Goal: Task Accomplishment & Management: Use online tool/utility

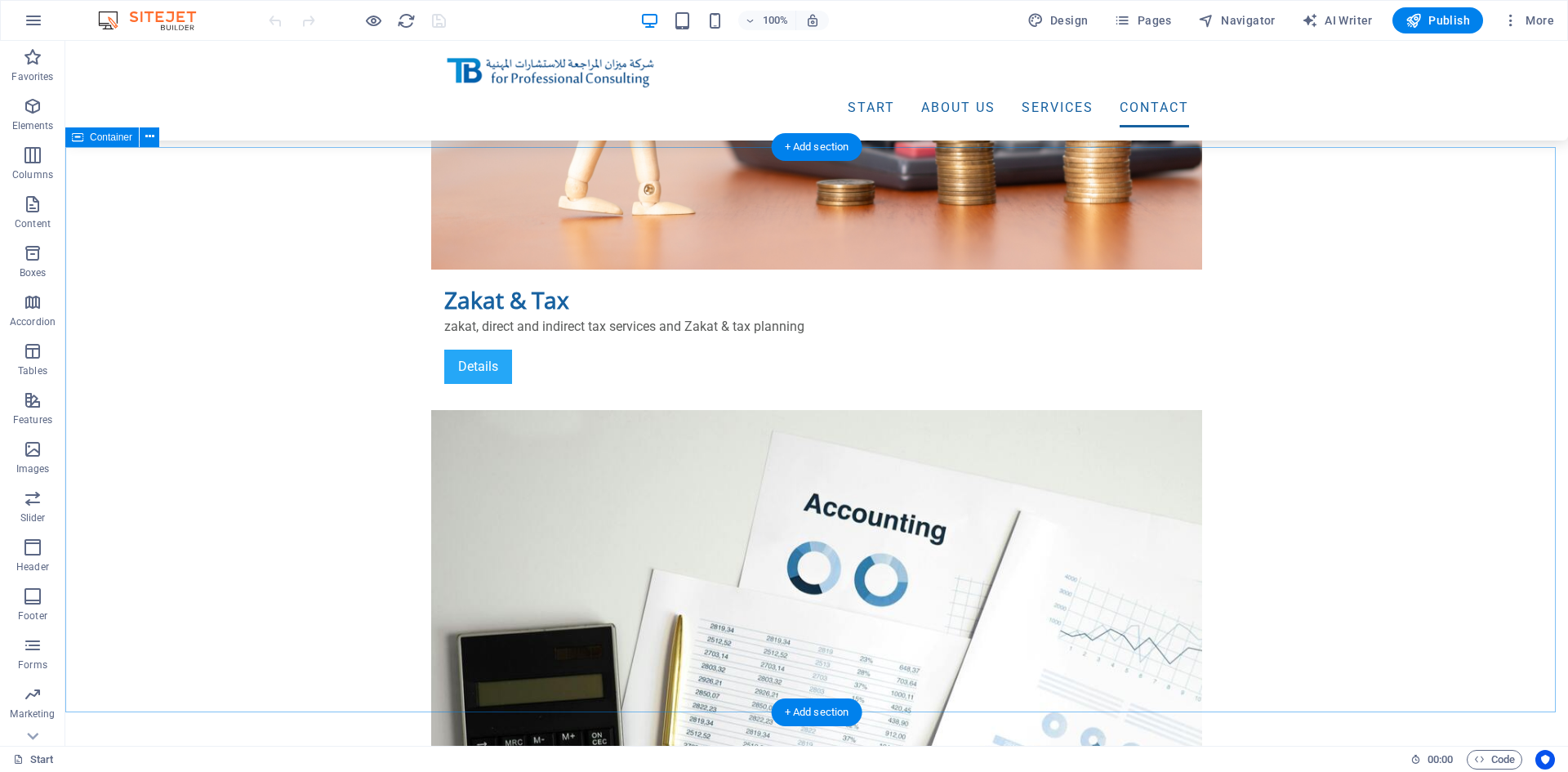
scroll to position [4103, 0]
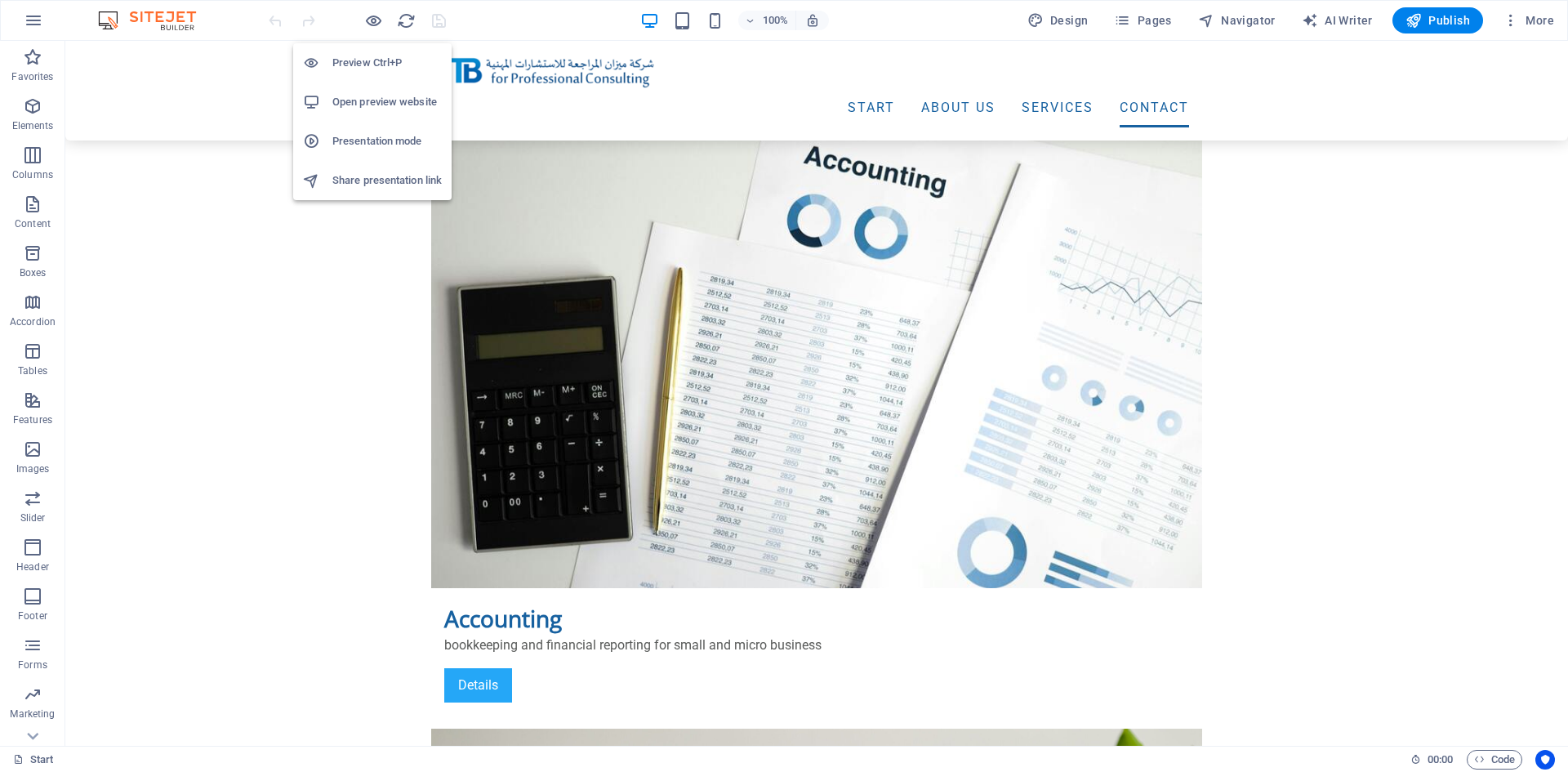
click at [365, 98] on h6 "Open preview website" at bounding box center [387, 102] width 109 height 19
click at [34, 19] on icon "button" at bounding box center [33, 20] width 19 height 19
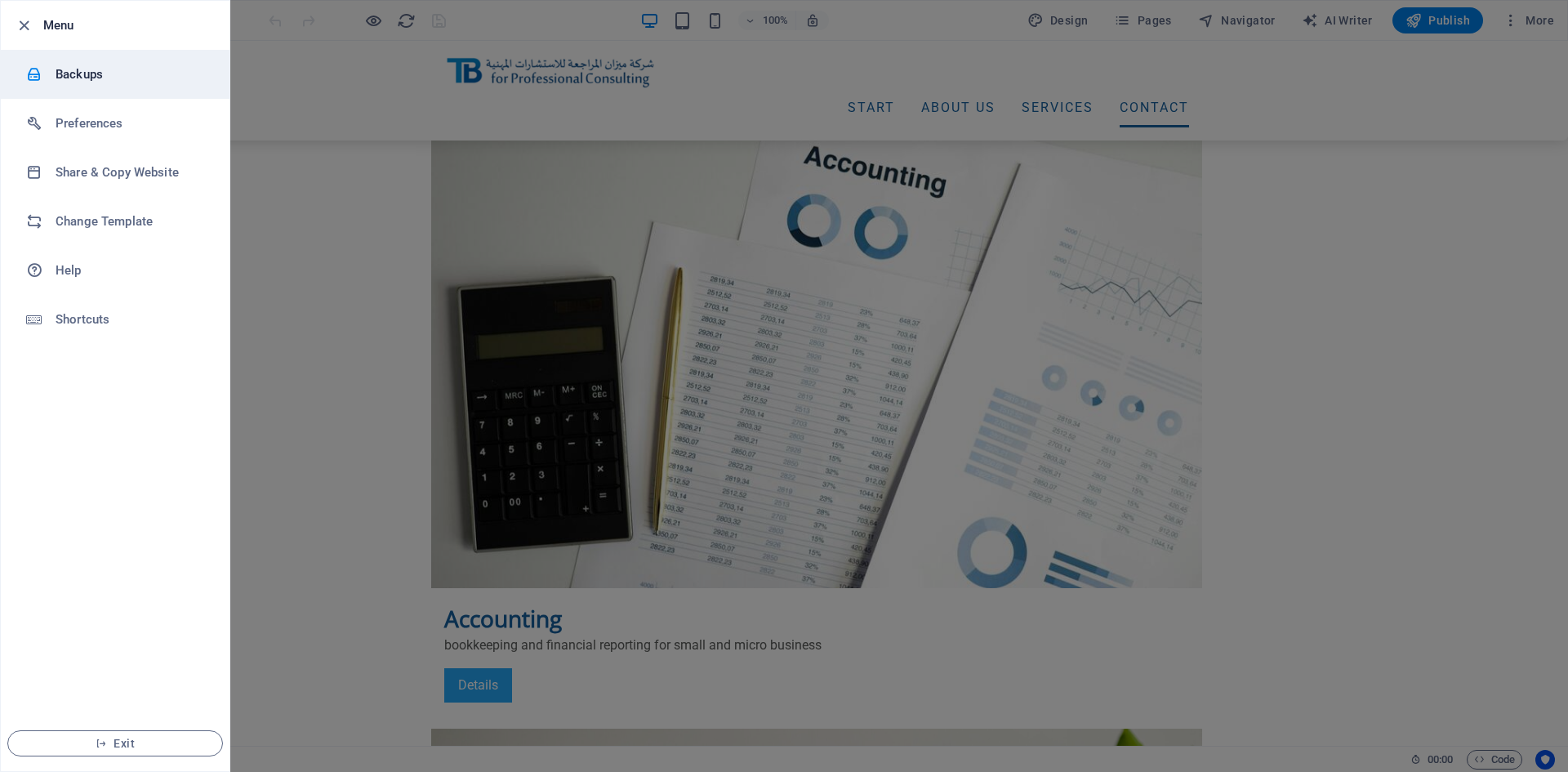
click at [92, 75] on h6 "Backups" at bounding box center [131, 74] width 151 height 19
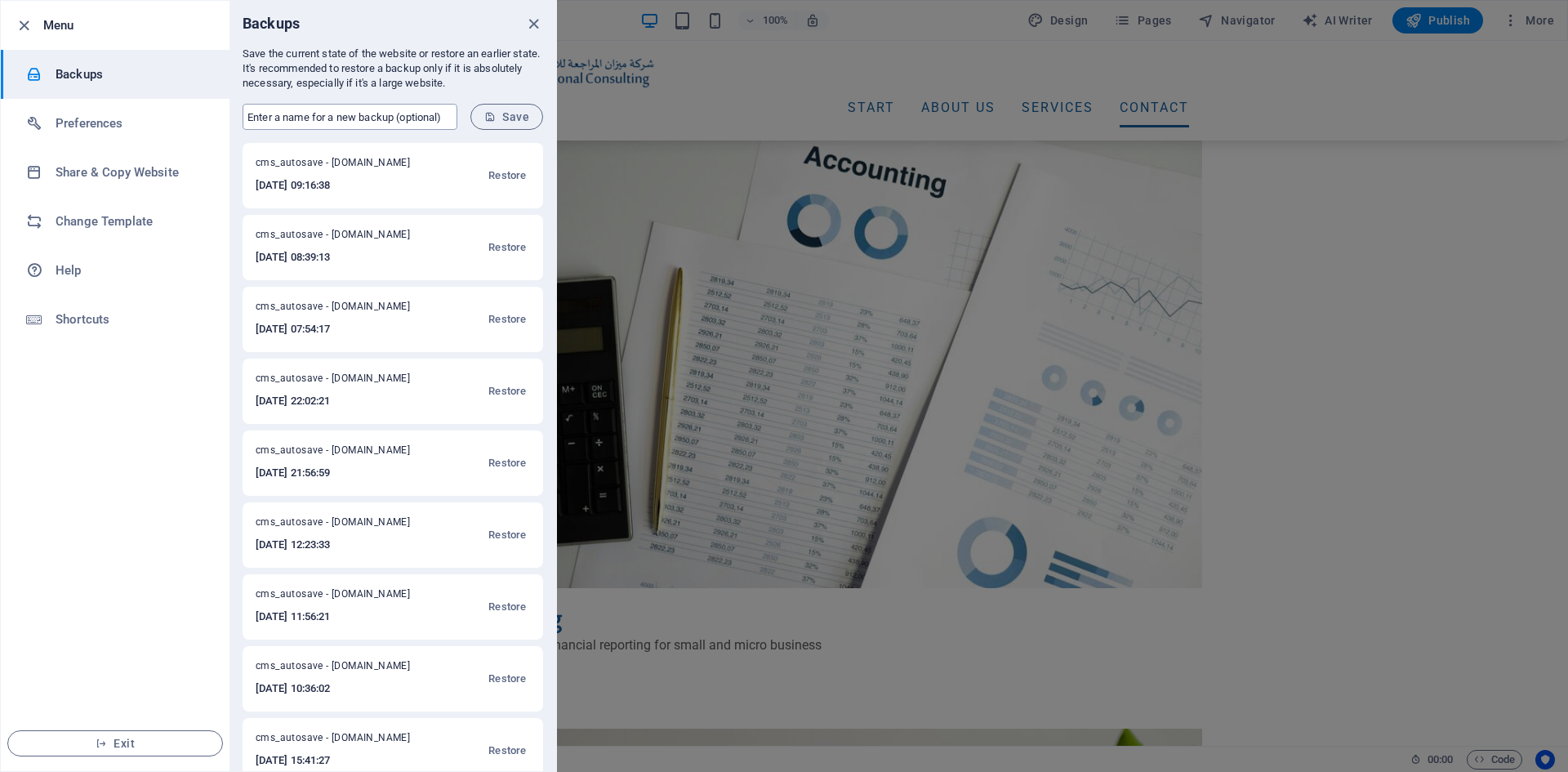
click at [382, 116] on input "text" at bounding box center [349, 116] width 215 height 26
click at [126, 133] on li "Preferences" at bounding box center [115, 123] width 229 height 49
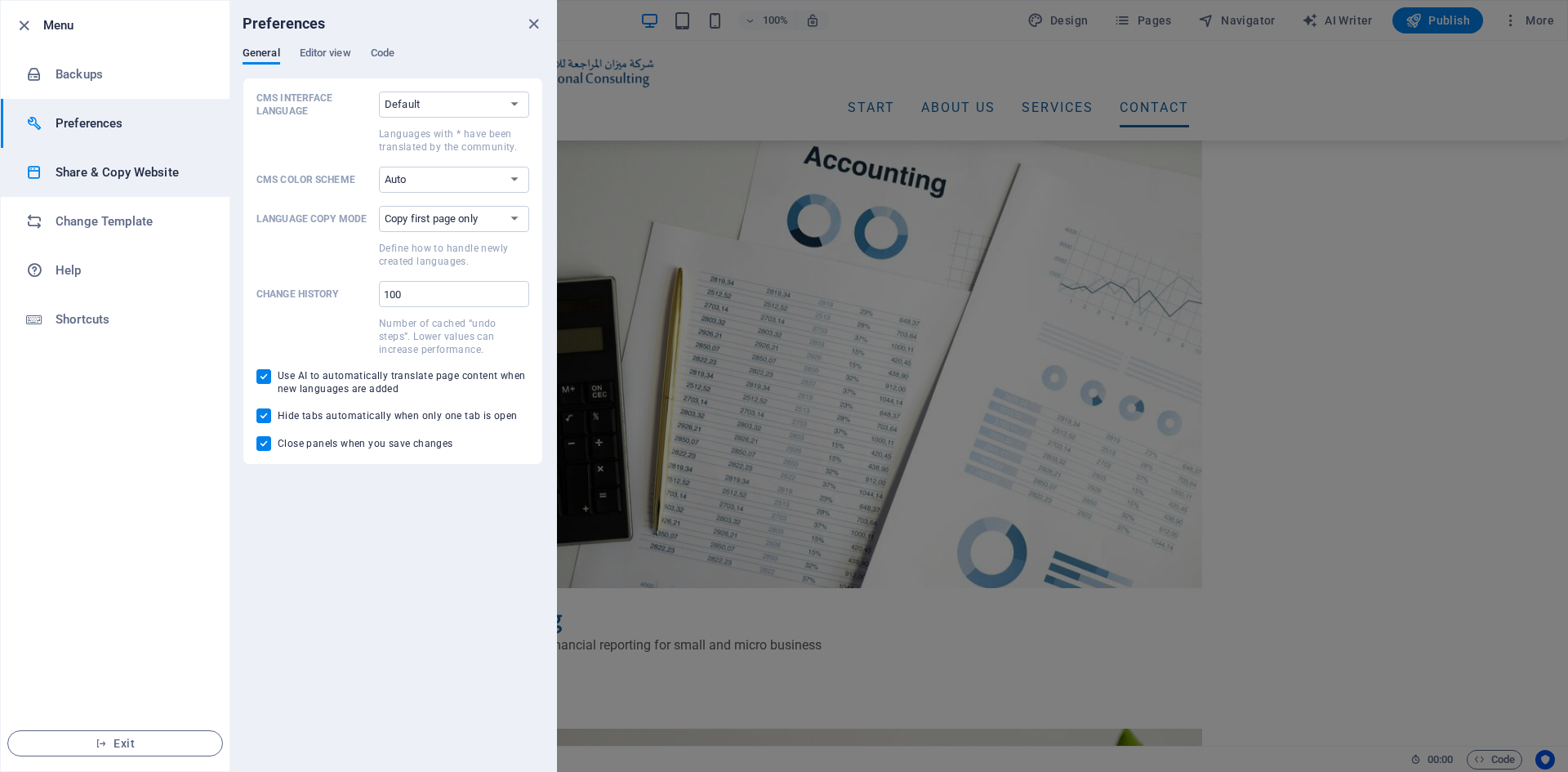
click at [92, 182] on li "Share & Copy Website" at bounding box center [115, 172] width 229 height 49
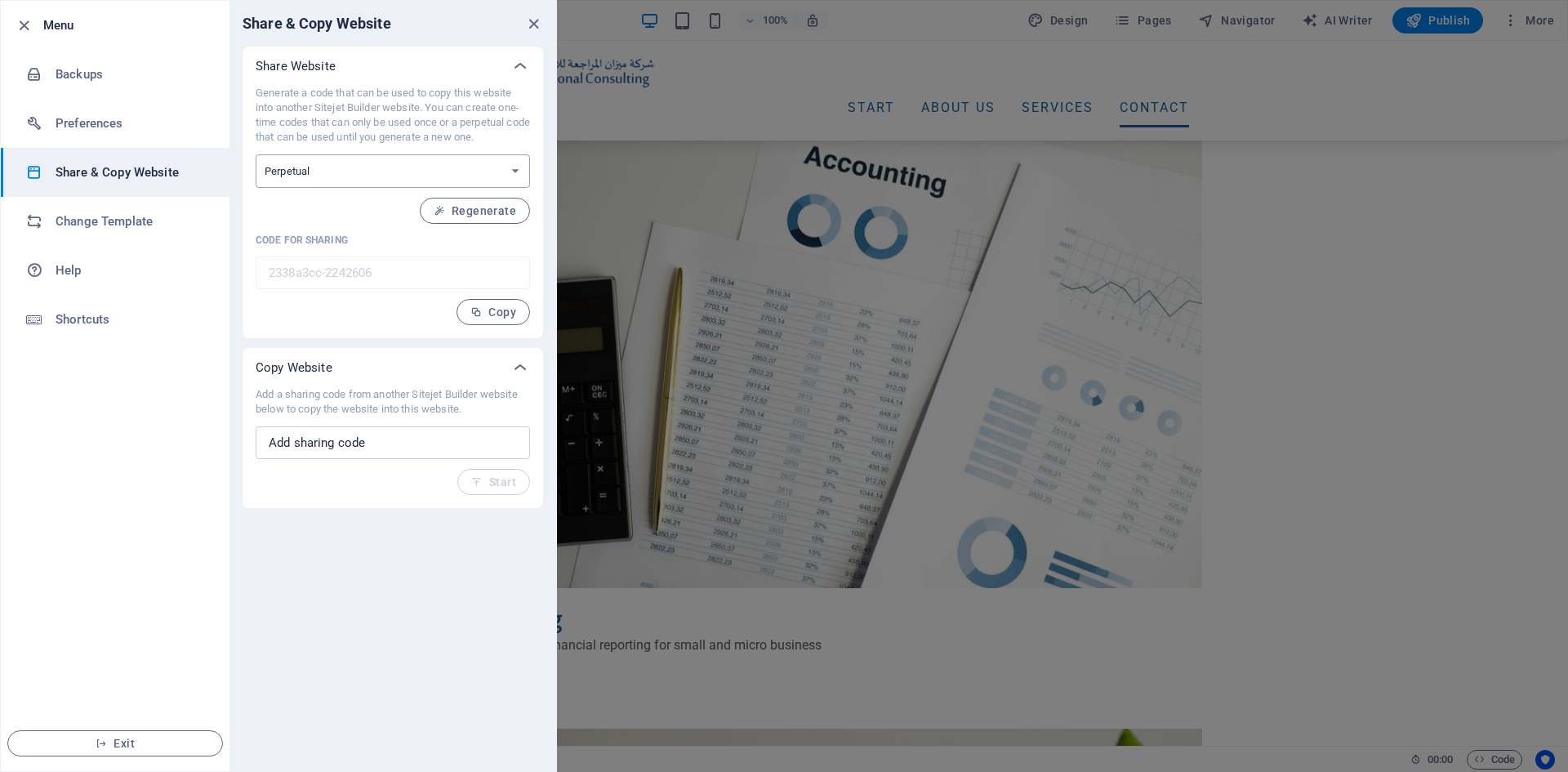
click at [385, 166] on select "One-time Perpetual" at bounding box center [393, 172] width 274 height 34
click at [99, 227] on h6 "Change Template" at bounding box center [131, 220] width 151 height 19
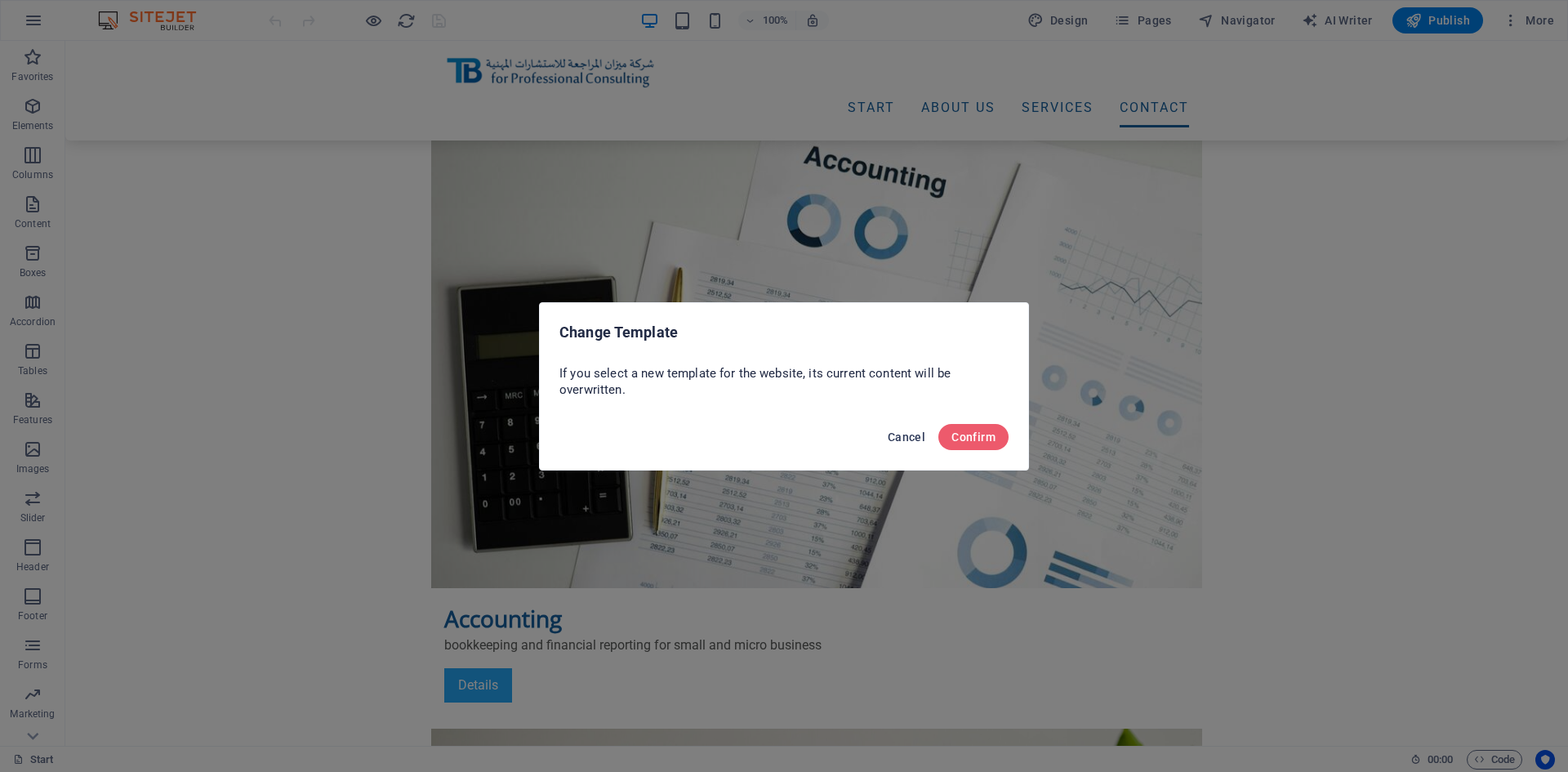
click at [910, 436] on span "Cancel" at bounding box center [906, 437] width 38 height 13
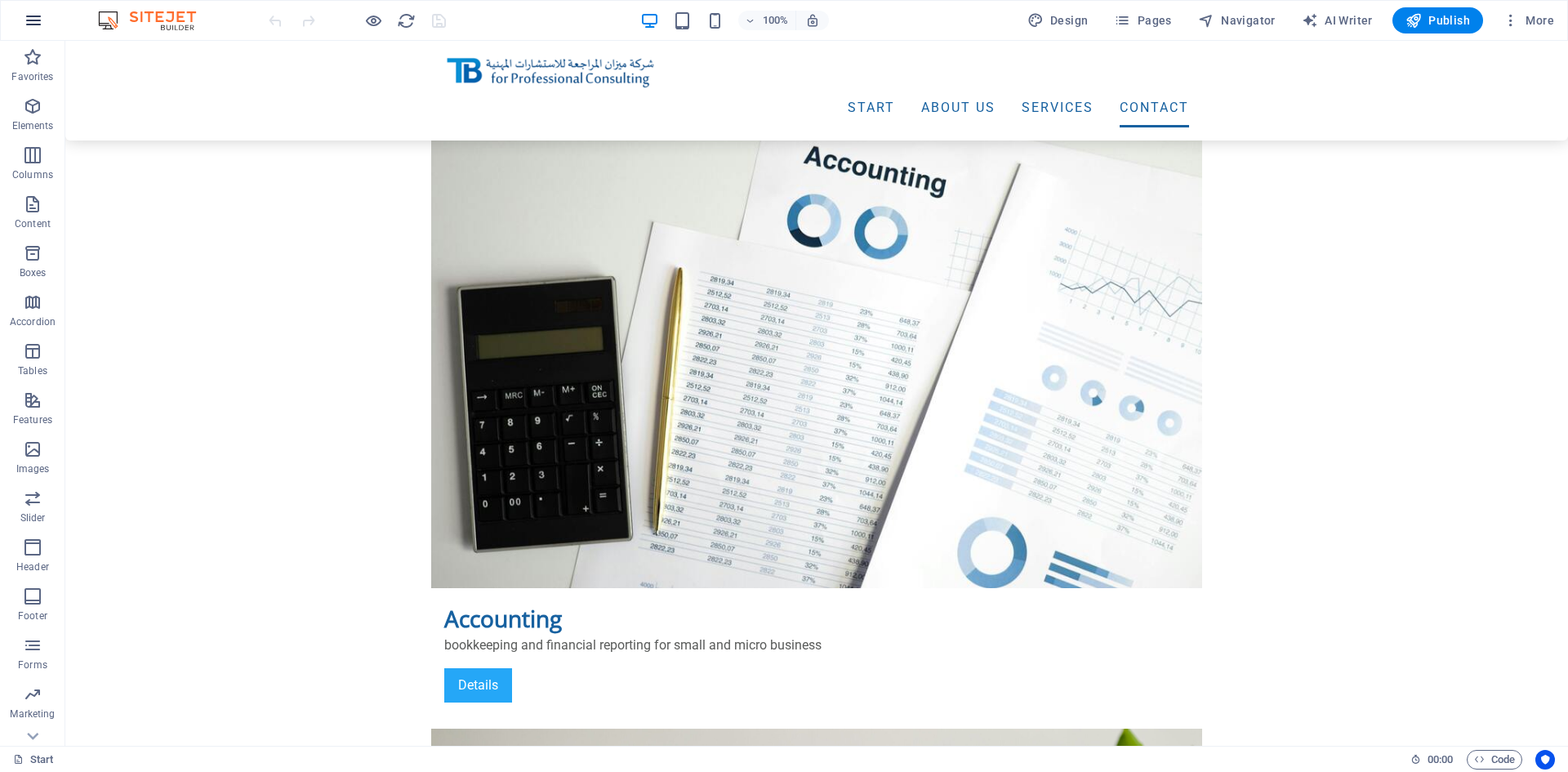
click at [42, 22] on icon "button" at bounding box center [33, 20] width 19 height 19
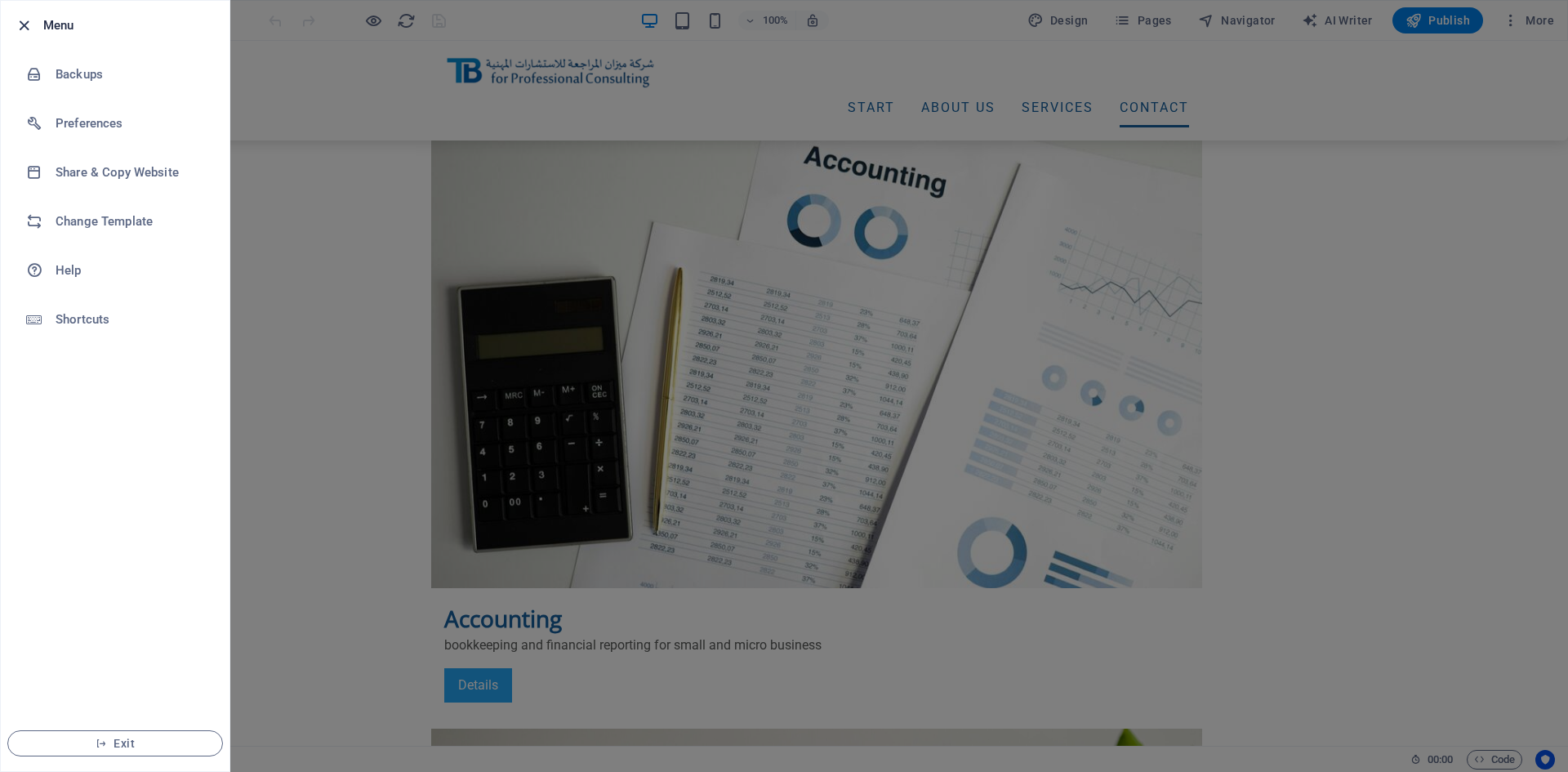
click at [20, 28] on icon "button" at bounding box center [24, 25] width 19 height 19
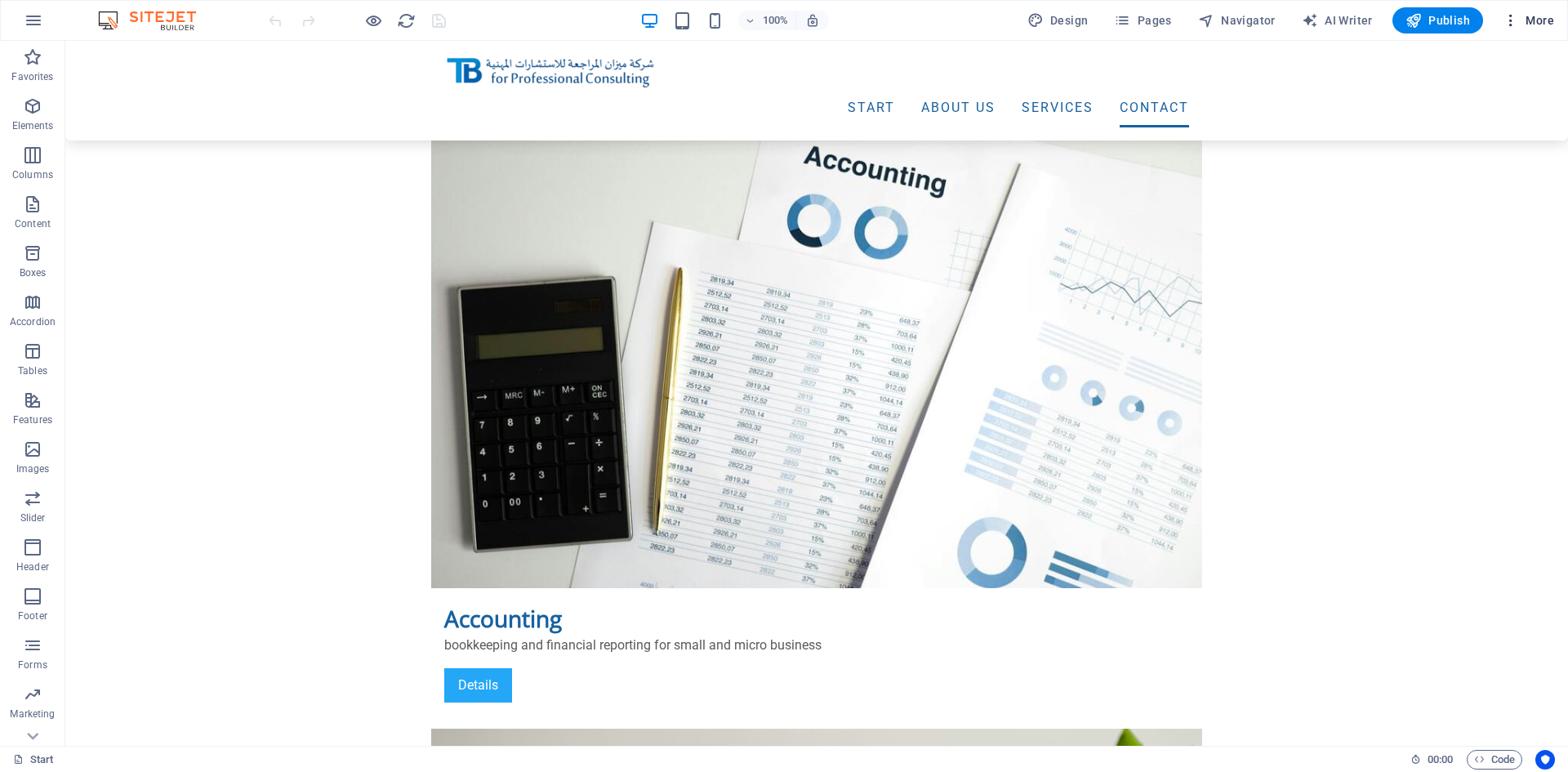
click at [1511, 13] on icon "button" at bounding box center [1511, 20] width 16 height 16
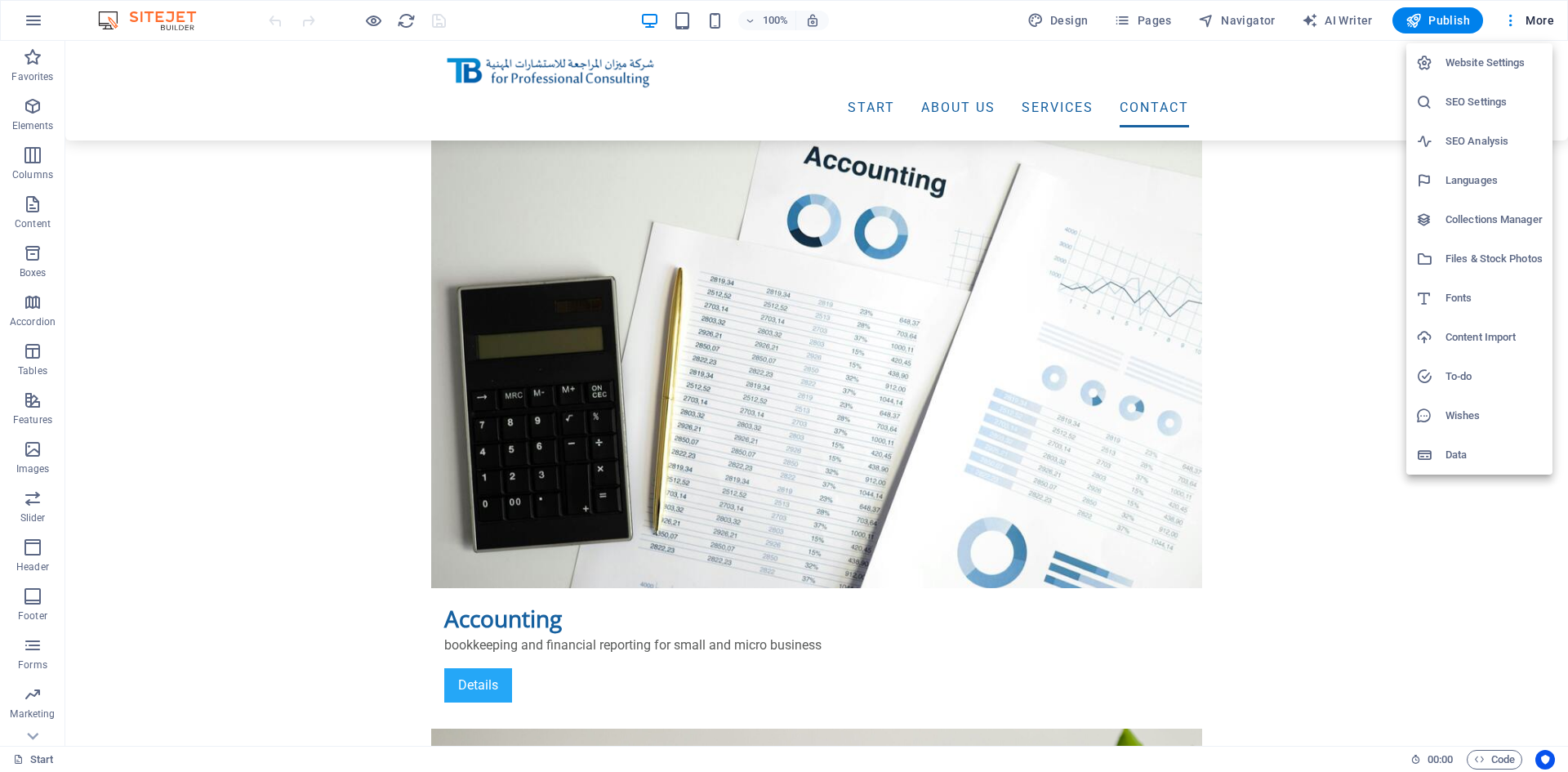
click at [1489, 61] on h6 "Website Settings" at bounding box center [1495, 62] width 98 height 19
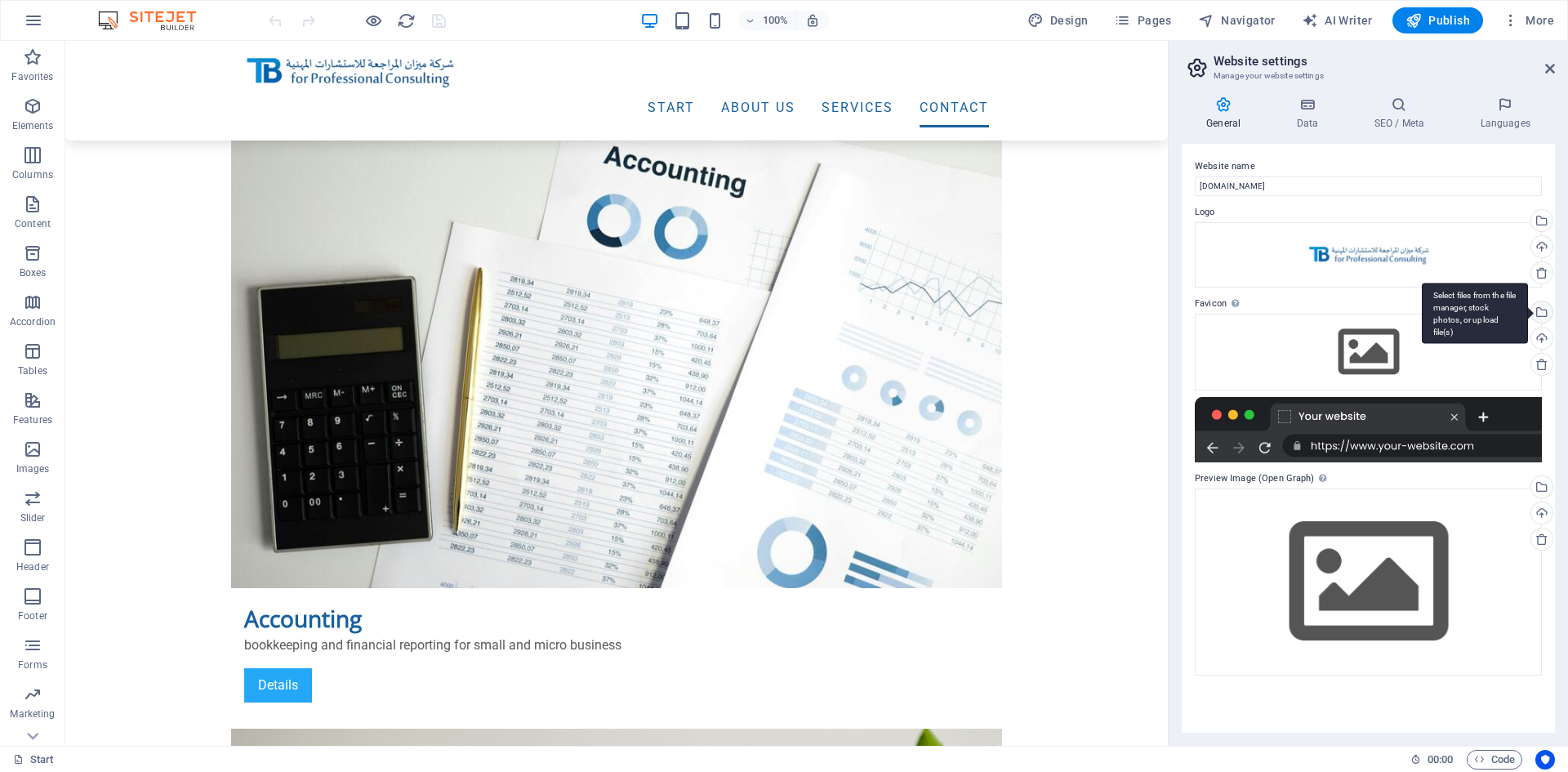
click at [1542, 310] on div "Select files from the file manager, stock photos, or upload file(s)" at bounding box center [1540, 313] width 24 height 24
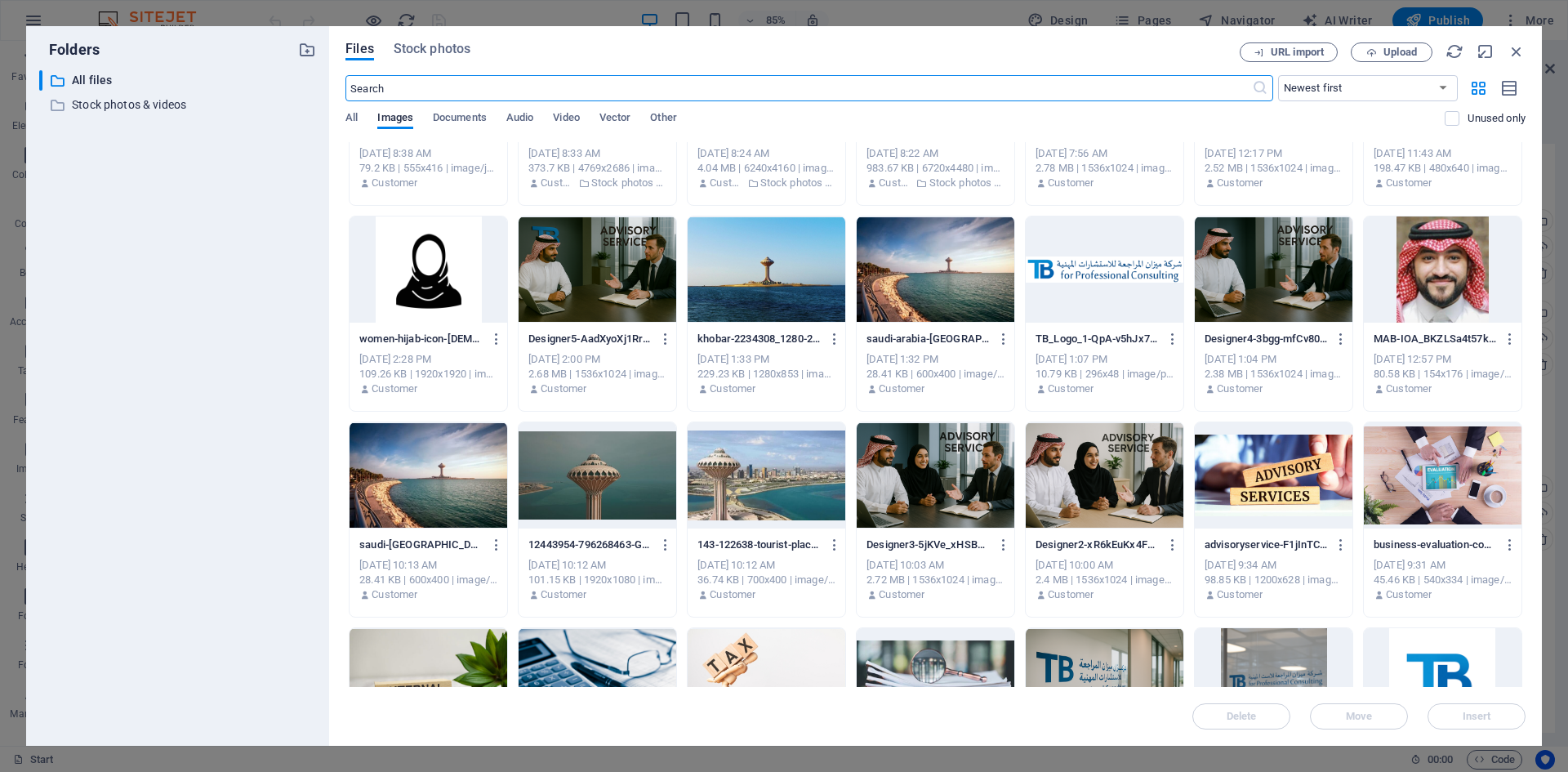
scroll to position [408, 0]
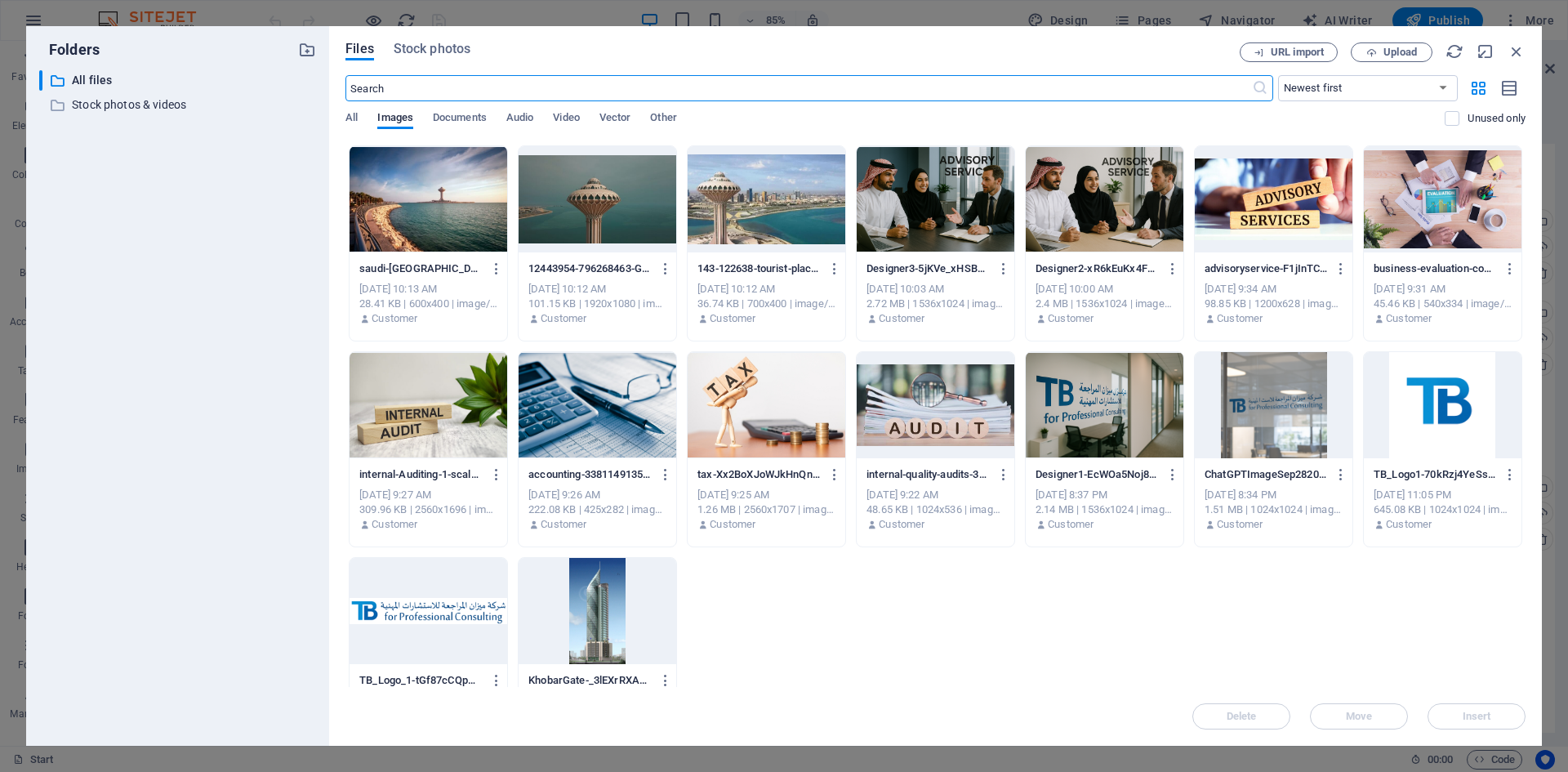
click at [1448, 398] on div at bounding box center [1443, 405] width 157 height 106
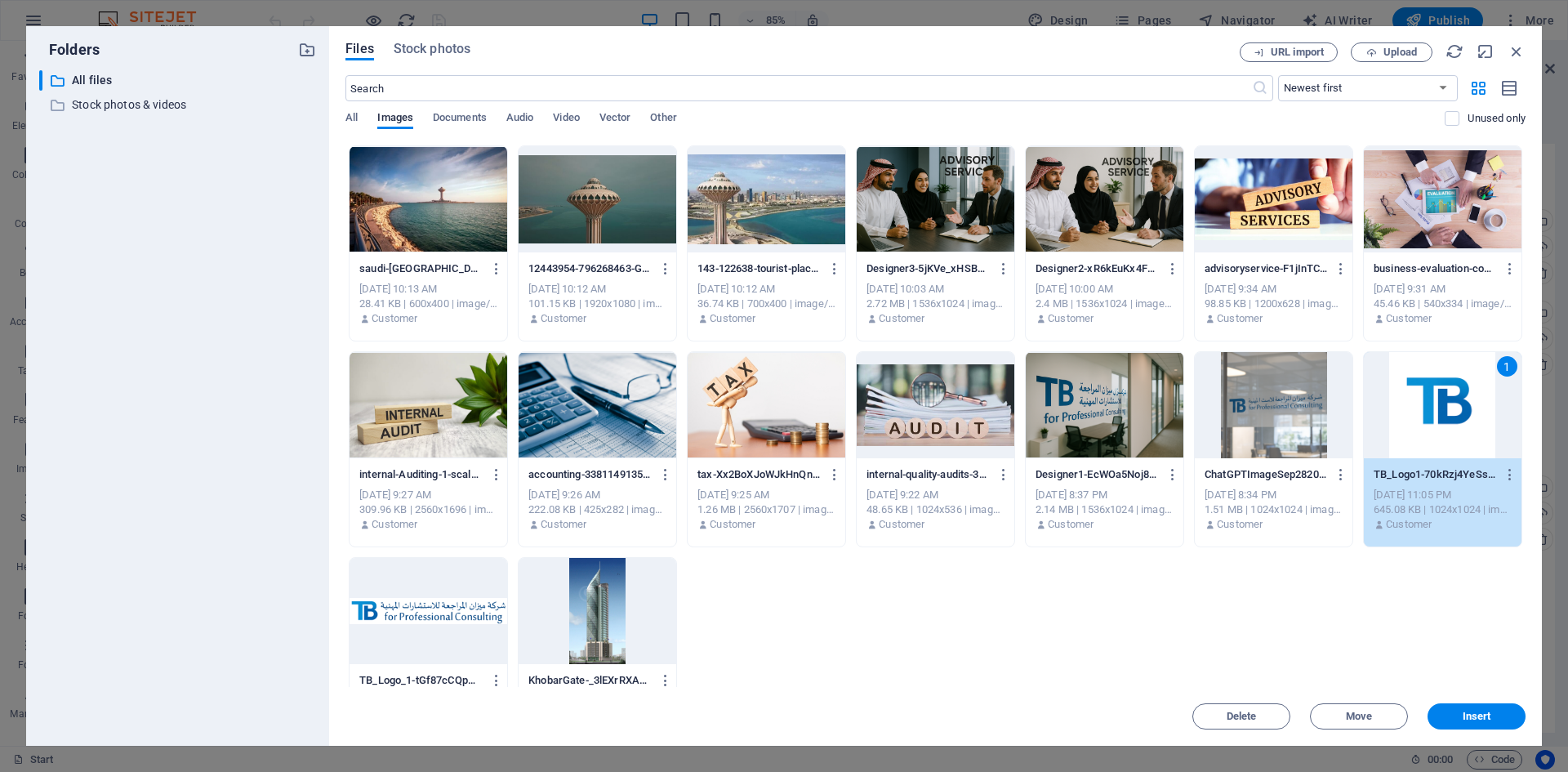
click at [1448, 398] on div "1" at bounding box center [1443, 405] width 157 height 106
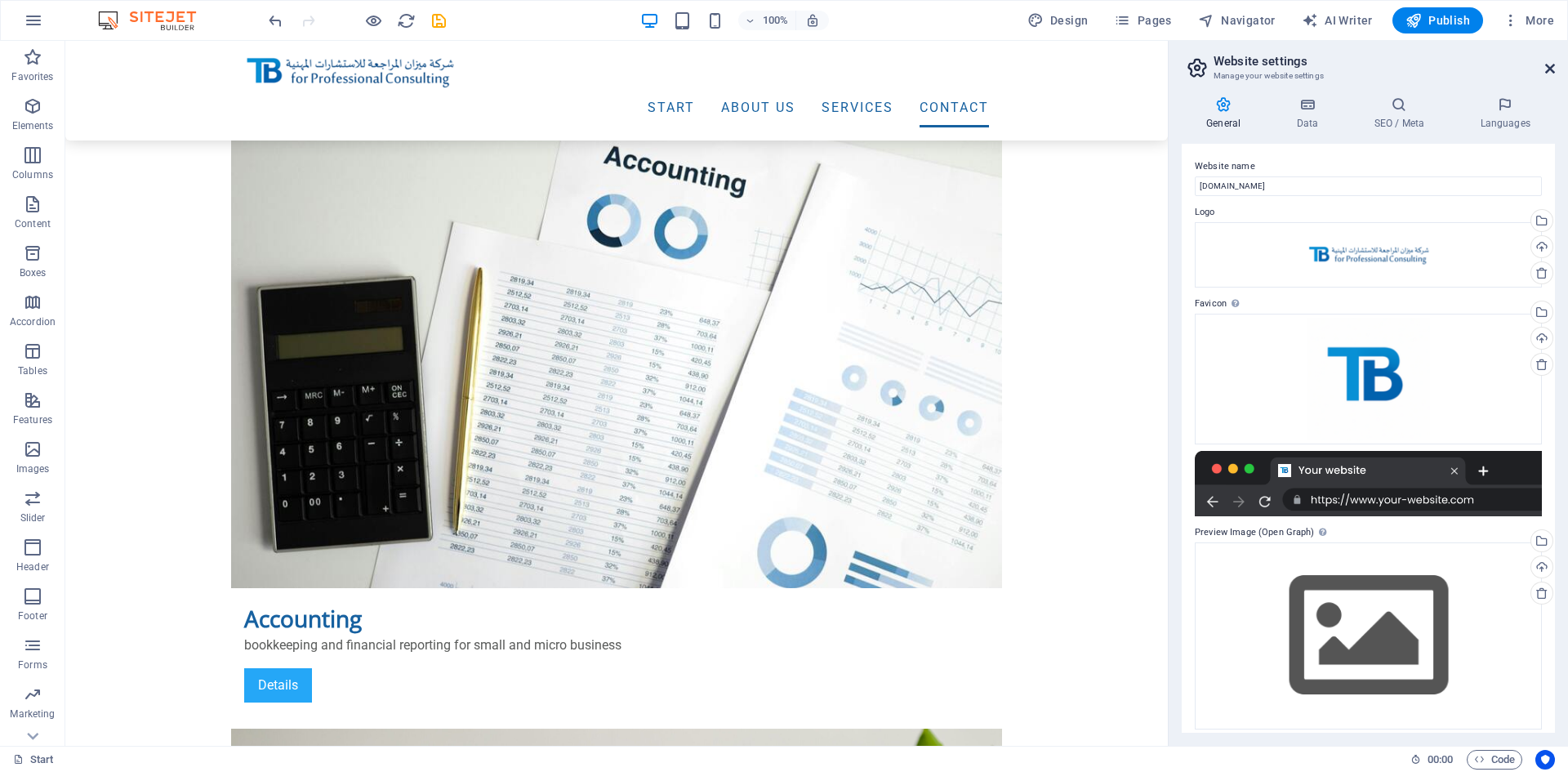
click at [1550, 65] on icon at bounding box center [1550, 69] width 10 height 13
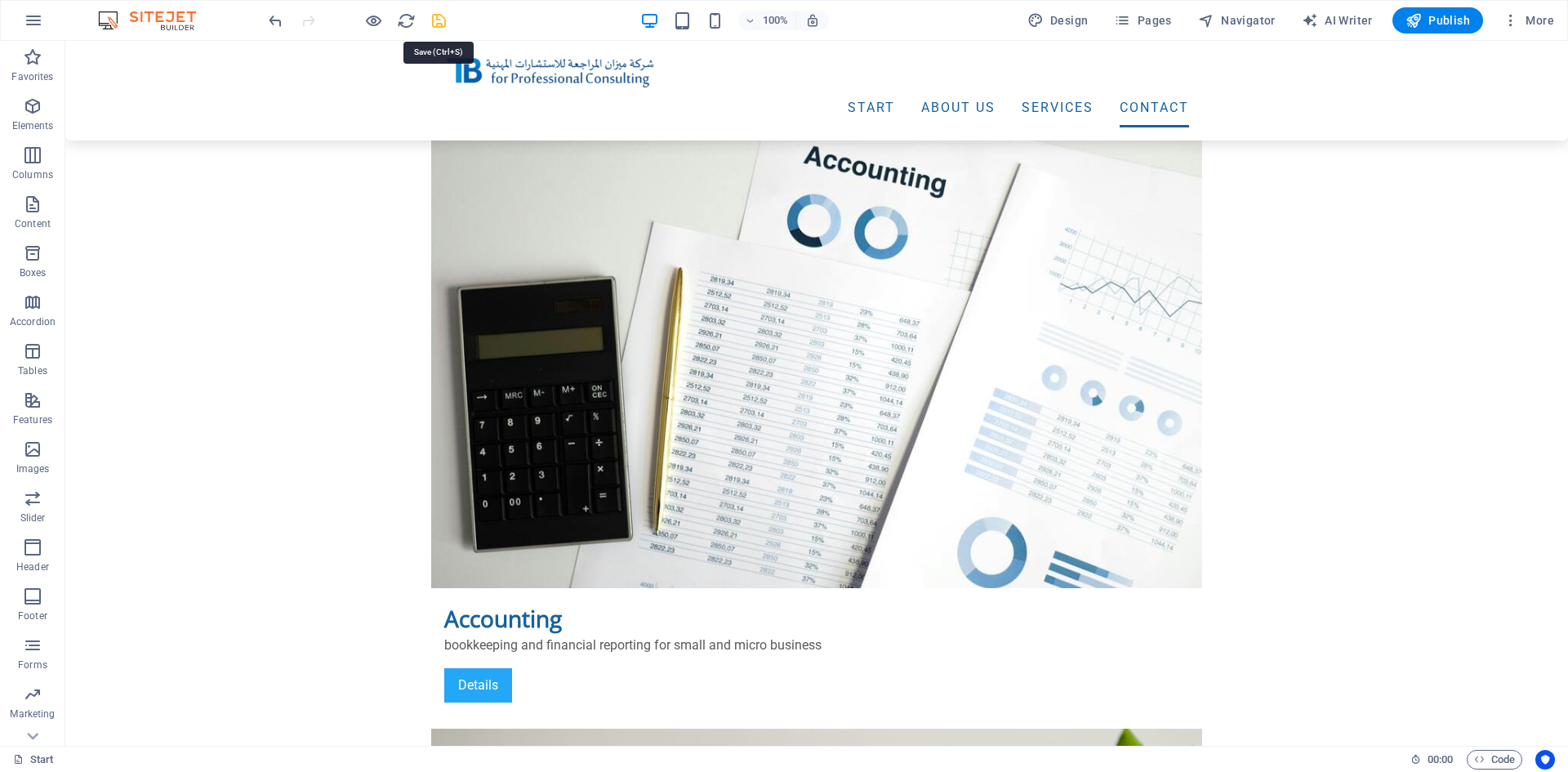
click at [444, 17] on icon "save" at bounding box center [439, 21] width 19 height 19
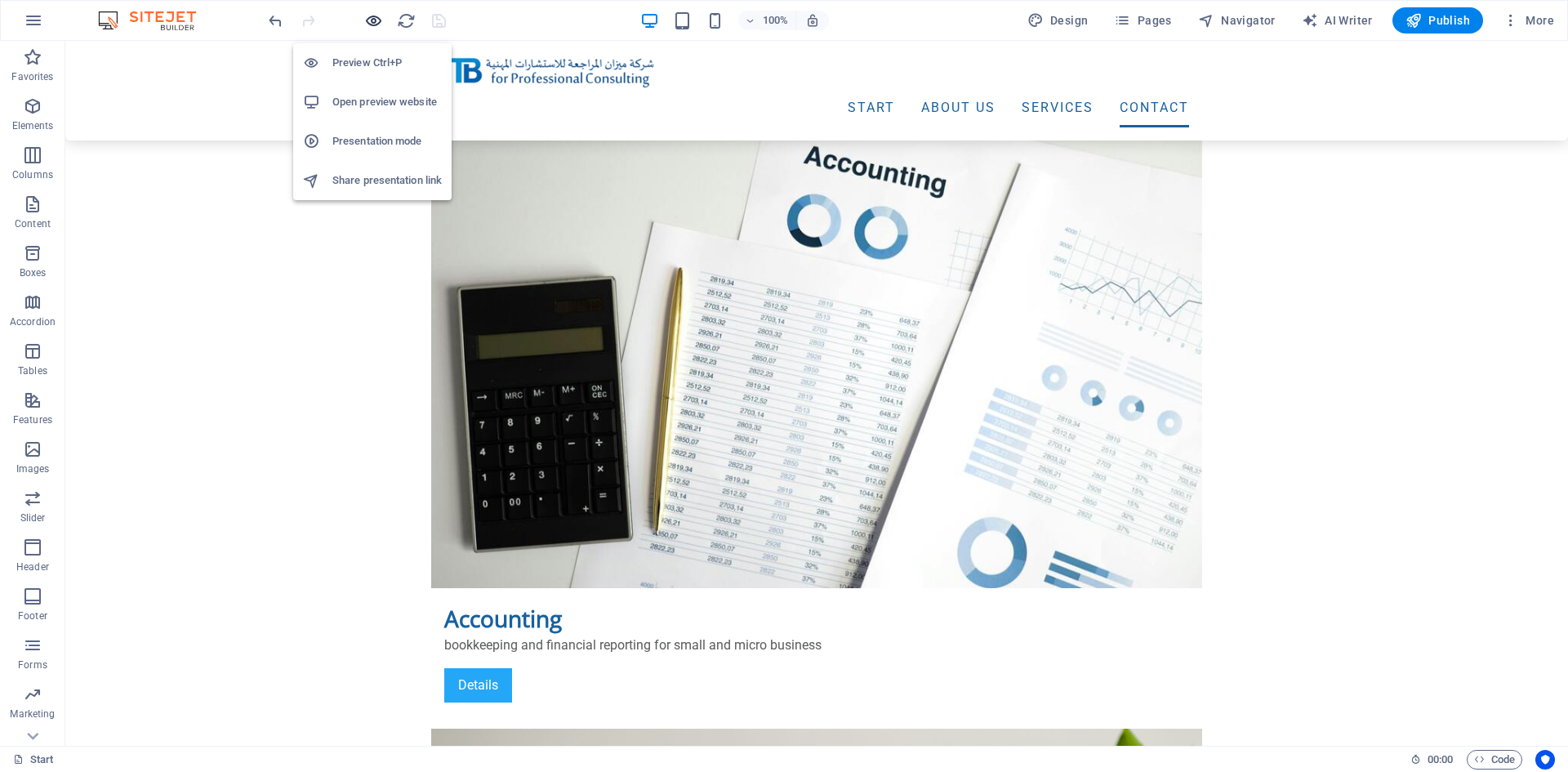
click at [378, 19] on icon "button" at bounding box center [373, 21] width 19 height 19
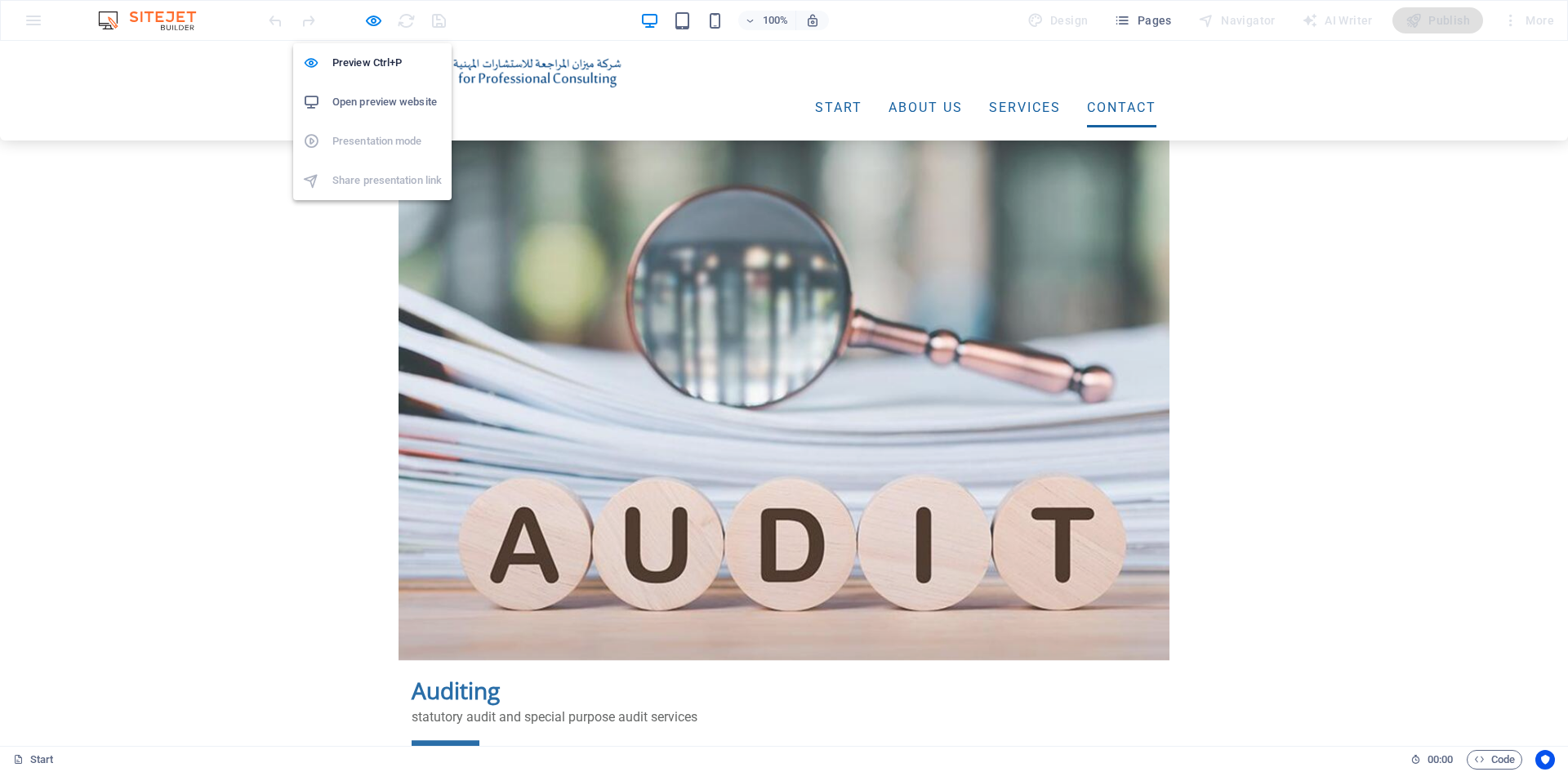
click at [398, 104] on h6 "Open preview website" at bounding box center [387, 102] width 109 height 19
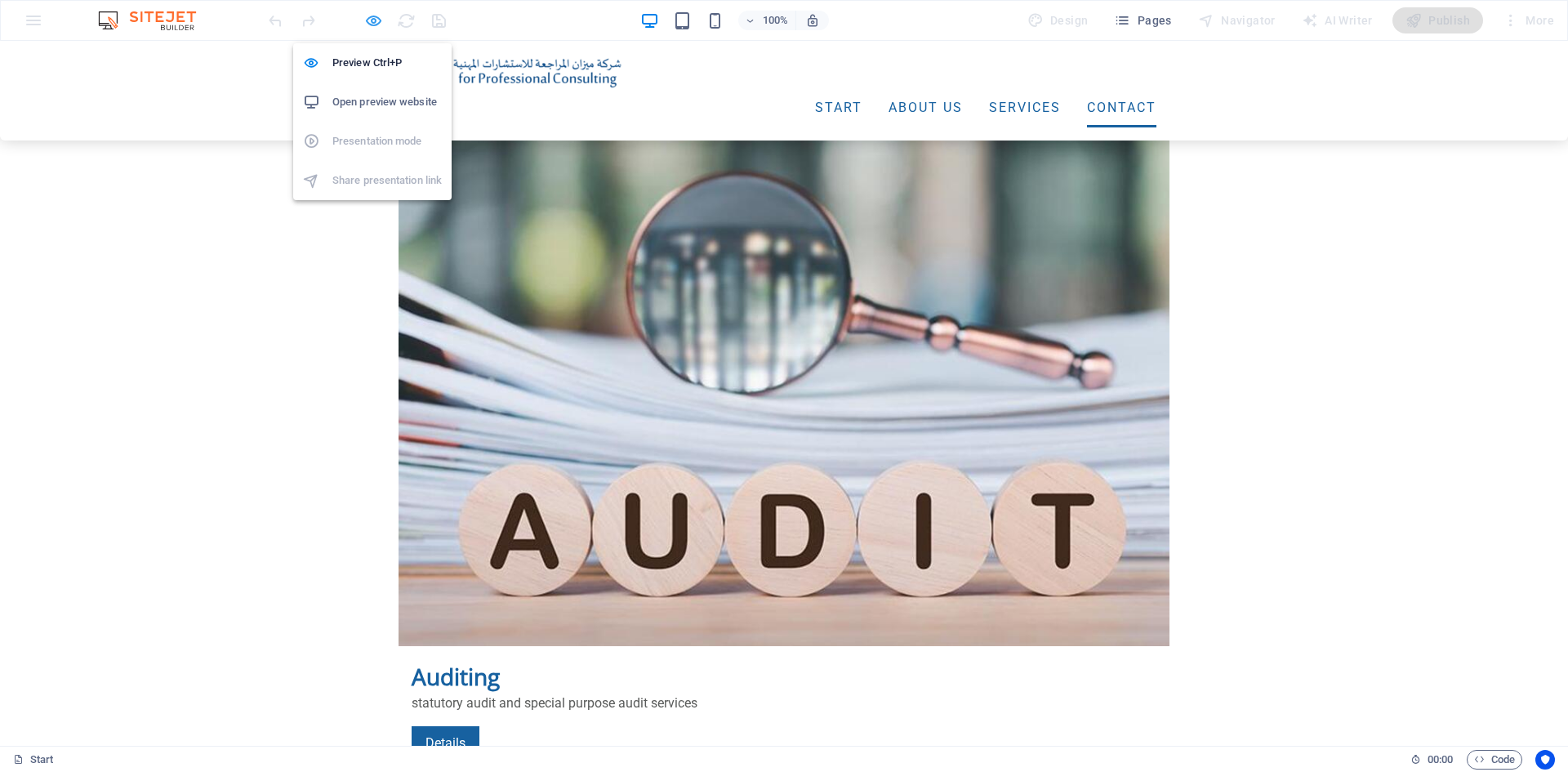
click at [371, 23] on icon "button" at bounding box center [373, 21] width 19 height 19
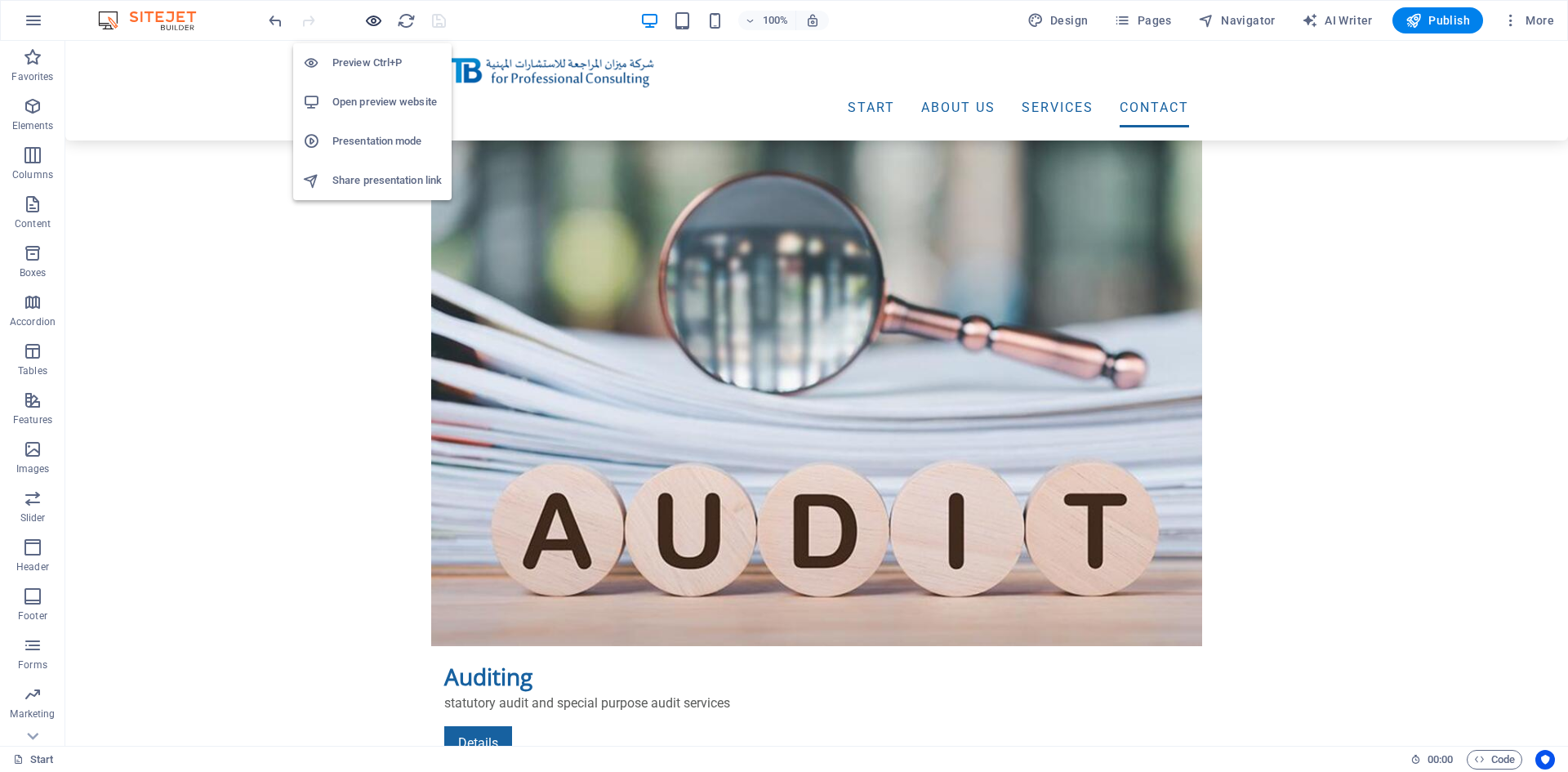
scroll to position [4103, 0]
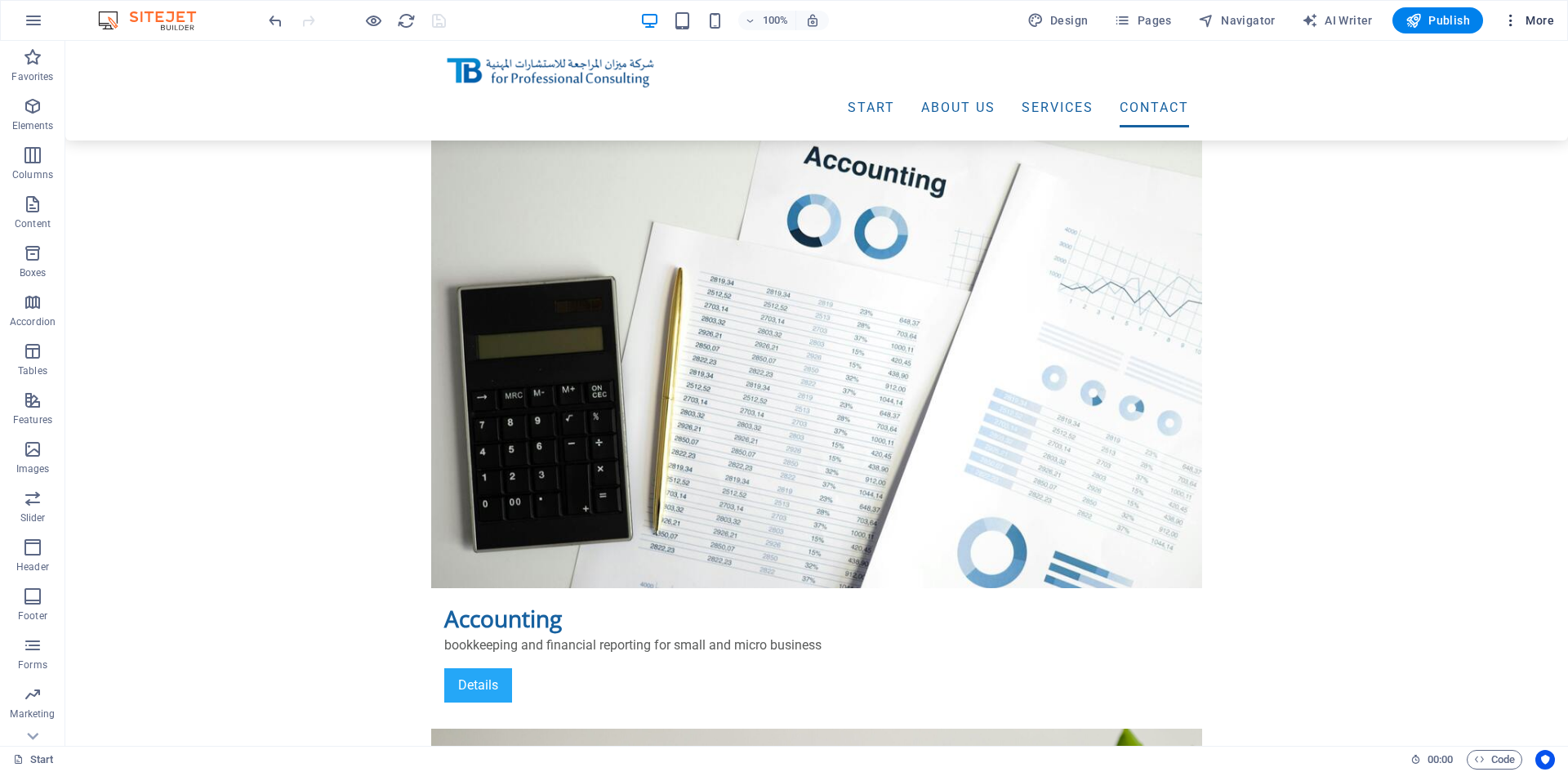
click at [1509, 17] on icon "button" at bounding box center [1511, 20] width 16 height 16
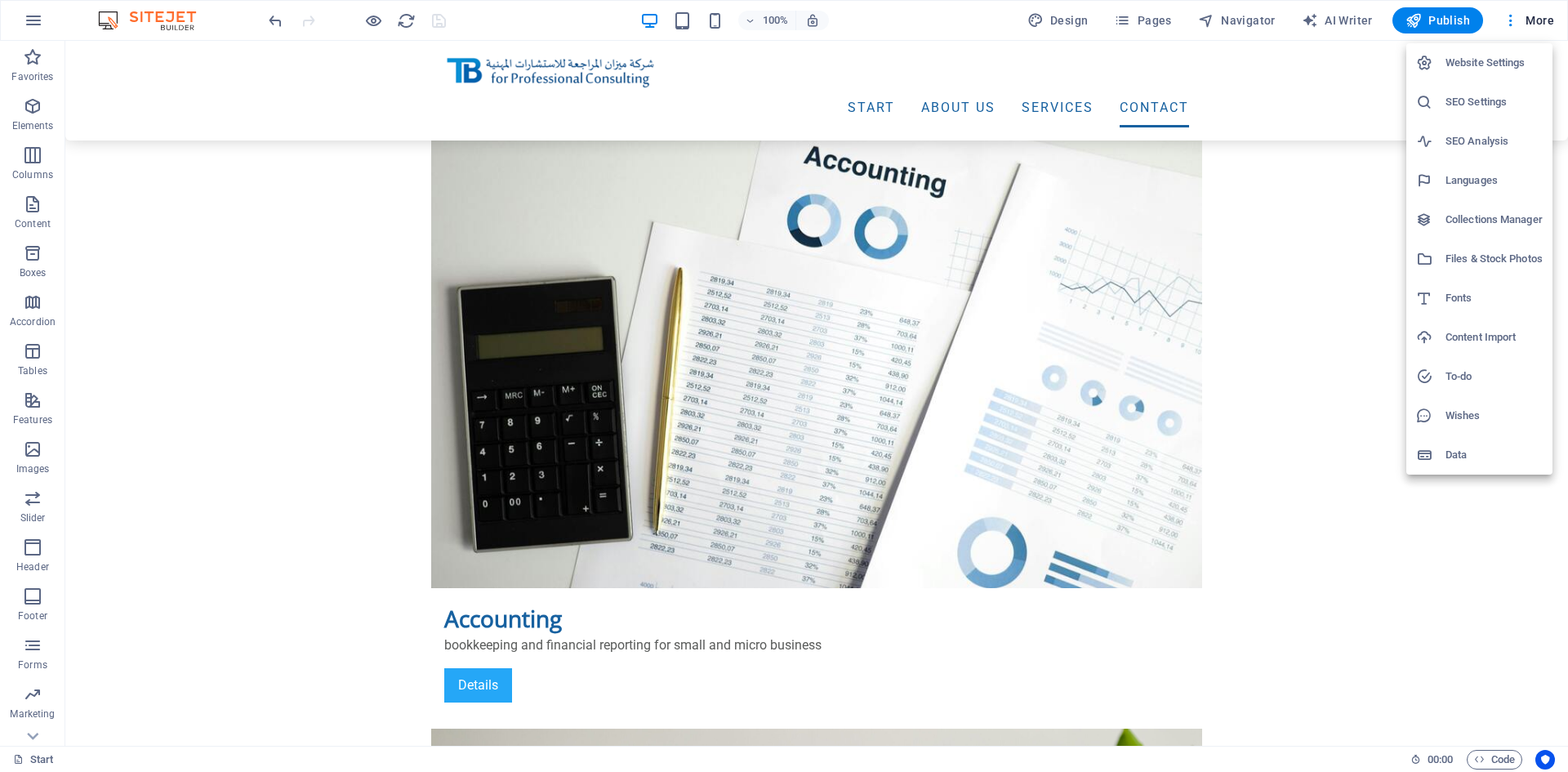
click at [1485, 60] on h6 "Website Settings" at bounding box center [1495, 62] width 98 height 19
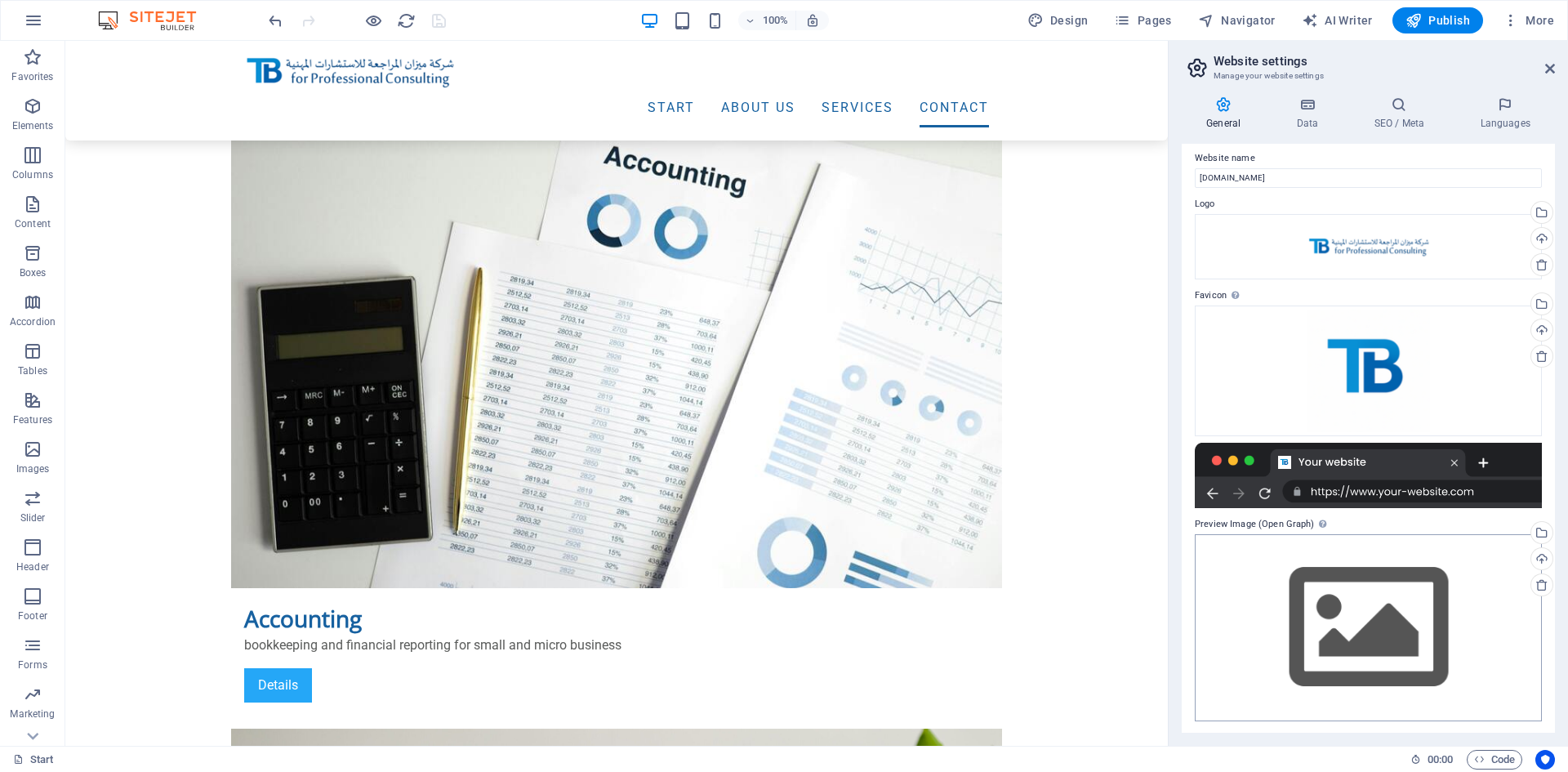
scroll to position [10, 0]
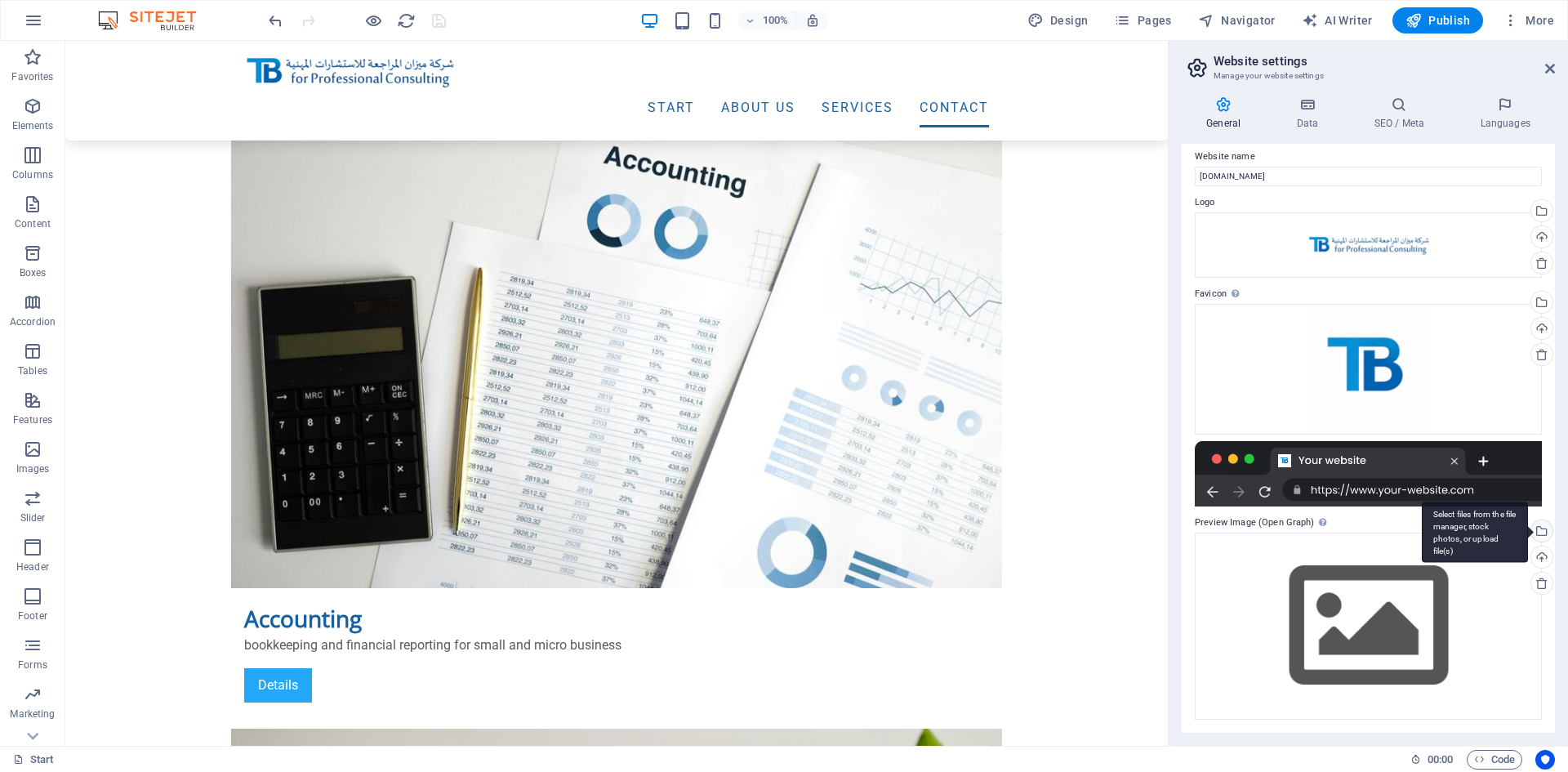
click at [1540, 526] on div "Select files from the file manager, stock photos, or upload file(s)" at bounding box center [1540, 532] width 24 height 24
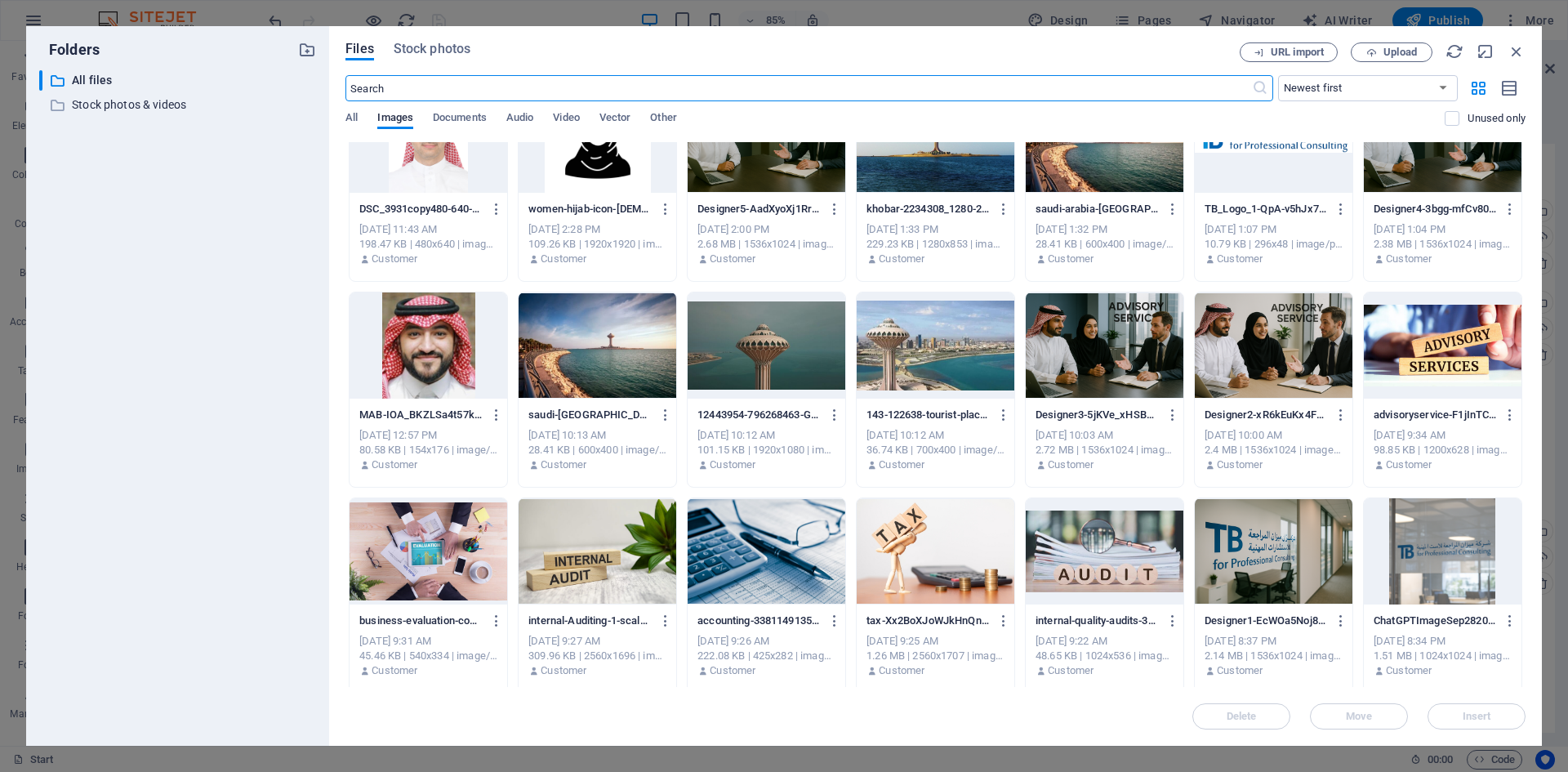
scroll to position [408, 0]
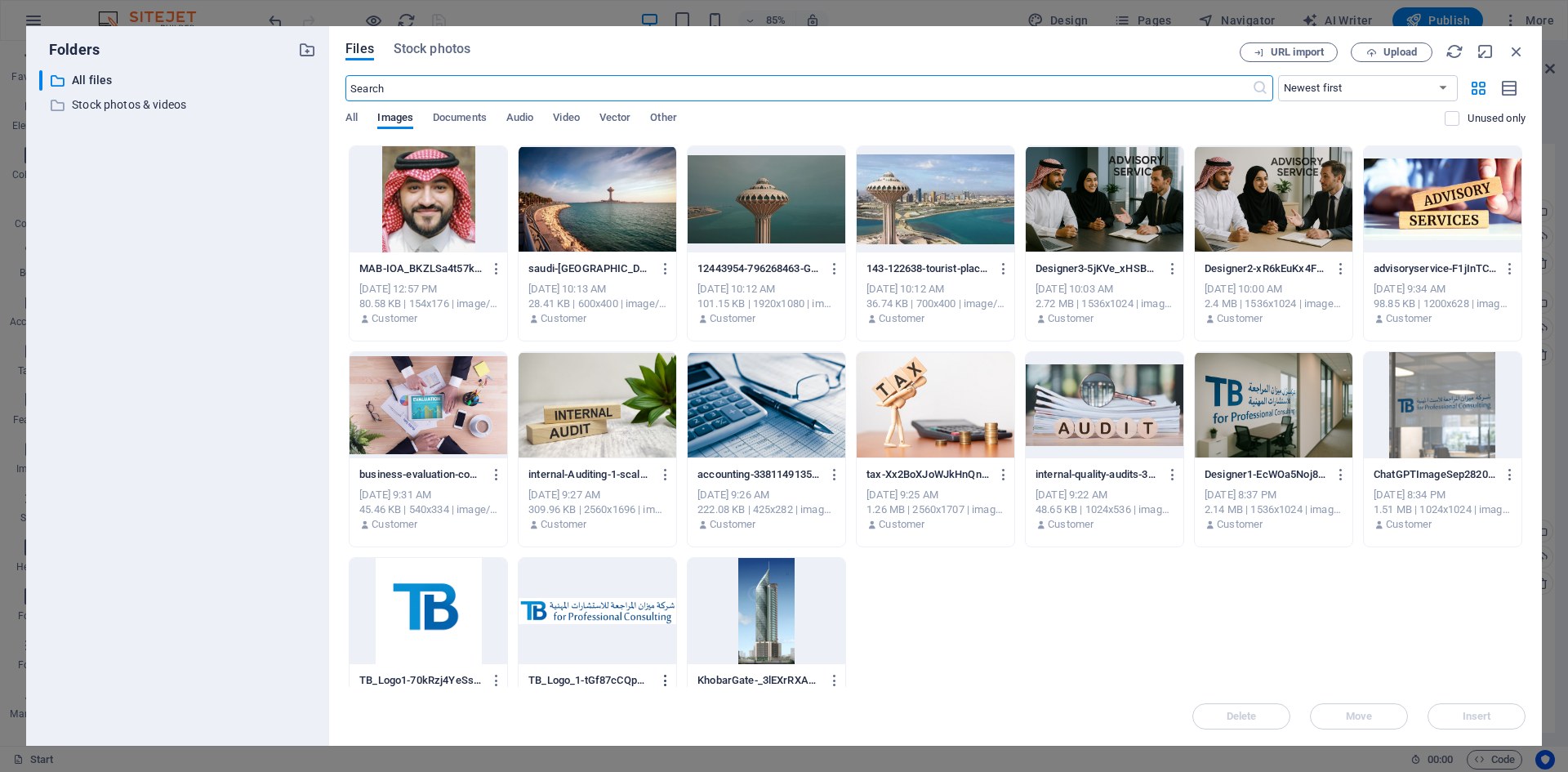
click at [668, 678] on icon "button" at bounding box center [666, 679] width 15 height 14
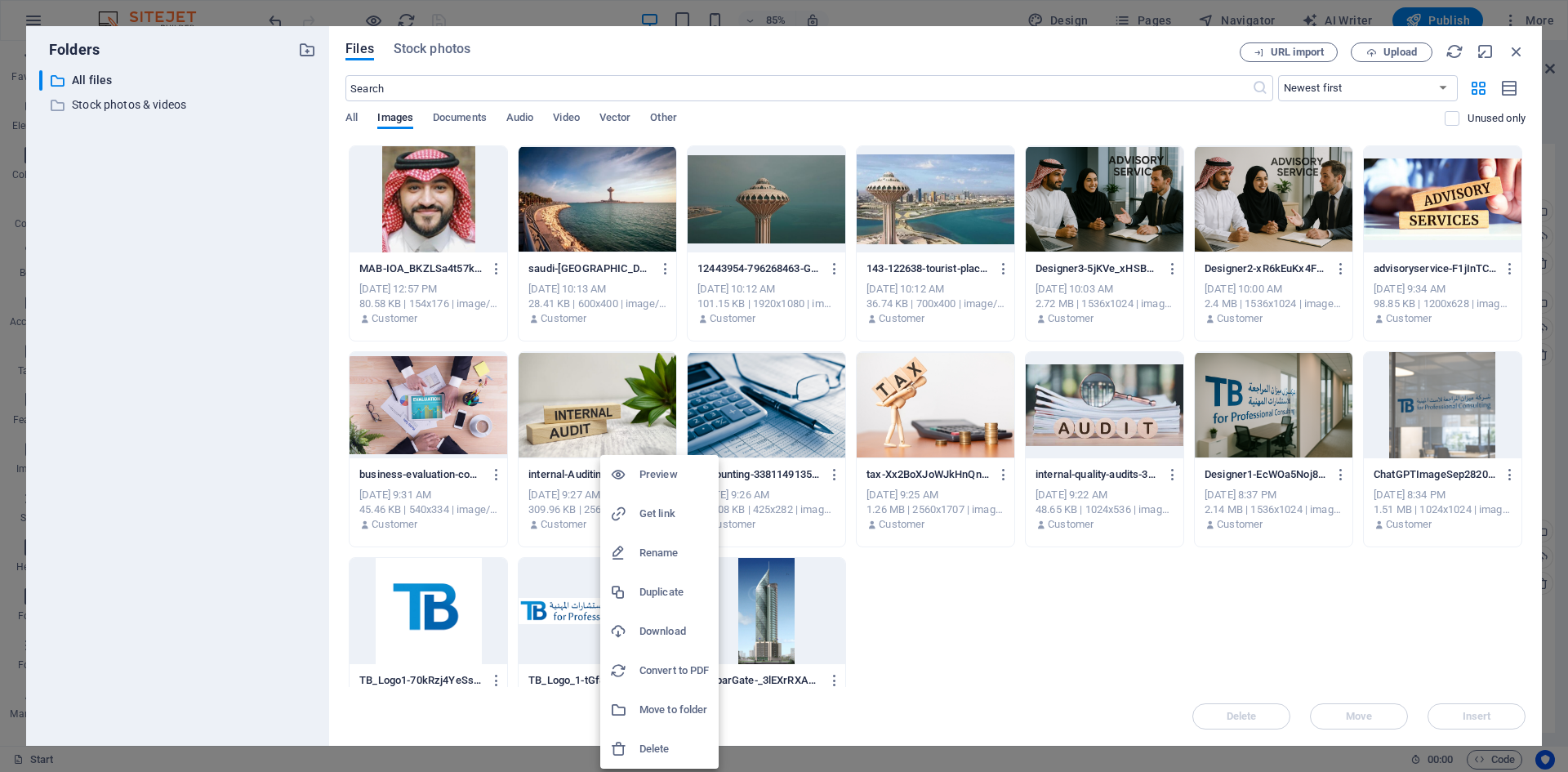
click at [685, 475] on h6 "Preview" at bounding box center [674, 473] width 70 height 19
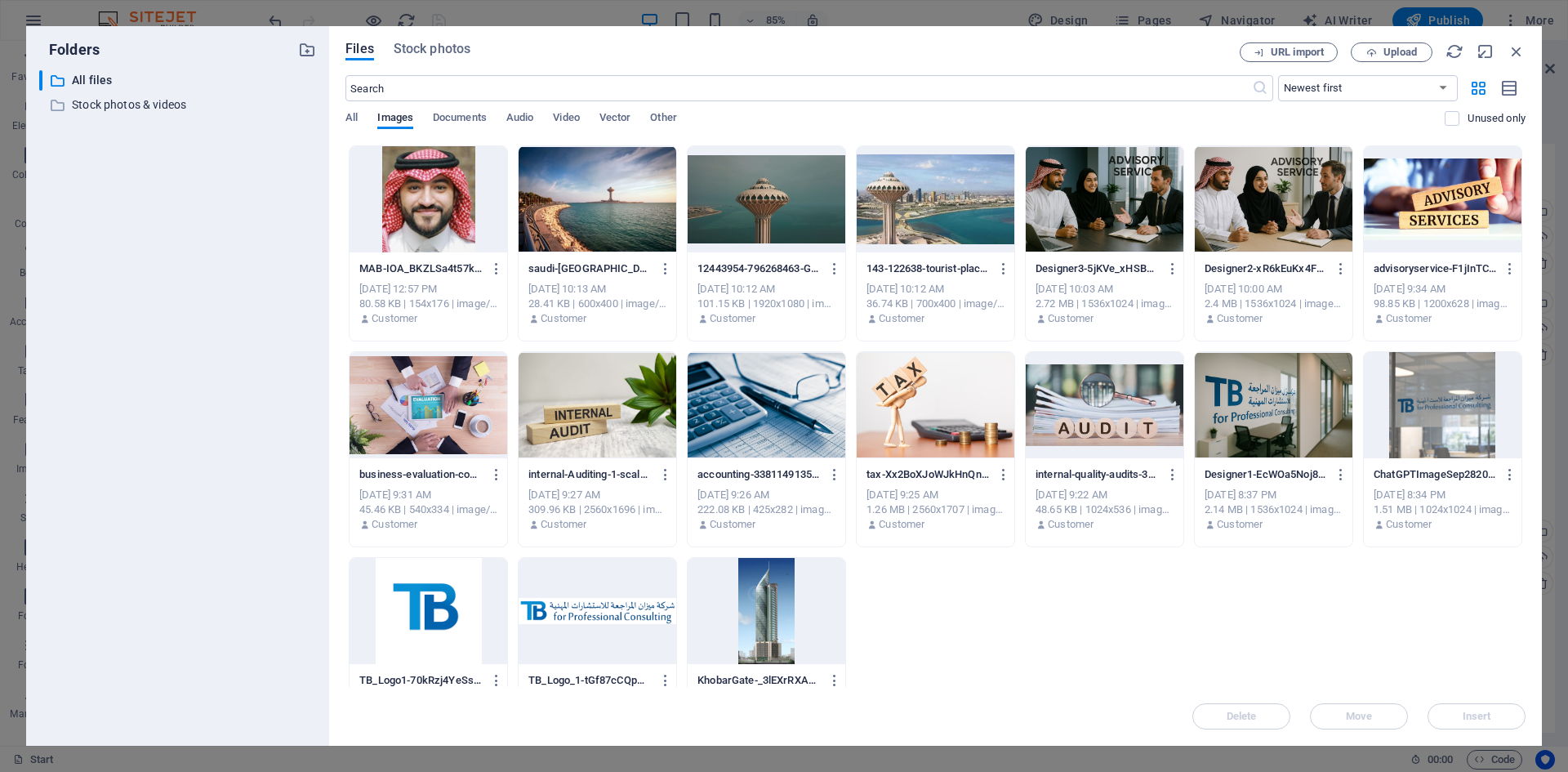
scroll to position [415, 0]
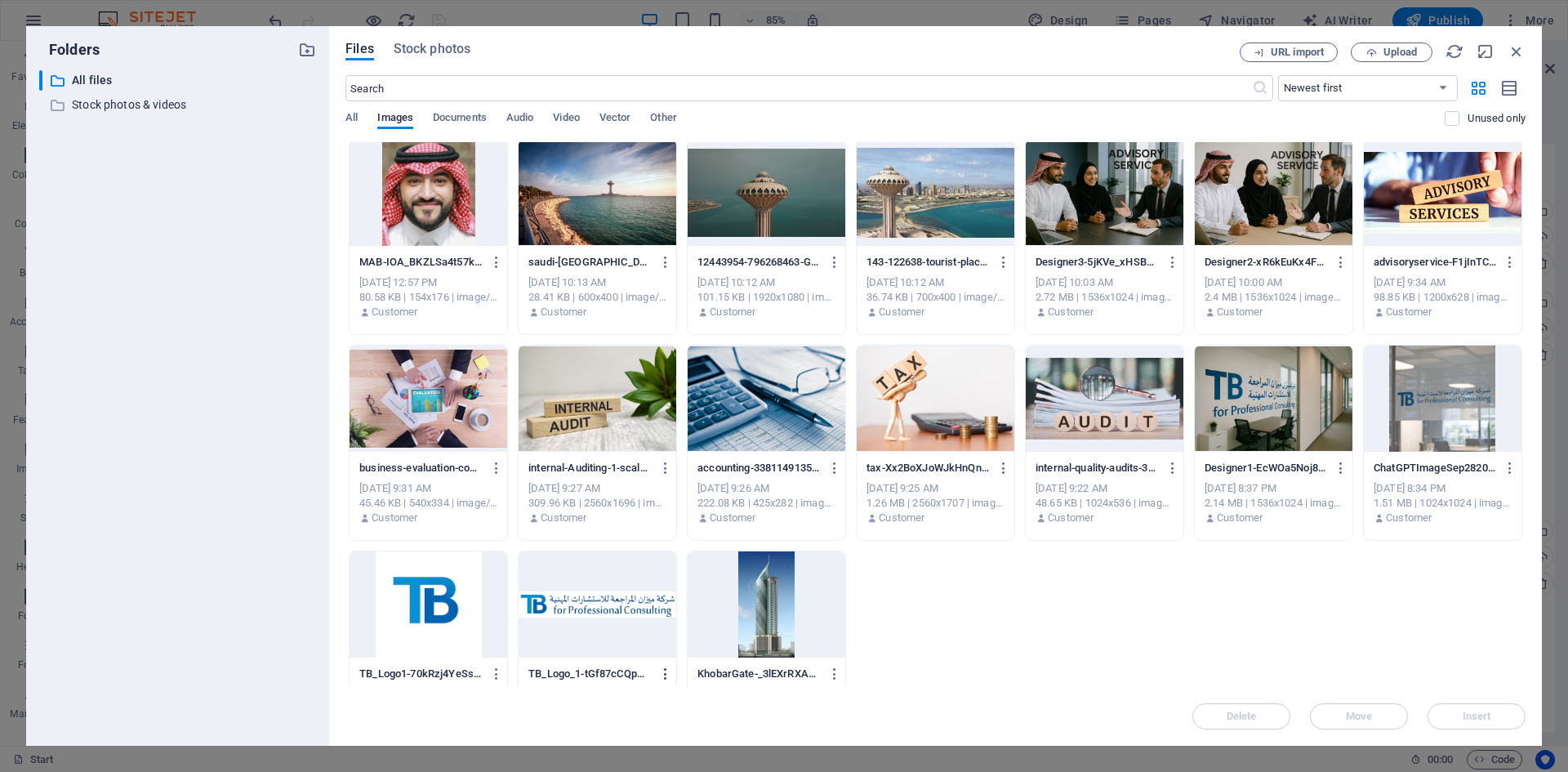
click at [665, 672] on icon "button" at bounding box center [666, 673] width 15 height 14
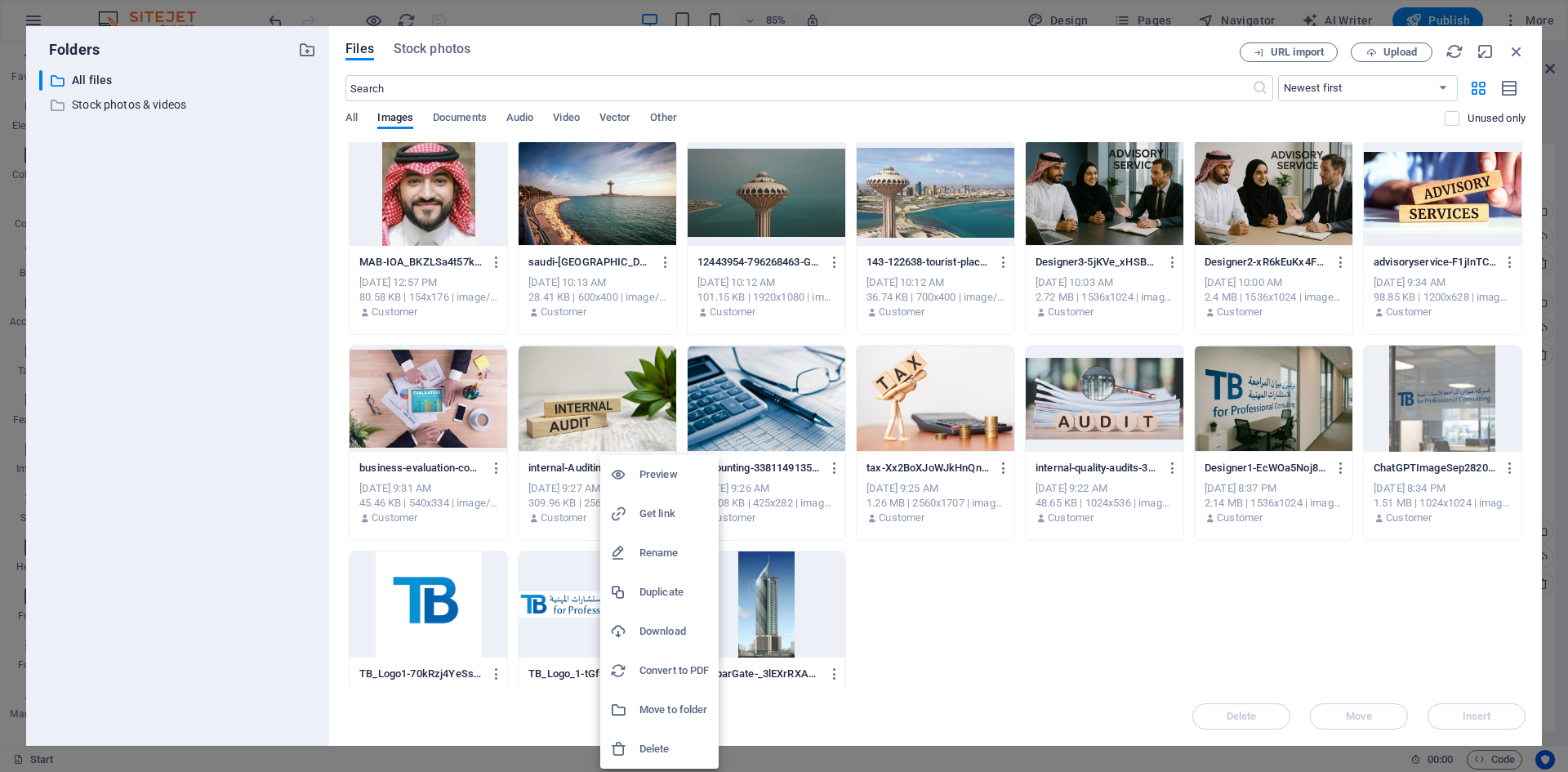
click at [926, 648] on div at bounding box center [784, 386] width 1568 height 772
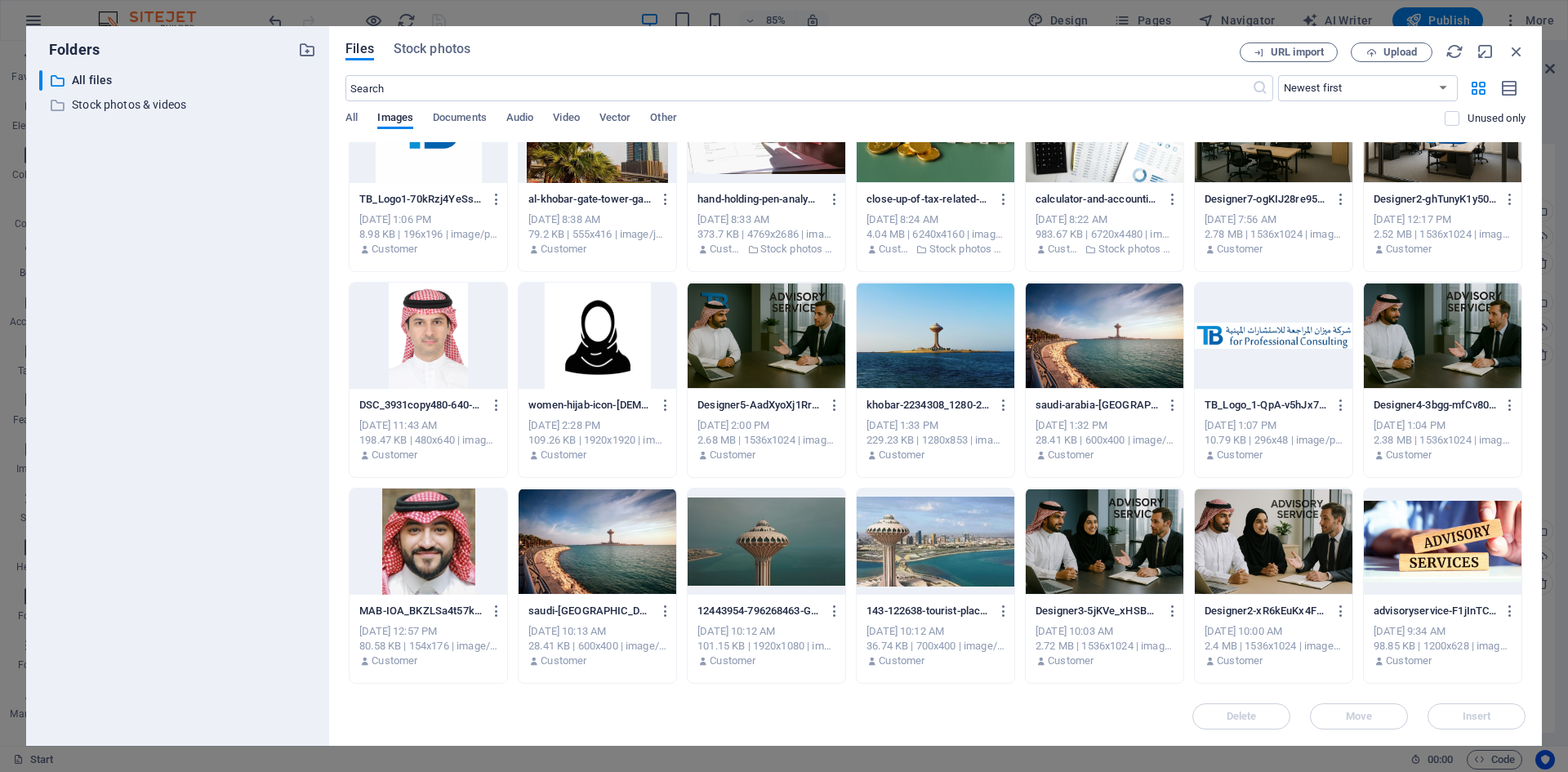
scroll to position [0, 0]
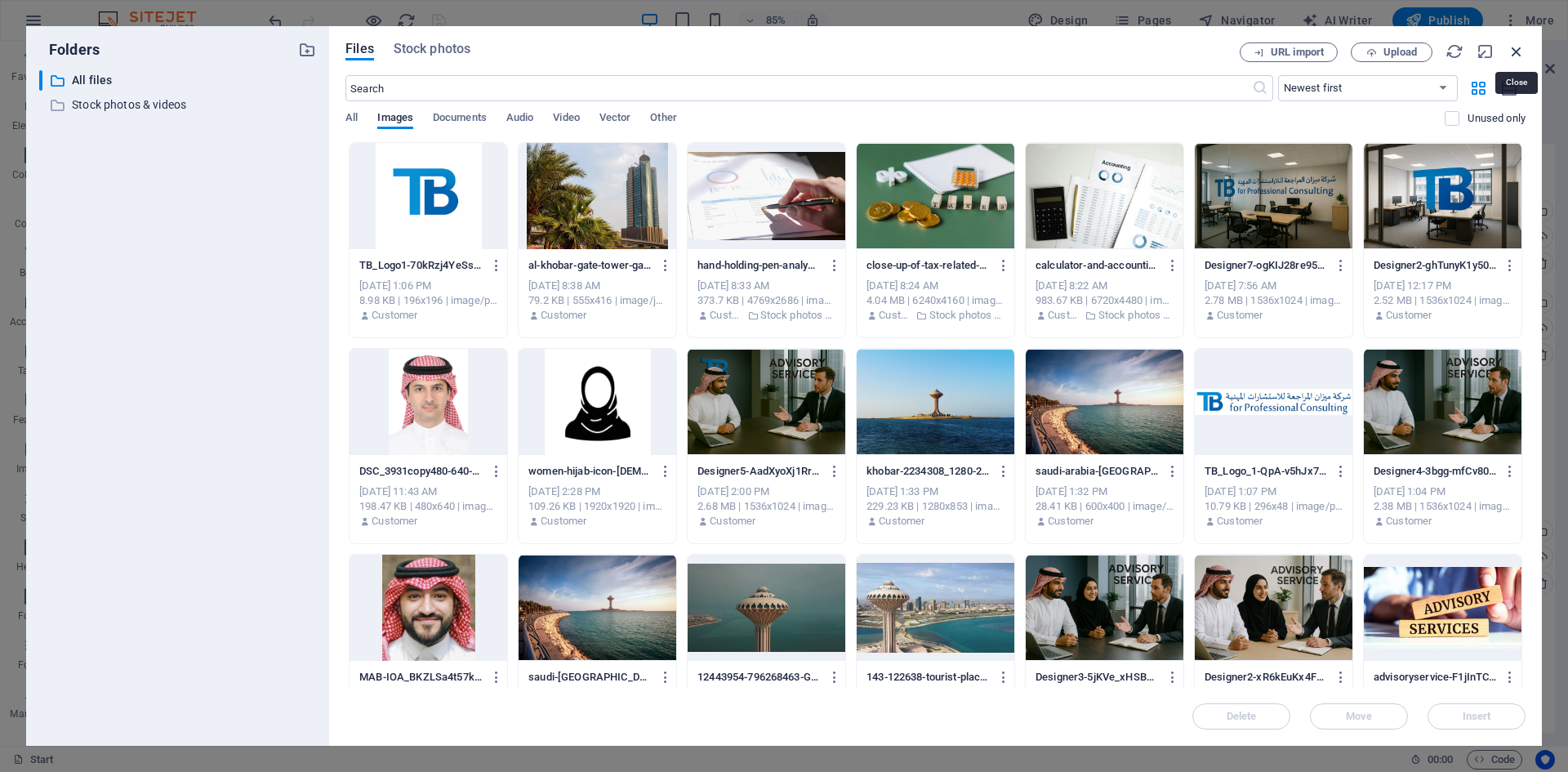
click at [1518, 53] on icon "button" at bounding box center [1516, 50] width 18 height 18
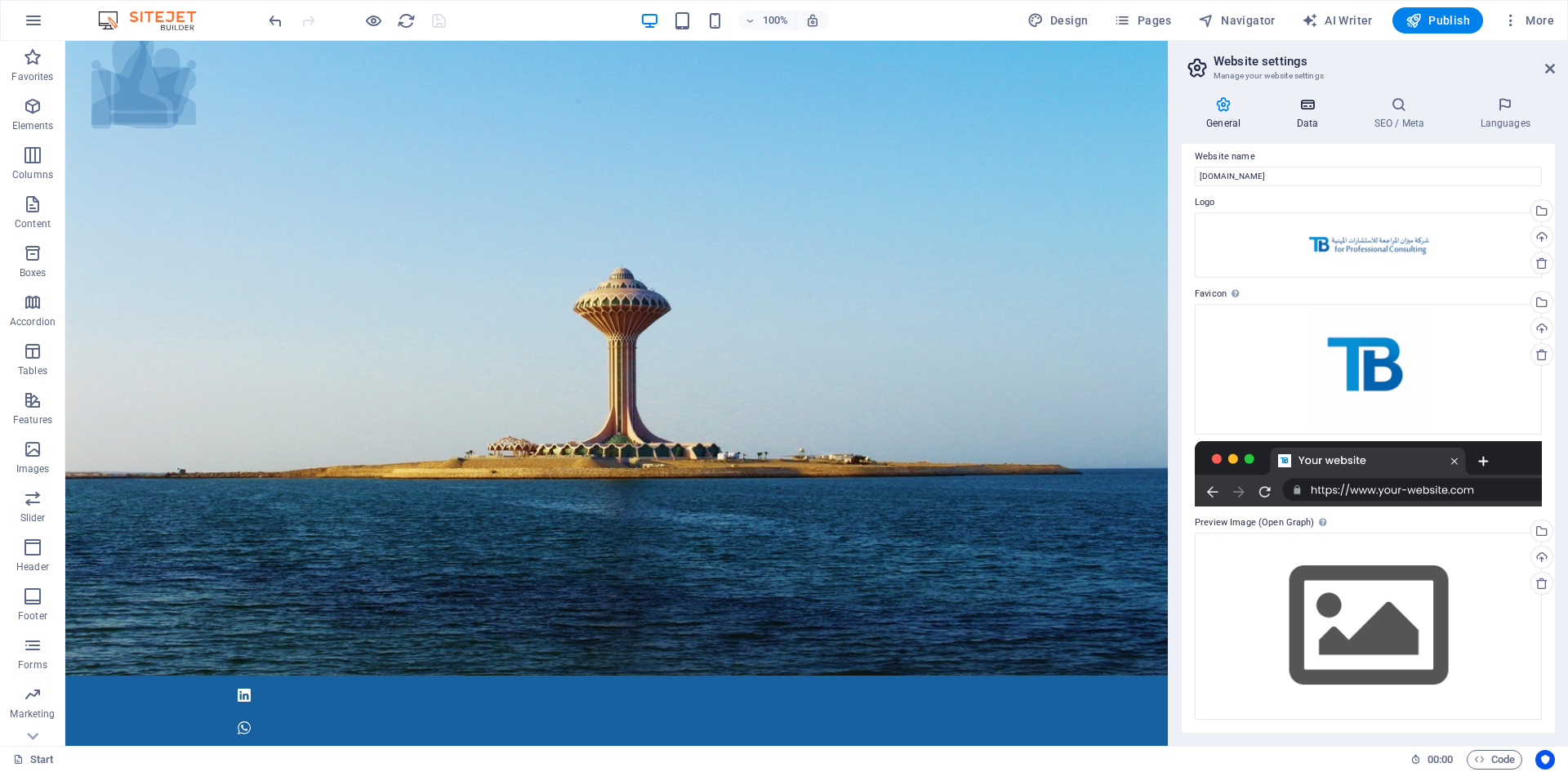
click at [1304, 103] on icon at bounding box center [1307, 104] width 71 height 16
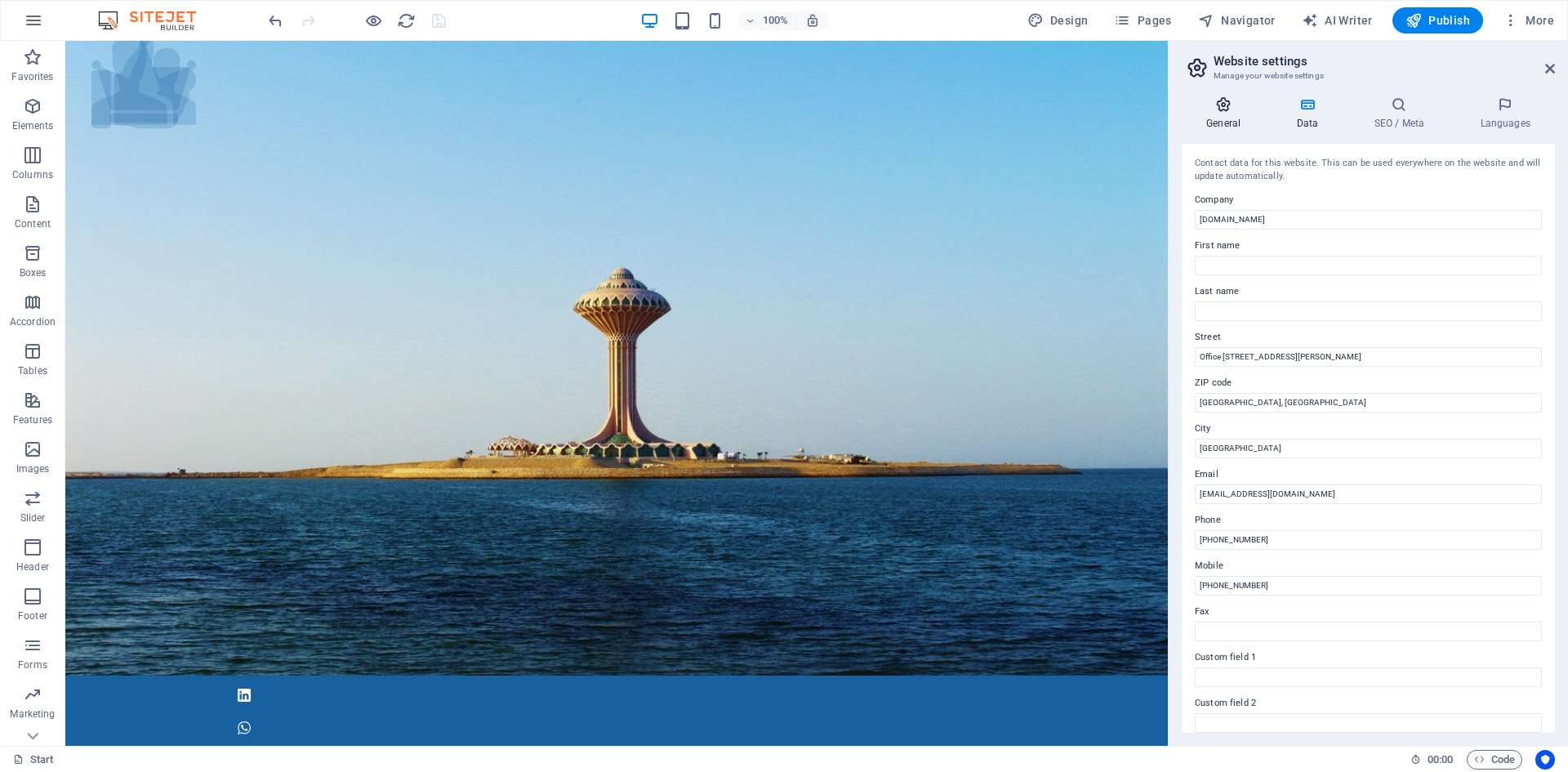
click at [1224, 101] on icon at bounding box center [1223, 104] width 83 height 16
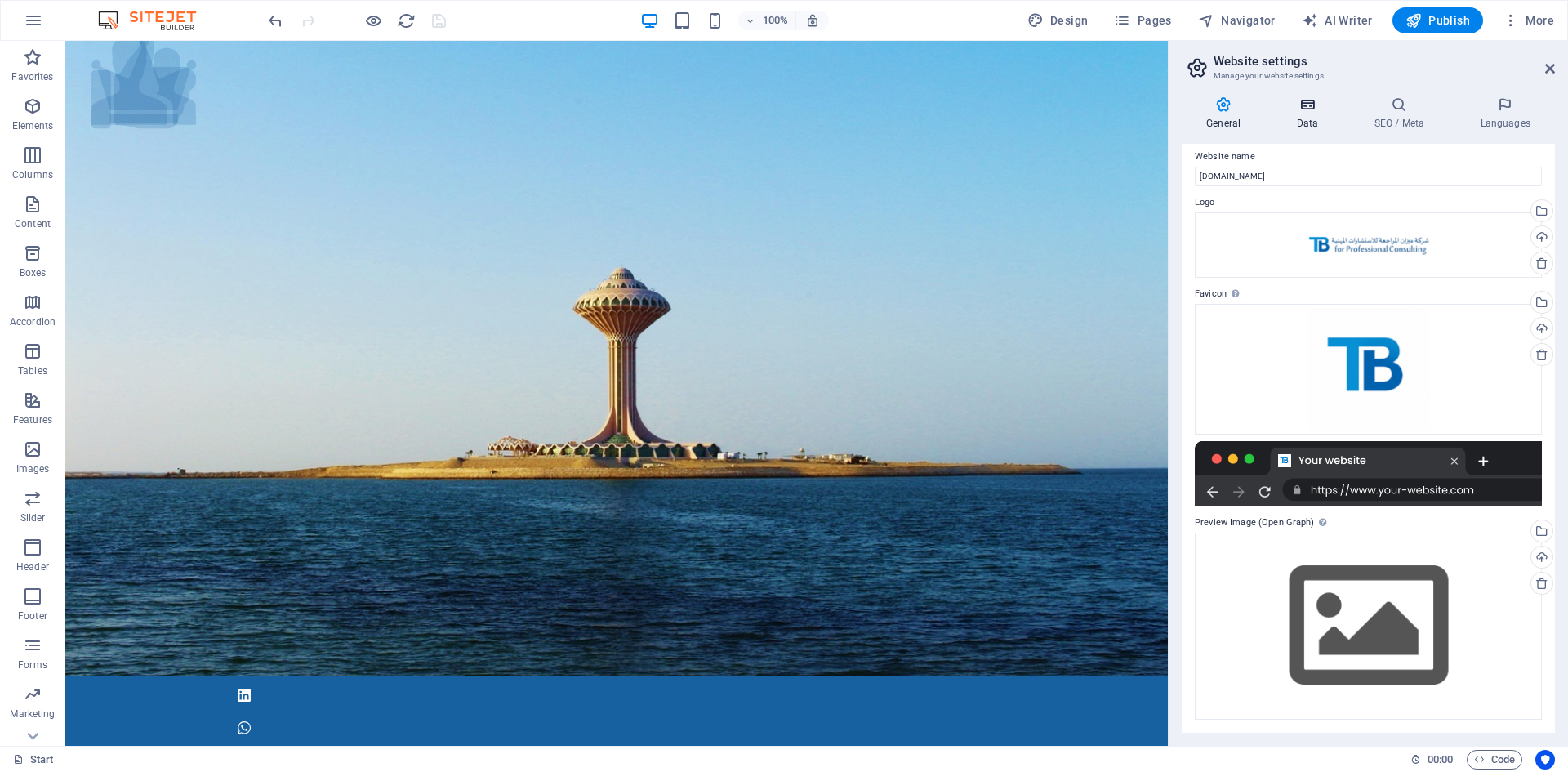
click at [1308, 104] on icon at bounding box center [1307, 104] width 71 height 16
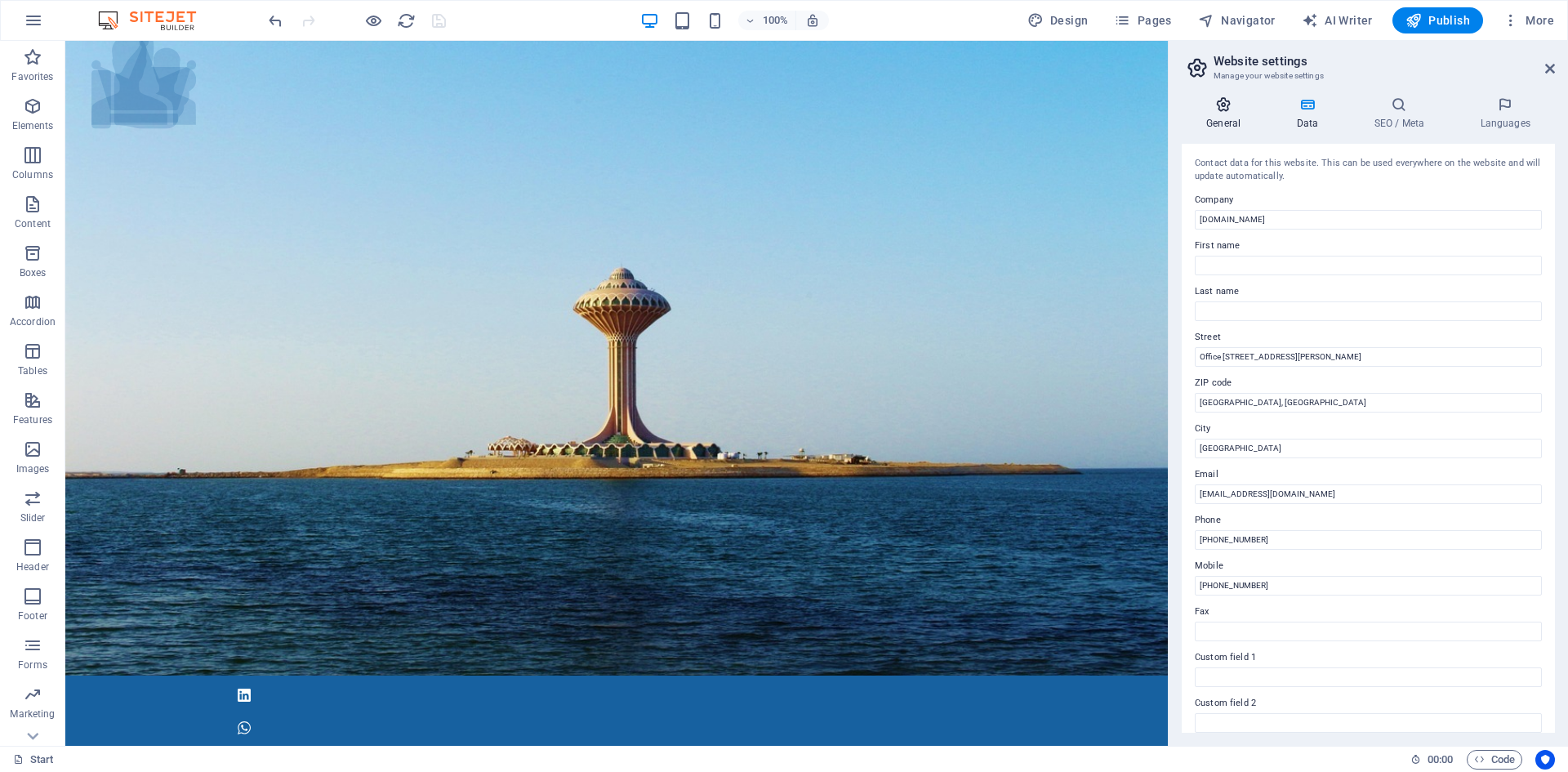
click at [1230, 112] on icon at bounding box center [1223, 104] width 83 height 16
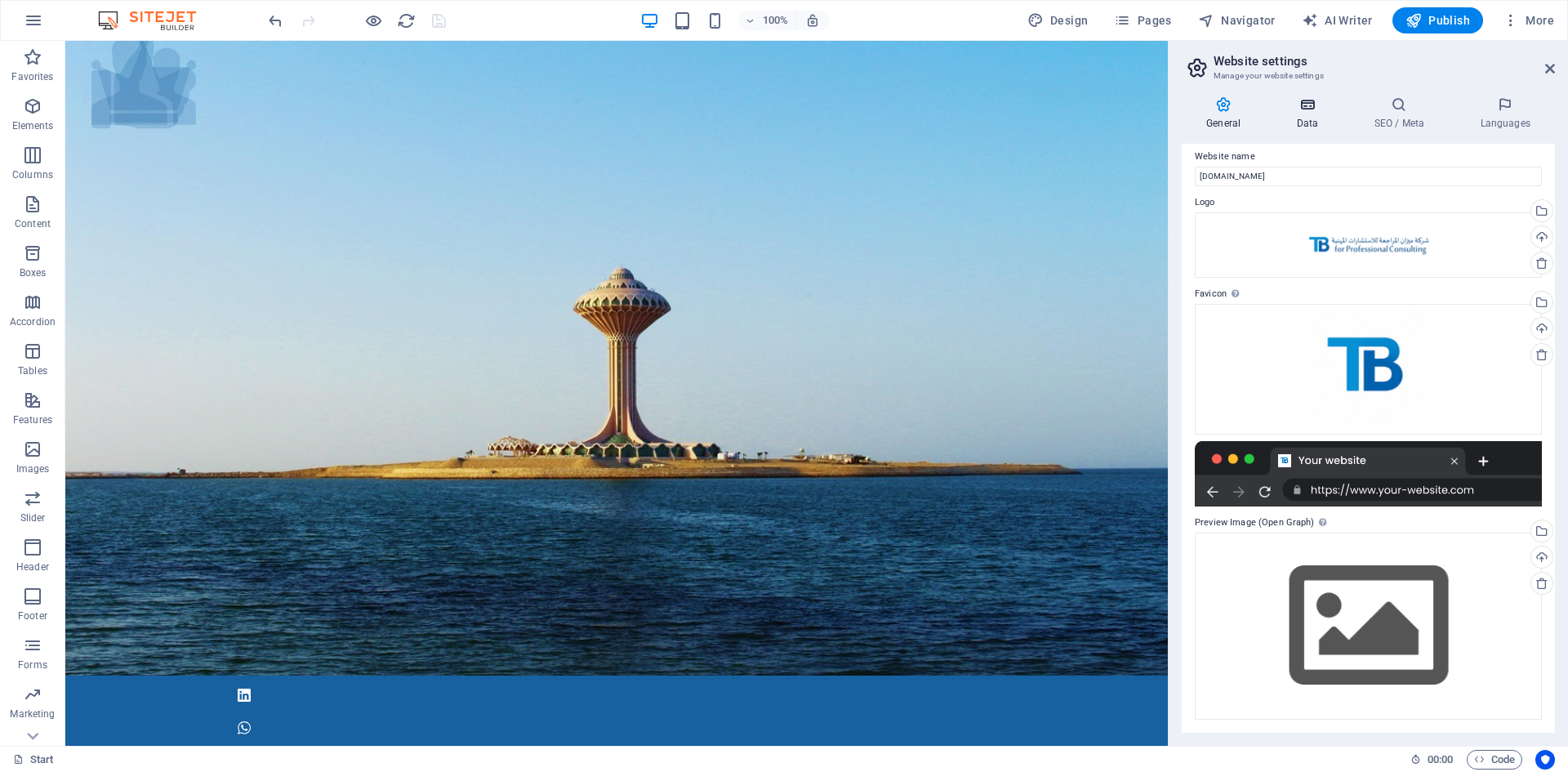
click at [1319, 114] on h4 "Data" at bounding box center [1311, 114] width 77 height 34
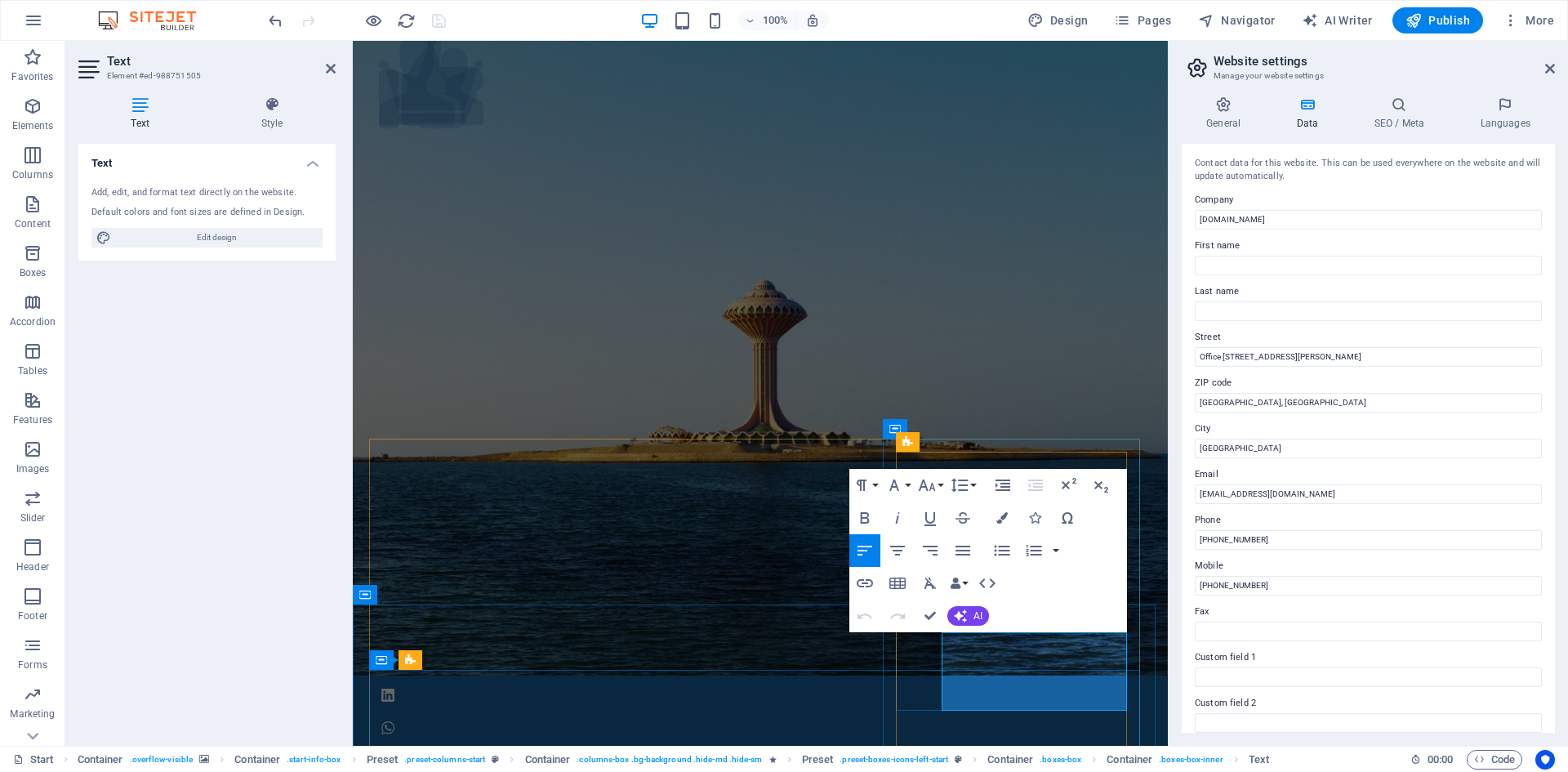
drag, startPoint x: 1066, startPoint y: 687, endPoint x: 988, endPoint y: 683, distance: 78.1
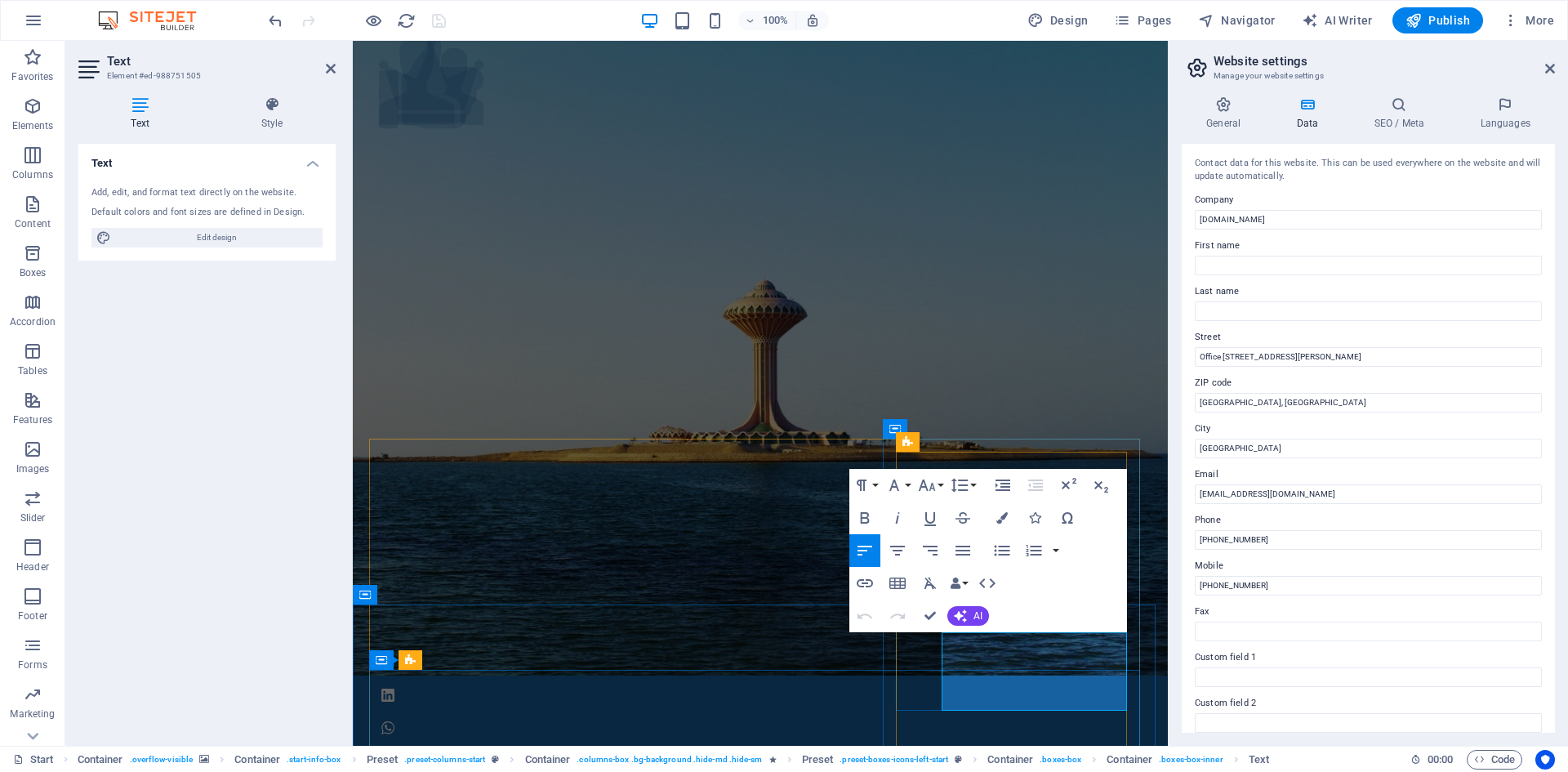
click at [326, 71] on icon at bounding box center [331, 69] width 10 height 13
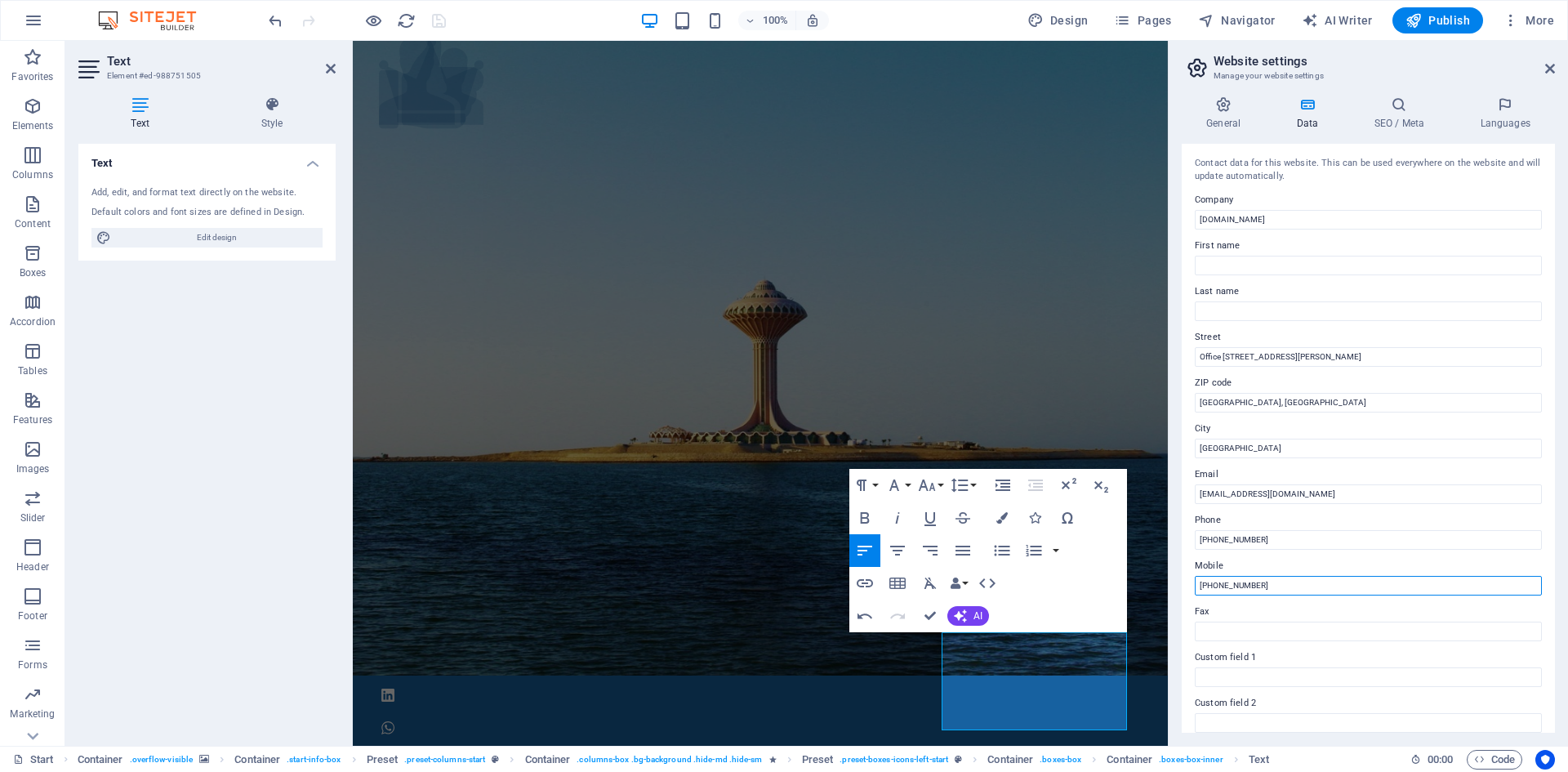
click at [1265, 589] on input "[PHONE_NUMBER]" at bounding box center [1369, 585] width 347 height 19
type input "[PHONE_NUMBER]"
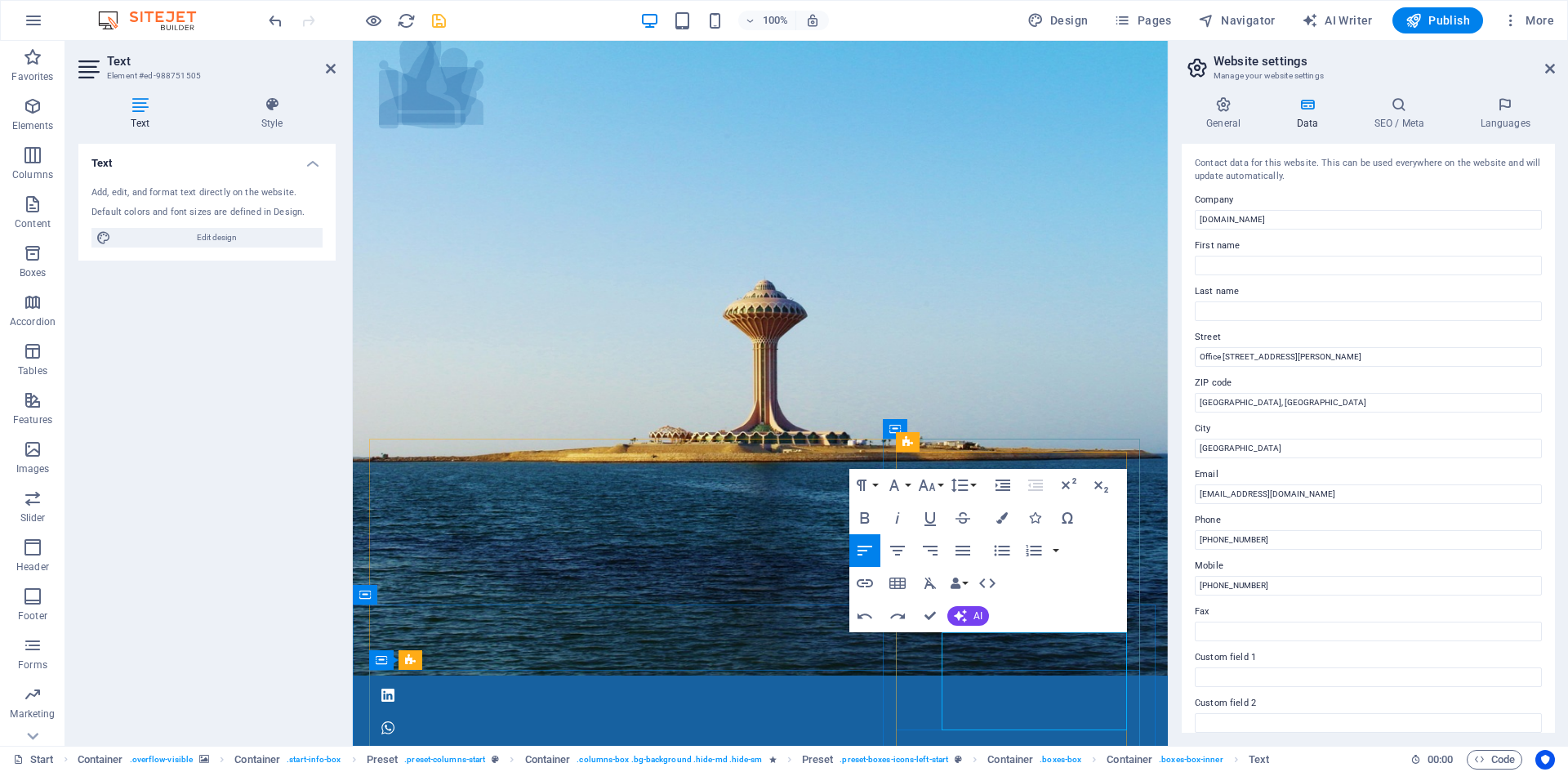
click at [1554, 66] on icon at bounding box center [1550, 69] width 10 height 13
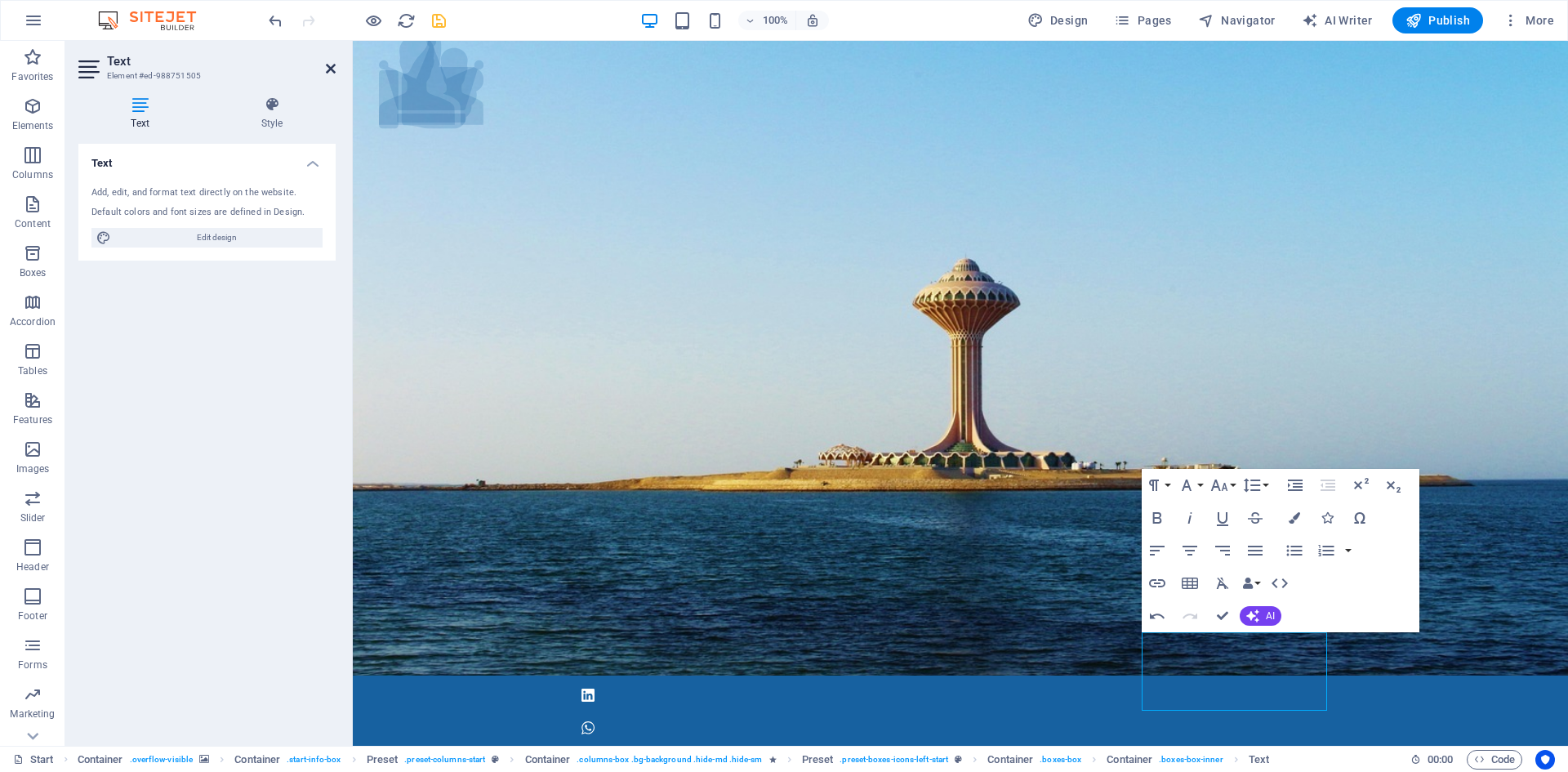
click at [331, 69] on icon at bounding box center [331, 69] width 10 height 13
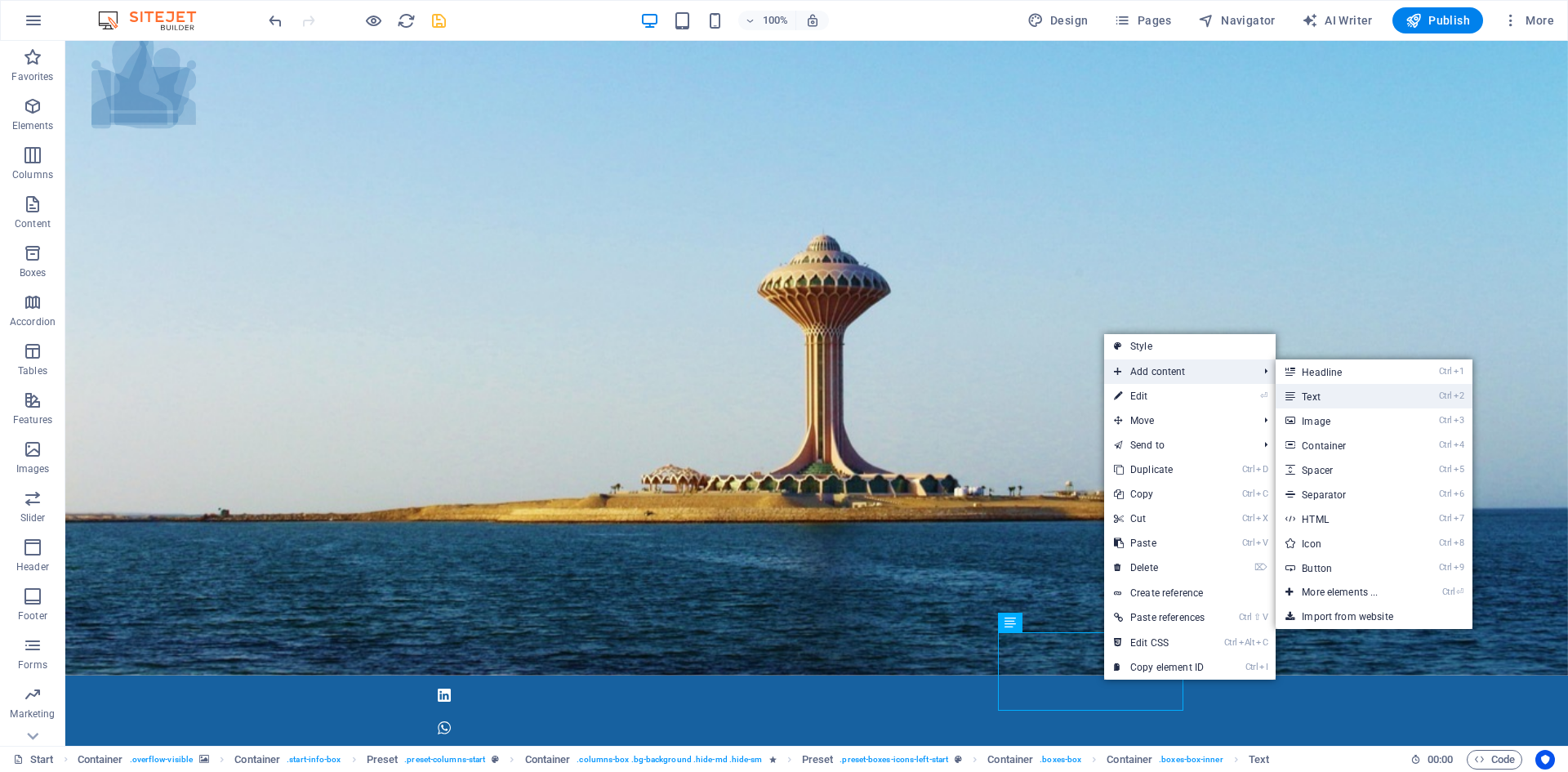
click at [1367, 400] on link "Ctrl 2 Text" at bounding box center [1343, 395] width 135 height 24
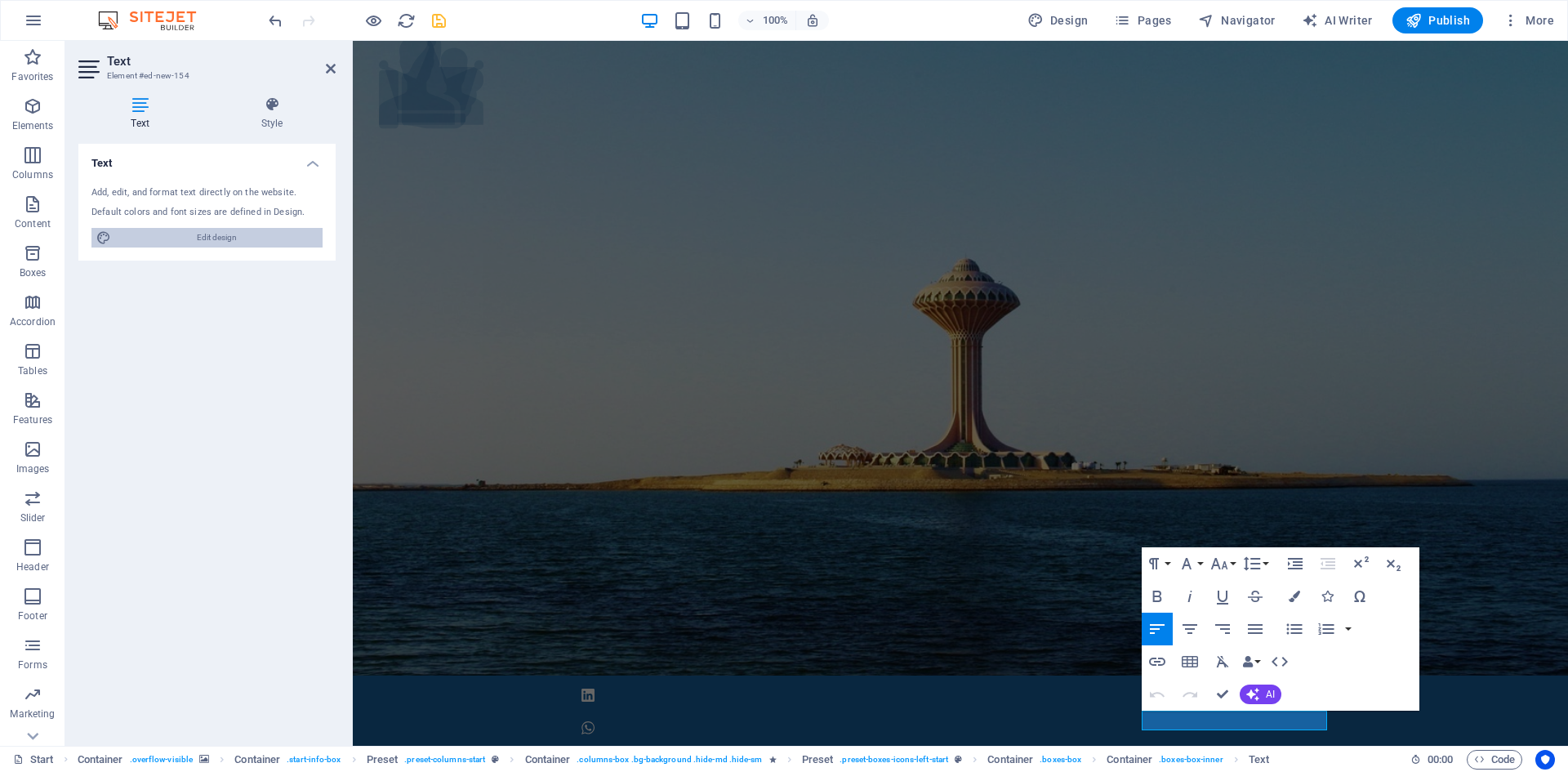
click at [269, 237] on span "Edit design" at bounding box center [217, 237] width 202 height 19
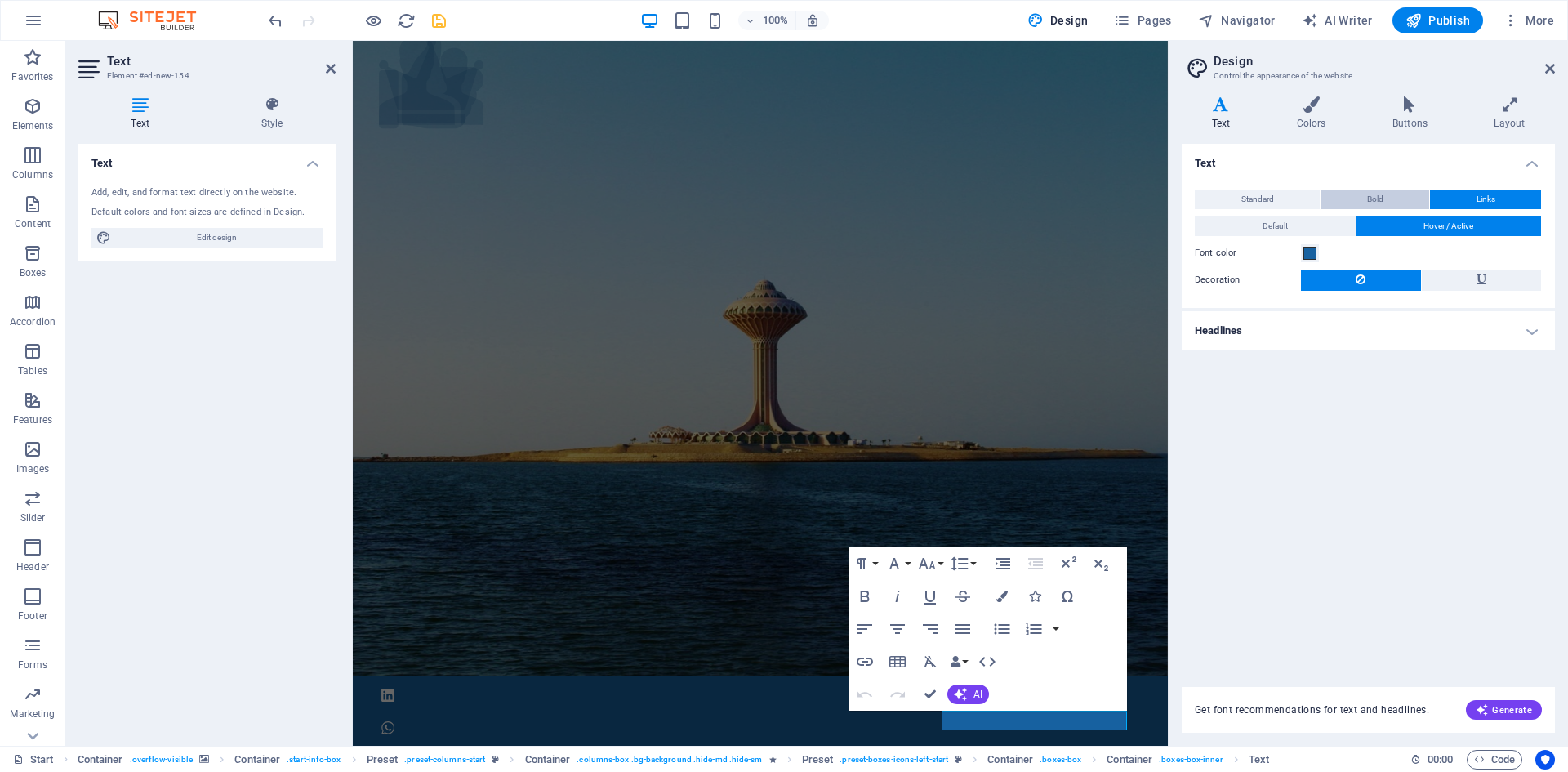
click at [1394, 203] on button "Bold" at bounding box center [1375, 198] width 109 height 19
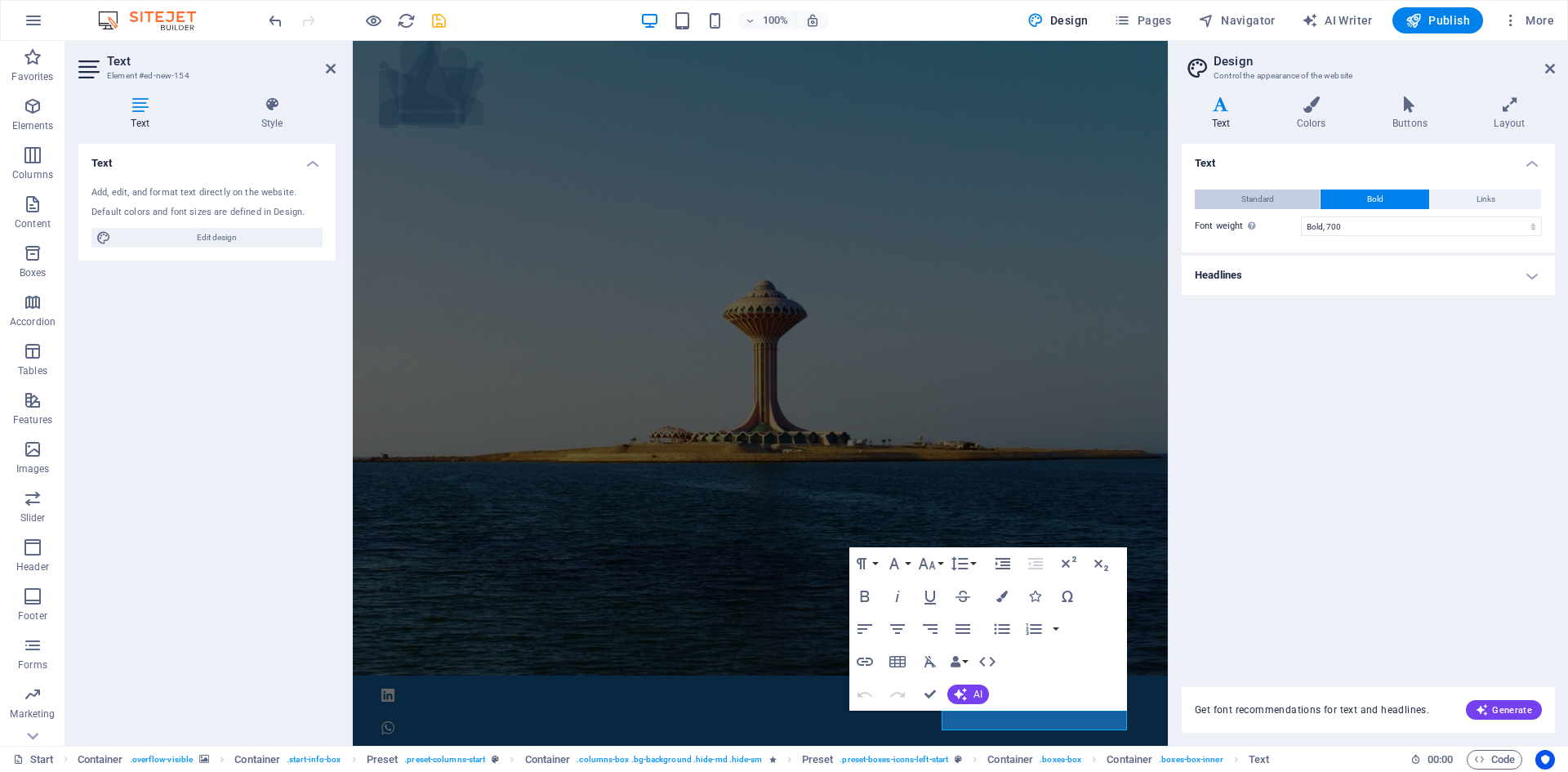
click at [1287, 204] on button "Standard" at bounding box center [1258, 198] width 125 height 19
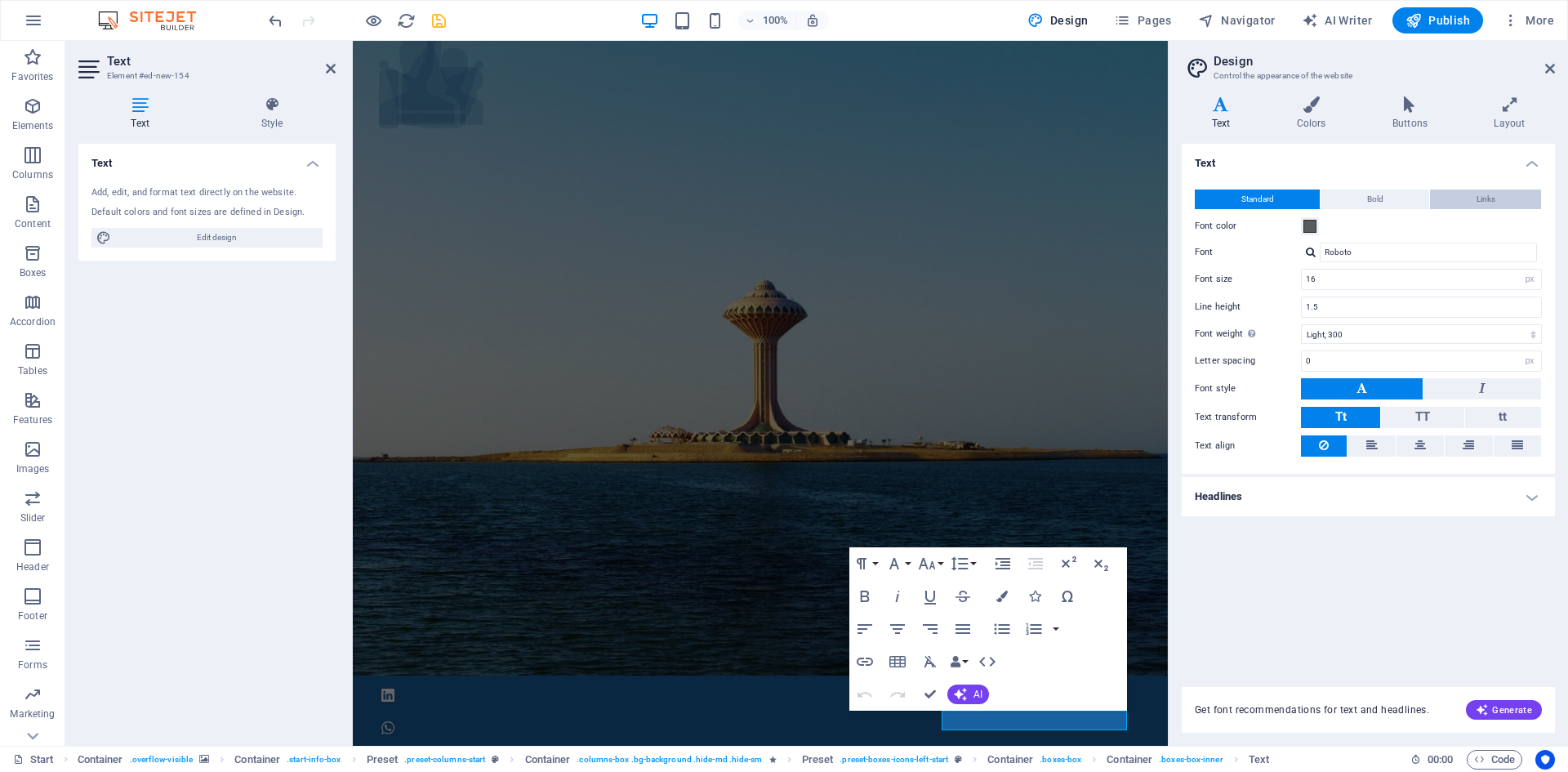
click at [1469, 194] on button "Links" at bounding box center [1486, 198] width 111 height 19
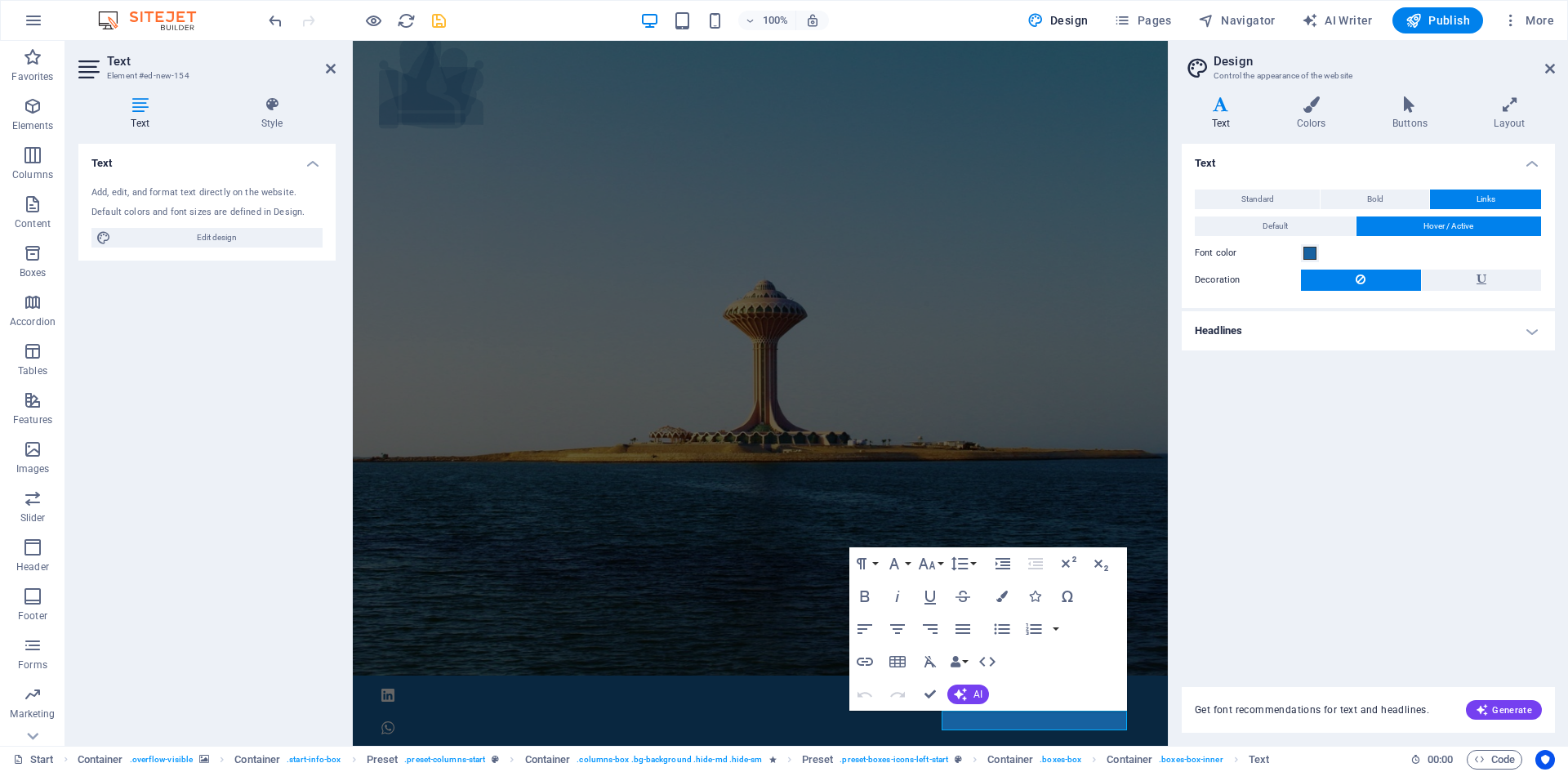
click at [1525, 330] on h4 "Headlines" at bounding box center [1369, 330] width 373 height 40
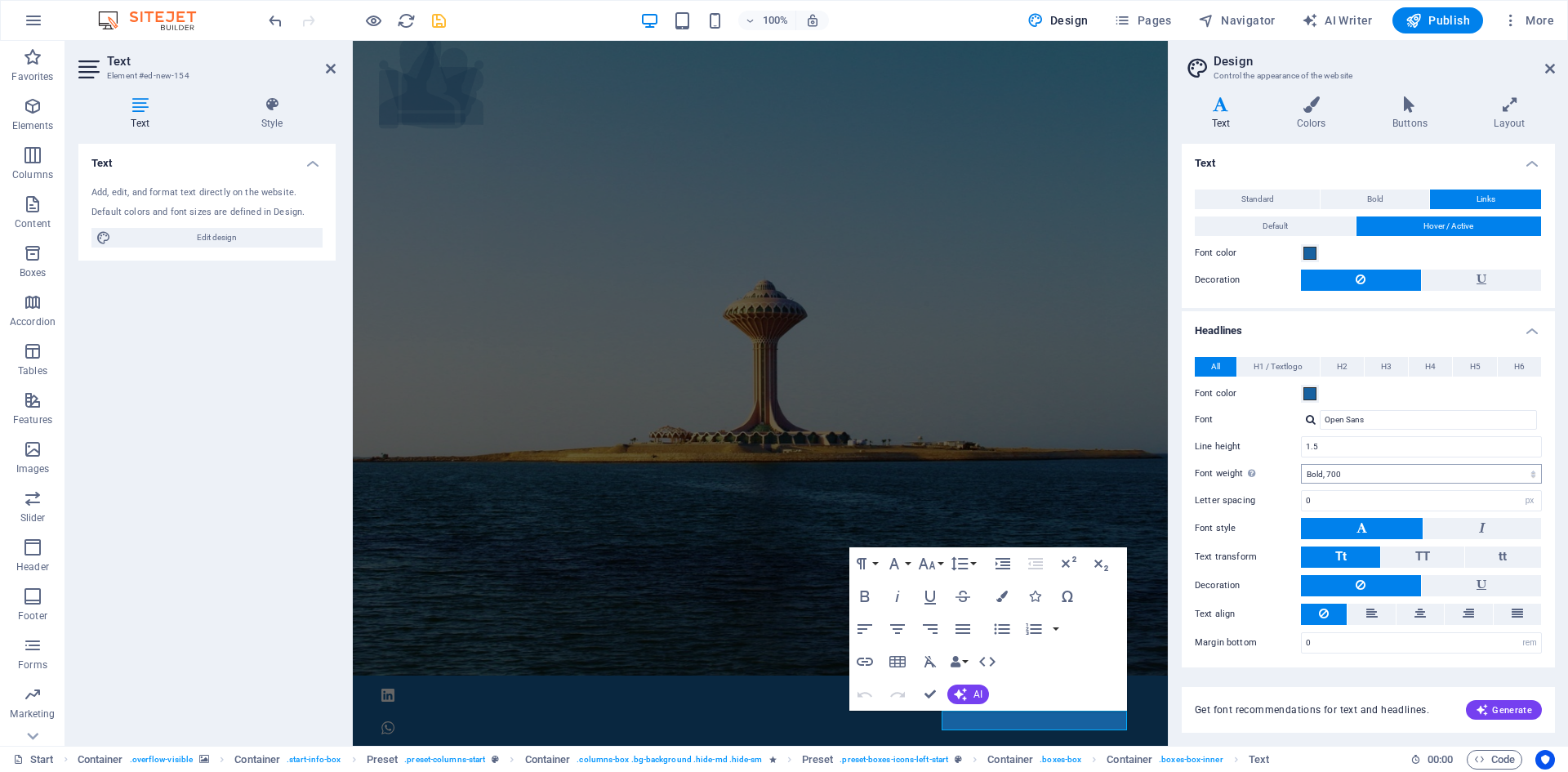
scroll to position [3, 0]
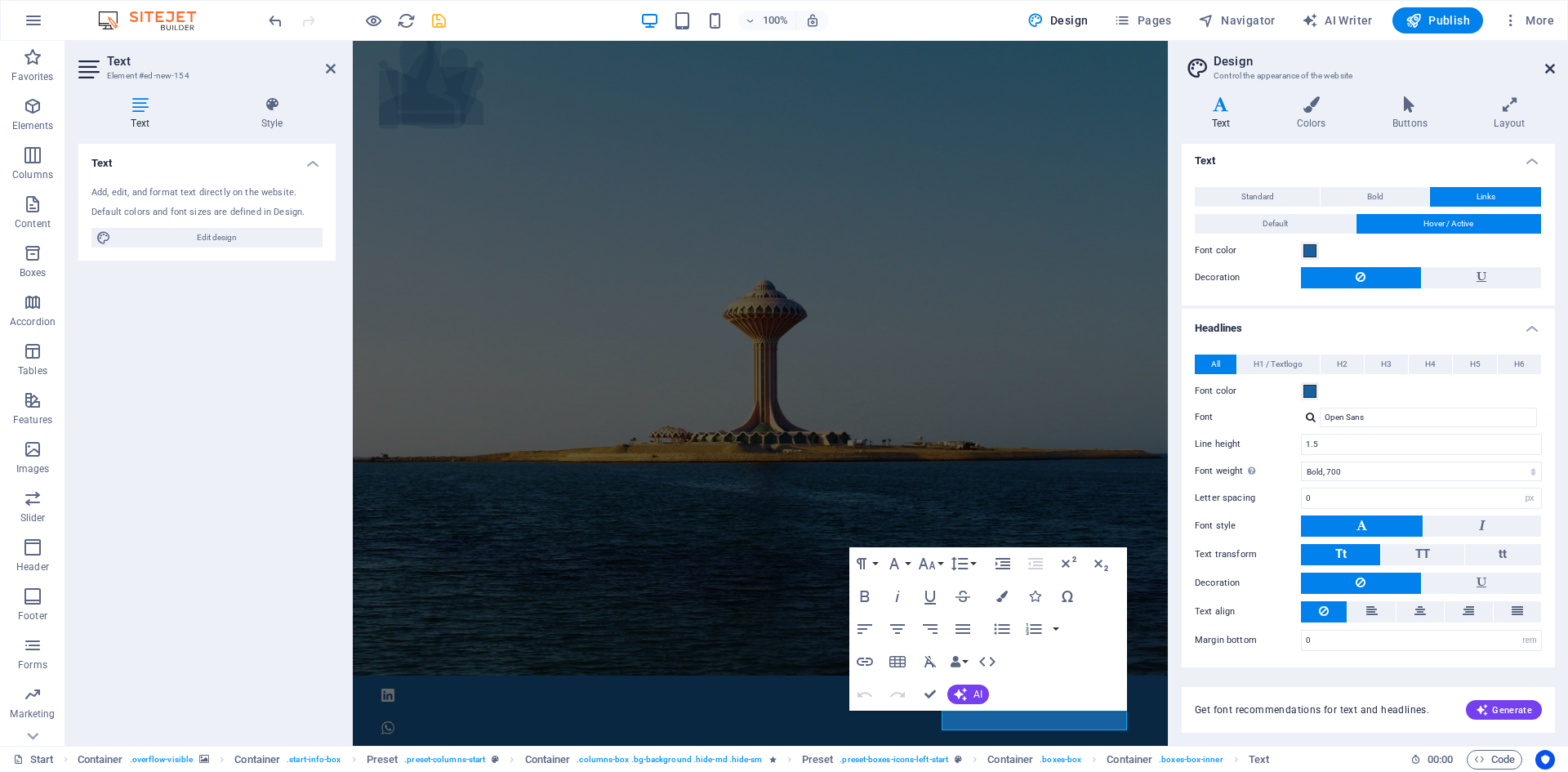
click at [1555, 66] on icon at bounding box center [1550, 69] width 10 height 13
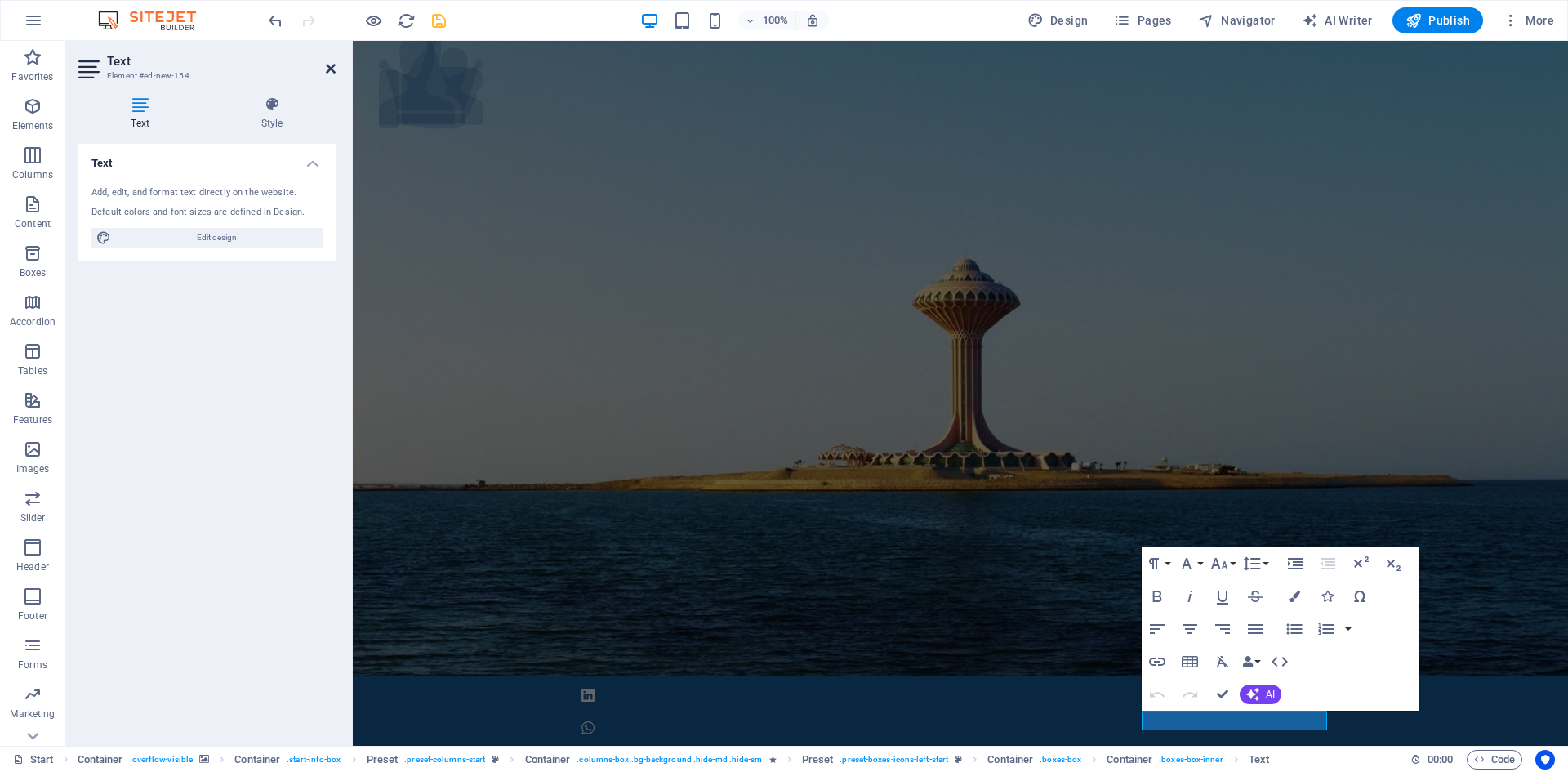
click at [328, 71] on icon at bounding box center [331, 69] width 10 height 13
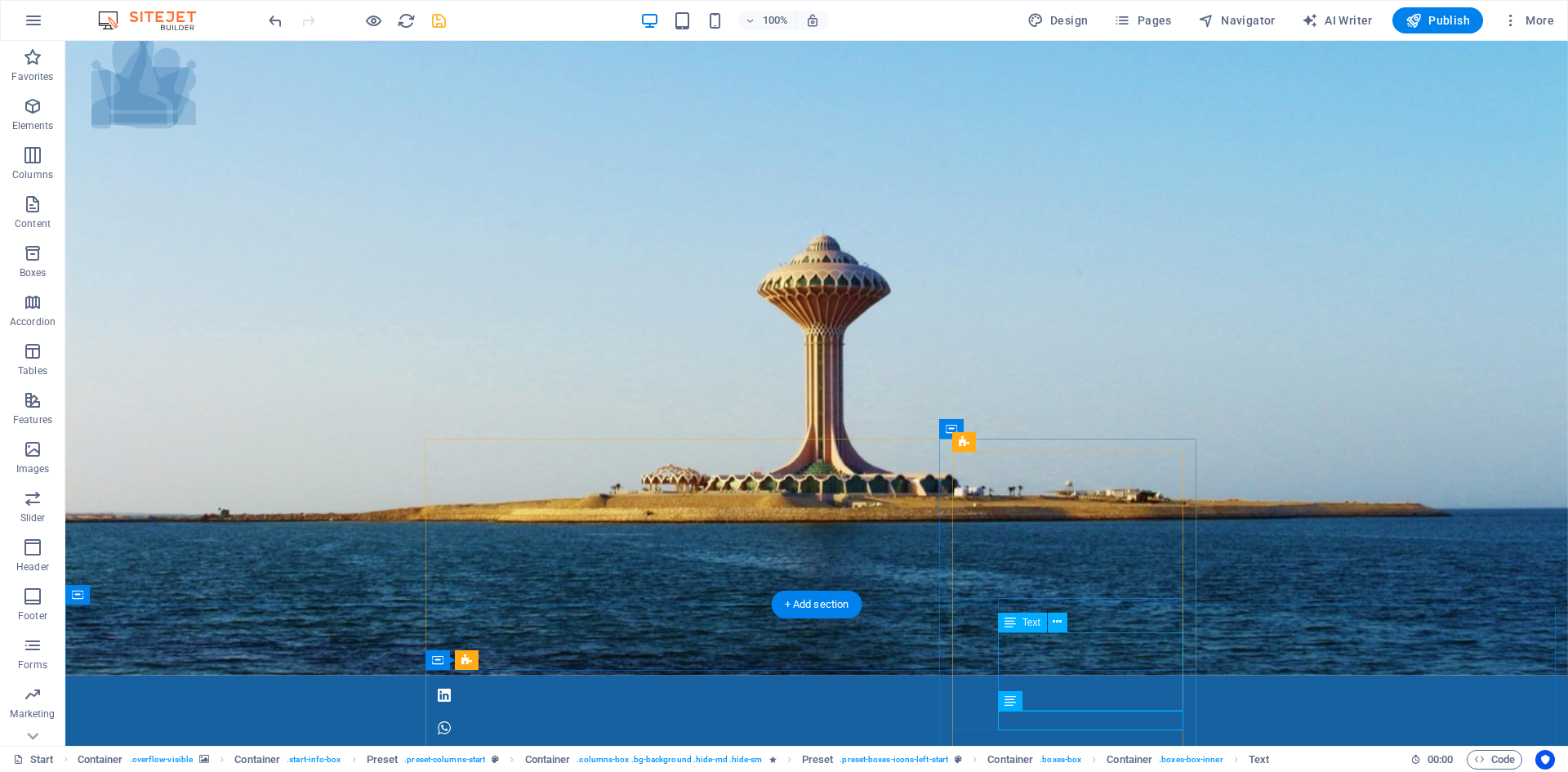
click at [1061, 699] on icon at bounding box center [1057, 700] width 9 height 17
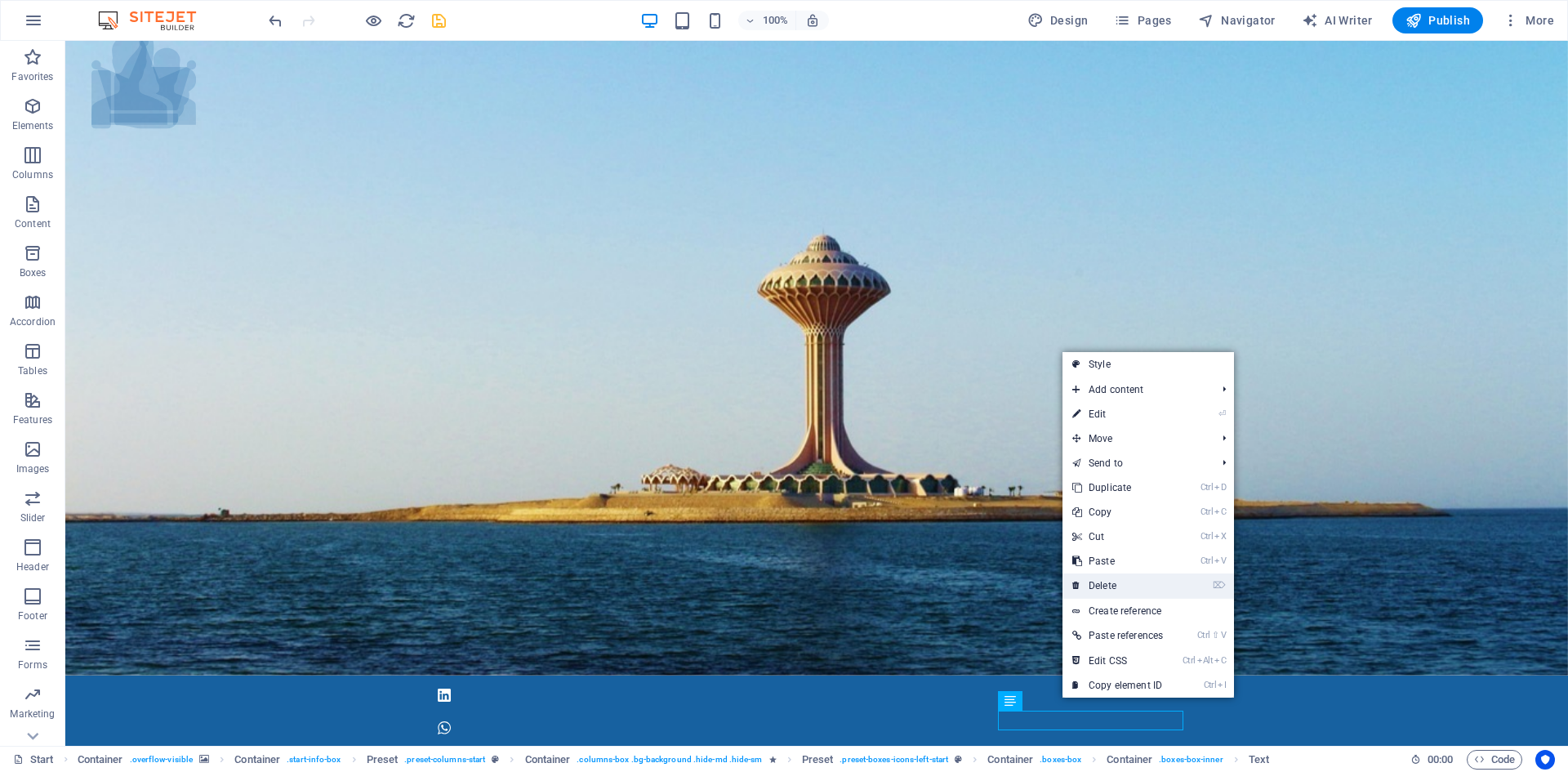
click at [1116, 584] on link "⌦ Delete" at bounding box center [1117, 585] width 110 height 24
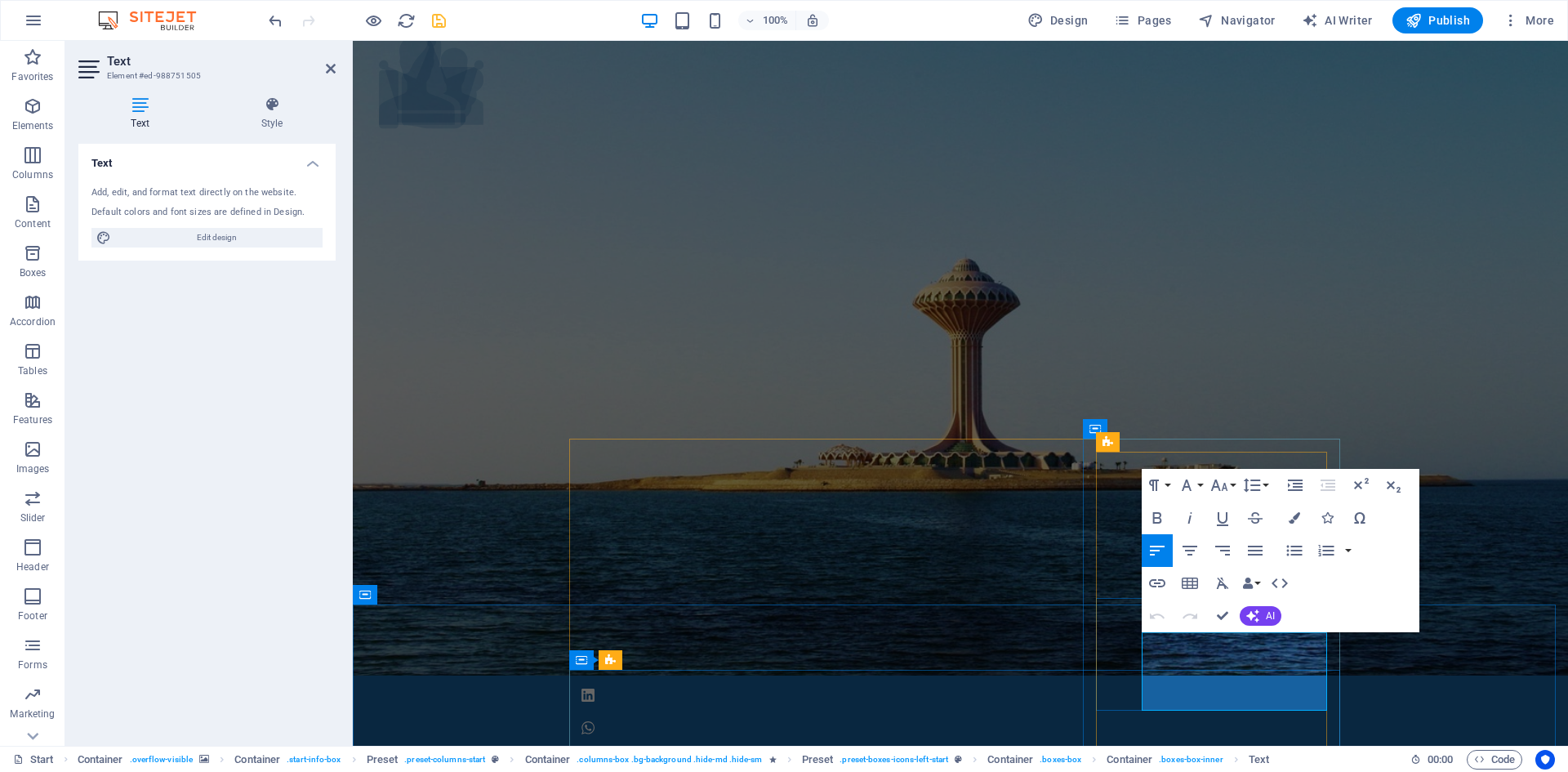
click at [1197, 442] on icon at bounding box center [1195, 442] width 9 height 17
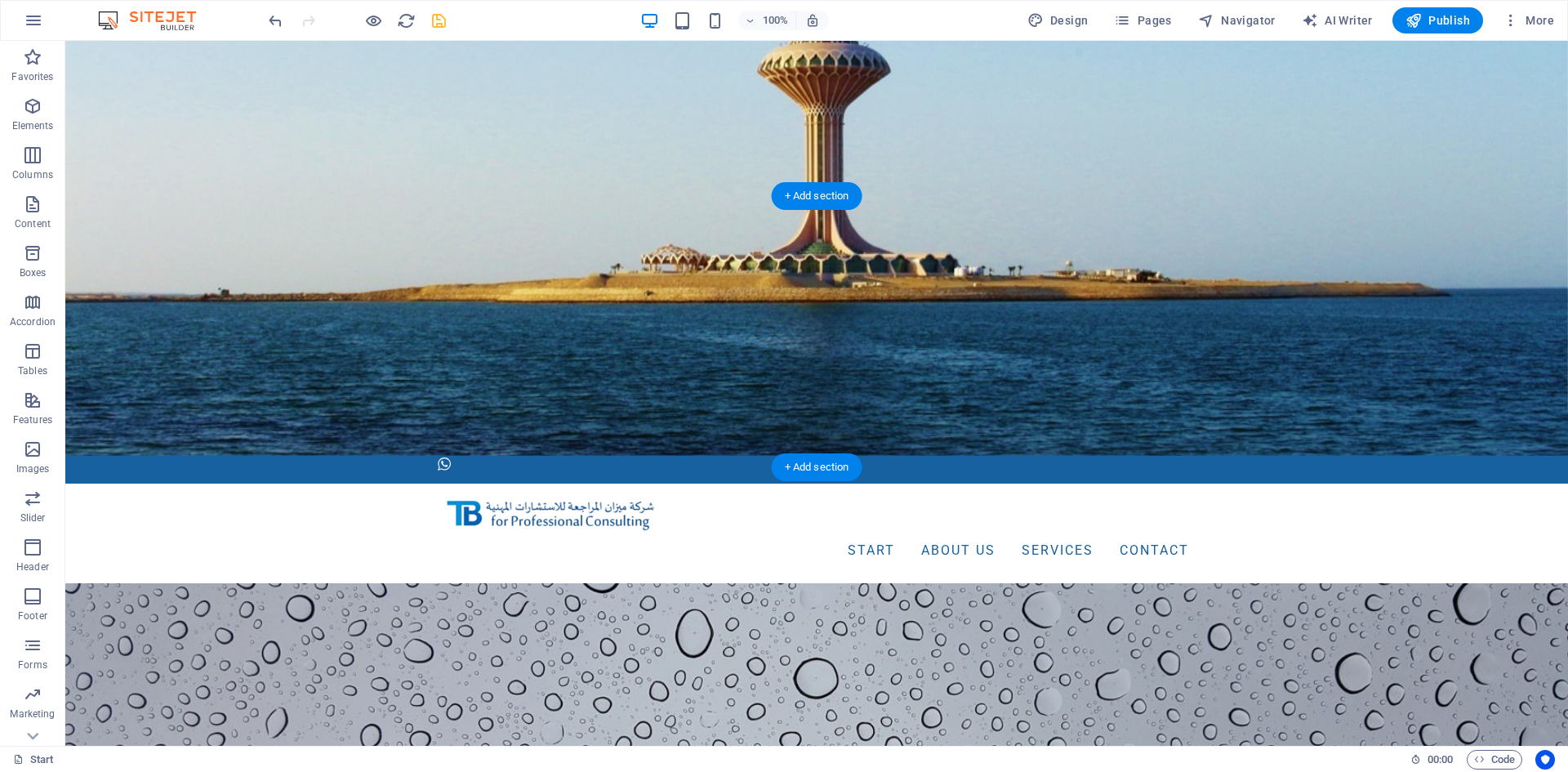
scroll to position [82, 0]
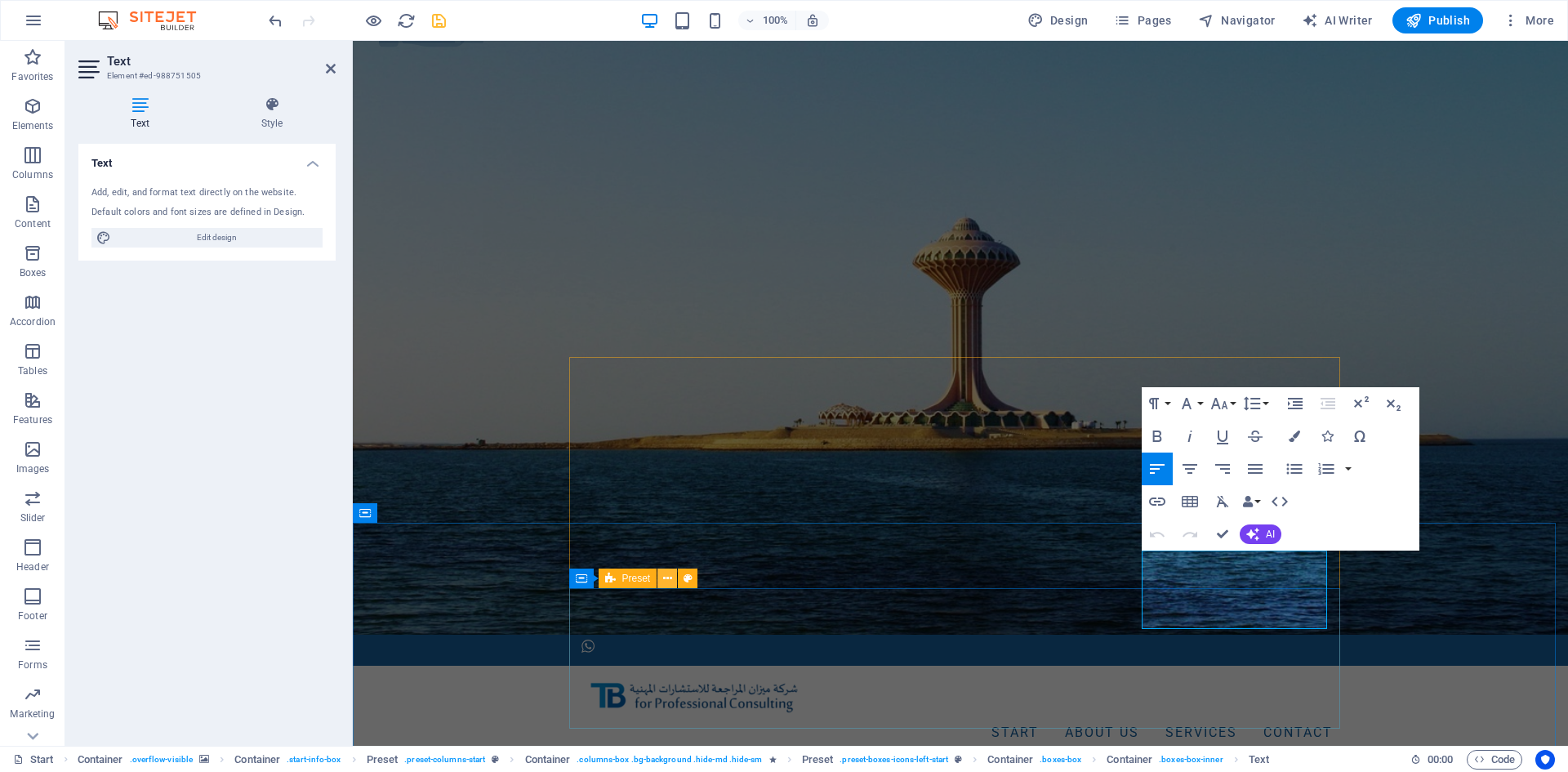
click at [670, 577] on icon at bounding box center [667, 579] width 9 height 17
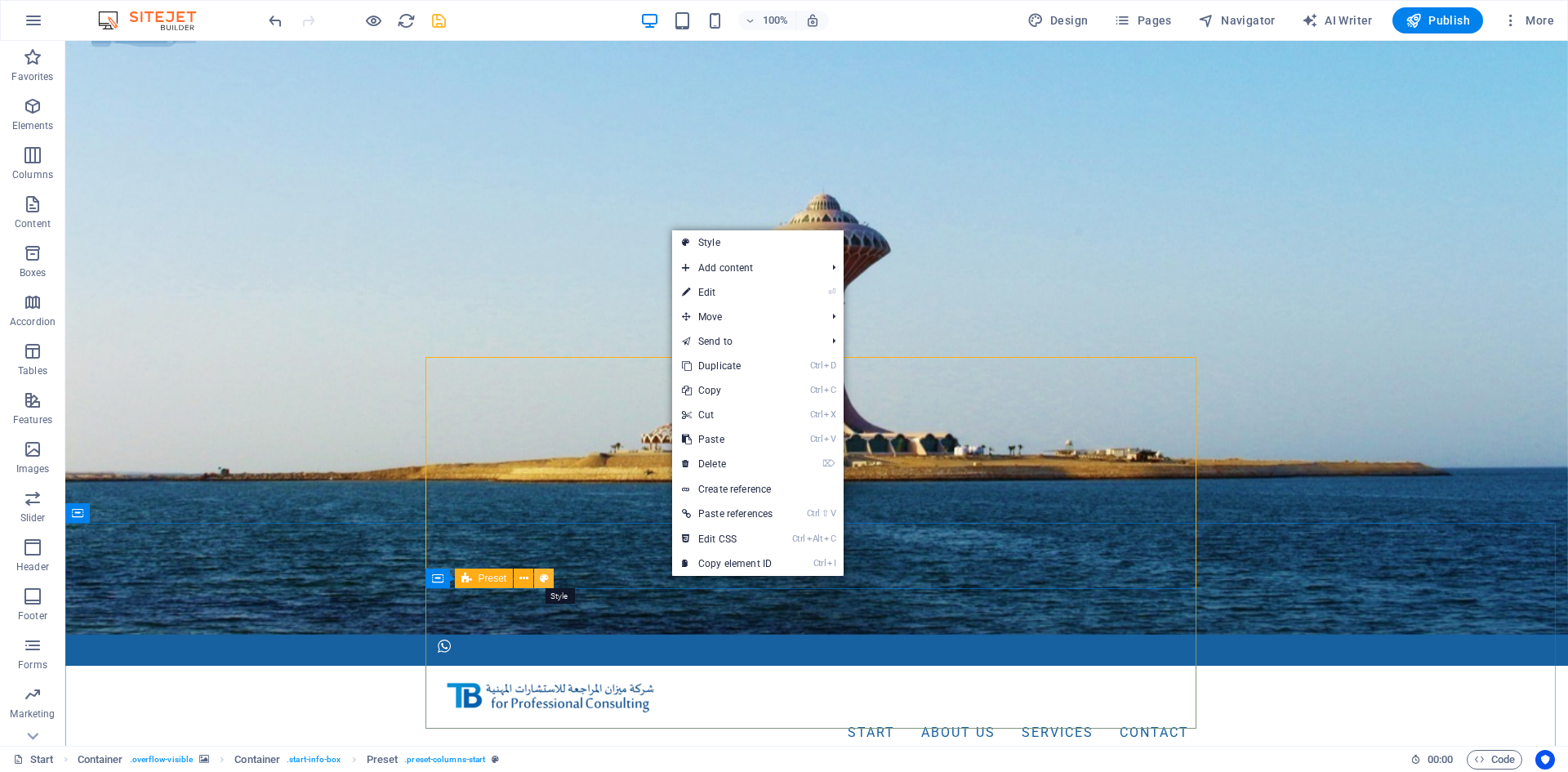
click at [545, 578] on icon at bounding box center [544, 579] width 9 height 17
select select "px"
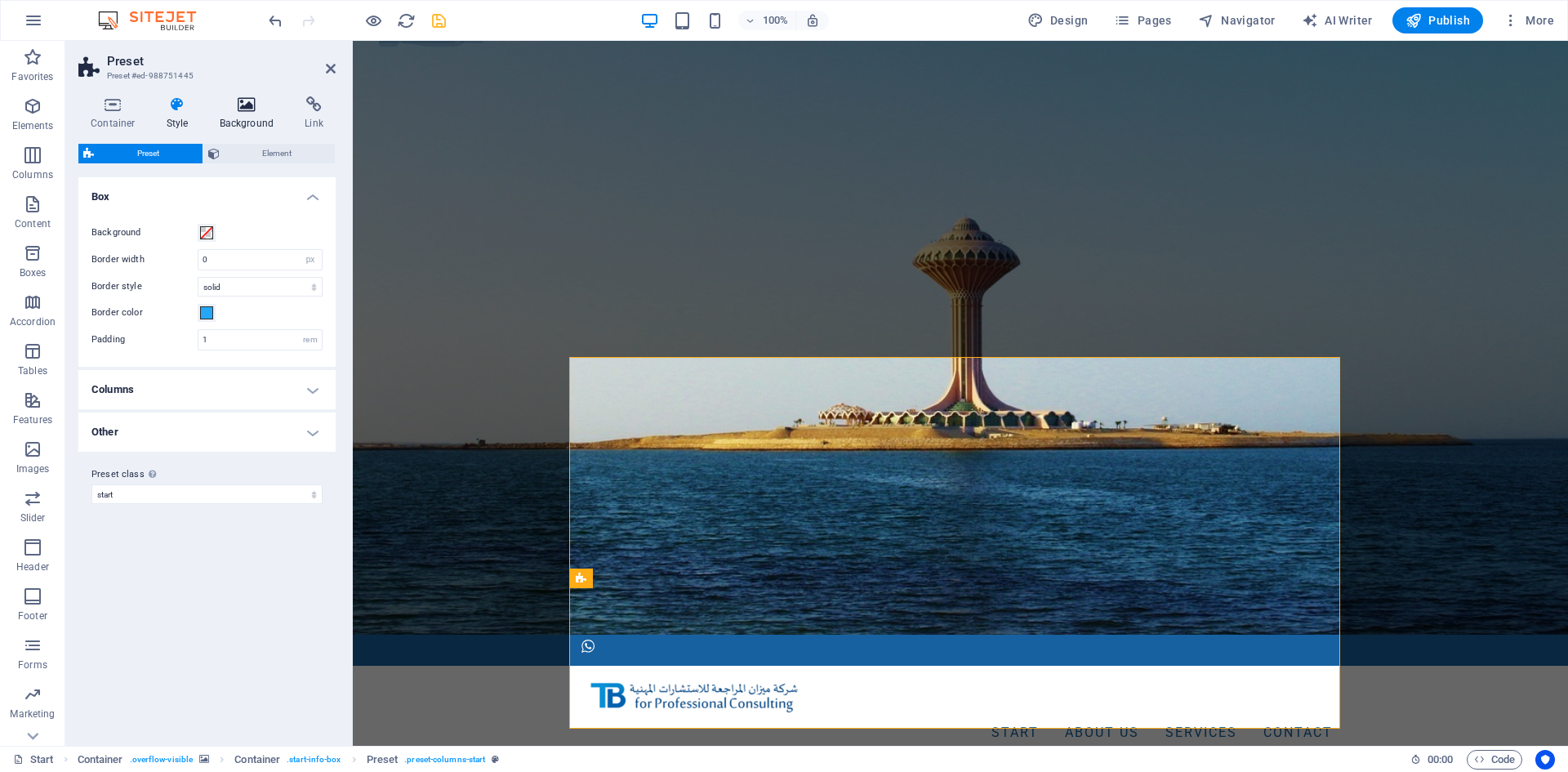
click at [250, 100] on icon at bounding box center [247, 104] width 79 height 16
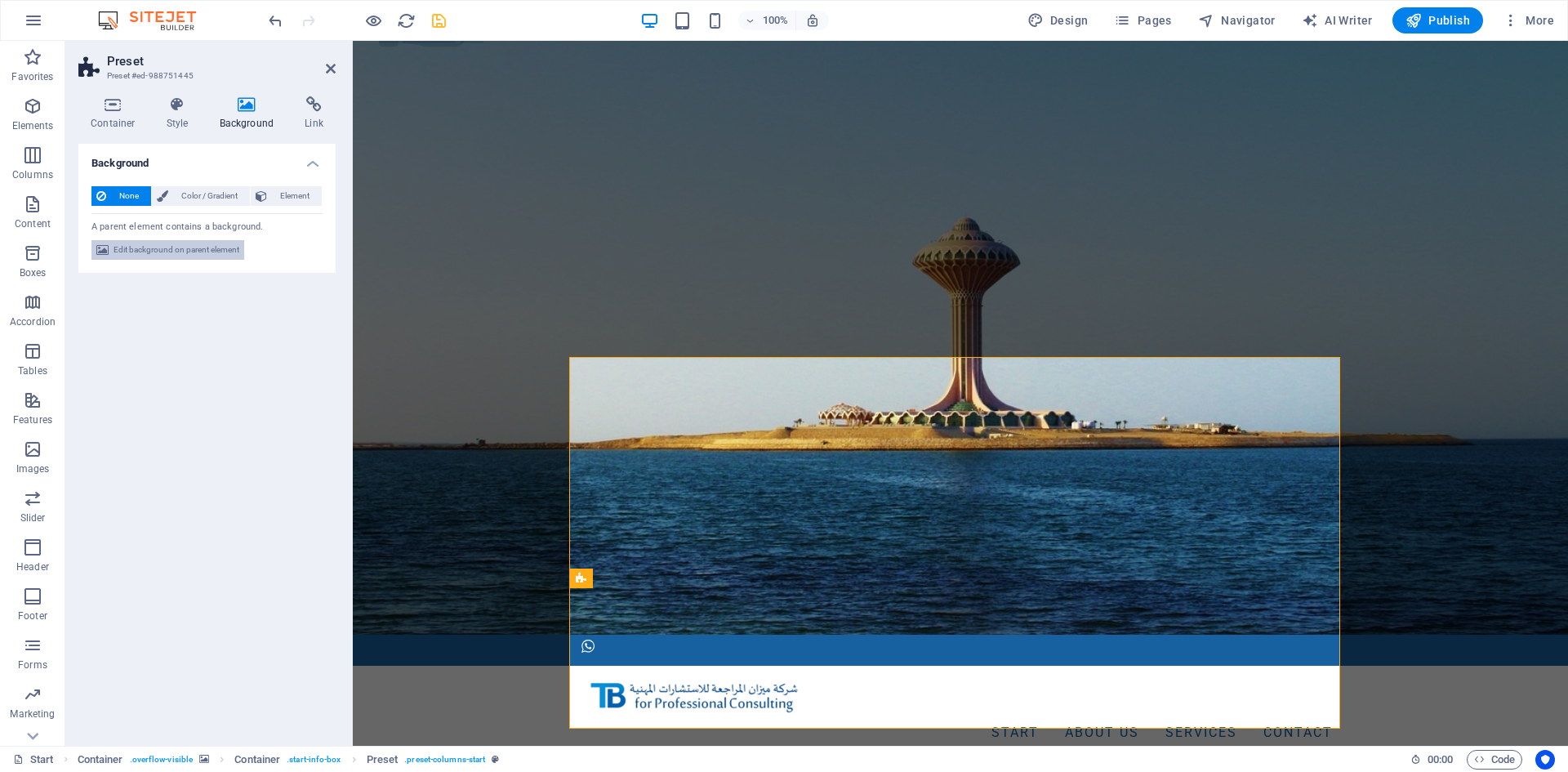
click at [208, 249] on span "Edit background on parent element" at bounding box center [177, 249] width 126 height 19
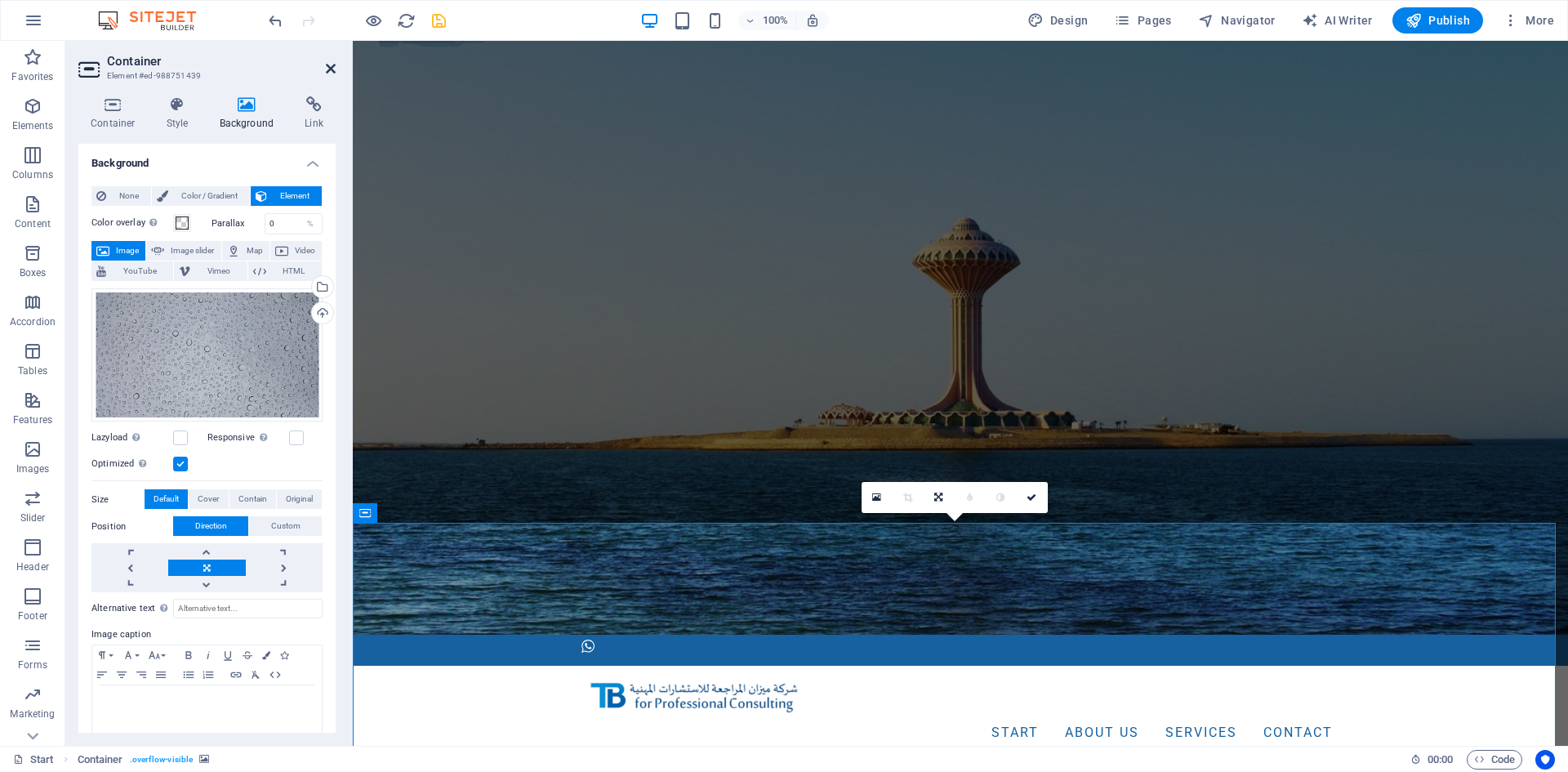
click at [330, 64] on icon at bounding box center [331, 69] width 10 height 13
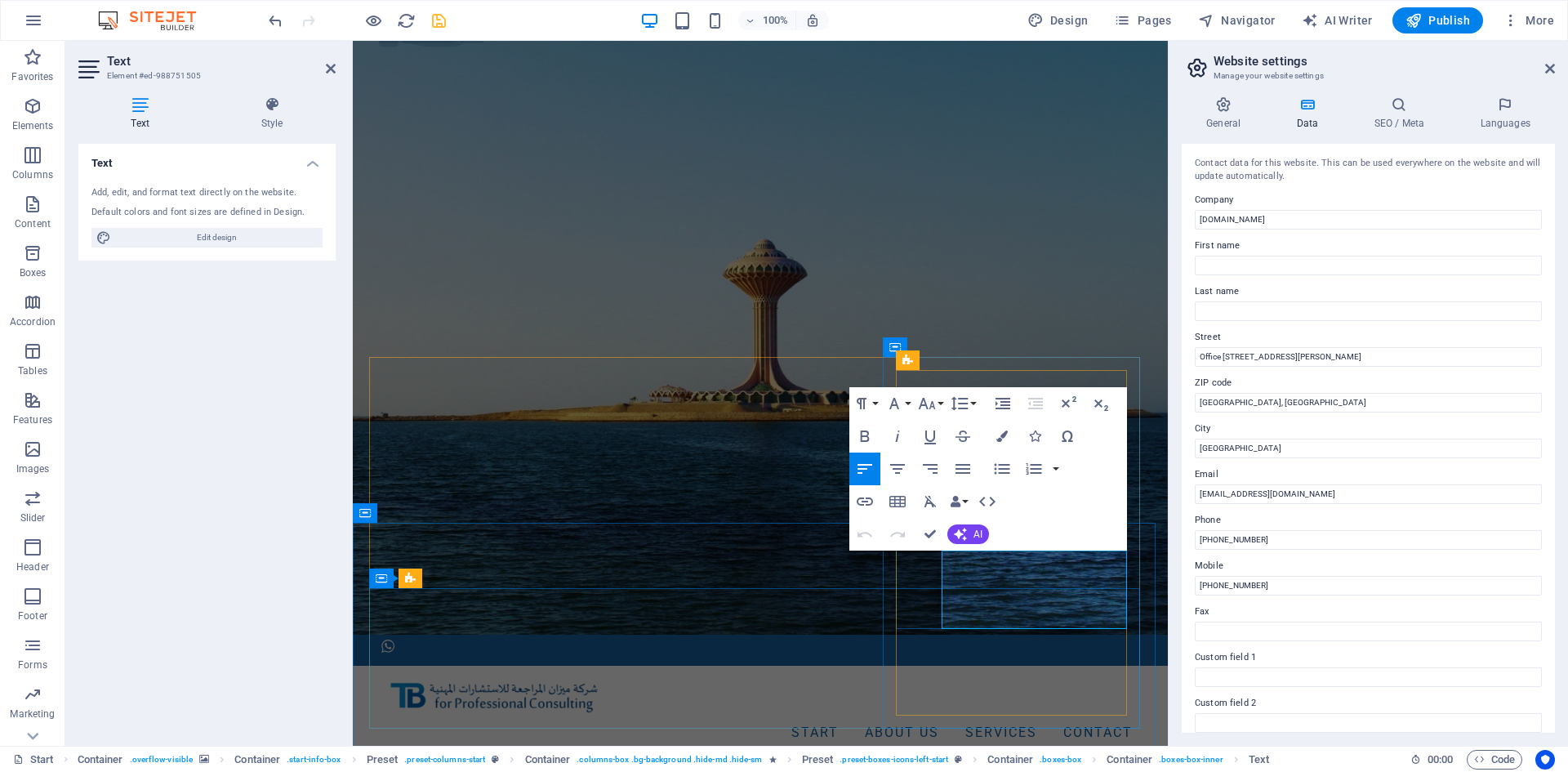
click at [81, 67] on icon at bounding box center [90, 69] width 24 height 26
click at [263, 240] on span "Edit design" at bounding box center [217, 237] width 202 height 19
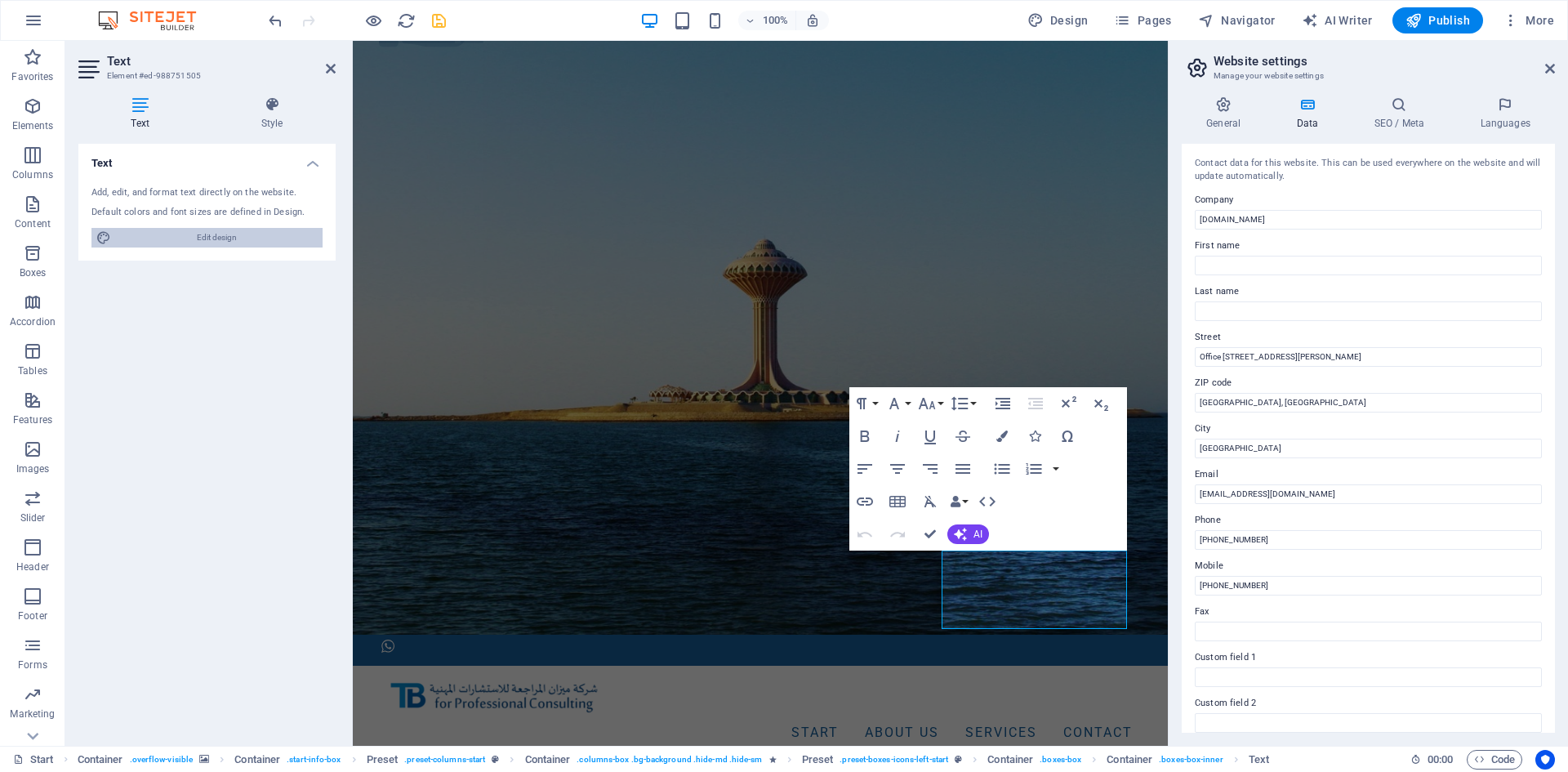
select select "700"
select select "px"
select select "rem"
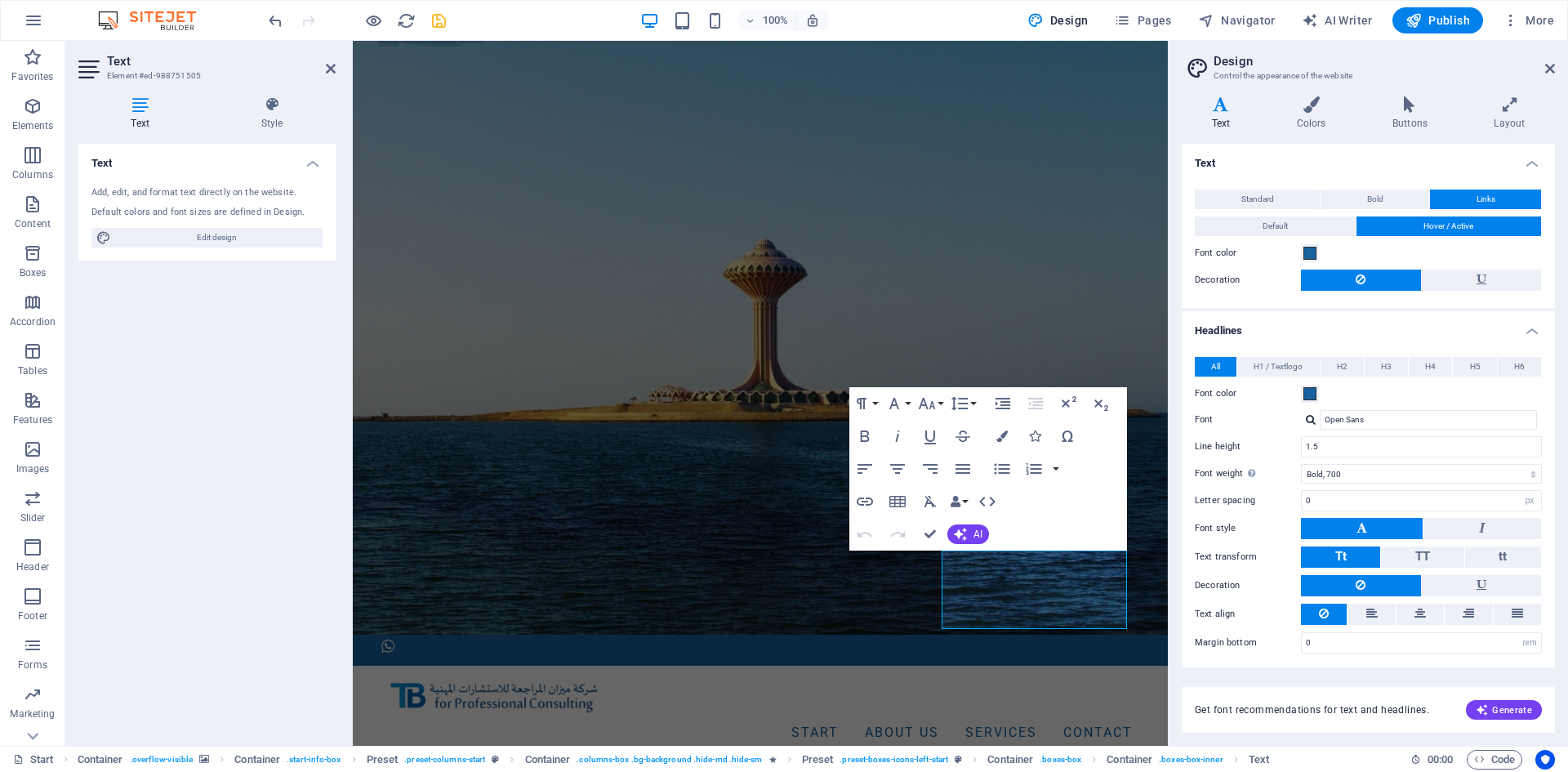
scroll to position [3, 0]
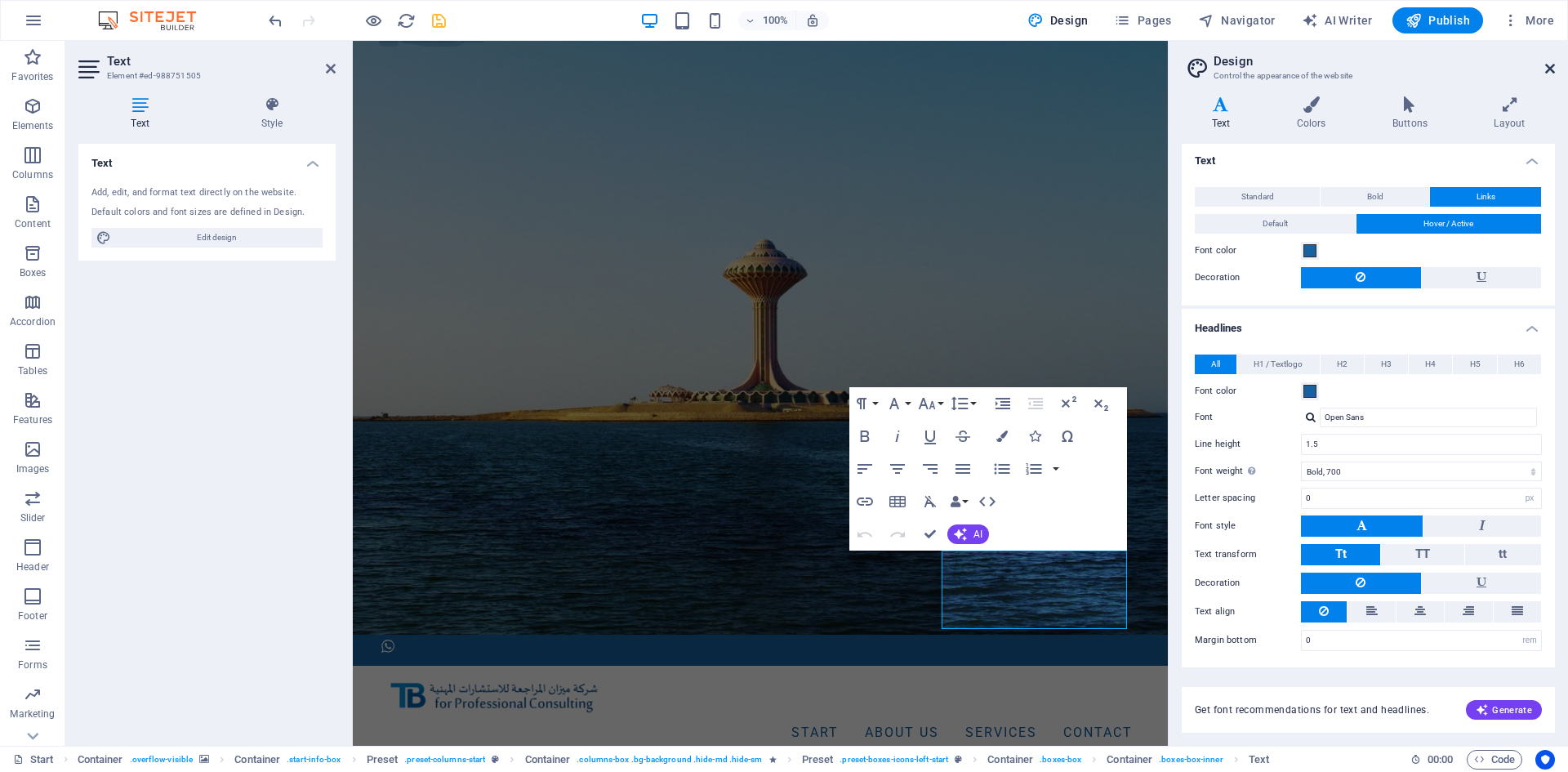
click at [1547, 70] on icon at bounding box center [1550, 69] width 10 height 13
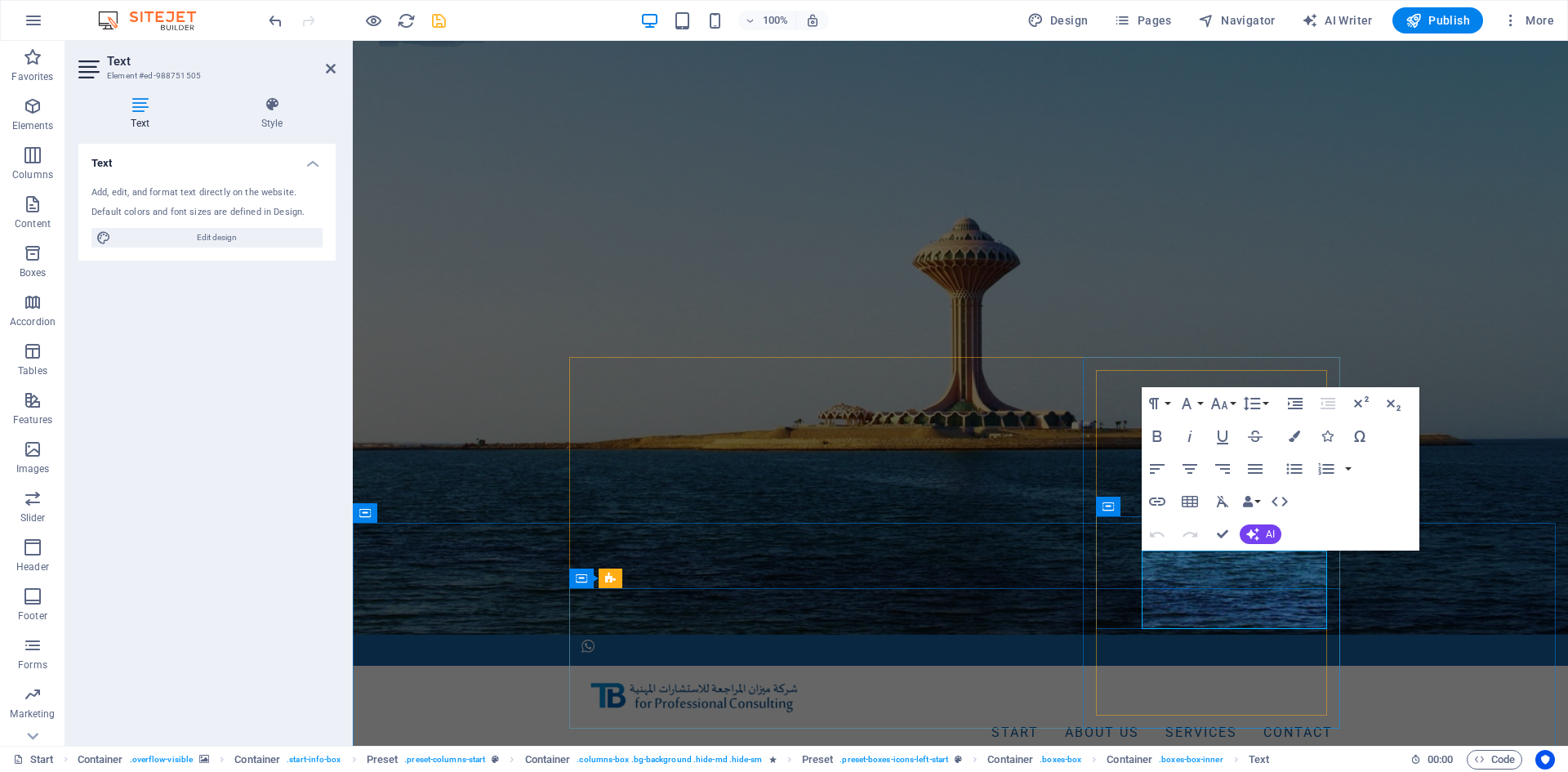
click at [333, 71] on icon at bounding box center [331, 69] width 10 height 13
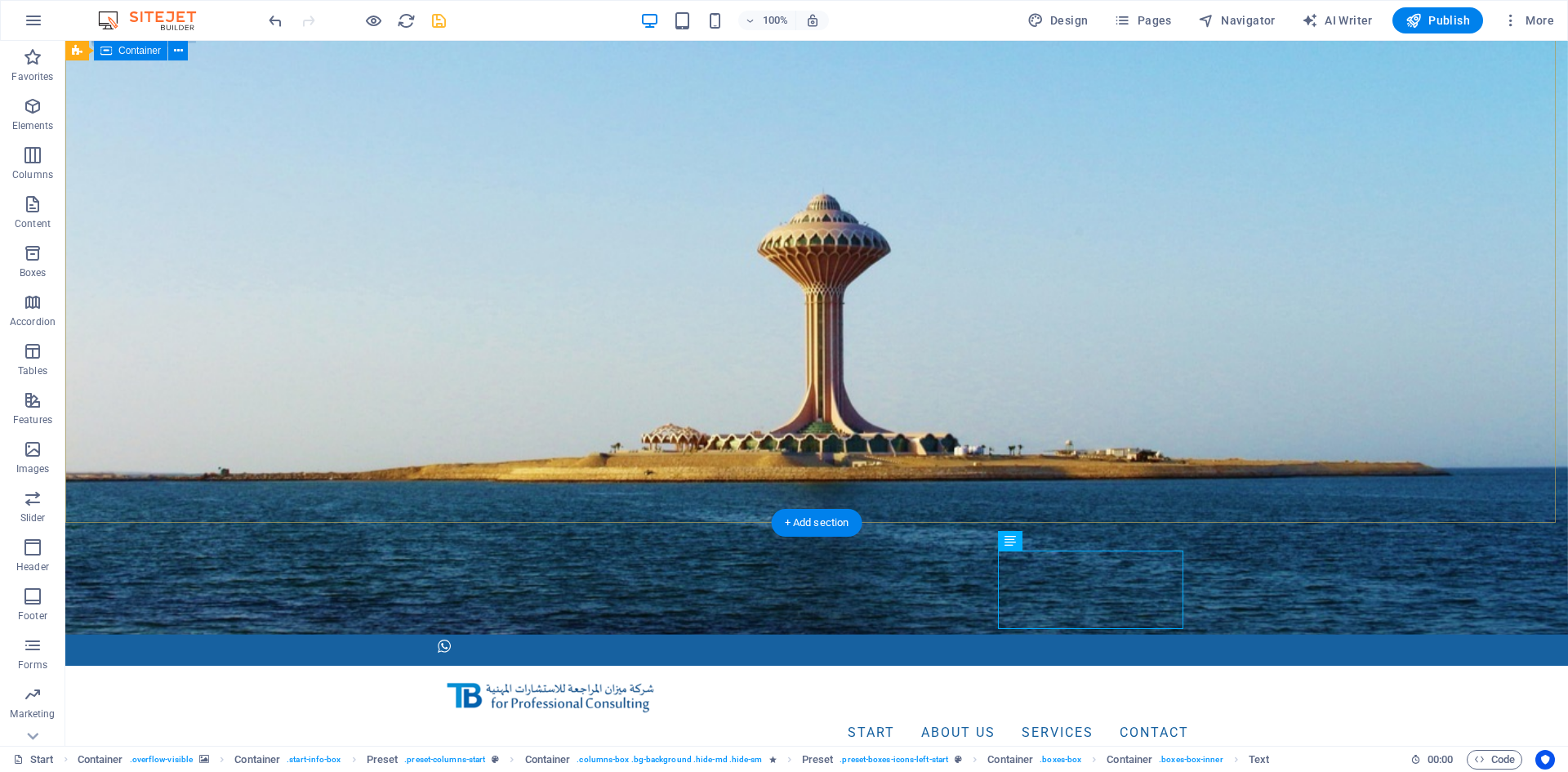
click at [1388, 665] on div "Menu Start About us Services Contact" at bounding box center [817, 715] width 1503 height 99
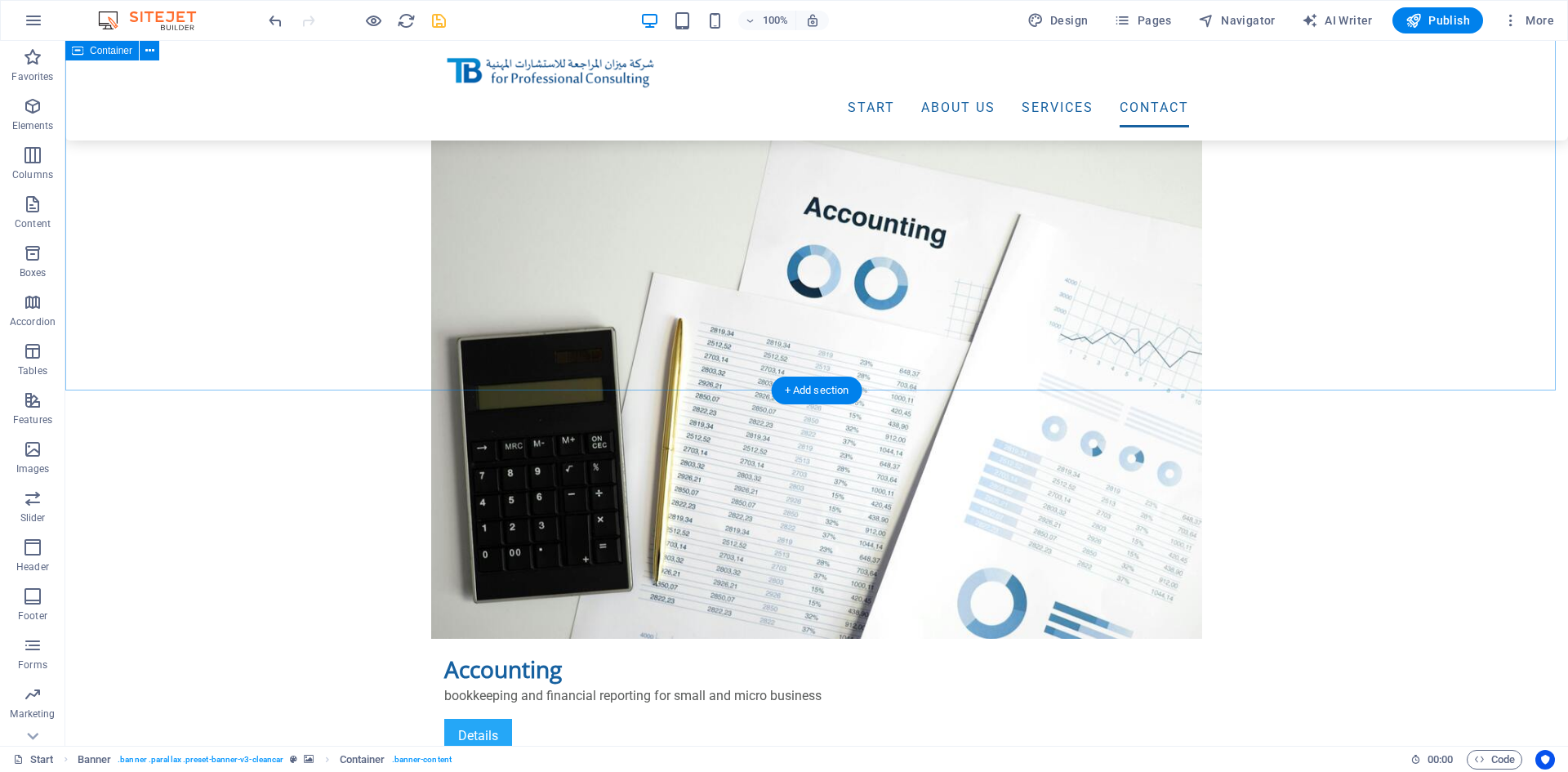
scroll to position [4103, 0]
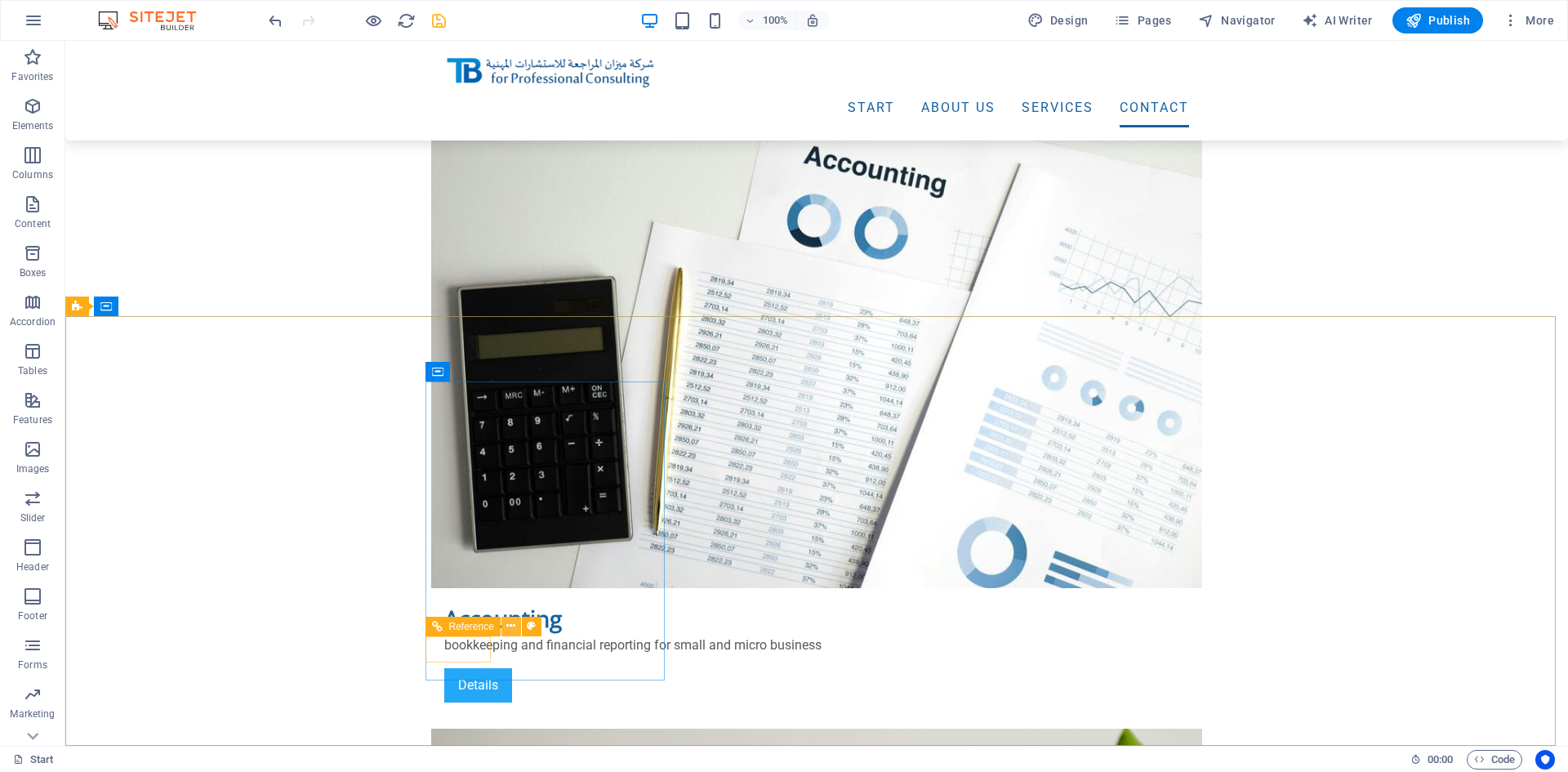
click at [512, 630] on icon at bounding box center [511, 626] width 9 height 17
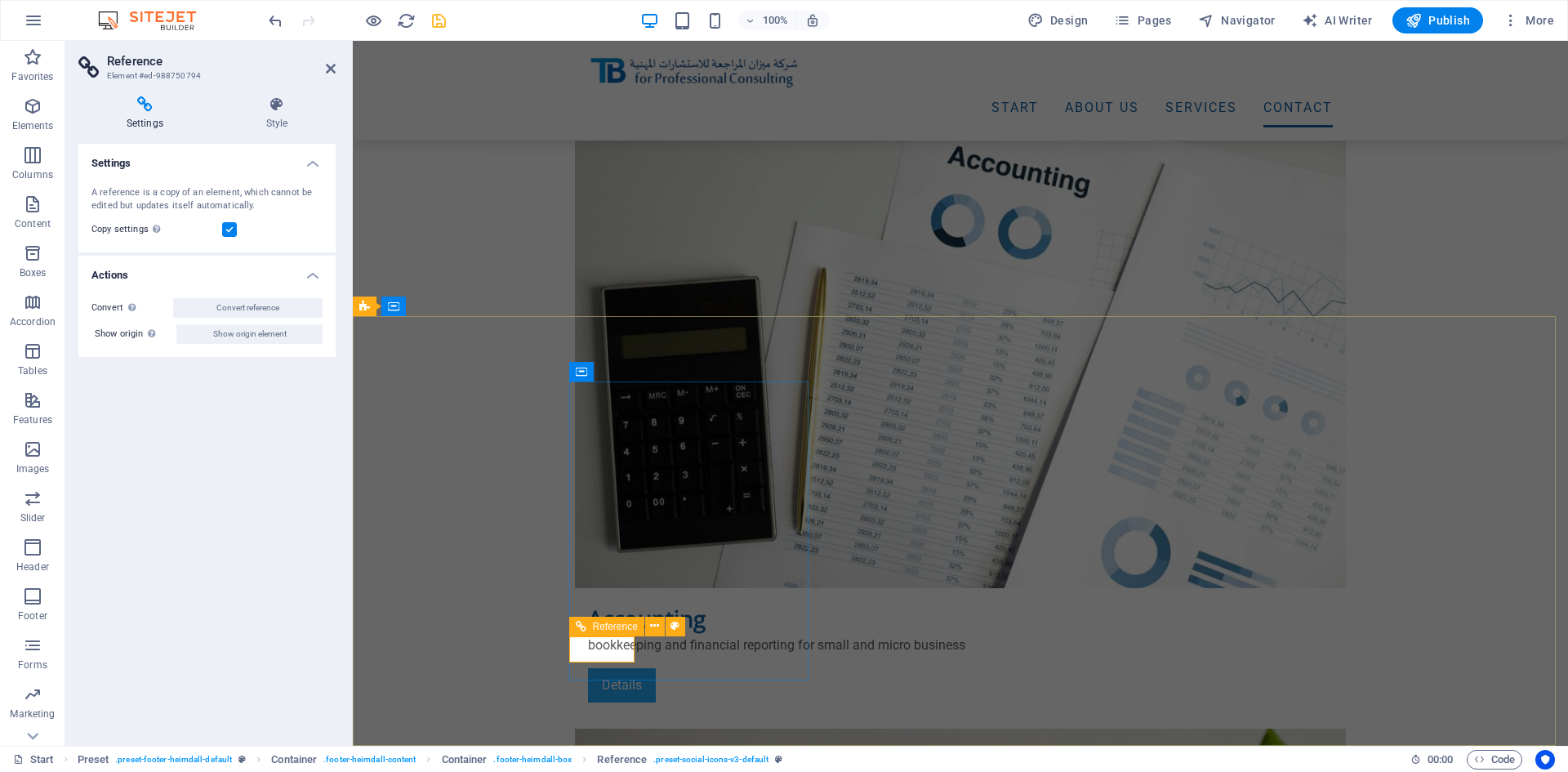
click at [334, 69] on icon at bounding box center [331, 69] width 10 height 13
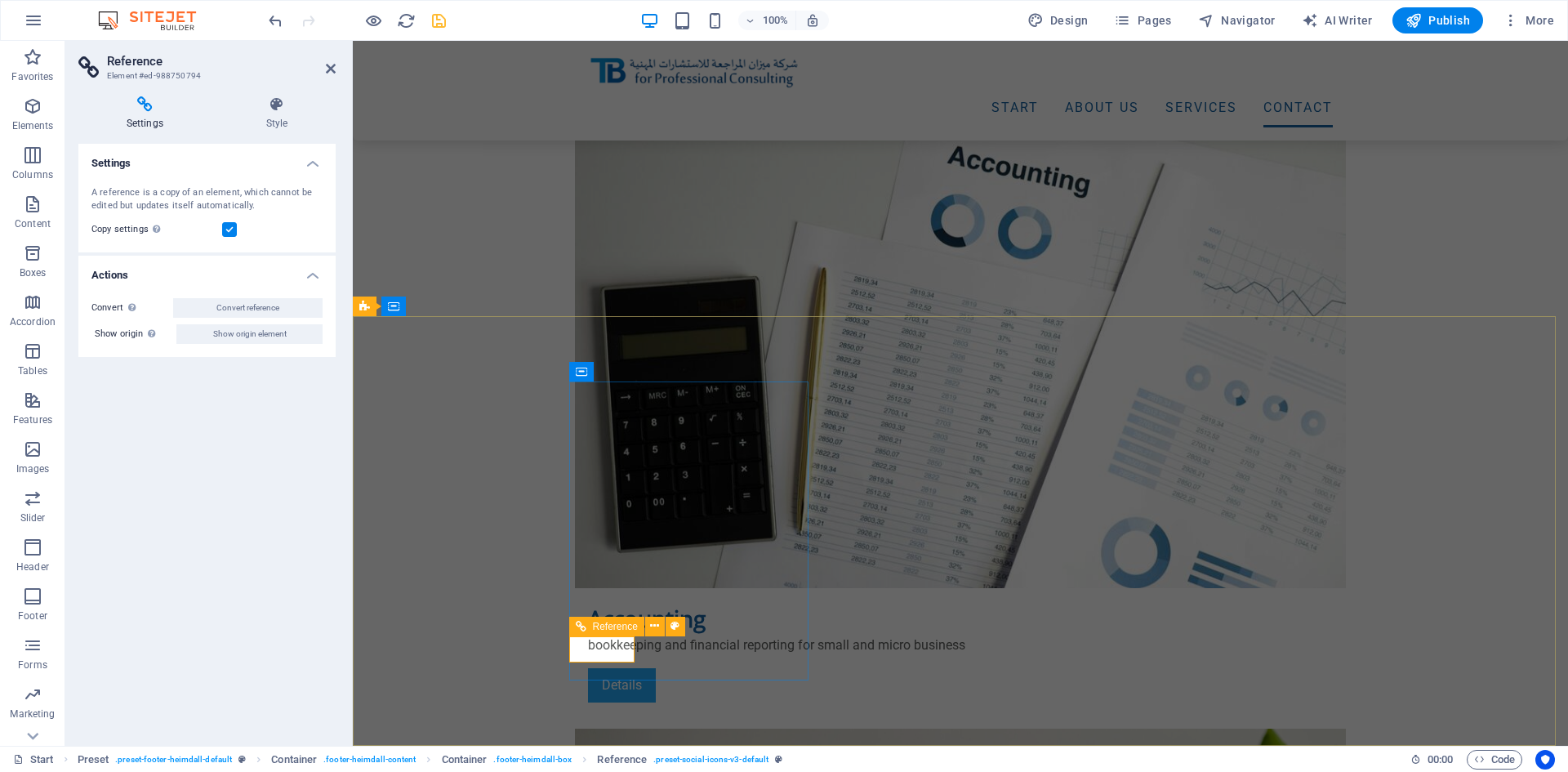
click at [616, 621] on span "Reference" at bounding box center [615, 627] width 45 height 10
drag, startPoint x: 330, startPoint y: 68, endPoint x: 267, endPoint y: 34, distance: 71.6
click at [330, 68] on icon at bounding box center [331, 69] width 10 height 13
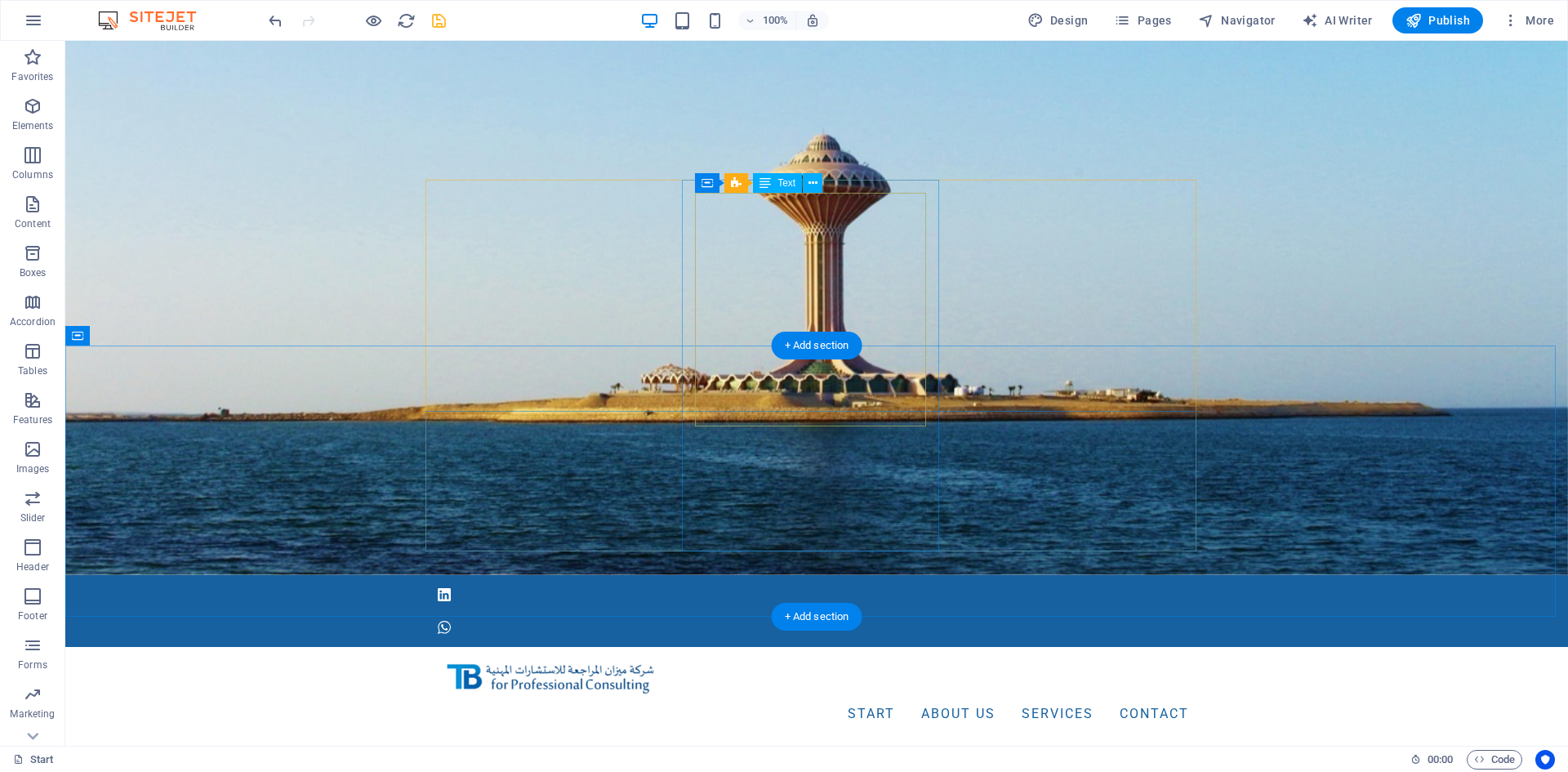
scroll to position [0, 0]
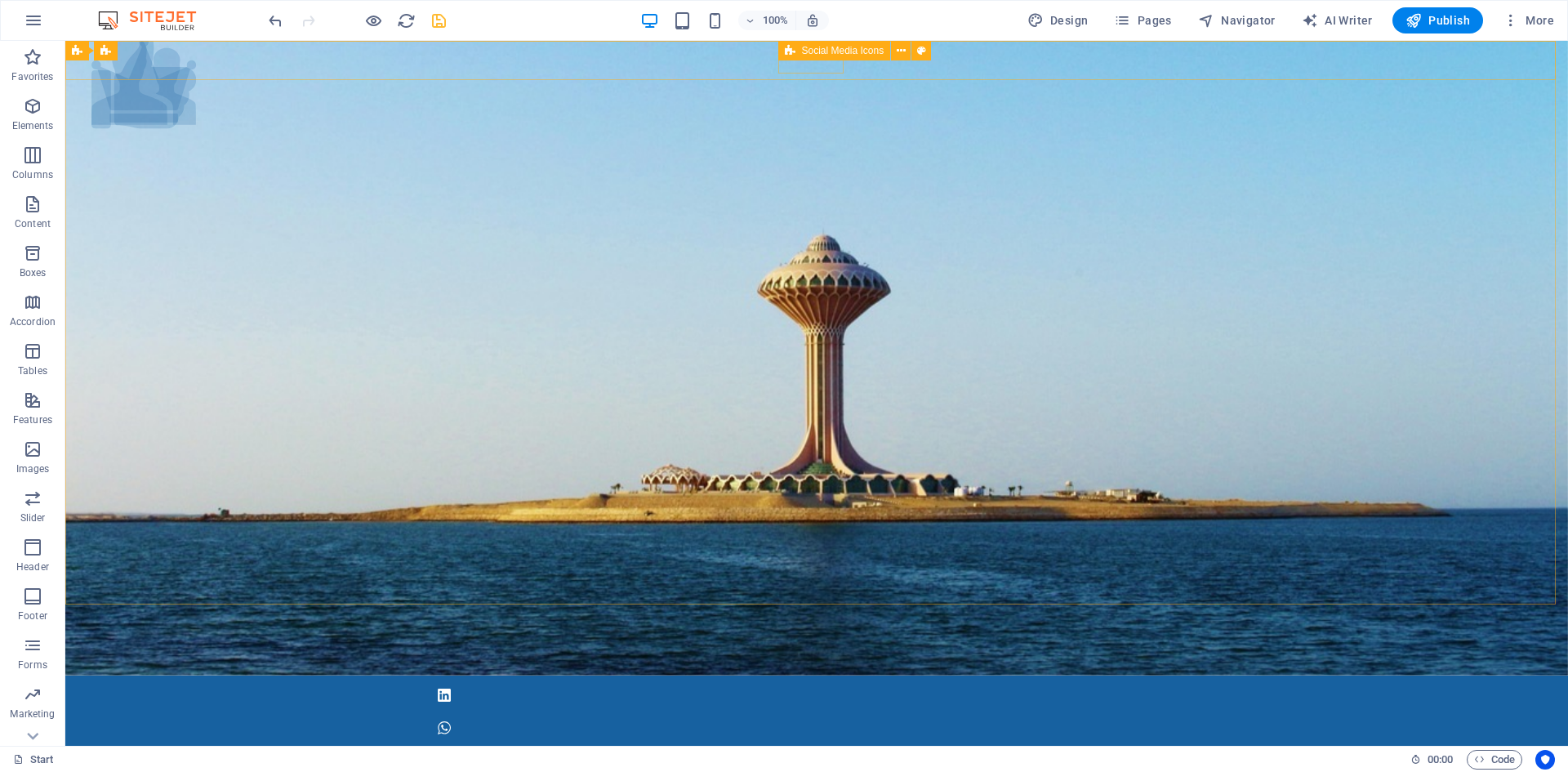
click at [789, 57] on icon at bounding box center [790, 50] width 11 height 19
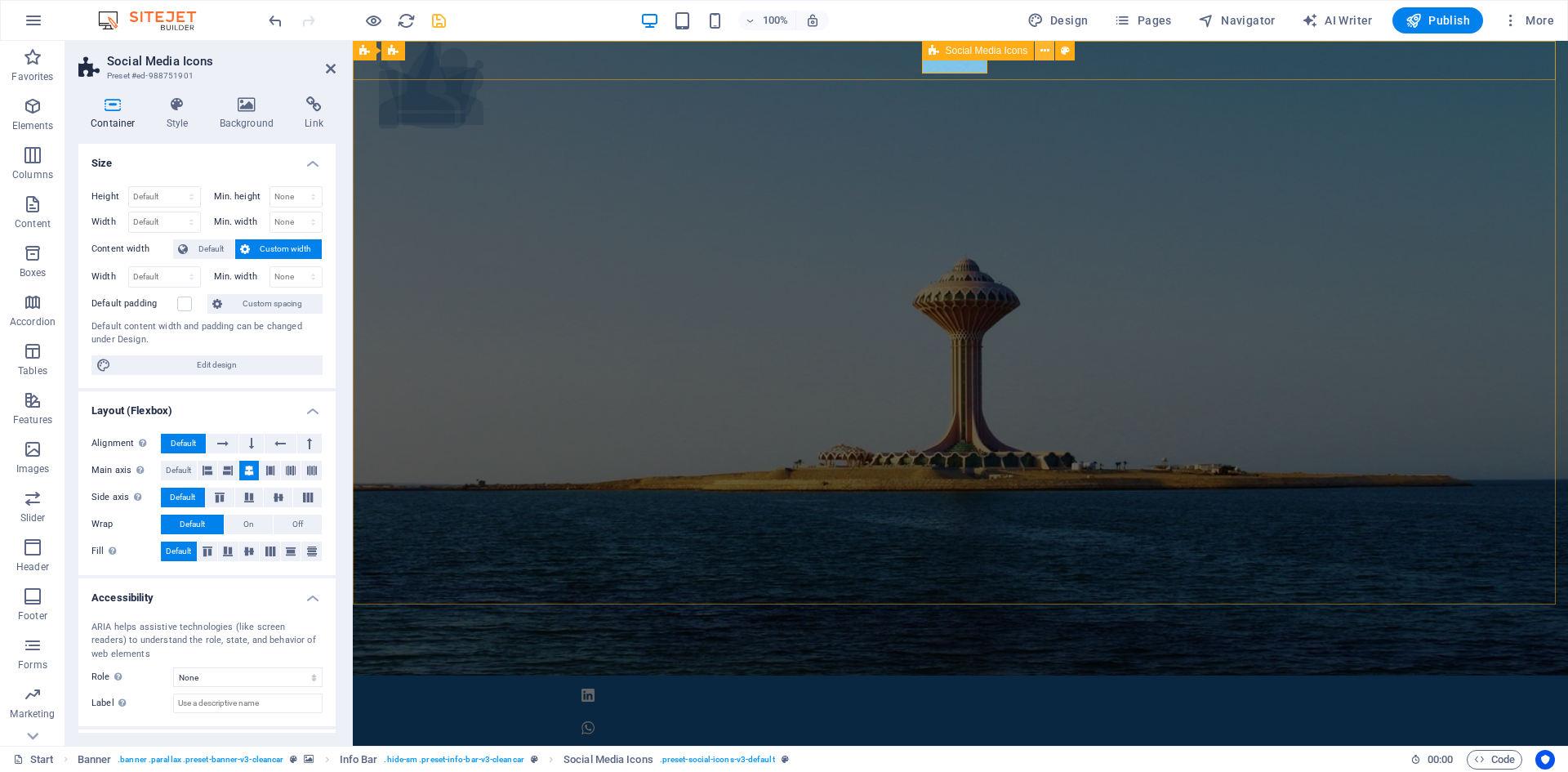
click at [1042, 50] on icon at bounding box center [1045, 50] width 9 height 17
click at [315, 102] on icon at bounding box center [314, 104] width 43 height 16
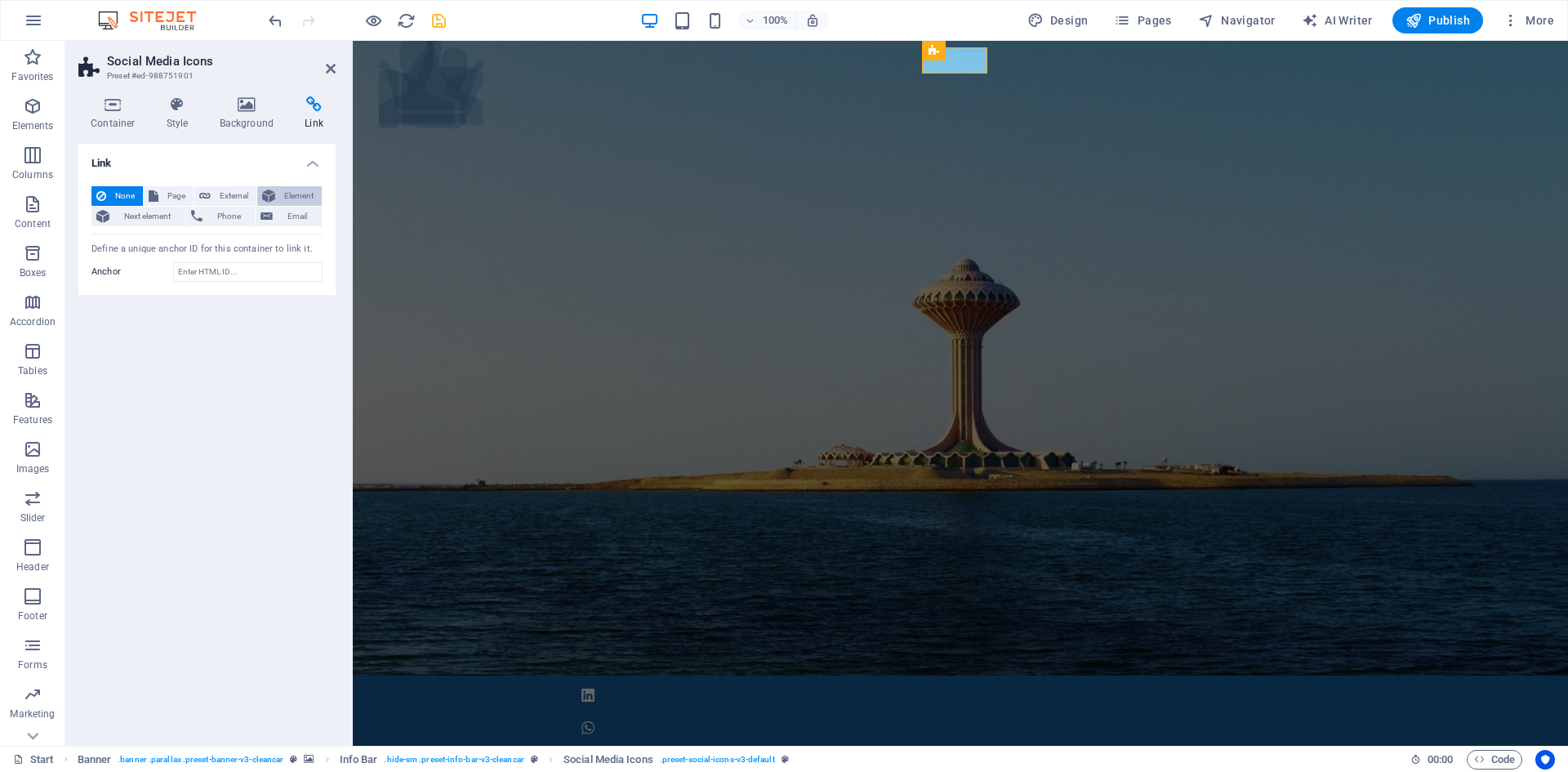
click at [289, 195] on span "Element" at bounding box center [299, 195] width 37 height 19
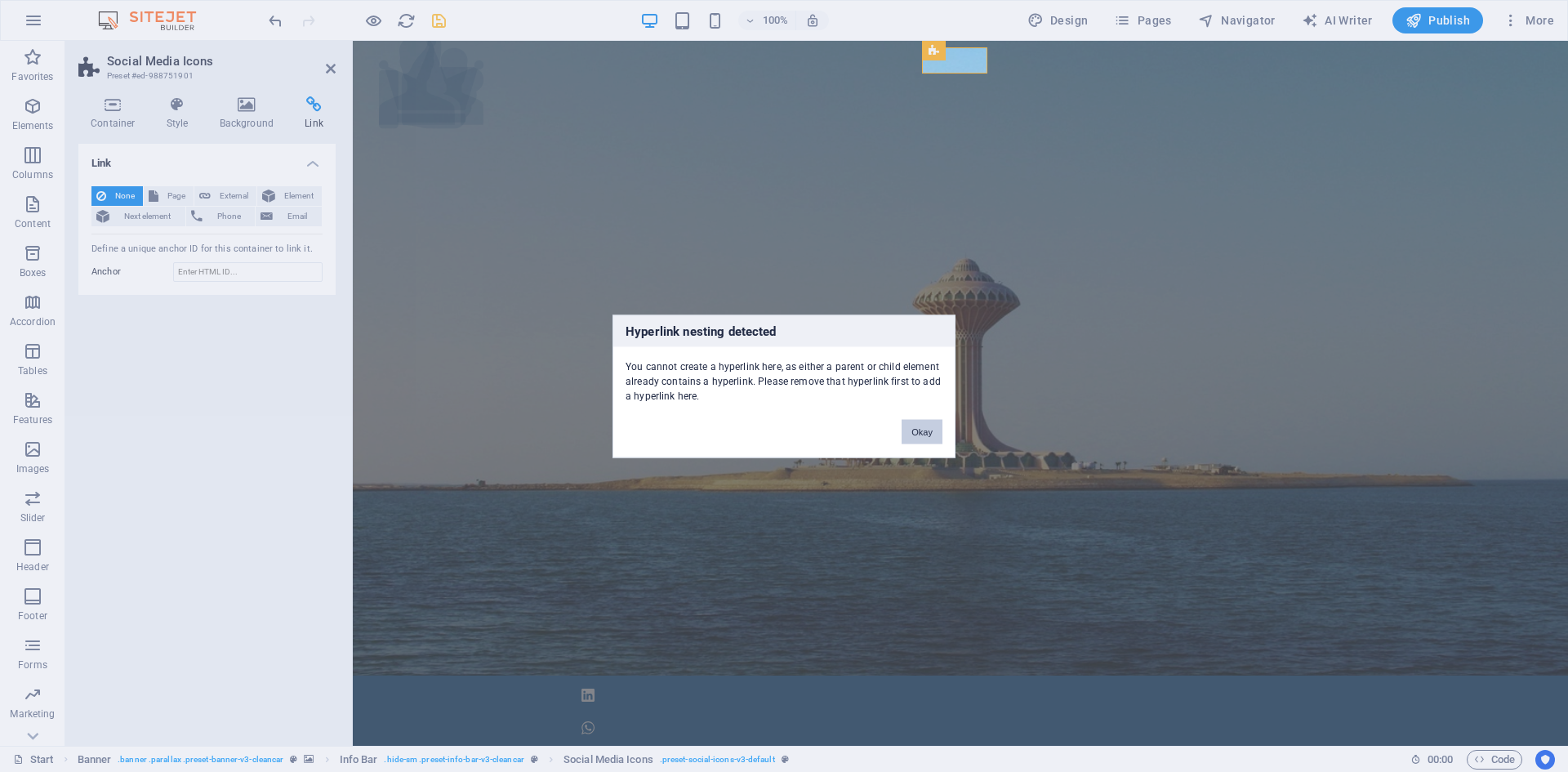
click at [918, 429] on button "Okay" at bounding box center [922, 431] width 41 height 24
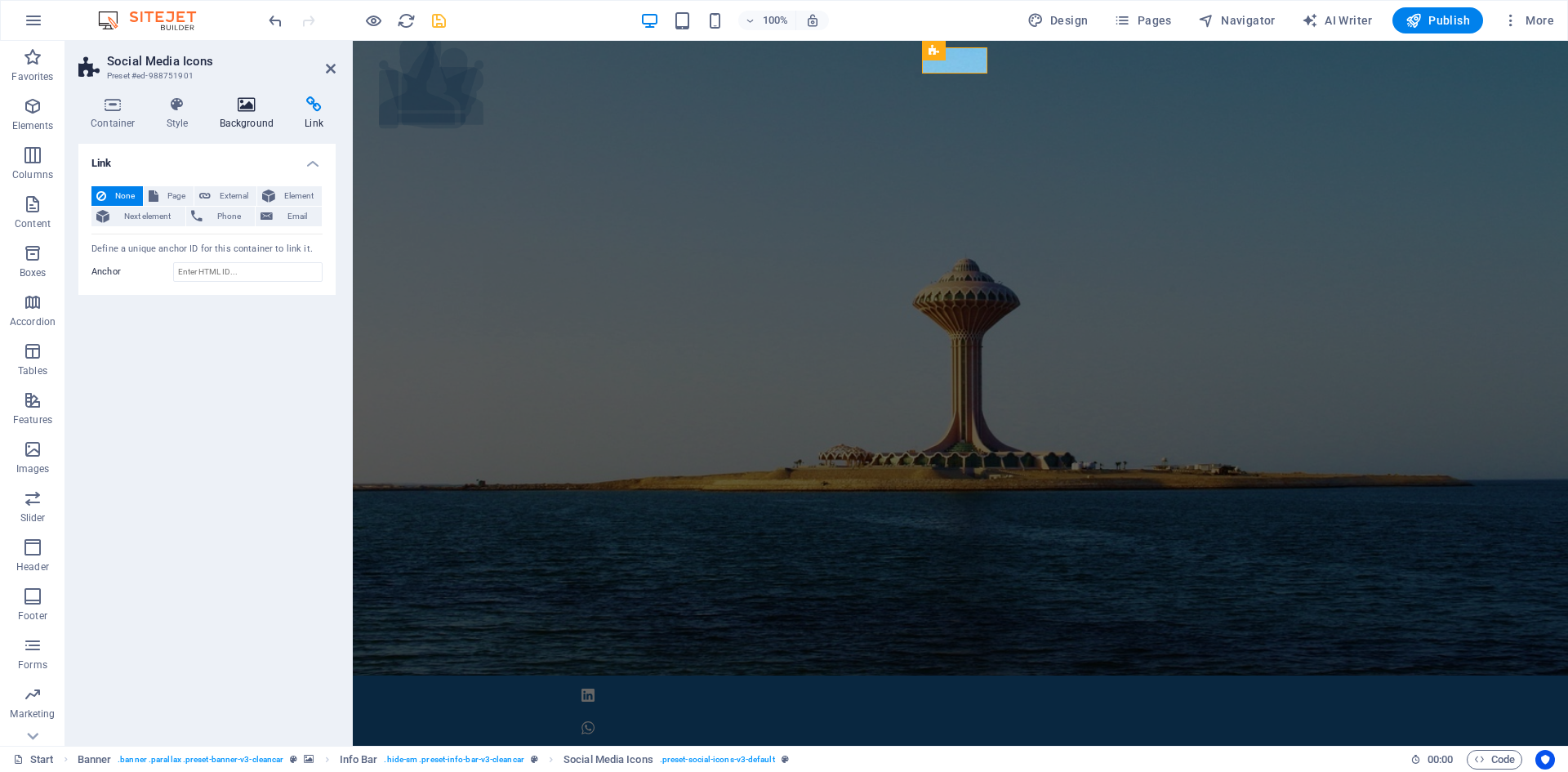
click at [257, 106] on icon at bounding box center [247, 104] width 79 height 16
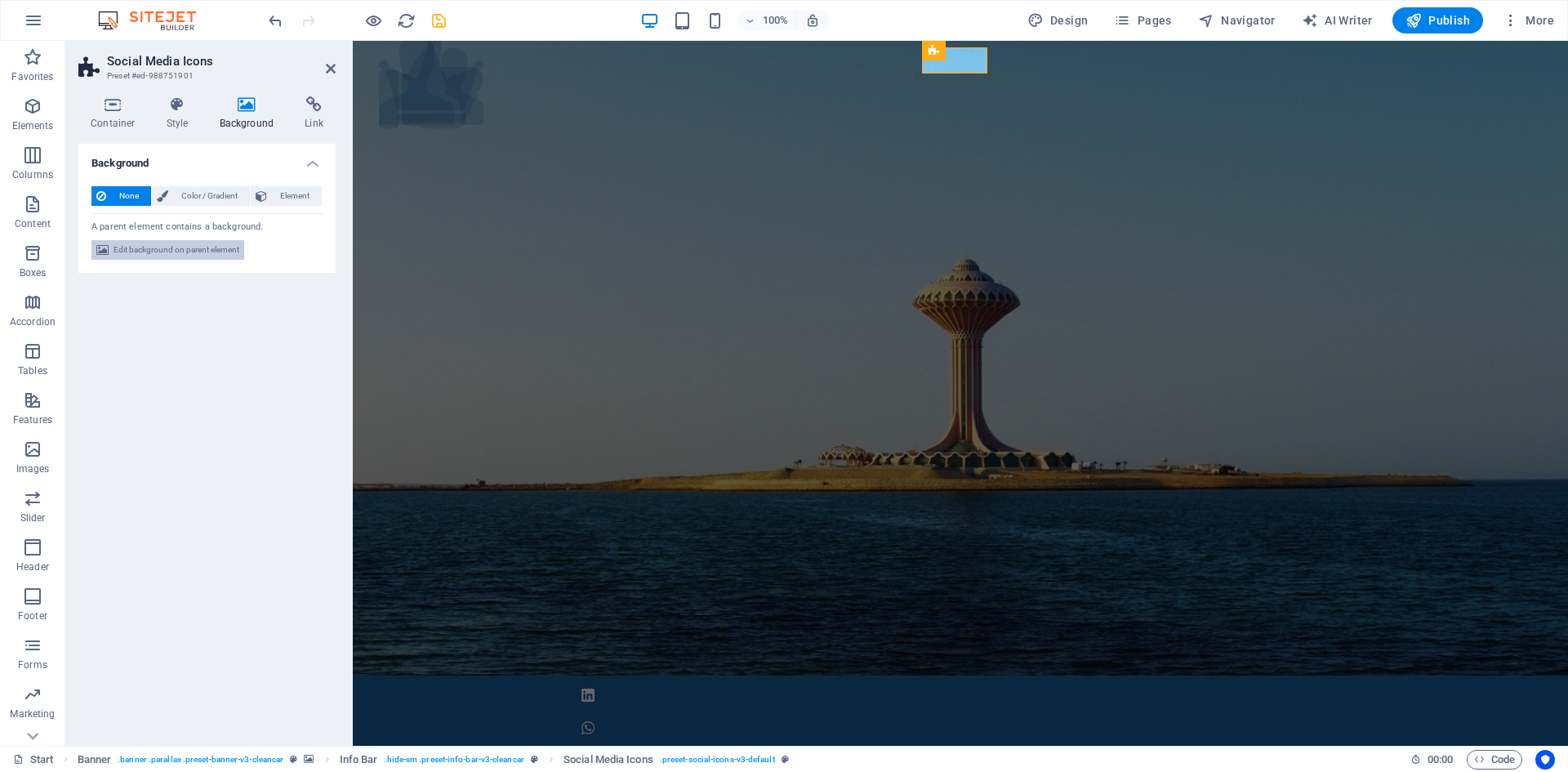
click at [177, 250] on span "Edit background on parent element" at bounding box center [177, 249] width 126 height 19
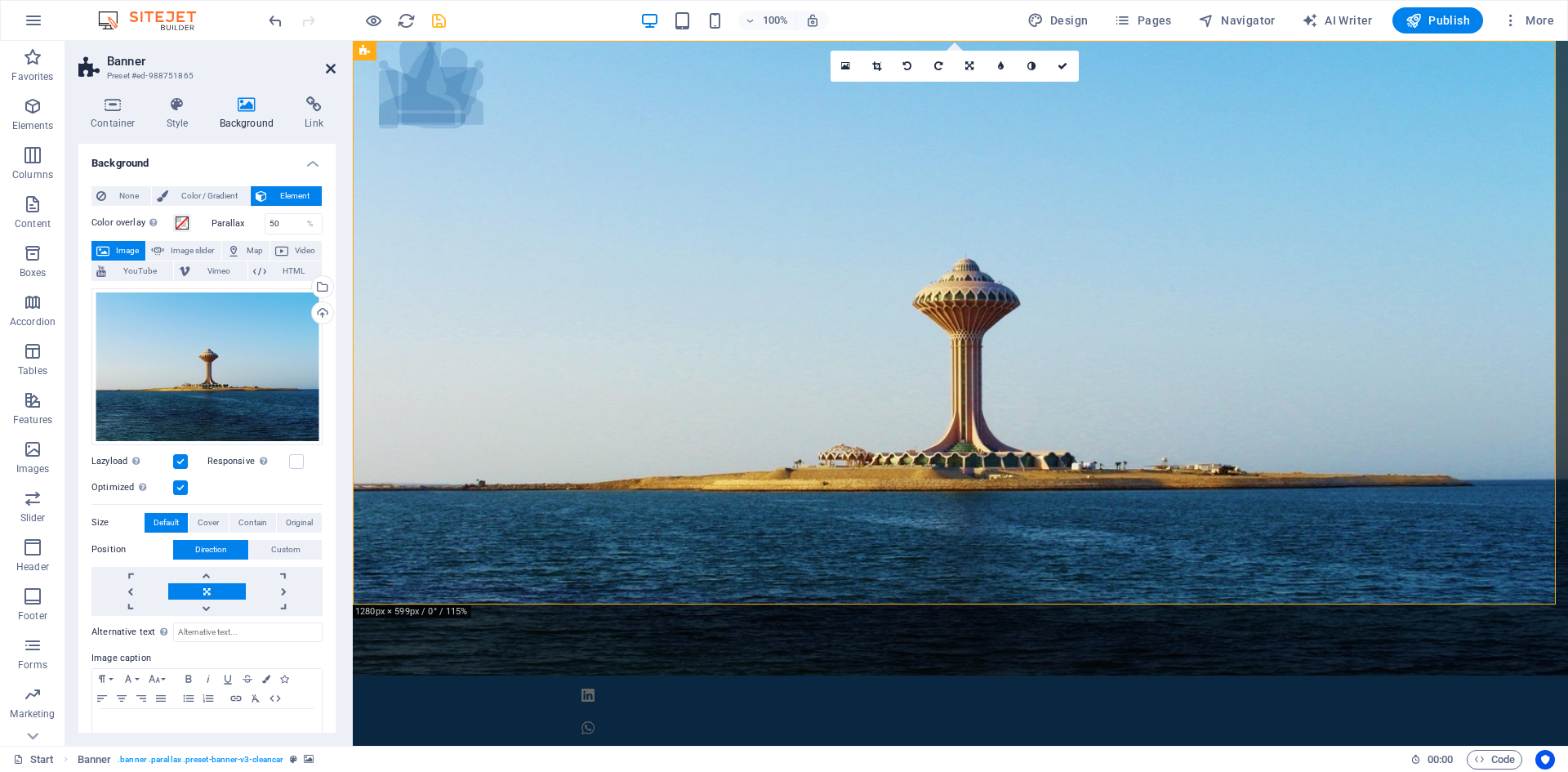
click at [334, 69] on icon at bounding box center [331, 69] width 10 height 13
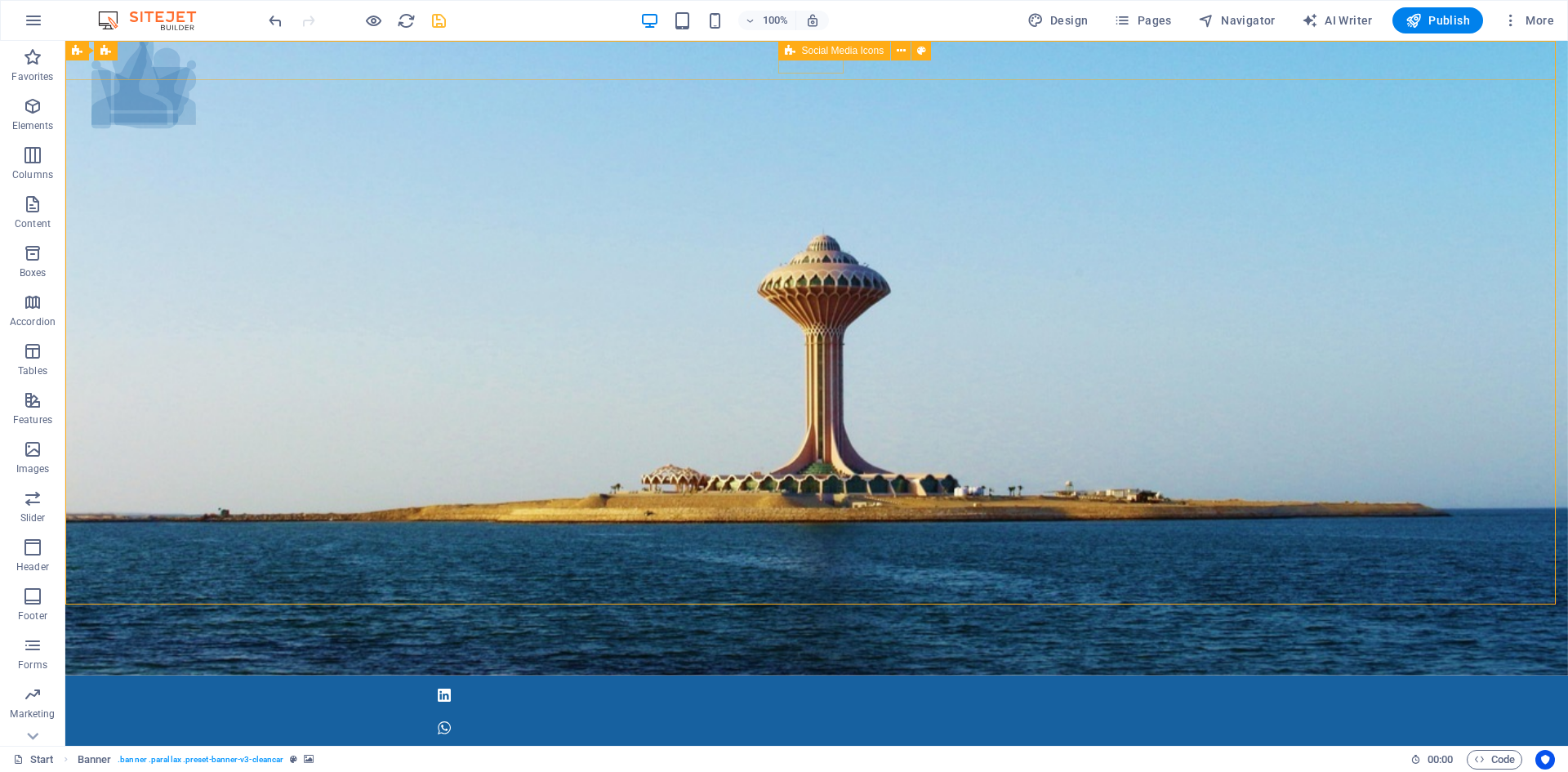
click at [789, 48] on icon at bounding box center [790, 50] width 11 height 19
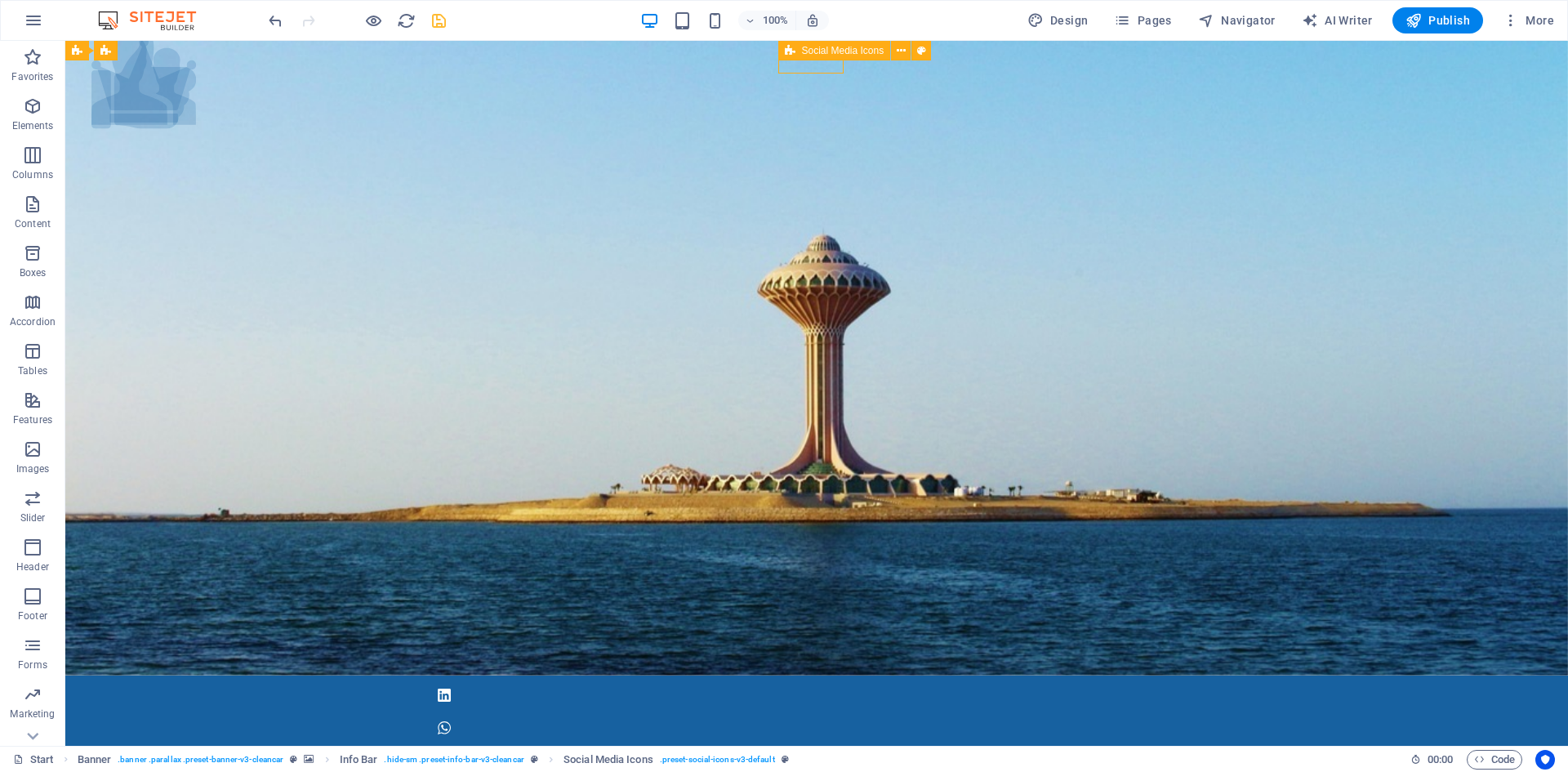
click at [789, 48] on icon at bounding box center [790, 50] width 11 height 19
select select "rem"
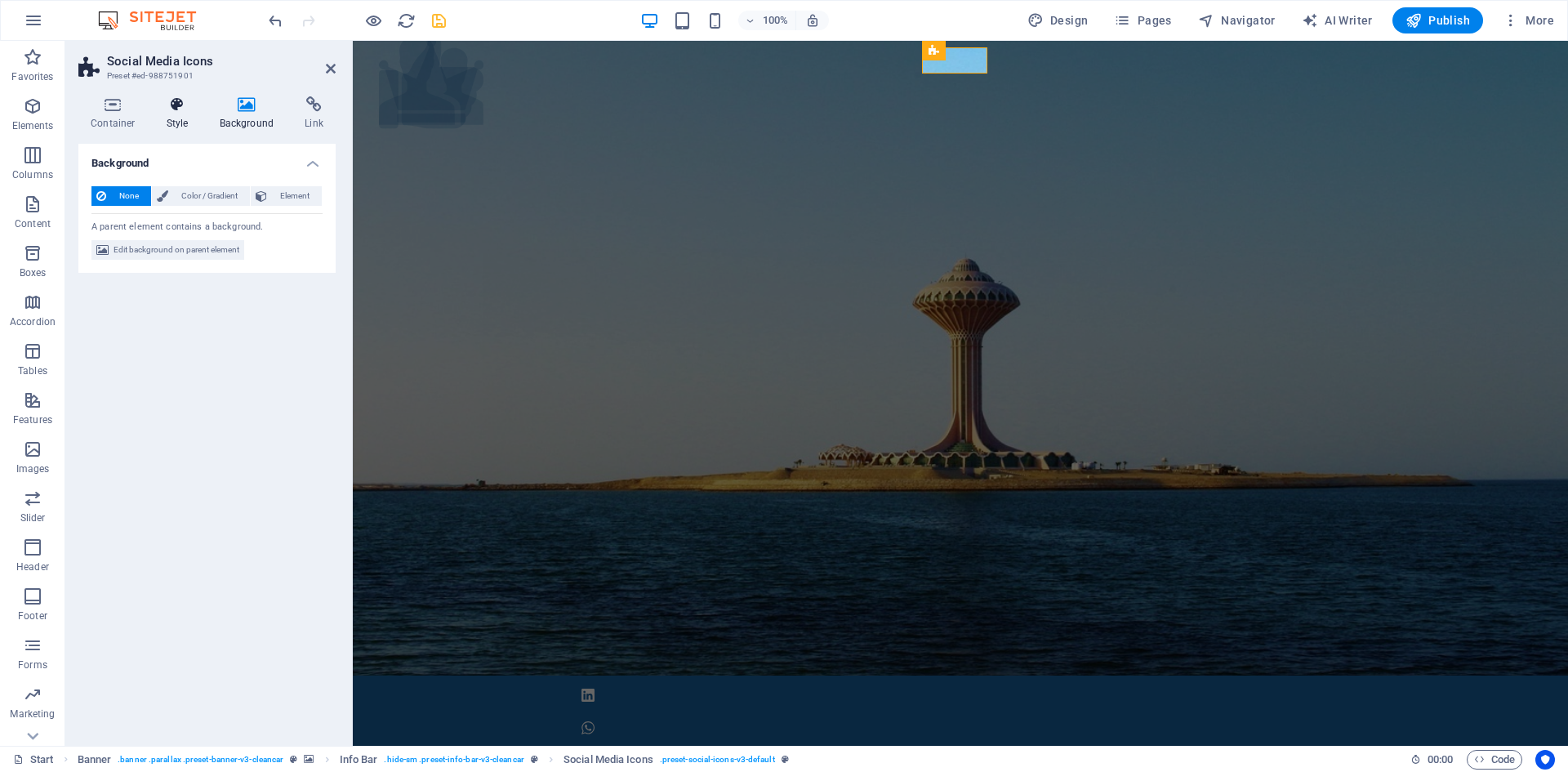
click at [184, 113] on h4 "Style" at bounding box center [181, 114] width 53 height 34
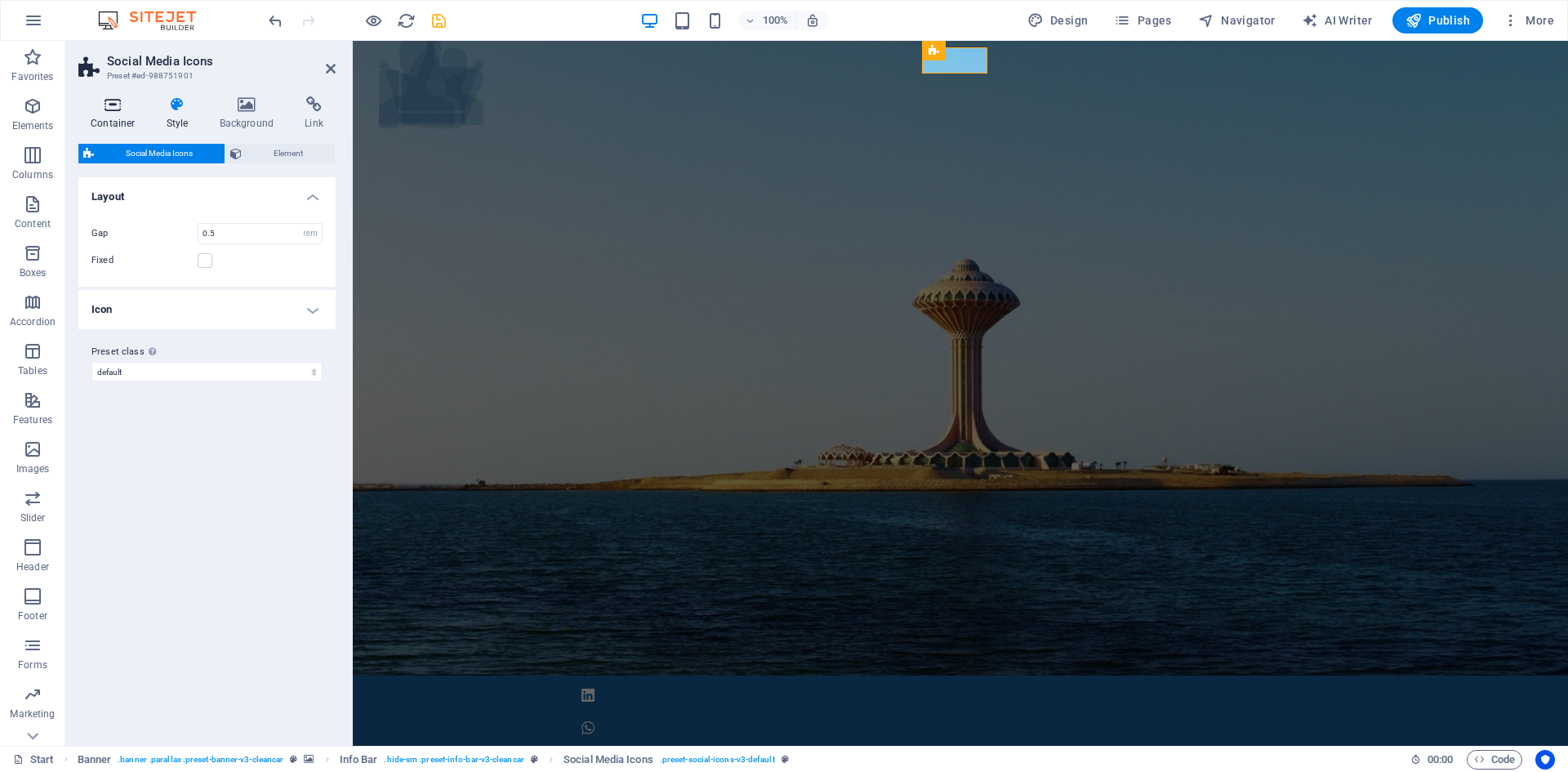
click at [116, 119] on h4 "Container" at bounding box center [116, 114] width 76 height 34
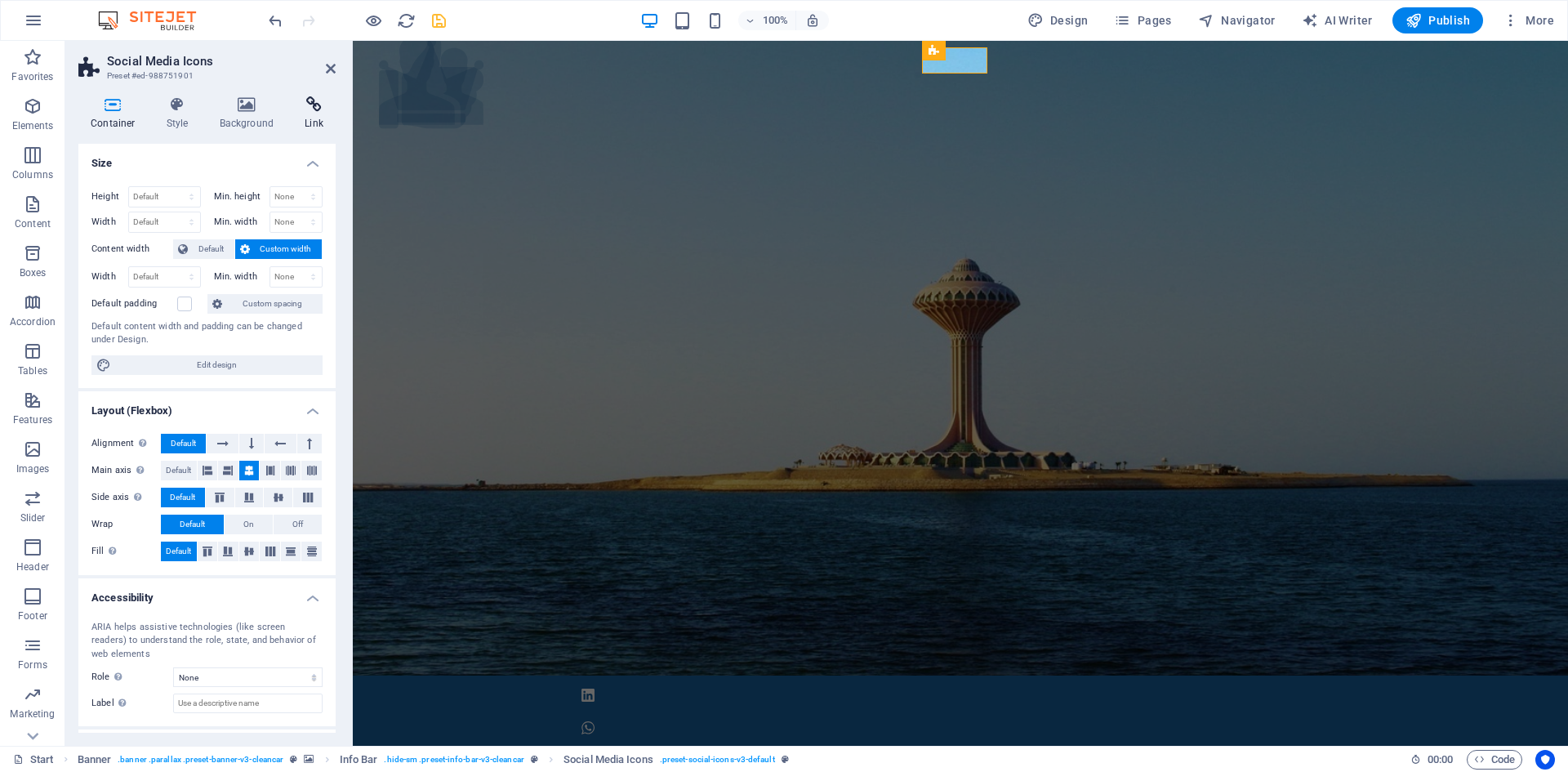
click at [314, 105] on icon at bounding box center [314, 104] width 43 height 16
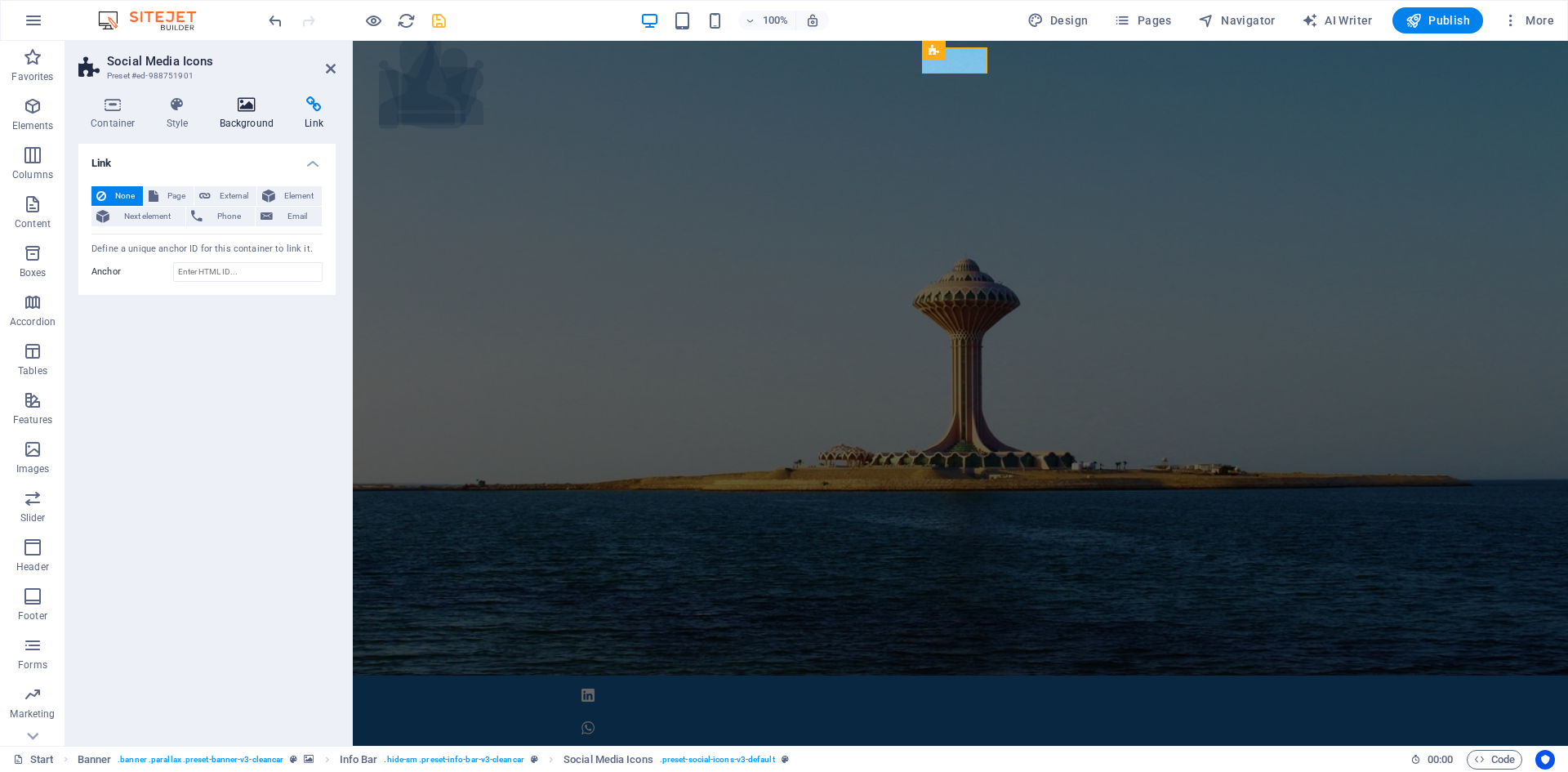
click at [247, 105] on icon at bounding box center [247, 104] width 79 height 16
click at [178, 107] on icon at bounding box center [177, 104] width 46 height 16
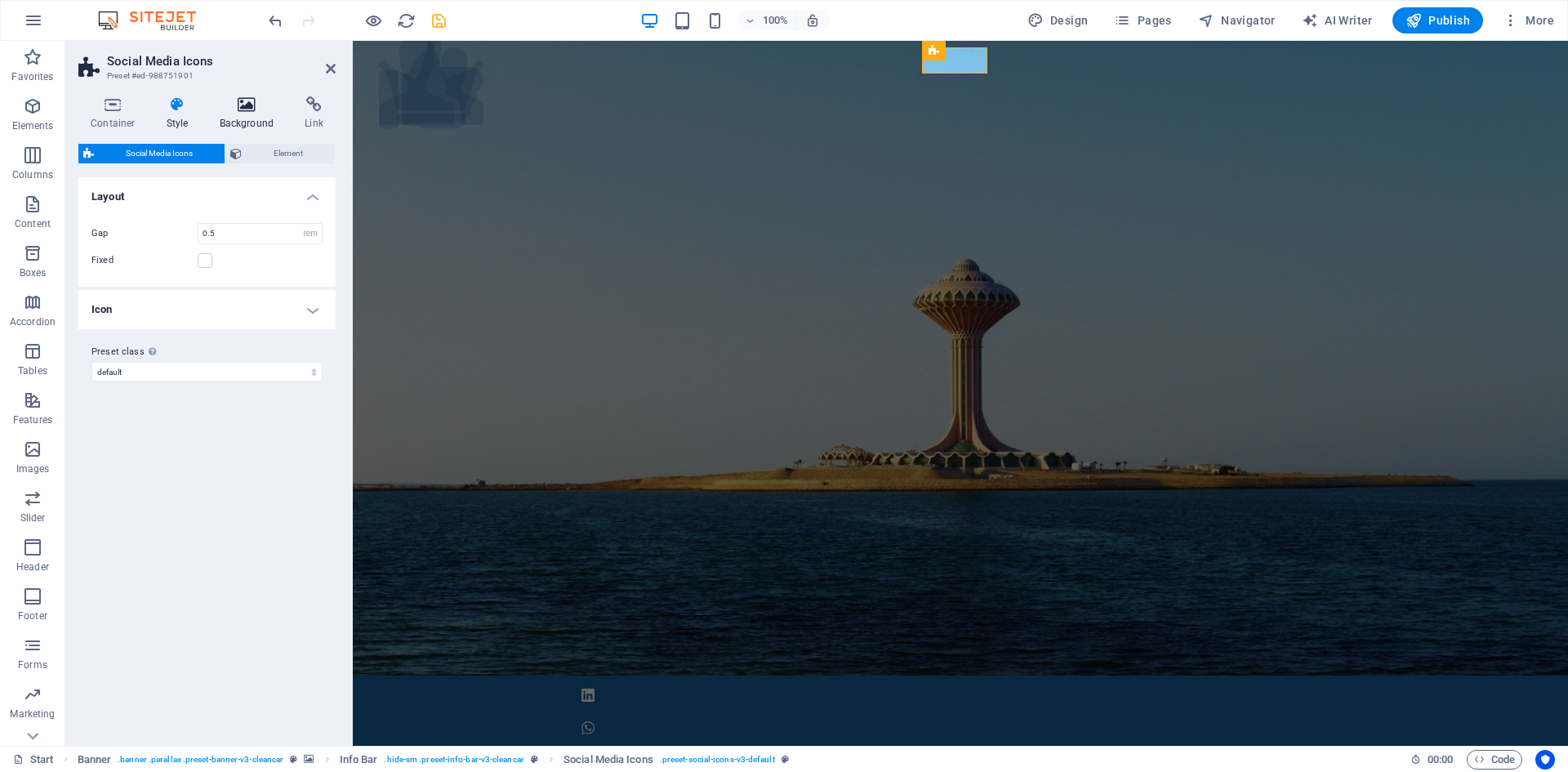
click at [247, 103] on icon at bounding box center [247, 104] width 79 height 16
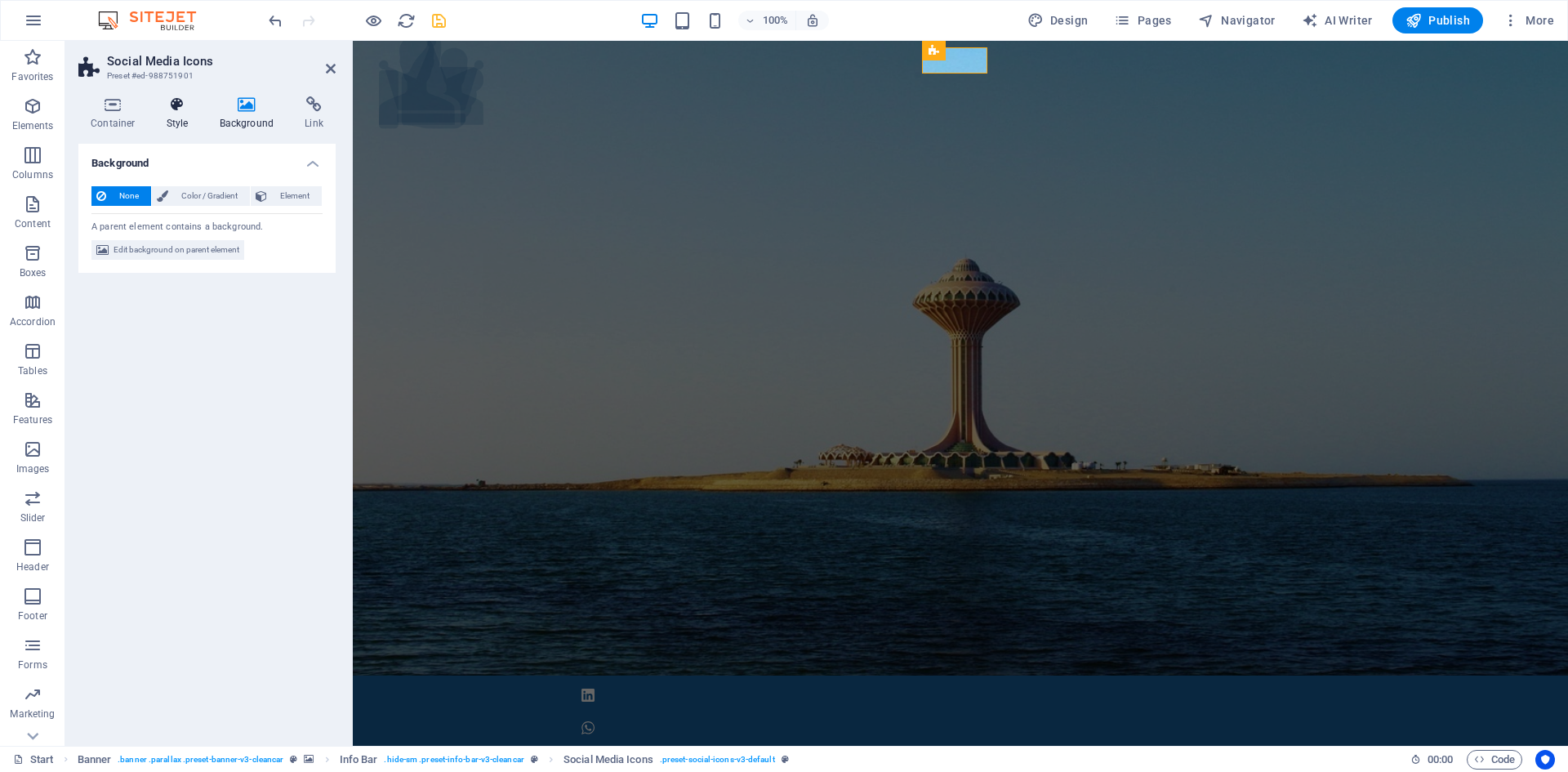
click at [175, 104] on icon at bounding box center [177, 104] width 46 height 16
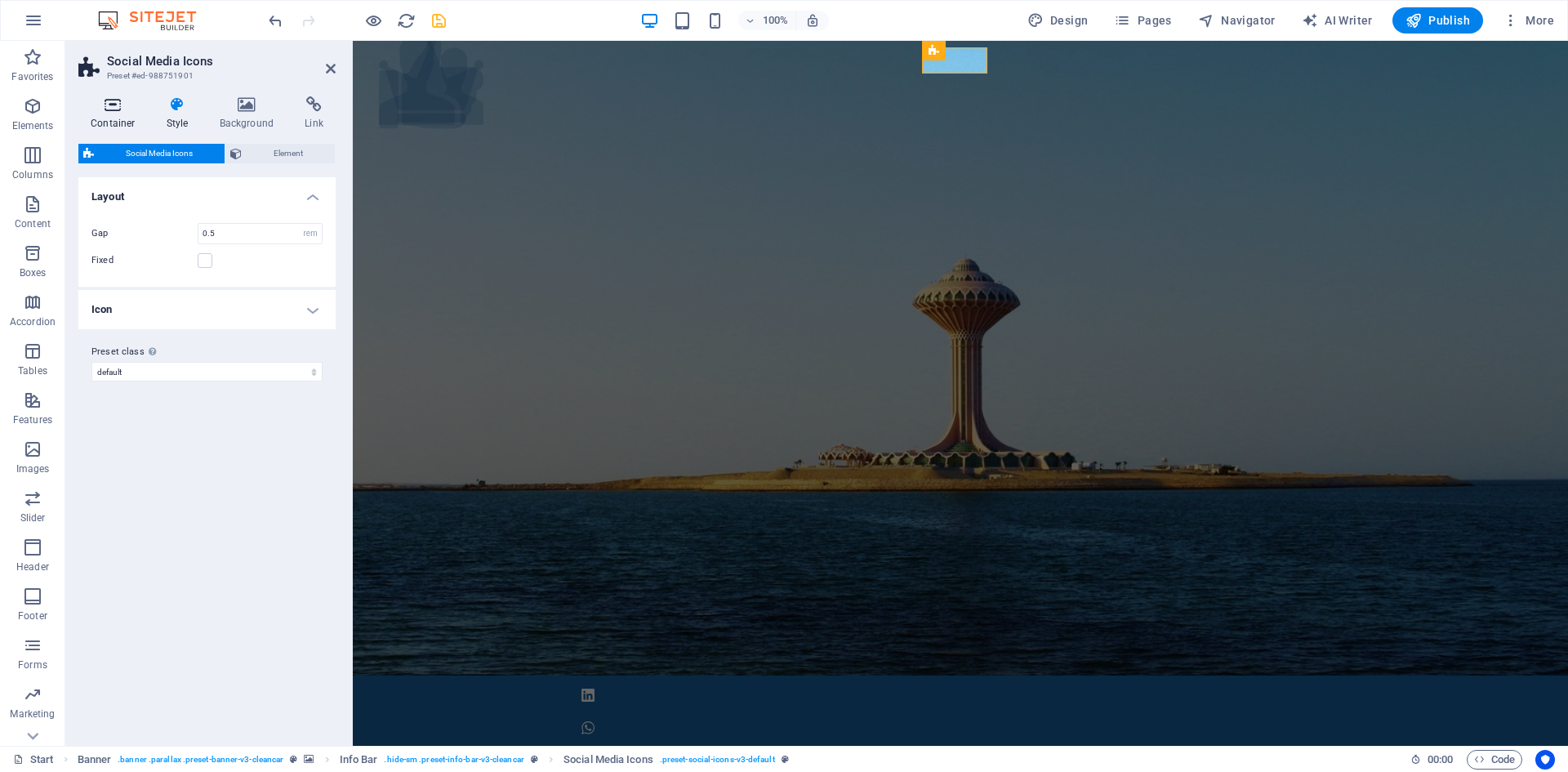
click at [119, 110] on icon at bounding box center [113, 104] width 70 height 16
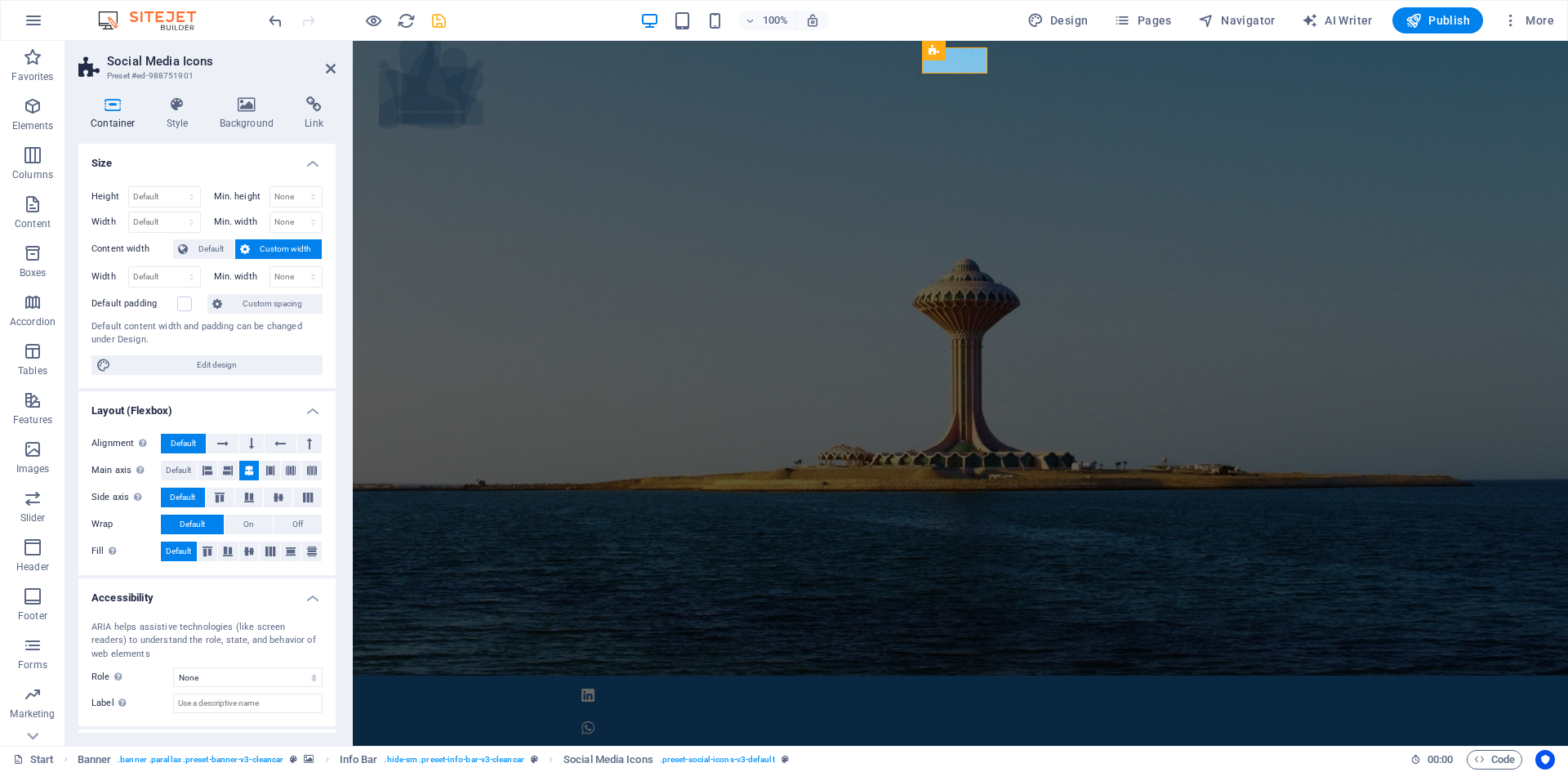
click at [209, 161] on h4 "Size" at bounding box center [207, 158] width 257 height 29
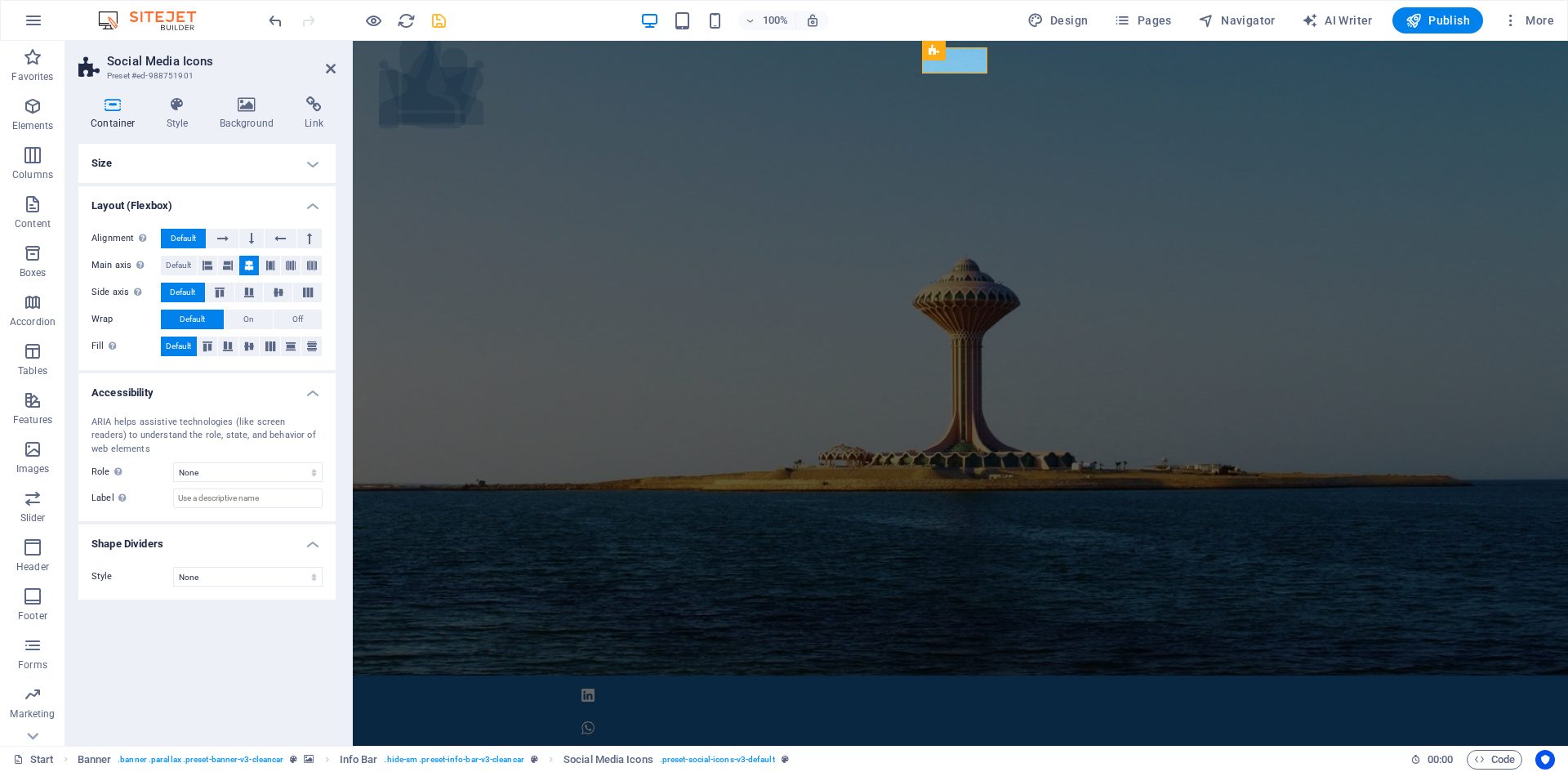
click at [209, 161] on h4 "Size" at bounding box center [207, 163] width 257 height 40
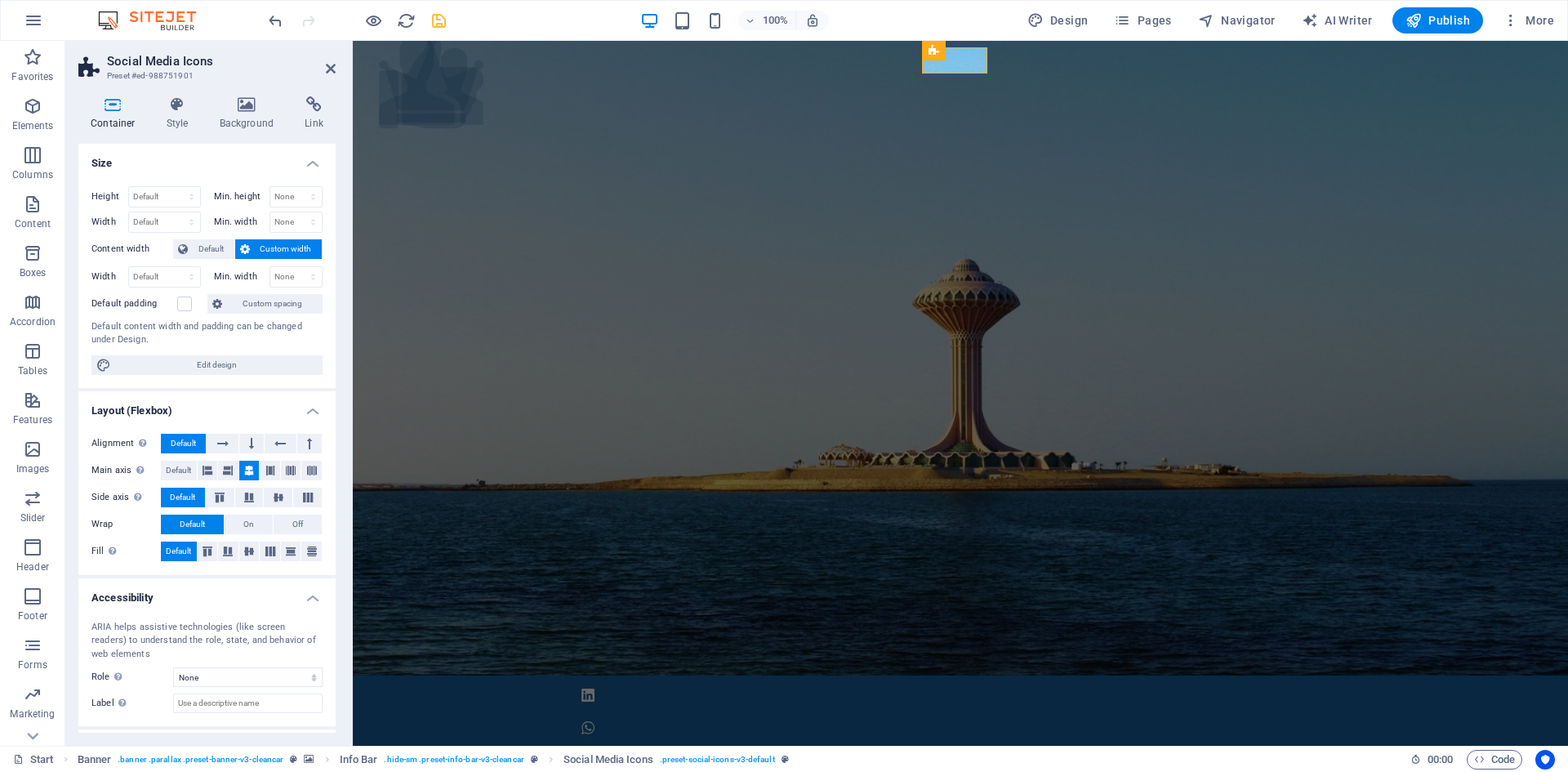
click at [278, 69] on h3 "Preset #ed-988751901" at bounding box center [204, 76] width 196 height 14
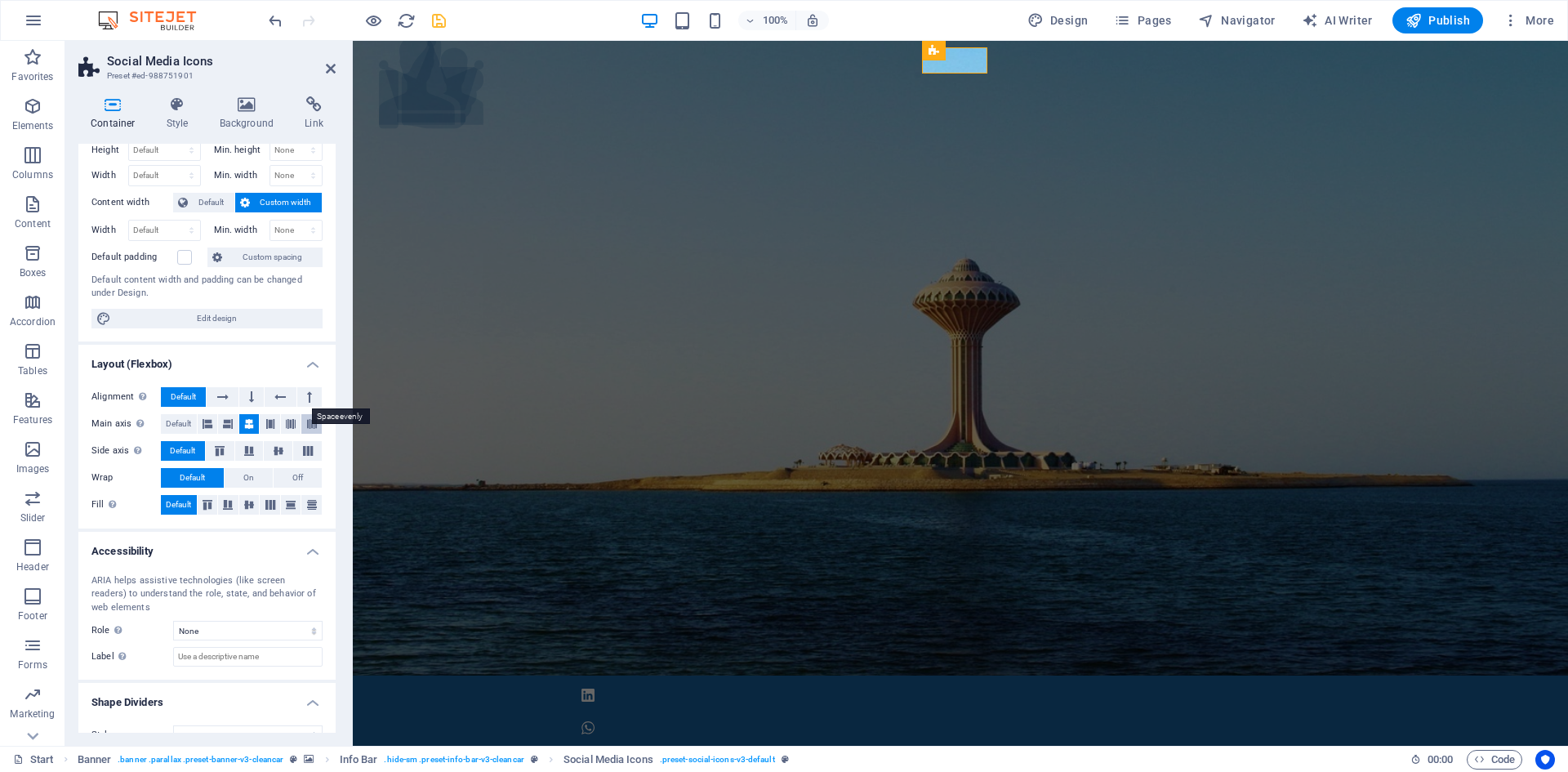
scroll to position [71, 0]
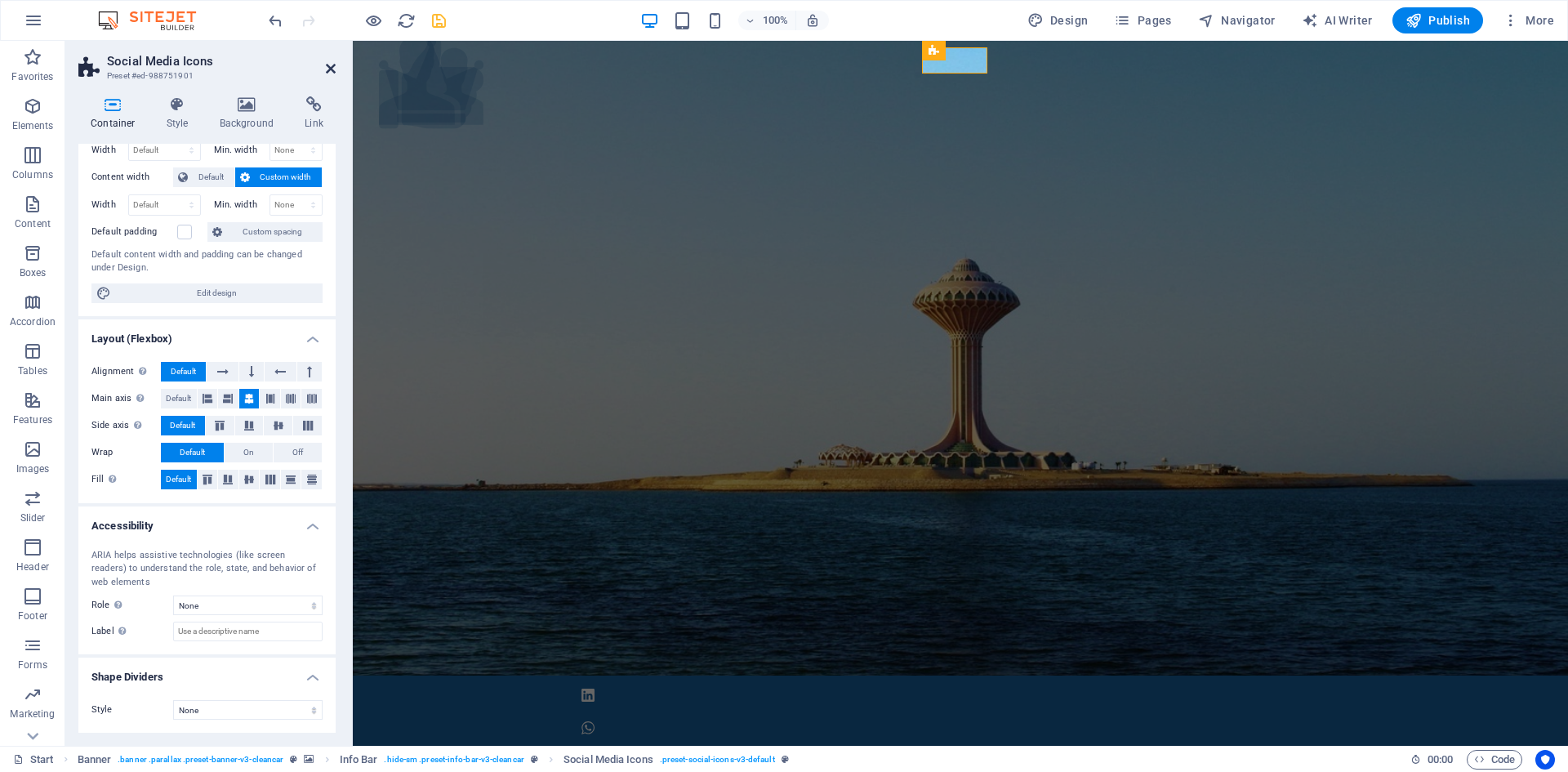
click at [327, 71] on icon at bounding box center [331, 69] width 10 height 13
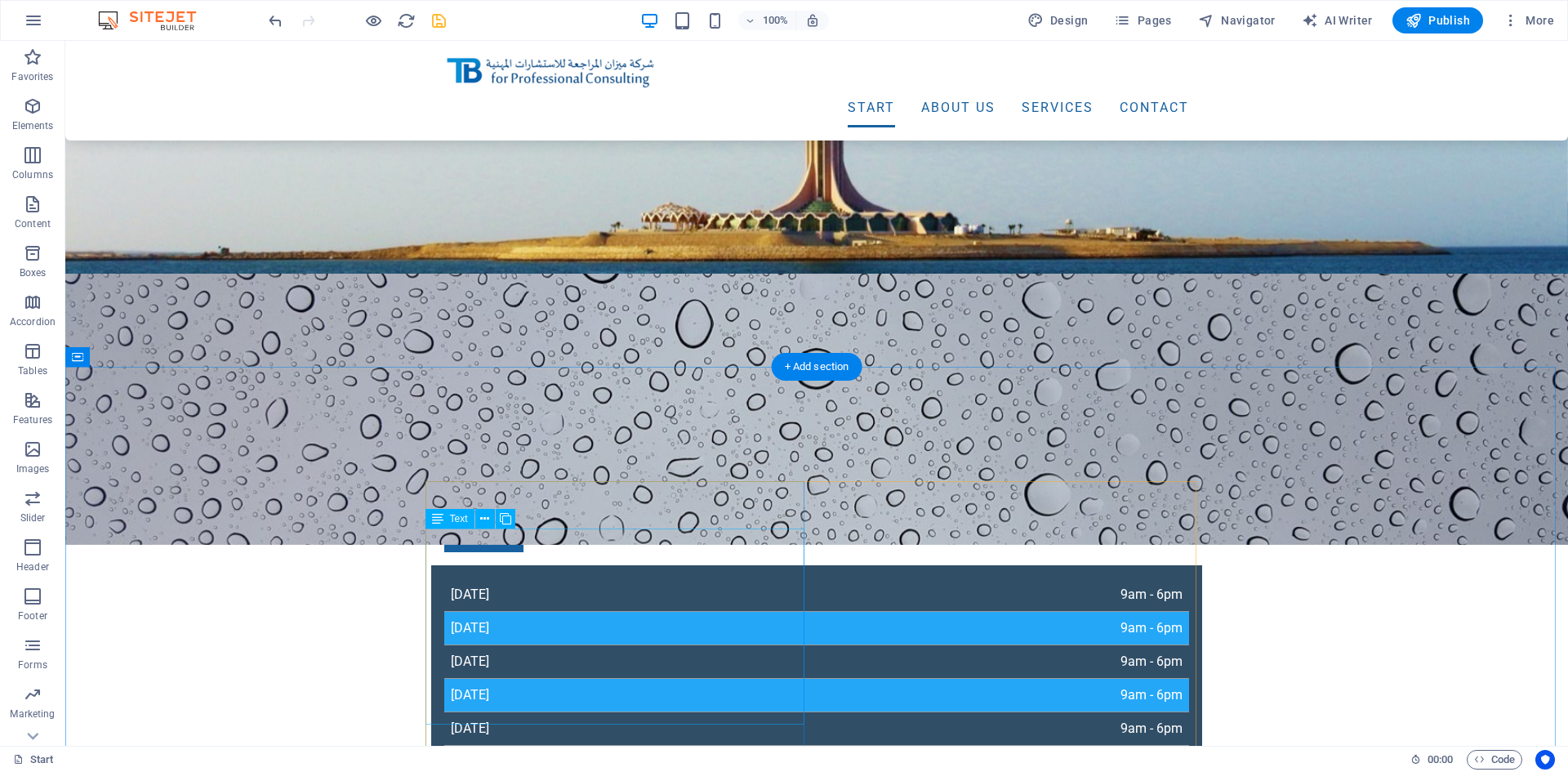
scroll to position [408, 0]
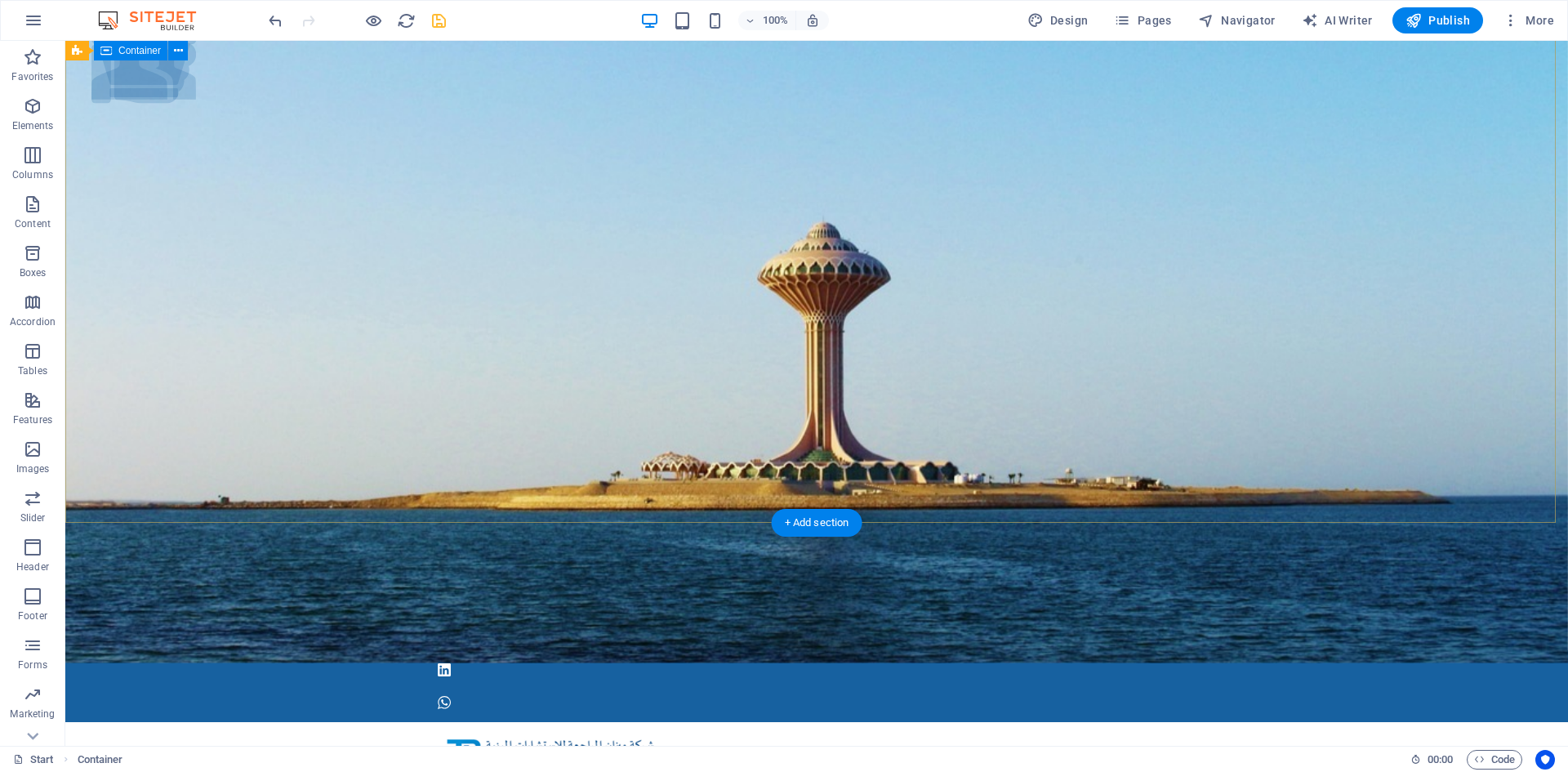
scroll to position [0, 0]
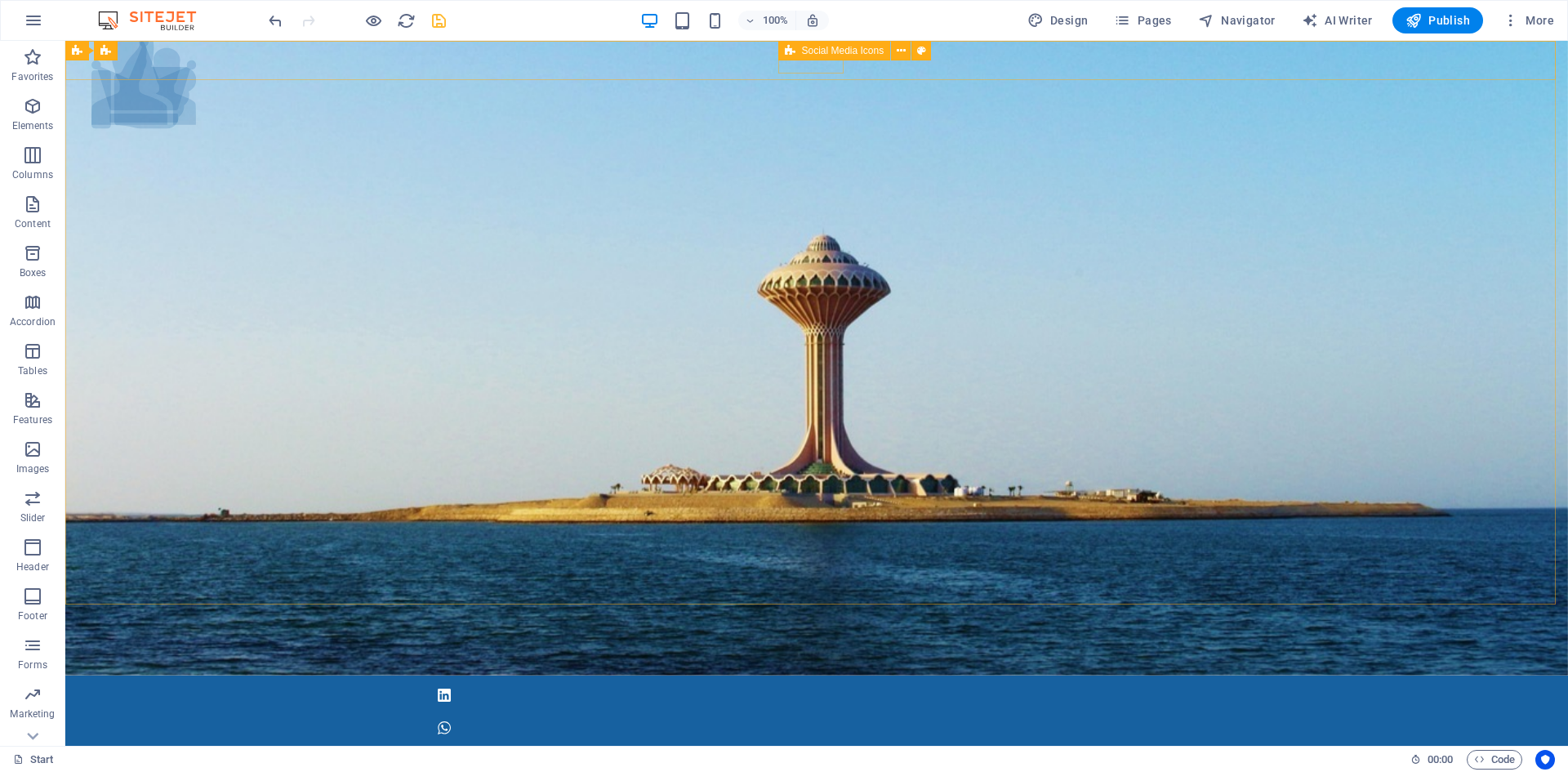
click at [792, 51] on icon at bounding box center [790, 50] width 11 height 19
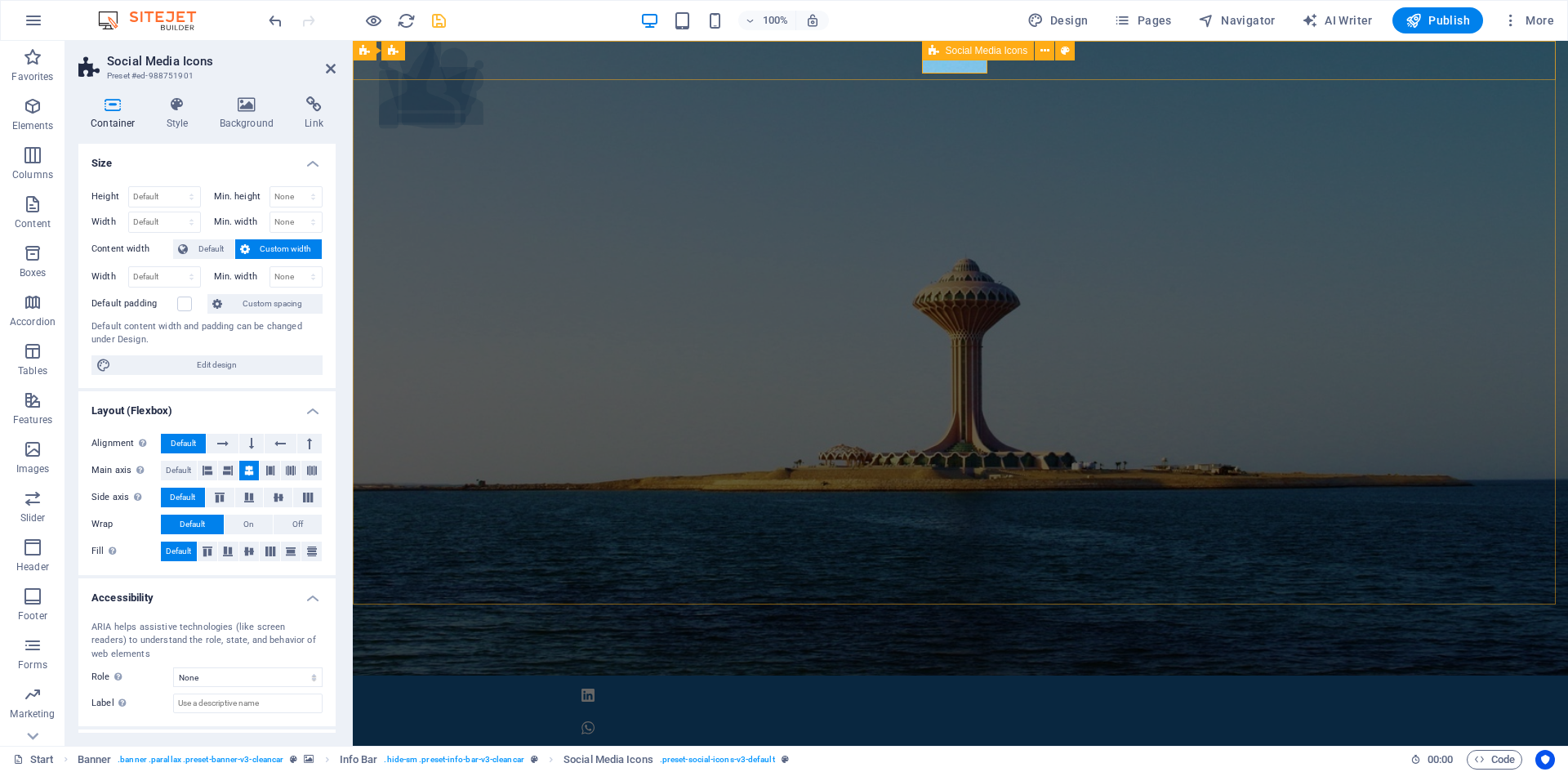
click at [968, 49] on span "Social Media Icons" at bounding box center [987, 50] width 82 height 10
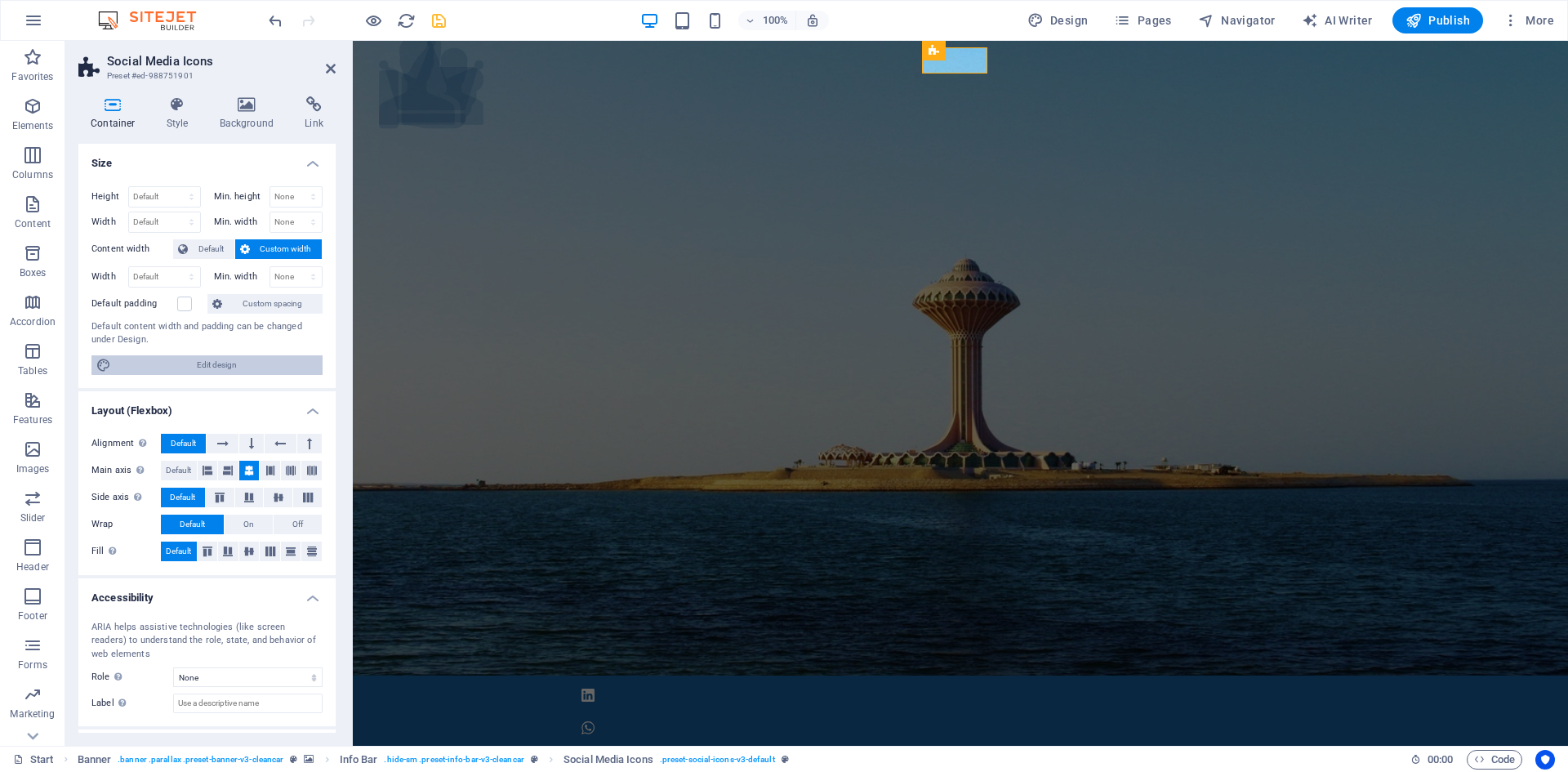
click at [199, 367] on span "Edit design" at bounding box center [217, 364] width 202 height 19
select select "rem"
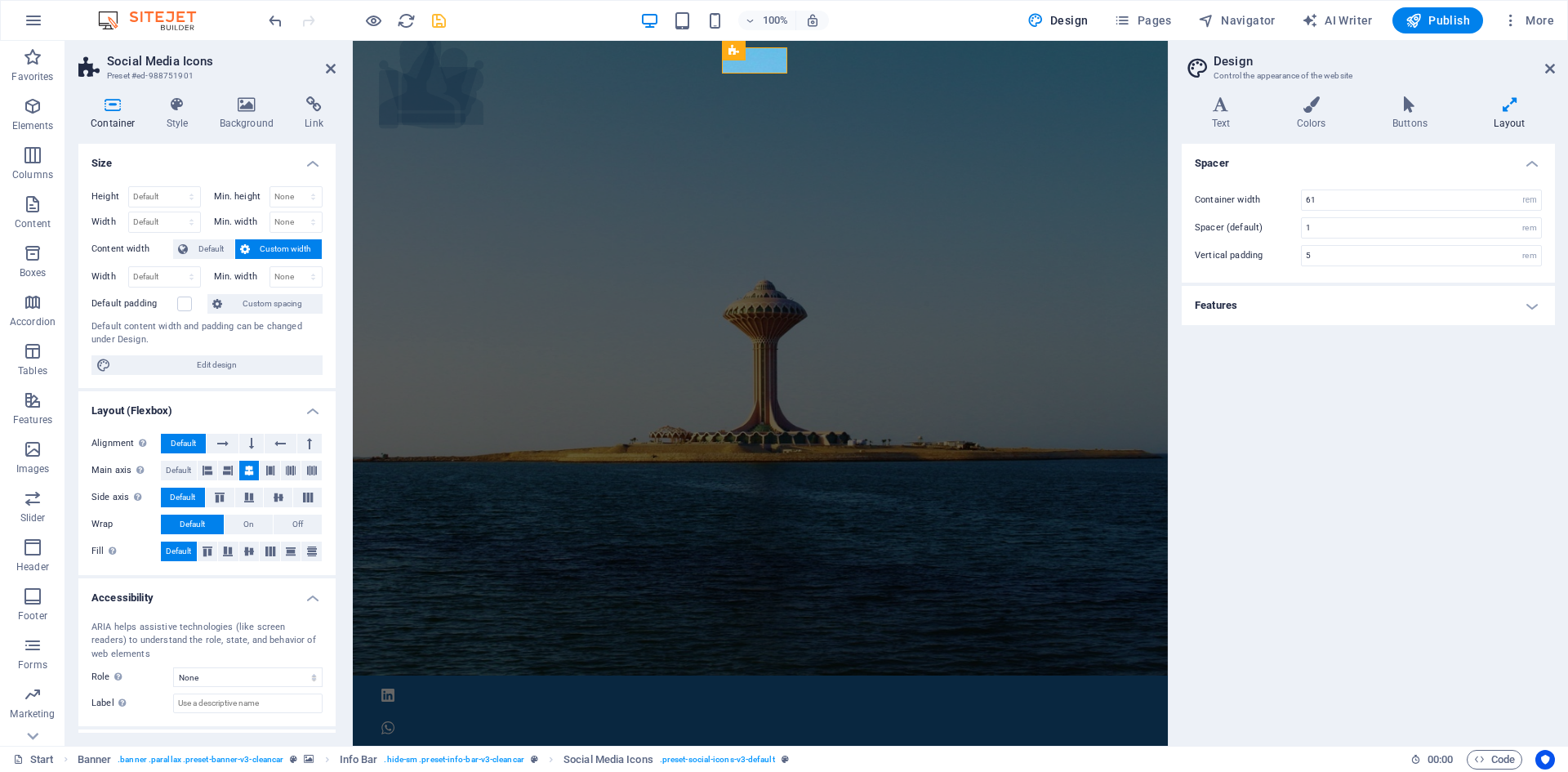
click at [1297, 309] on h4 "Features" at bounding box center [1369, 305] width 373 height 40
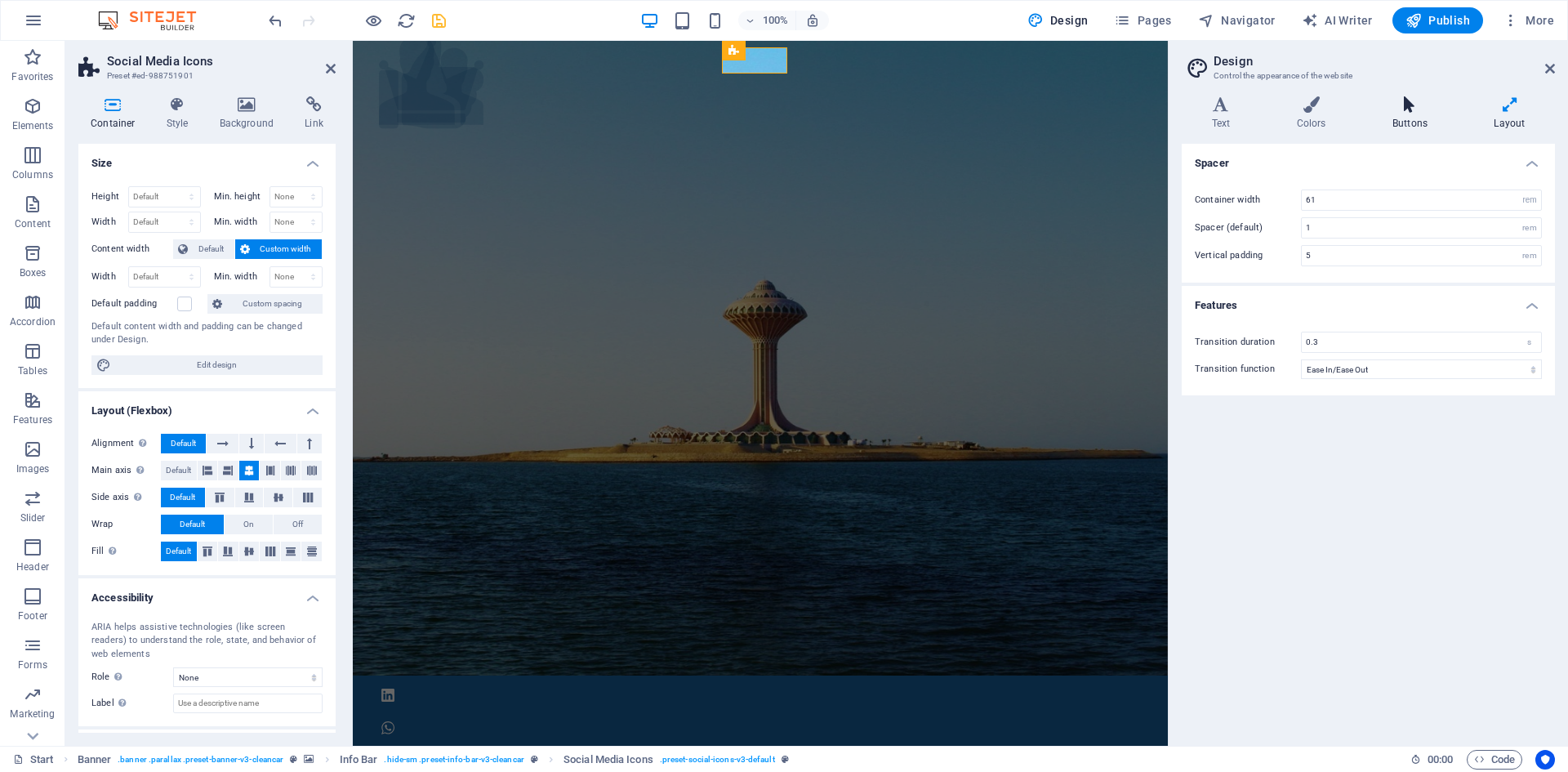
click at [1406, 107] on icon at bounding box center [1410, 104] width 95 height 16
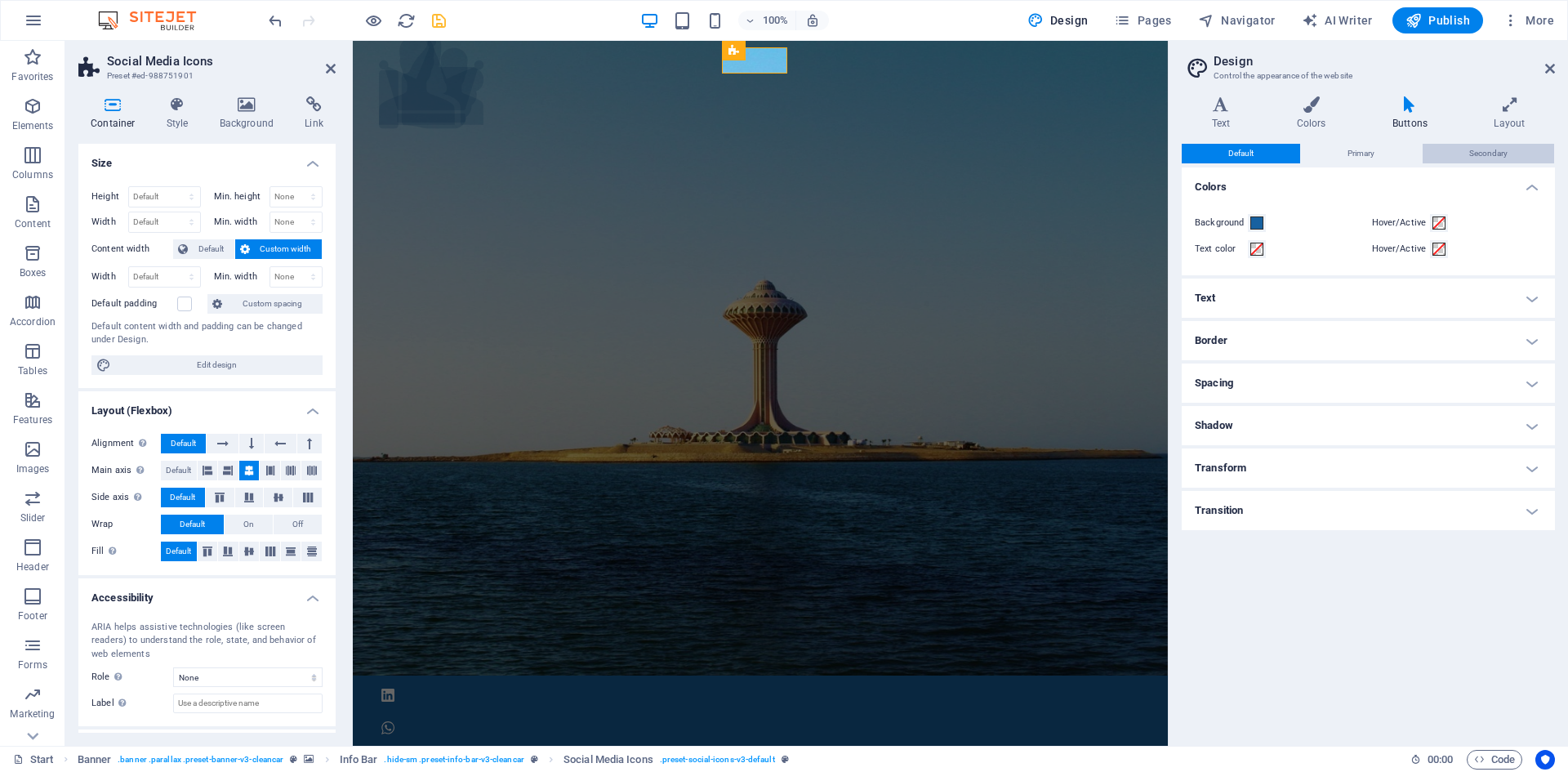
click at [1483, 145] on span "Secondary" at bounding box center [1489, 153] width 39 height 19
click at [1380, 151] on button "Primary" at bounding box center [1361, 153] width 120 height 19
click at [1262, 156] on button "Default" at bounding box center [1241, 153] width 119 height 19
click at [1300, 102] on icon at bounding box center [1311, 104] width 89 height 16
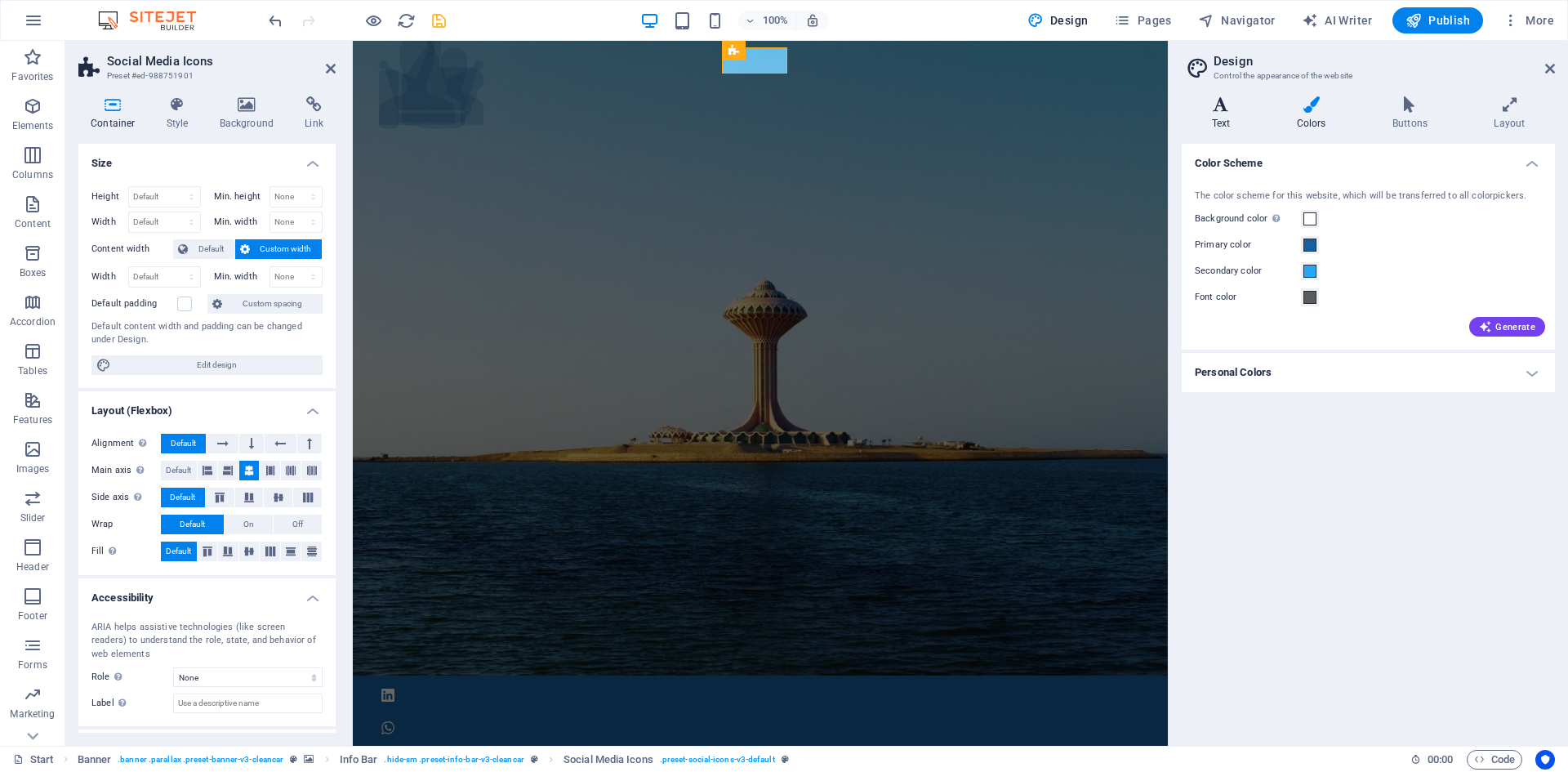
click at [1215, 108] on icon at bounding box center [1221, 104] width 78 height 16
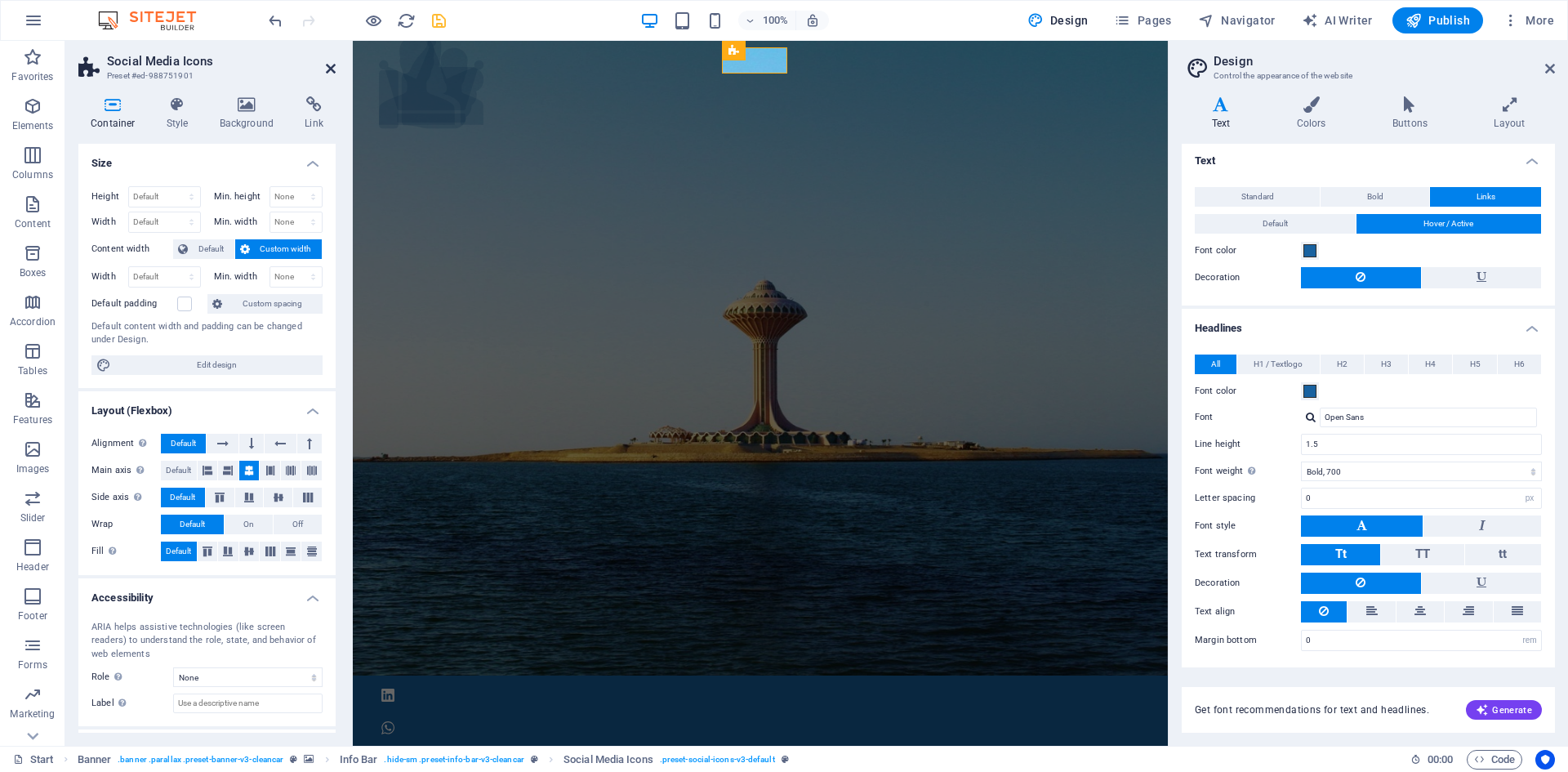
click at [333, 66] on icon at bounding box center [331, 69] width 10 height 13
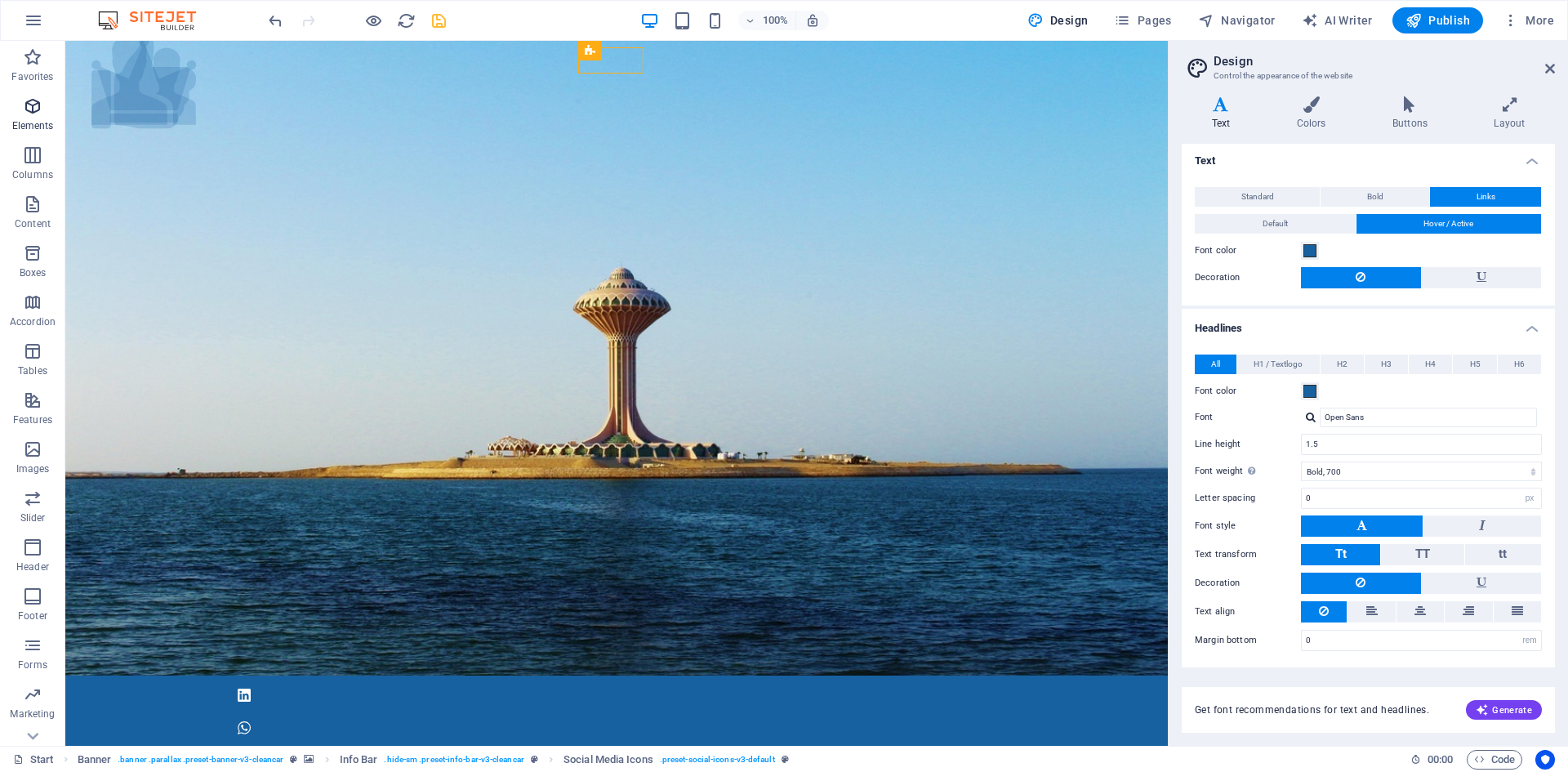
click at [34, 119] on span "Elements" at bounding box center [33, 116] width 66 height 40
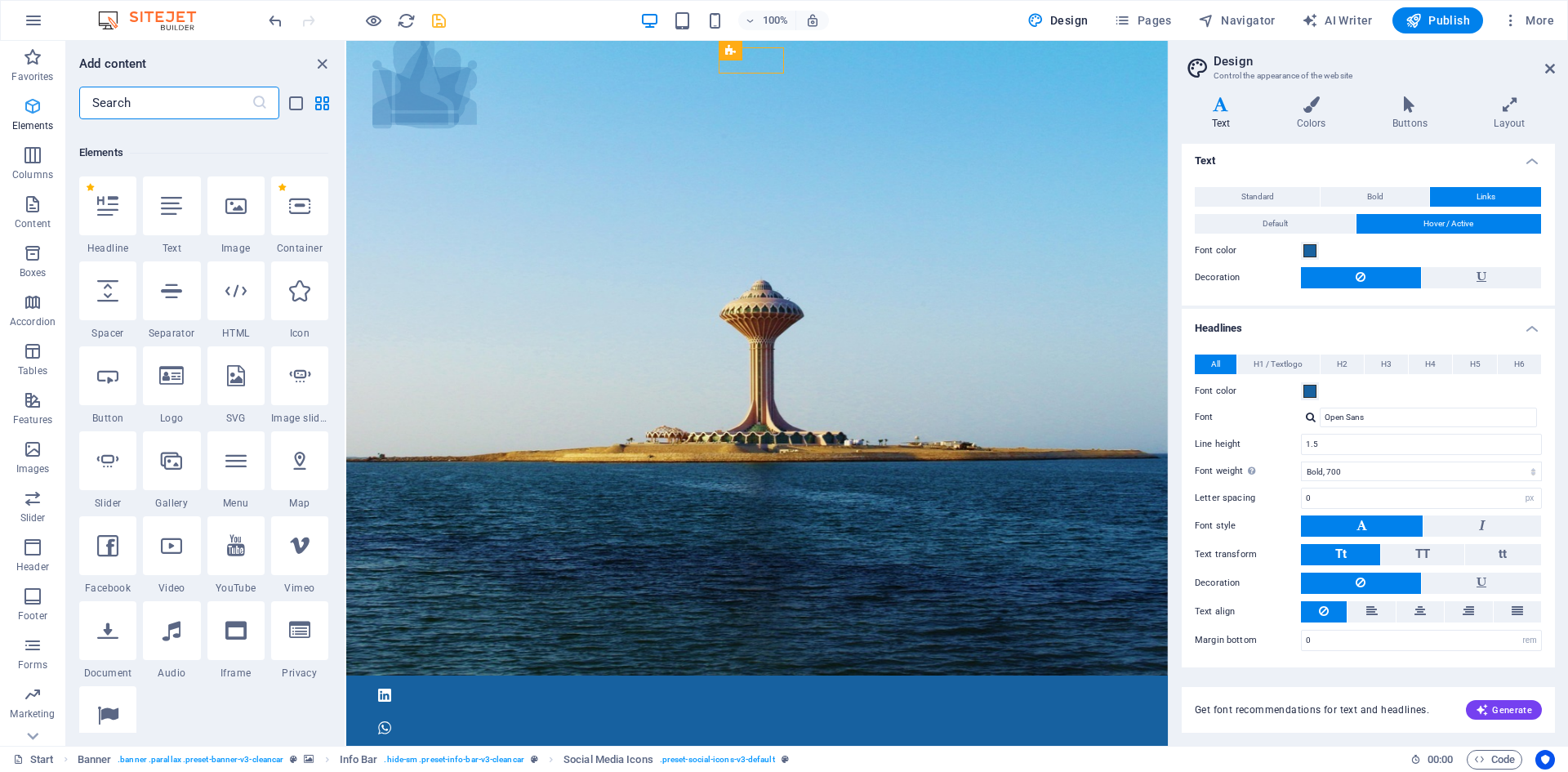
scroll to position [174, 0]
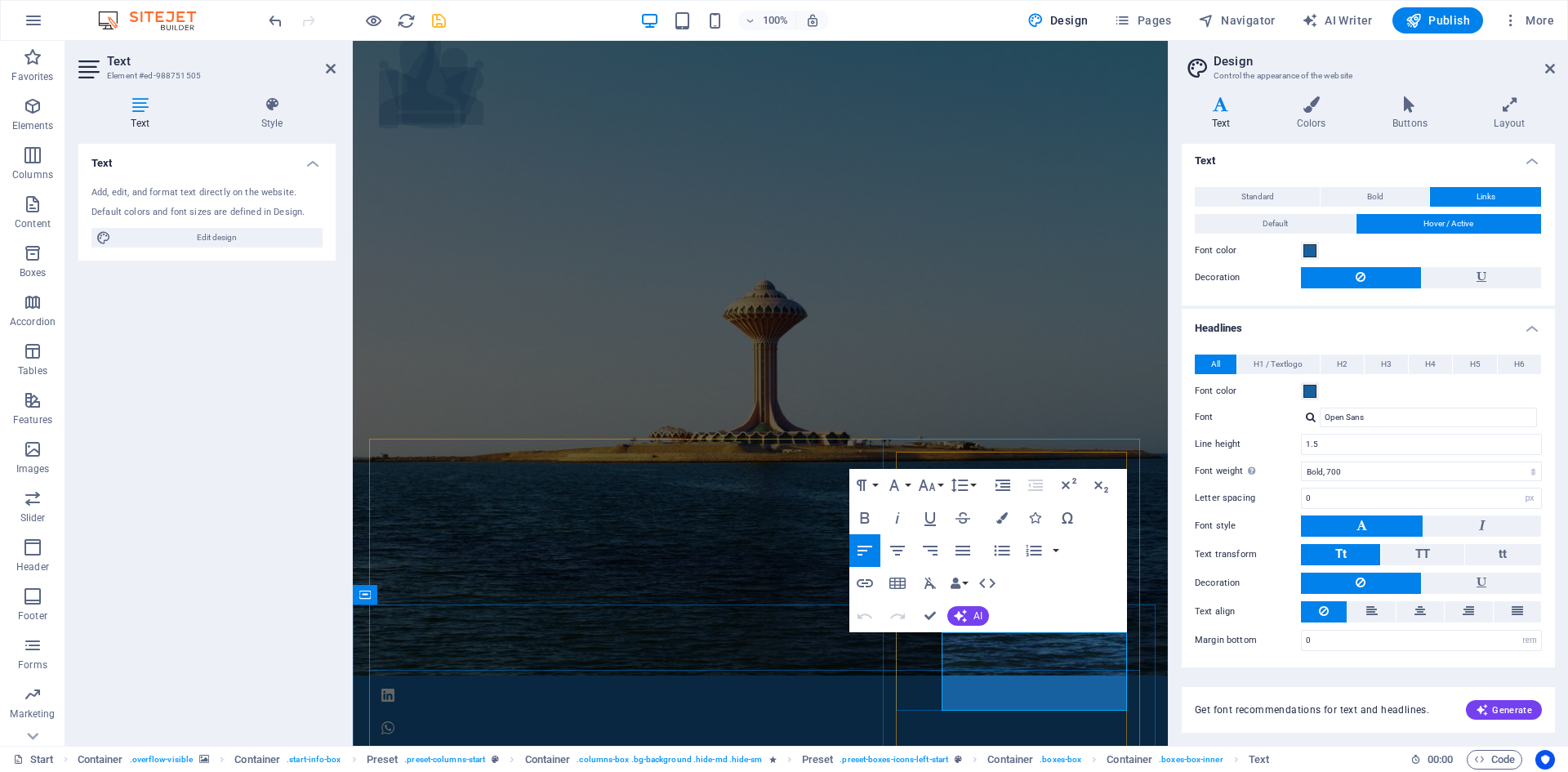
drag, startPoint x: 957, startPoint y: 689, endPoint x: 946, endPoint y: 695, distance: 12.5
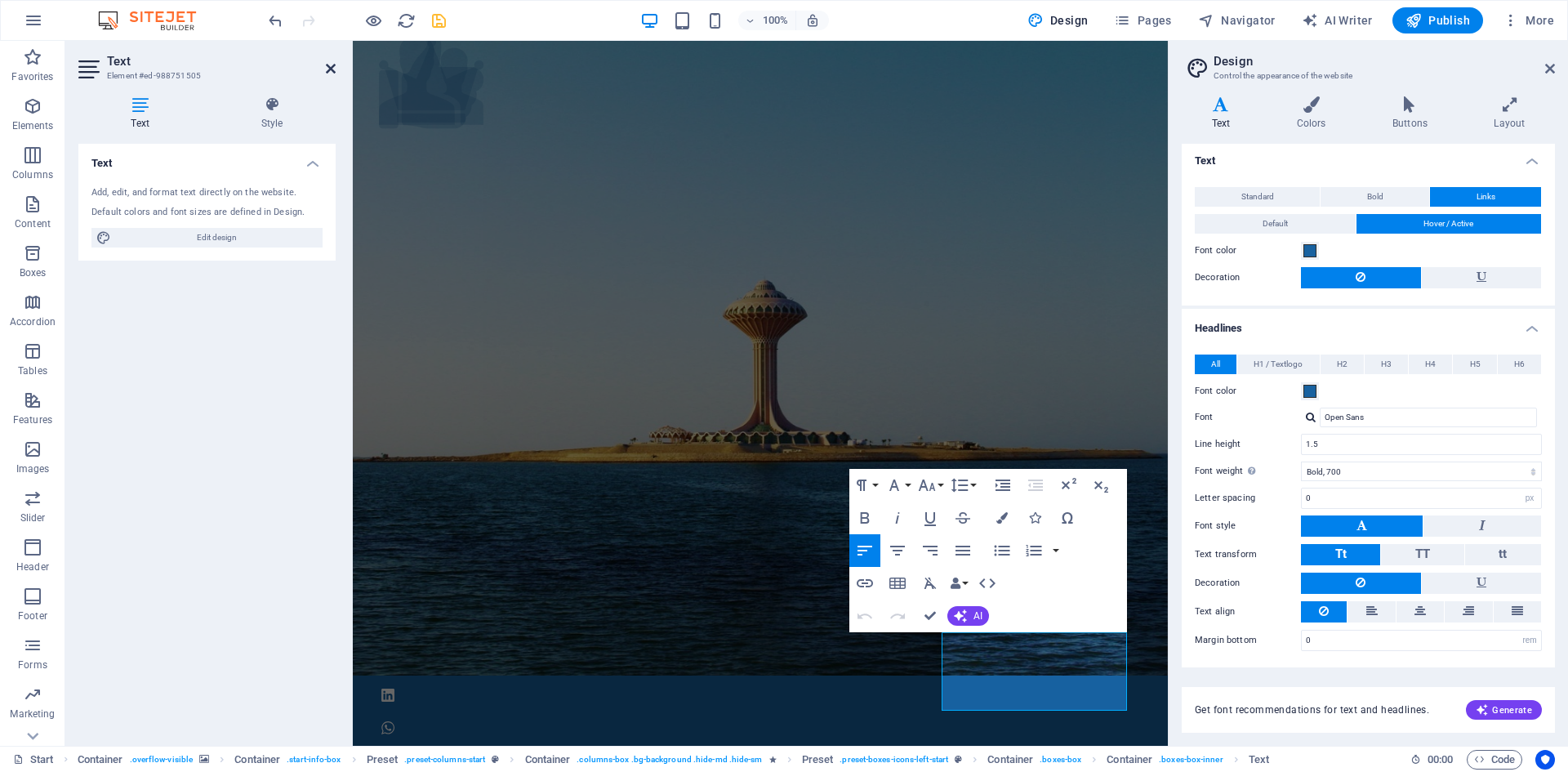
click at [331, 66] on icon at bounding box center [331, 69] width 10 height 13
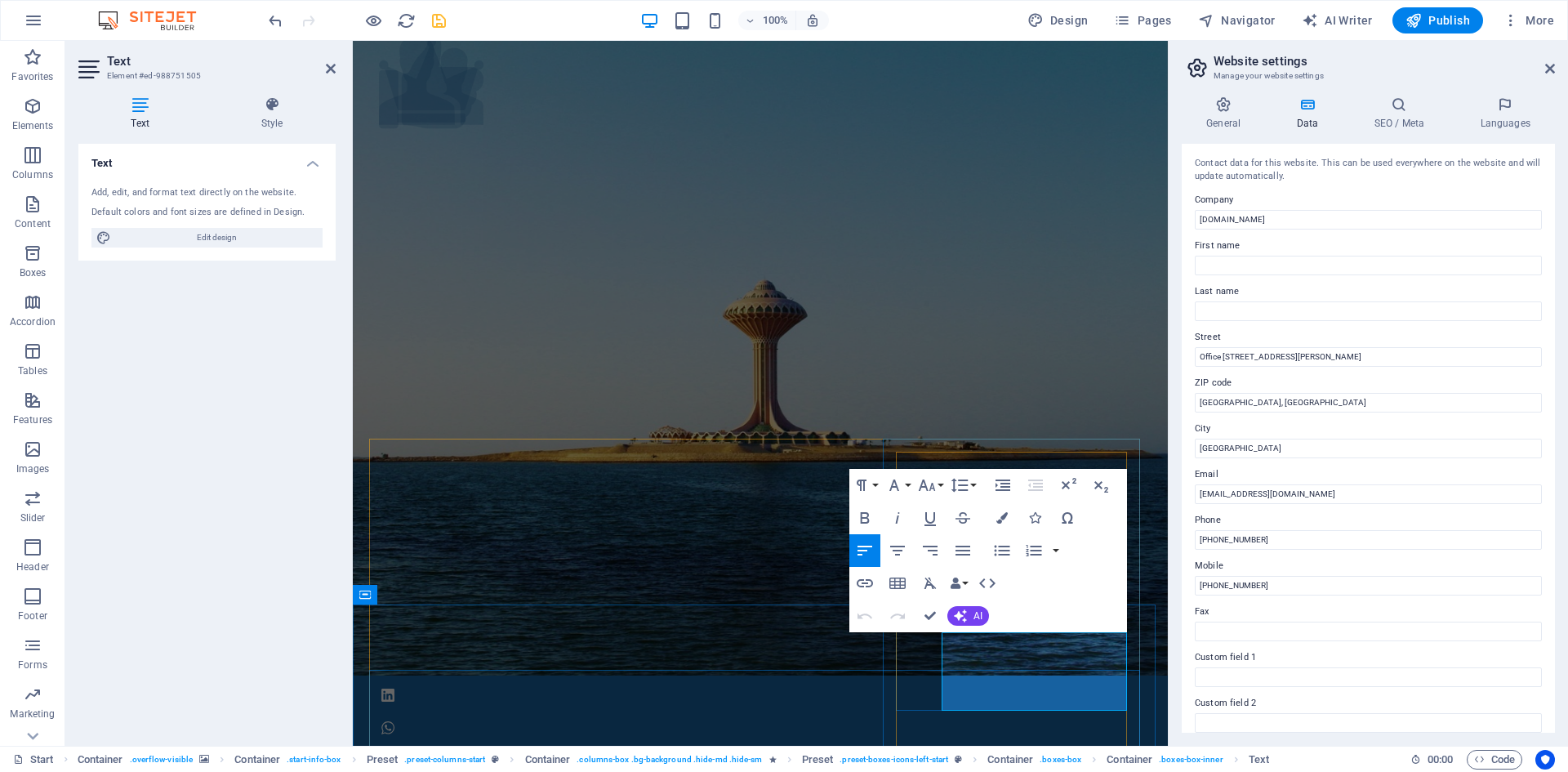
click at [99, 61] on icon at bounding box center [90, 69] width 24 height 26
click at [42, 124] on p "Elements" at bounding box center [34, 126] width 42 height 13
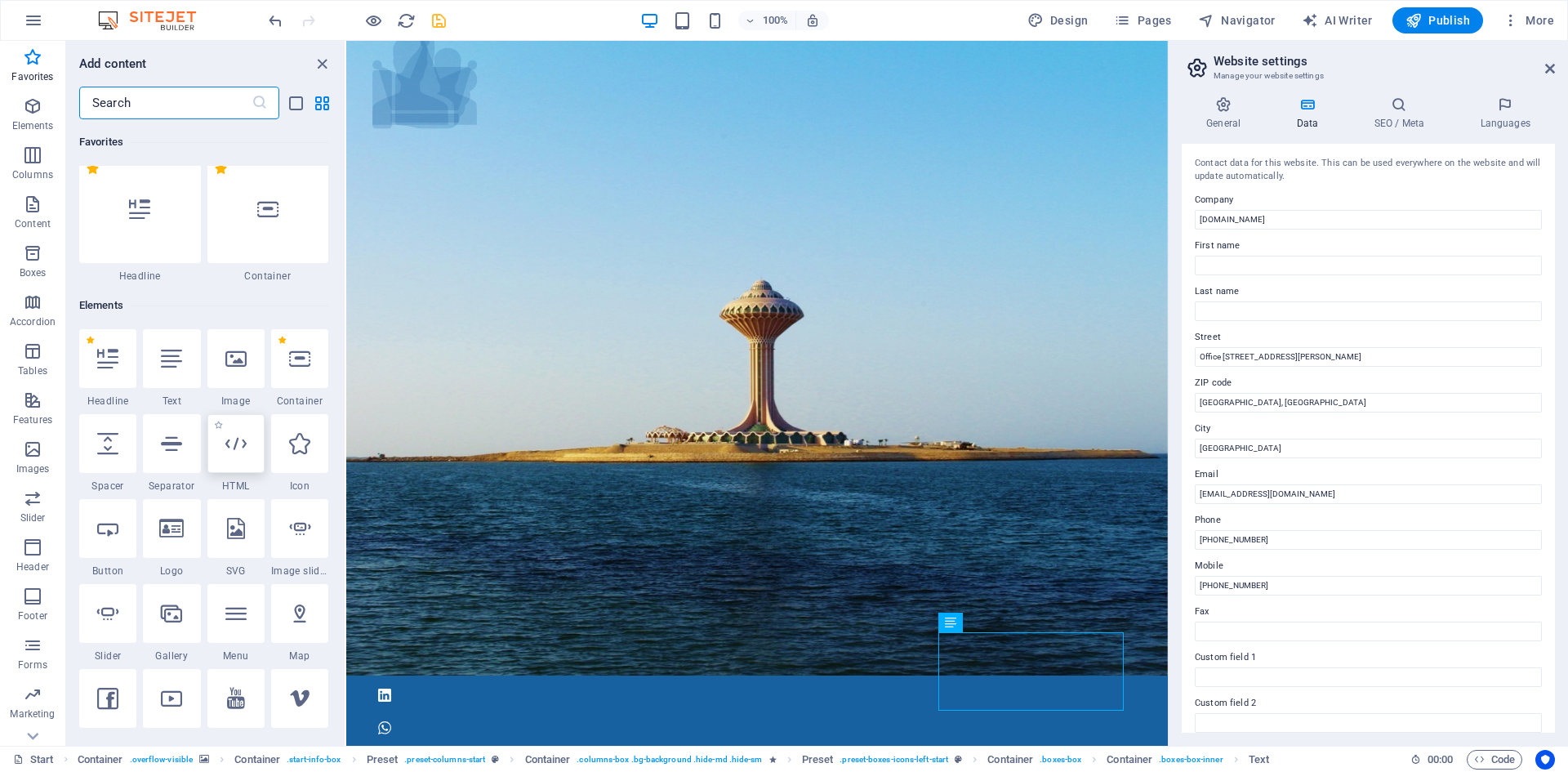
scroll to position [0, 0]
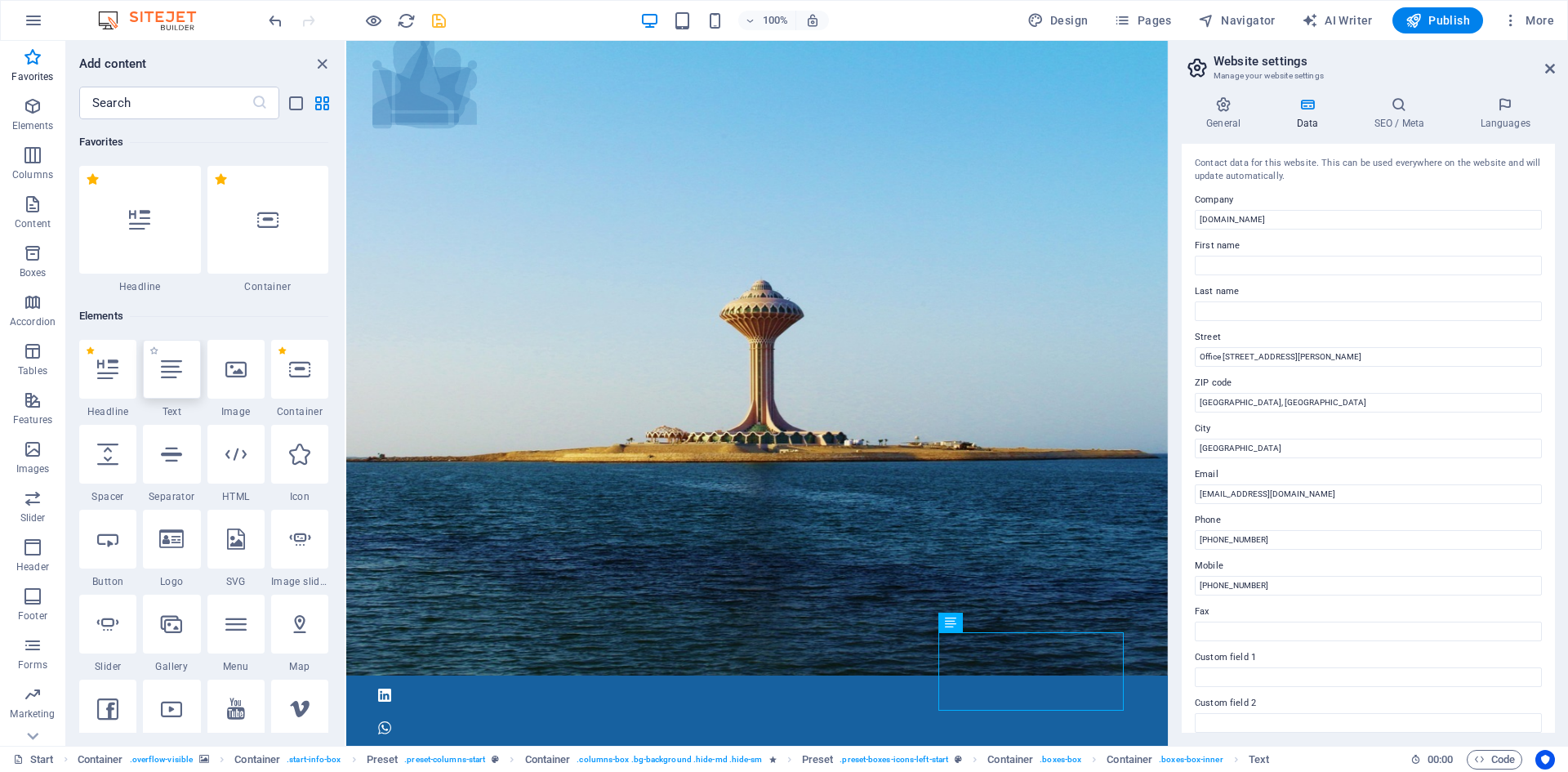
click at [176, 368] on icon at bounding box center [171, 368] width 21 height 21
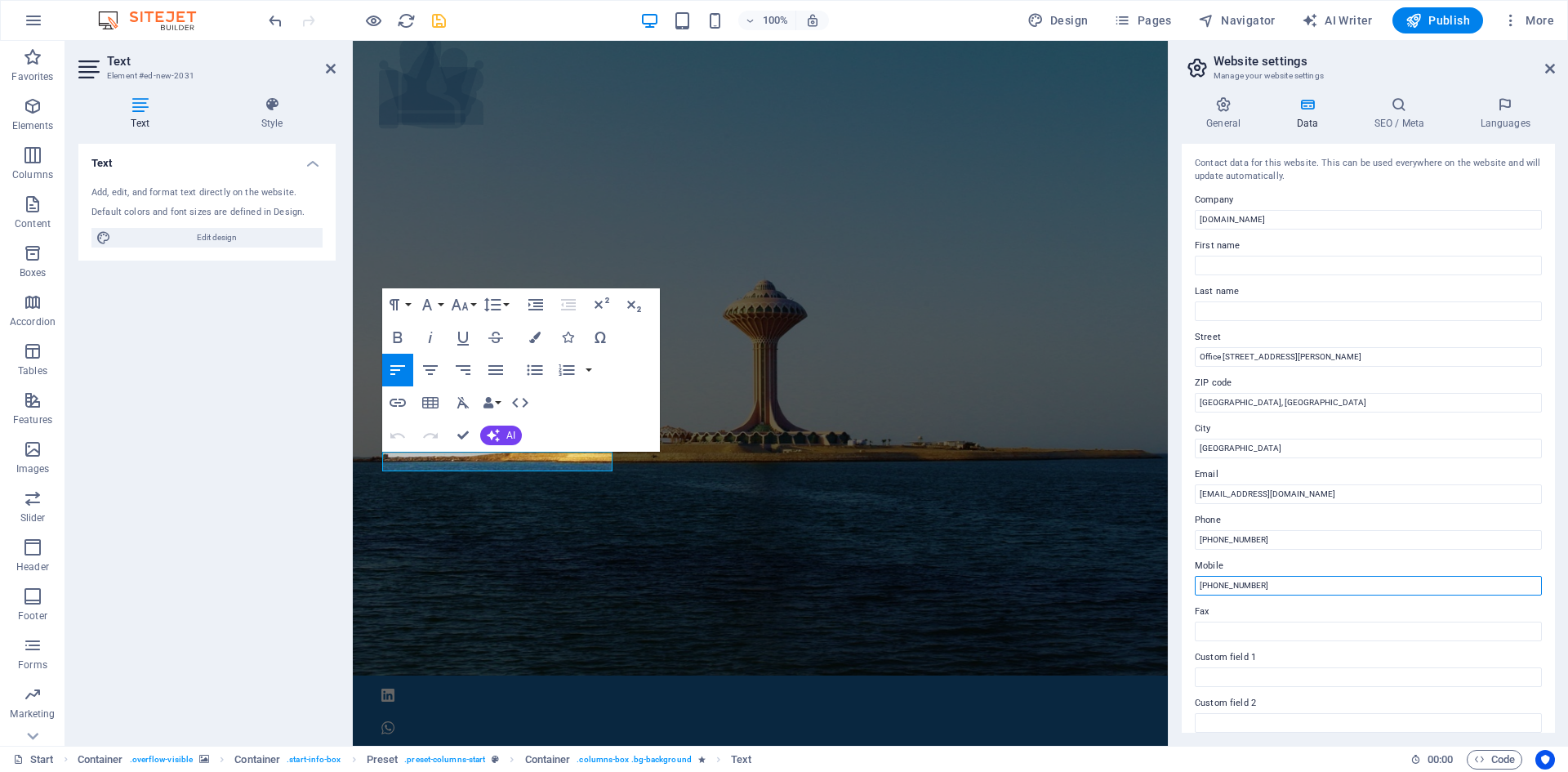
click at [1274, 581] on input "[PHONE_NUMBER]" at bounding box center [1369, 585] width 347 height 19
click at [497, 402] on button "Data Bindings" at bounding box center [491, 402] width 23 height 33
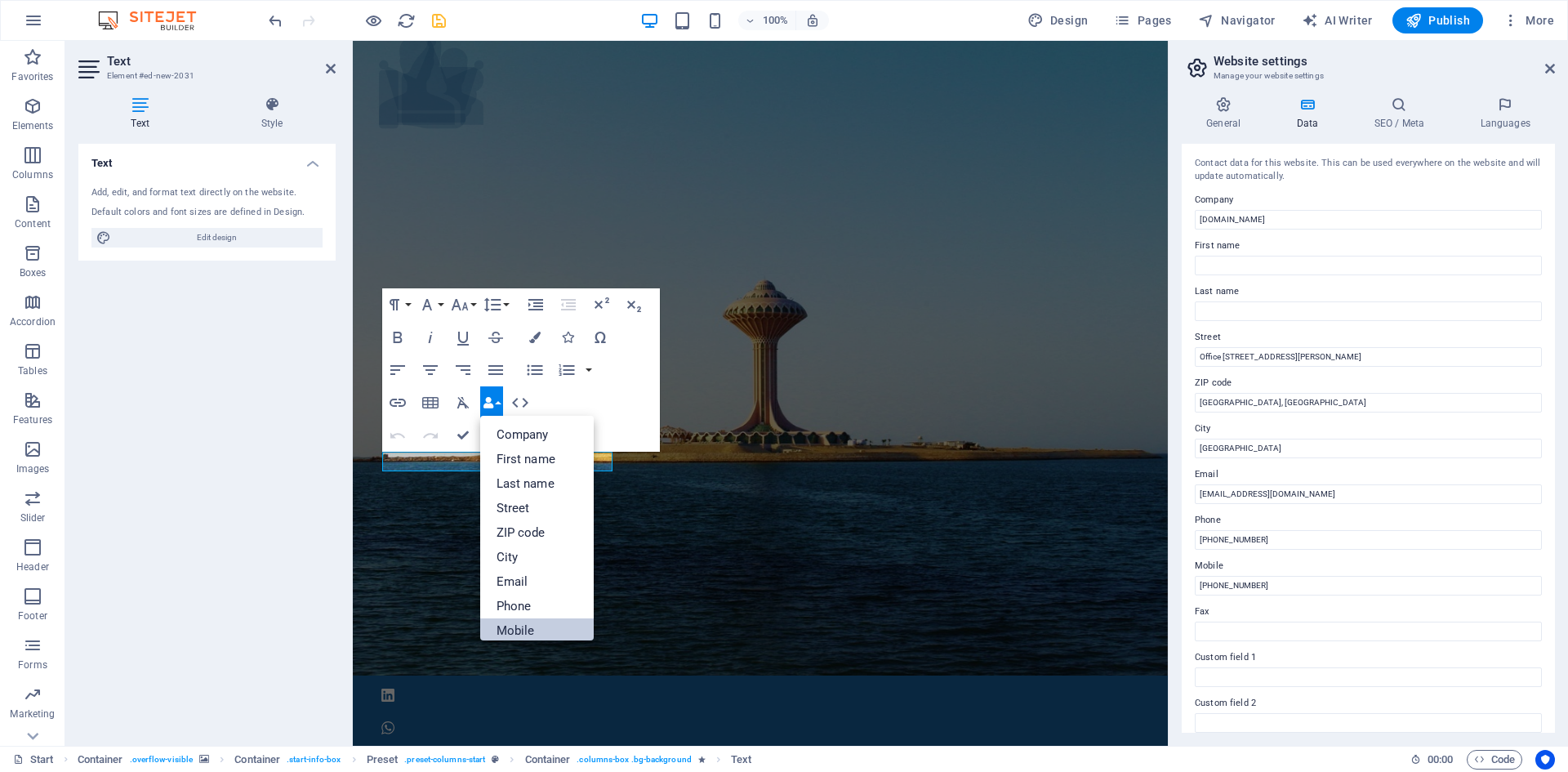
click at [505, 628] on link "Mobile" at bounding box center [538, 630] width 114 height 24
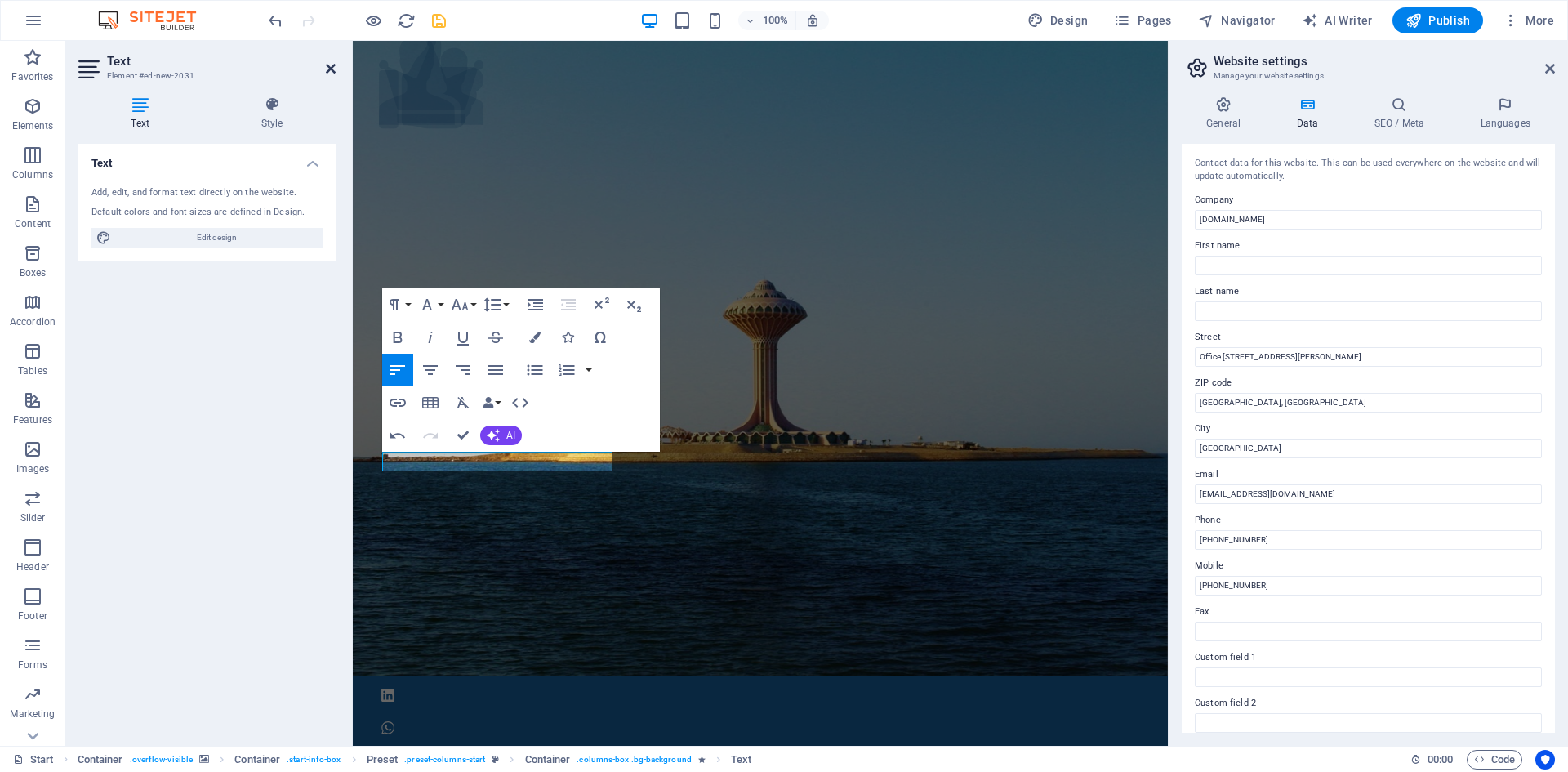
click at [326, 65] on icon at bounding box center [331, 69] width 10 height 13
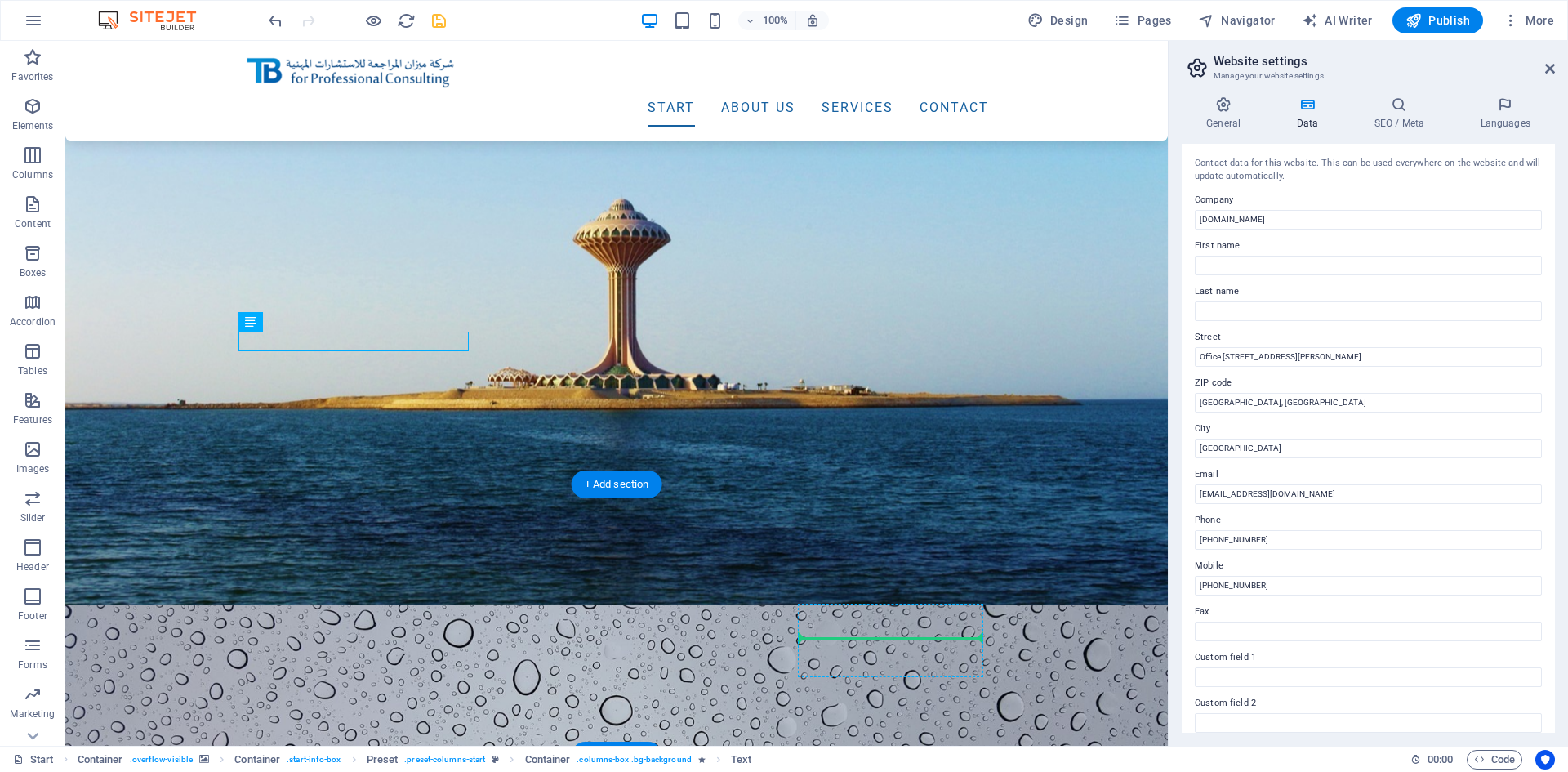
scroll to position [148, 0]
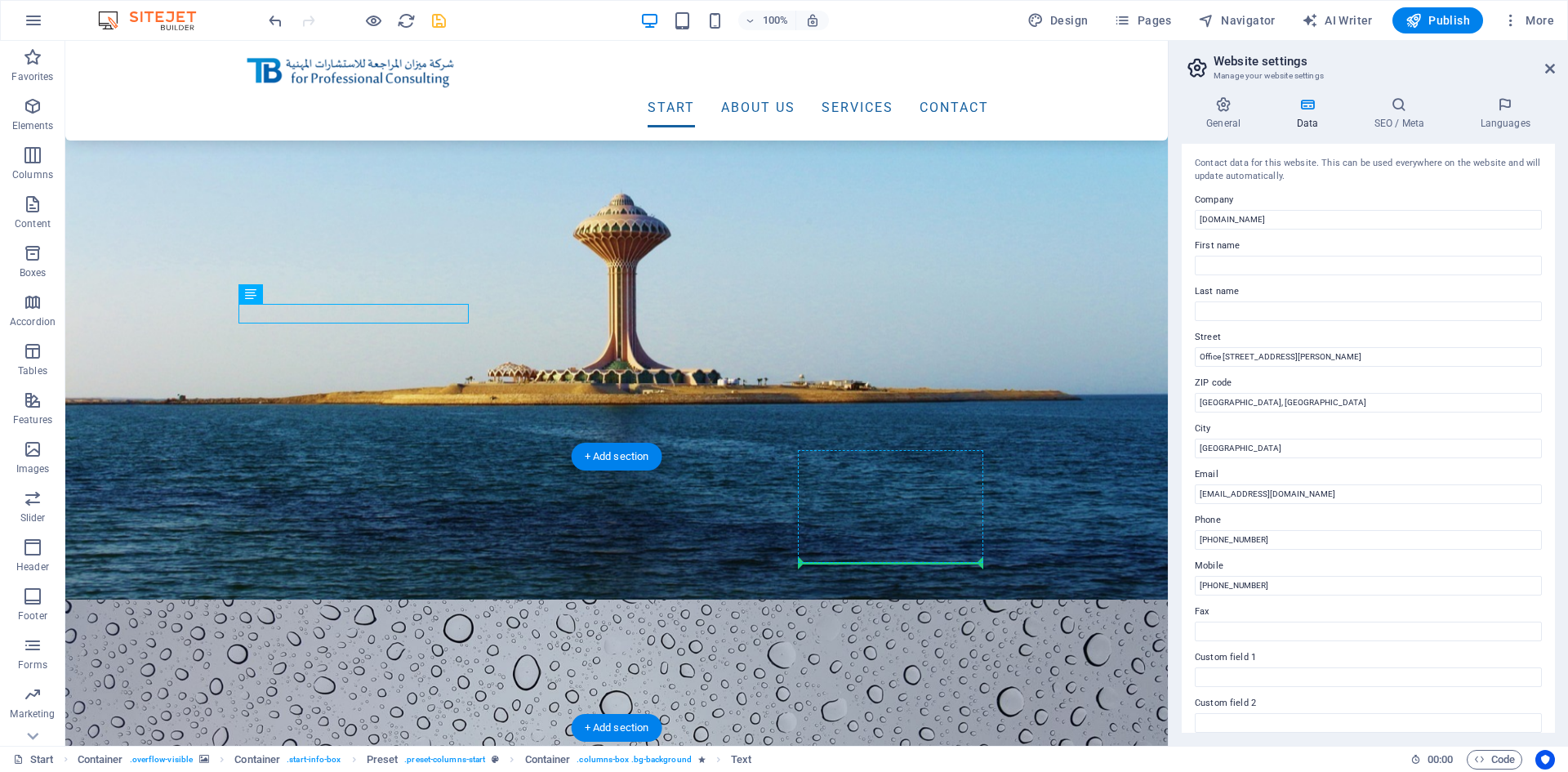
drag, startPoint x: 335, startPoint y: 480, endPoint x: 850, endPoint y: 553, distance: 520.1
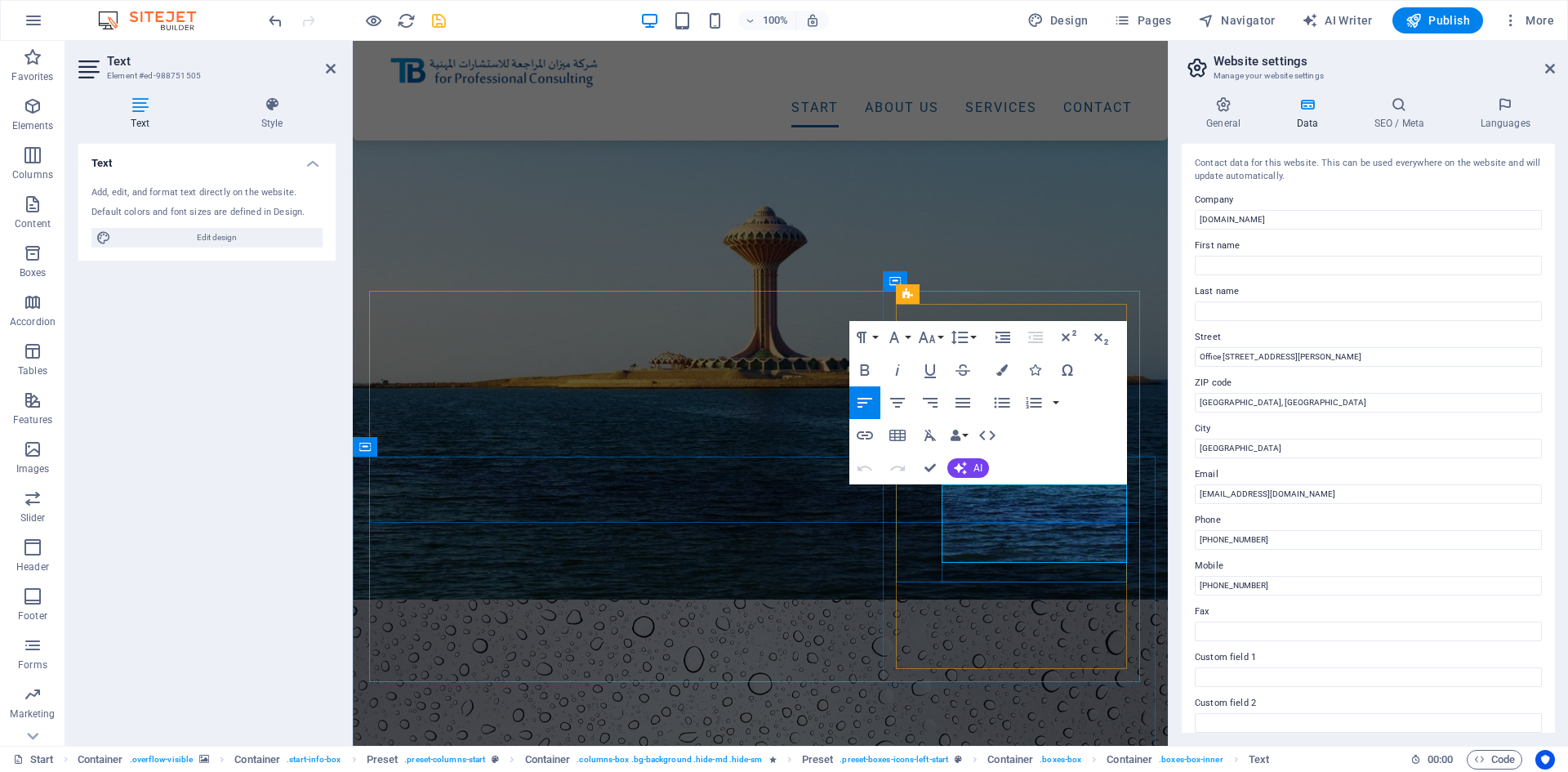
click at [329, 71] on icon at bounding box center [331, 69] width 10 height 13
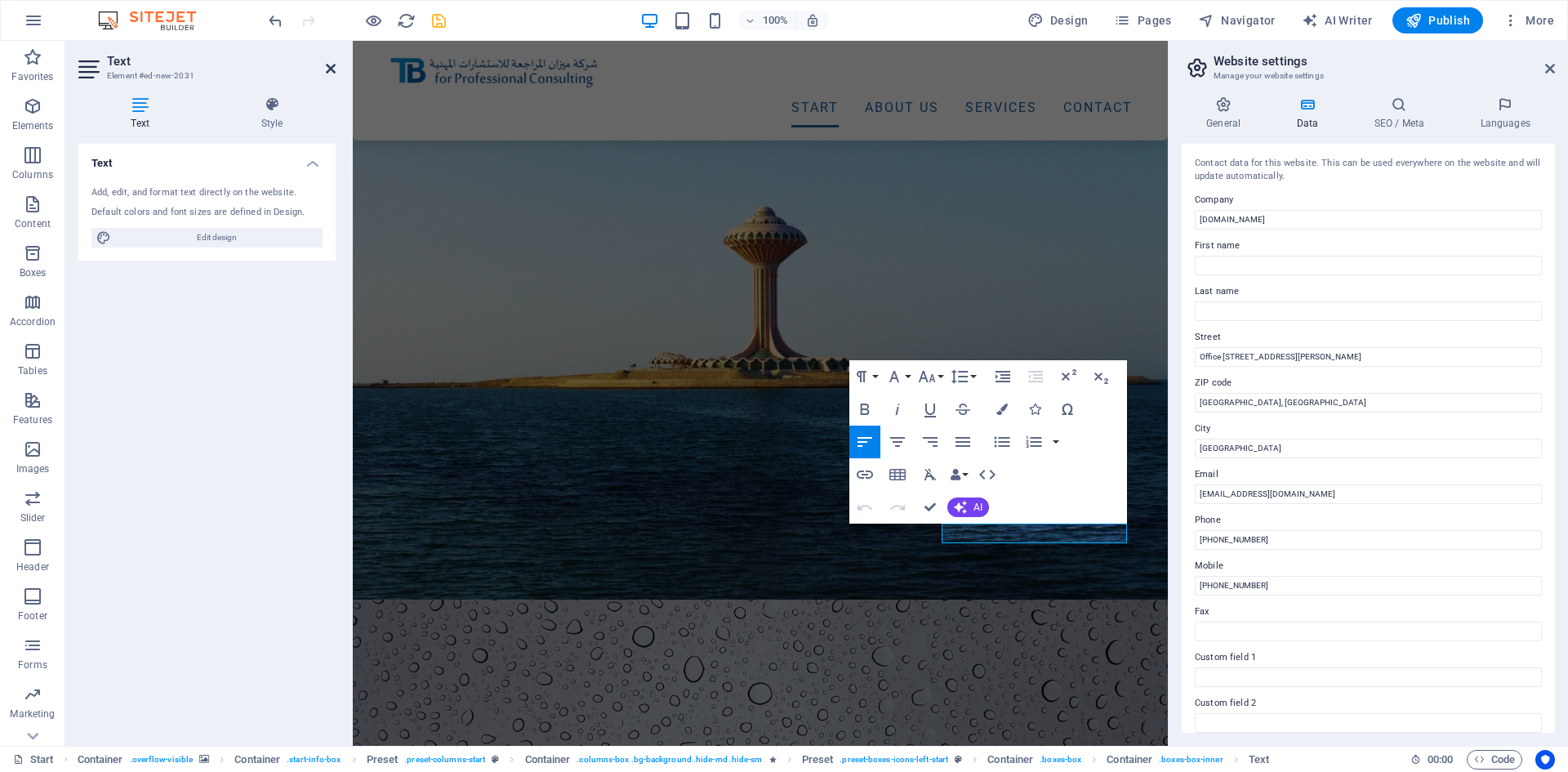
click at [331, 69] on icon at bounding box center [331, 69] width 10 height 13
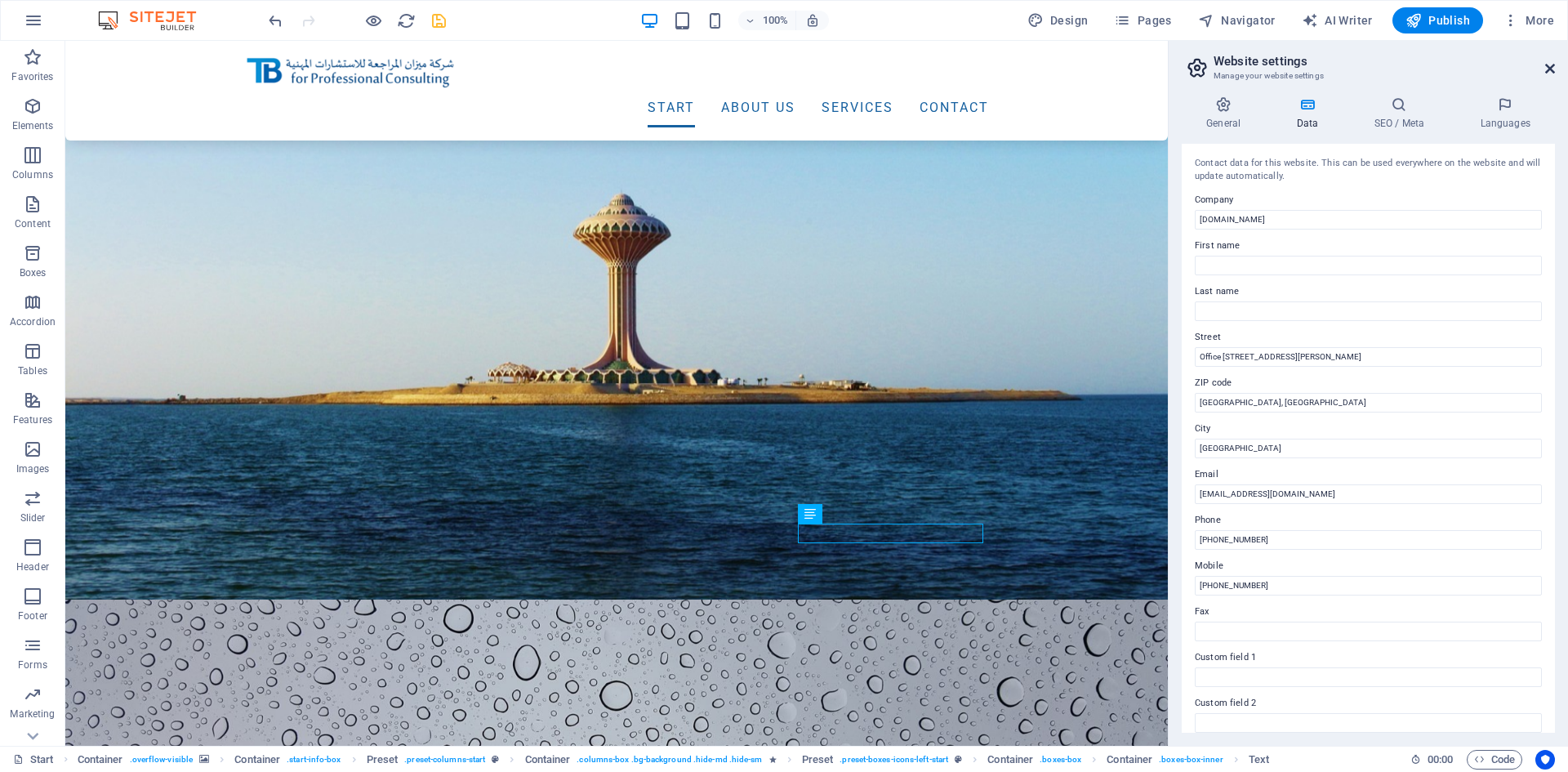
click at [1554, 71] on icon at bounding box center [1550, 69] width 10 height 13
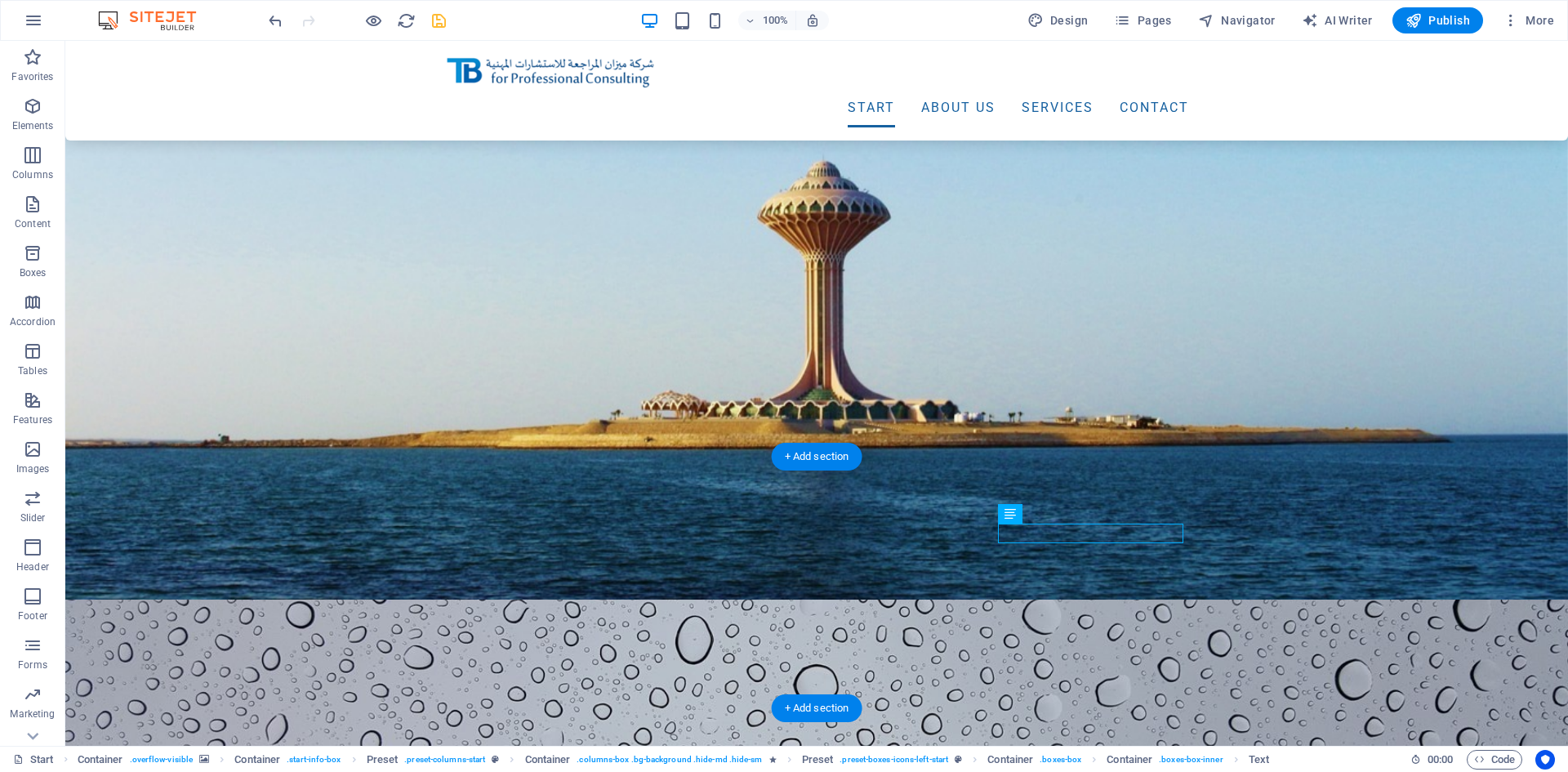
click at [235, 600] on figure at bounding box center [817, 725] width 1503 height 251
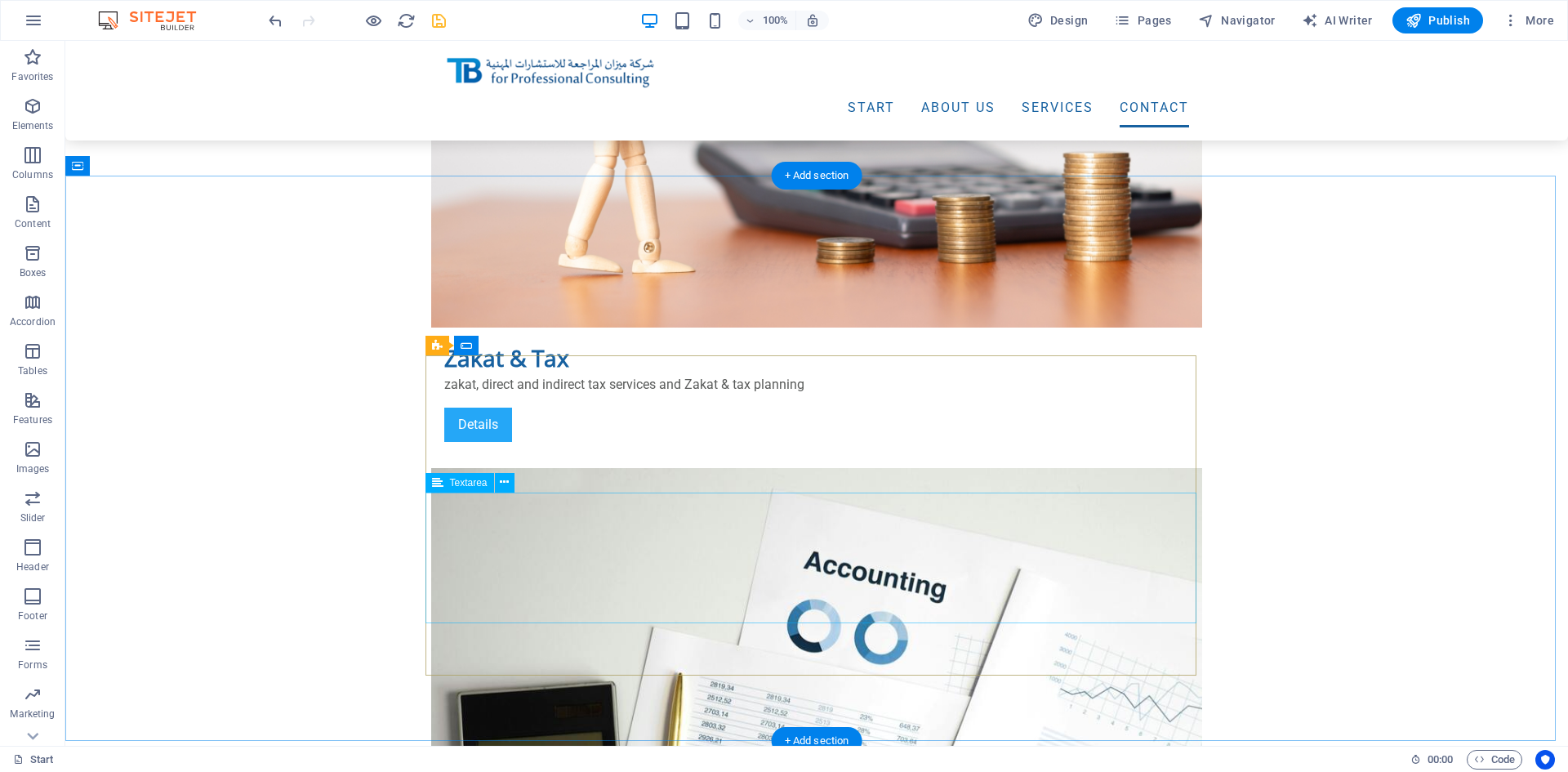
scroll to position [4084, 0]
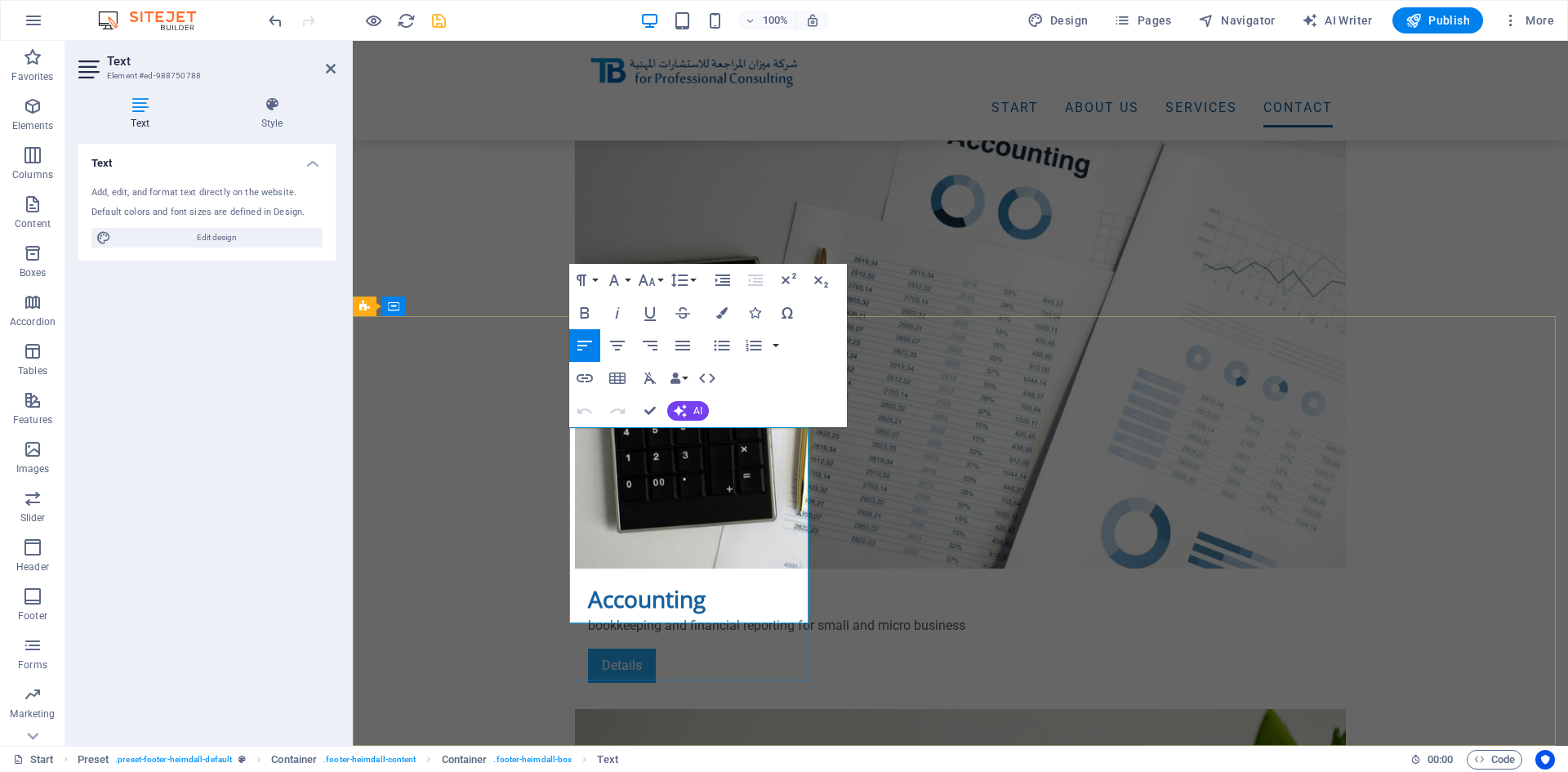
drag, startPoint x: 666, startPoint y: 574, endPoint x: 562, endPoint y: 572, distance: 104.0
click at [335, 71] on icon at bounding box center [331, 69] width 10 height 13
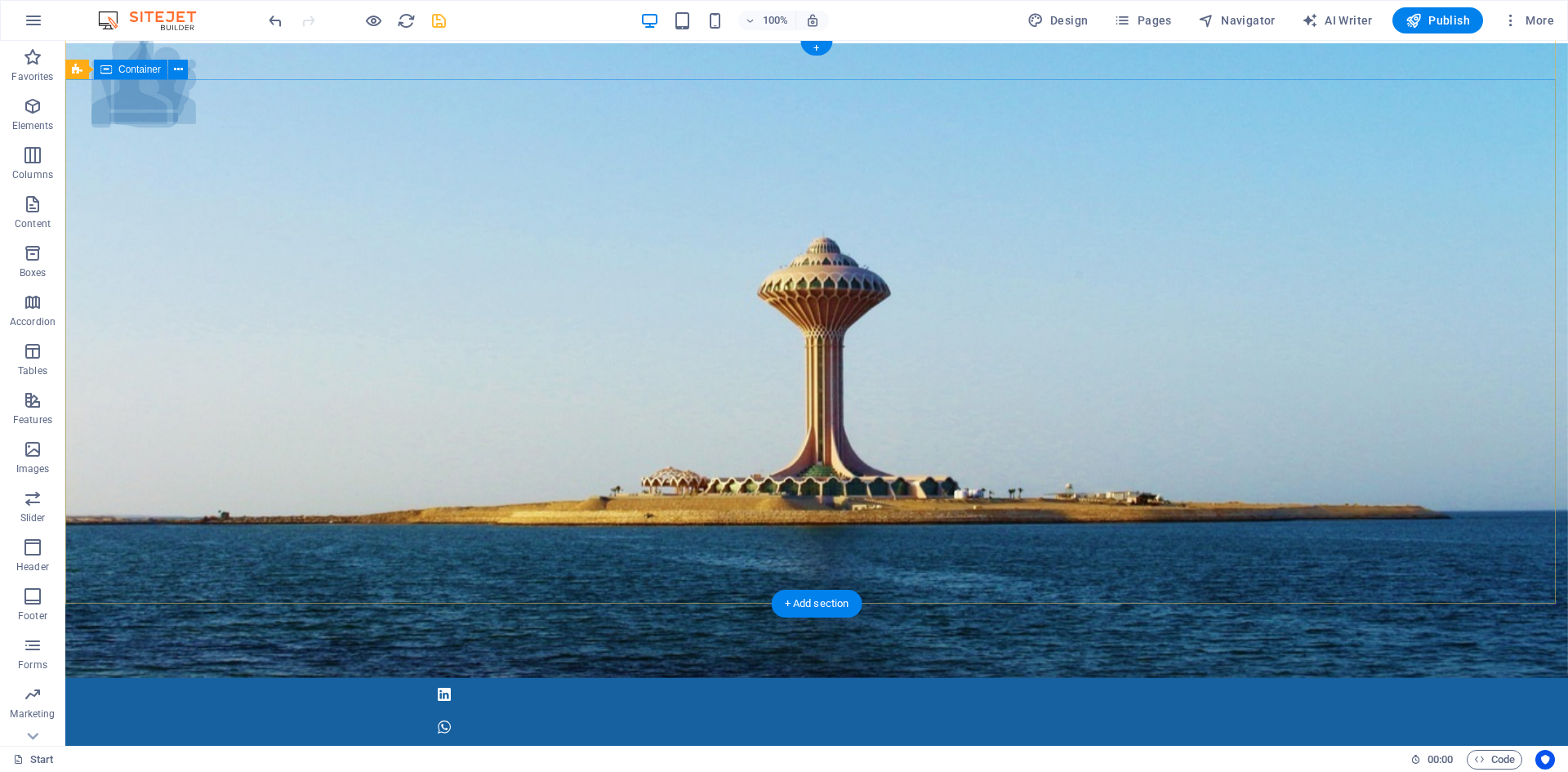
scroll to position [164, 0]
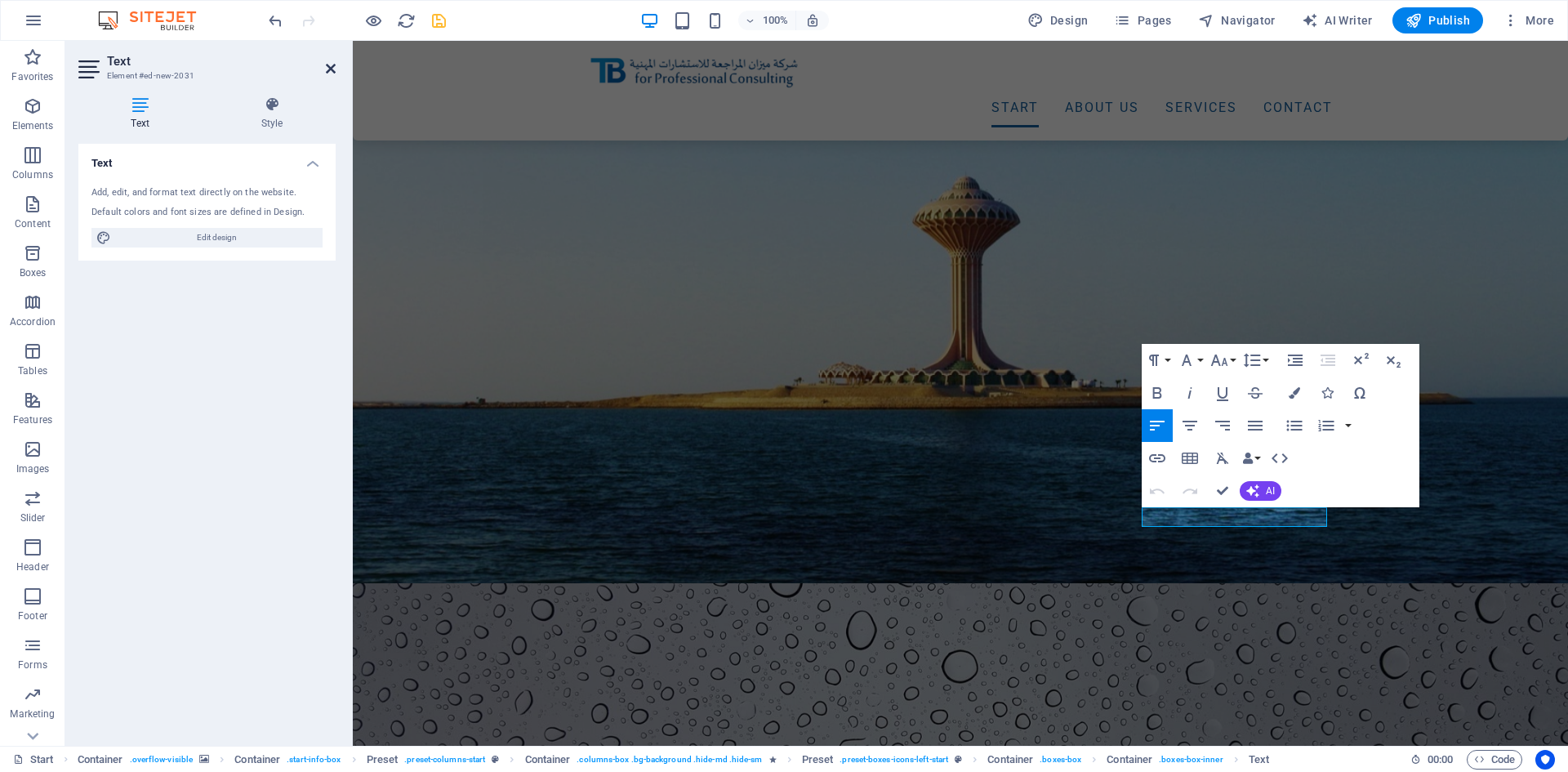
click at [332, 68] on icon at bounding box center [331, 69] width 10 height 13
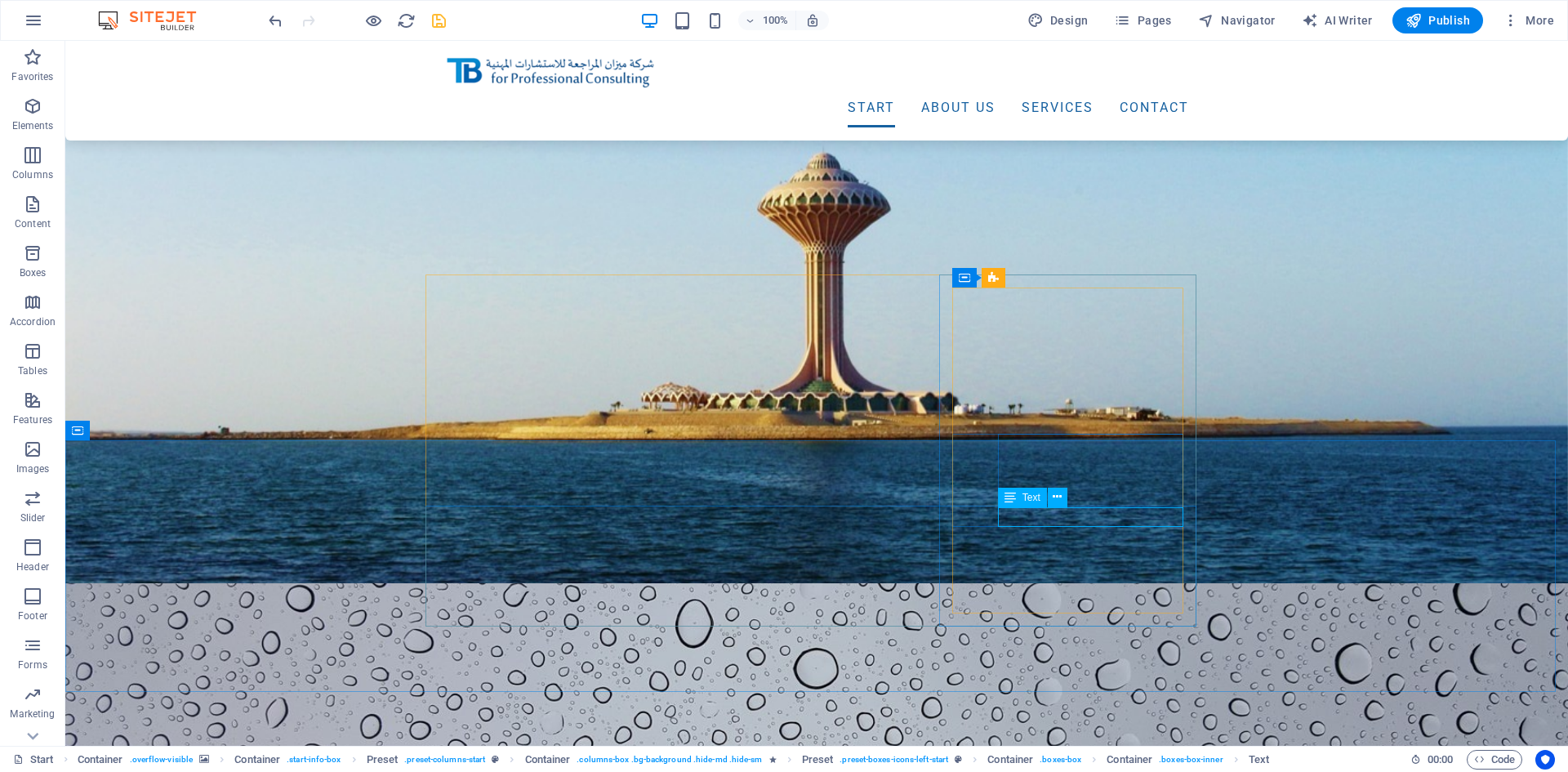
click at [1031, 496] on span "Text" at bounding box center [1031, 497] width 18 height 10
click at [1054, 496] on icon at bounding box center [1057, 497] width 9 height 17
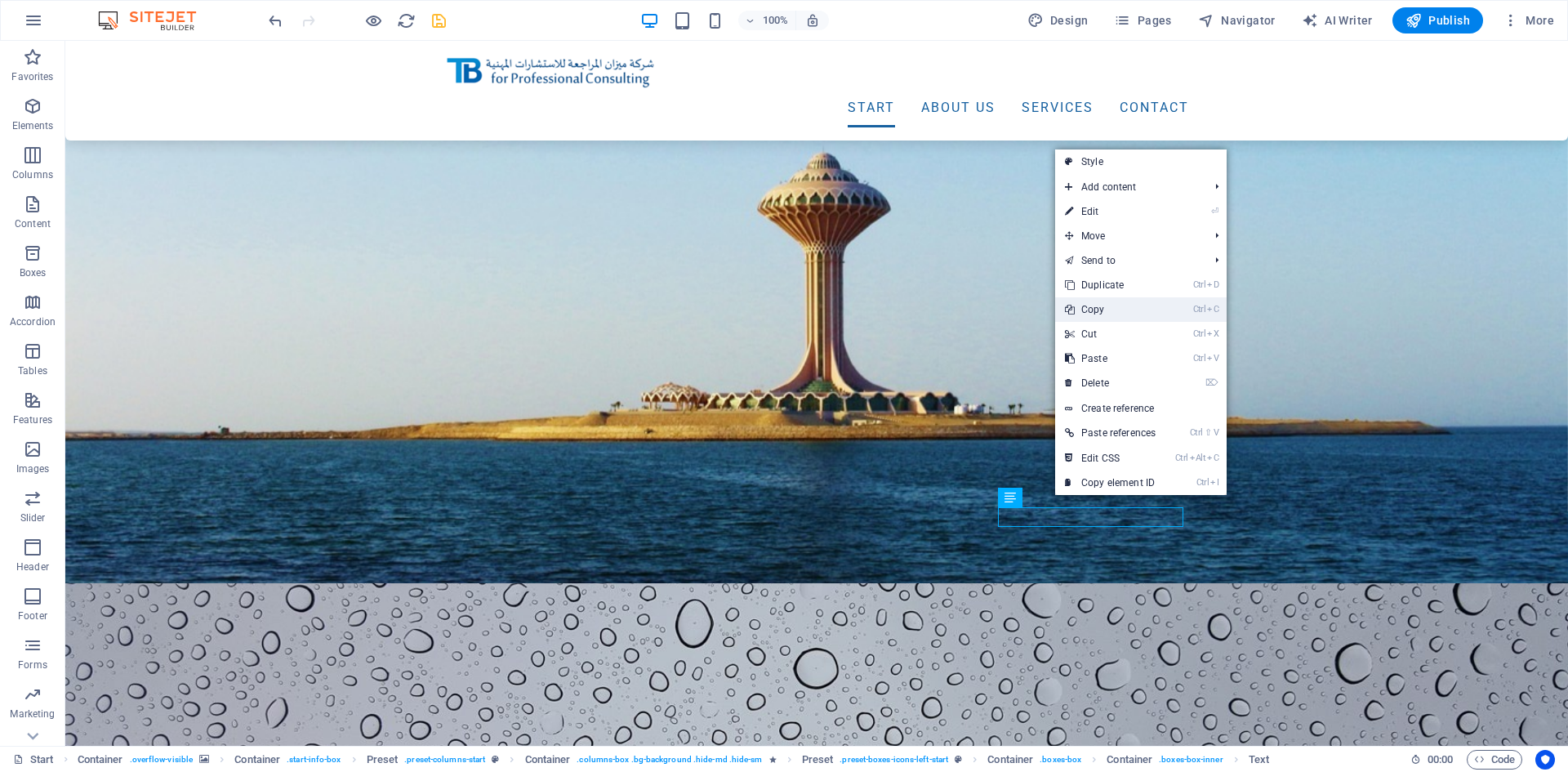
click at [1114, 317] on link "Ctrl C Copy" at bounding box center [1110, 309] width 110 height 24
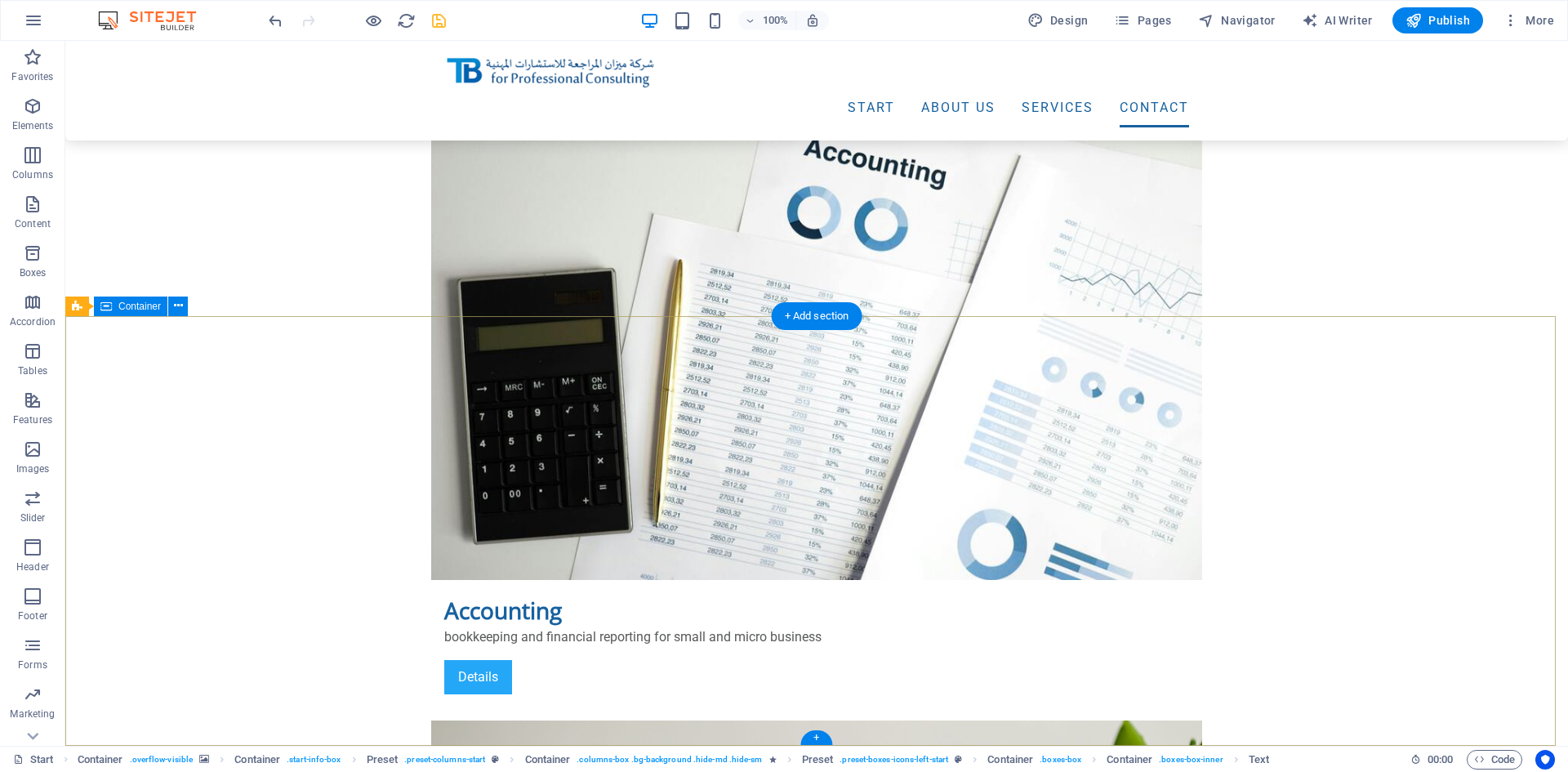
scroll to position [4084, 0]
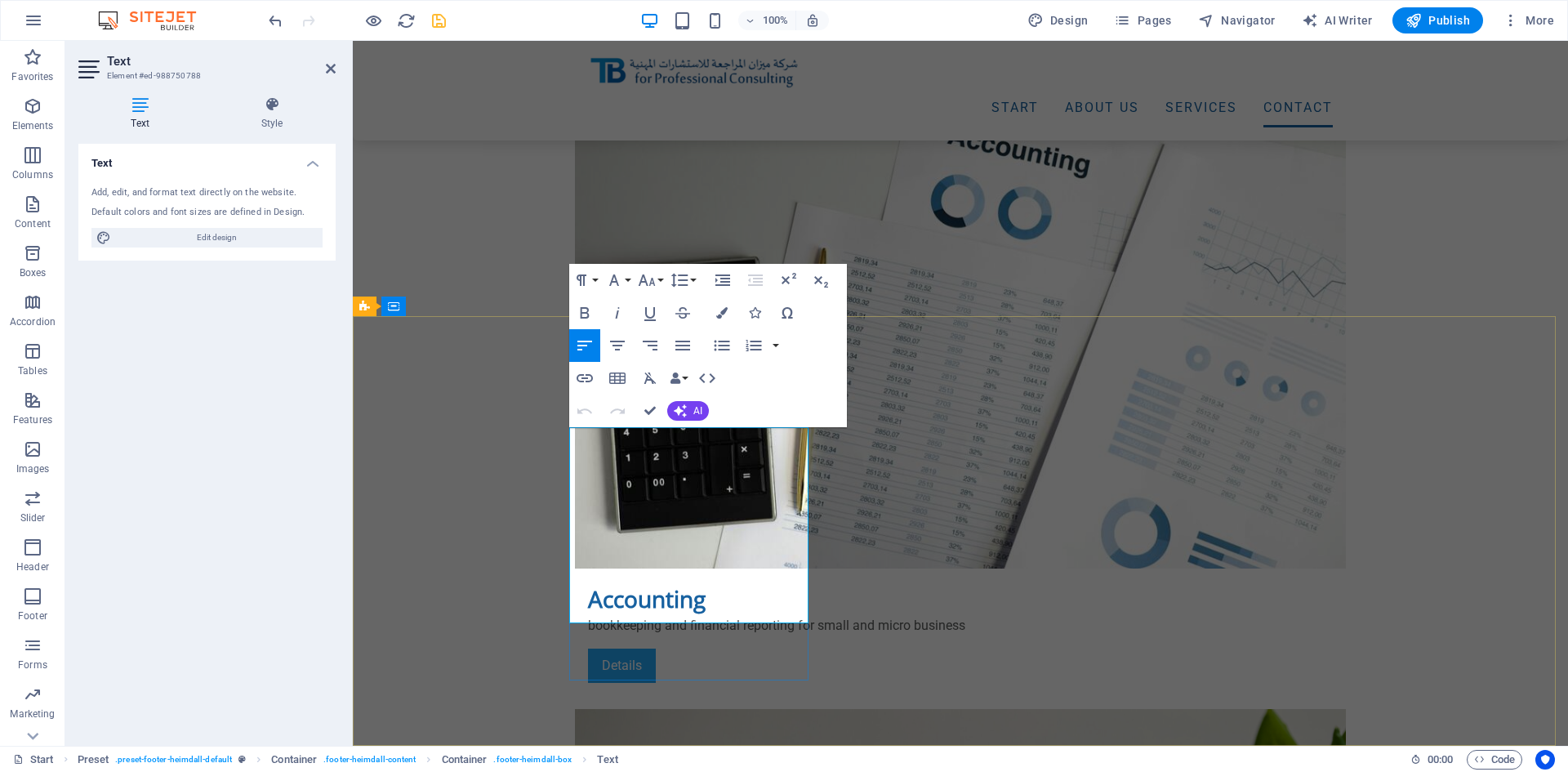
drag, startPoint x: 666, startPoint y: 576, endPoint x: 649, endPoint y: 575, distance: 17.0
click at [686, 376] on button "Data Bindings" at bounding box center [678, 378] width 23 height 33
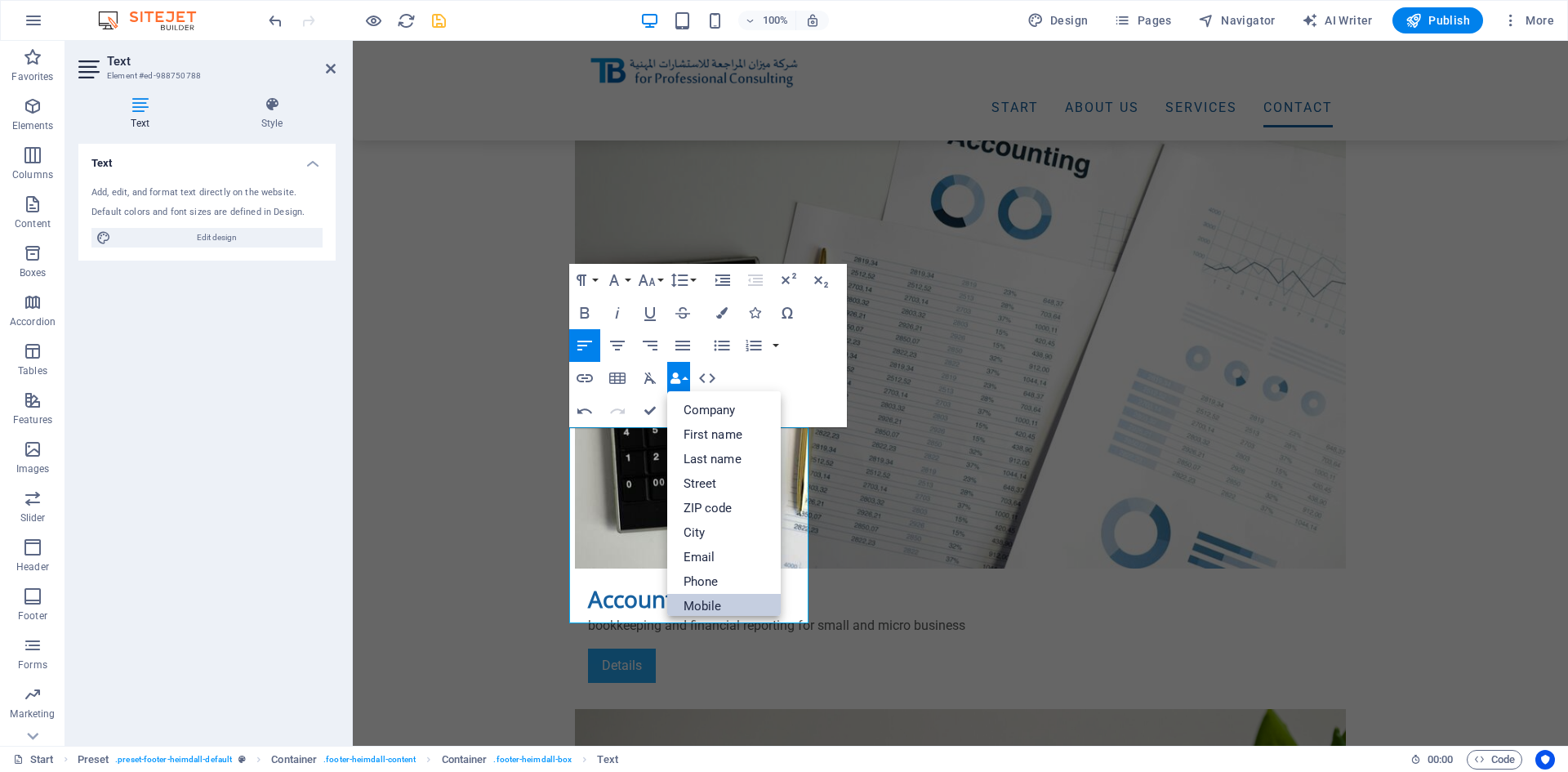
click at [724, 608] on link "Mobile" at bounding box center [724, 605] width 114 height 24
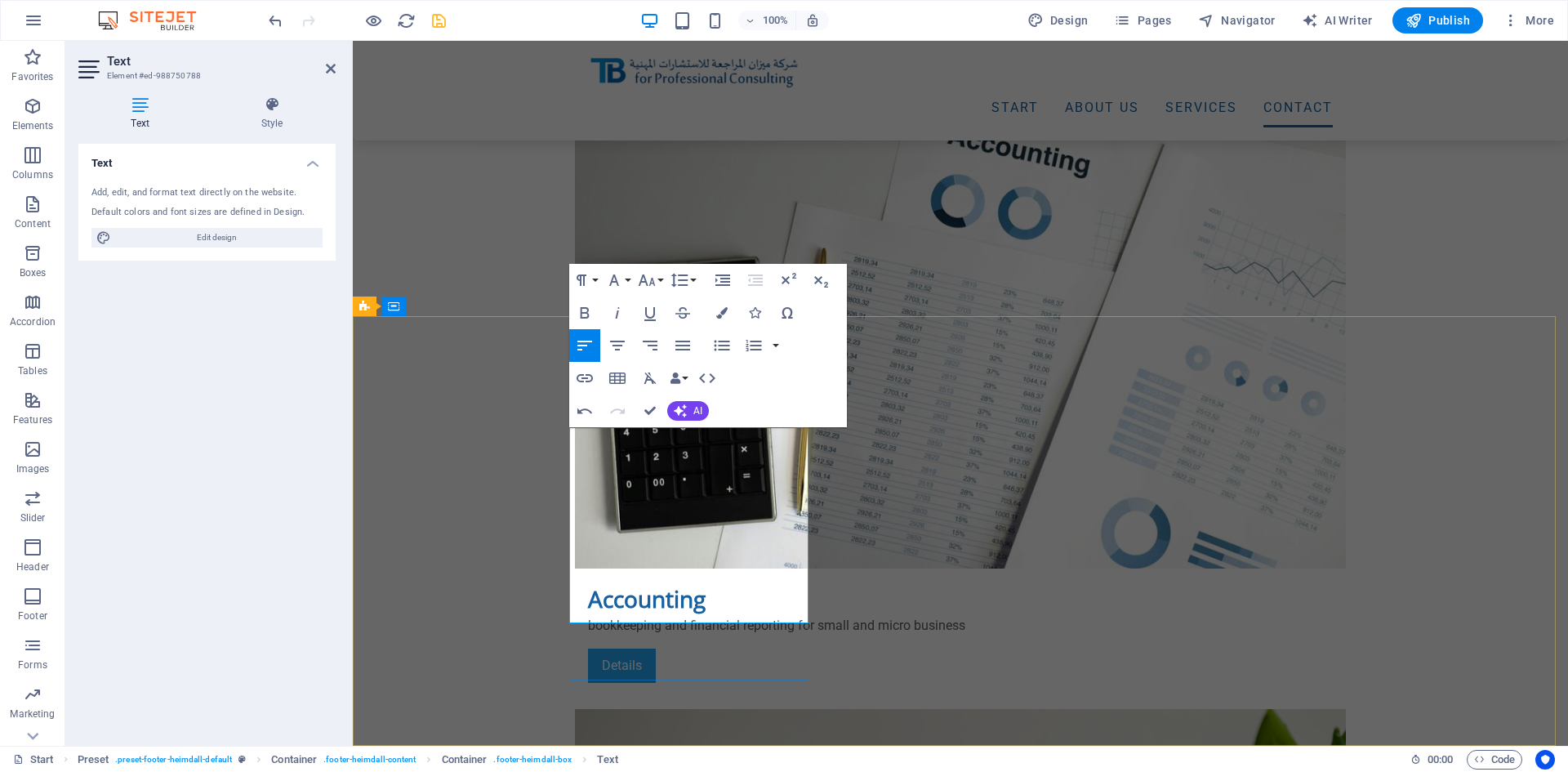
drag, startPoint x: 687, startPoint y: 576, endPoint x: 666, endPoint y: 590, distance: 25.2
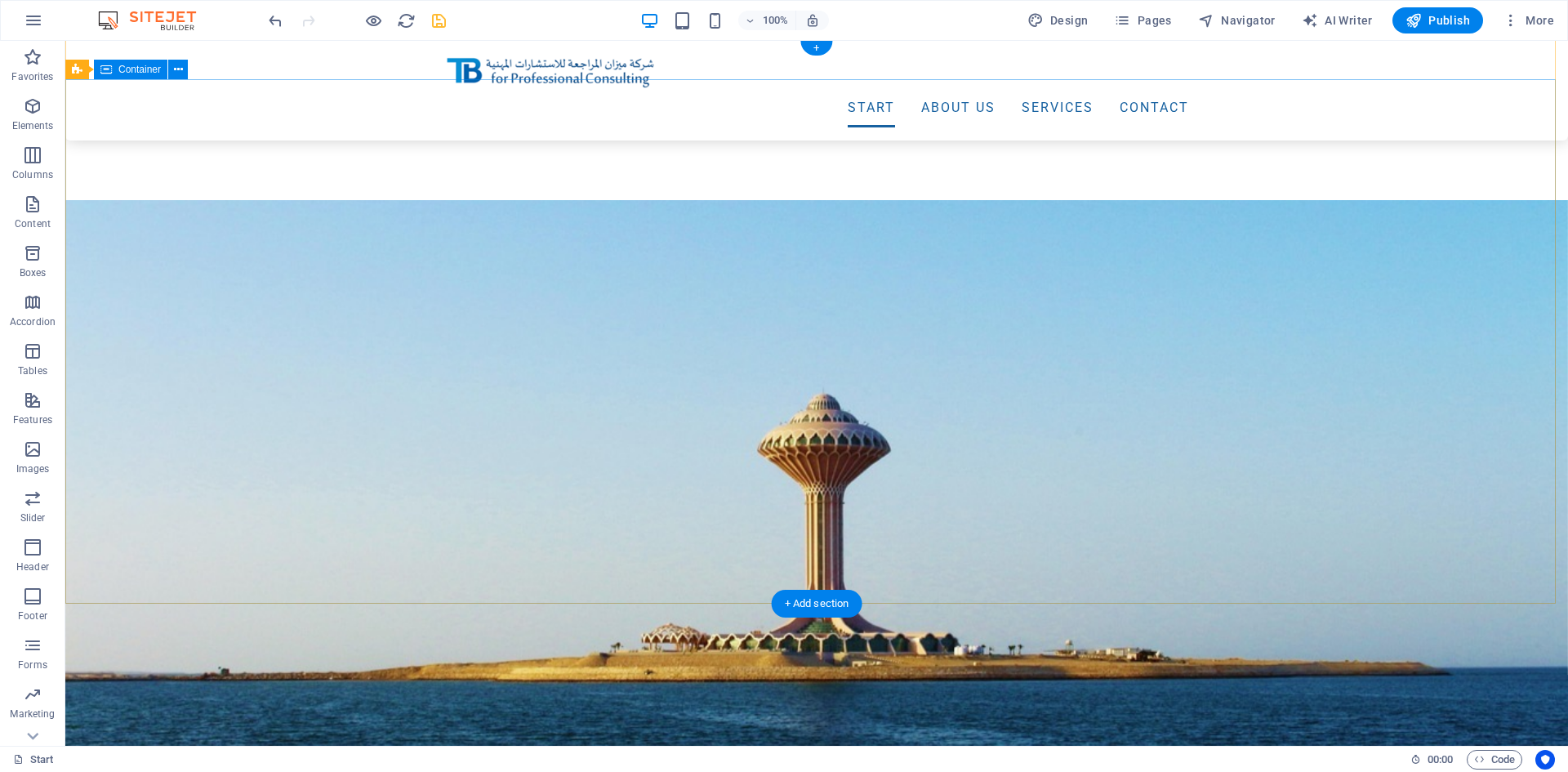
scroll to position [409, 0]
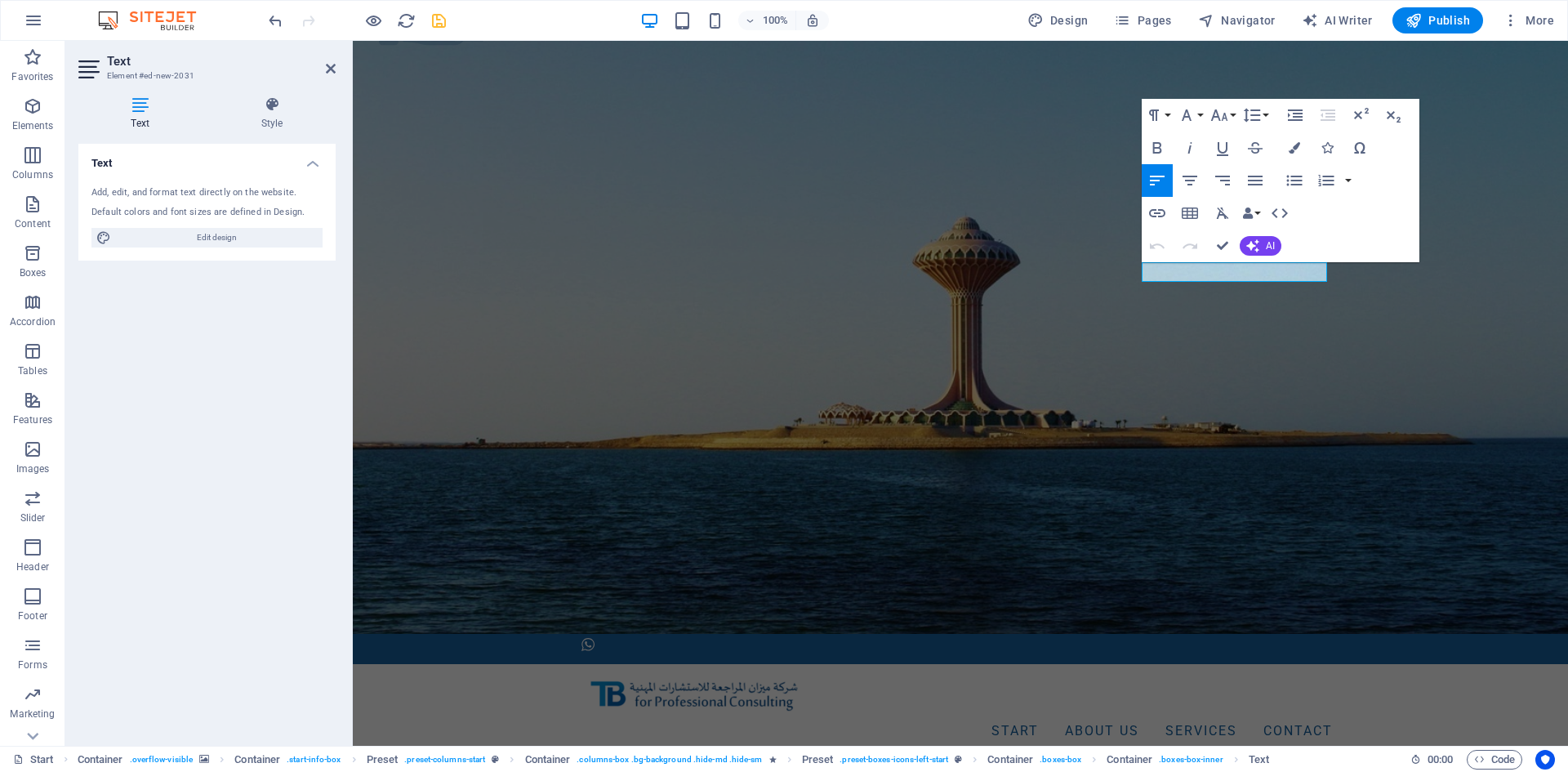
scroll to position [82, 0]
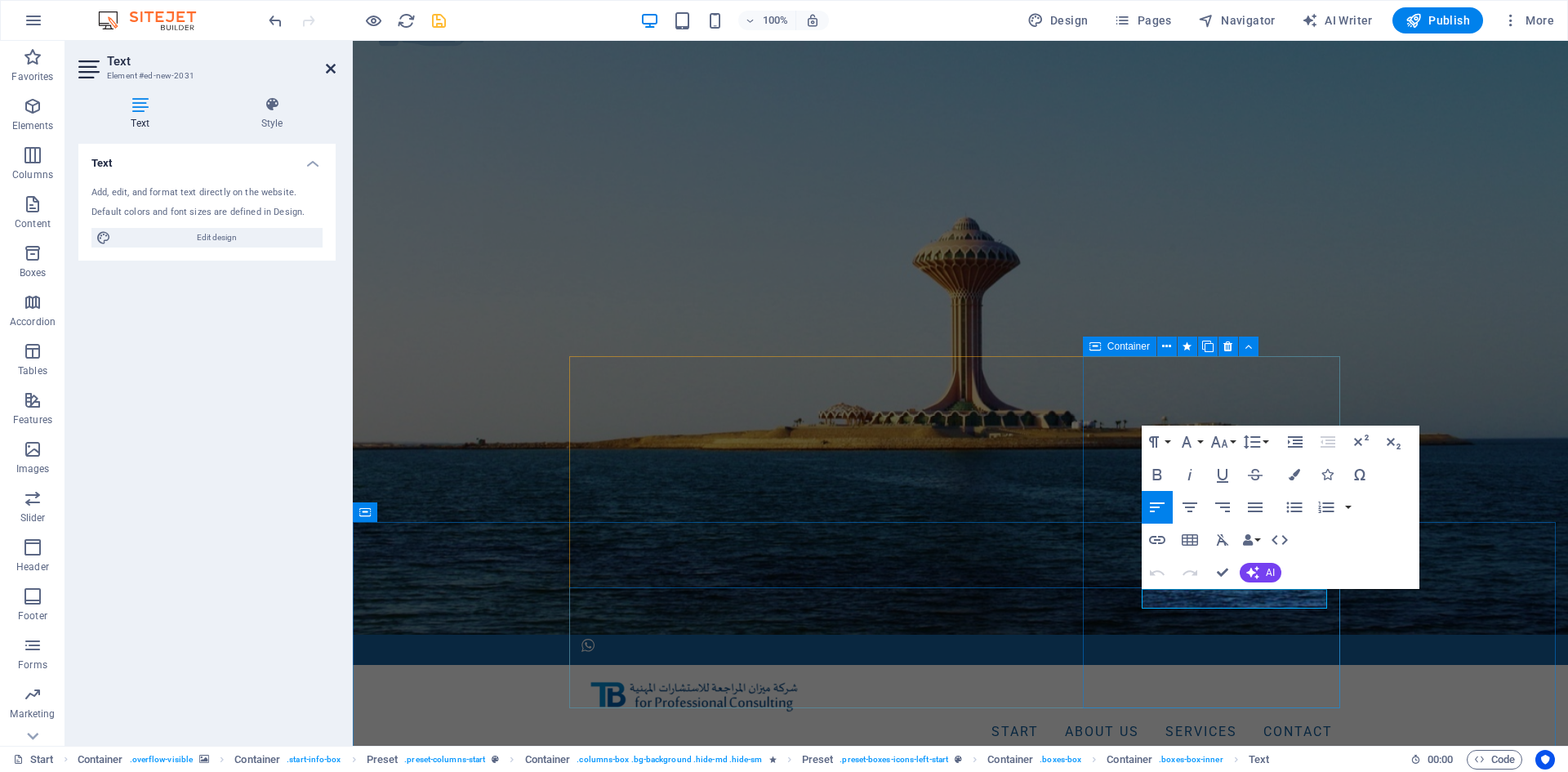
click at [331, 64] on icon at bounding box center [331, 69] width 10 height 13
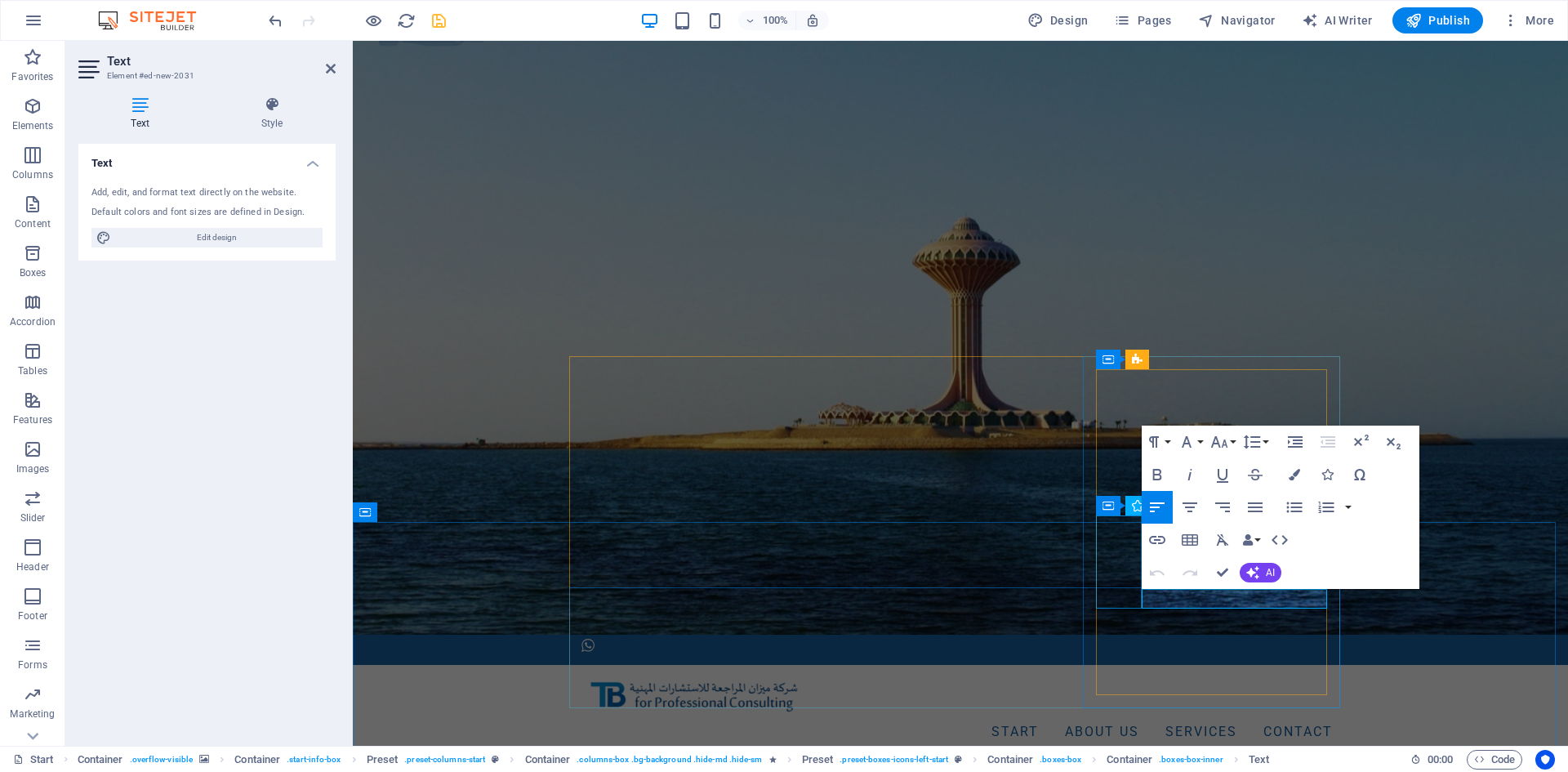
drag, startPoint x: 1246, startPoint y: 599, endPoint x: 1118, endPoint y: 591, distance: 128.2
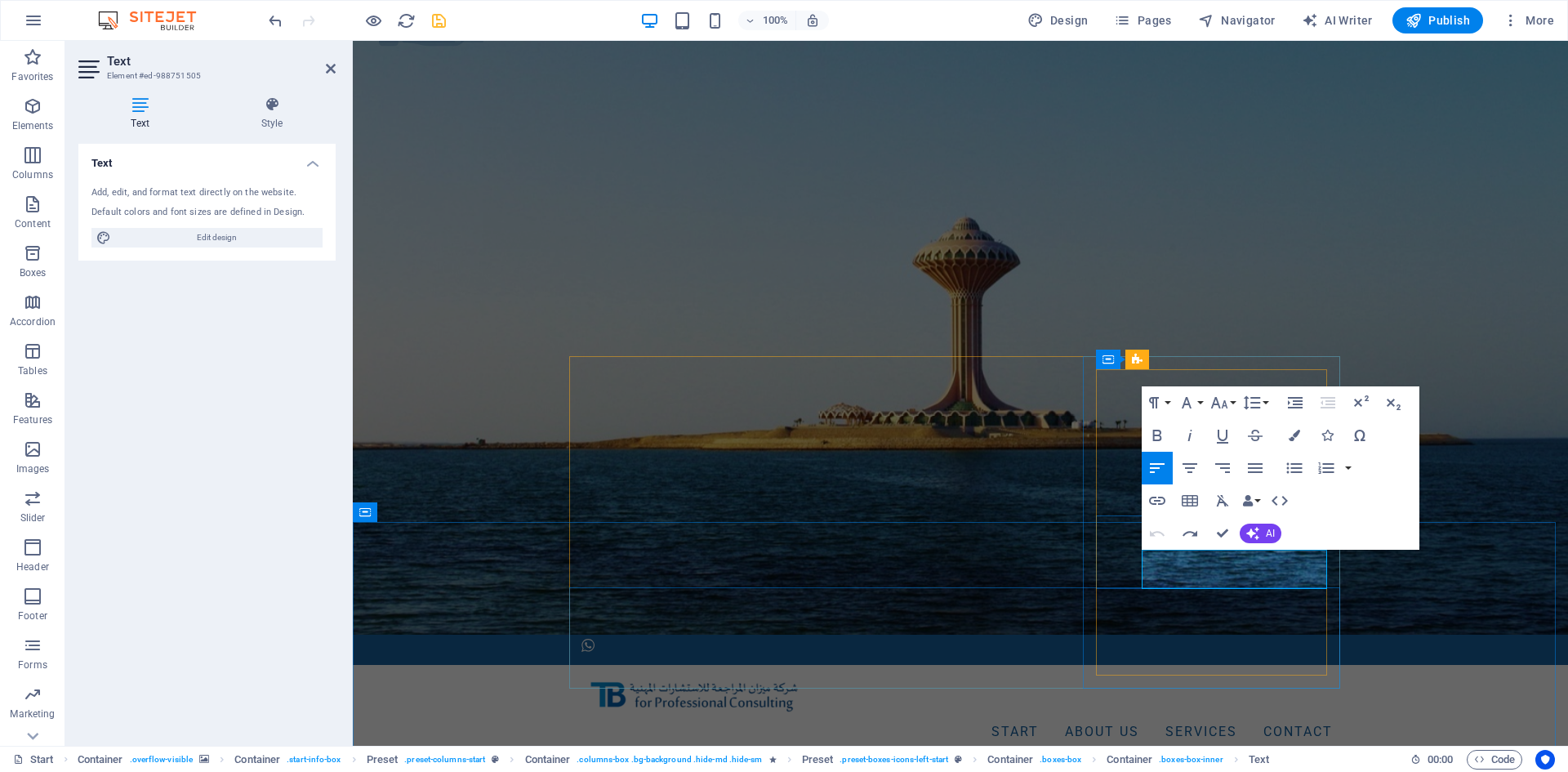
click at [1256, 505] on button "Data Bindings" at bounding box center [1251, 500] width 23 height 33
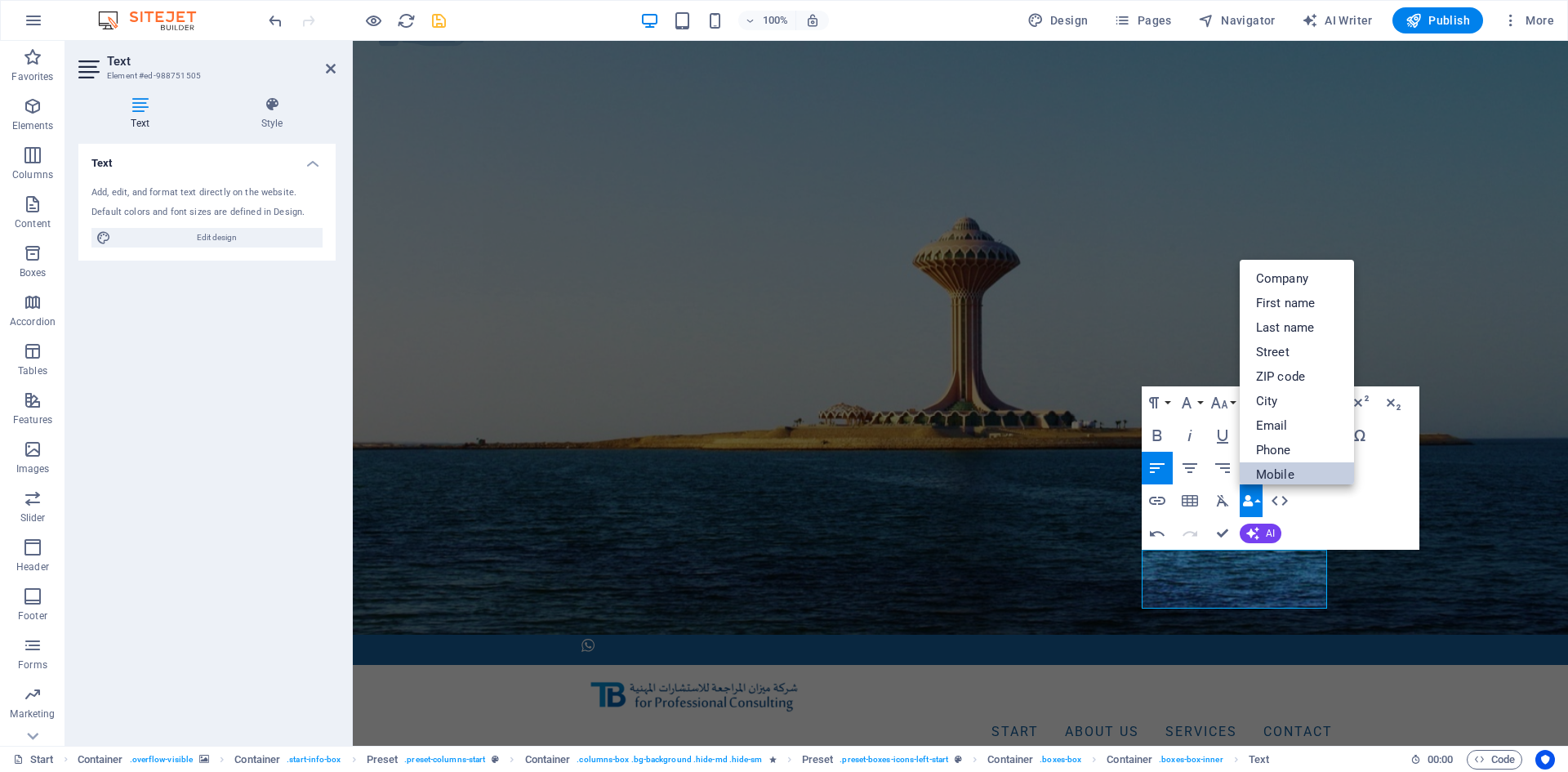
click at [1270, 473] on link "Mobile" at bounding box center [1297, 474] width 114 height 24
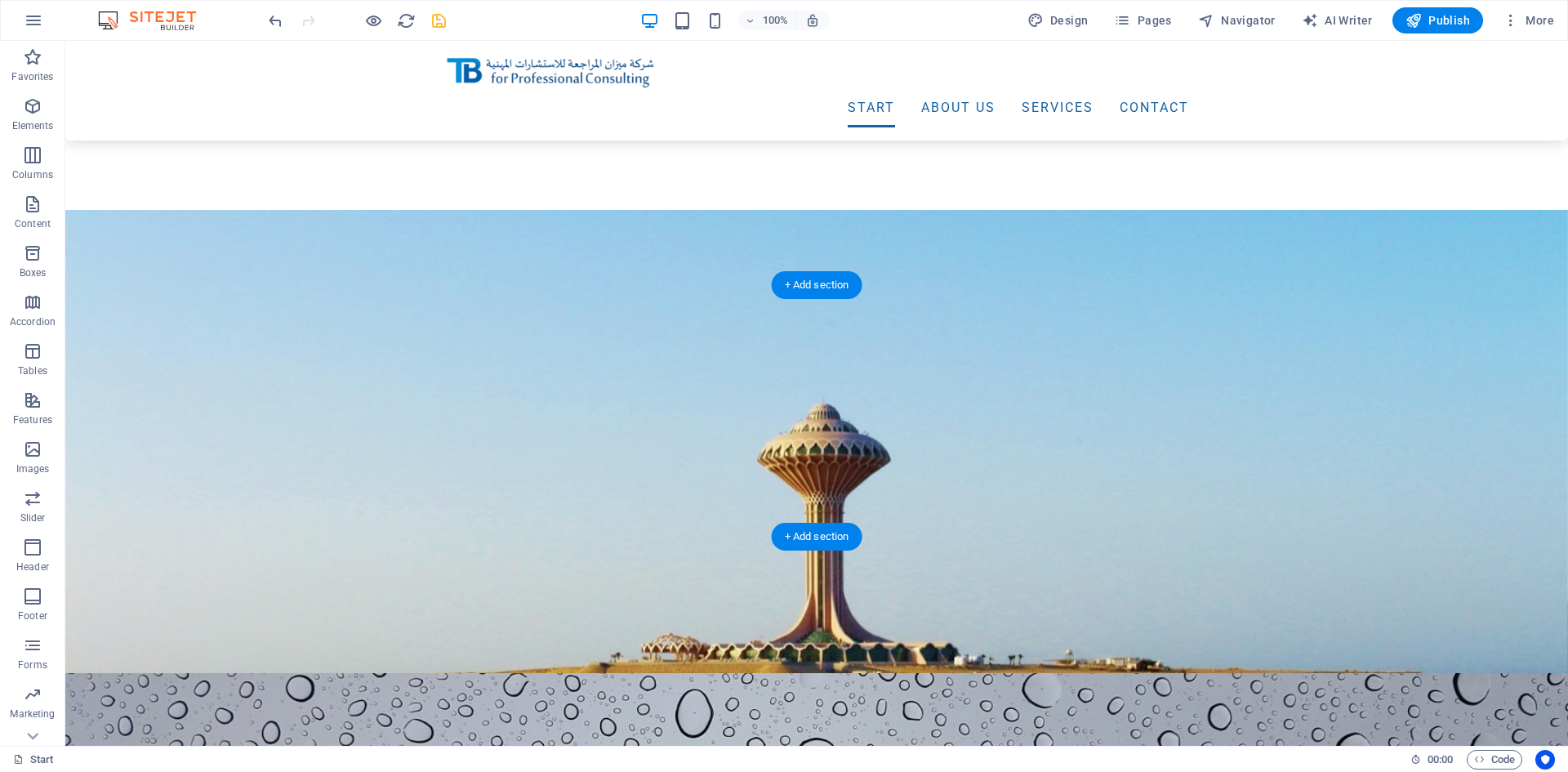
scroll to position [0, 0]
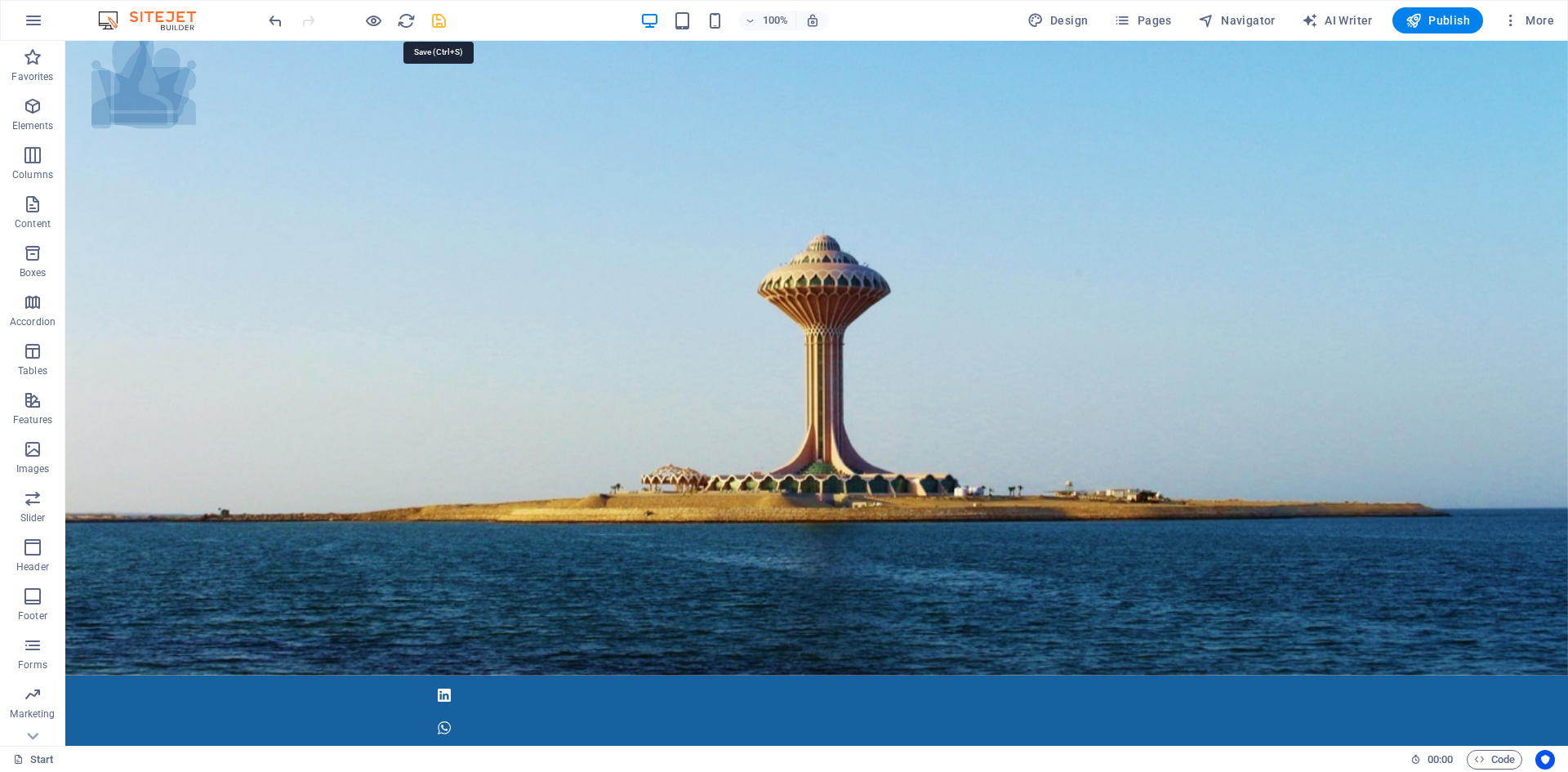
click at [433, 18] on icon "save" at bounding box center [439, 21] width 19 height 19
click at [1420, 13] on icon "button" at bounding box center [1413, 20] width 16 height 16
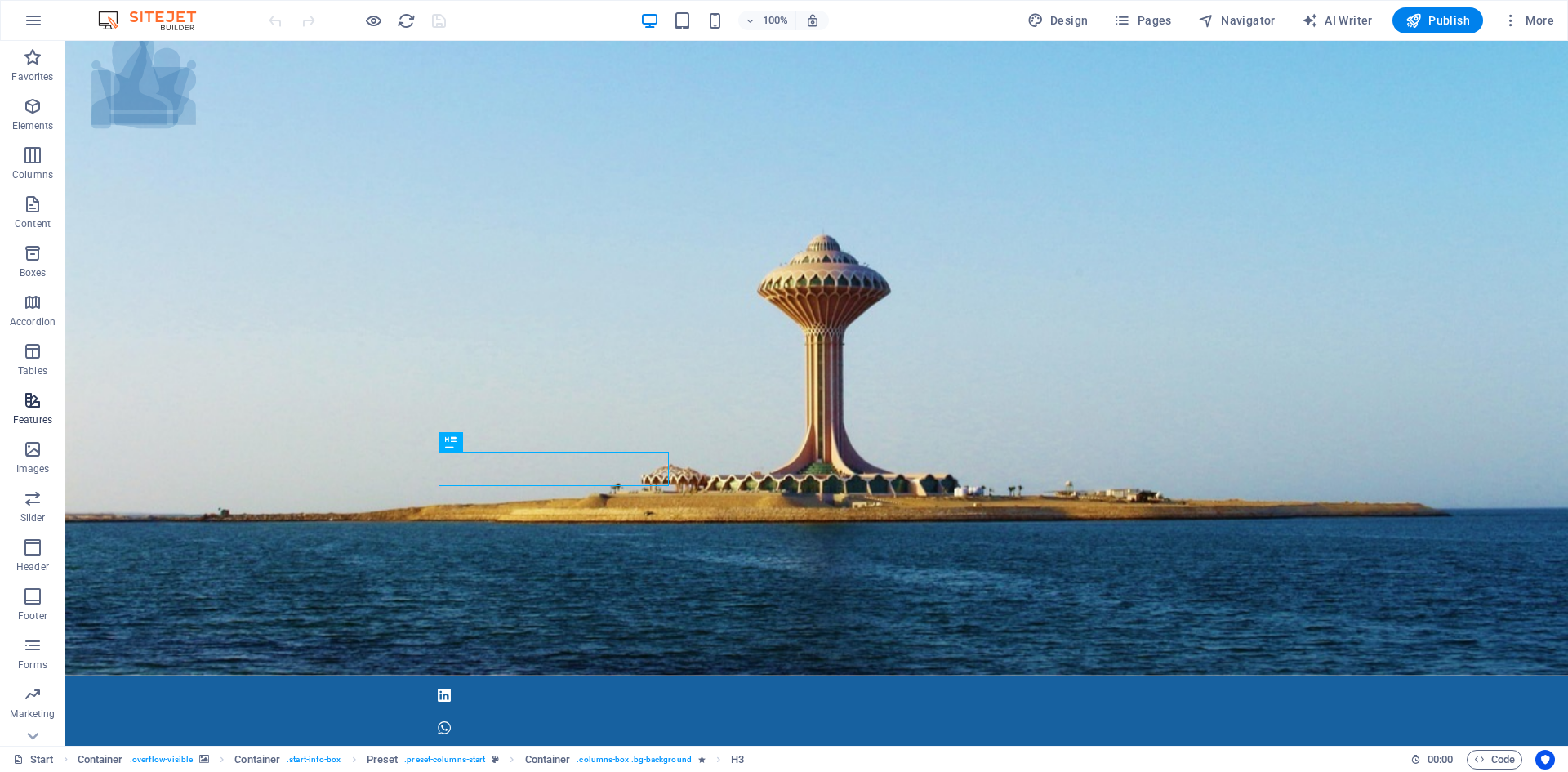
click at [40, 410] on span "Features" at bounding box center [33, 410] width 66 height 40
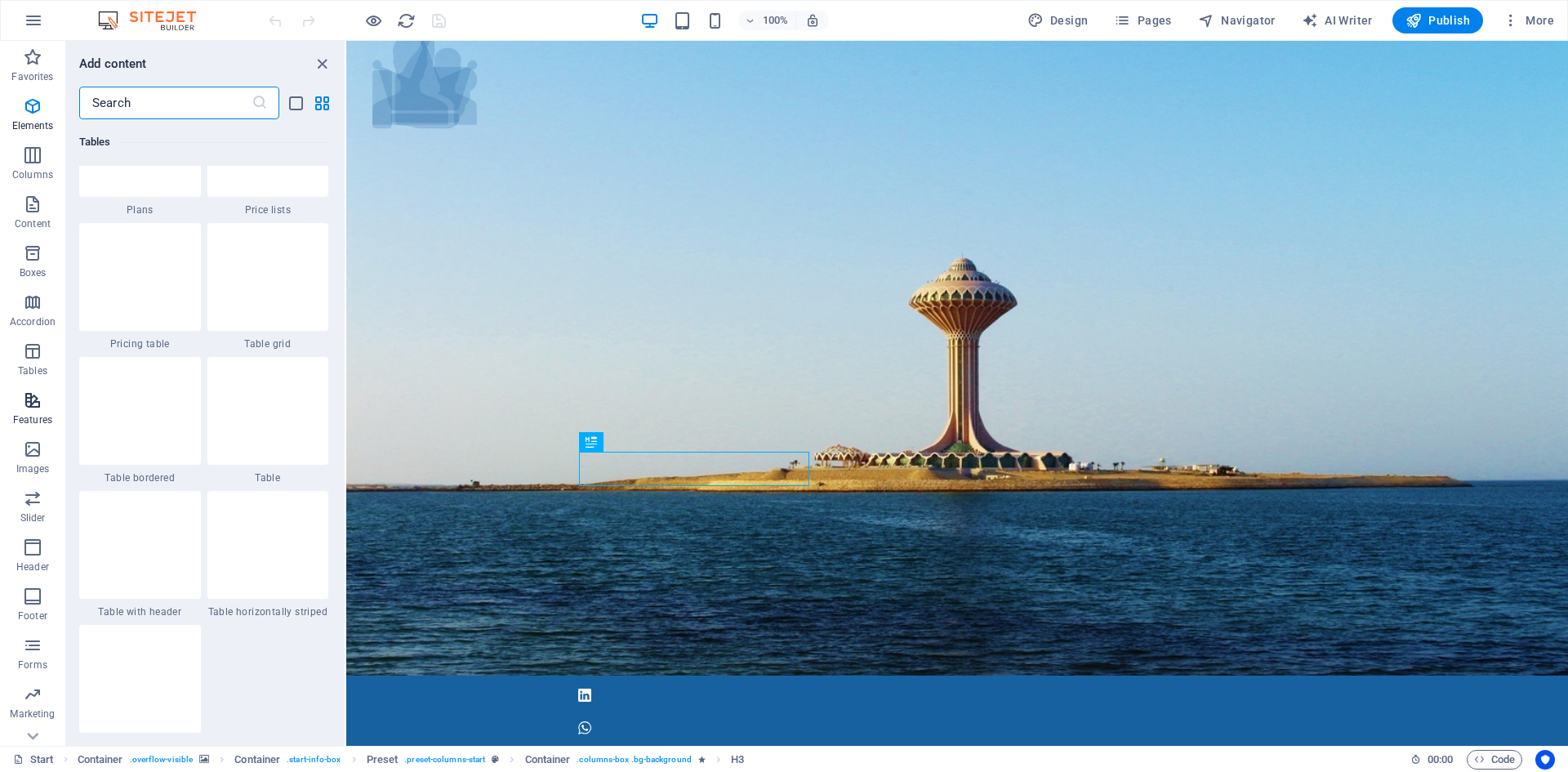
scroll to position [6365, 0]
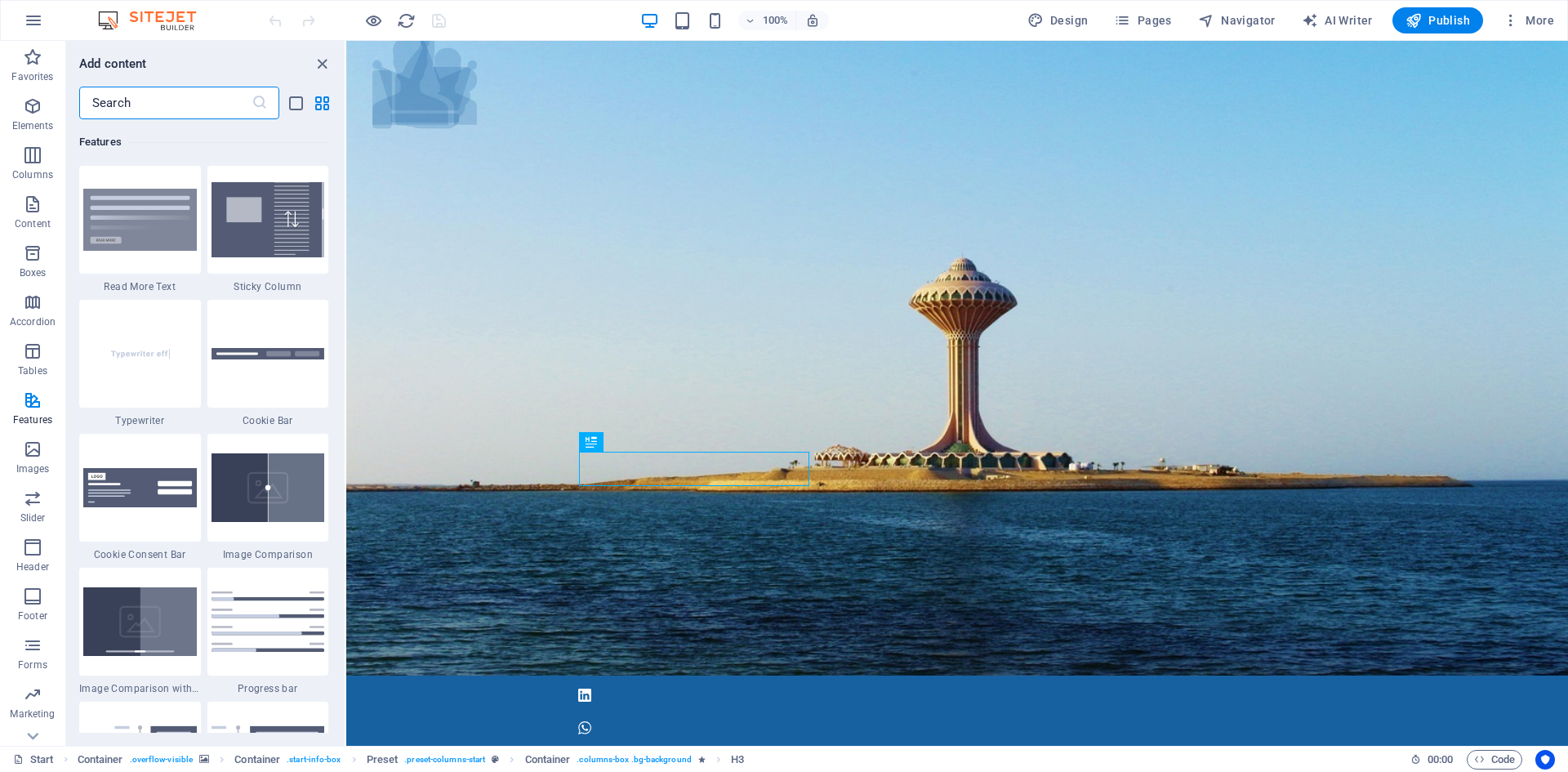
click at [170, 102] on input "text" at bounding box center [165, 103] width 172 height 33
click at [406, 675] on div at bounding box center [957, 711] width 1222 height 71
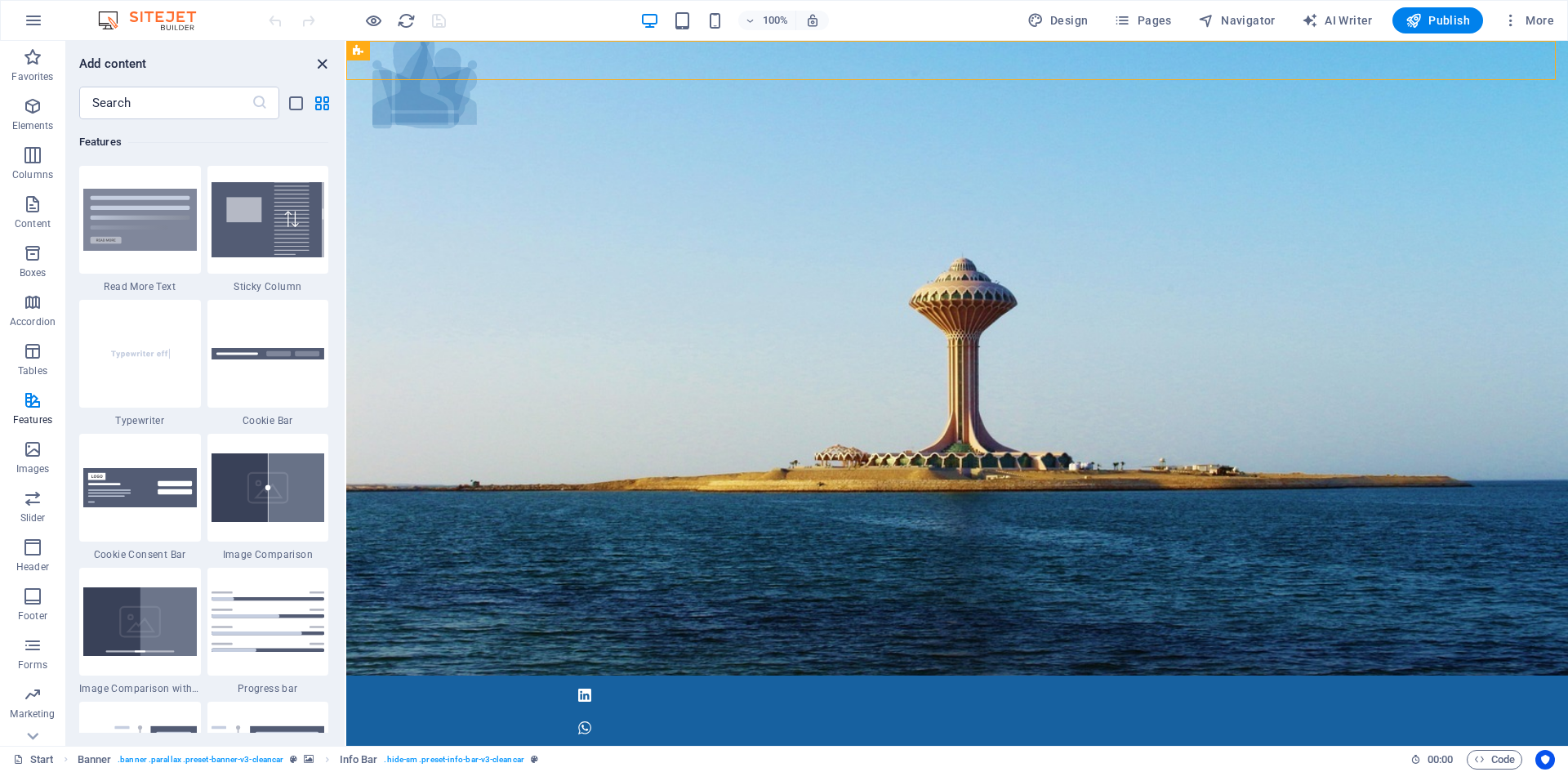
click at [323, 63] on icon "close panel" at bounding box center [322, 64] width 19 height 19
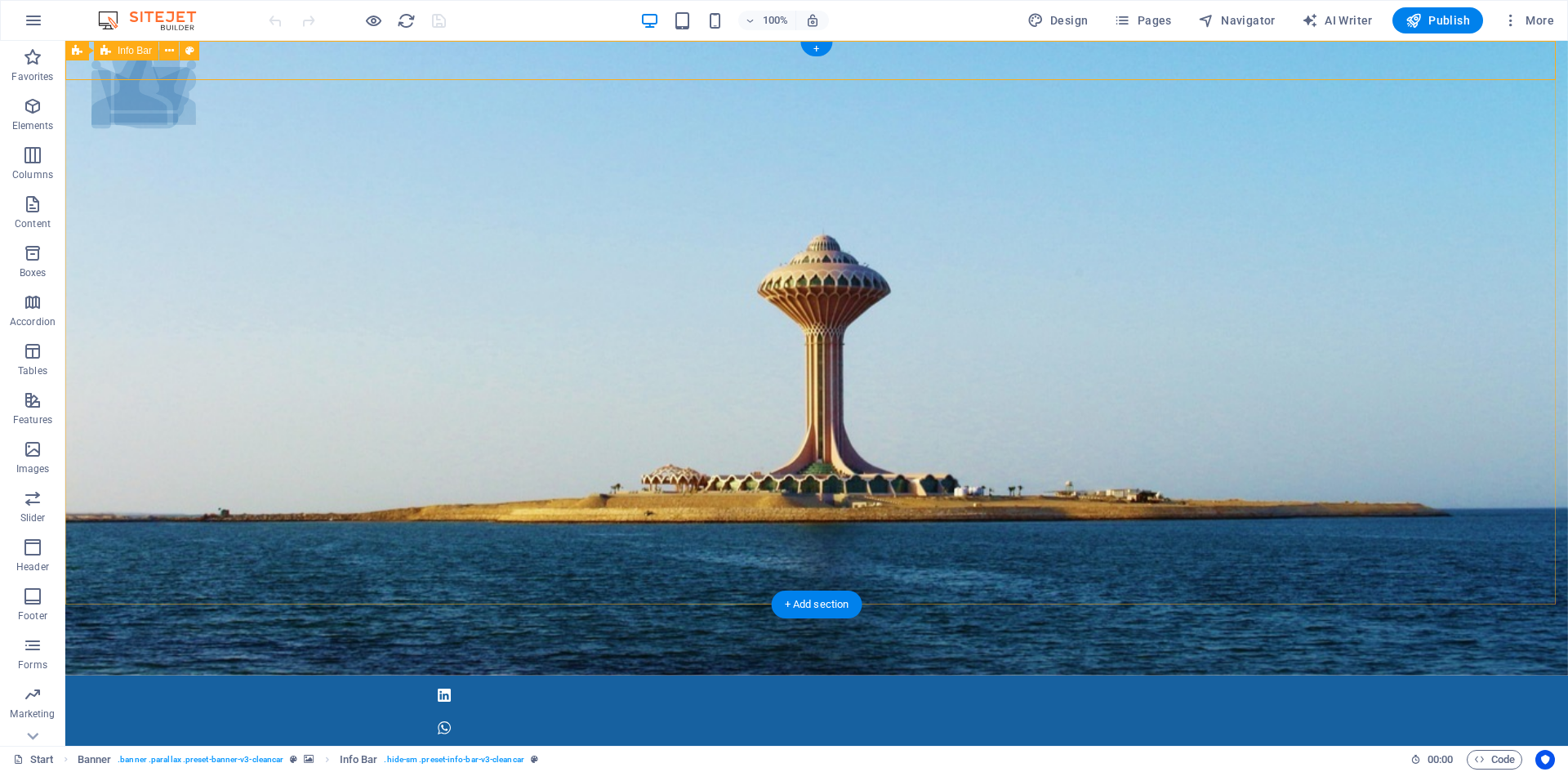
click at [185, 675] on div at bounding box center [817, 711] width 1503 height 71
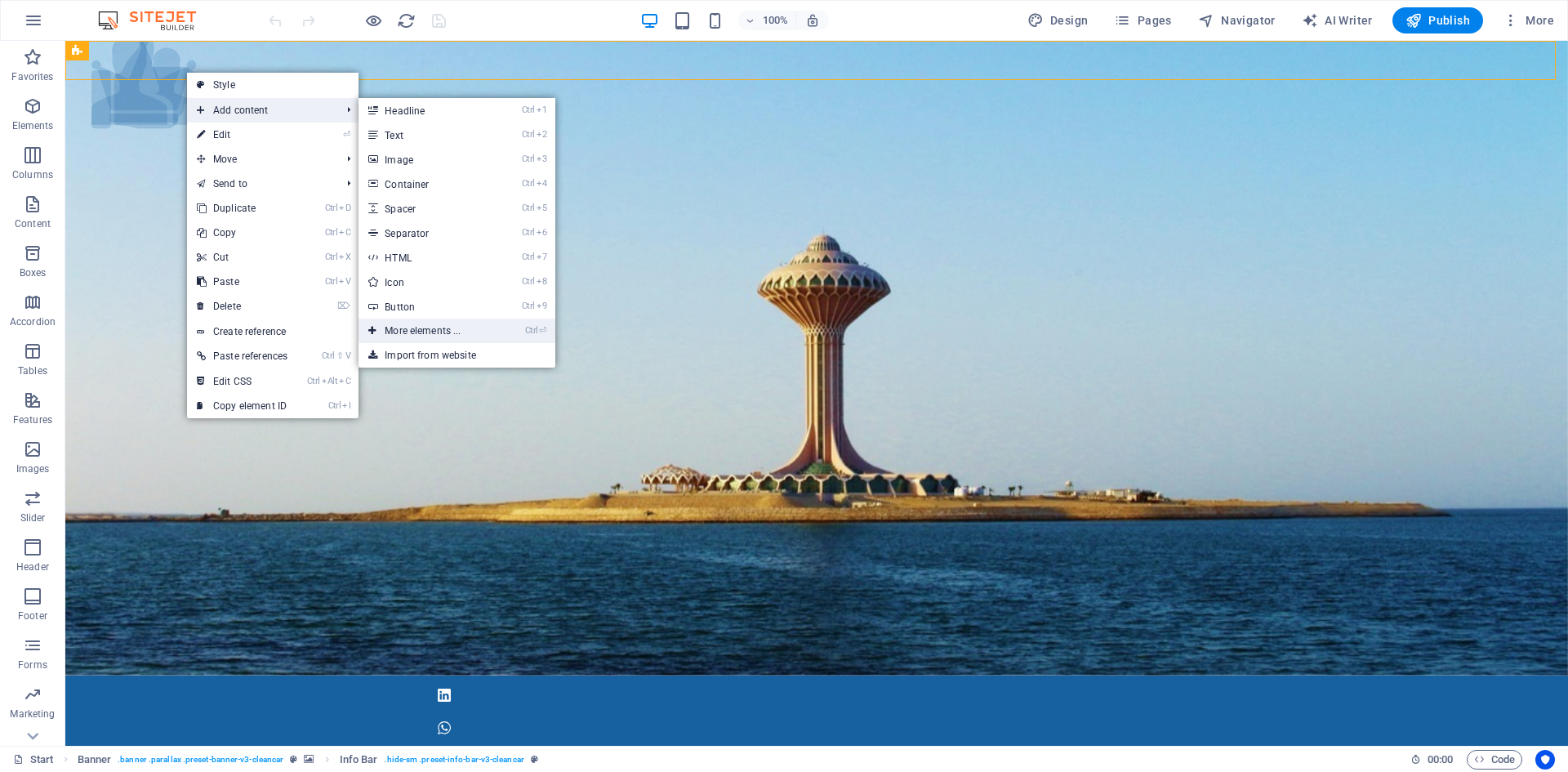
click at [464, 329] on link "Ctrl ⏎ More elements ..." at bounding box center [426, 330] width 135 height 24
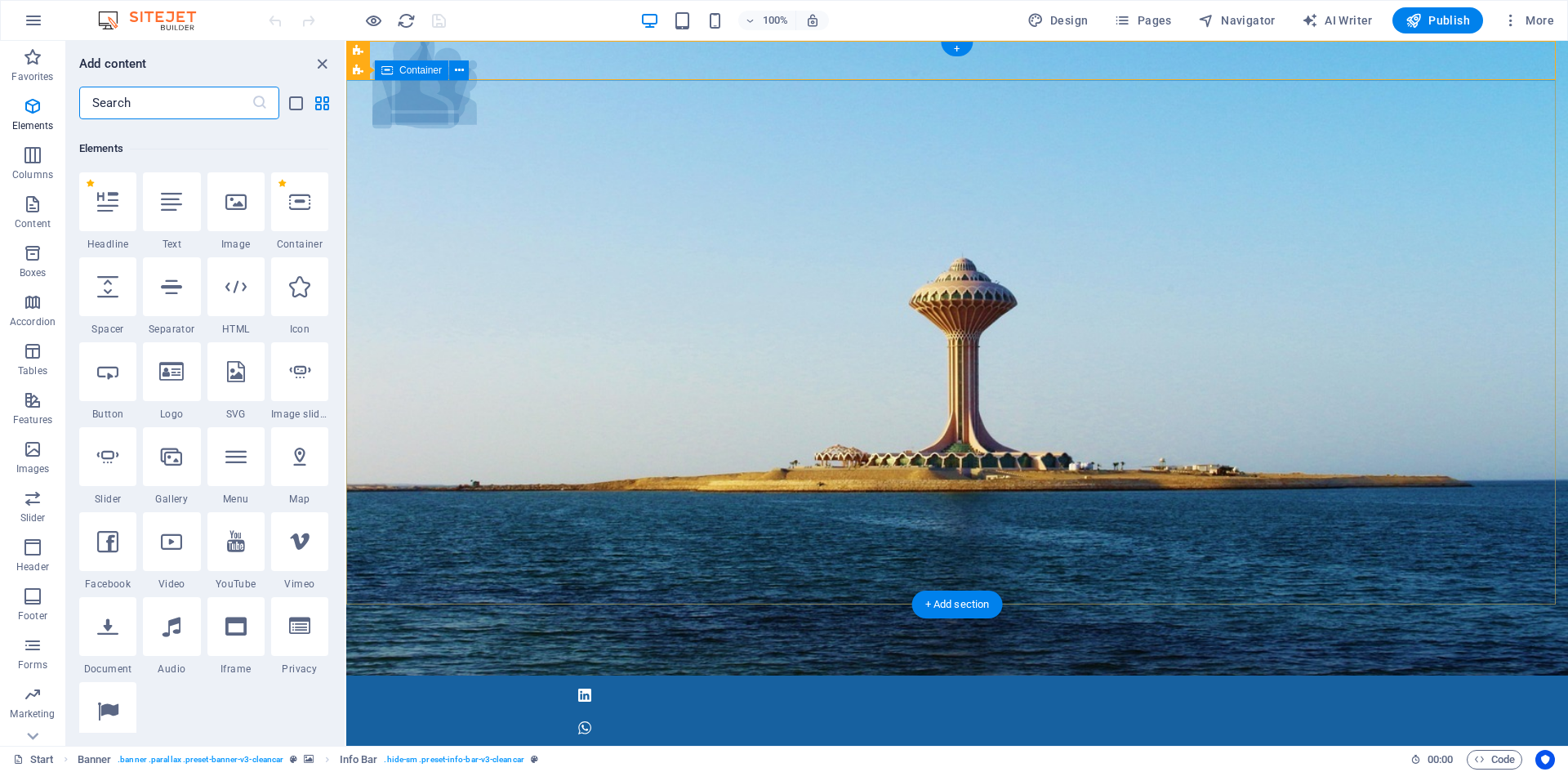
scroll to position [174, 0]
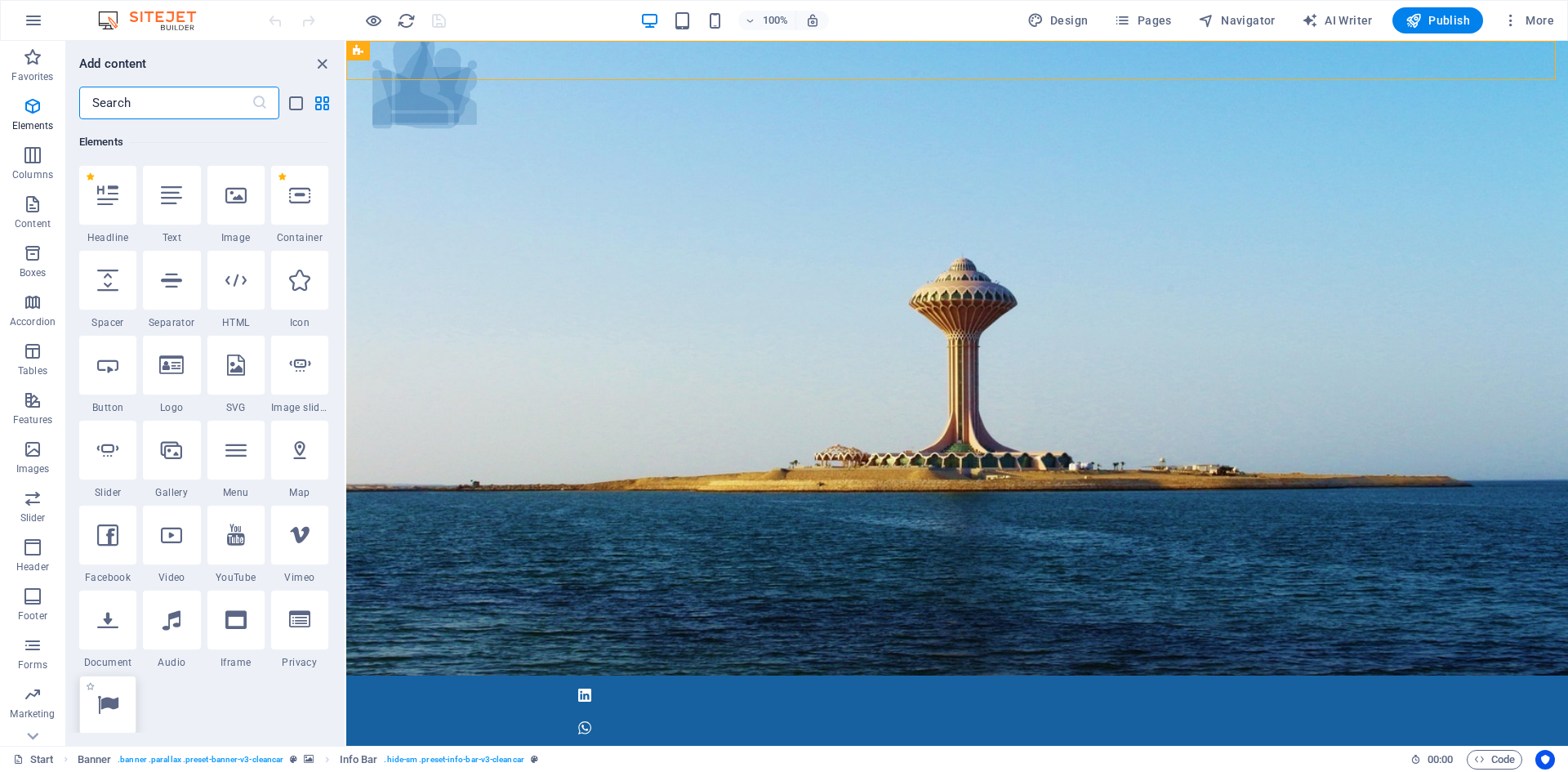
click at [108, 711] on icon at bounding box center [108, 704] width 21 height 21
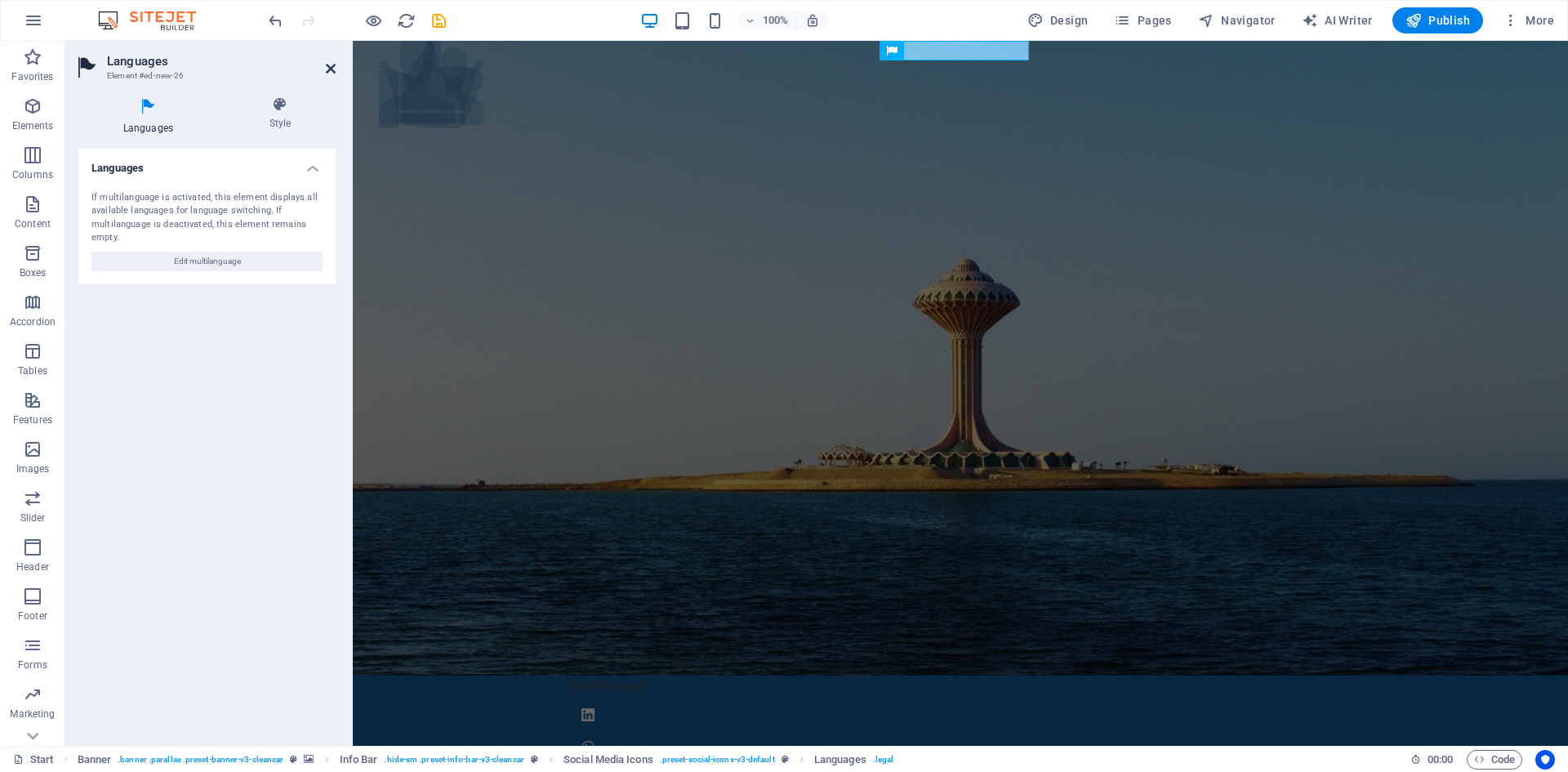
click at [330, 66] on icon at bounding box center [331, 69] width 10 height 13
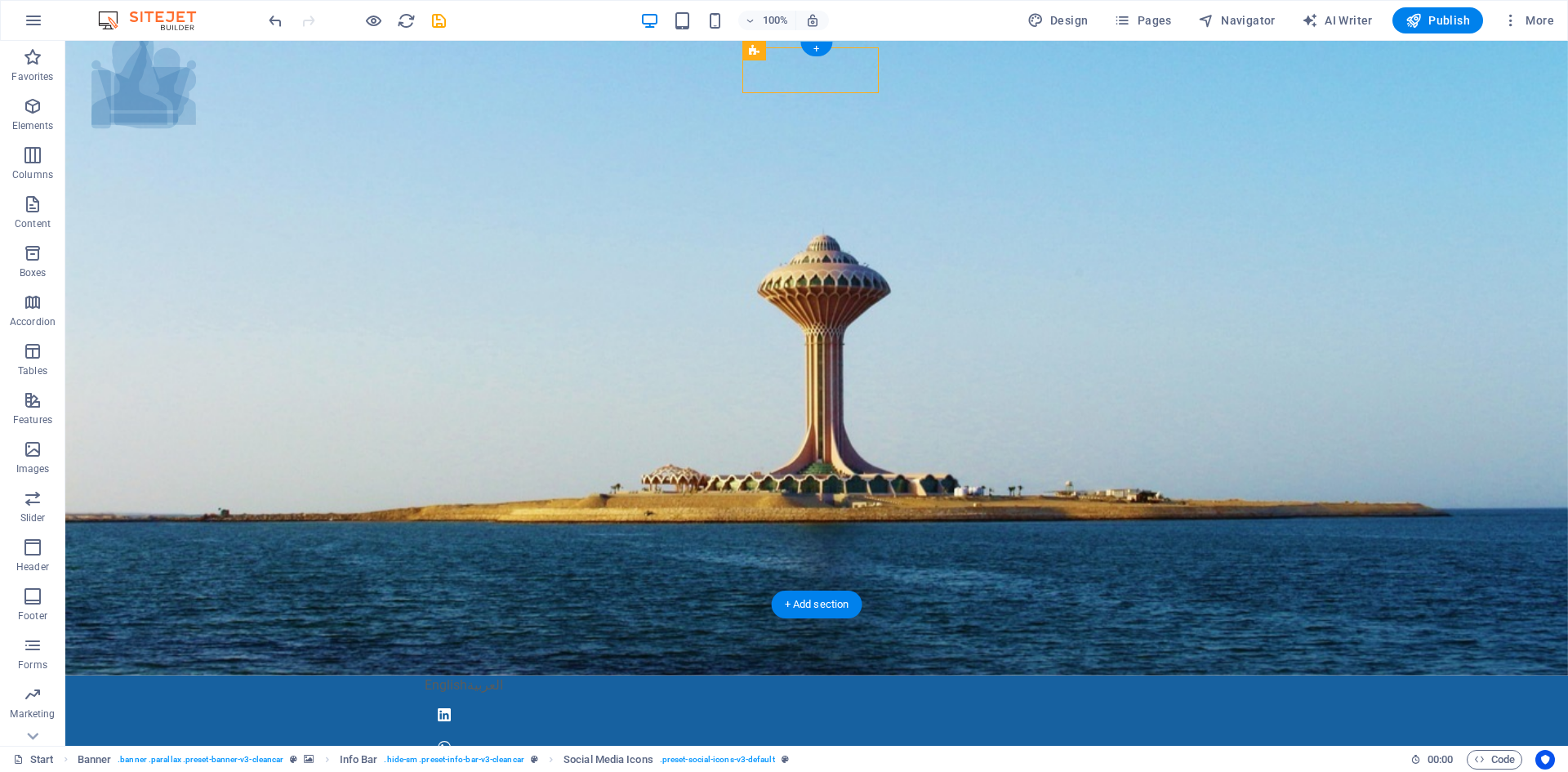
drag, startPoint x: 851, startPoint y: 89, endPoint x: 123, endPoint y: 55, distance: 728.8
click at [790, 50] on span "Social Media Icons" at bounding box center [808, 50] width 82 height 10
click at [794, 49] on span "Social Media Icons" at bounding box center [808, 50] width 82 height 10
drag, startPoint x: 790, startPoint y: 50, endPoint x: 103, endPoint y: 55, distance: 687.0
click at [103, 55] on div "H3 Container Container Container Preset Container Container Container Container…" at bounding box center [817, 394] width 1503 height 705
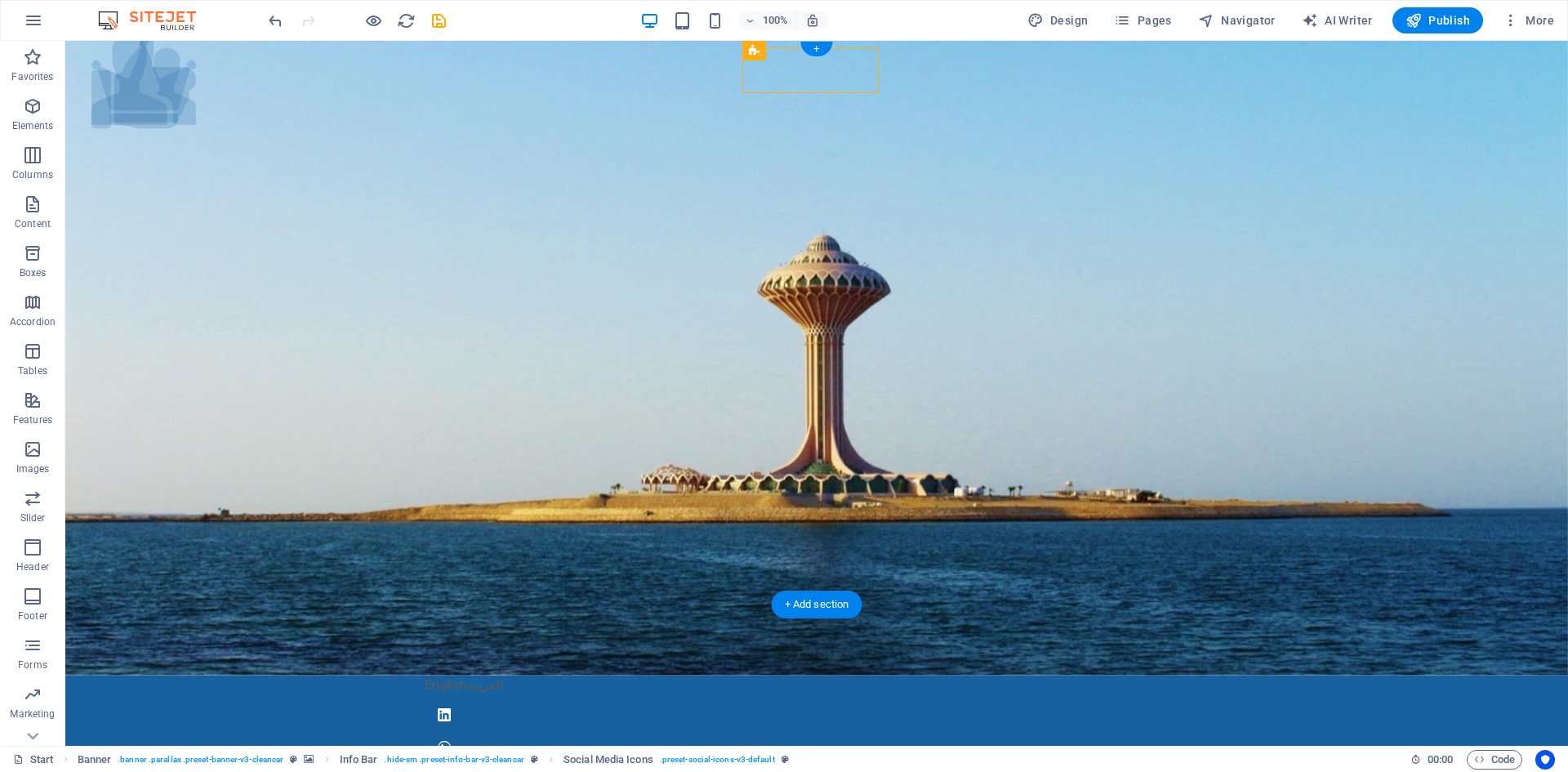
drag, startPoint x: 857, startPoint y: 91, endPoint x: 130, endPoint y: 71, distance: 727.3
click at [470, 675] on div "English العربية" at bounding box center [817, 721] width 1503 height 92
click at [527, 675] on div "English العربية" at bounding box center [817, 721] width 1503 height 92
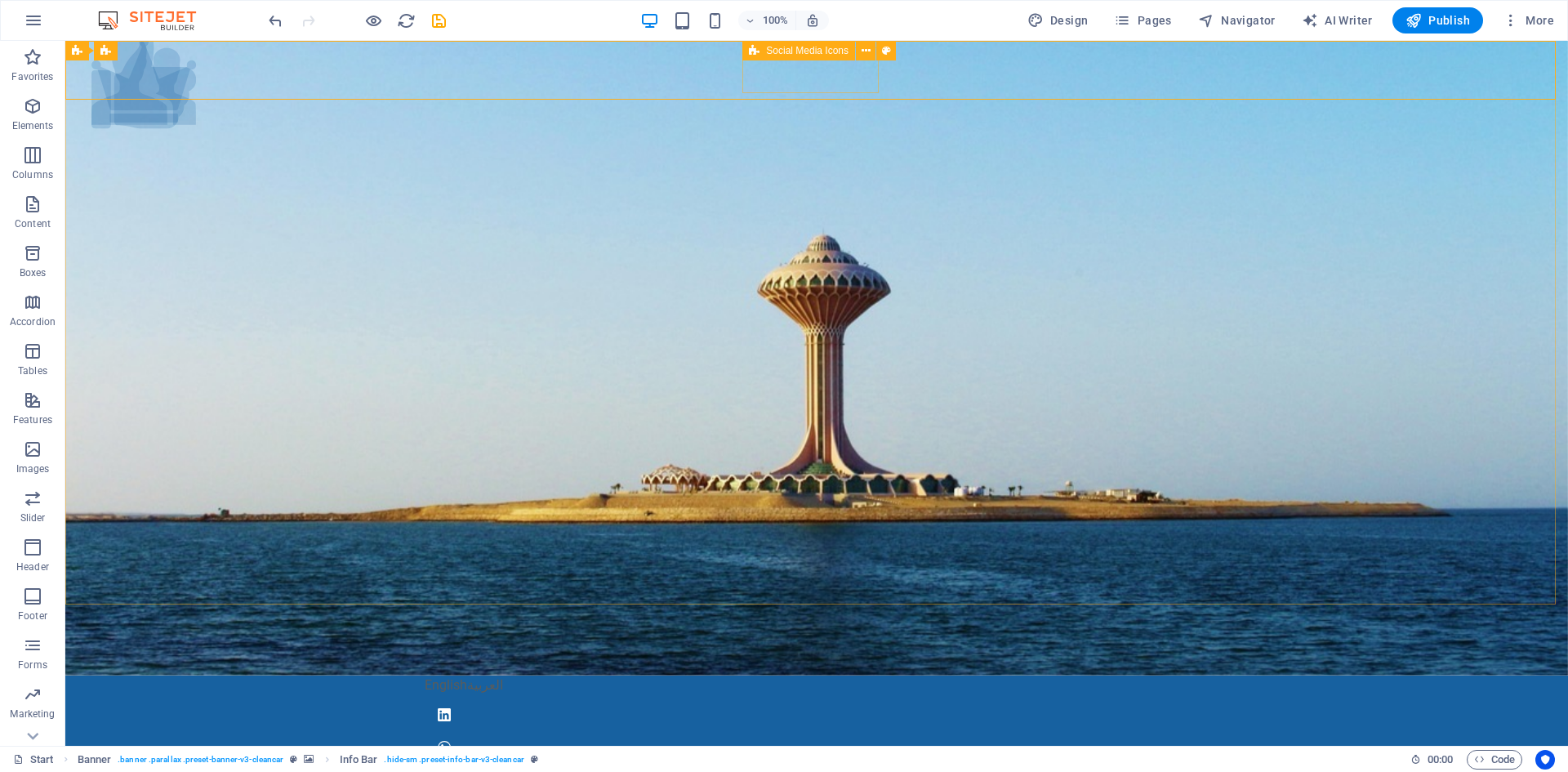
click at [771, 46] on span "Social Media Icons" at bounding box center [808, 50] width 82 height 10
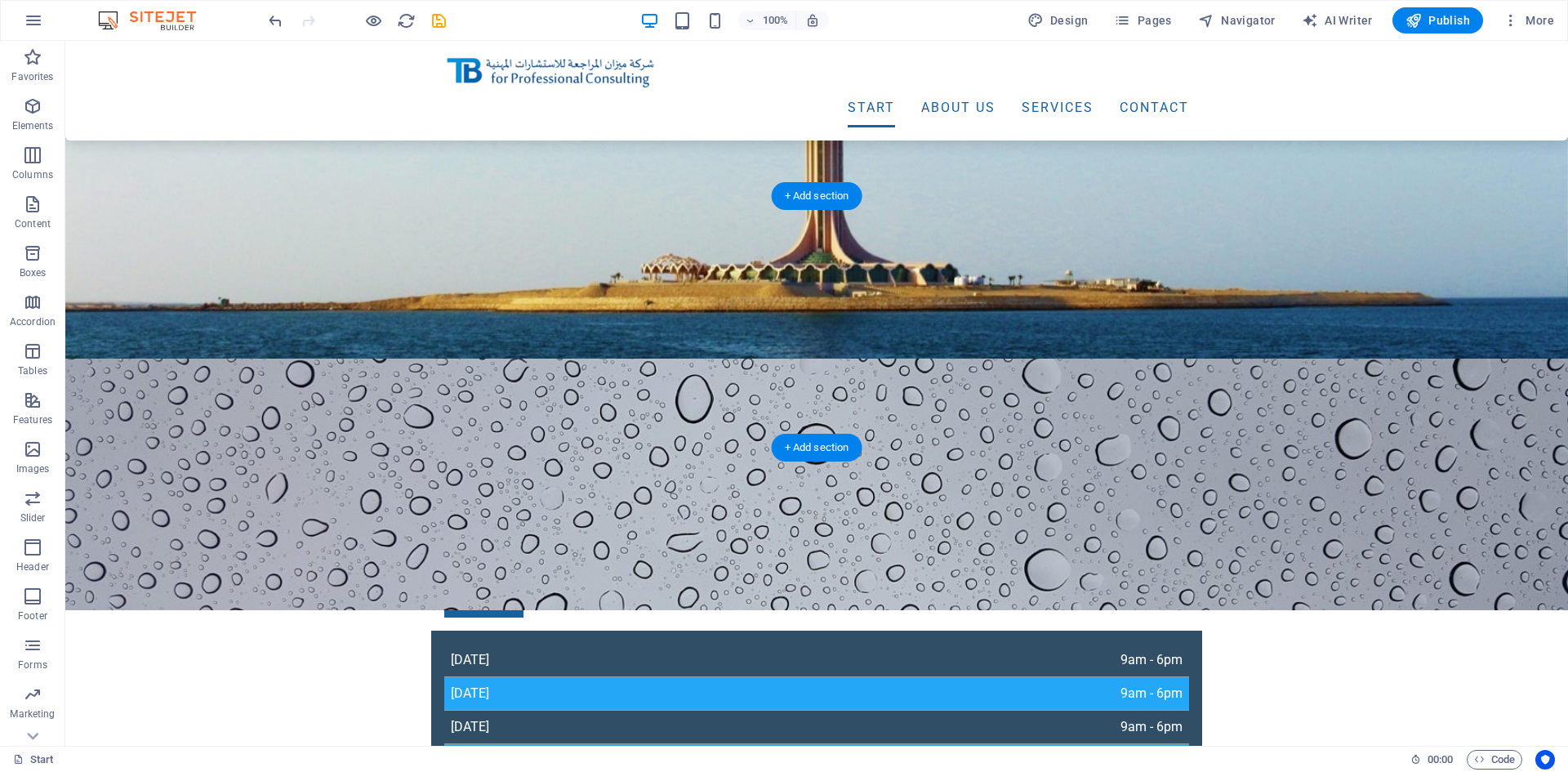
scroll to position [0, 0]
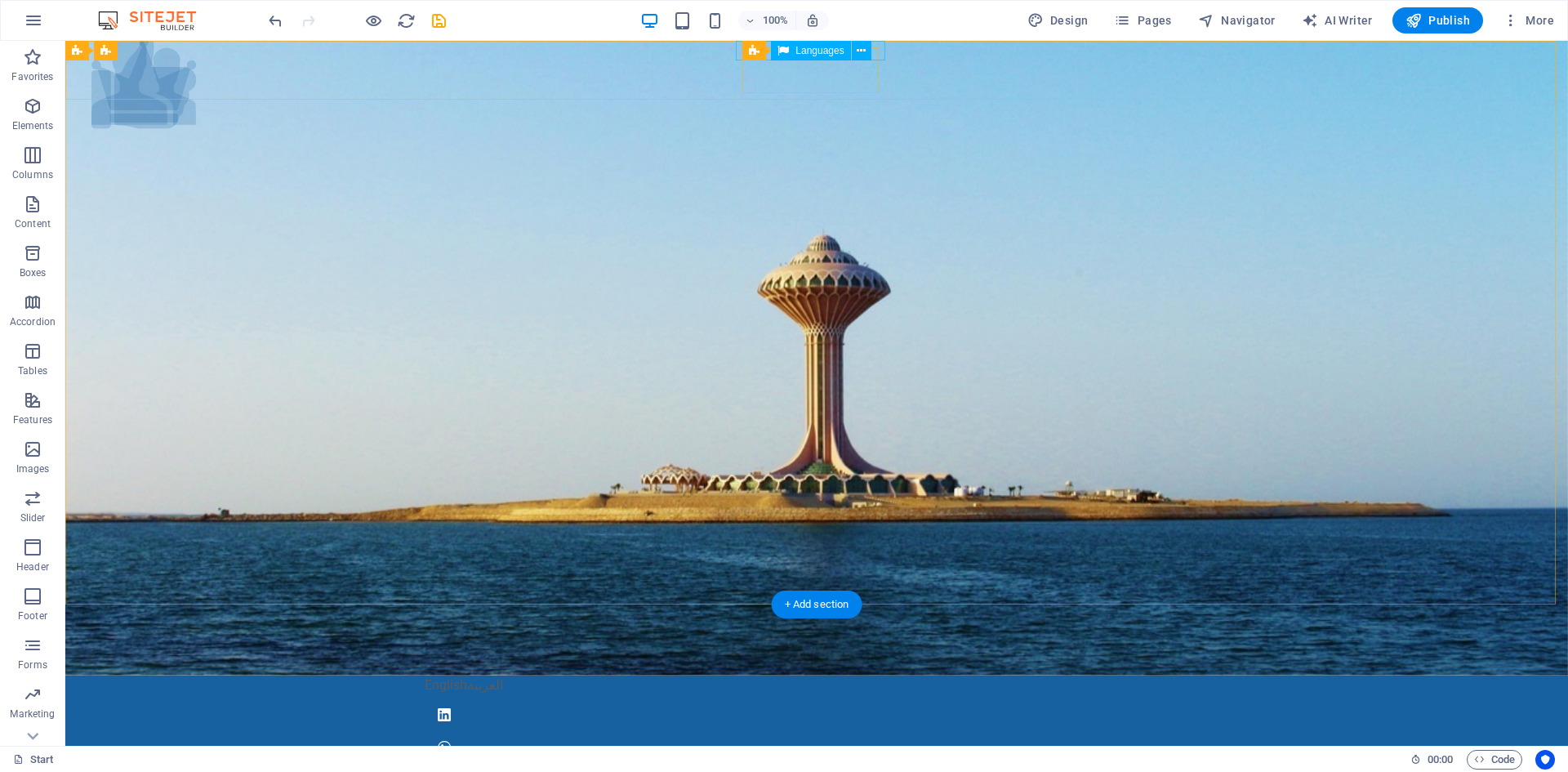
click at [741, 675] on div "English العربية" at bounding box center [817, 685] width 784 height 19
click at [737, 675] on div "English العربية" at bounding box center [817, 685] width 784 height 19
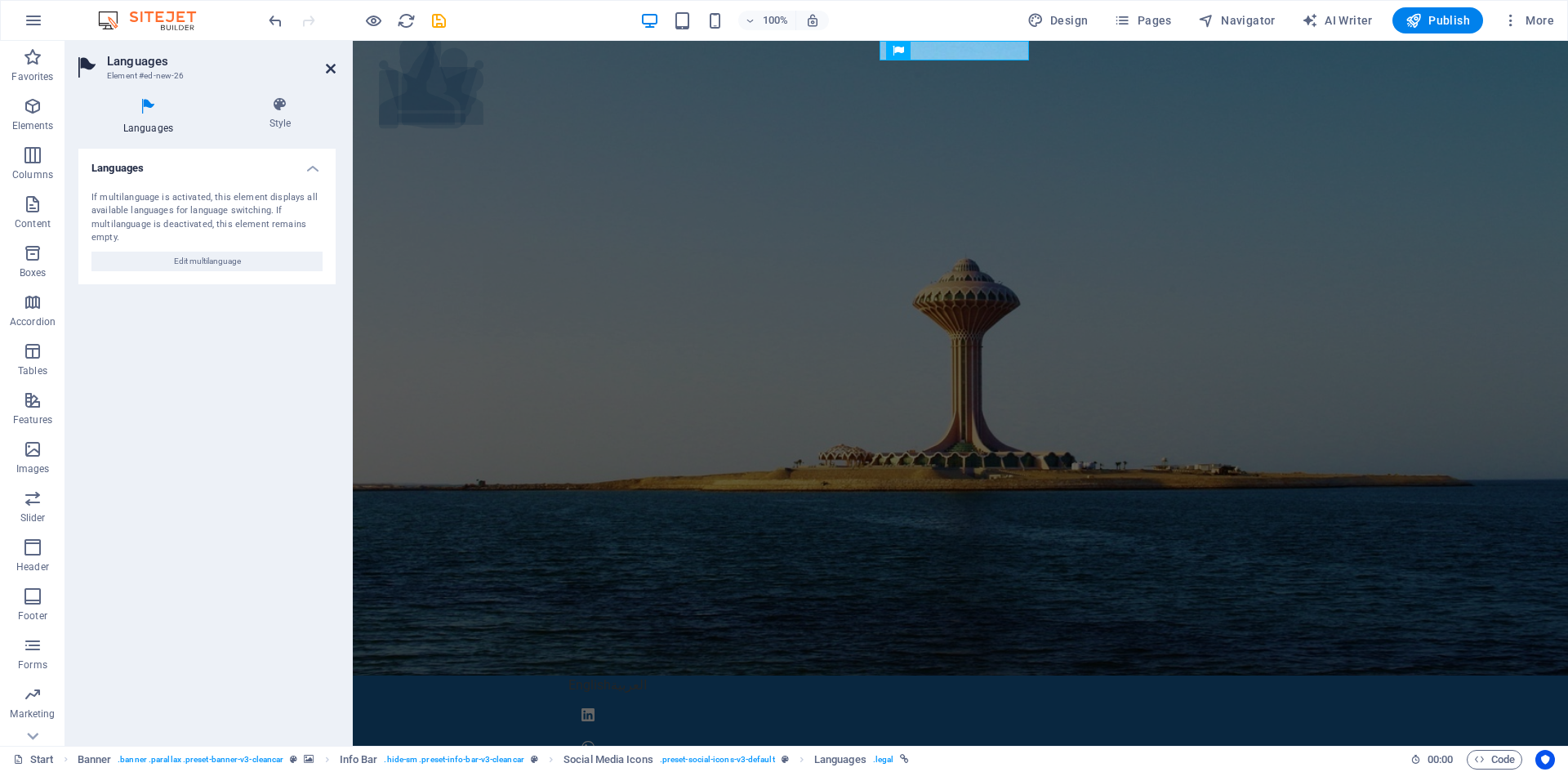
click at [331, 66] on icon at bounding box center [331, 69] width 10 height 13
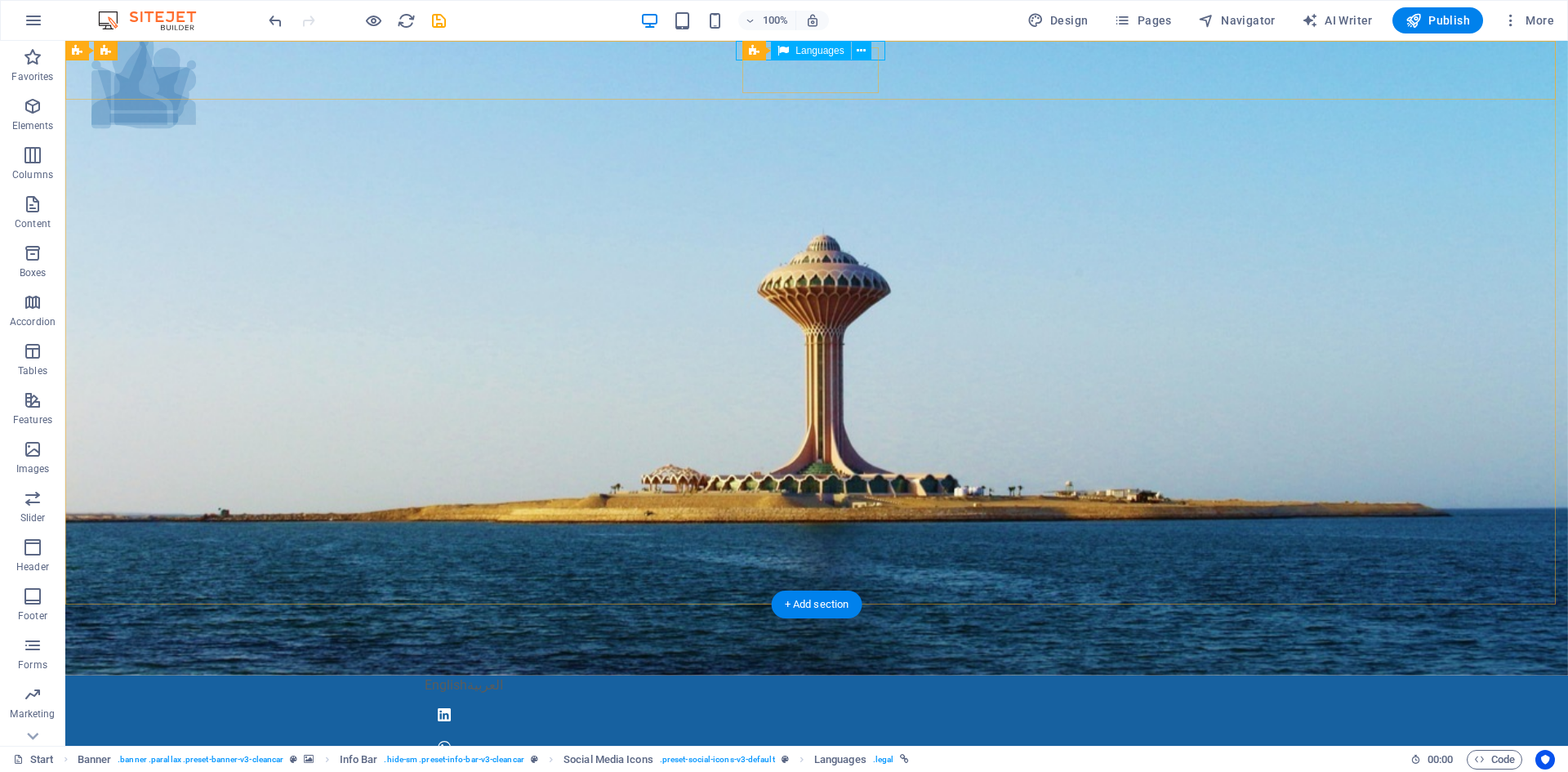
click at [739, 675] on div "English العربية" at bounding box center [817, 685] width 784 height 19
click at [734, 675] on div "English العربية" at bounding box center [817, 721] width 1503 height 92
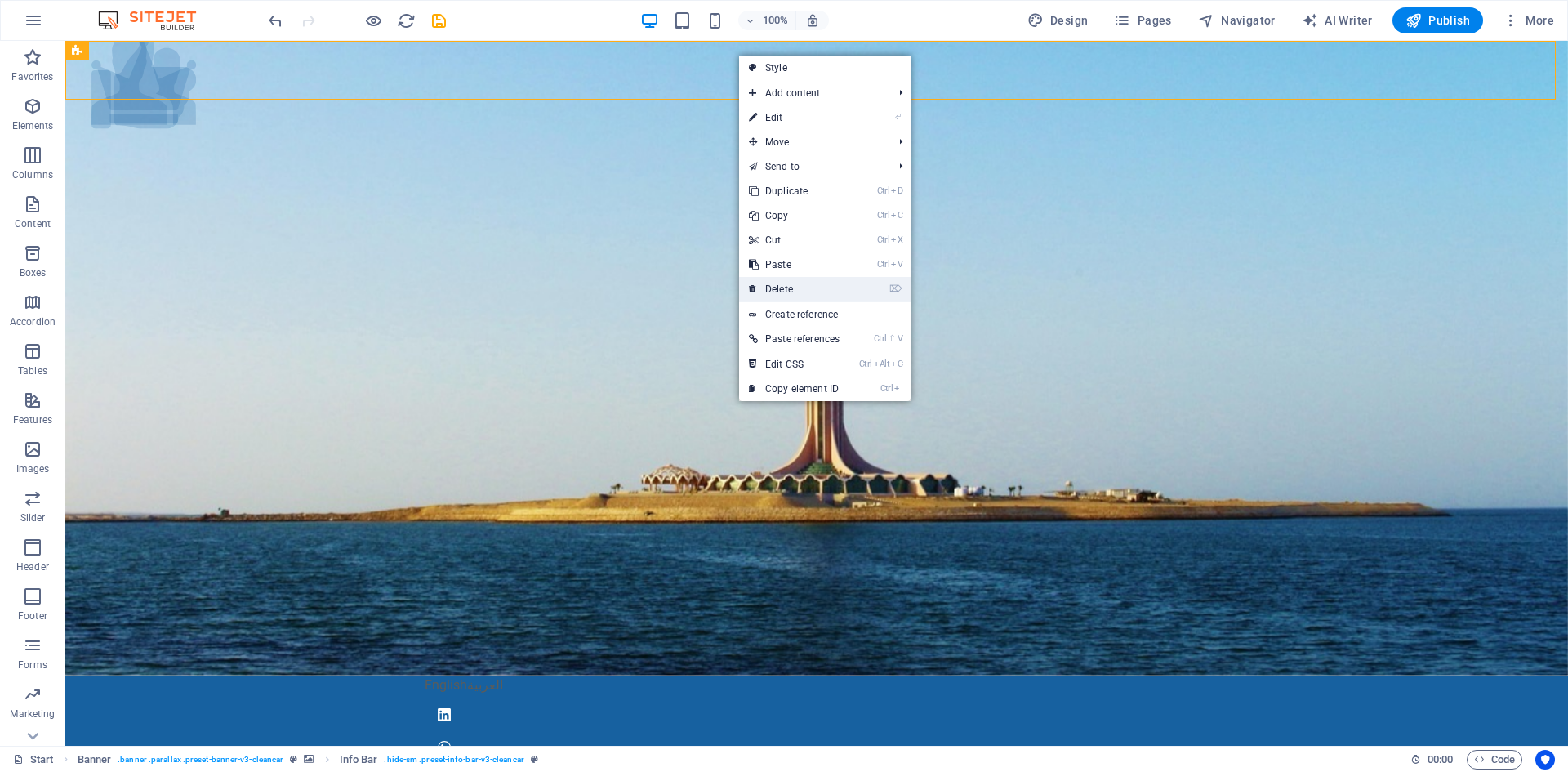
click at [771, 283] on link "⌦ Delete" at bounding box center [794, 288] width 110 height 24
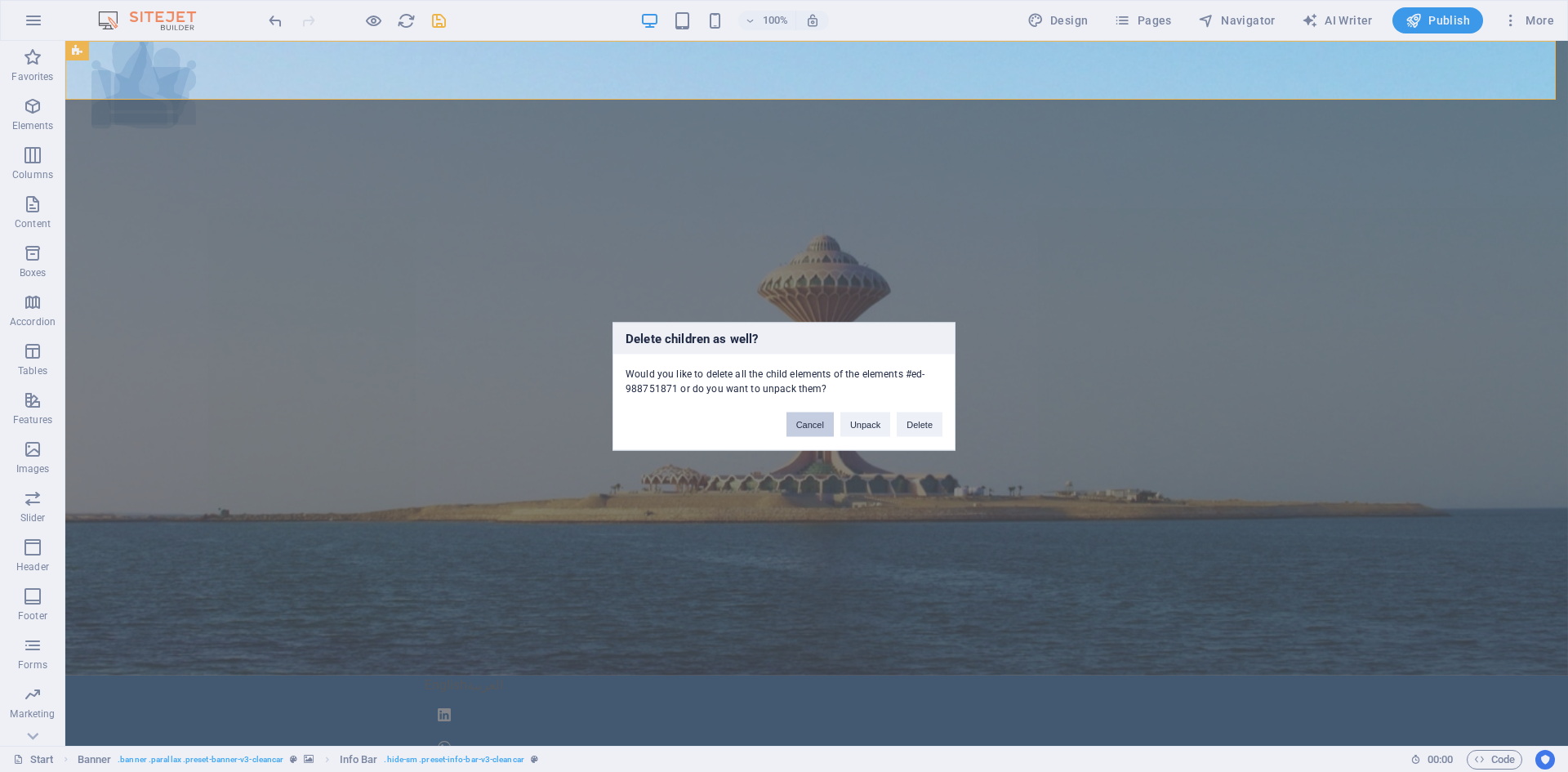
click at [790, 422] on button "Cancel" at bounding box center [810, 423] width 47 height 24
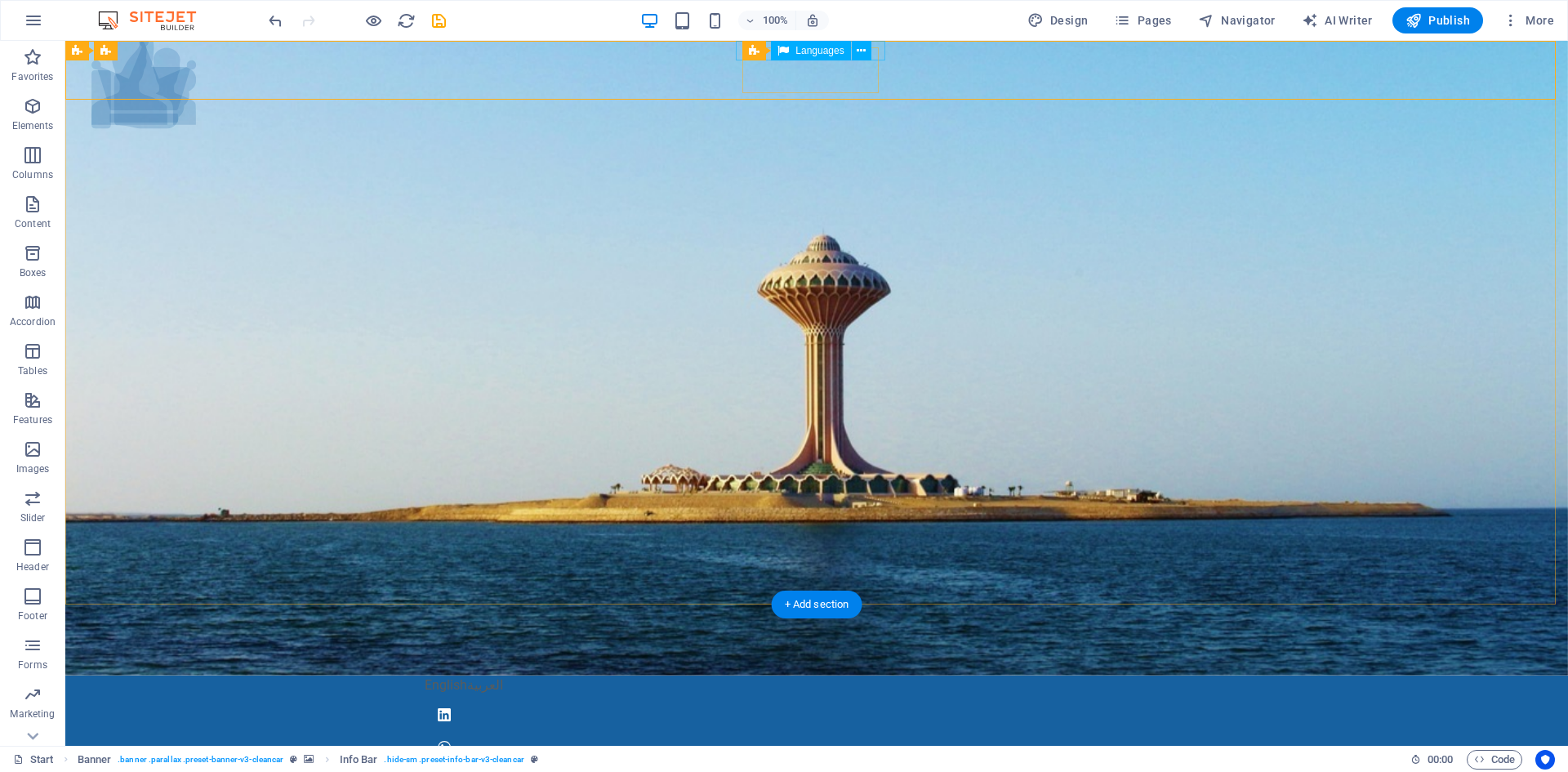
click at [737, 675] on div "English العربية" at bounding box center [817, 685] width 784 height 19
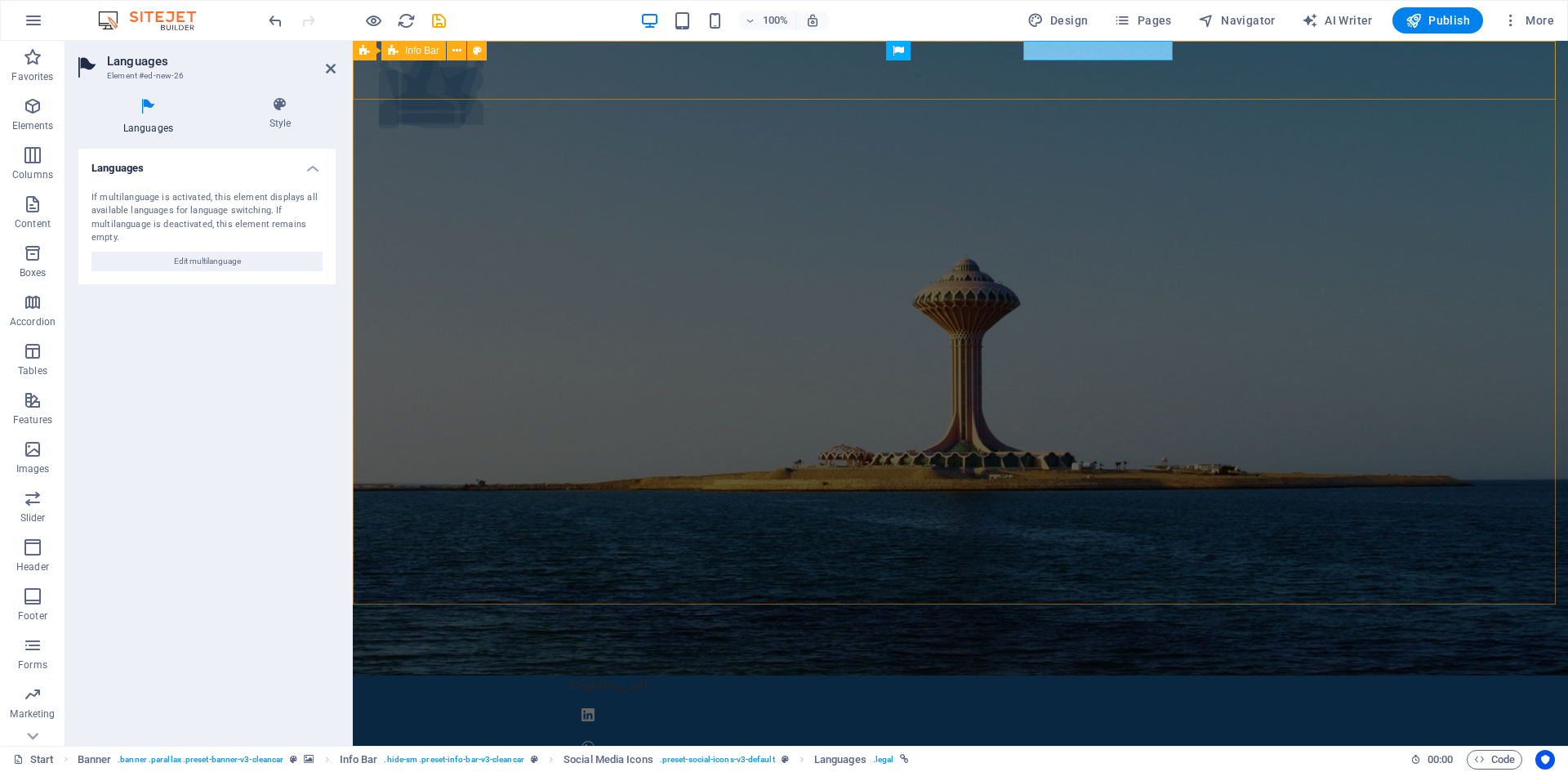
click at [737, 675] on div "English العربية" at bounding box center [960, 721] width 1216 height 92
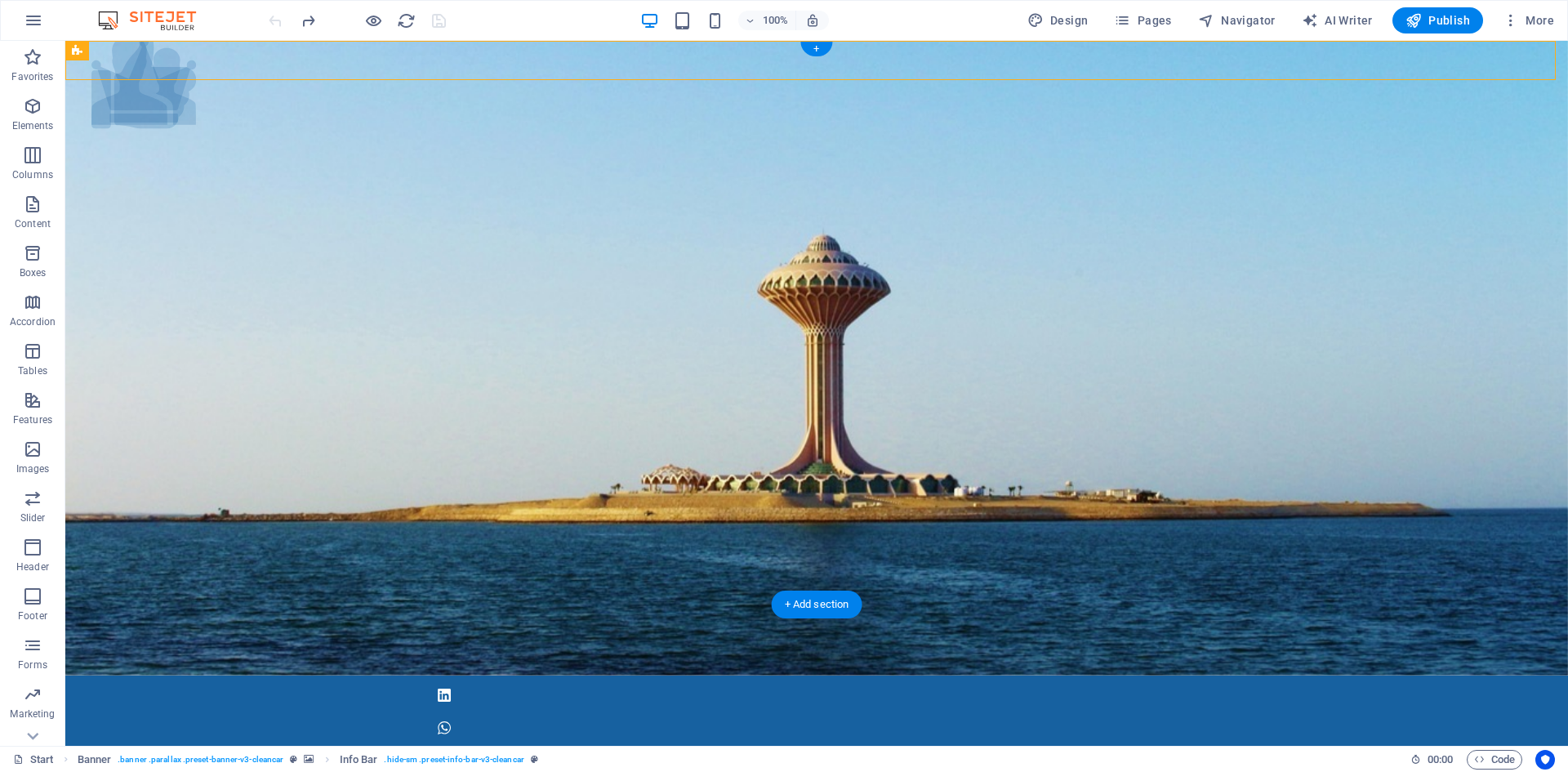
click at [461, 675] on div at bounding box center [817, 711] width 1503 height 71
click at [383, 675] on div at bounding box center [817, 711] width 1503 height 71
click at [1455, 675] on div at bounding box center [817, 711] width 1503 height 71
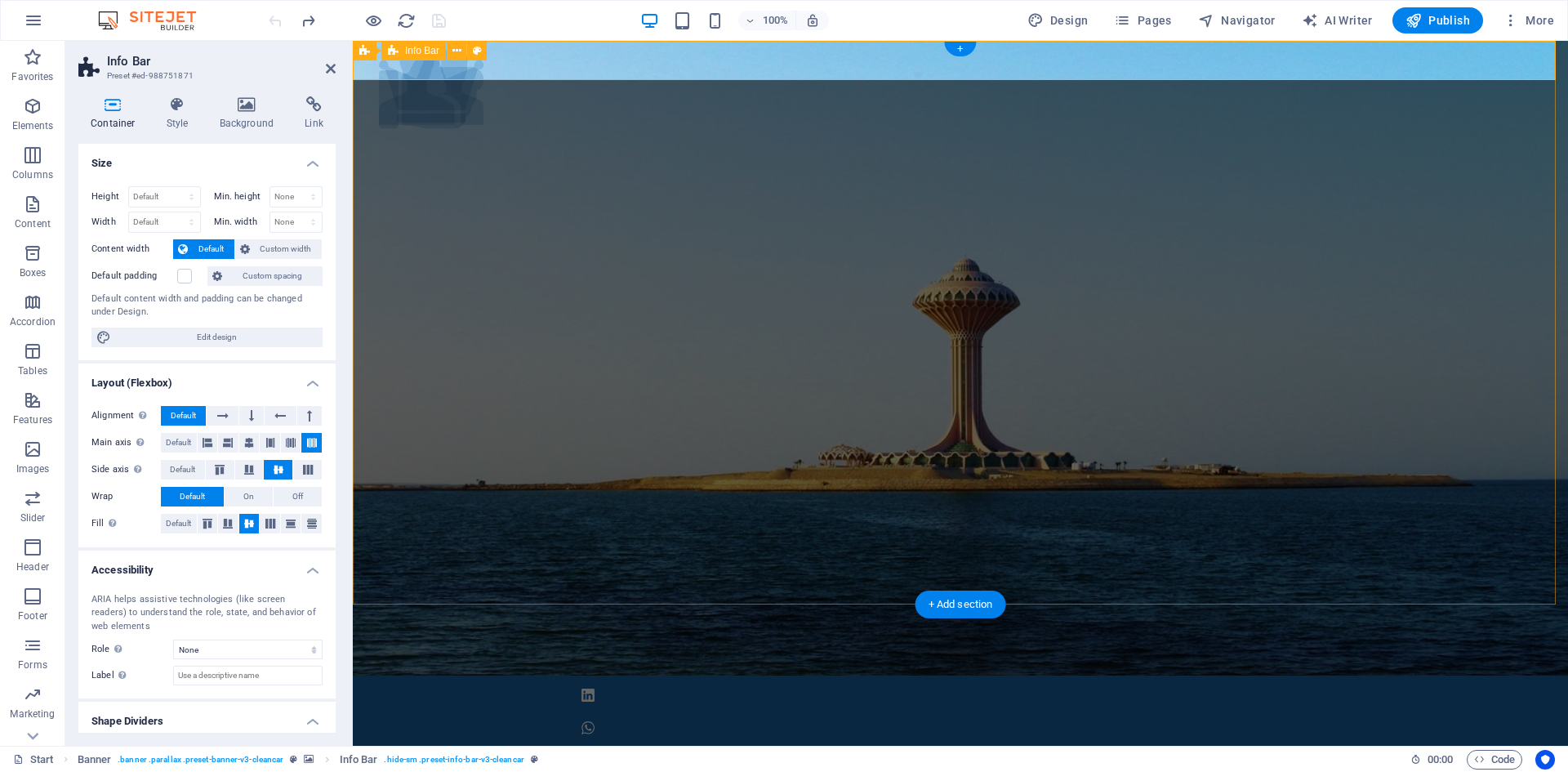
click at [1455, 675] on div at bounding box center [960, 711] width 1216 height 71
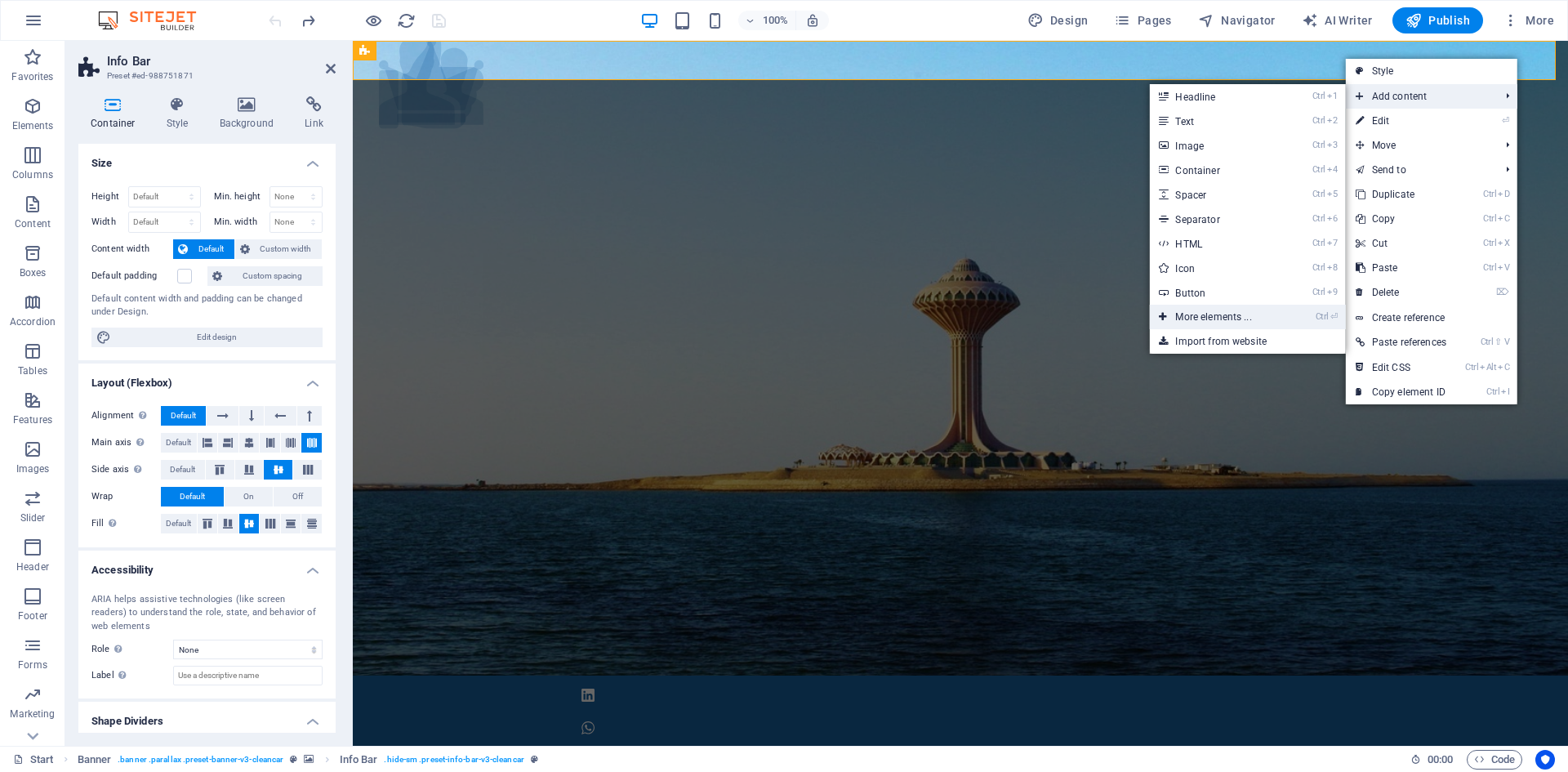
click at [1229, 319] on link "Ctrl ⏎ More elements ..." at bounding box center [1216, 316] width 135 height 24
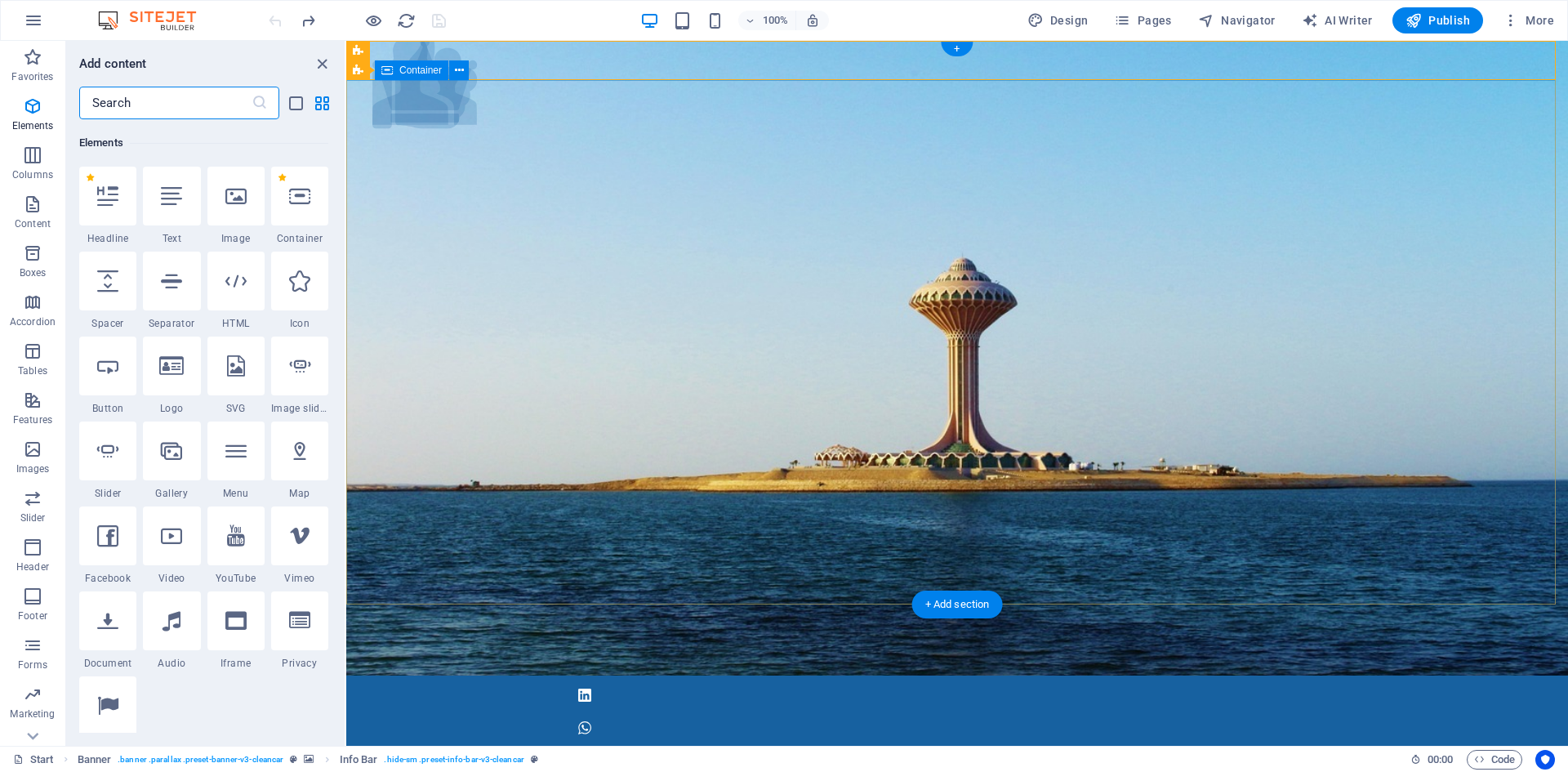
scroll to position [174, 0]
click at [112, 701] on icon at bounding box center [108, 704] width 21 height 21
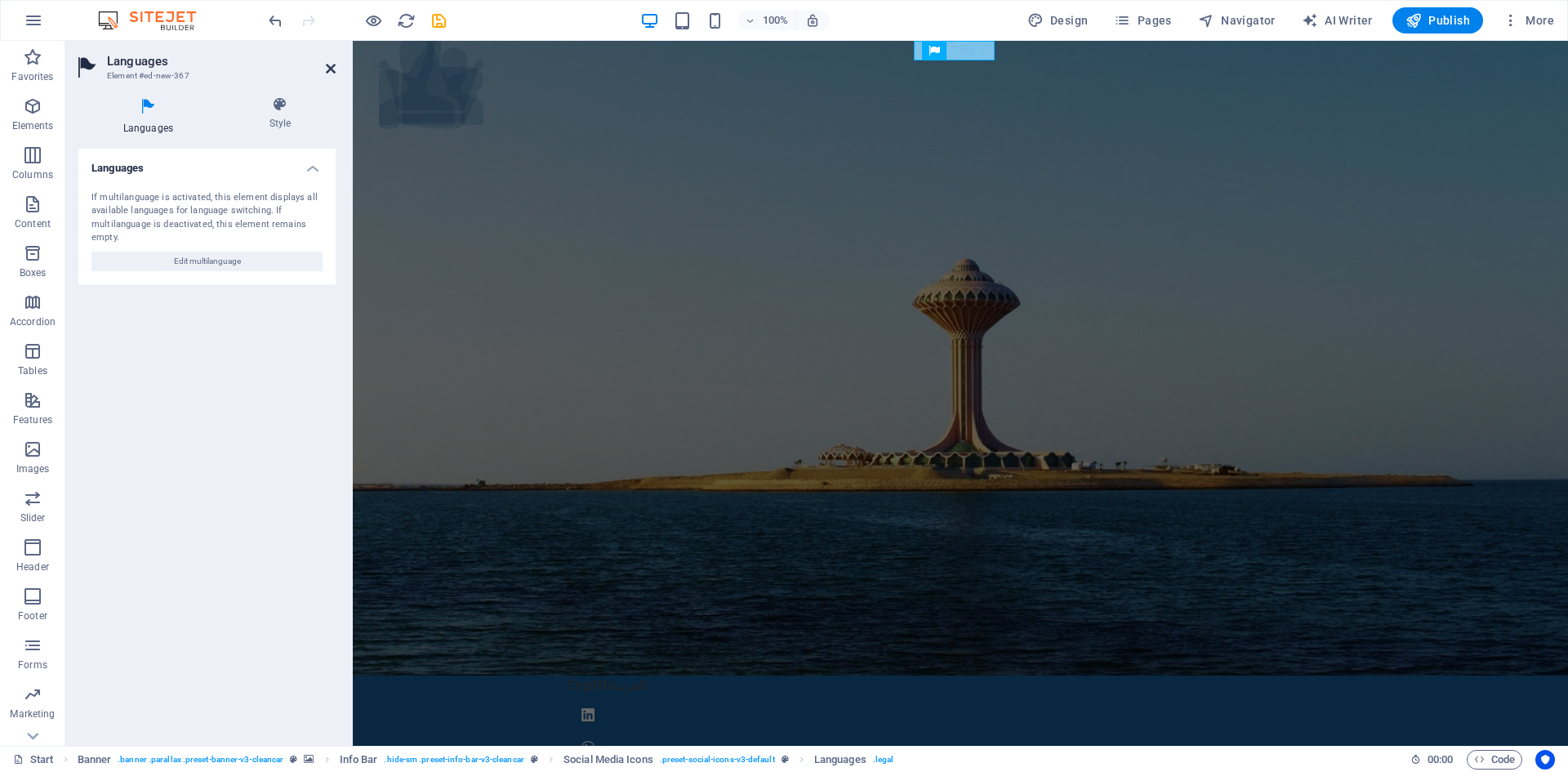
click at [327, 67] on icon at bounding box center [331, 69] width 10 height 13
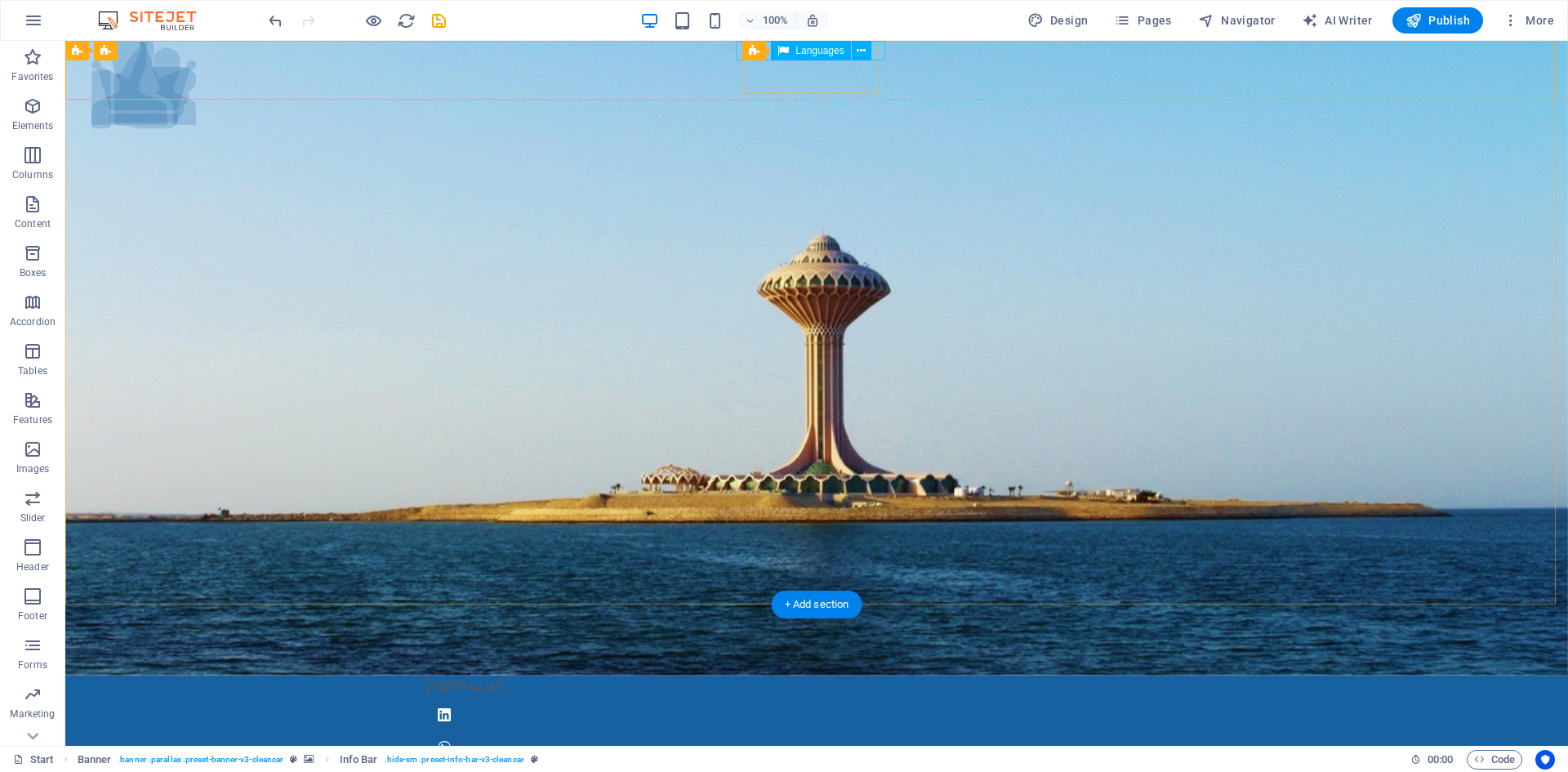
click at [739, 675] on div "English العربية" at bounding box center [817, 685] width 784 height 19
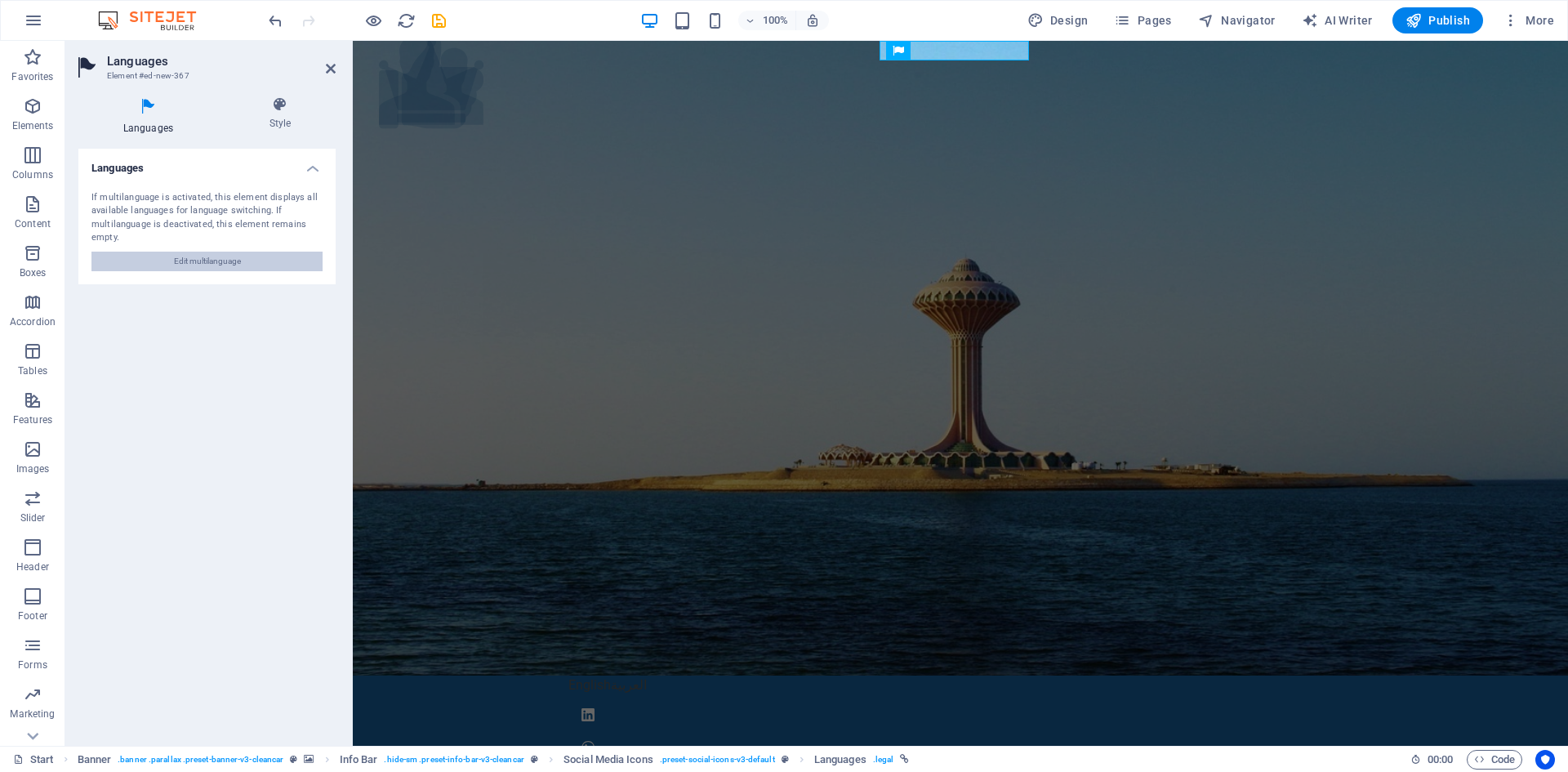
click at [167, 261] on button "Edit multilanguage" at bounding box center [207, 261] width 231 height 19
select select "41"
select select "6"
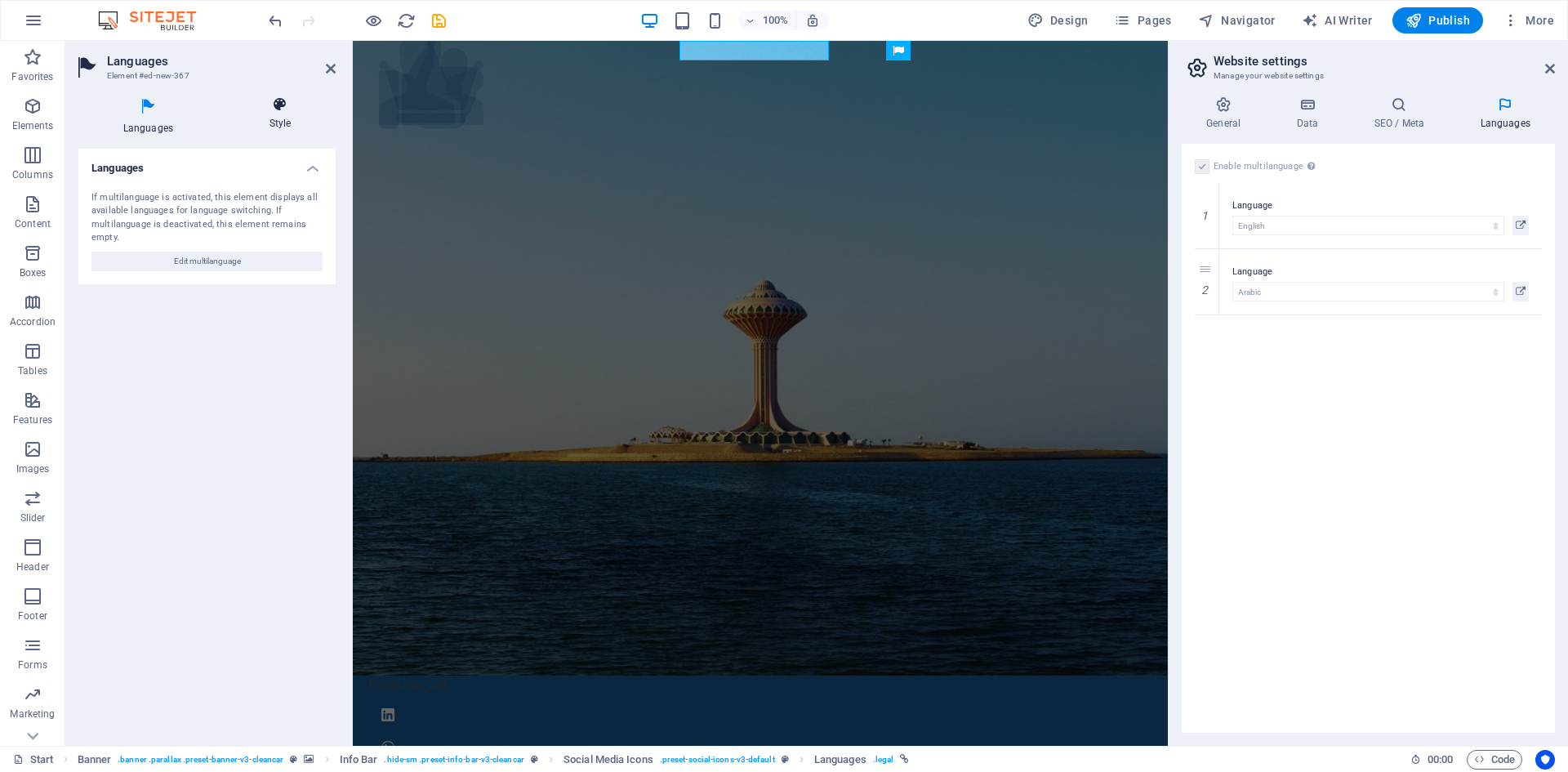
click at [270, 103] on icon at bounding box center [280, 104] width 111 height 16
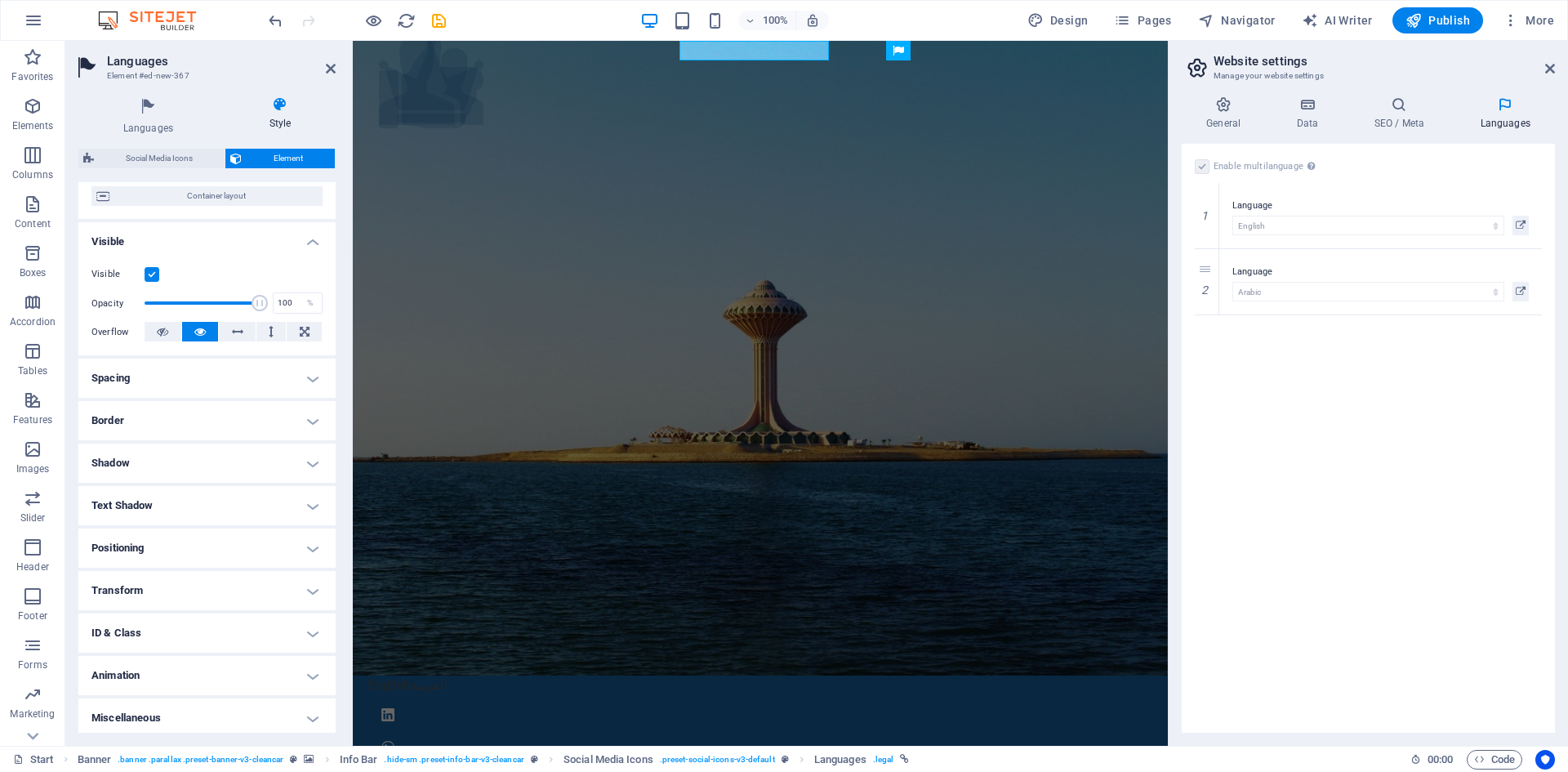
scroll to position [140, 0]
click at [241, 371] on h4 "Spacing" at bounding box center [207, 373] width 257 height 40
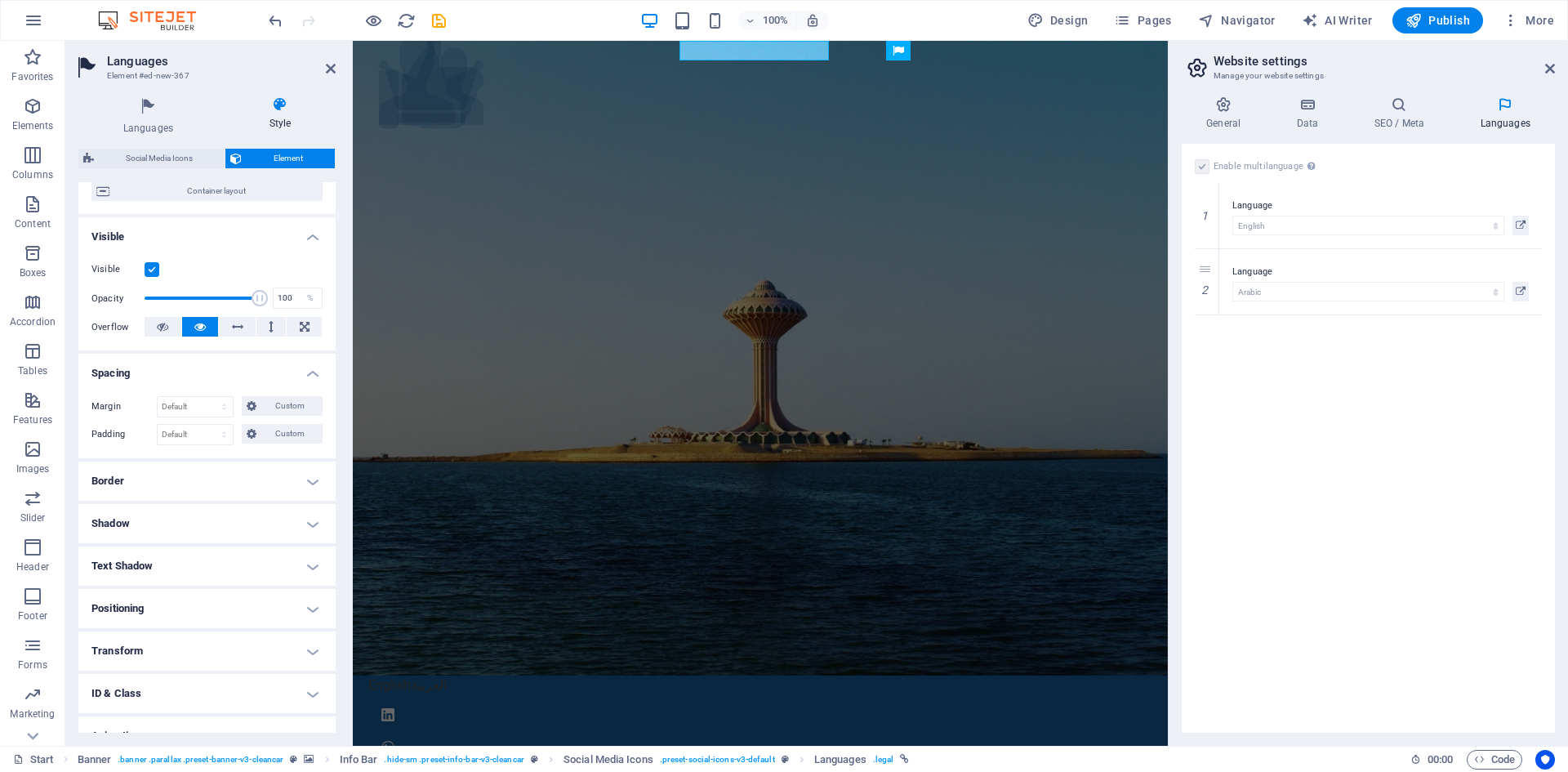
click at [241, 371] on h4 "Spacing" at bounding box center [207, 367] width 257 height 29
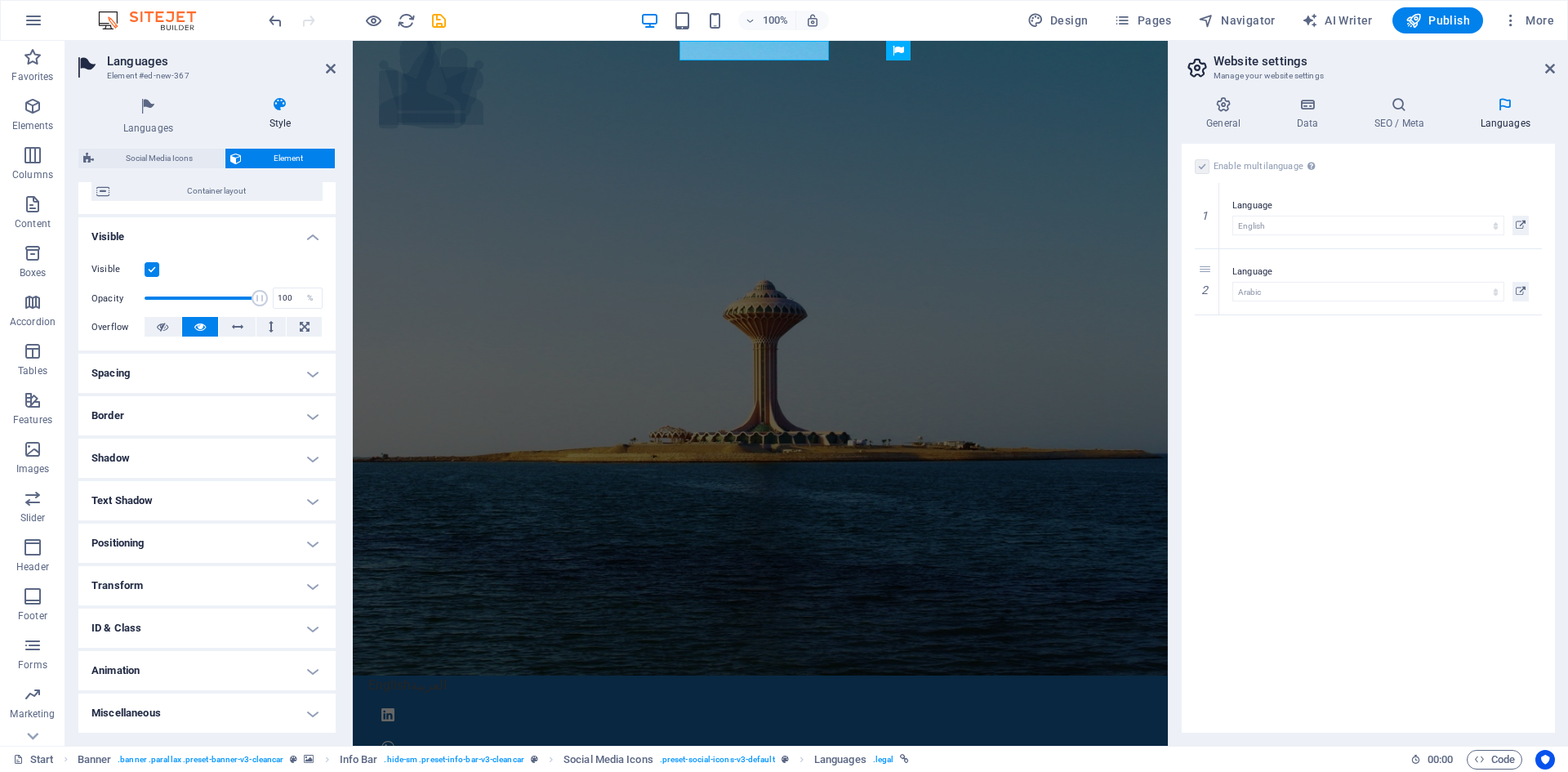
click at [201, 542] on h4 "Positioning" at bounding box center [207, 542] width 257 height 40
click at [294, 573] on span "Sticky" at bounding box center [305, 575] width 21 height 19
click at [194, 574] on span "Relative" at bounding box center [185, 575] width 27 height 19
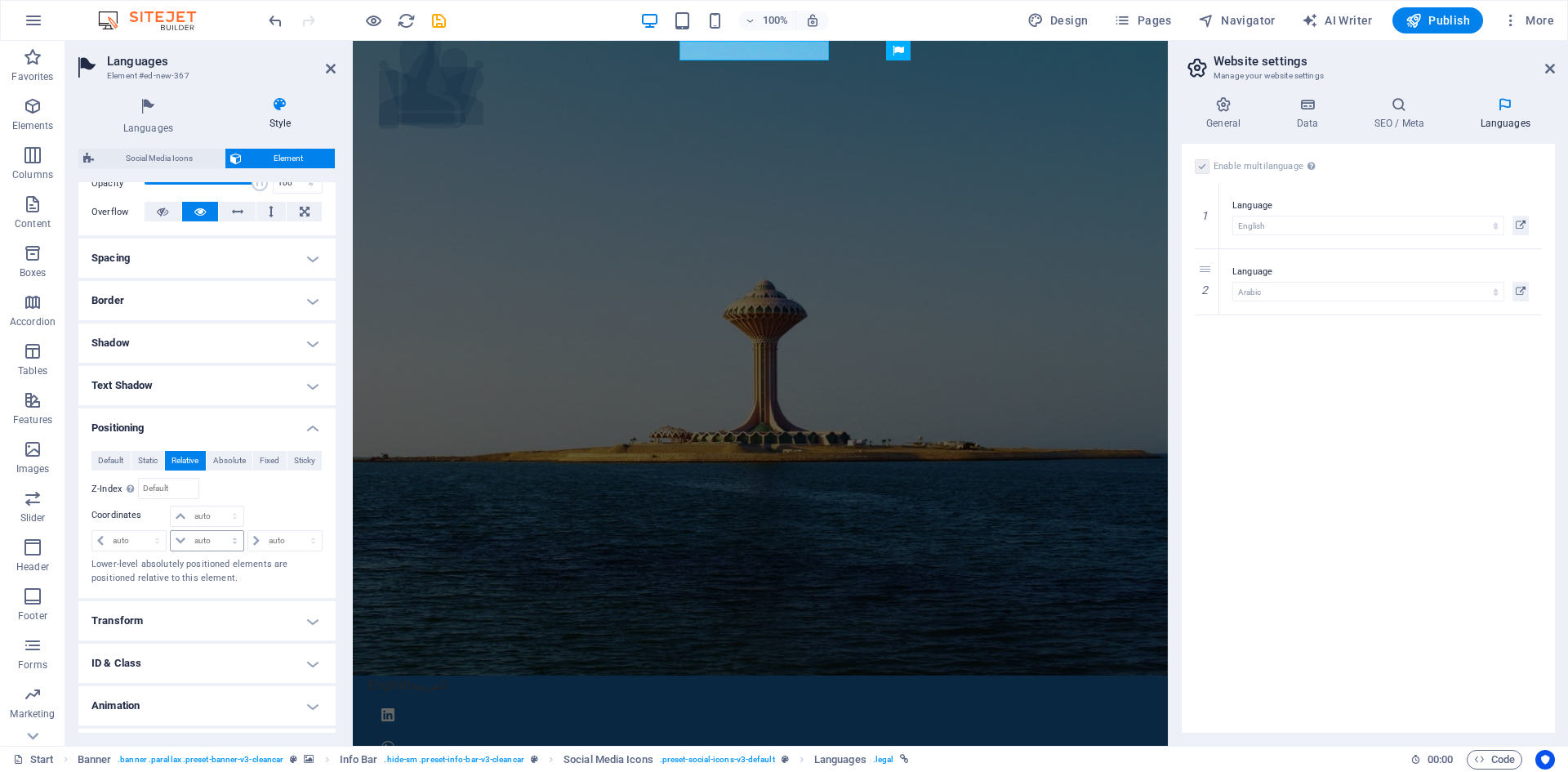
scroll to position [290, 0]
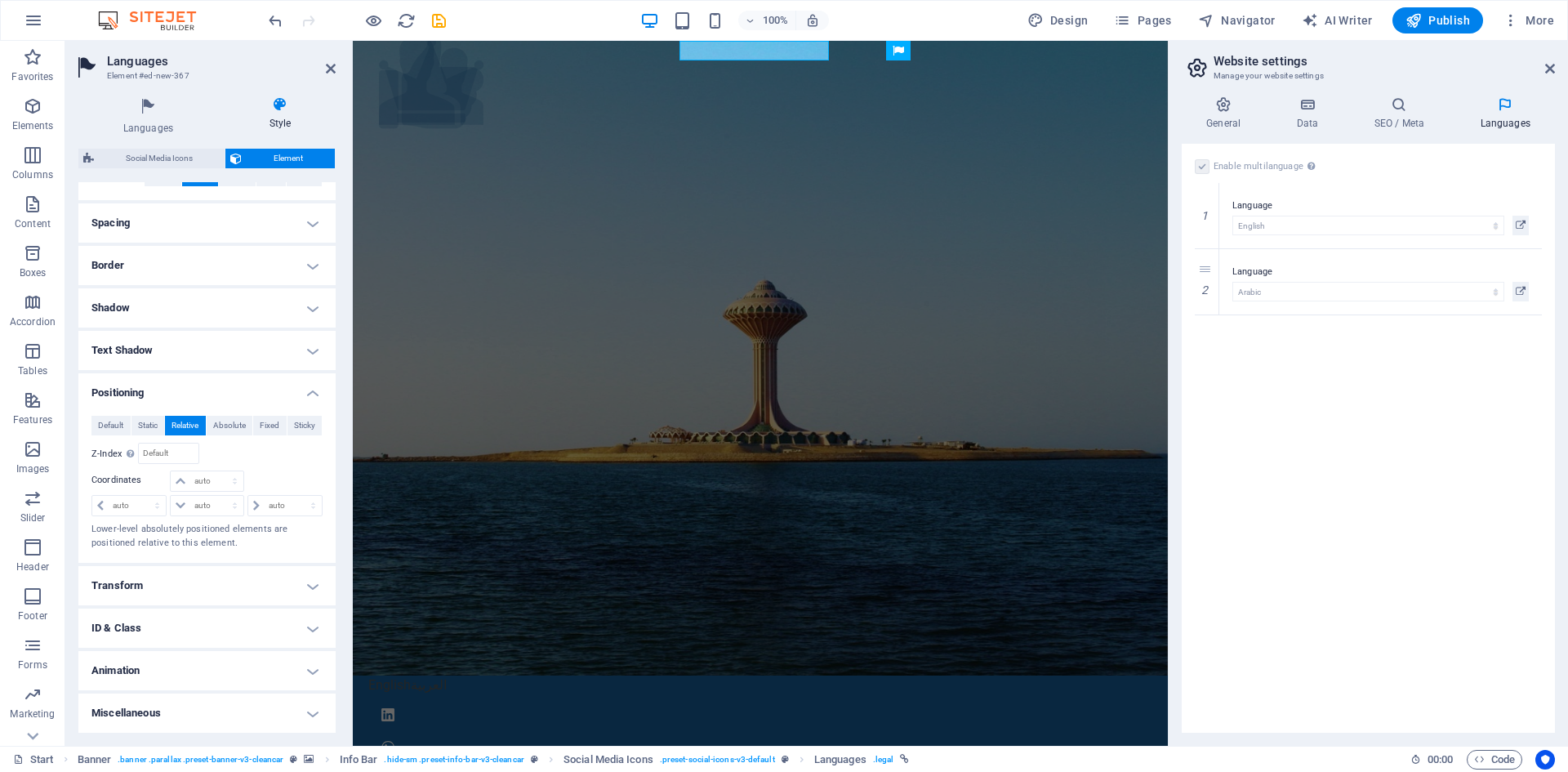
click at [171, 632] on h4 "ID & Class" at bounding box center [207, 627] width 257 height 40
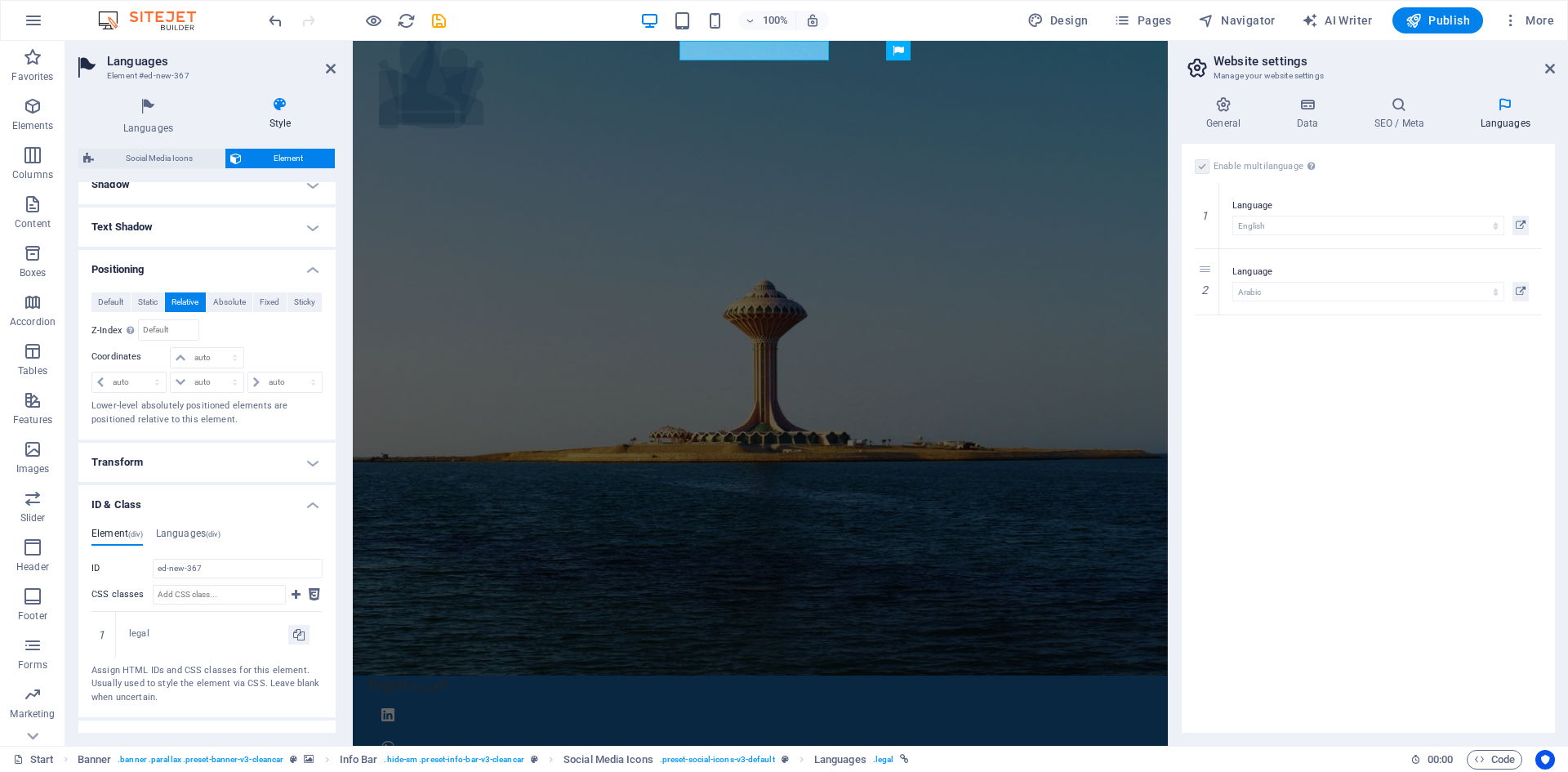
scroll to position [483, 0]
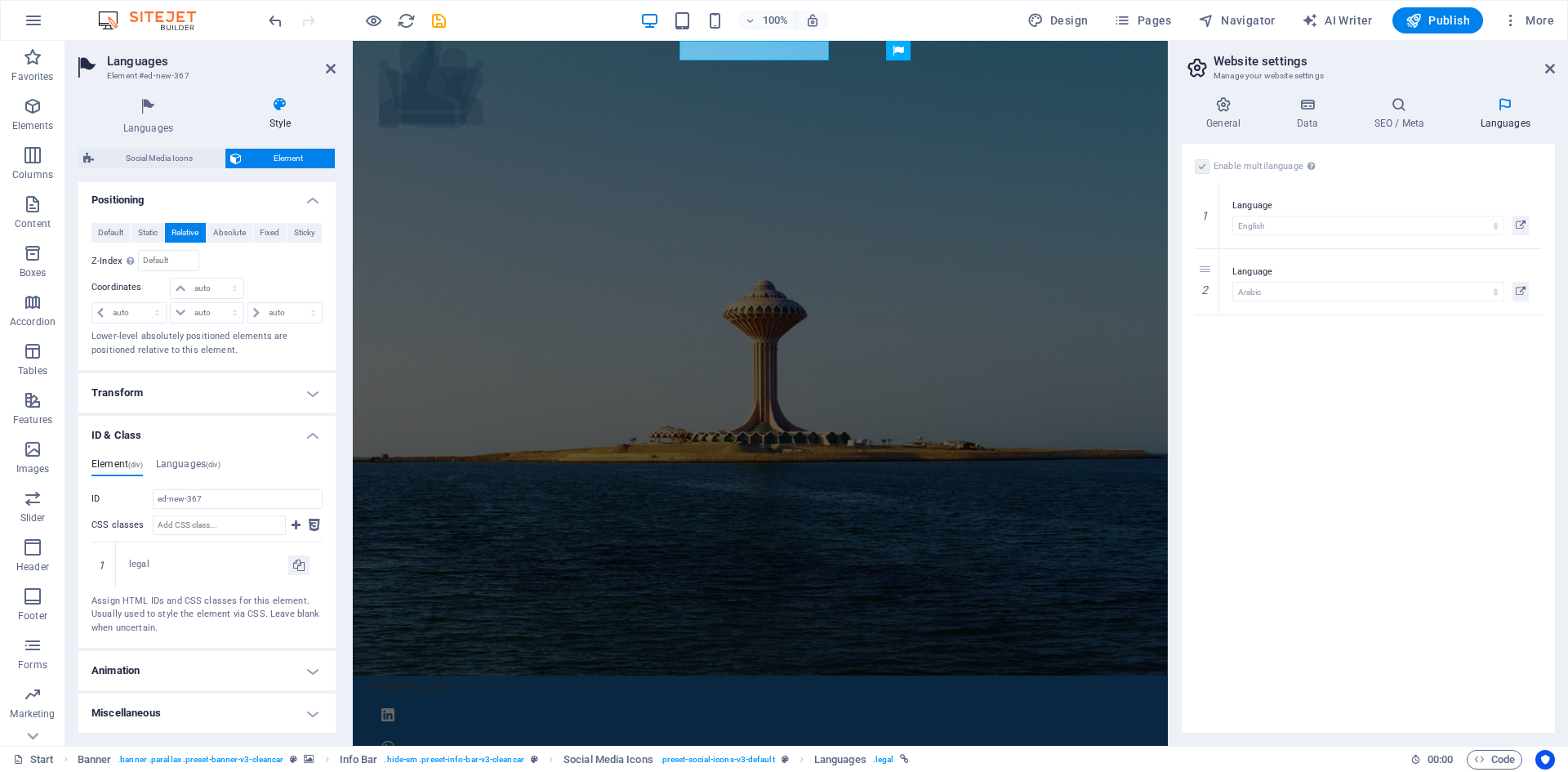
click at [172, 437] on h4 "ID & Class" at bounding box center [207, 430] width 257 height 29
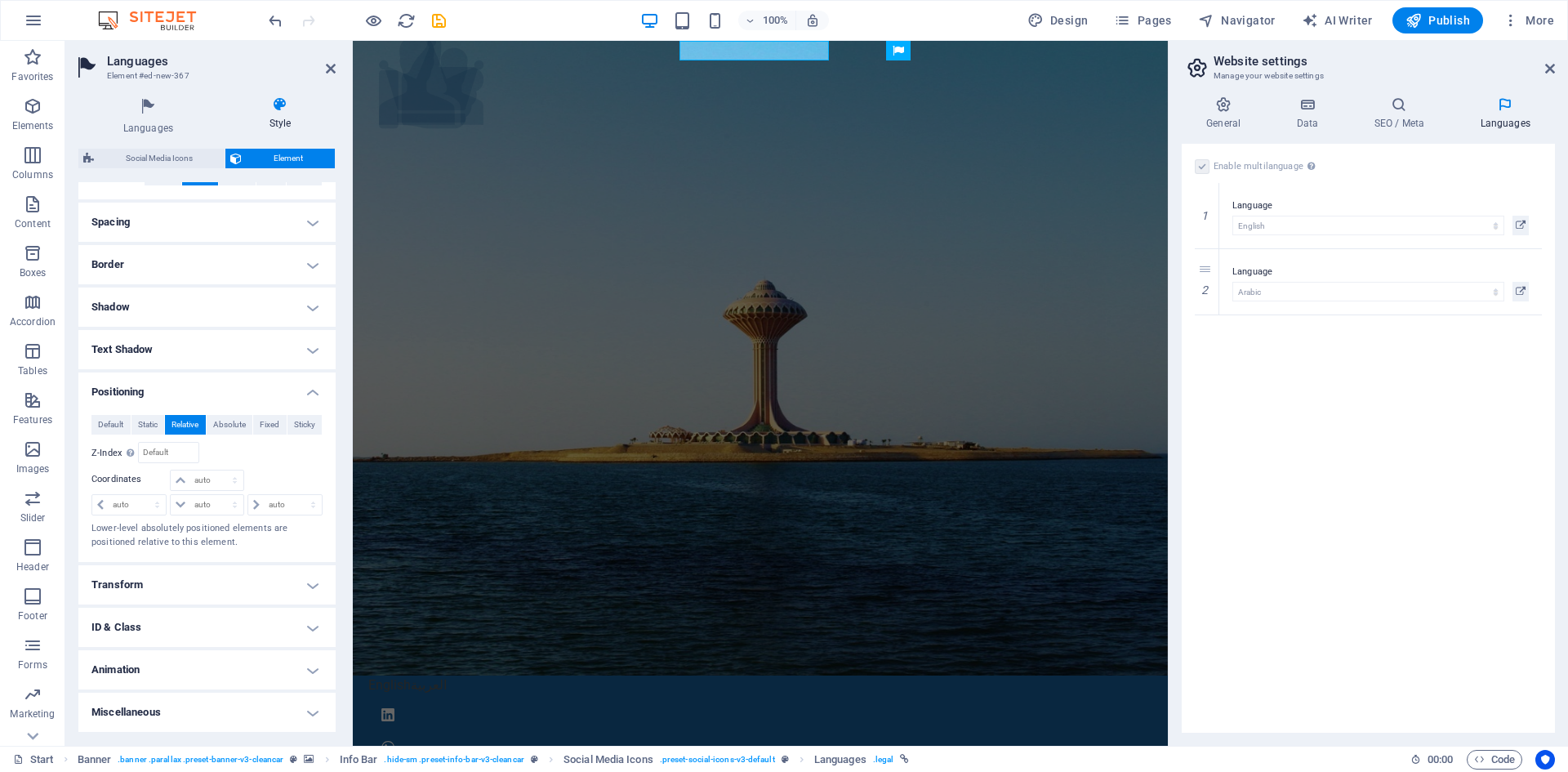
click at [155, 672] on h4 "Animation" at bounding box center [207, 669] width 257 height 40
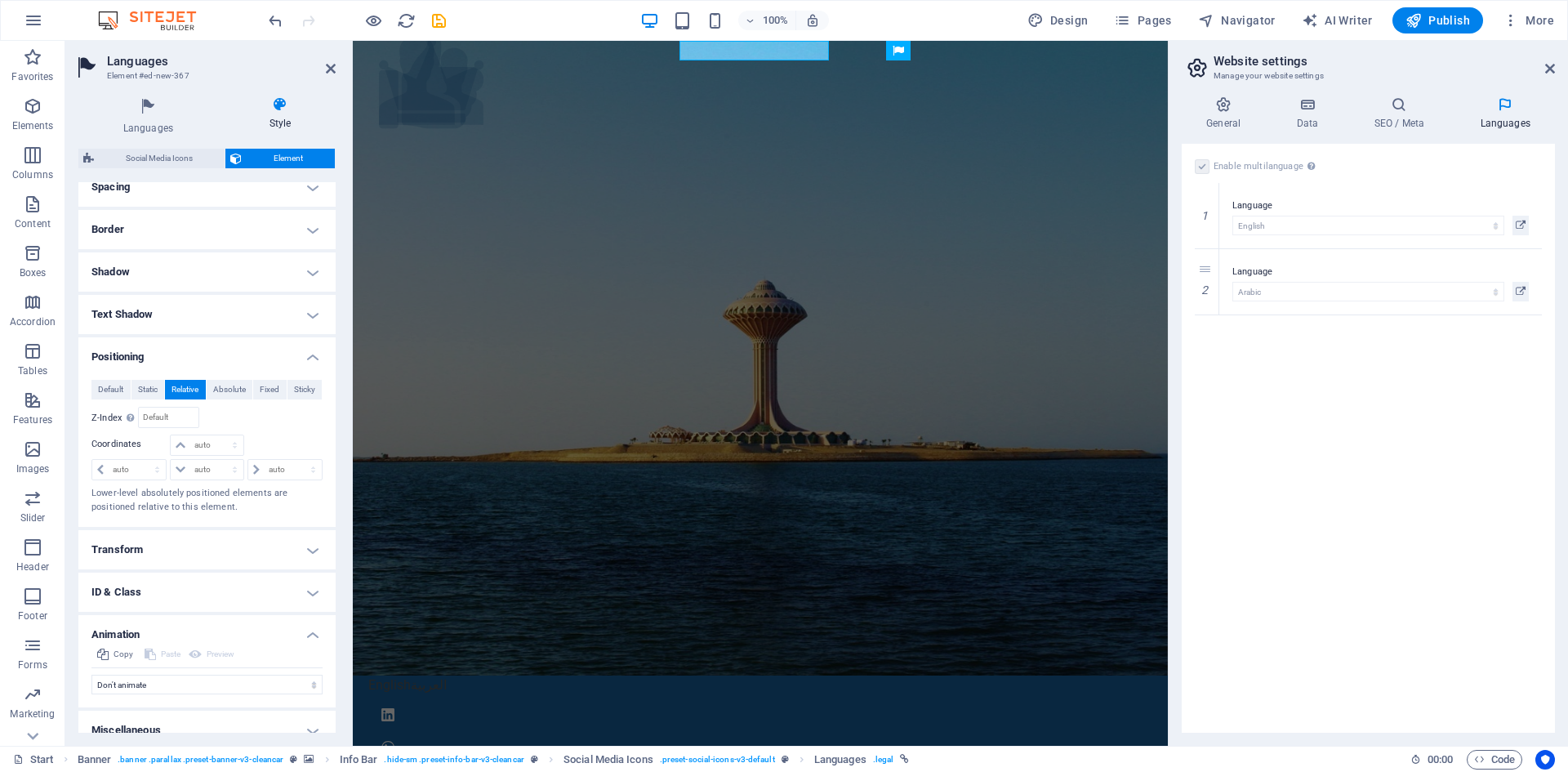
scroll to position [343, 0]
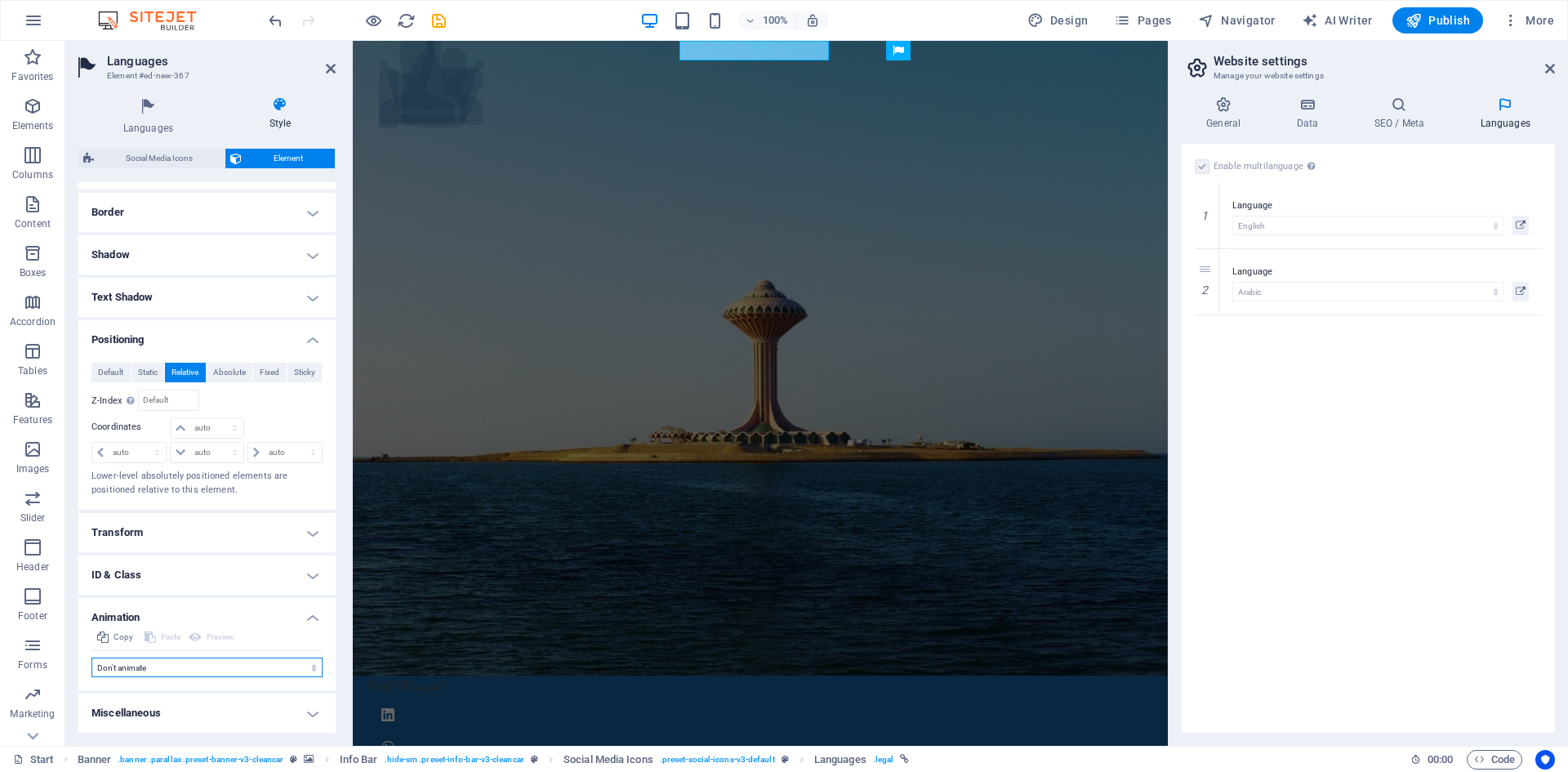
click at [156, 667] on select "Don't animate Show / Hide Slide up/down Zoom in/out Slide left to right Slide r…" at bounding box center [207, 667] width 231 height 19
click at [216, 685] on div "Copy Paste Preview Don't animate Show / Hide Slide up/down Zoom in/out Slide le…" at bounding box center [207, 658] width 257 height 63
click at [229, 720] on h4 "Miscellaneous" at bounding box center [207, 712] width 257 height 40
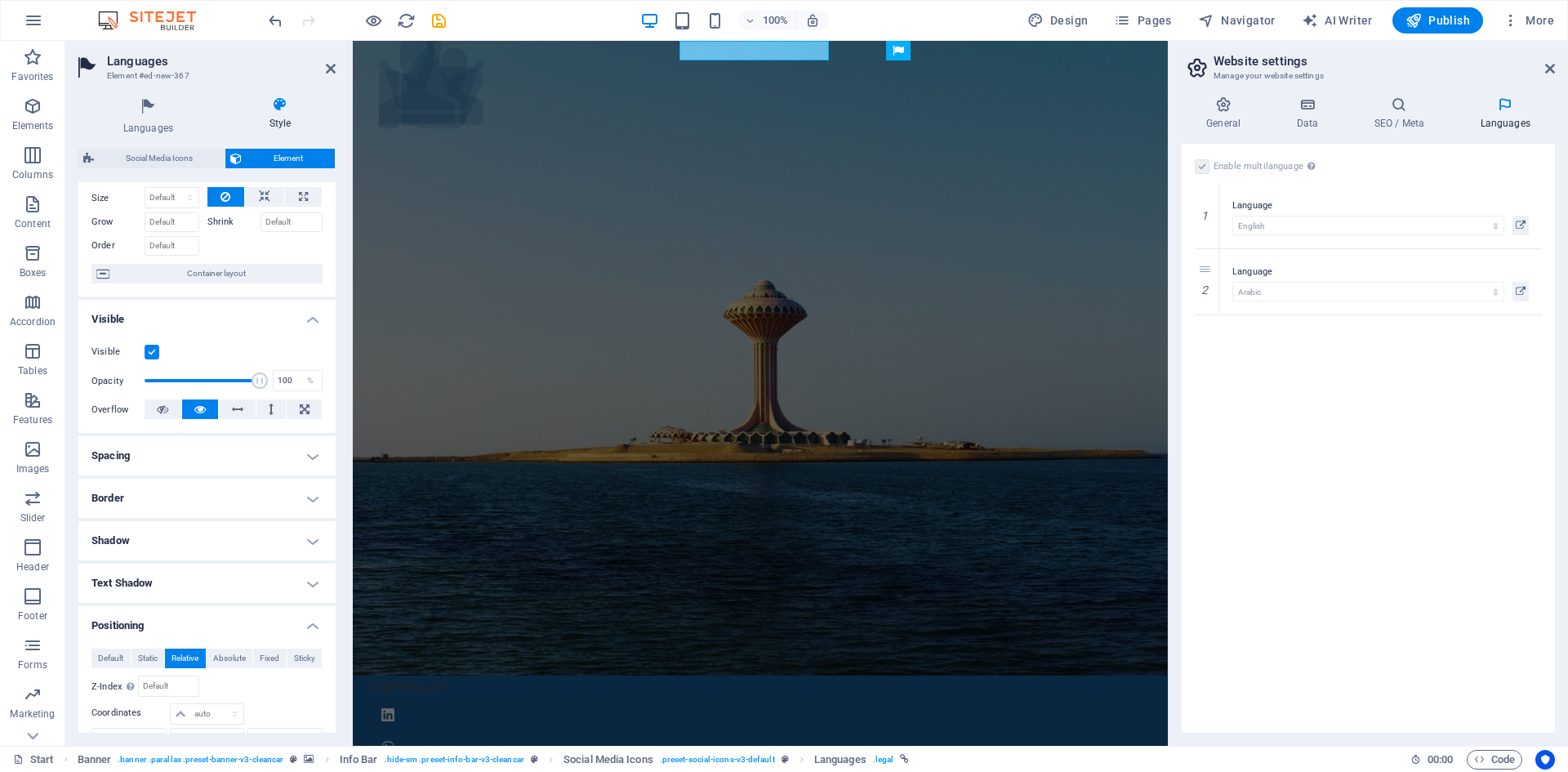
scroll to position [36, 0]
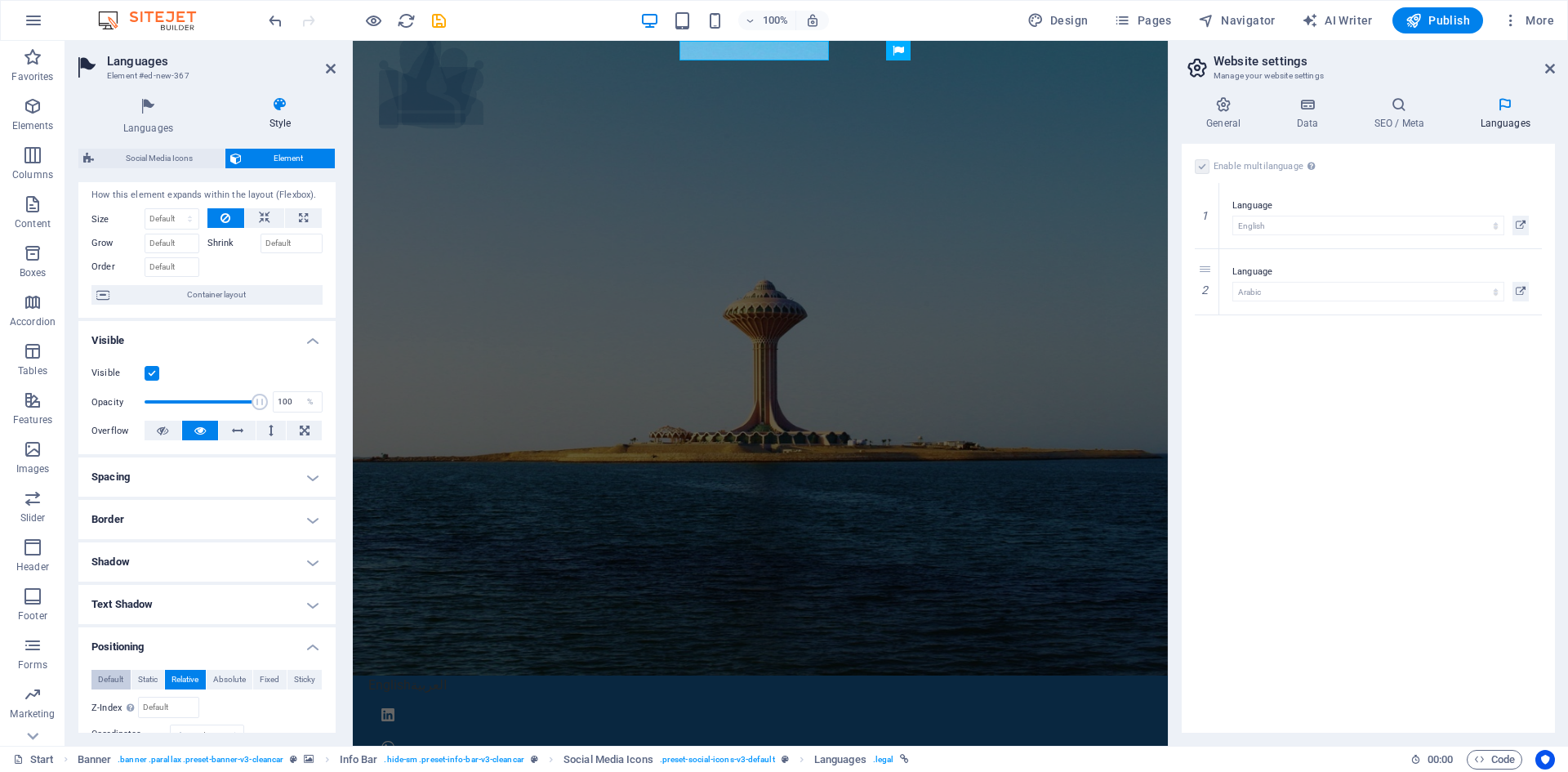
click at [111, 676] on span "Default" at bounding box center [111, 679] width 25 height 19
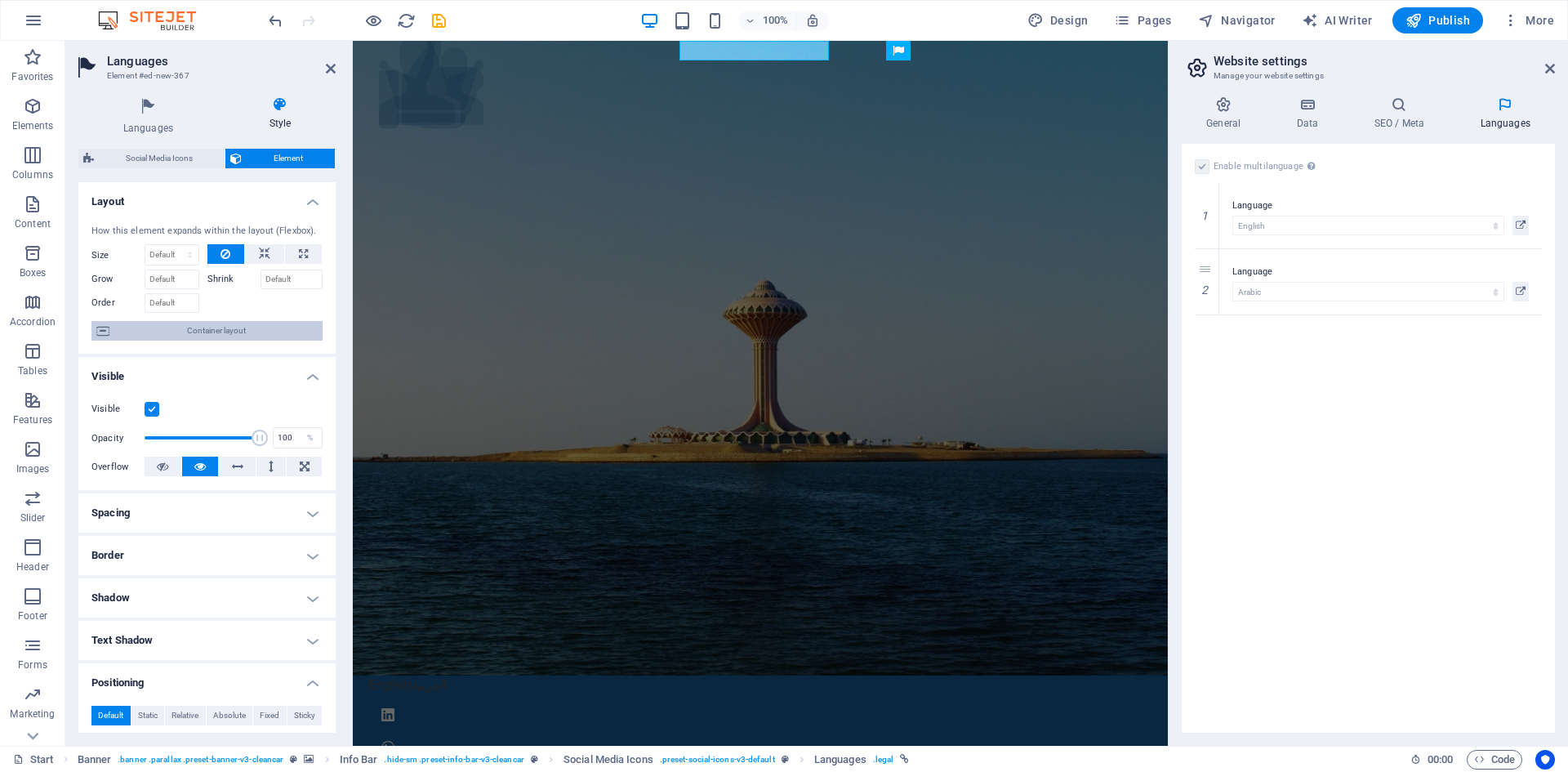
click at [119, 329] on span "Container layout" at bounding box center [216, 330] width 204 height 19
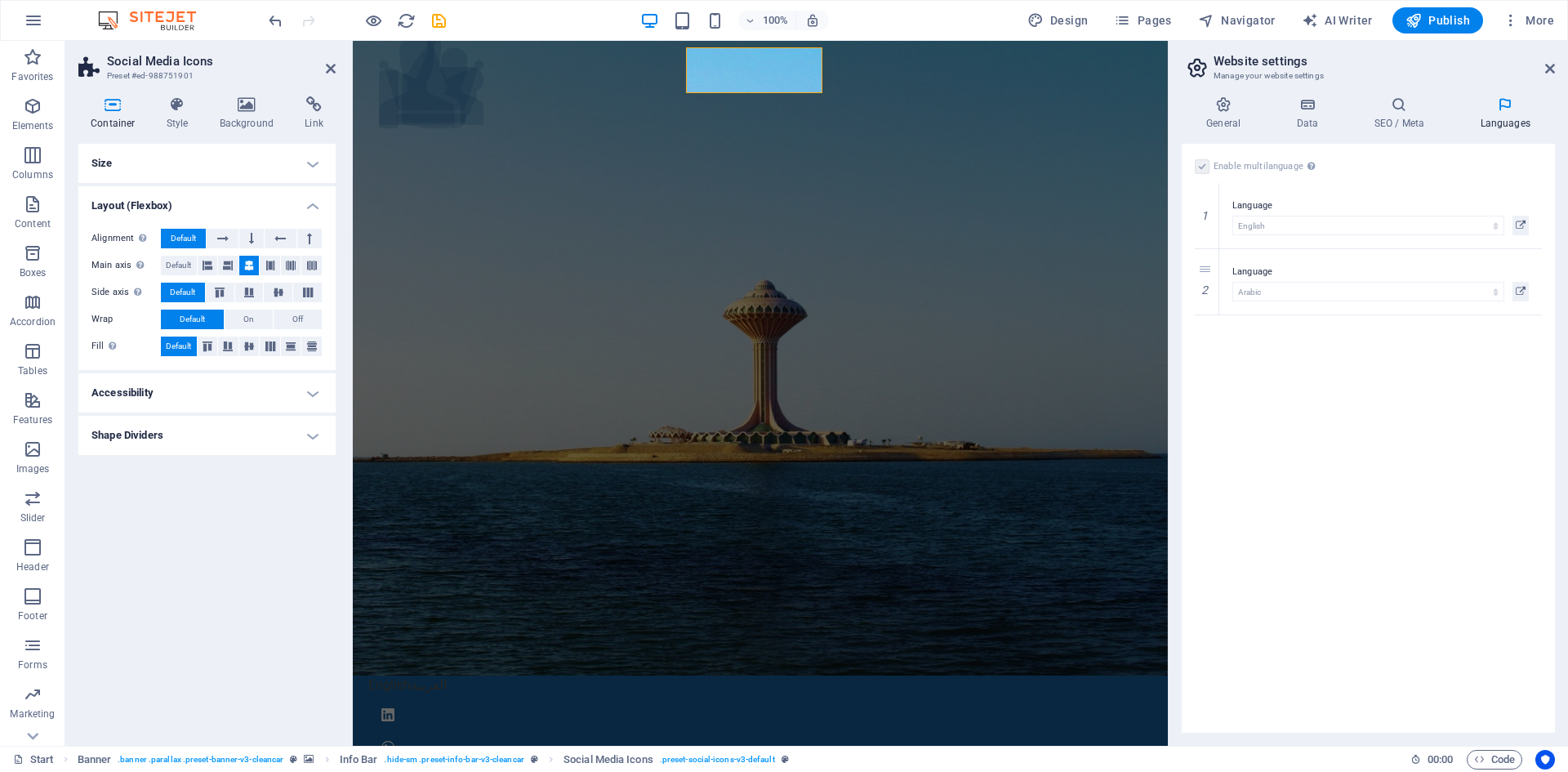
click at [313, 159] on h4 "Size" at bounding box center [207, 163] width 257 height 40
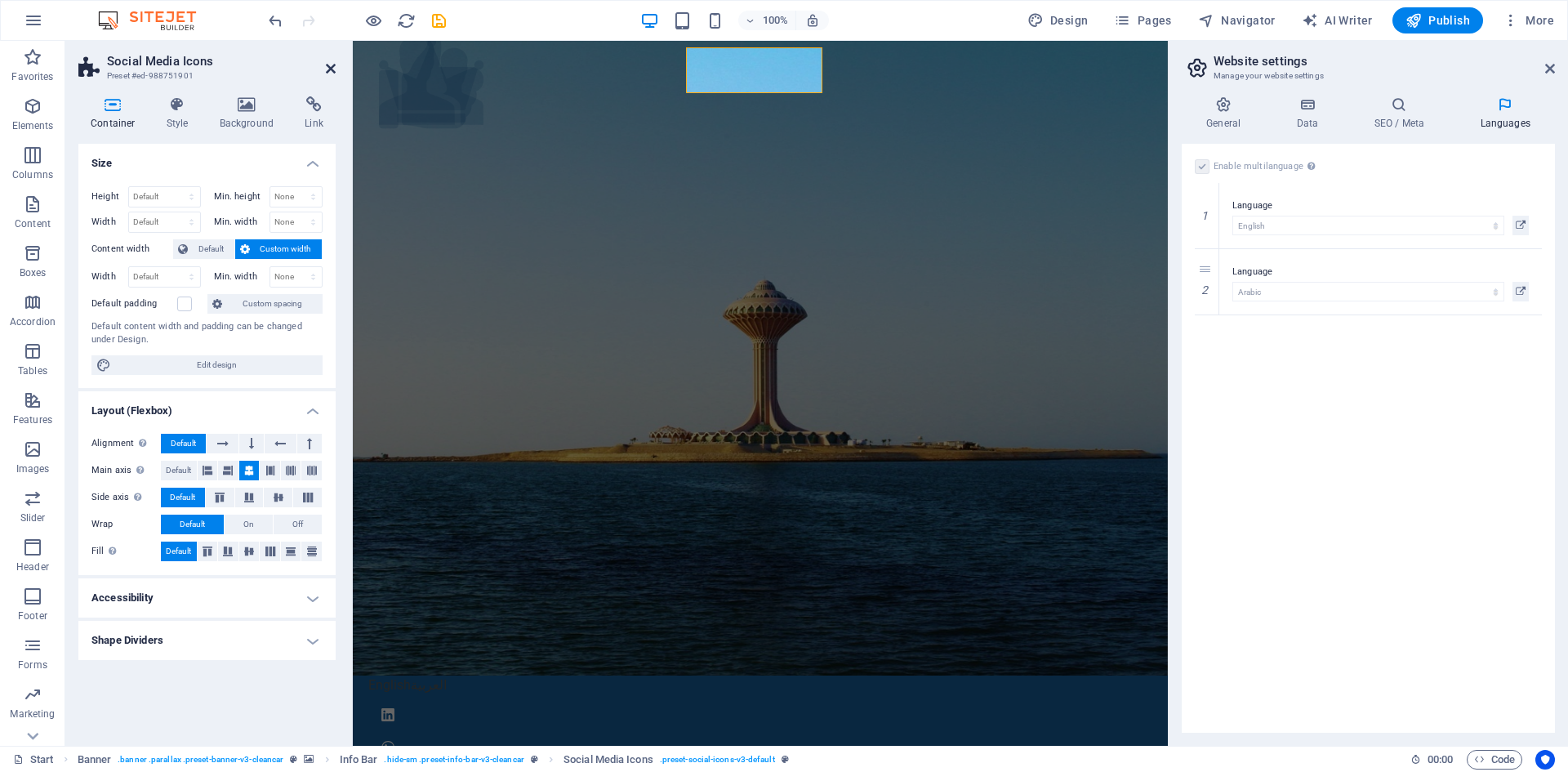
click at [328, 66] on icon at bounding box center [331, 69] width 10 height 13
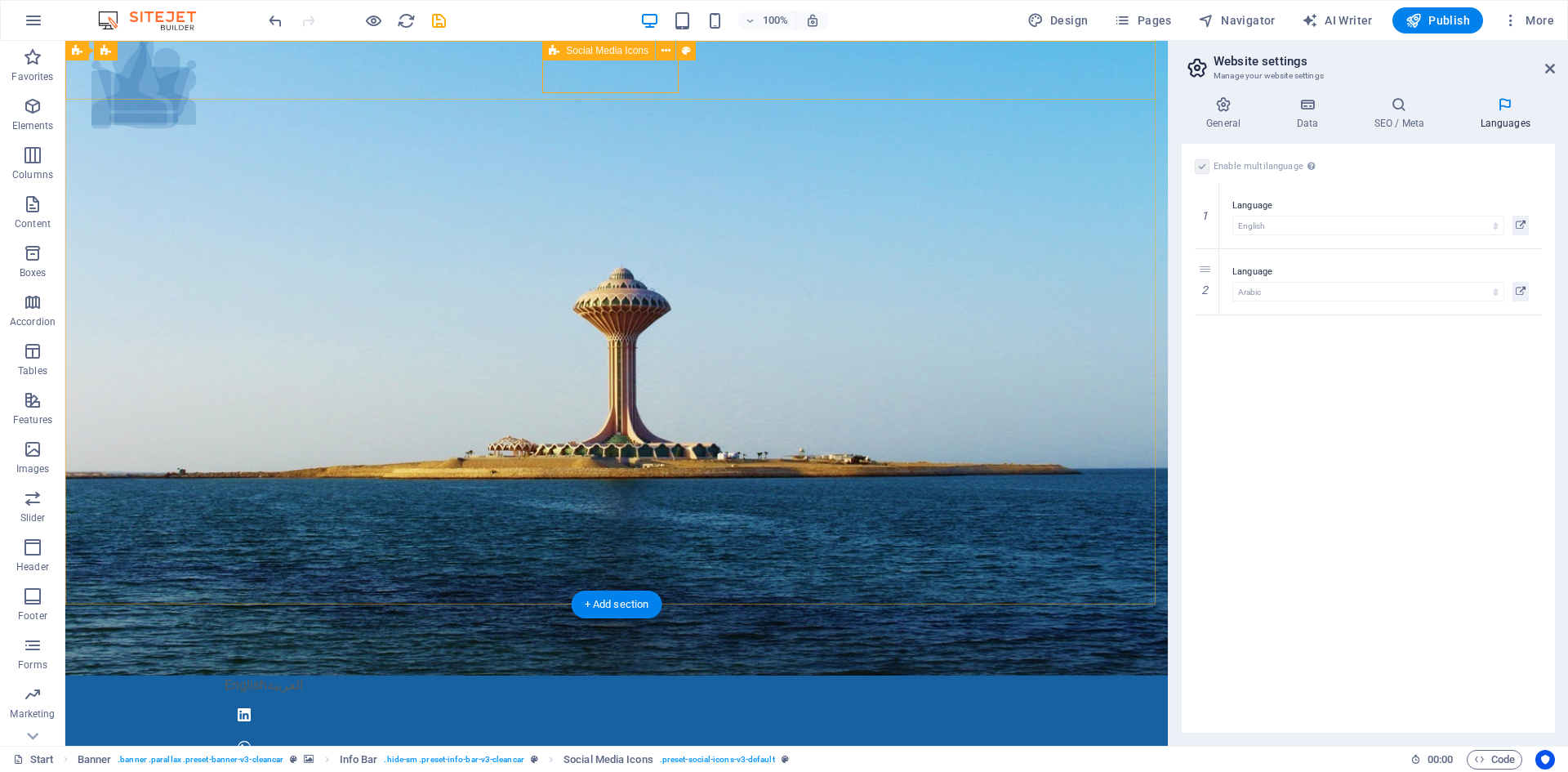
click at [650, 675] on div "English العربية" at bounding box center [617, 717] width 771 height 85
click at [541, 675] on div "English العربية" at bounding box center [617, 685] width 784 height 19
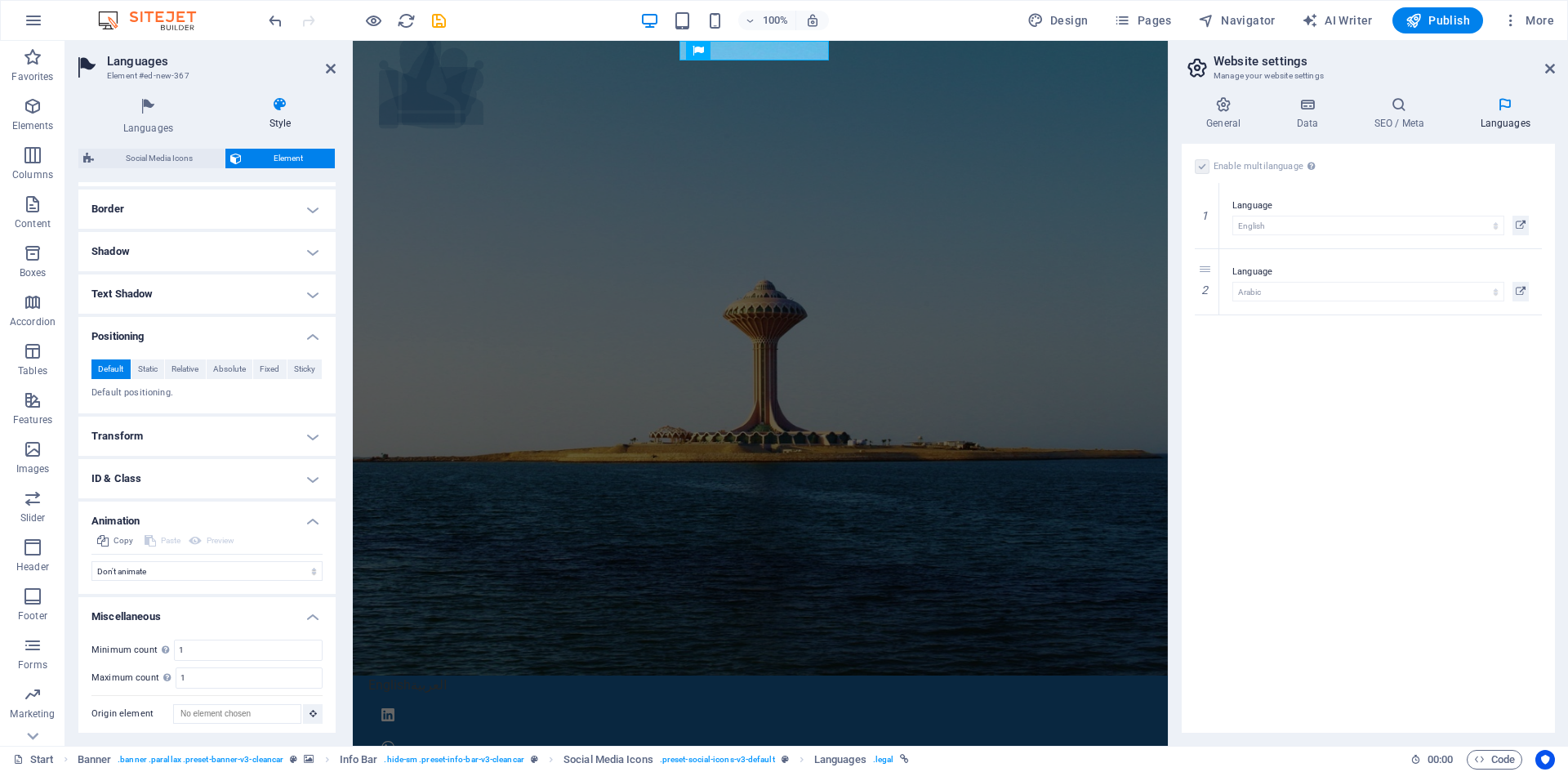
scroll to position [352, 0]
click at [168, 612] on h4 "Miscellaneous" at bounding box center [207, 606] width 257 height 29
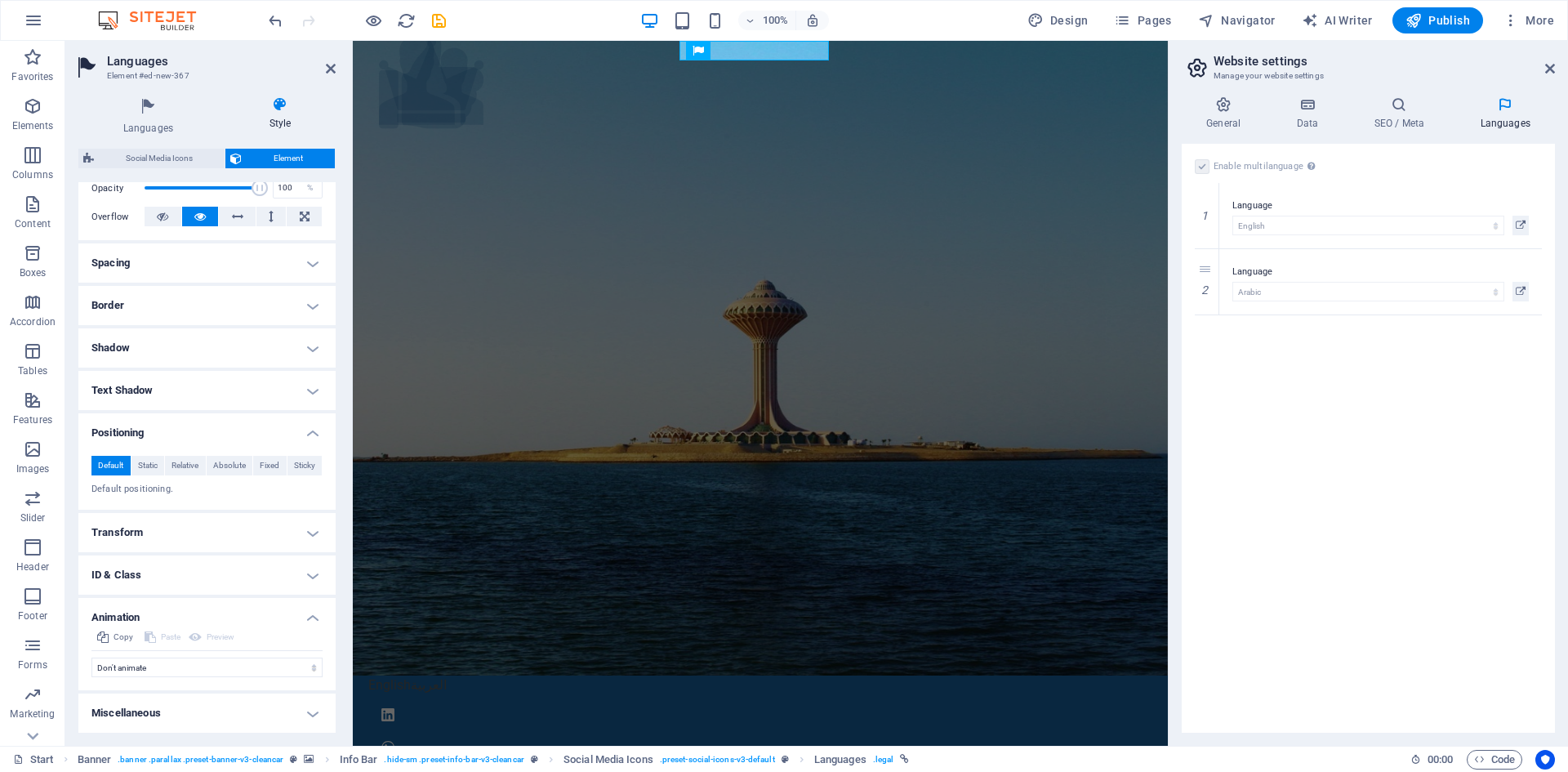
click at [155, 614] on h4 "Animation" at bounding box center [207, 612] width 257 height 29
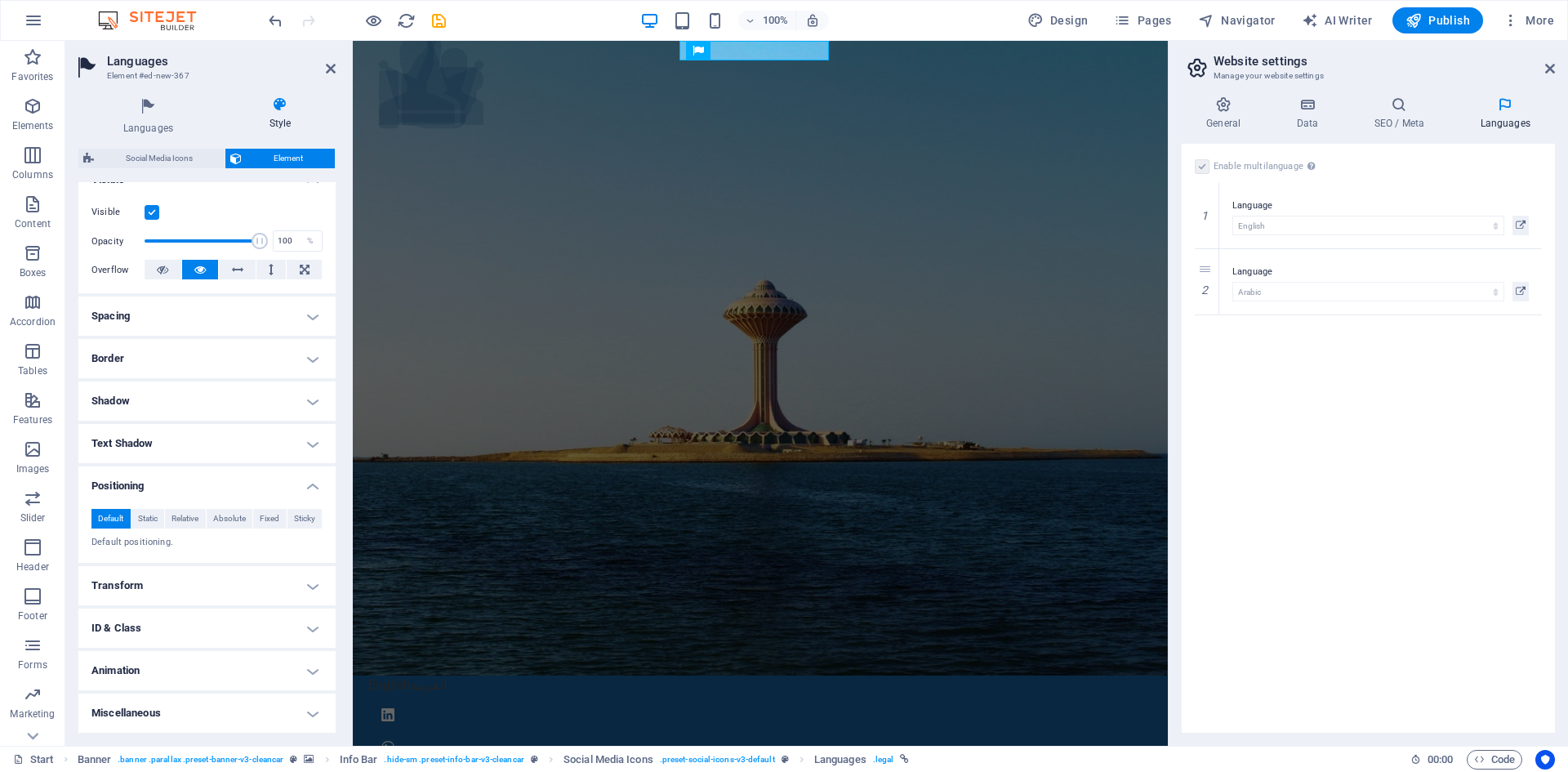
scroll to position [0, 0]
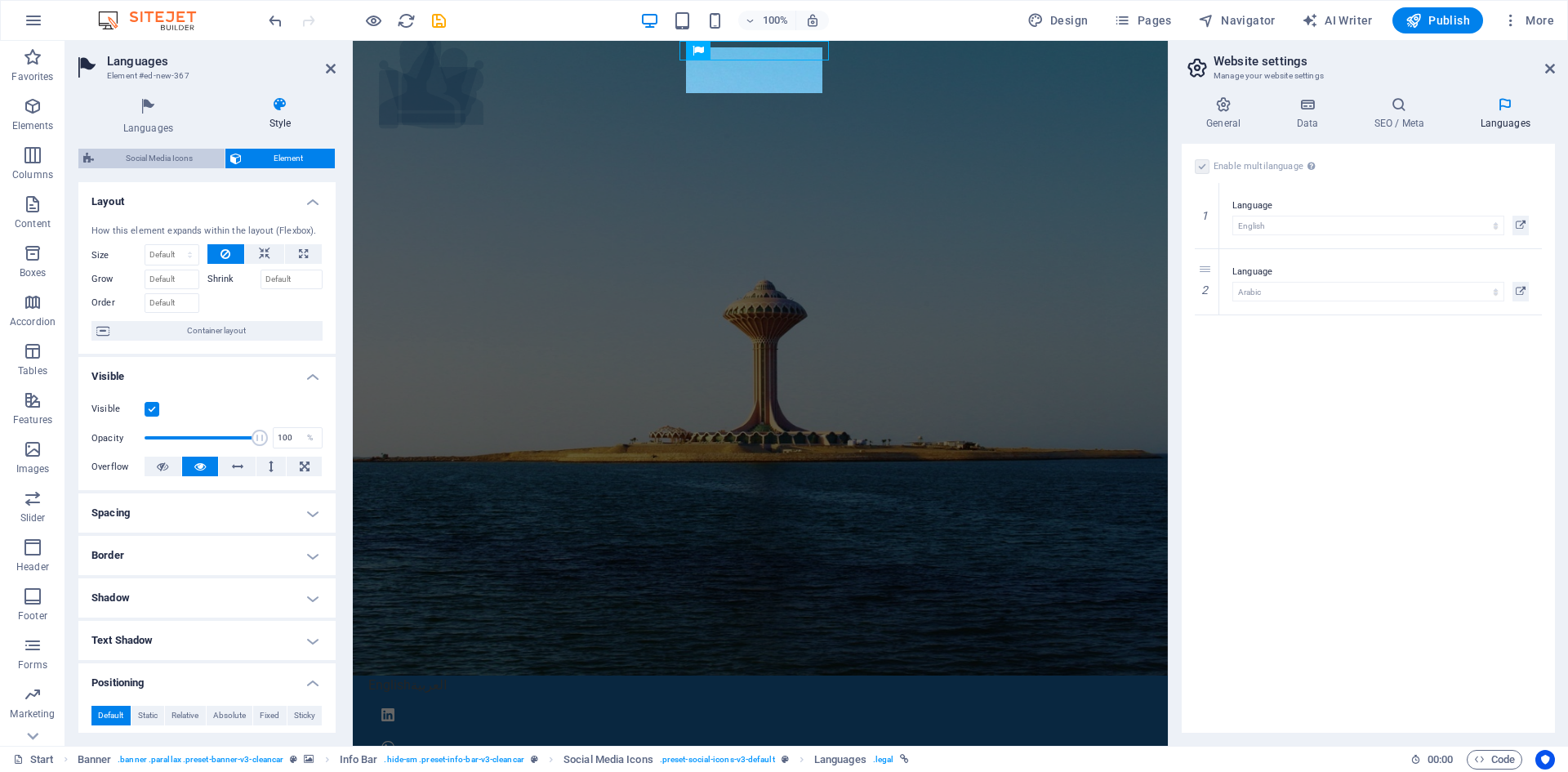
click at [151, 156] on span "Social Media Icons" at bounding box center [159, 158] width 121 height 19
select select "rem"
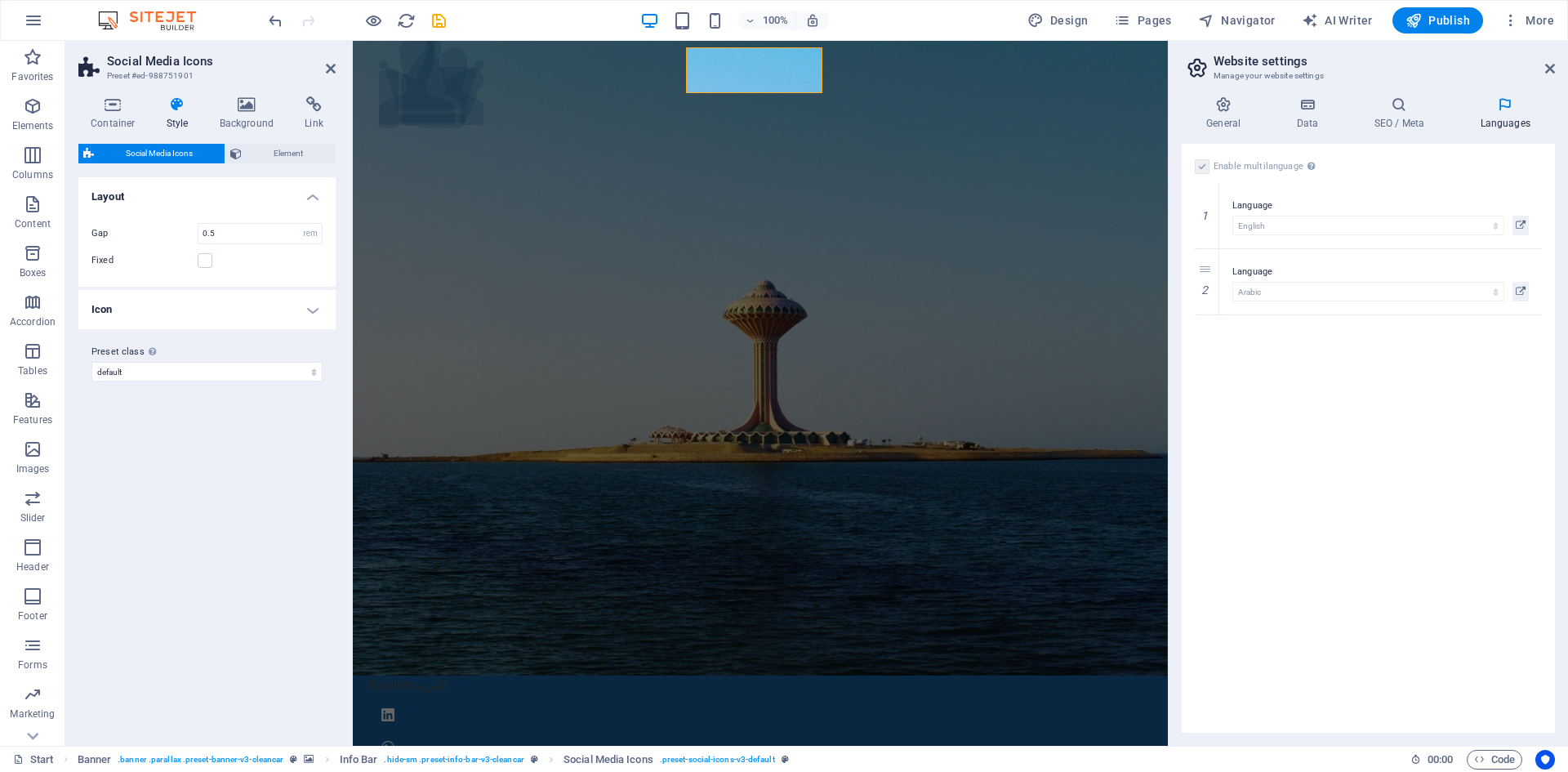
click at [136, 307] on h4 "Icon" at bounding box center [207, 309] width 257 height 40
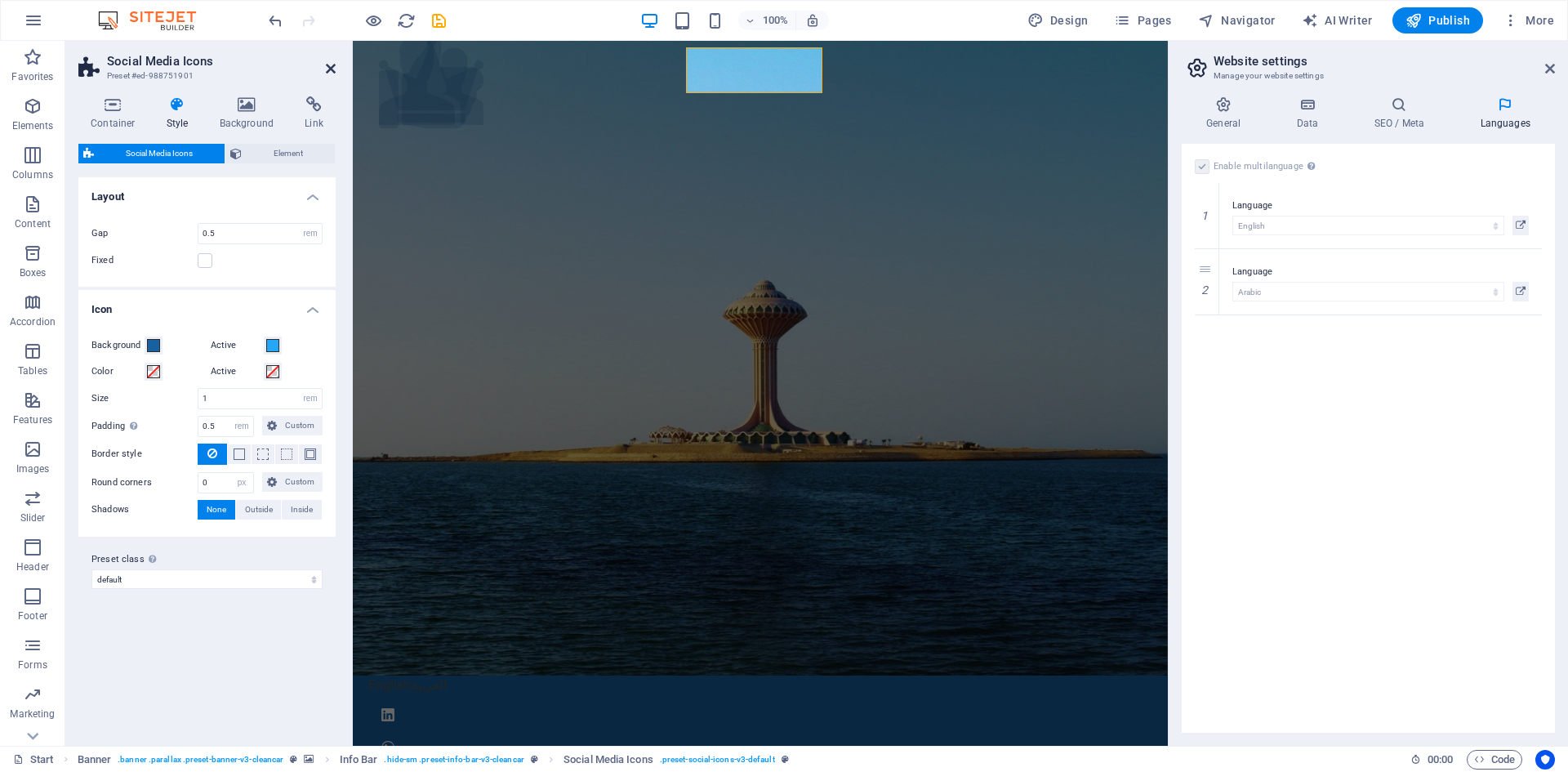
click at [330, 69] on icon at bounding box center [331, 69] width 10 height 13
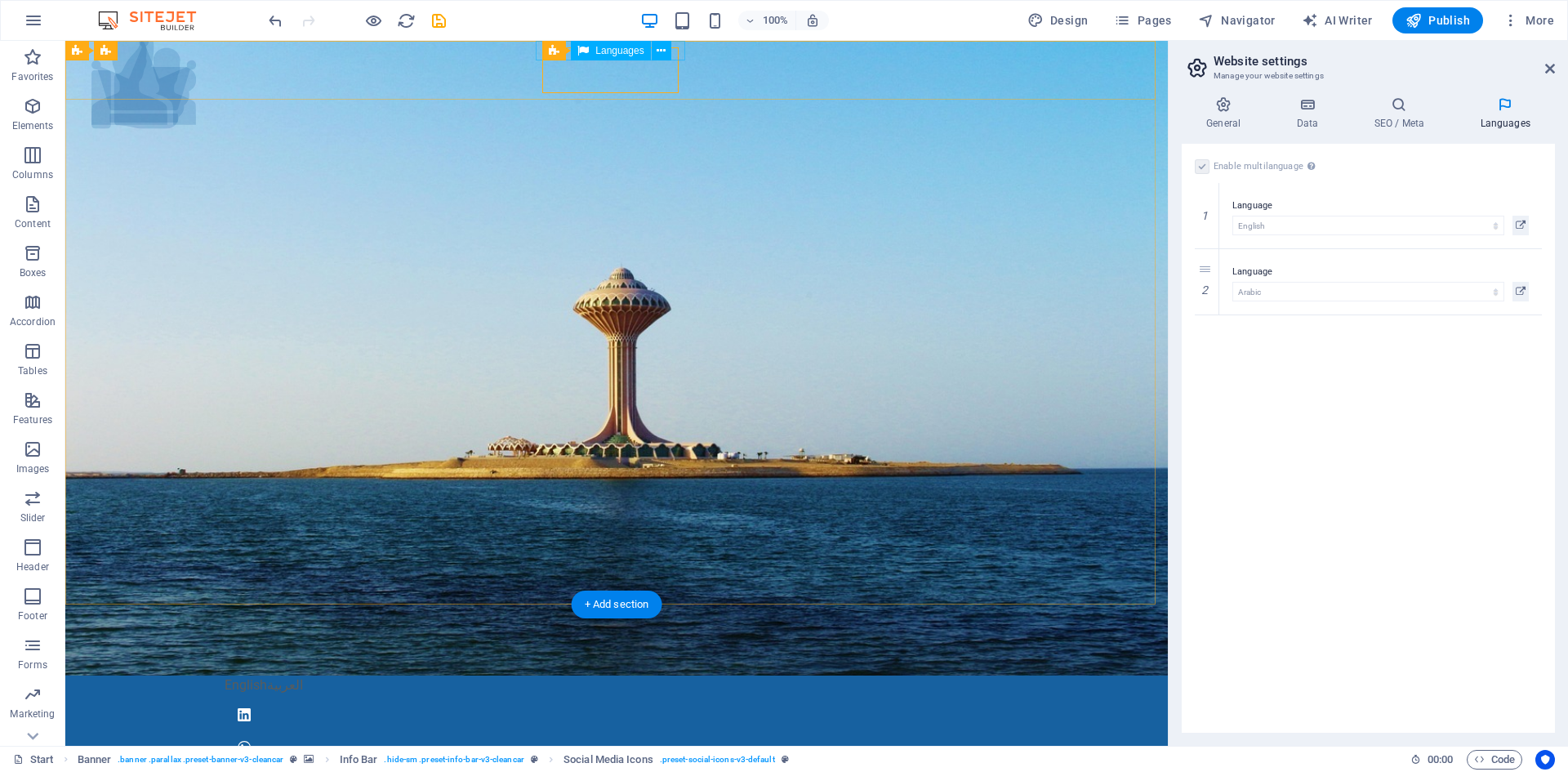
click at [538, 675] on div "English العربية" at bounding box center [617, 685] width 784 height 19
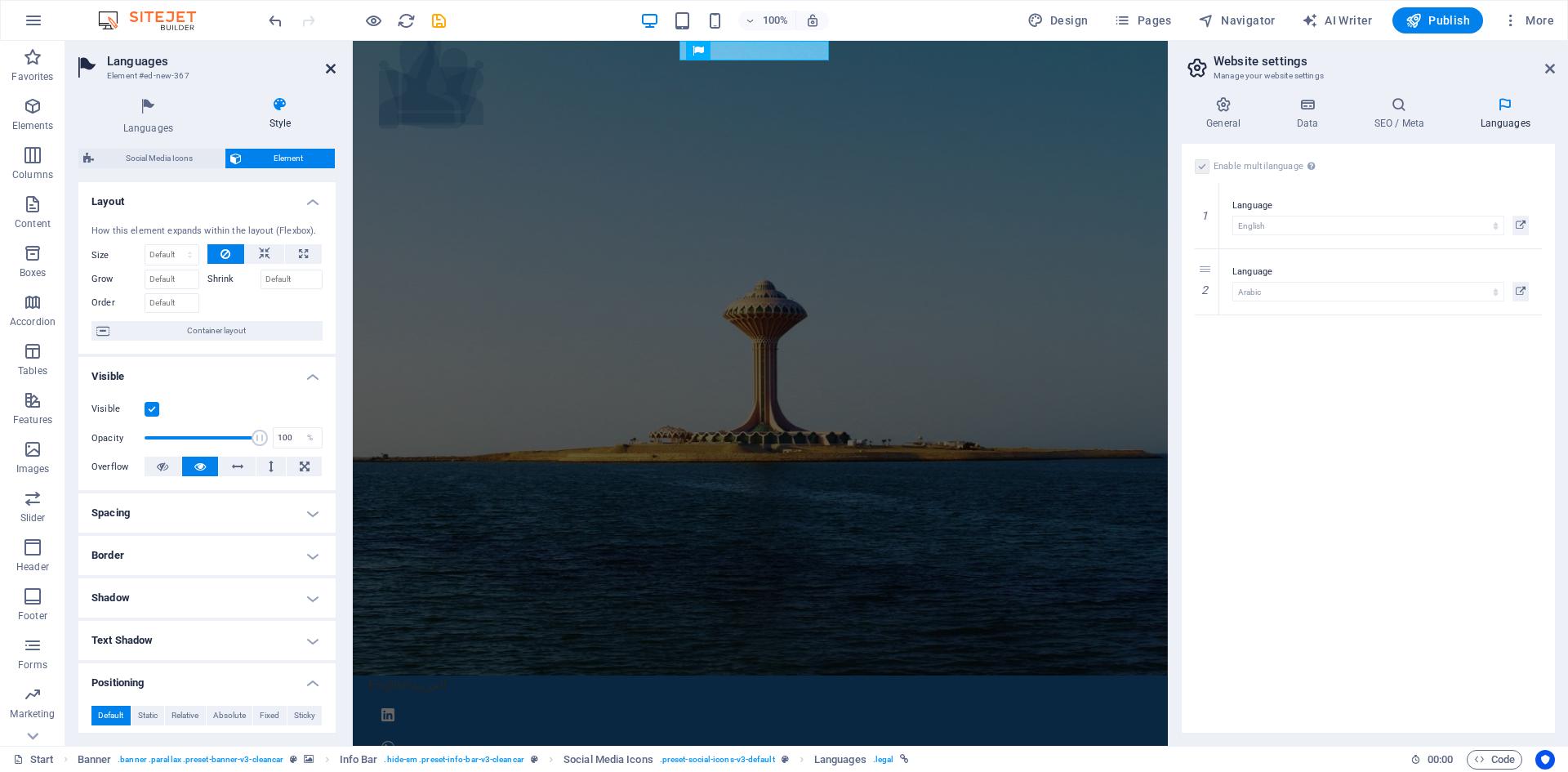
click at [326, 69] on icon at bounding box center [331, 69] width 10 height 13
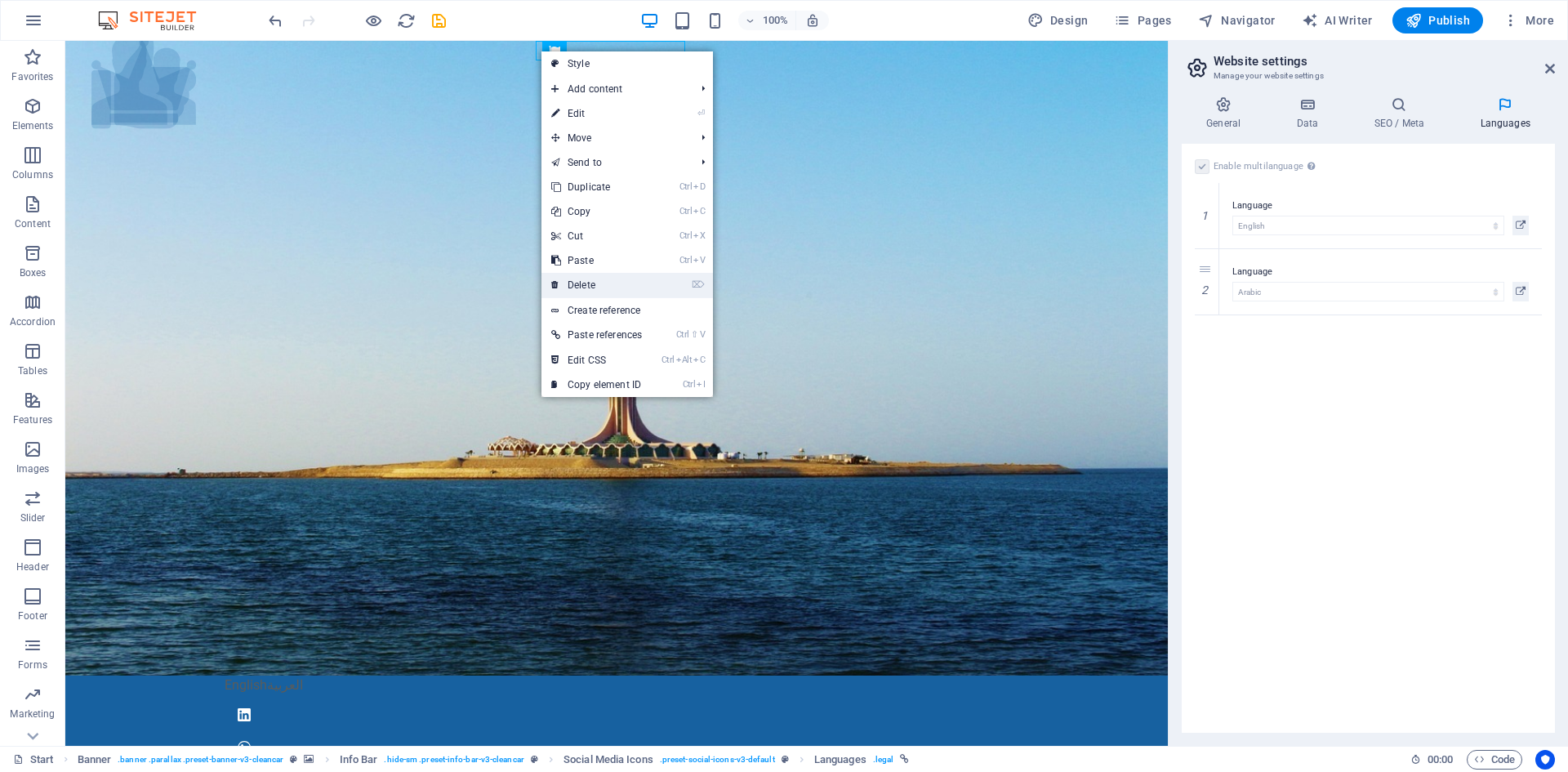
click at [617, 281] on link "⌦ Delete" at bounding box center [596, 284] width 110 height 24
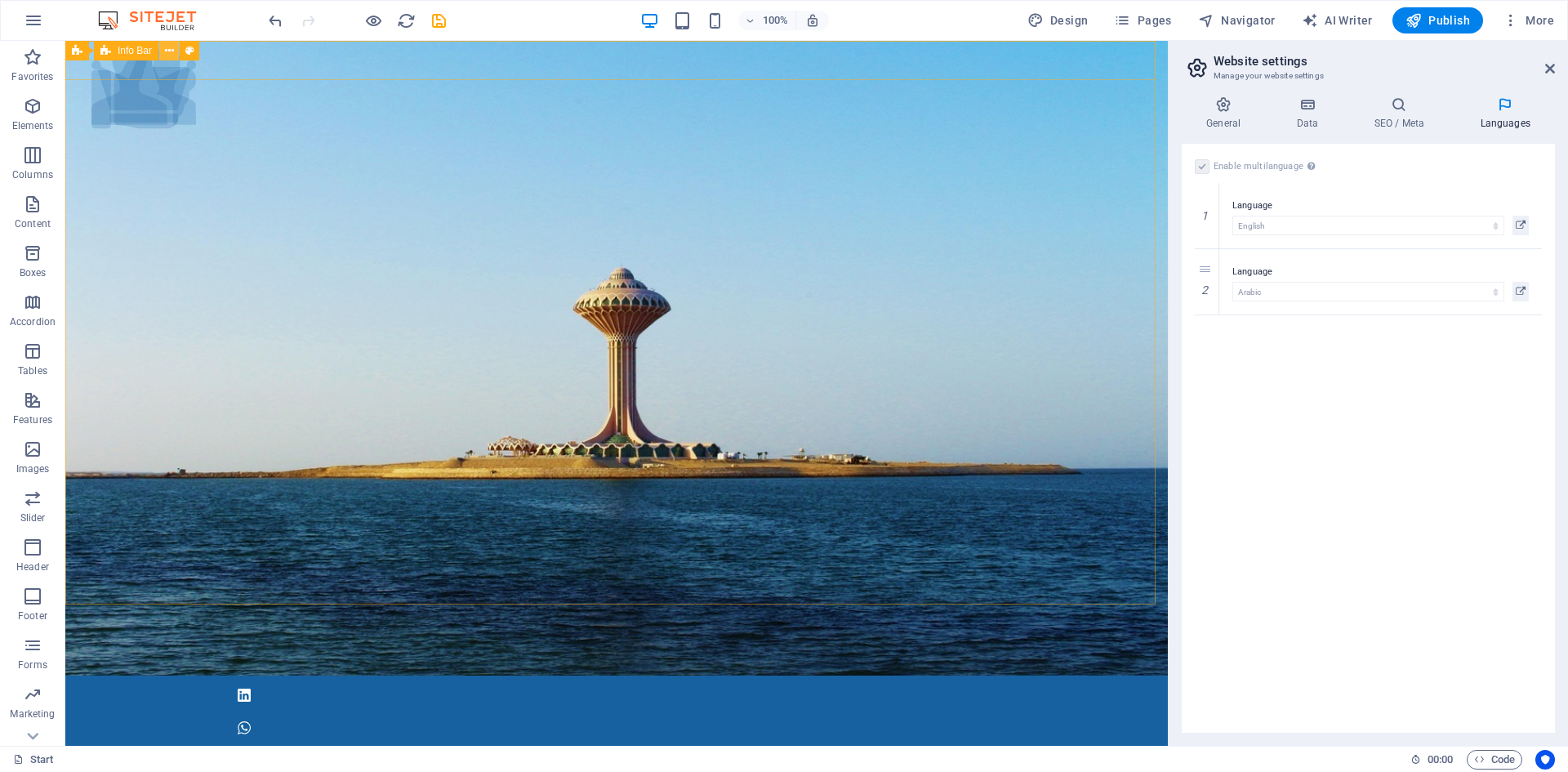
click at [168, 52] on icon at bounding box center [169, 50] width 9 height 17
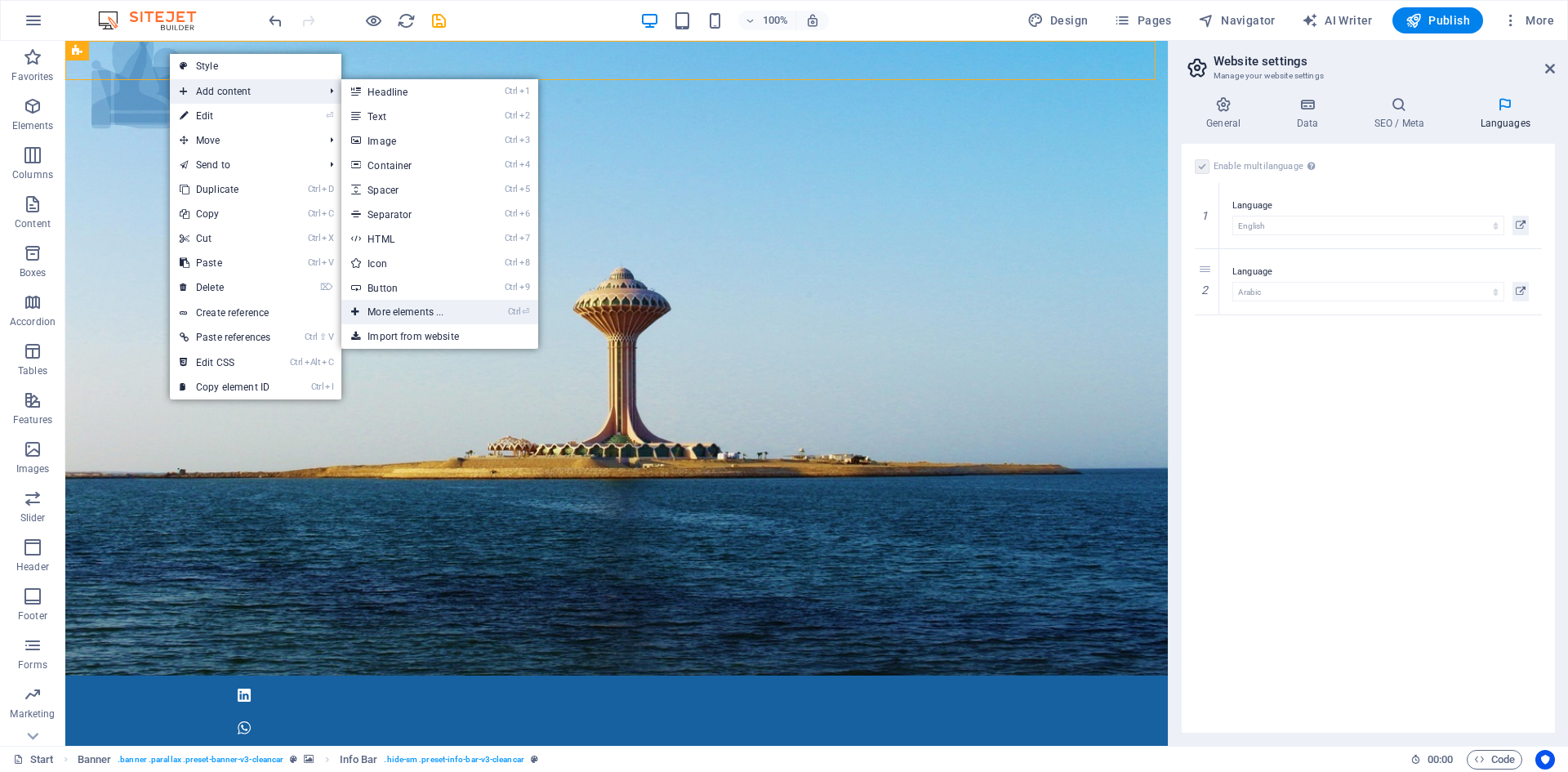
click at [442, 304] on link "Ctrl ⏎ More elements ..." at bounding box center [409, 311] width 135 height 24
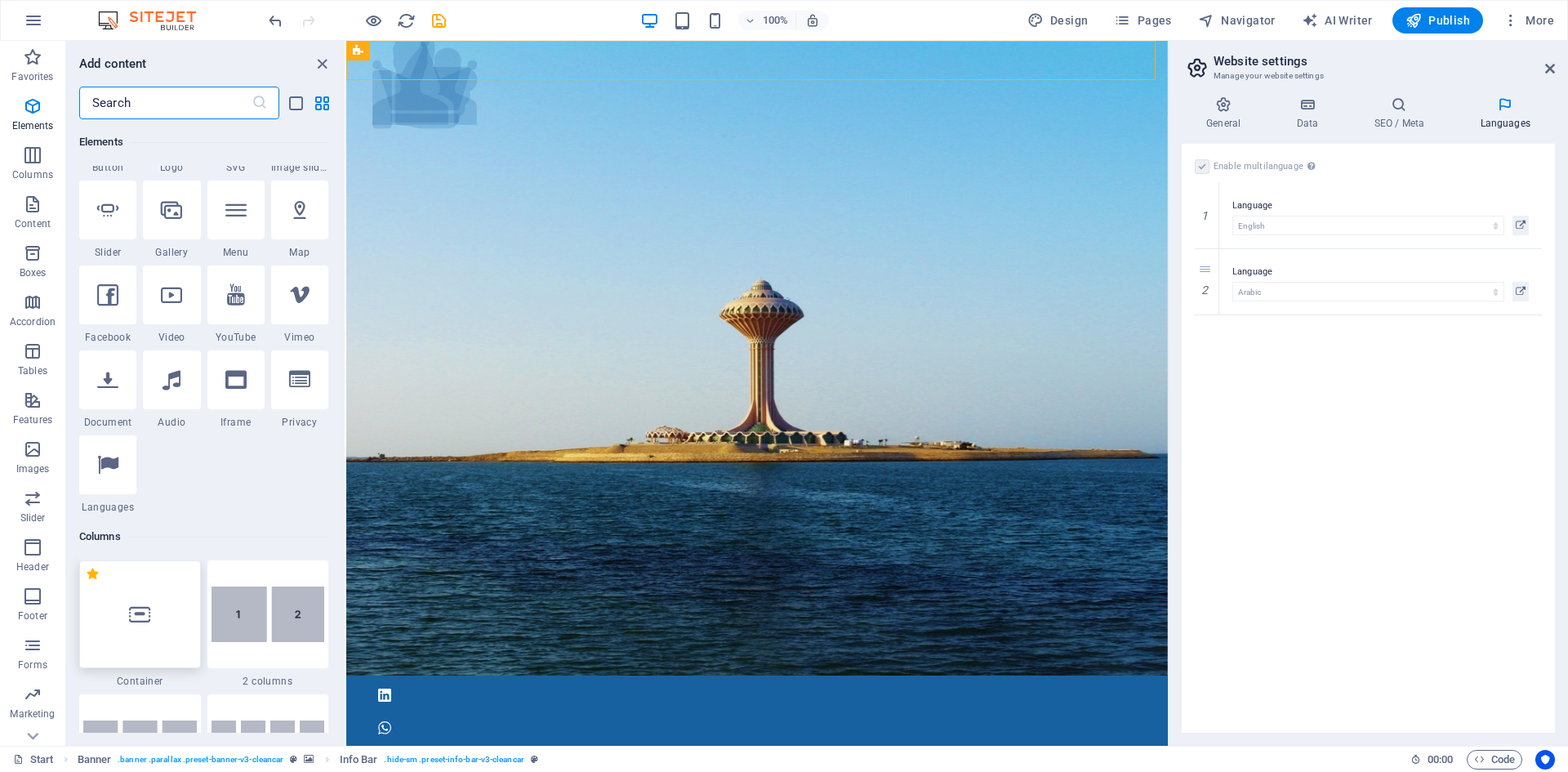
scroll to position [419, 0]
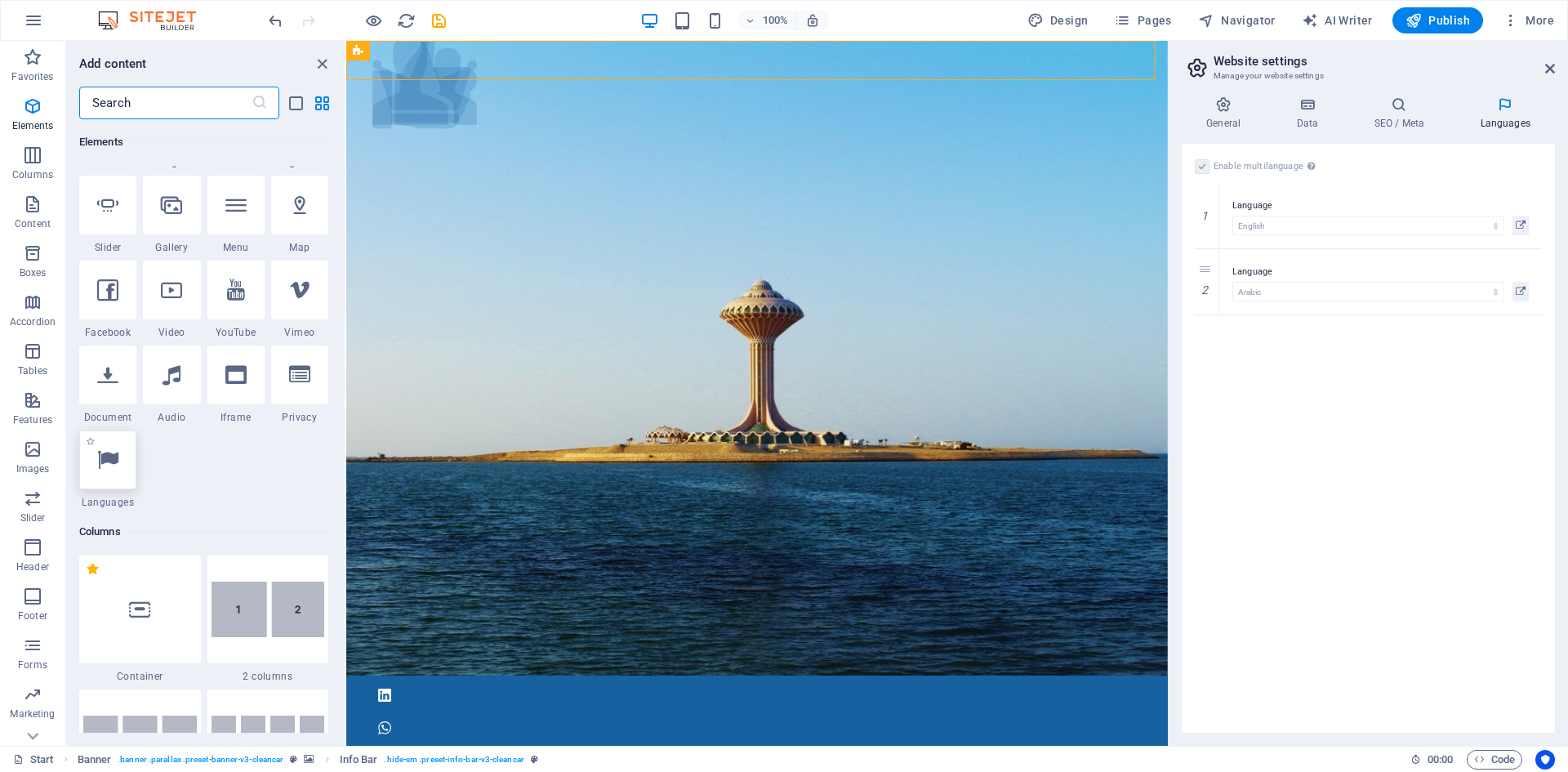
click at [113, 473] on div at bounding box center [108, 460] width 57 height 59
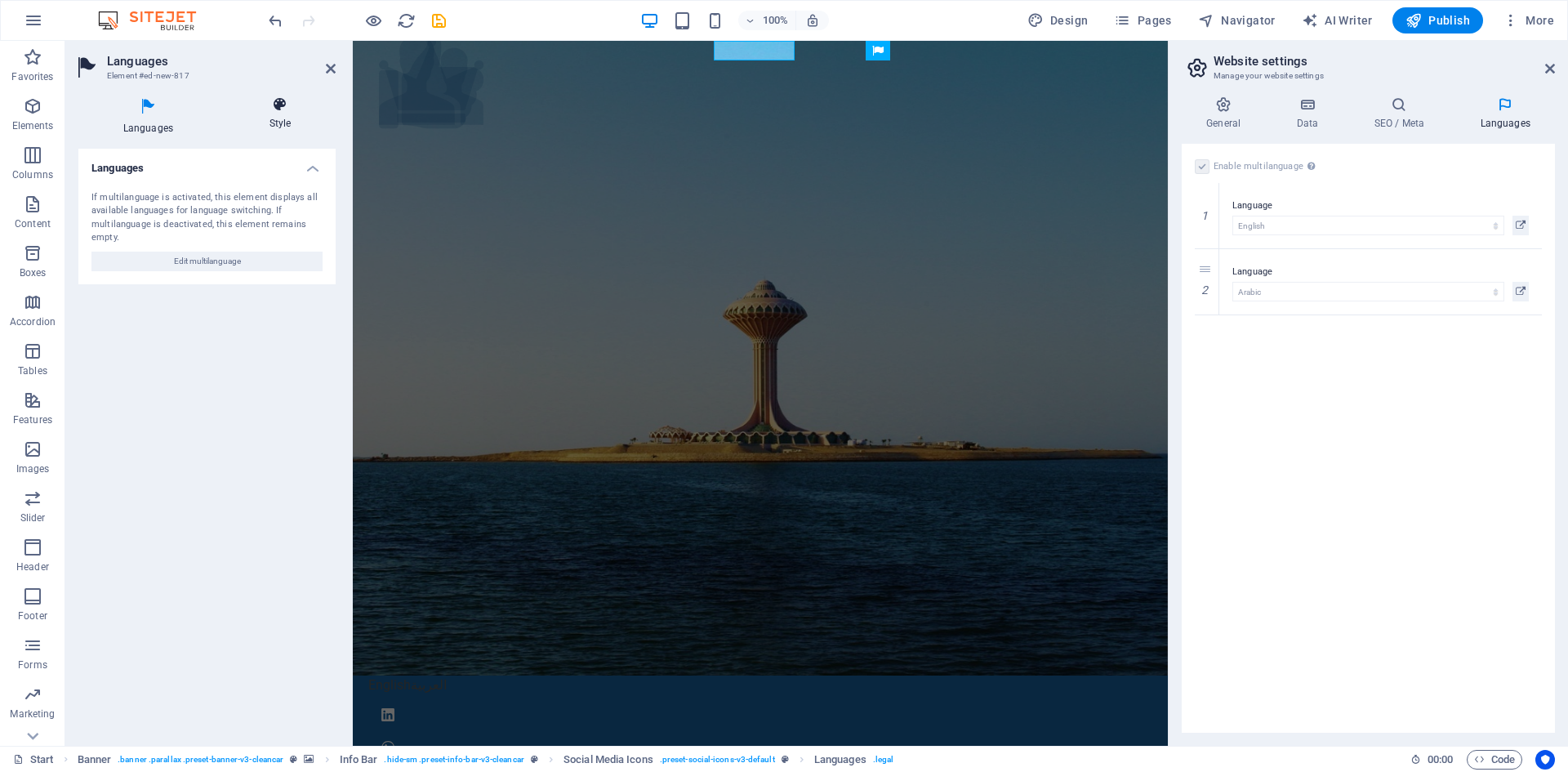
click at [283, 108] on icon at bounding box center [280, 104] width 111 height 16
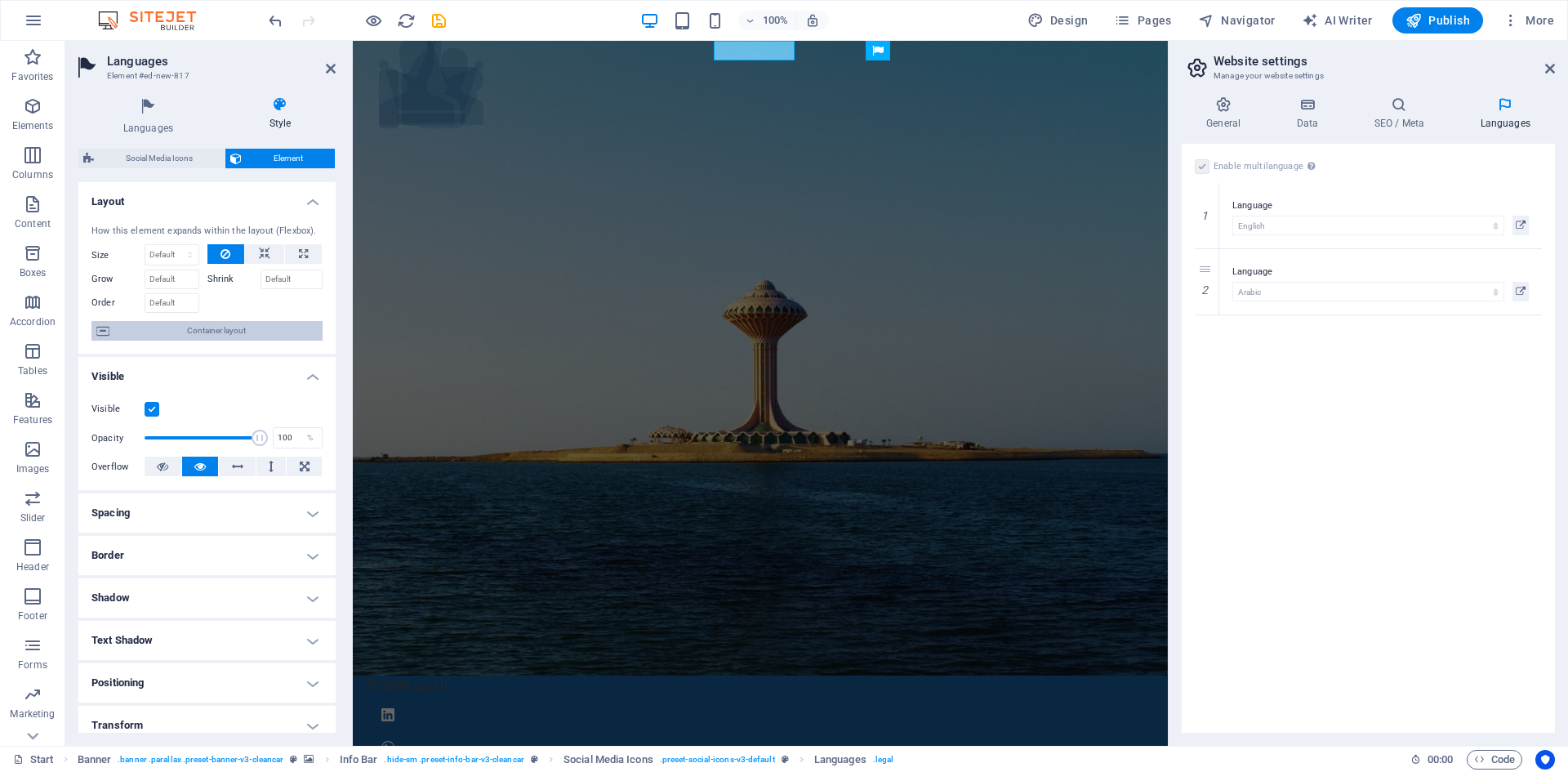
scroll to position [140, 0]
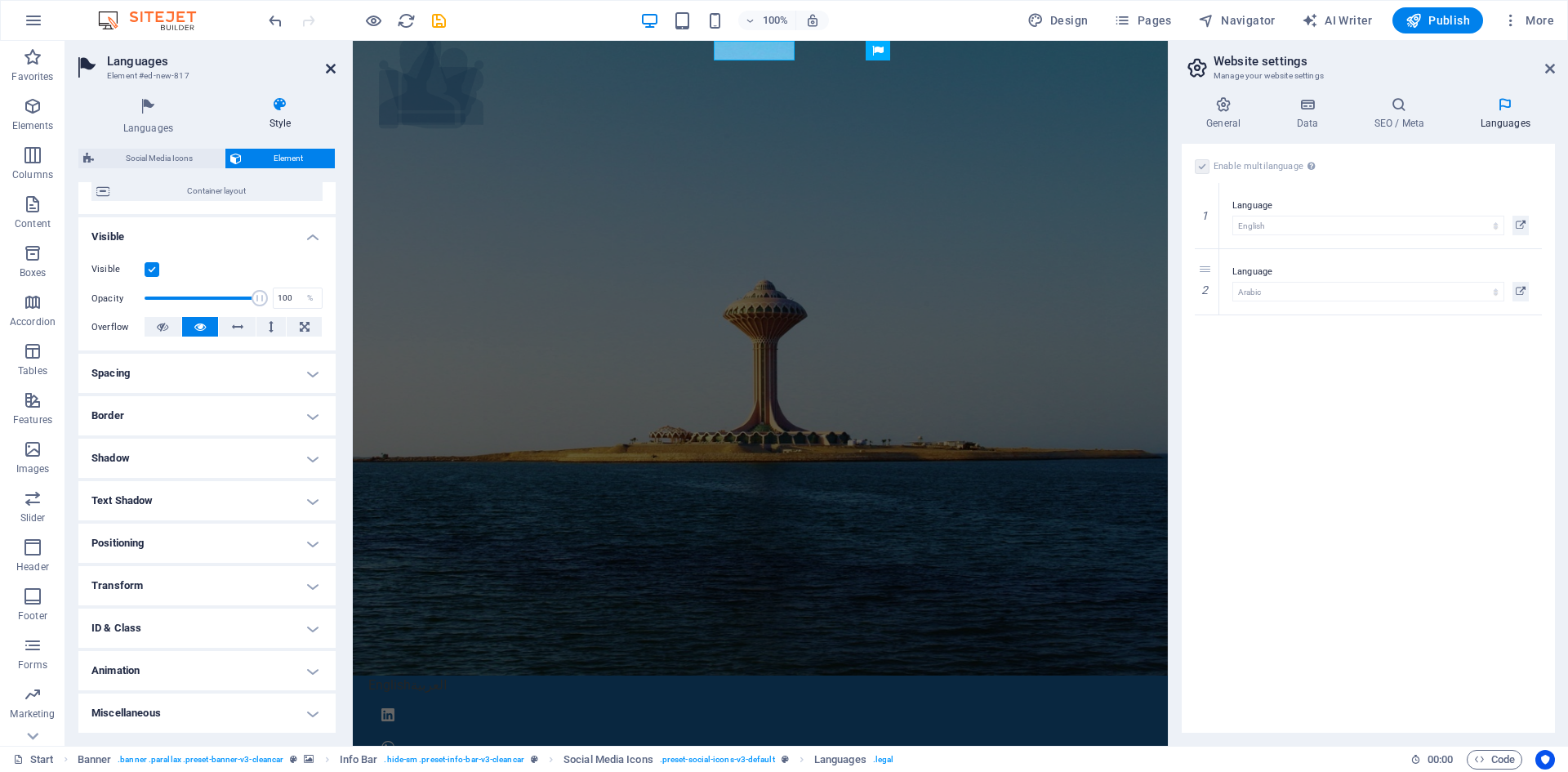
click at [335, 63] on icon at bounding box center [331, 69] width 10 height 13
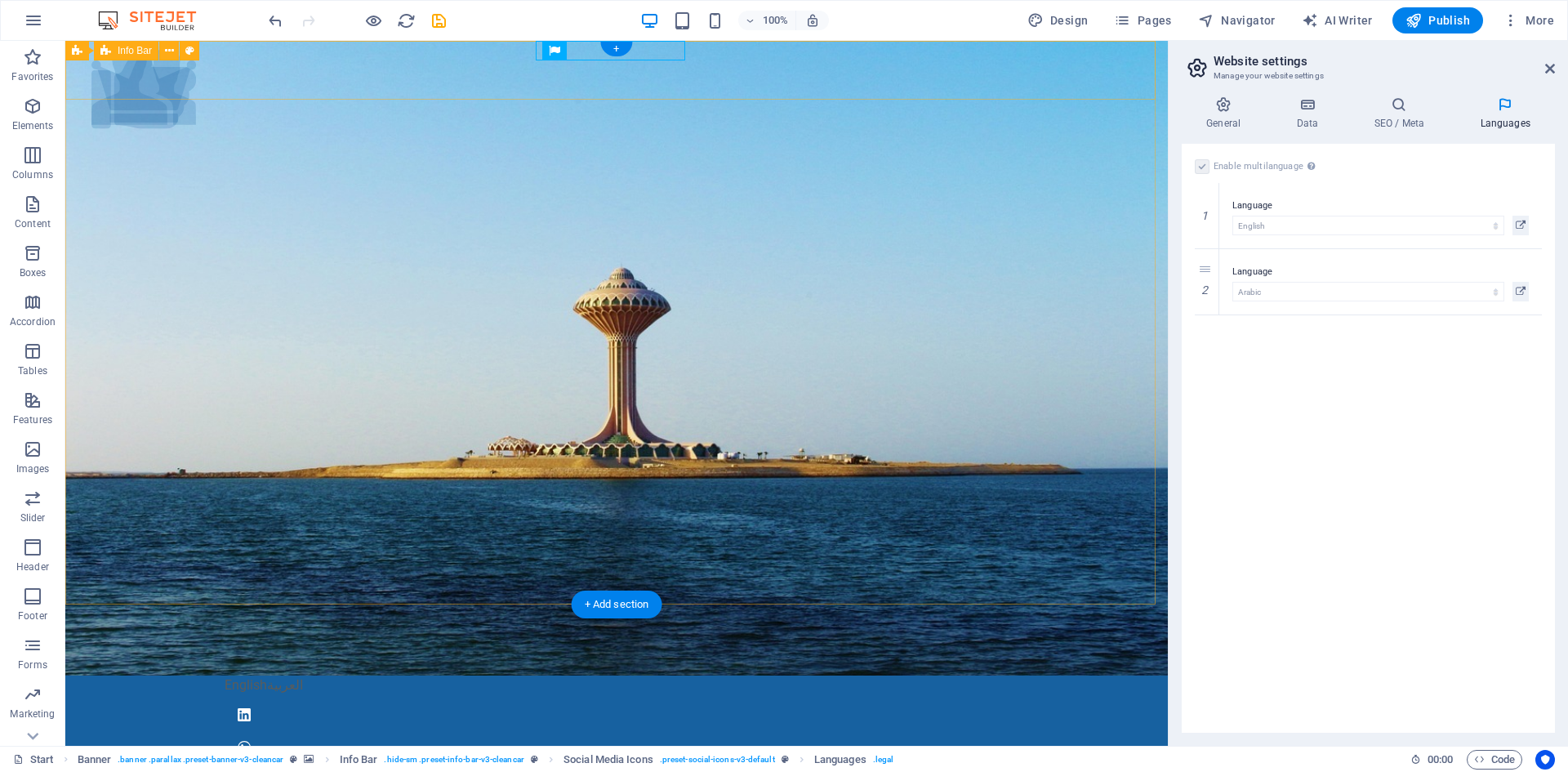
drag, startPoint x: 537, startPoint y: 45, endPoint x: 494, endPoint y: 61, distance: 45.9
click at [494, 675] on div "English العربية" at bounding box center [617, 721] width 1103 height 92
drag, startPoint x: 608, startPoint y: 97, endPoint x: 417, endPoint y: 54, distance: 195.8
click at [662, 50] on icon at bounding box center [661, 50] width 9 height 17
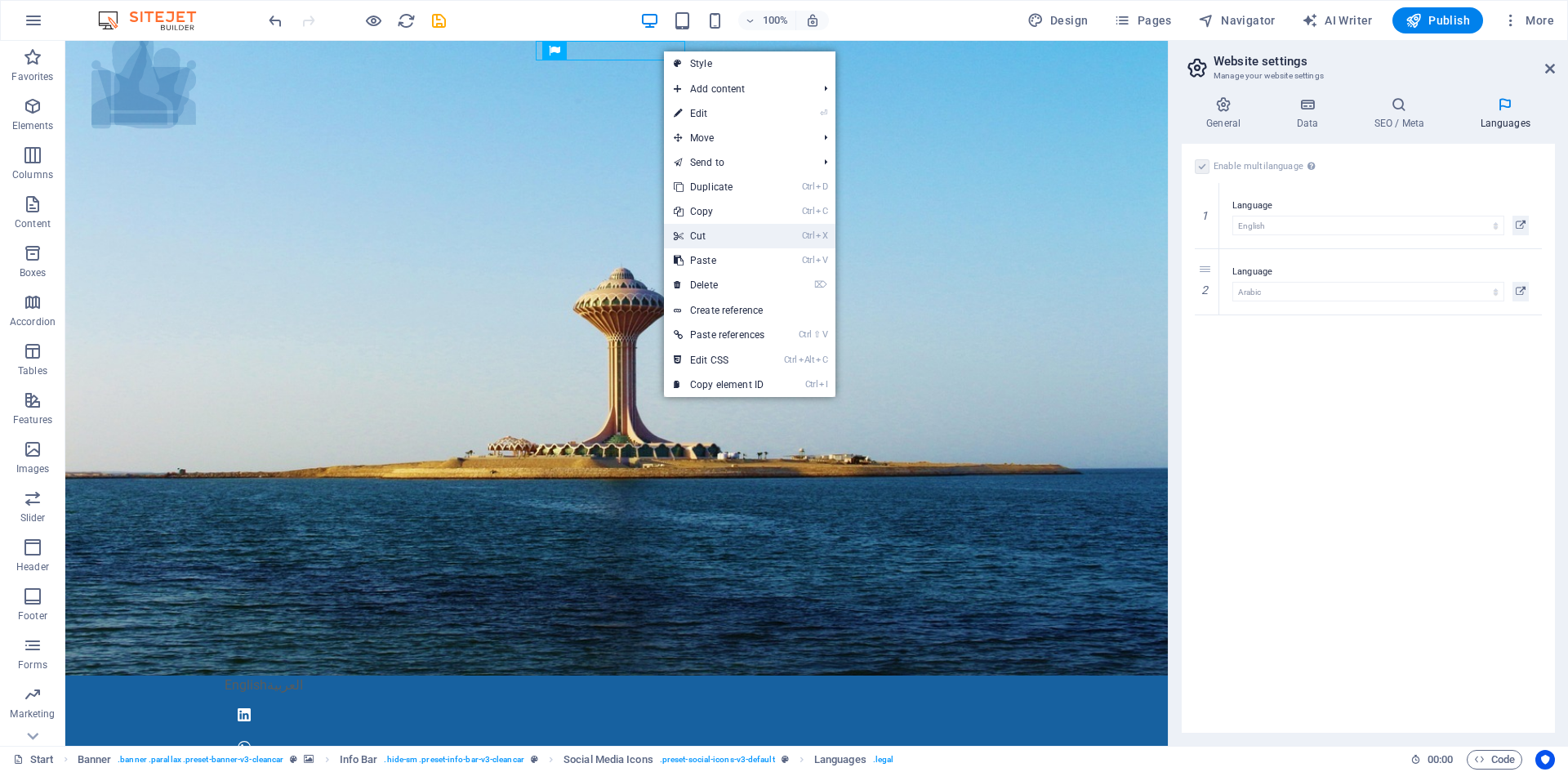
click at [744, 231] on link "Ctrl X Cut" at bounding box center [718, 235] width 110 height 24
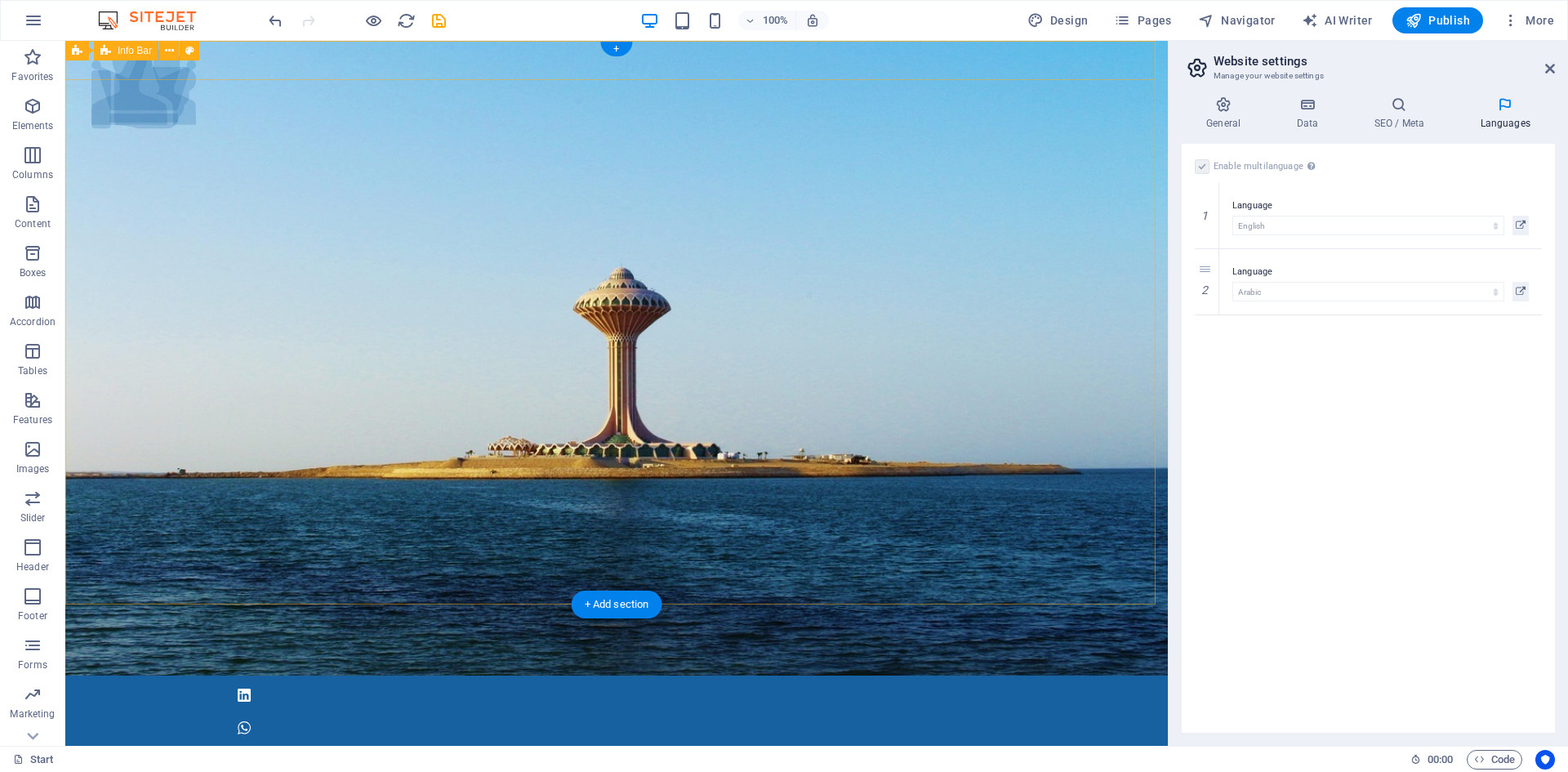
click at [1106, 675] on div at bounding box center [617, 711] width 1103 height 71
click at [1133, 675] on div at bounding box center [617, 711] width 1103 height 71
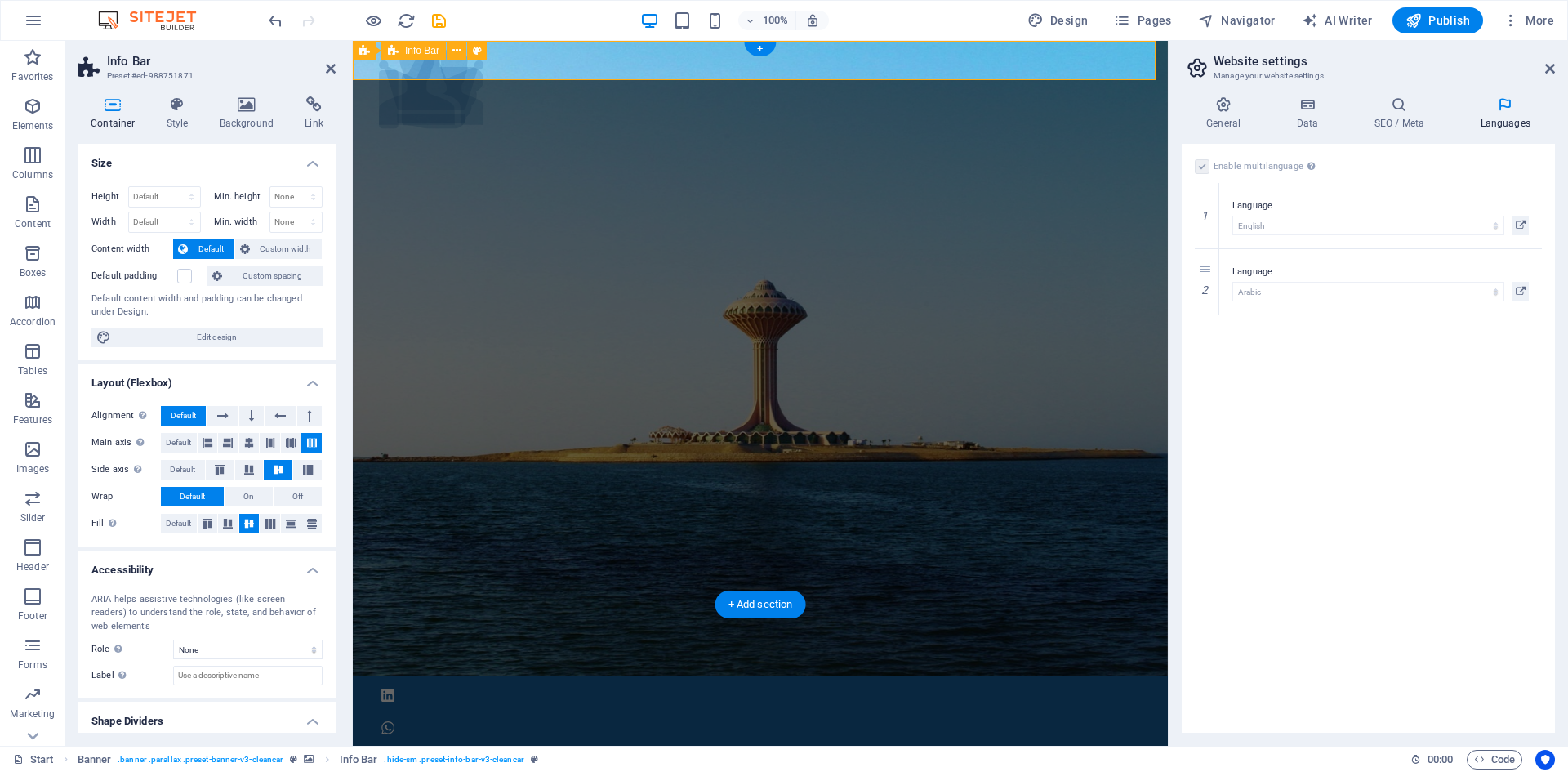
click at [1133, 675] on div at bounding box center [760, 711] width 815 height 71
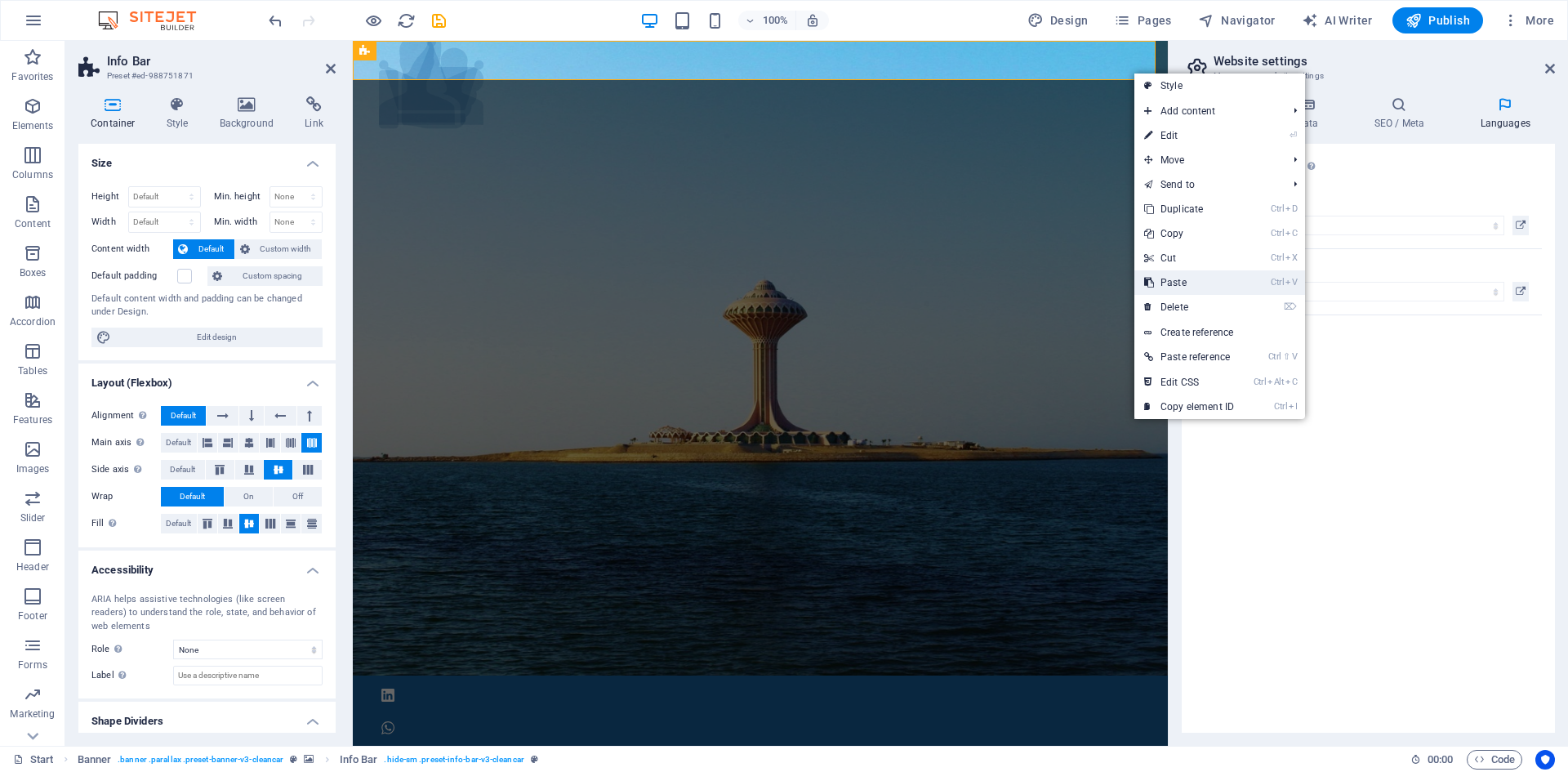
click at [1210, 286] on link "Ctrl V Paste" at bounding box center [1189, 282] width 109 height 24
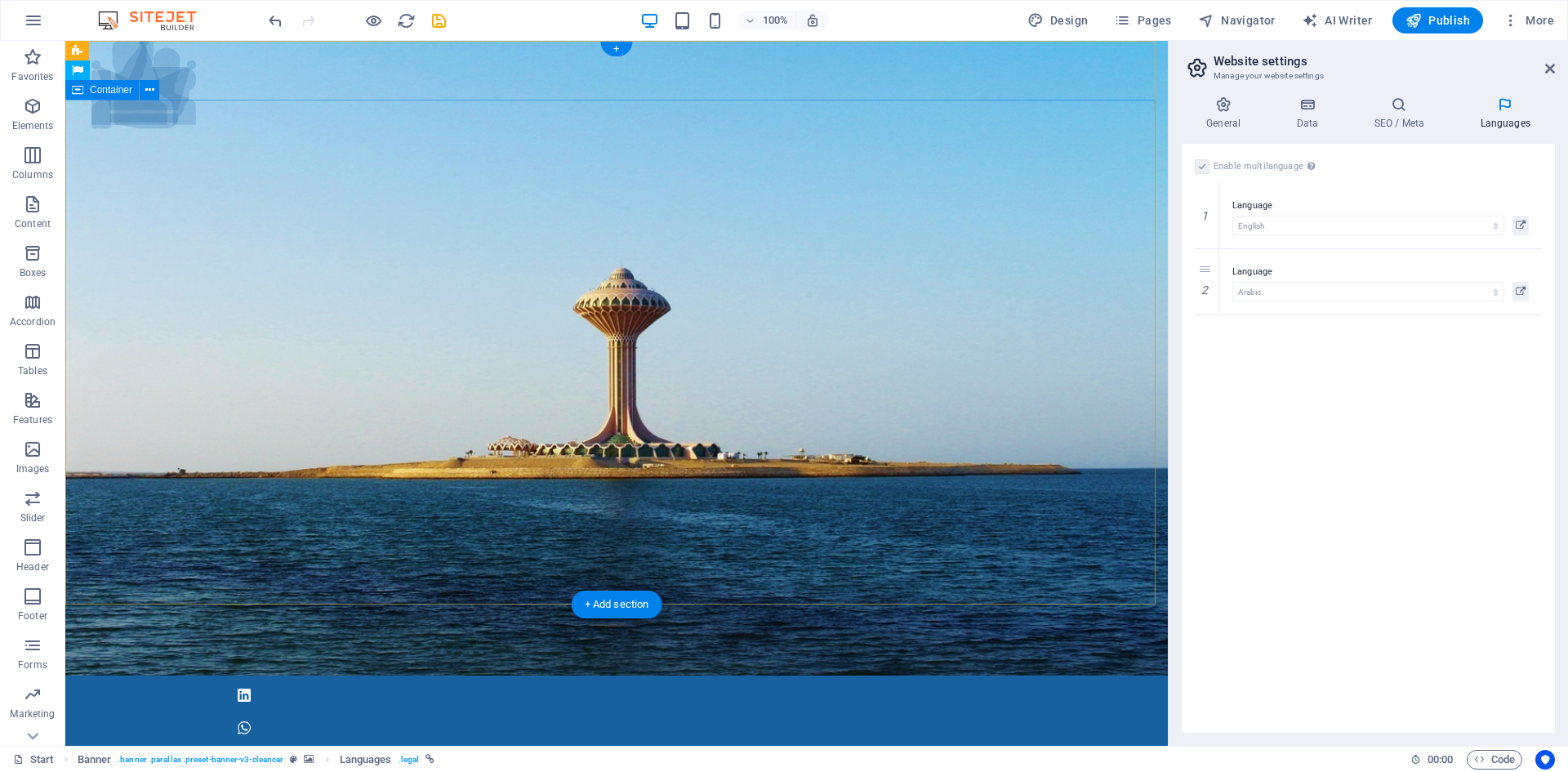
click at [109, 747] on div "English العربية" at bounding box center [617, 756] width 1103 height 19
click at [127, 72] on span "Languages" at bounding box center [142, 71] width 48 height 10
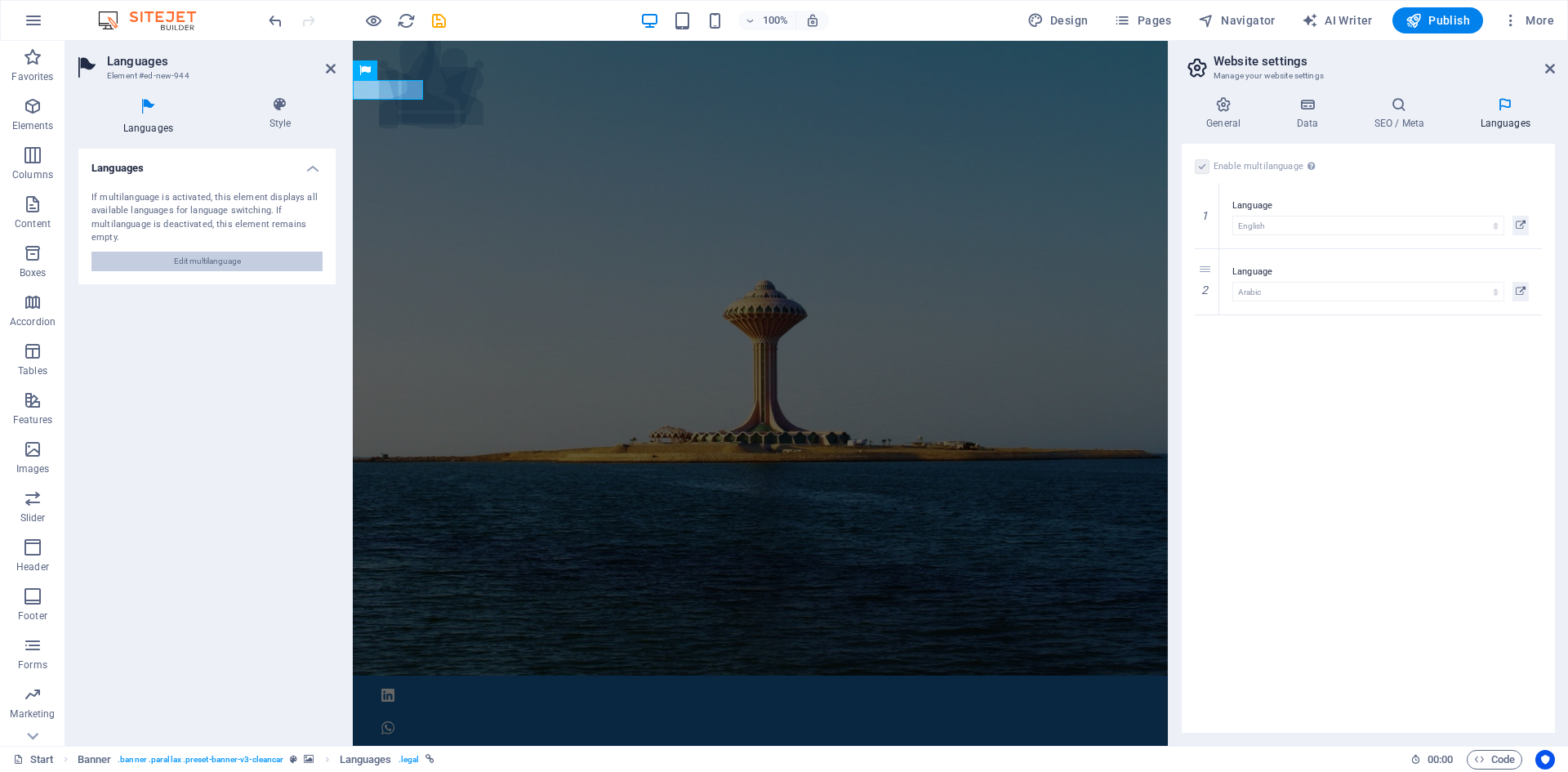
click at [224, 255] on span "Edit multilanguage" at bounding box center [208, 261] width 67 height 19
click at [271, 103] on icon at bounding box center [280, 104] width 111 height 16
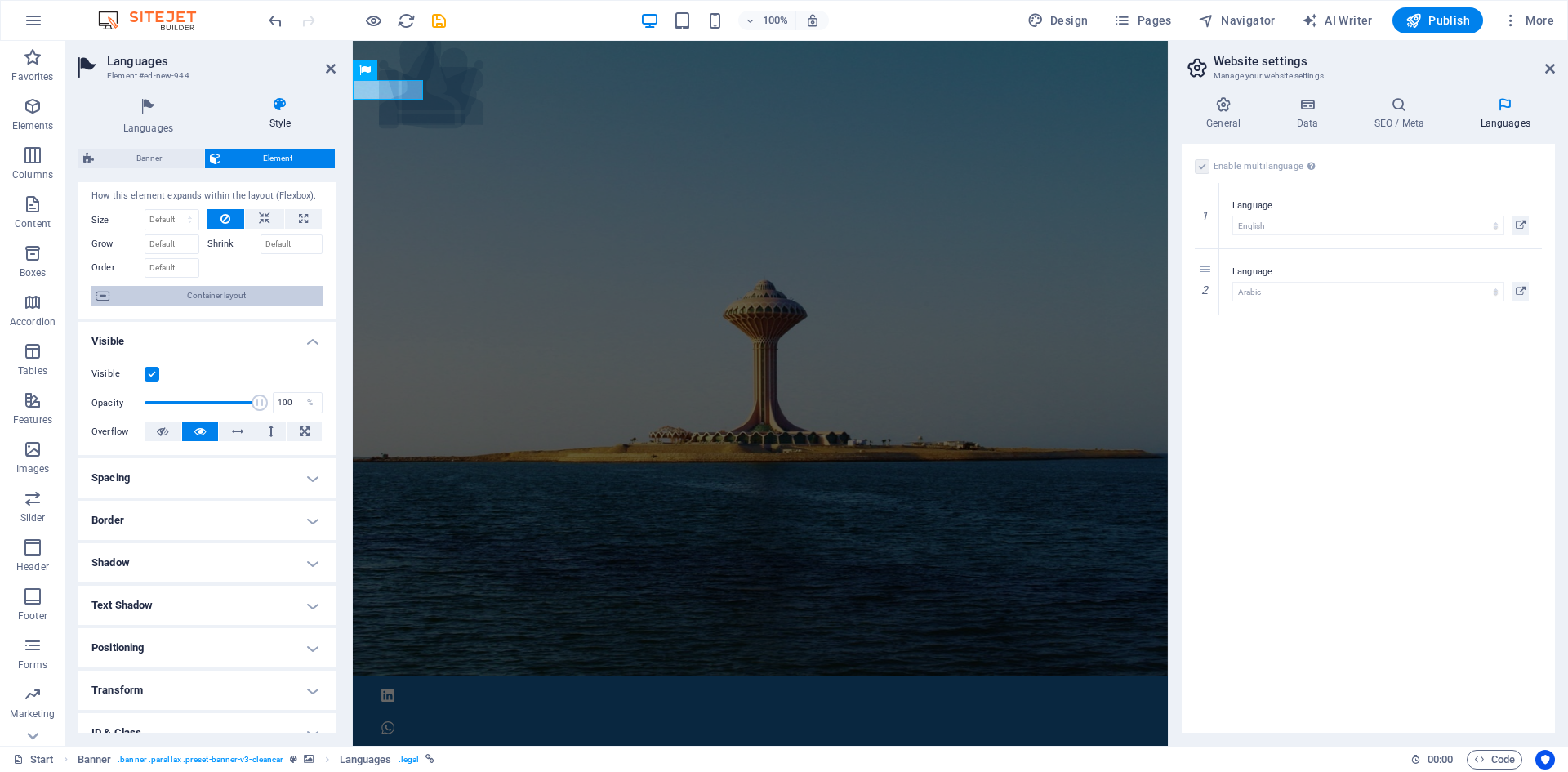
scroll to position [0, 0]
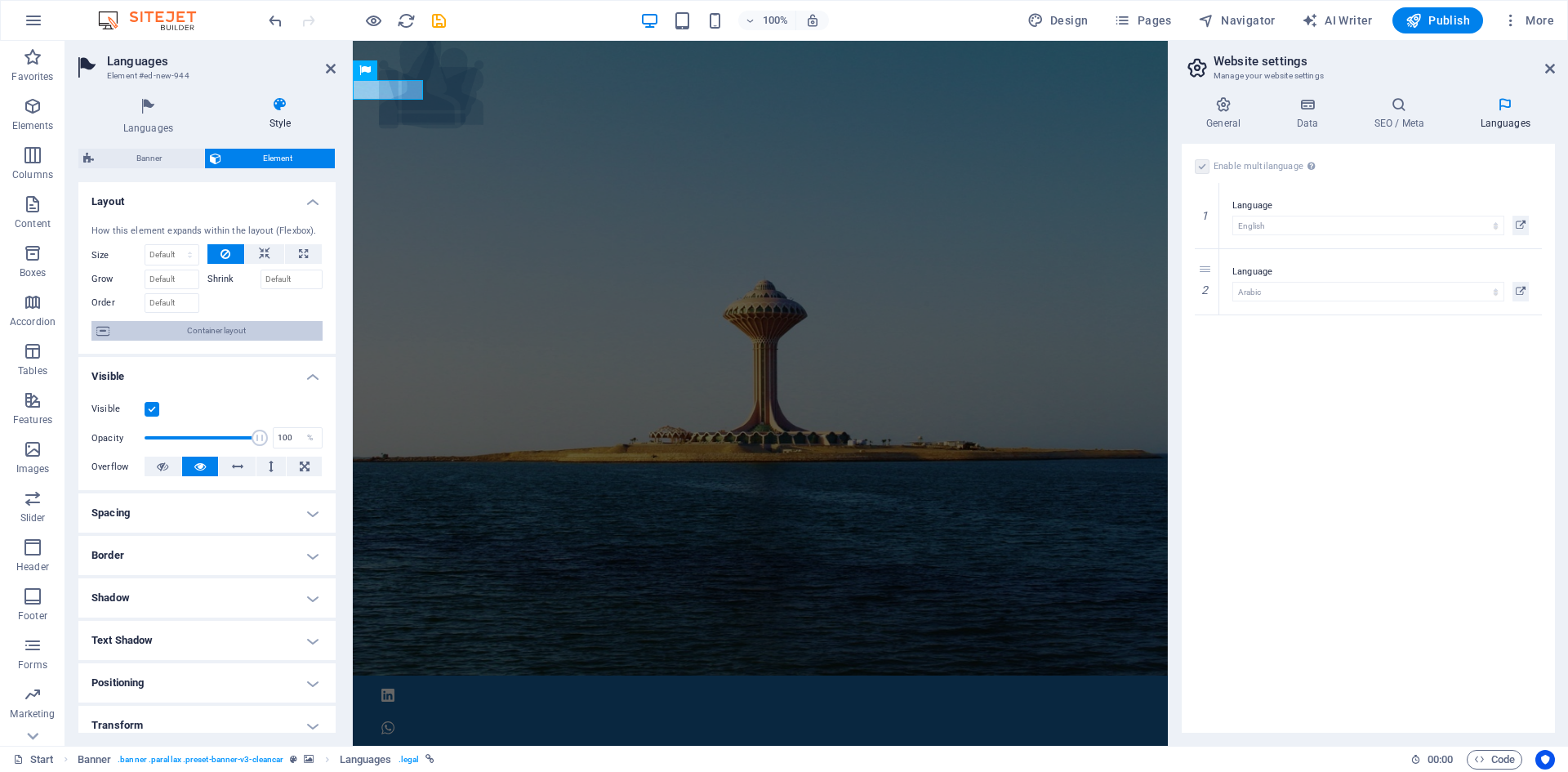
click at [211, 328] on span "Container layout" at bounding box center [216, 330] width 204 height 19
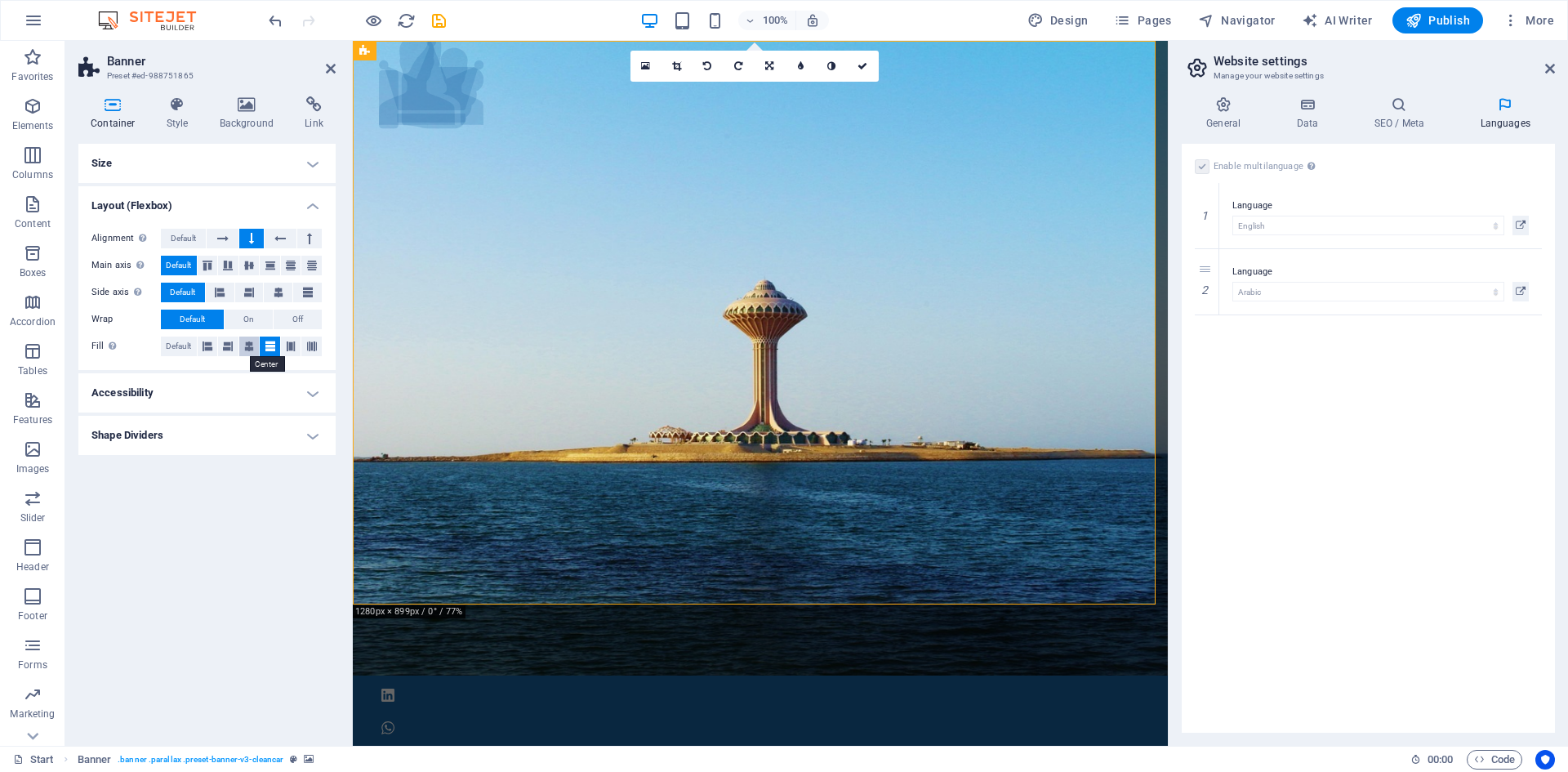
click at [247, 342] on icon at bounding box center [249, 346] width 10 height 19
click at [266, 344] on icon at bounding box center [271, 346] width 10 height 19
click at [214, 293] on button at bounding box center [220, 292] width 29 height 19
click at [199, 298] on button "Default" at bounding box center [183, 292] width 44 height 19
click at [209, 266] on icon at bounding box center [207, 266] width 19 height 10
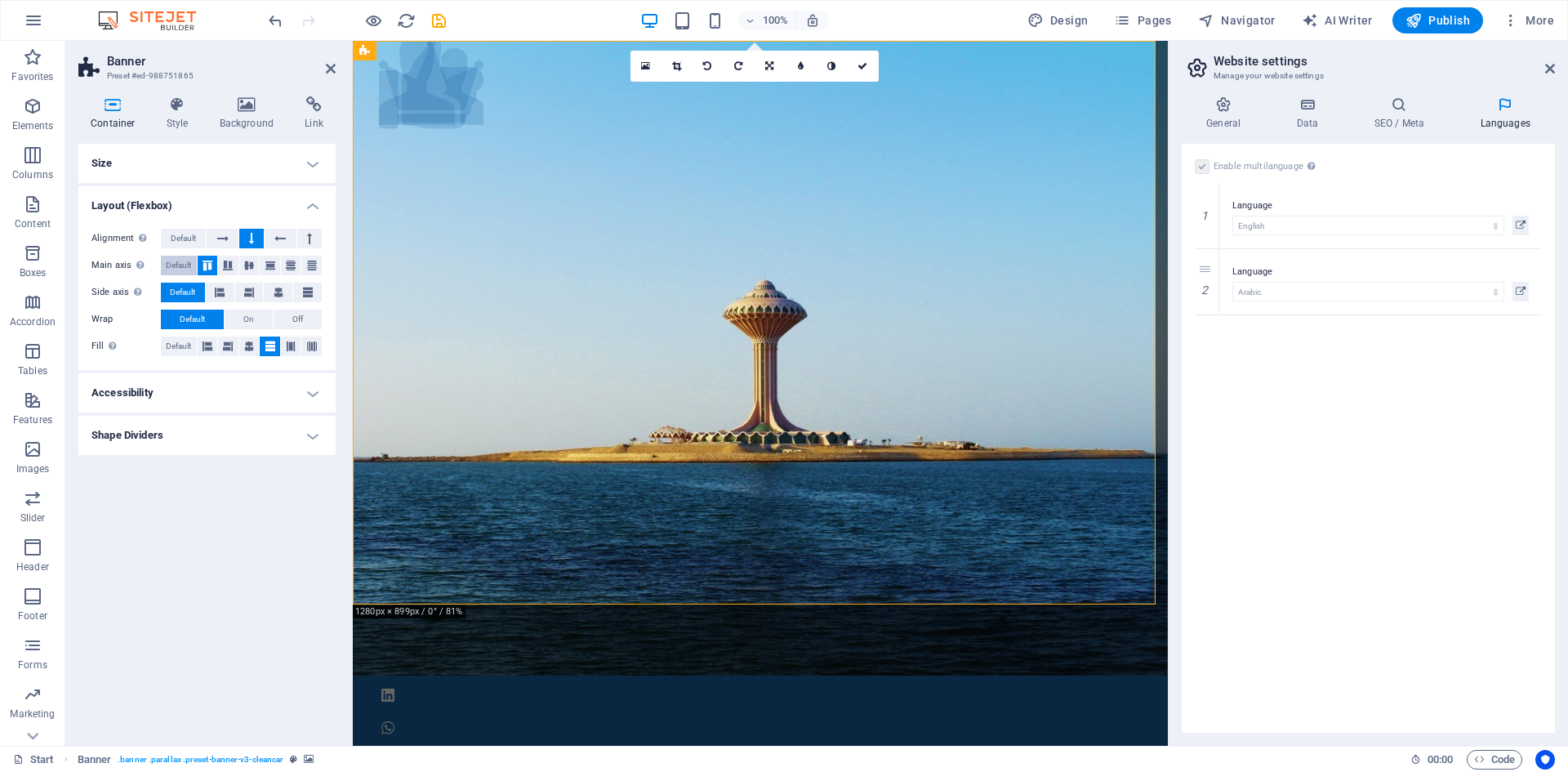
click at [188, 268] on span "Default" at bounding box center [178, 265] width 25 height 19
click at [316, 200] on h4 "Layout (Flexbox)" at bounding box center [207, 200] width 257 height 29
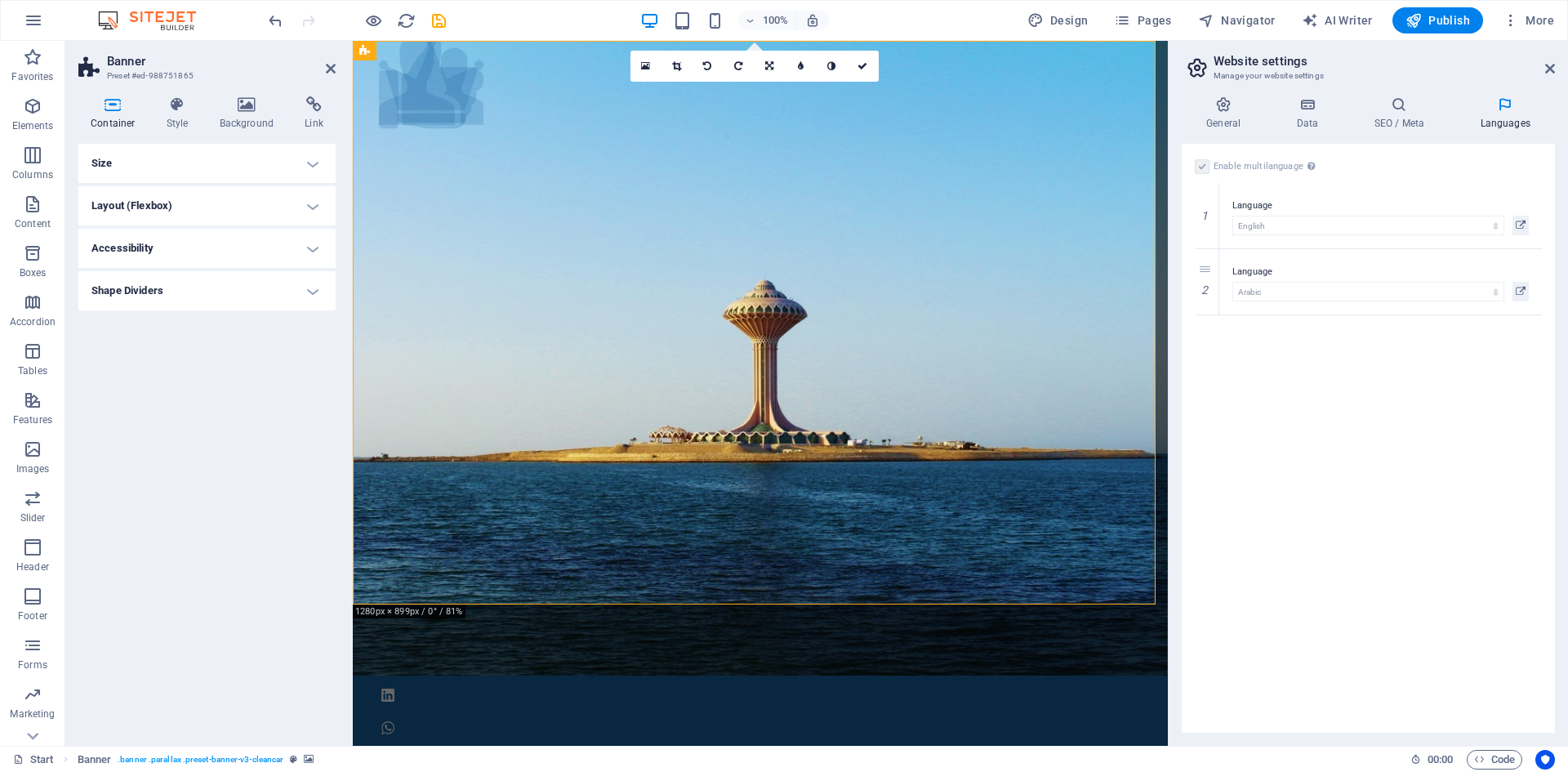
click at [322, 162] on h4 "Size" at bounding box center [207, 163] width 257 height 40
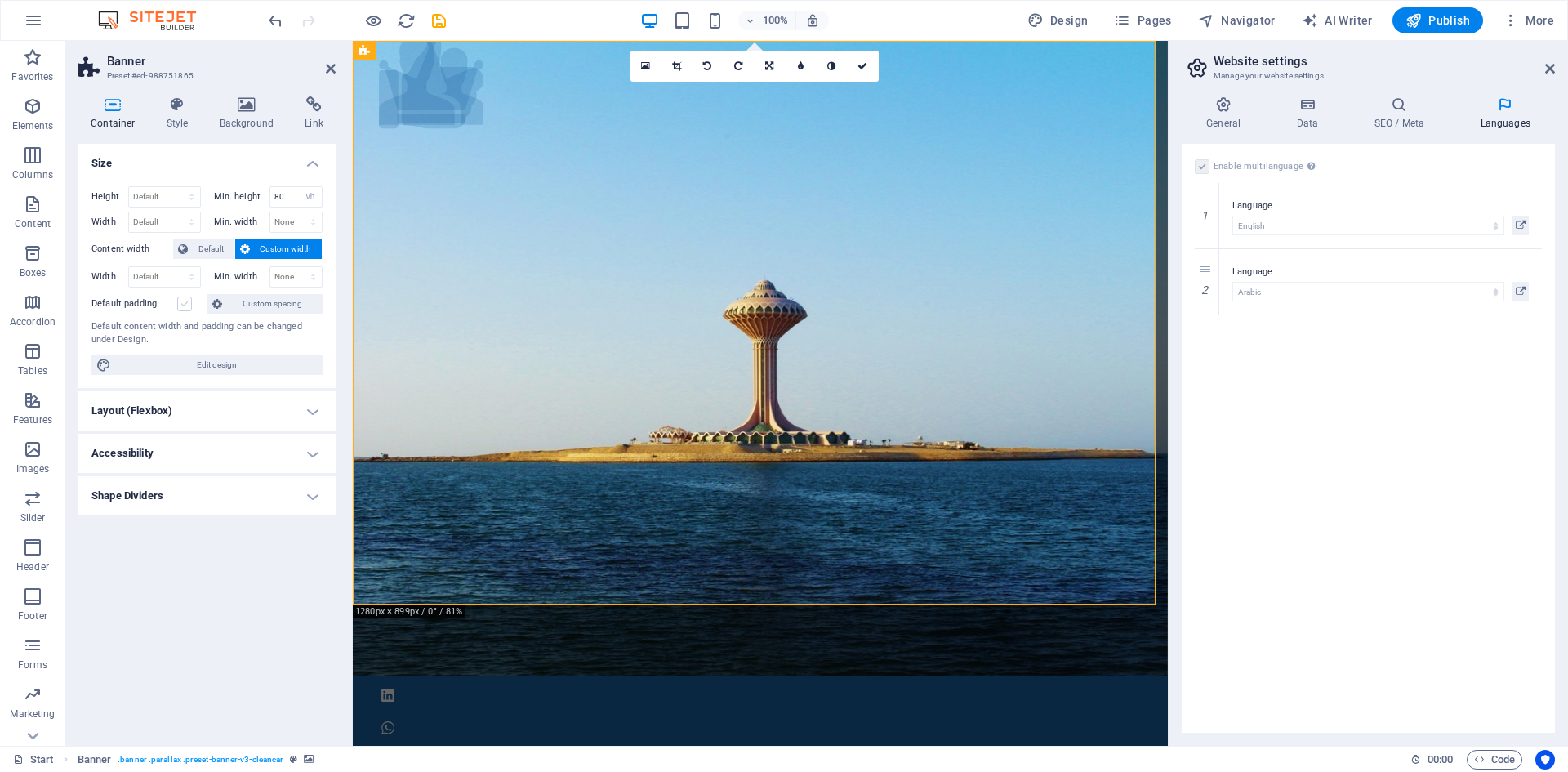
click at [187, 302] on label at bounding box center [184, 303] width 14 height 14
click at [0, 0] on input "Default padding" at bounding box center [0, 0] width 0 height 0
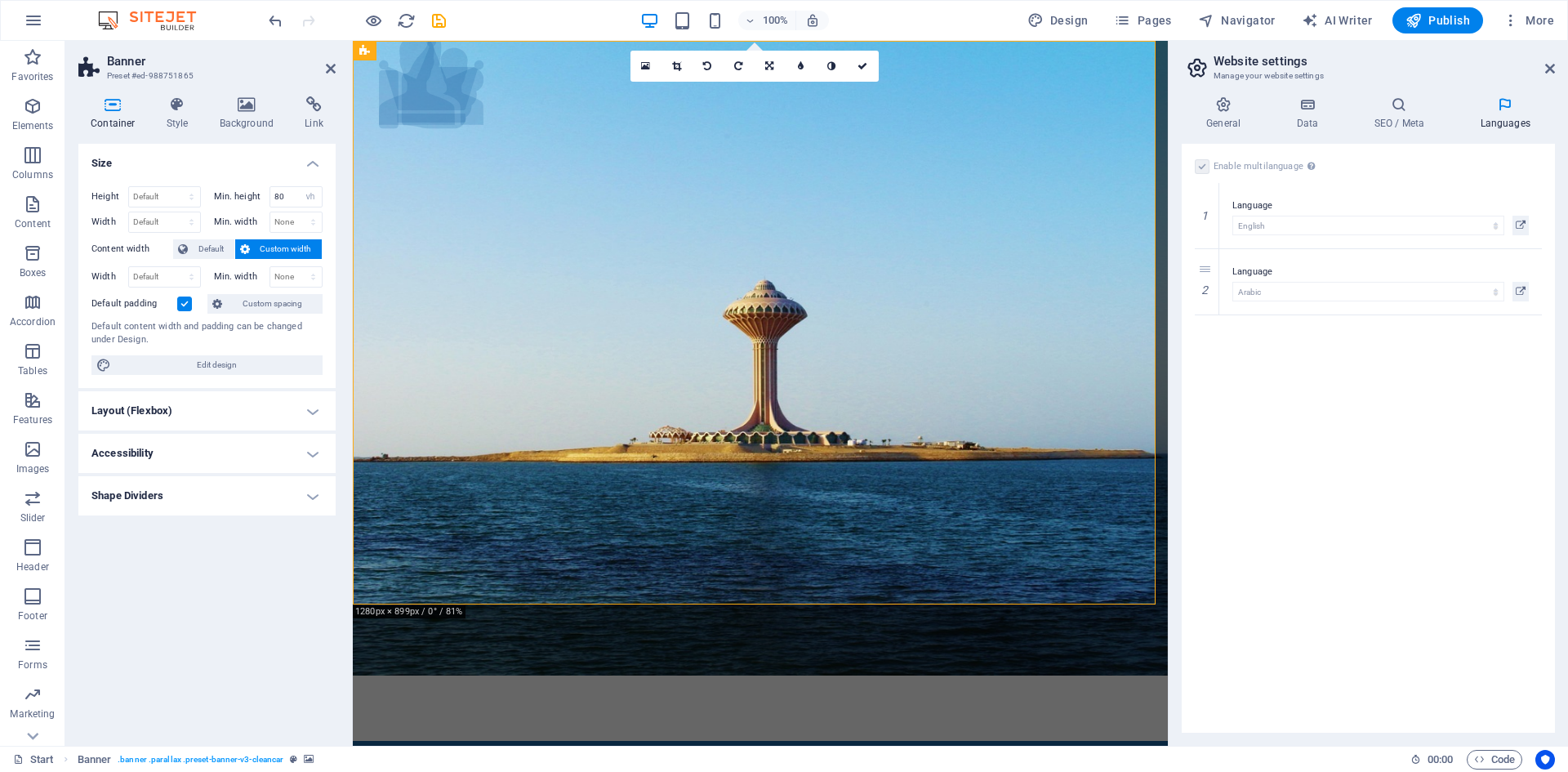
click at [187, 302] on label at bounding box center [184, 303] width 14 height 14
click at [0, 0] on input "Default padding" at bounding box center [0, 0] width 0 height 0
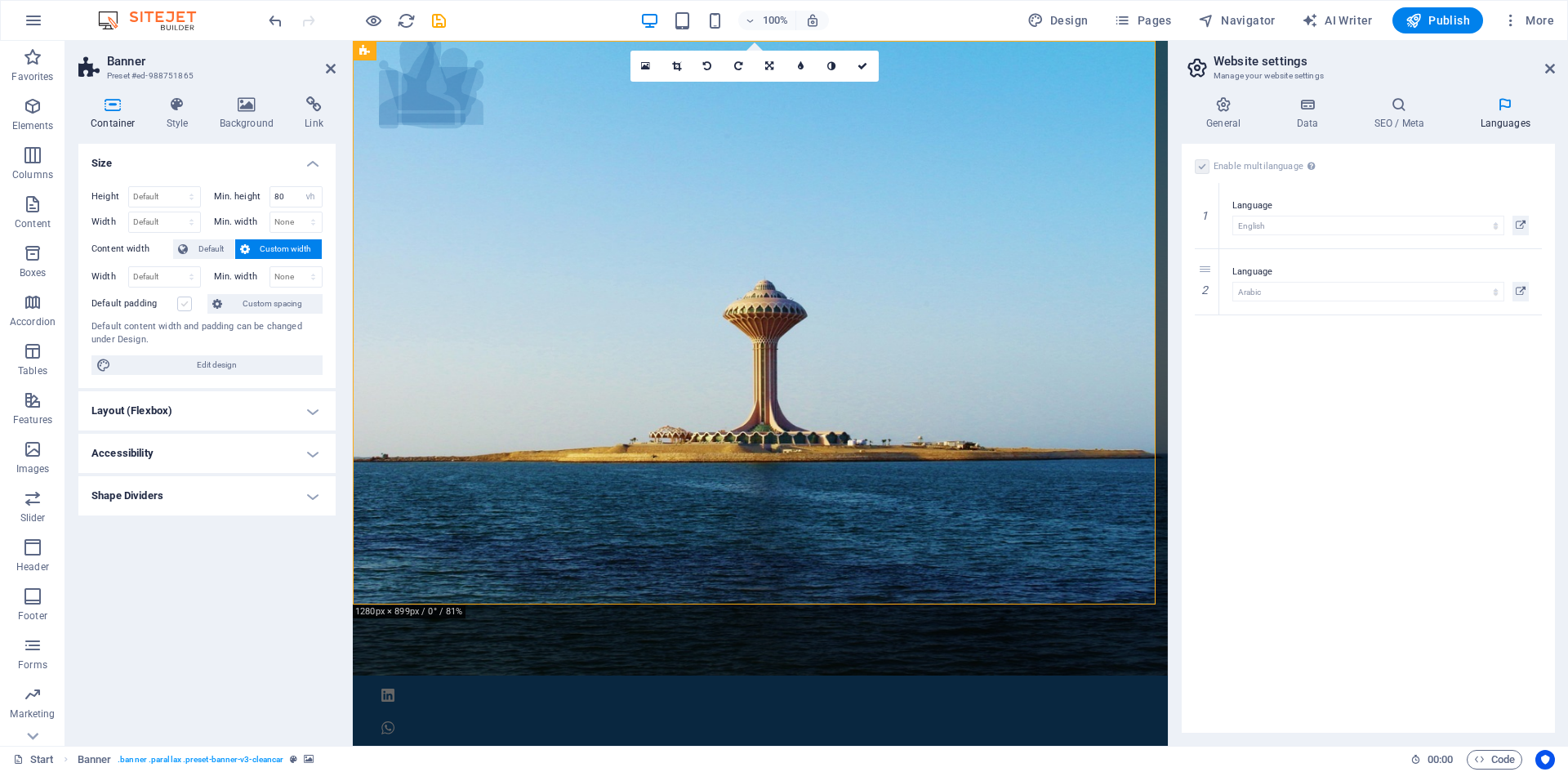
click at [187, 302] on label at bounding box center [184, 303] width 14 height 14
click at [0, 0] on input "Default padding" at bounding box center [0, 0] width 0 height 0
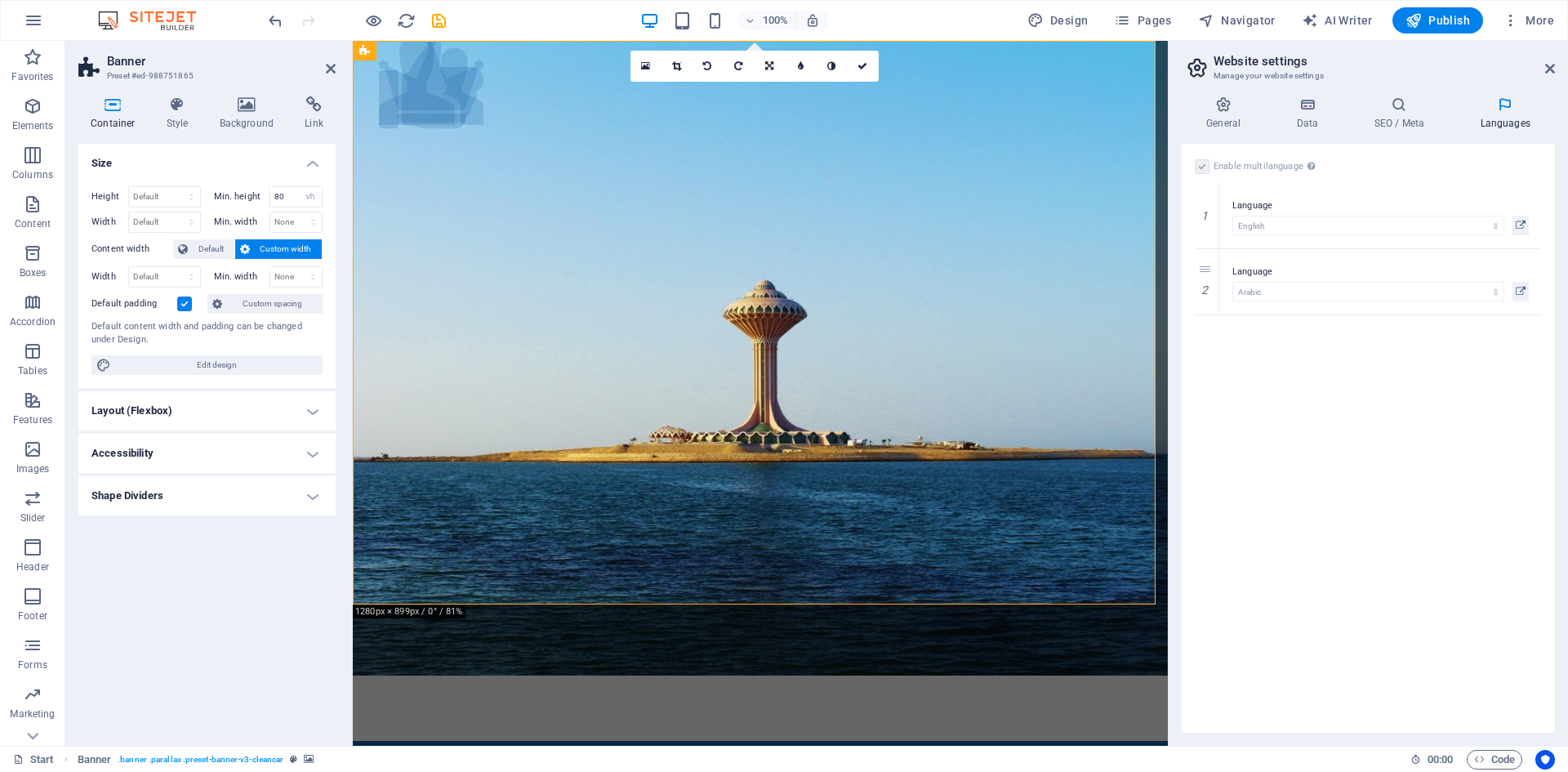
click at [187, 302] on label at bounding box center [184, 303] width 14 height 14
click at [0, 0] on input "Default padding" at bounding box center [0, 0] width 0 height 0
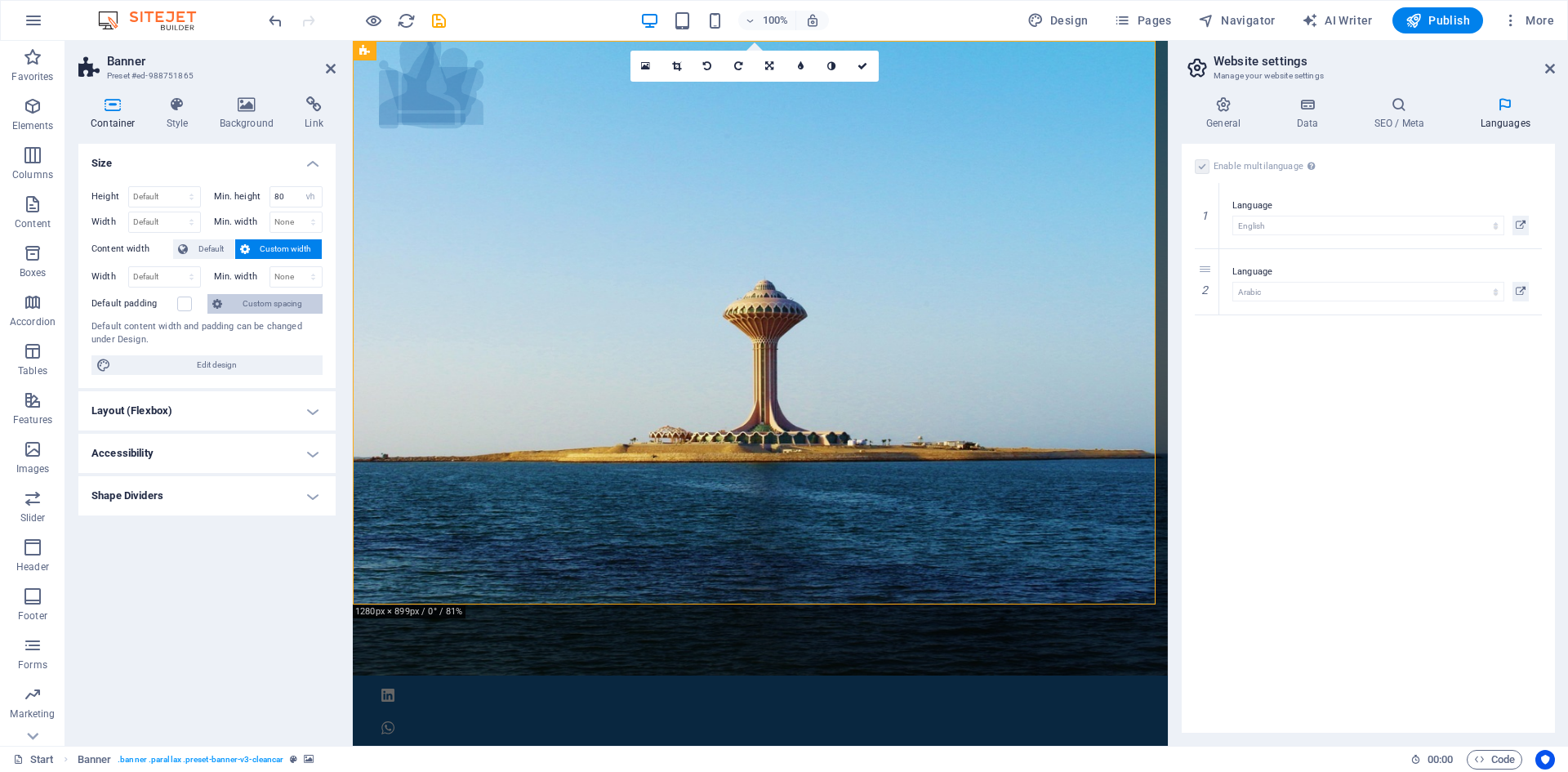
click at [222, 300] on icon at bounding box center [217, 304] width 10 height 19
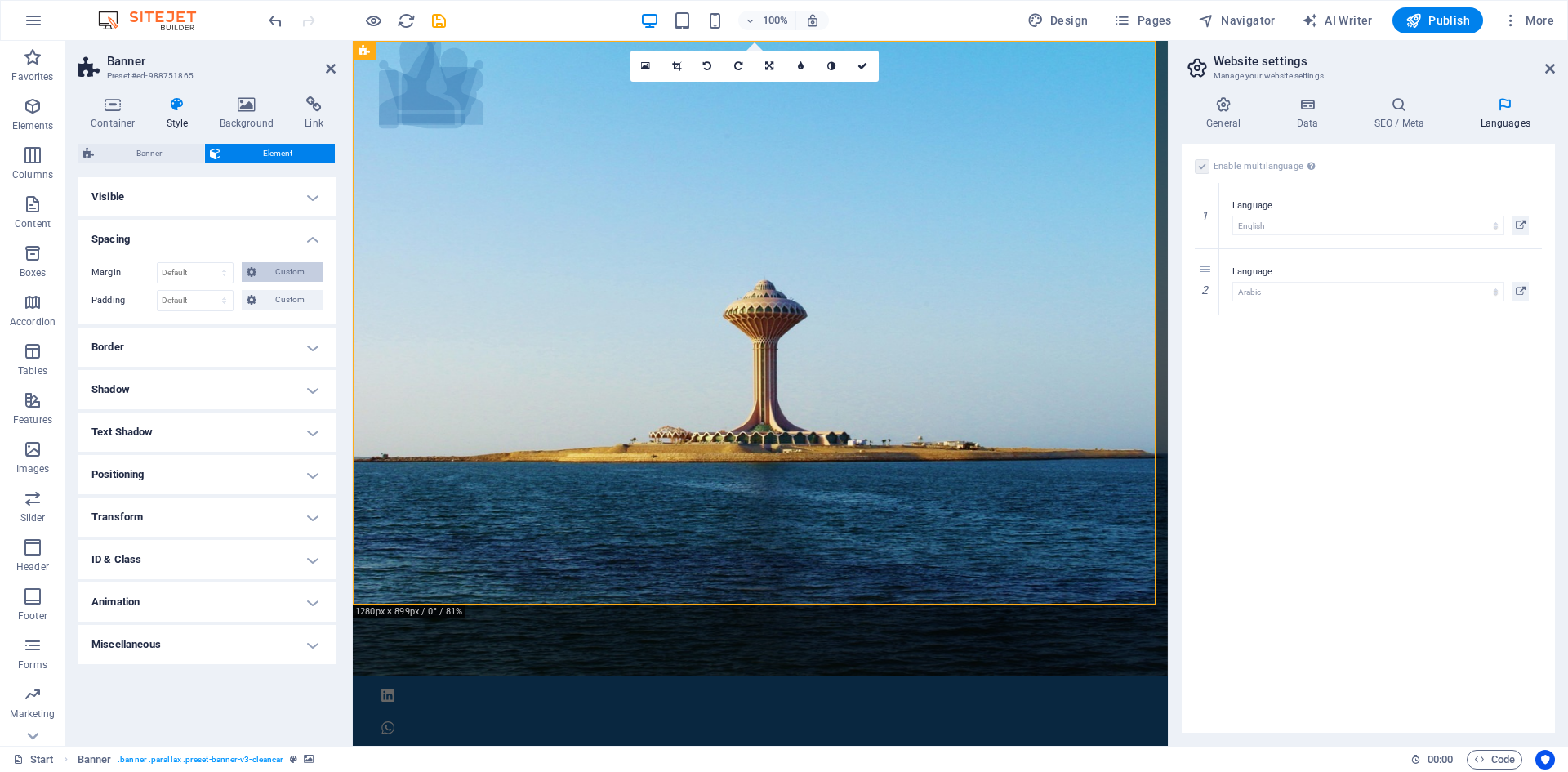
click at [305, 271] on span "Custom" at bounding box center [289, 272] width 56 height 19
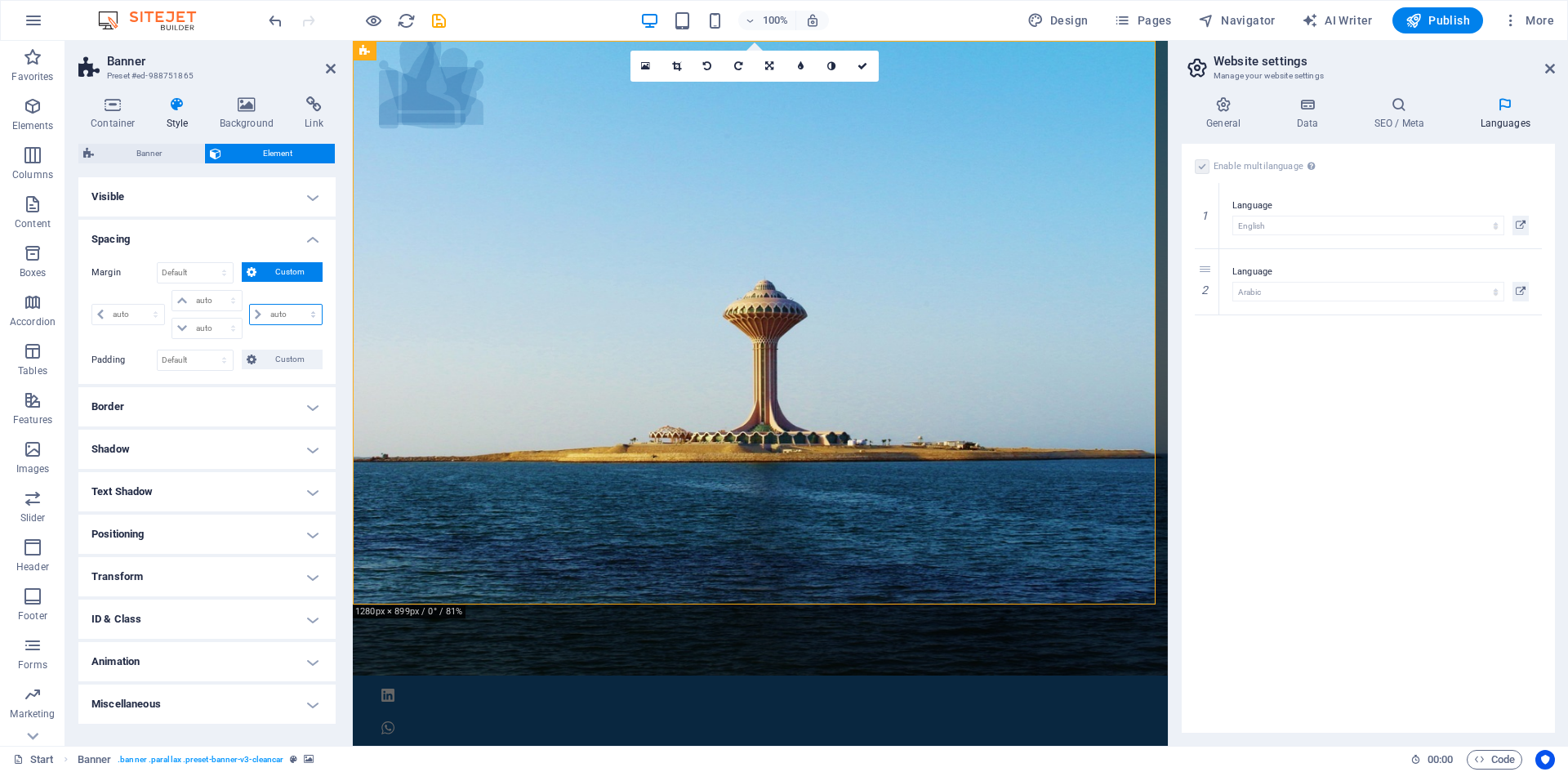
click at [314, 312] on select "auto px % rem vw vh" at bounding box center [285, 314] width 72 height 19
click at [273, 312] on select "auto px % rem vw vh" at bounding box center [285, 314] width 72 height 19
click at [274, 359] on span "Custom" at bounding box center [289, 359] width 56 height 19
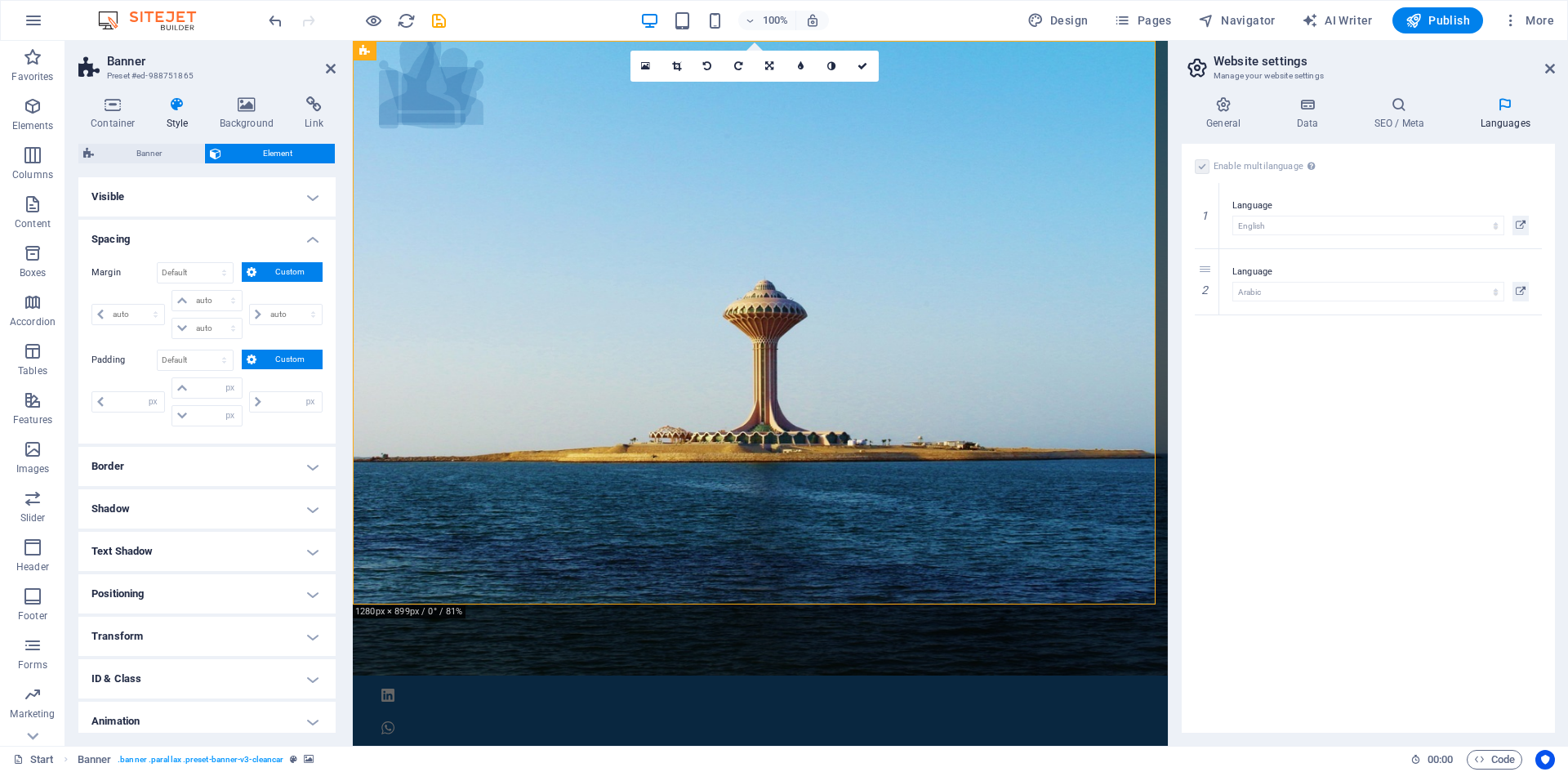
click at [306, 238] on h4 "Spacing" at bounding box center [207, 234] width 257 height 29
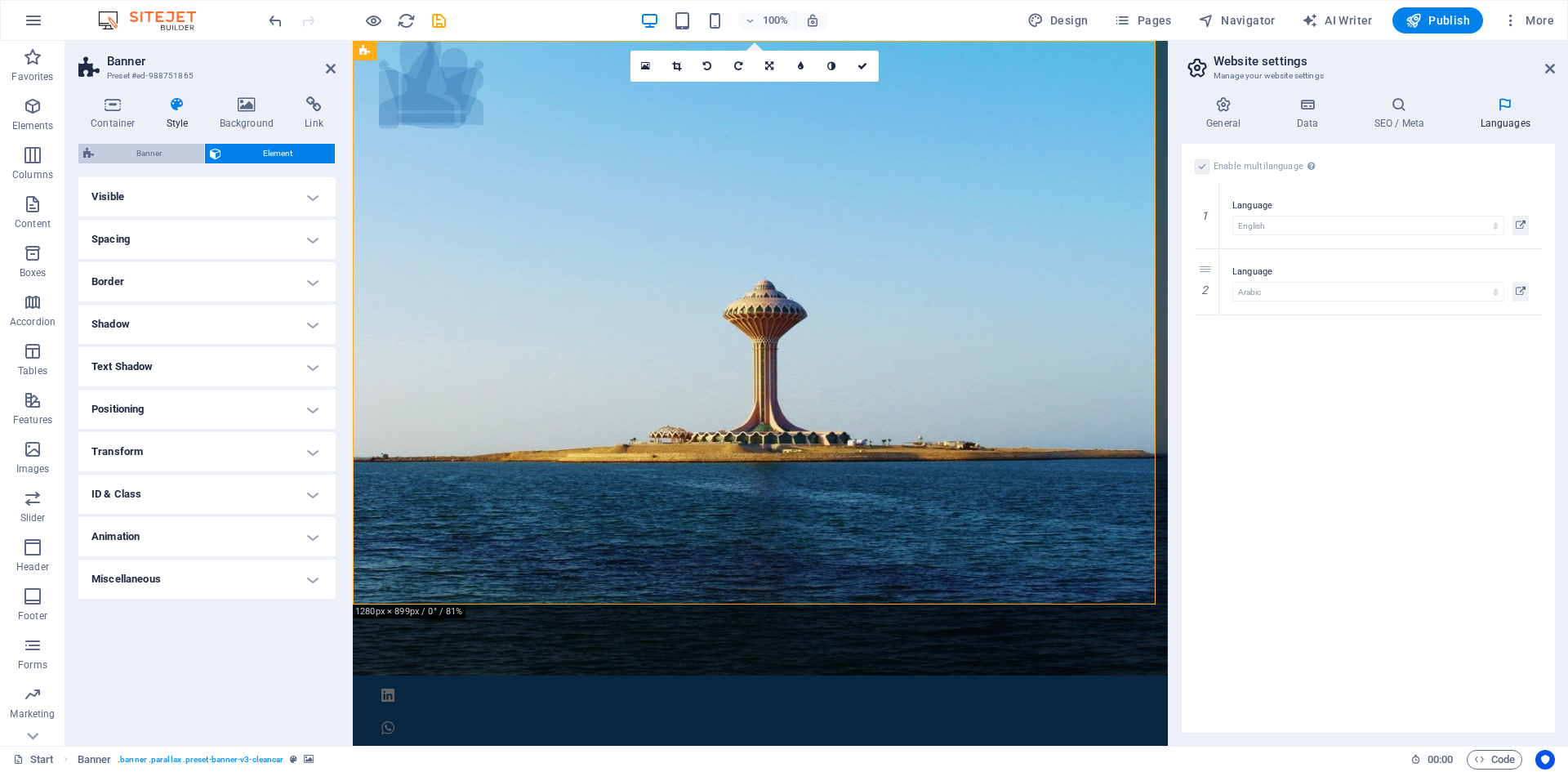
click at [135, 148] on span "Banner" at bounding box center [148, 153] width 100 height 19
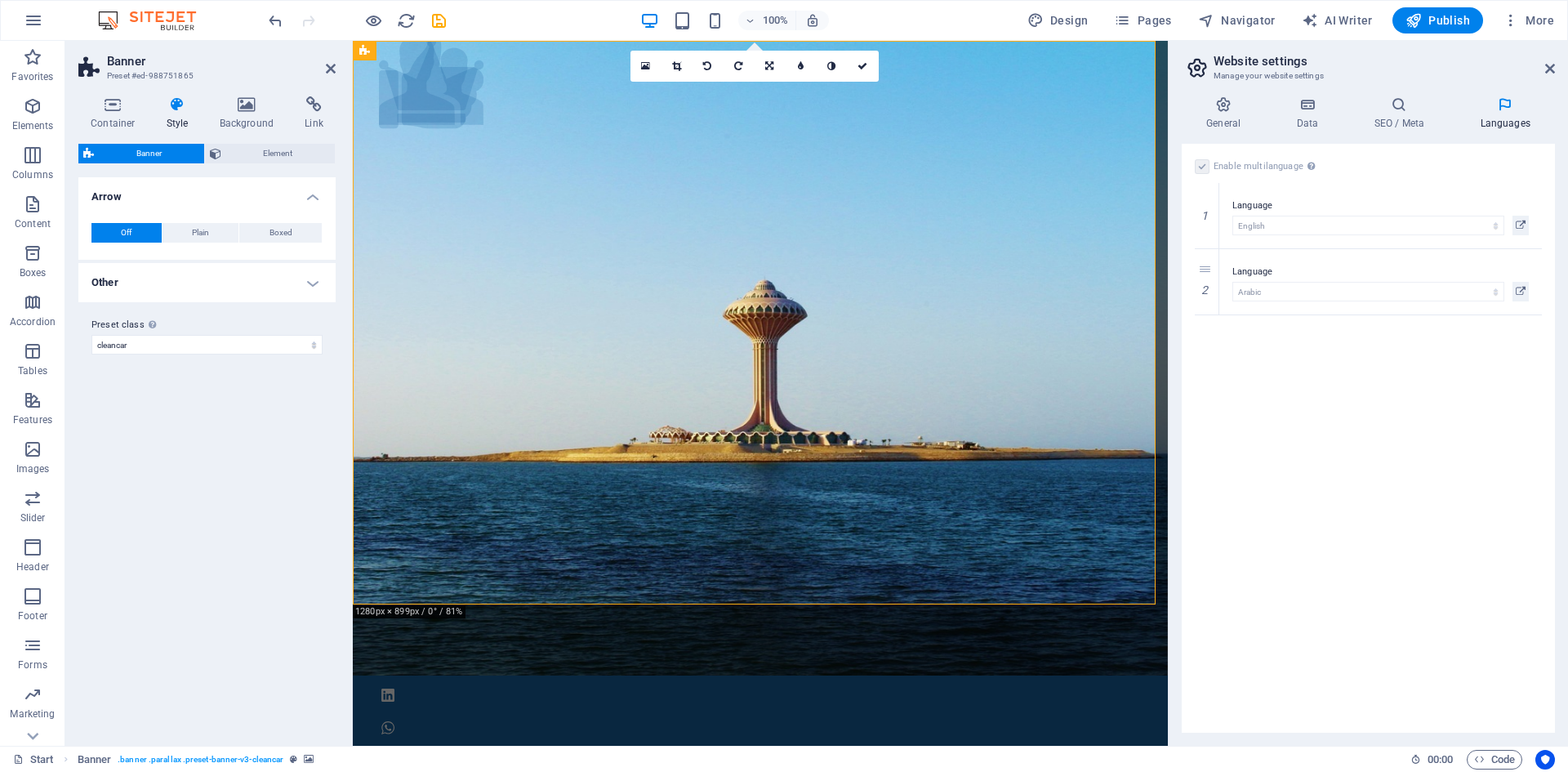
click at [259, 279] on h4 "Other" at bounding box center [207, 283] width 257 height 40
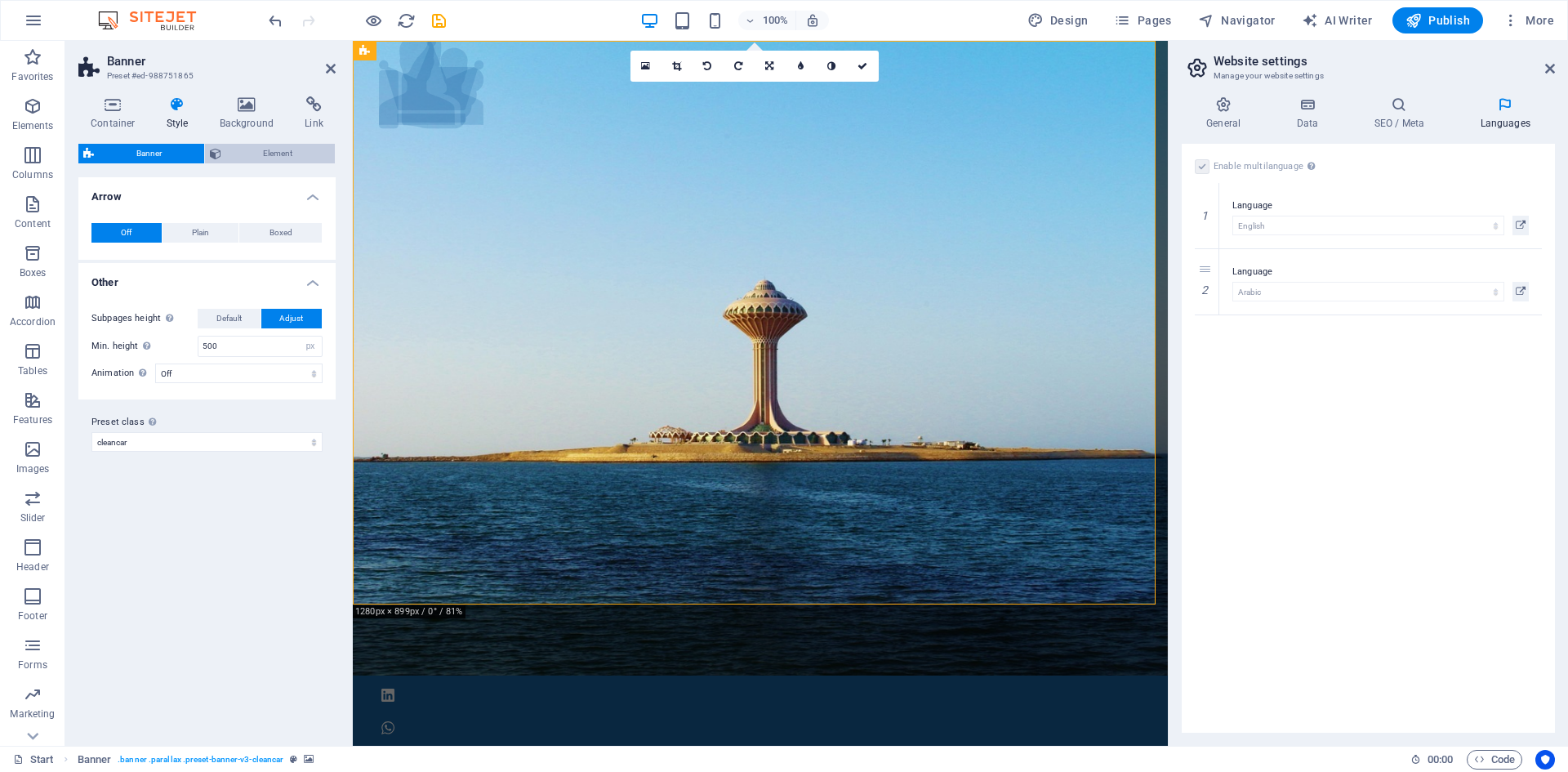
click at [251, 145] on span "Element" at bounding box center [278, 153] width 104 height 19
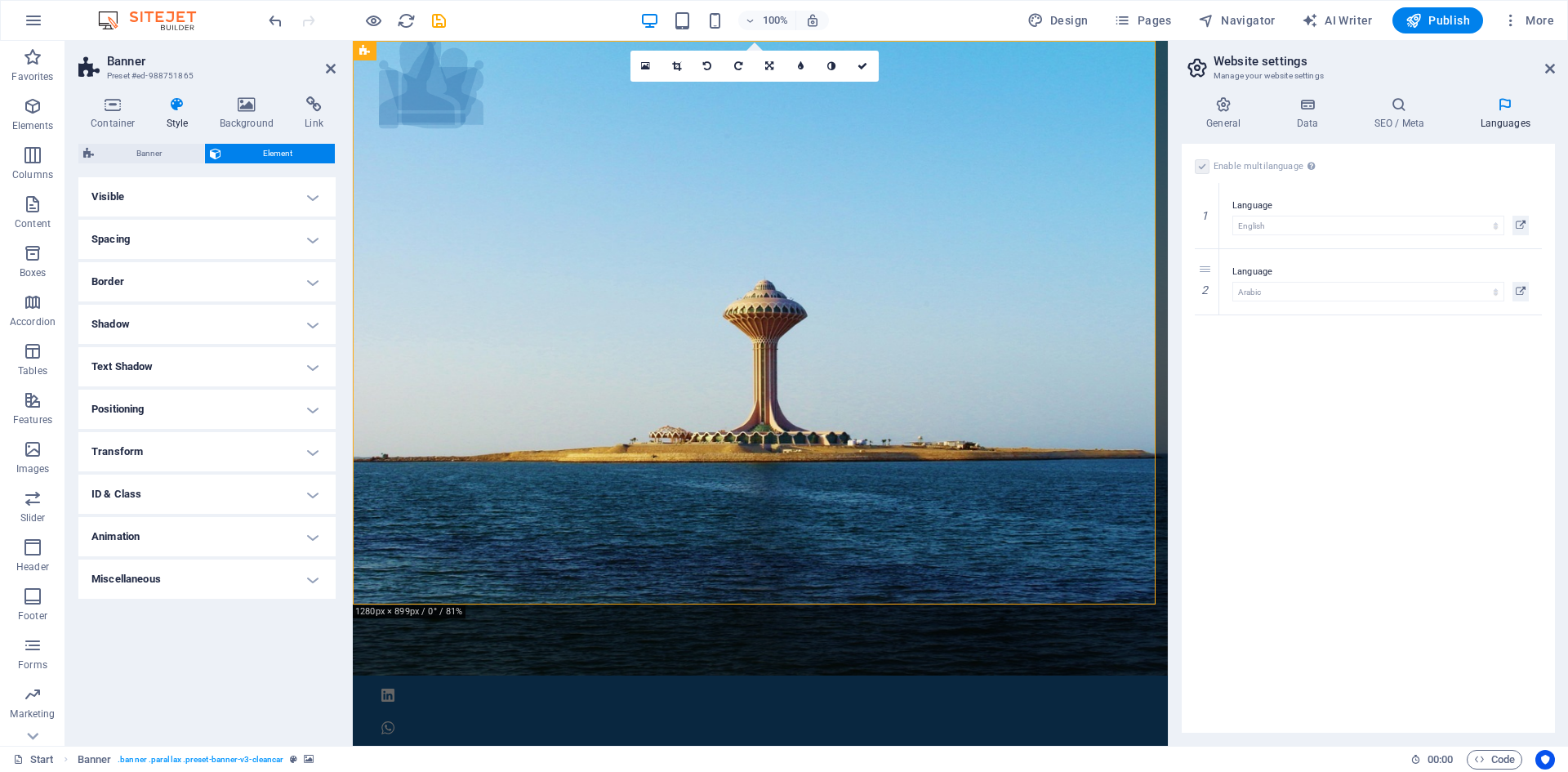
click at [143, 581] on h4 "Miscellaneous" at bounding box center [207, 579] width 257 height 40
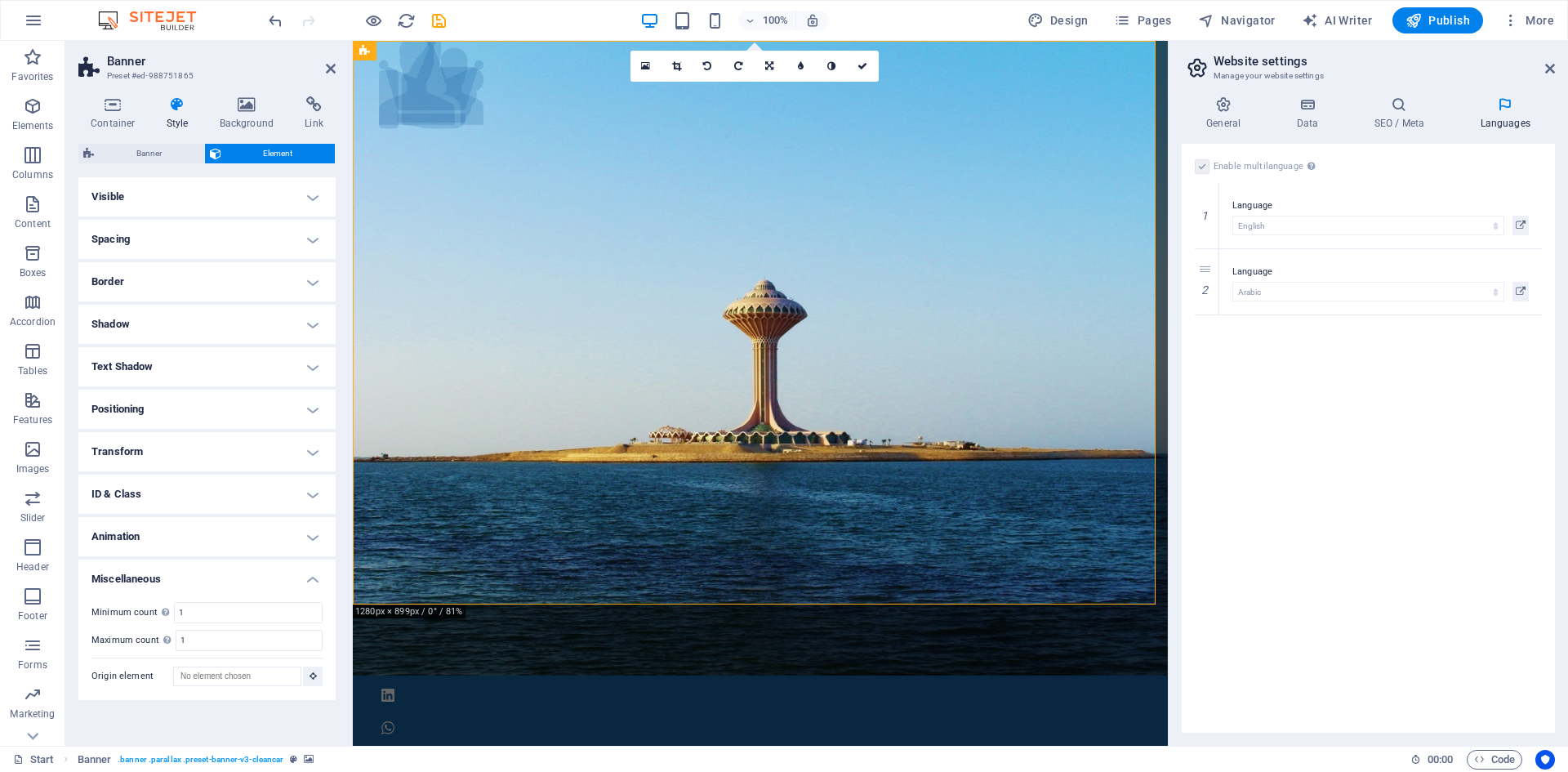
click at [140, 577] on h4 "Miscellaneous" at bounding box center [207, 574] width 257 height 29
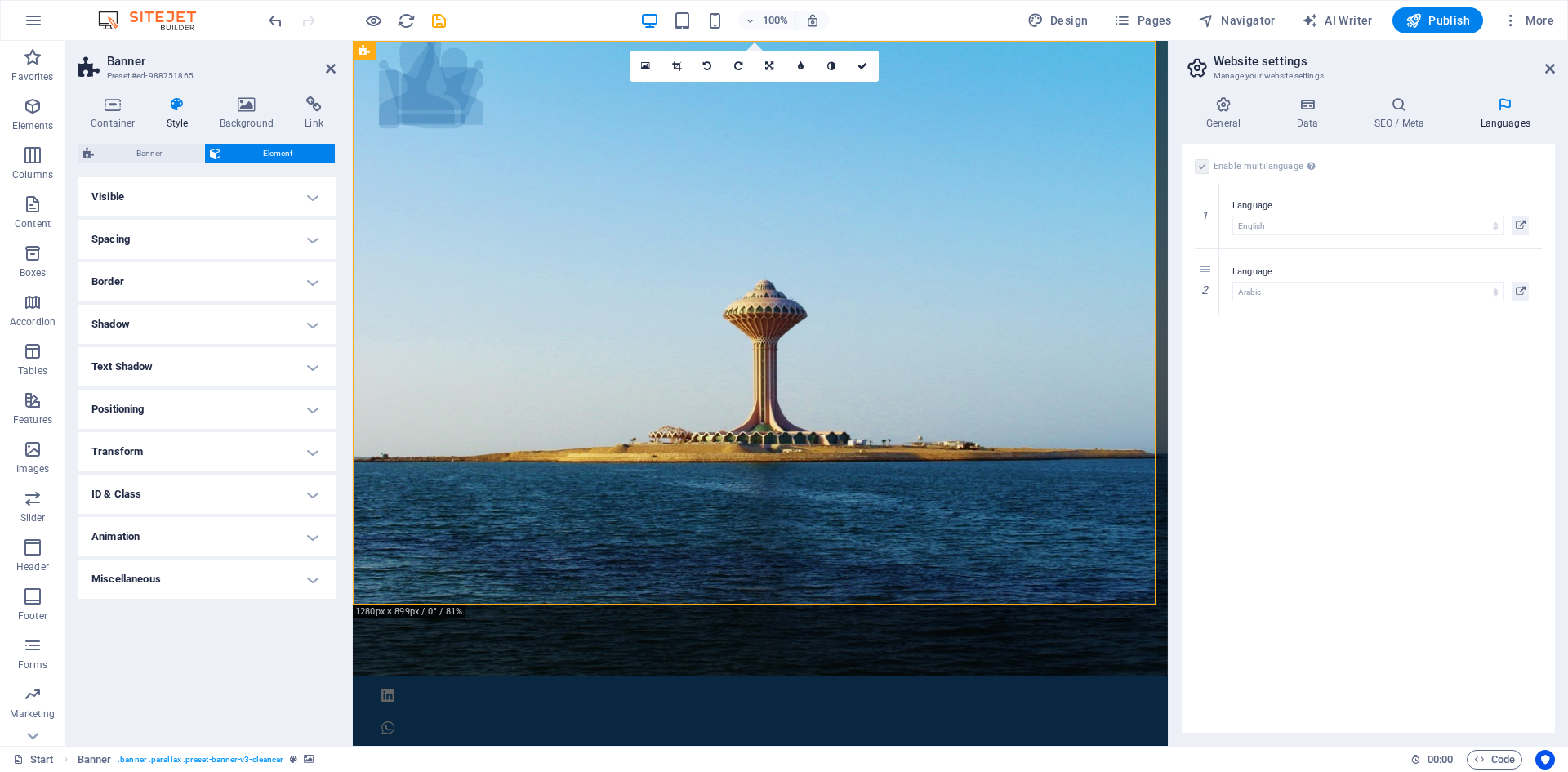
click at [126, 544] on h4 "Animation" at bounding box center [207, 537] width 257 height 40
click at [126, 544] on h4 "Animation" at bounding box center [207, 531] width 257 height 29
click at [126, 501] on h4 "ID & Class" at bounding box center [207, 494] width 257 height 40
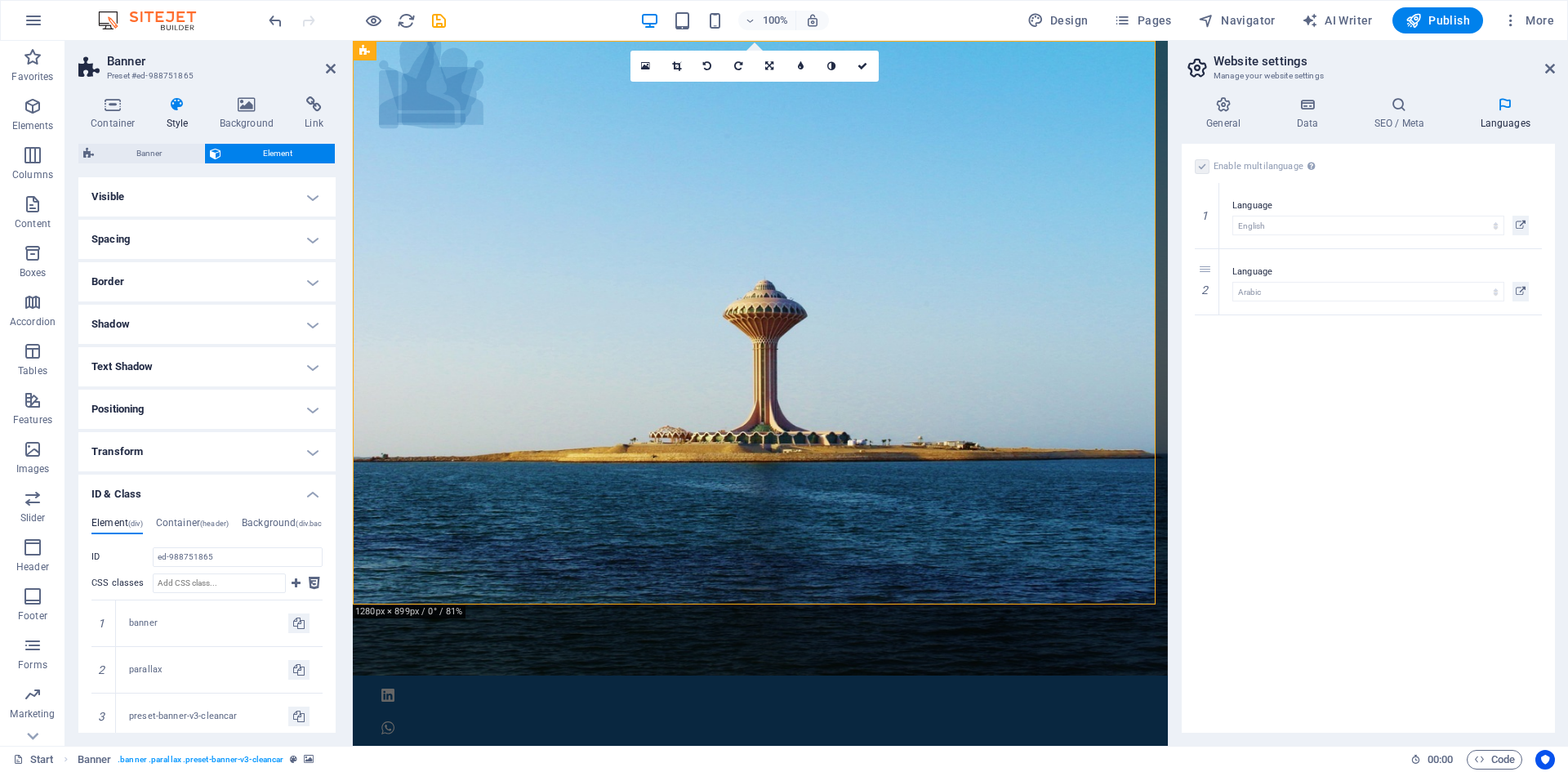
click at [119, 453] on h4 "Transform" at bounding box center [207, 452] width 257 height 40
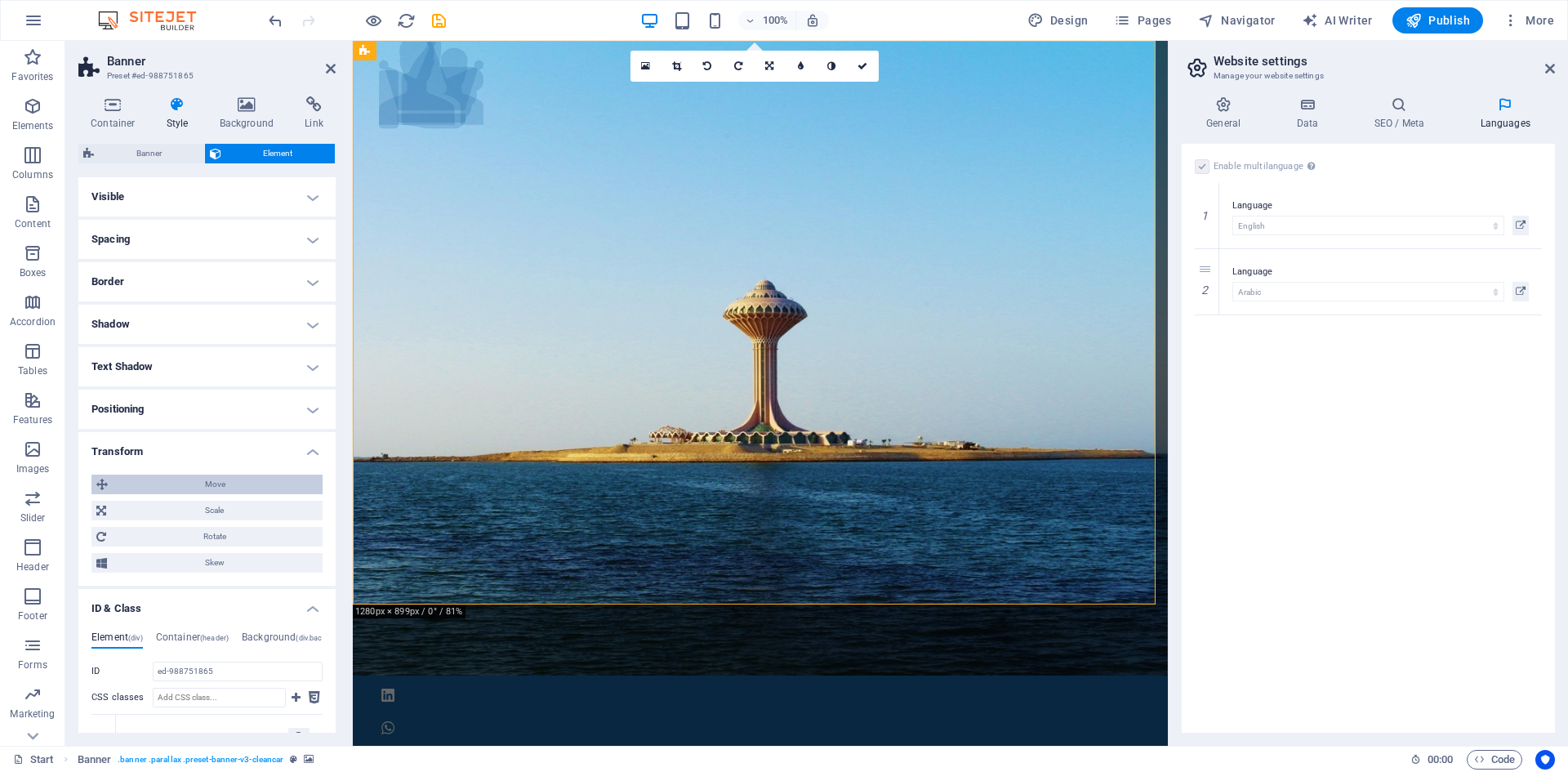
click at [167, 489] on span "Move" at bounding box center [215, 484] width 205 height 19
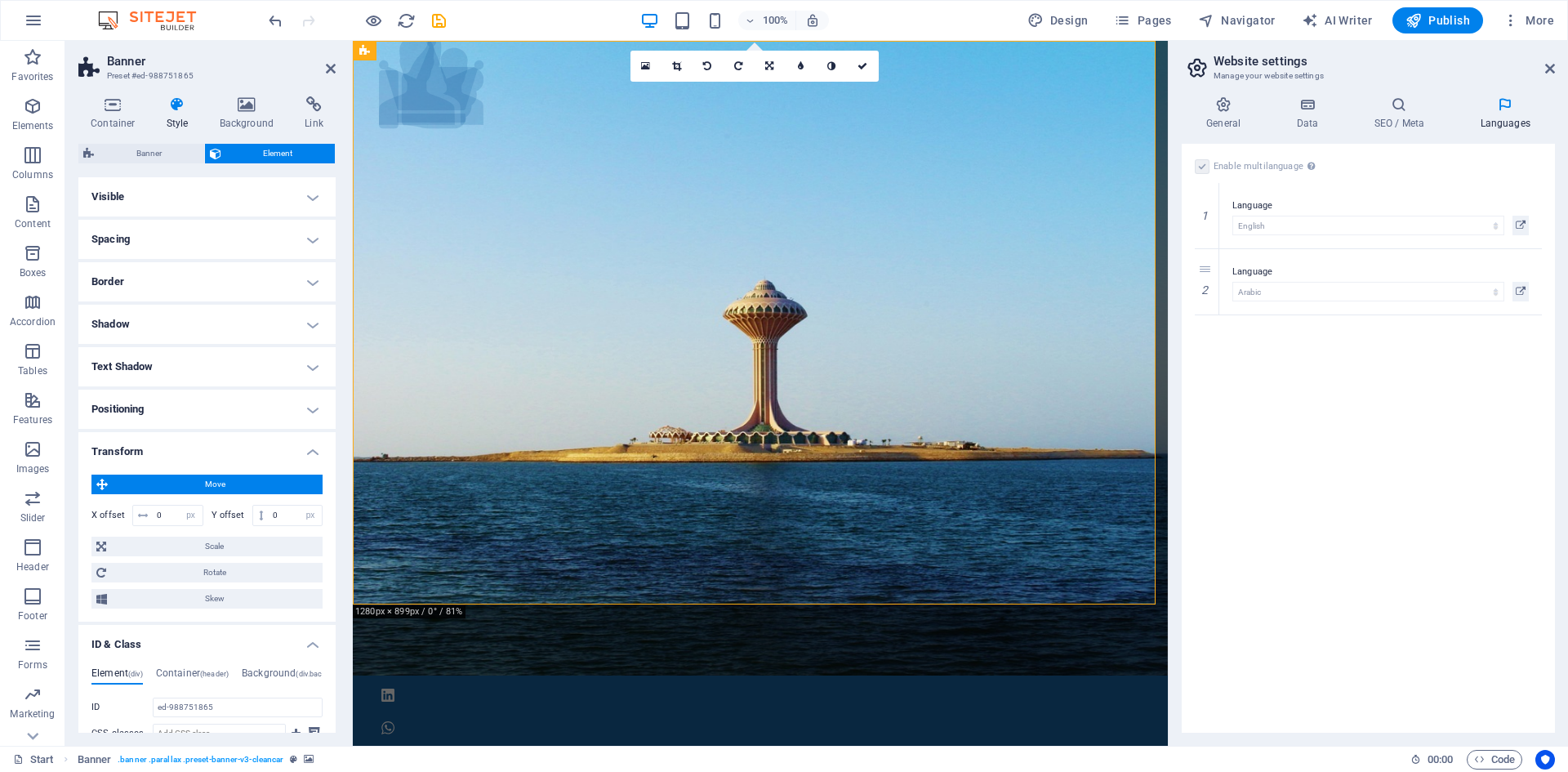
click at [167, 489] on span "Move" at bounding box center [215, 484] width 205 height 19
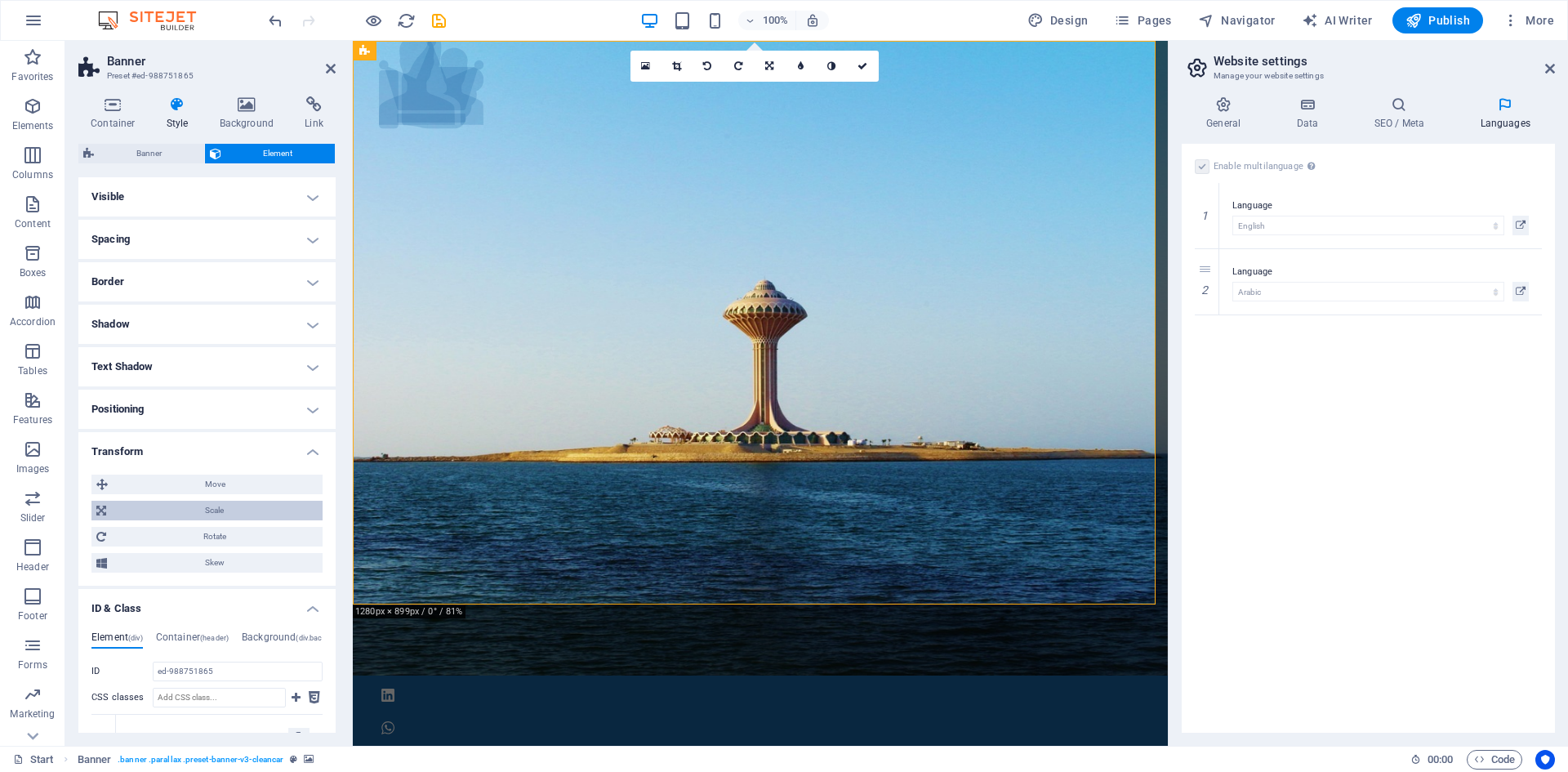
click at [160, 511] on span "Scale" at bounding box center [215, 510] width 207 height 19
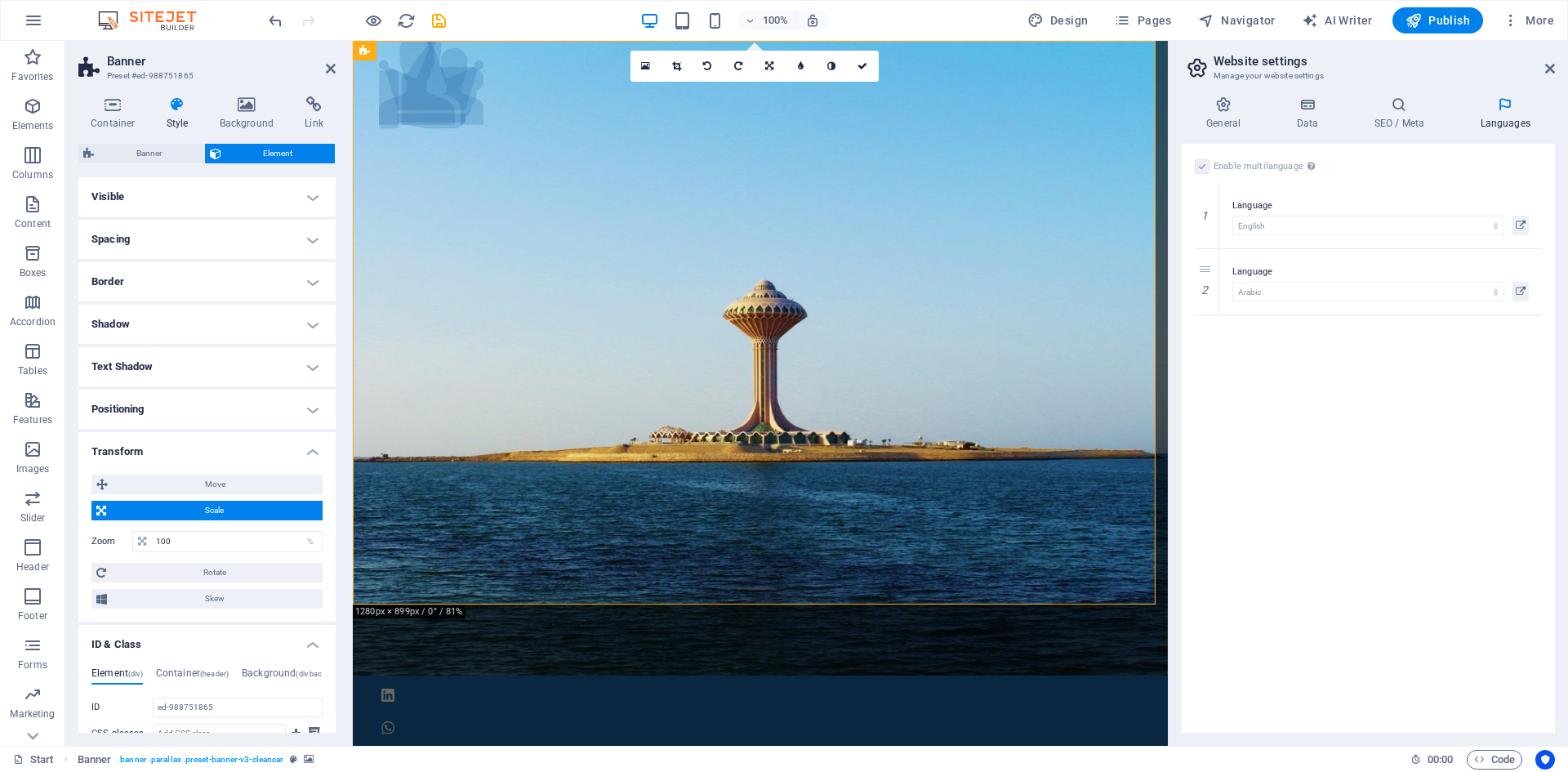
click at [160, 511] on span "Scale" at bounding box center [215, 510] width 207 height 19
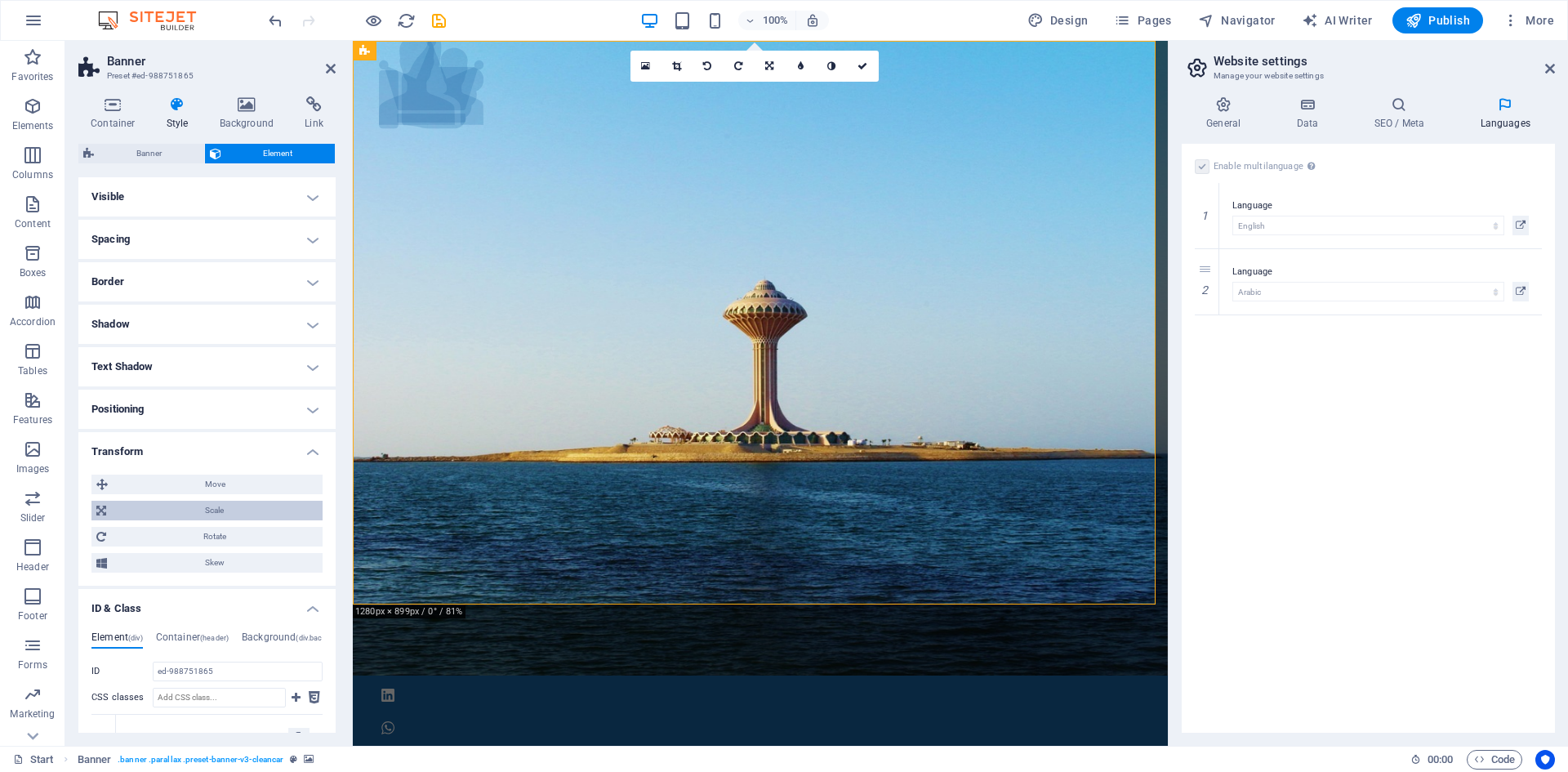
click at [160, 511] on span "Scale" at bounding box center [215, 510] width 207 height 19
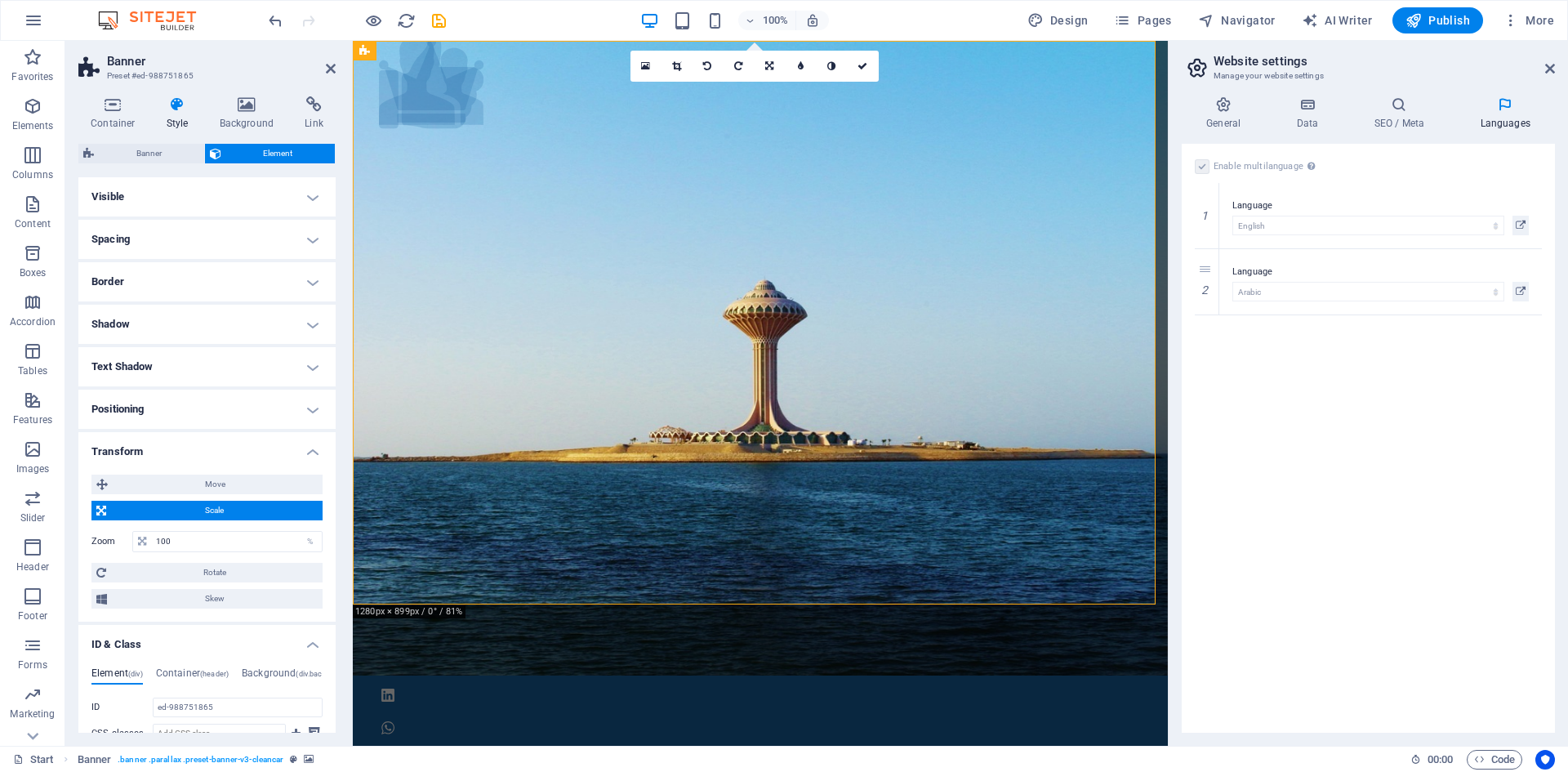
click at [160, 515] on span "Scale" at bounding box center [215, 510] width 207 height 19
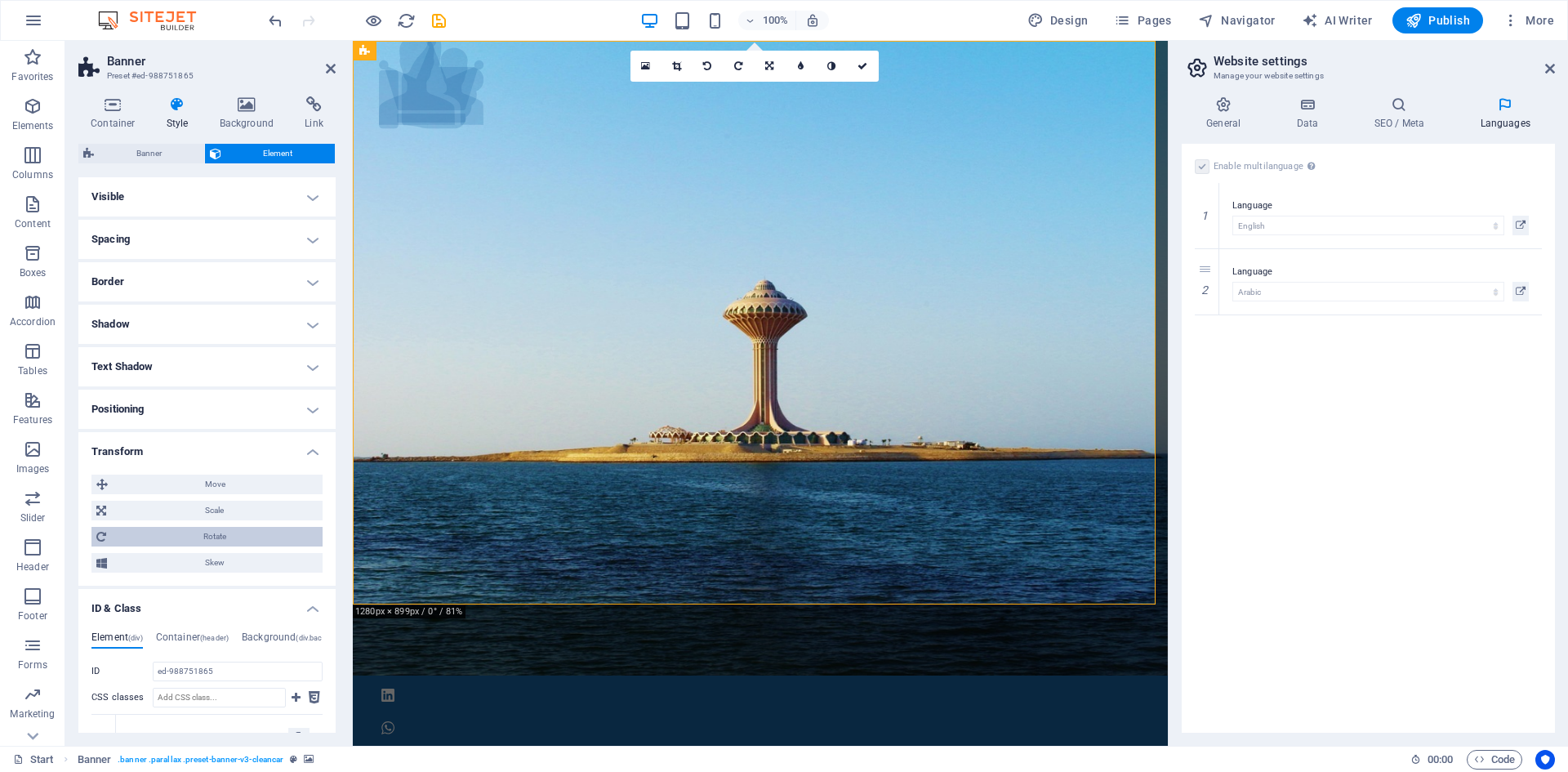
click at [160, 538] on span "Rotate" at bounding box center [215, 536] width 207 height 19
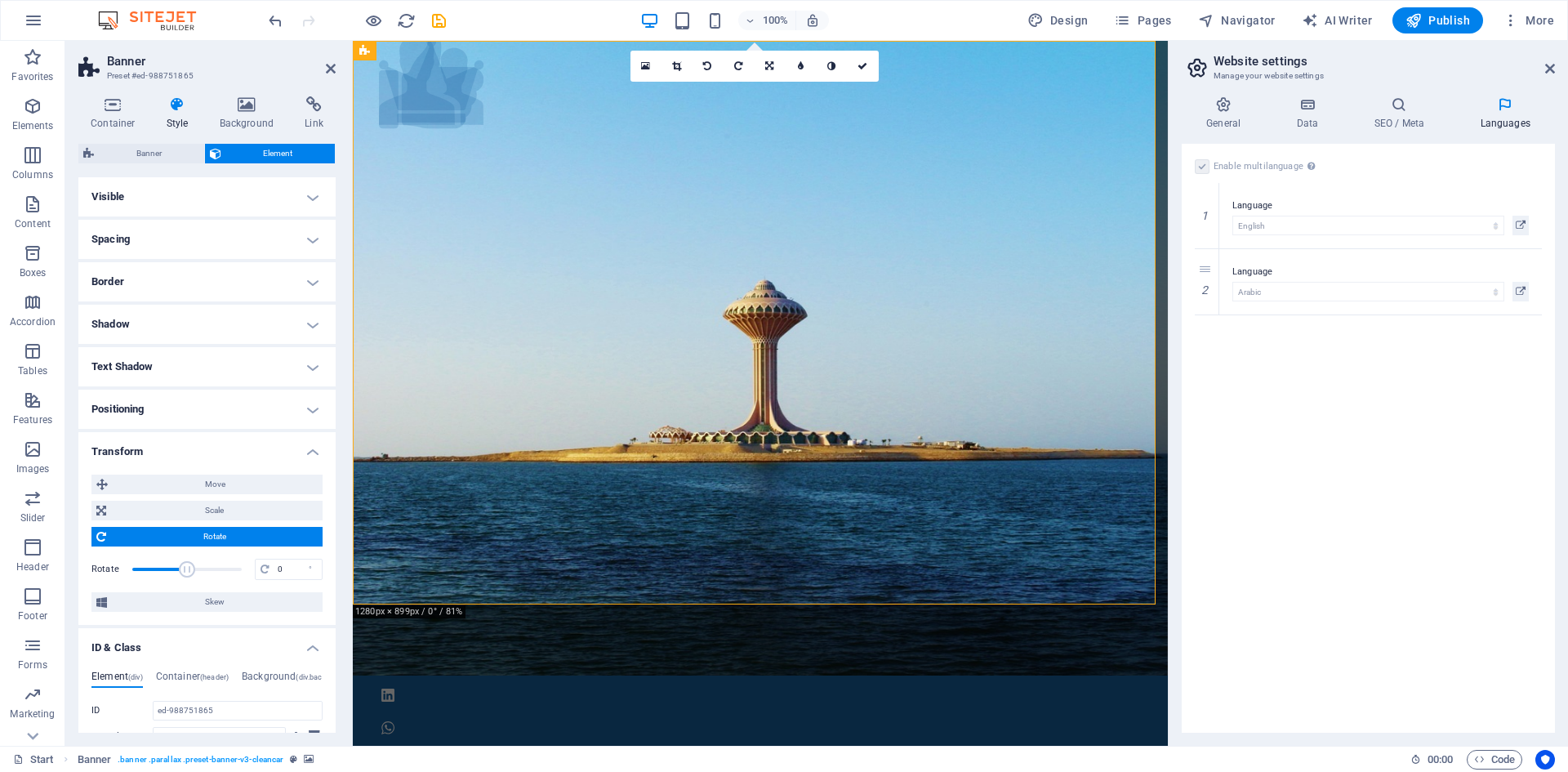
click at [160, 538] on span "Rotate" at bounding box center [215, 536] width 207 height 19
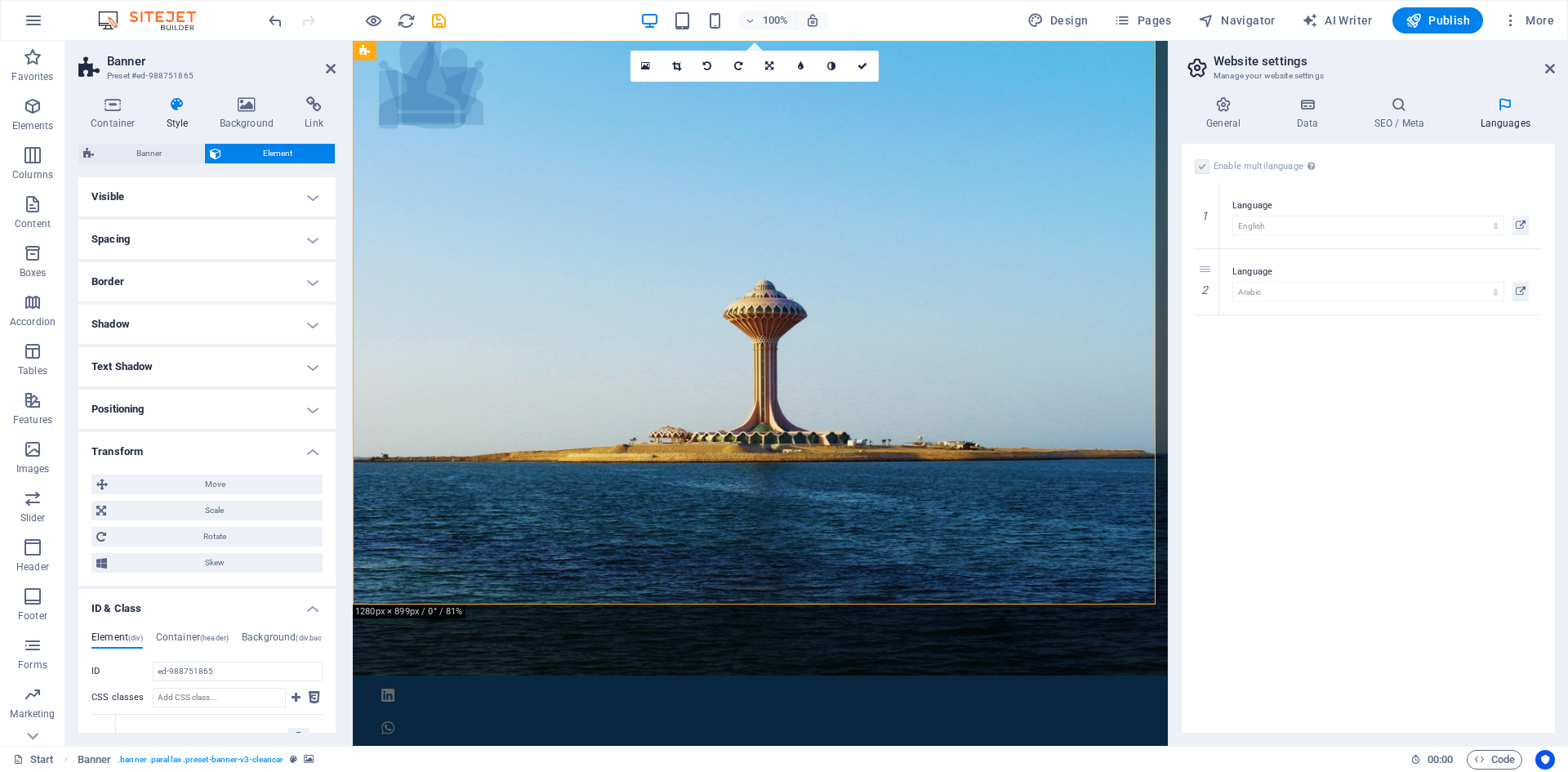
click at [189, 440] on h4 "Transform" at bounding box center [207, 447] width 257 height 29
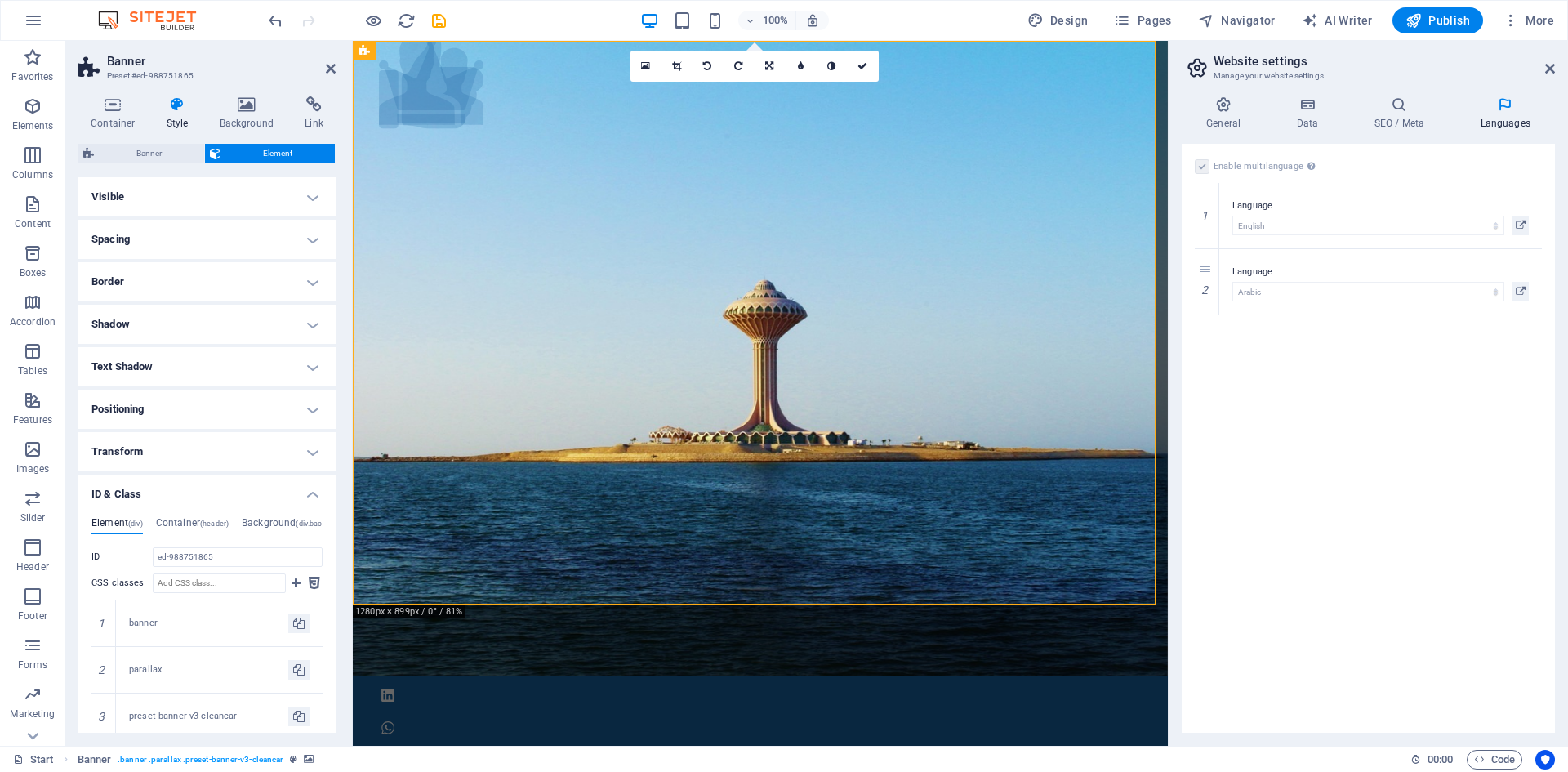
click at [235, 400] on h4 "Positioning" at bounding box center [207, 409] width 257 height 40
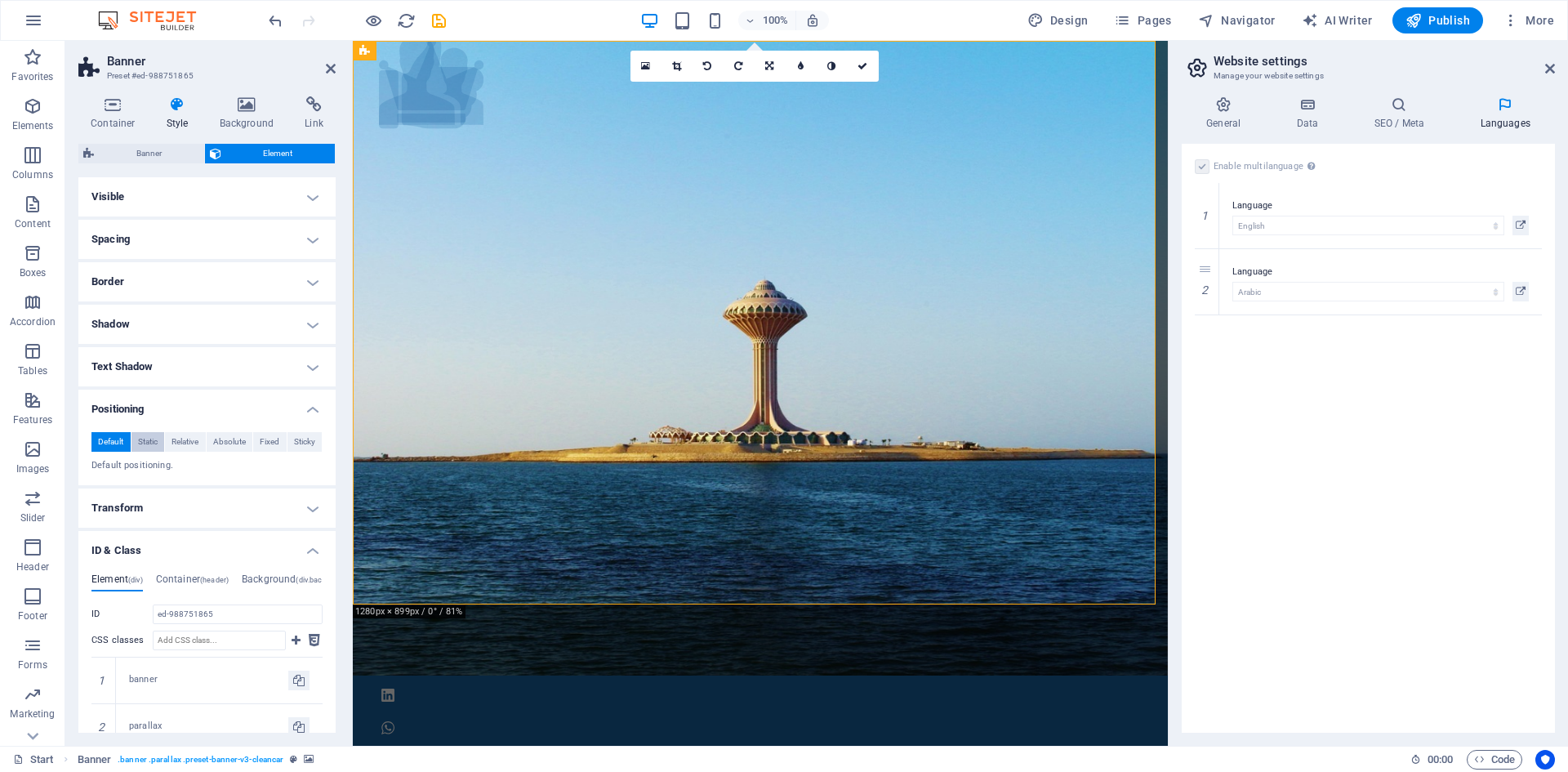
click at [151, 443] on span "Static" at bounding box center [147, 442] width 19 height 19
click at [174, 440] on span "Relative" at bounding box center [185, 442] width 27 height 19
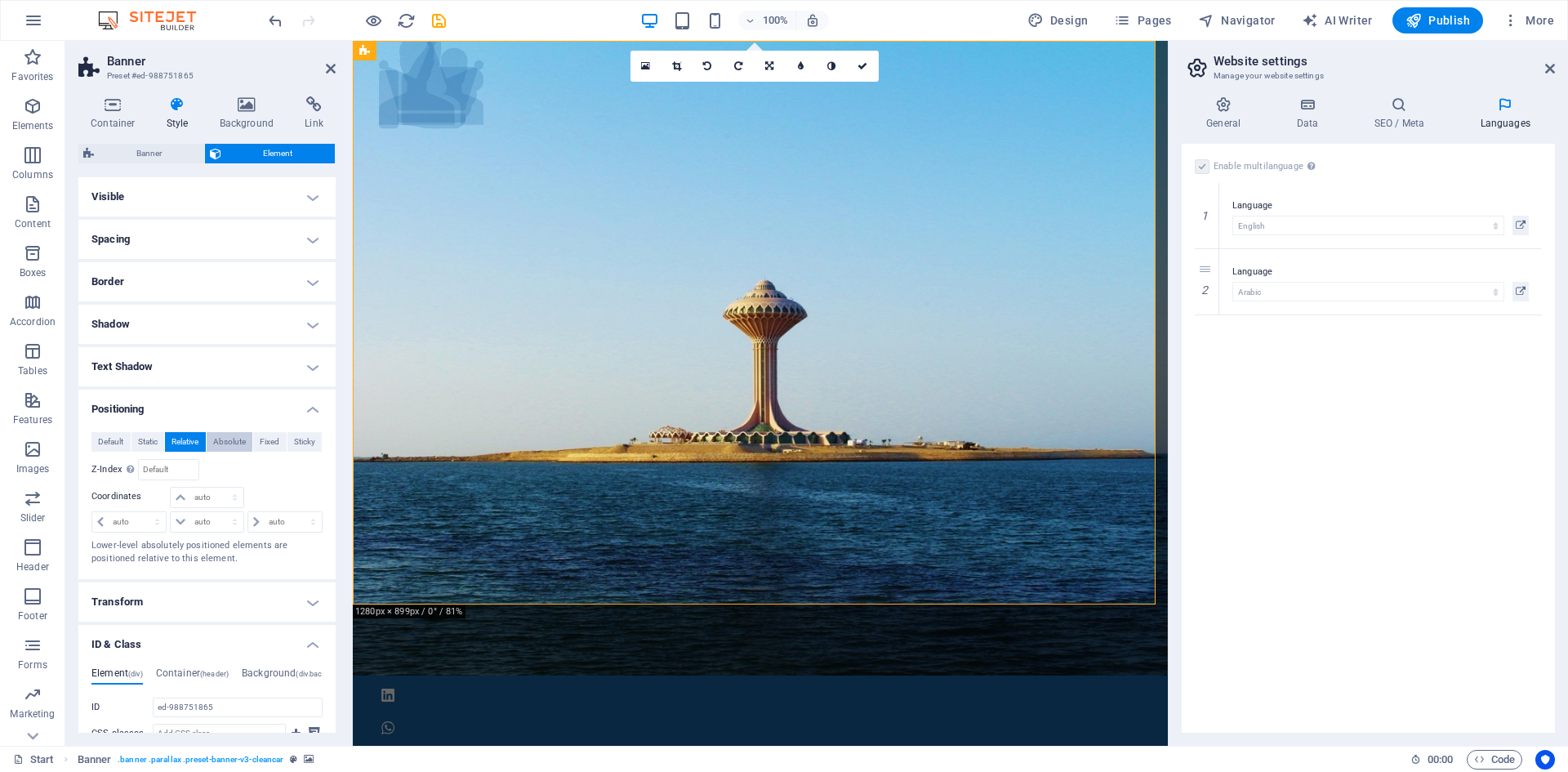
click at [224, 438] on span "Absolute" at bounding box center [229, 442] width 33 height 19
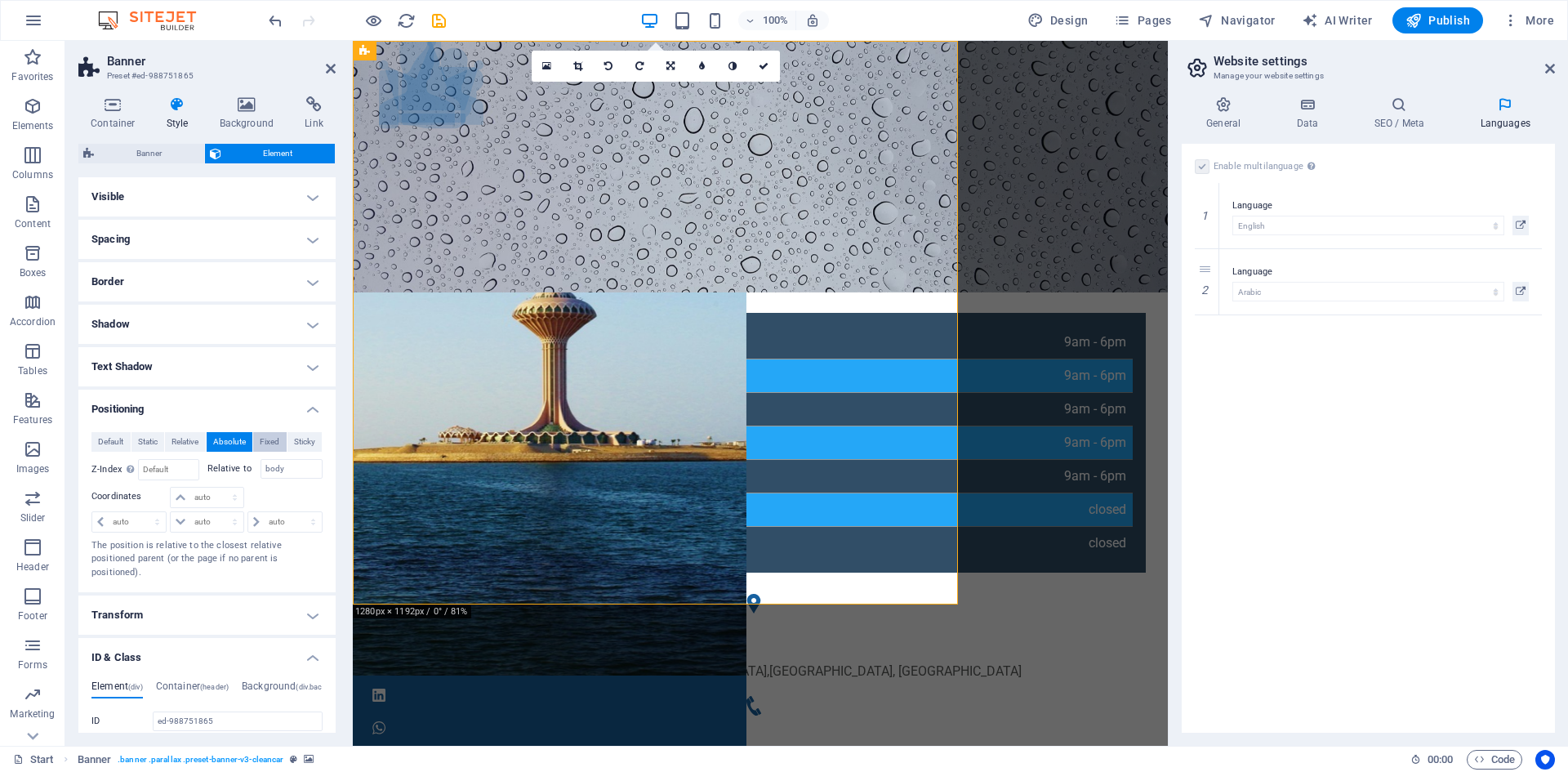
click at [273, 442] on span "Fixed" at bounding box center [269, 442] width 19 height 19
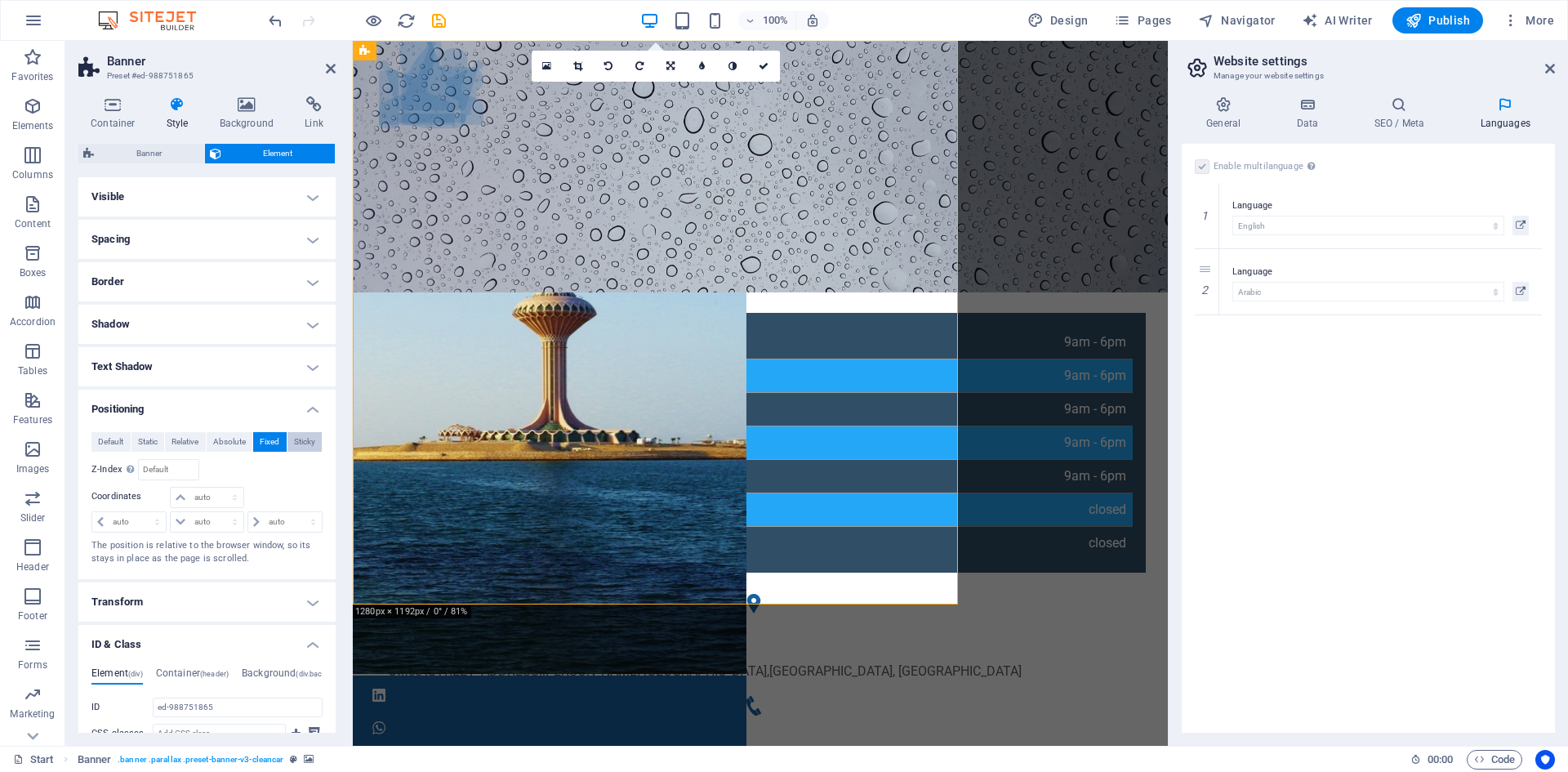
click at [296, 440] on span "Sticky" at bounding box center [305, 442] width 21 height 19
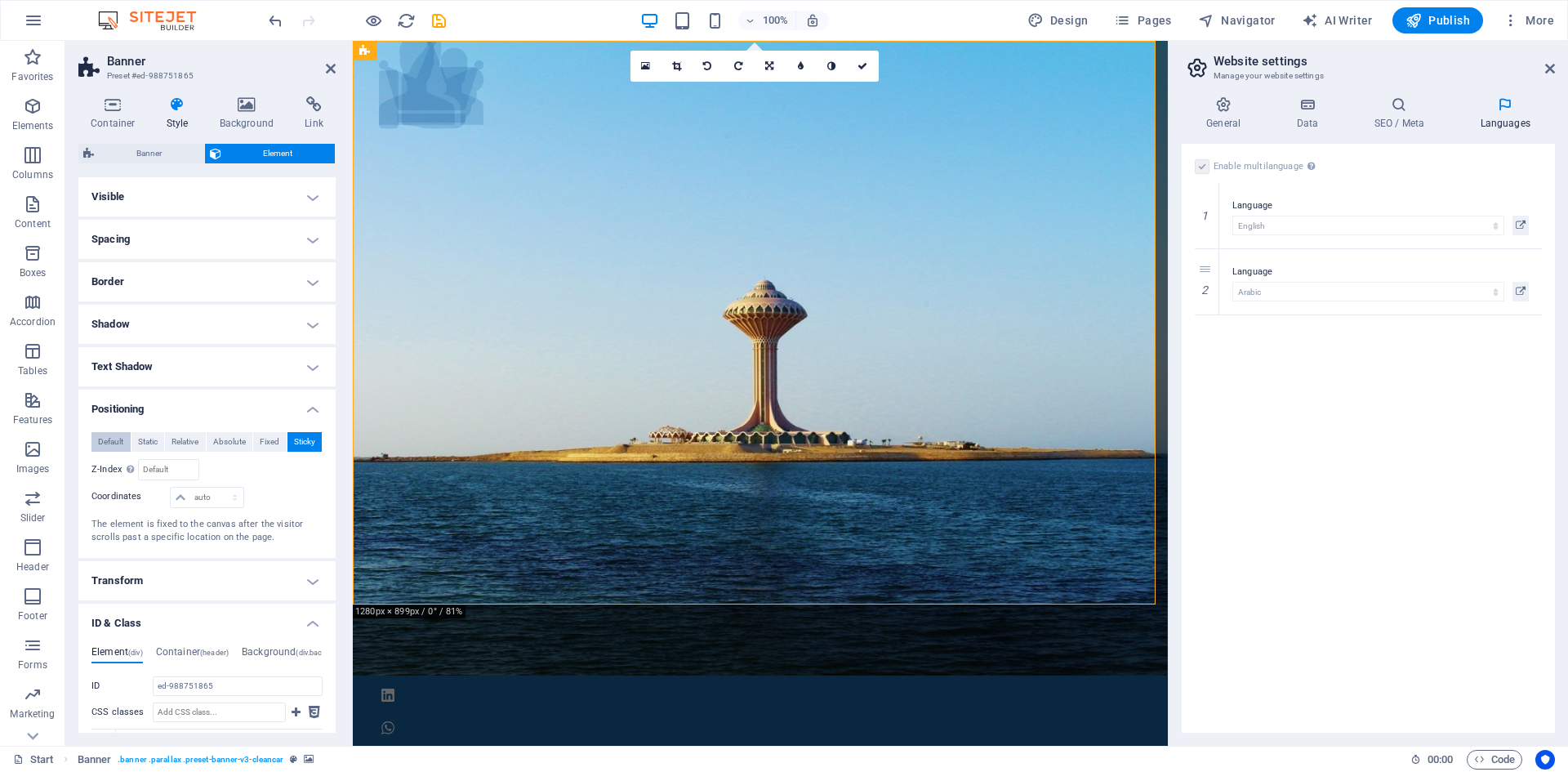
click at [120, 443] on span "Default" at bounding box center [111, 442] width 25 height 19
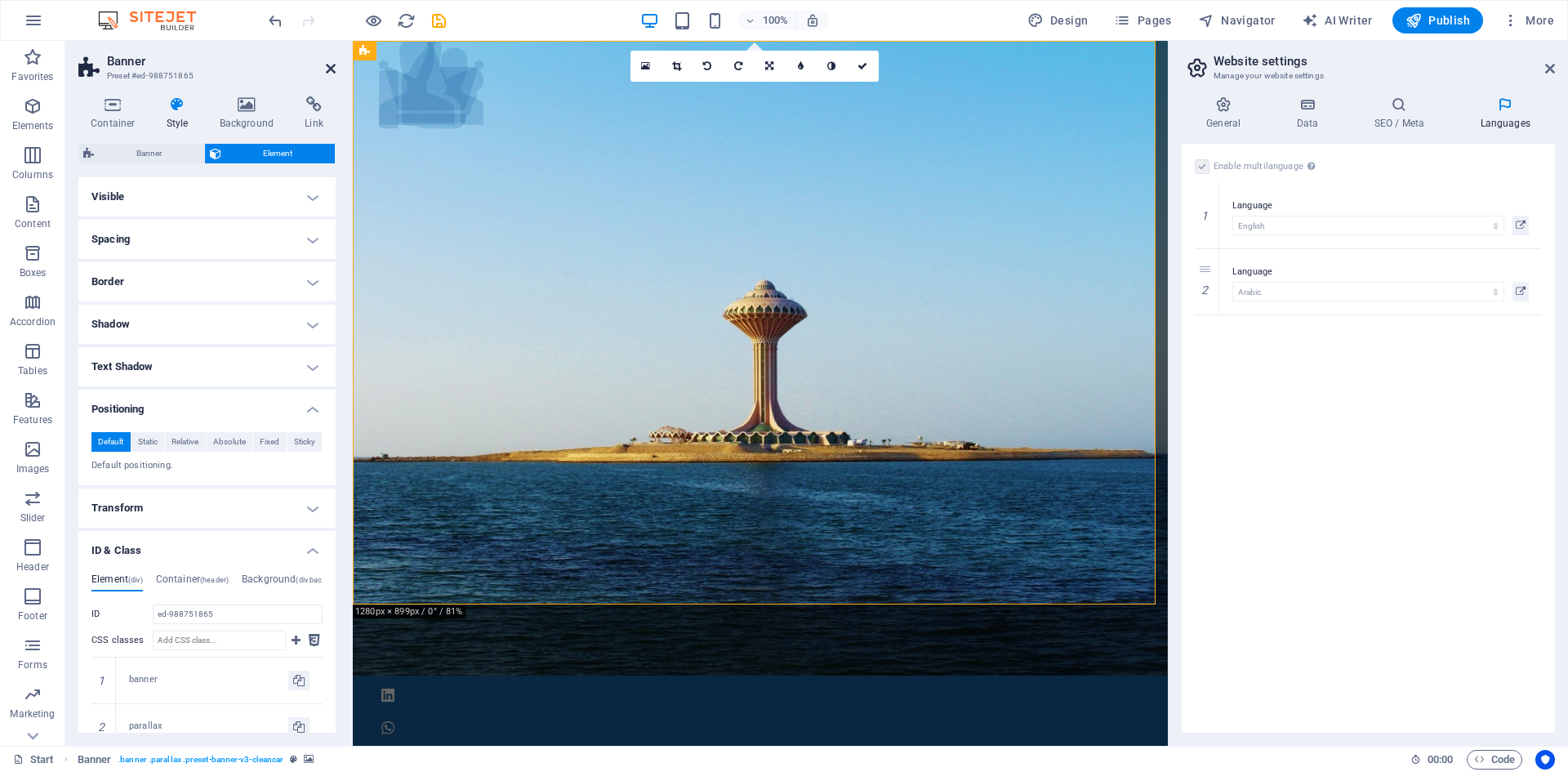
click at [329, 68] on icon at bounding box center [331, 69] width 10 height 13
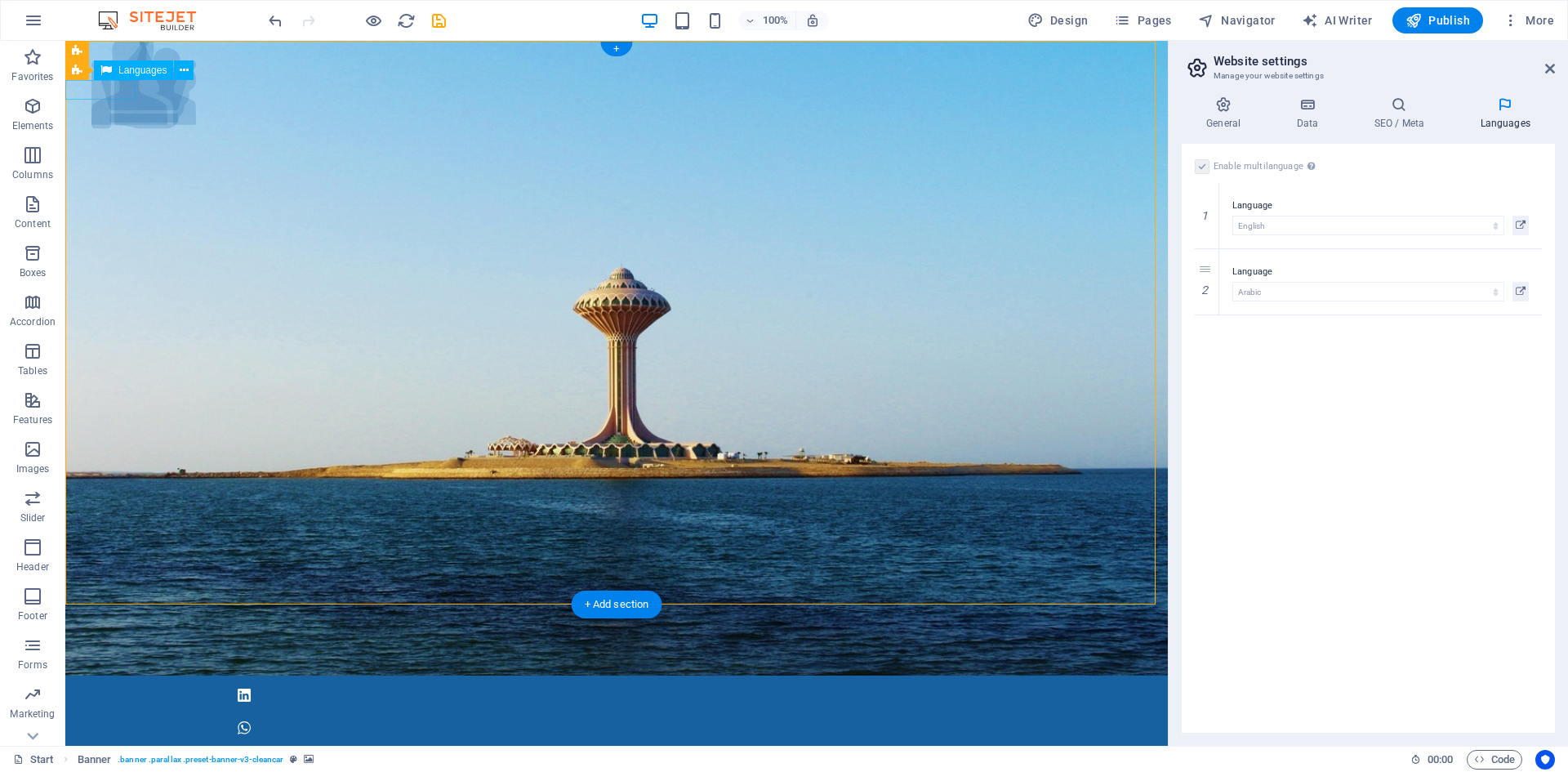
click at [87, 747] on div "English العربية" at bounding box center [617, 756] width 1103 height 19
click at [183, 71] on icon at bounding box center [184, 71] width 9 height 17
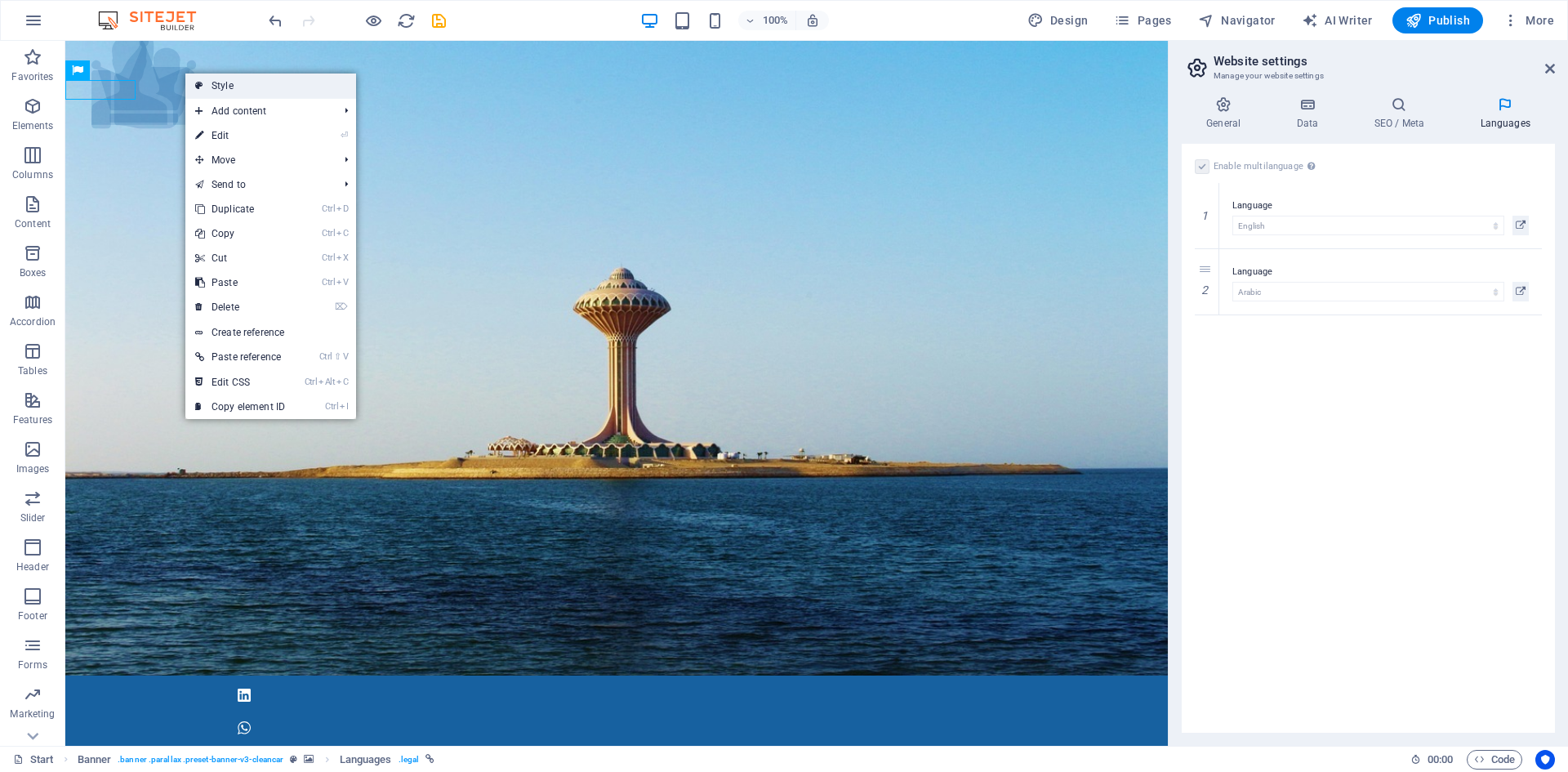
click at [199, 82] on icon at bounding box center [199, 85] width 8 height 24
select select "px"
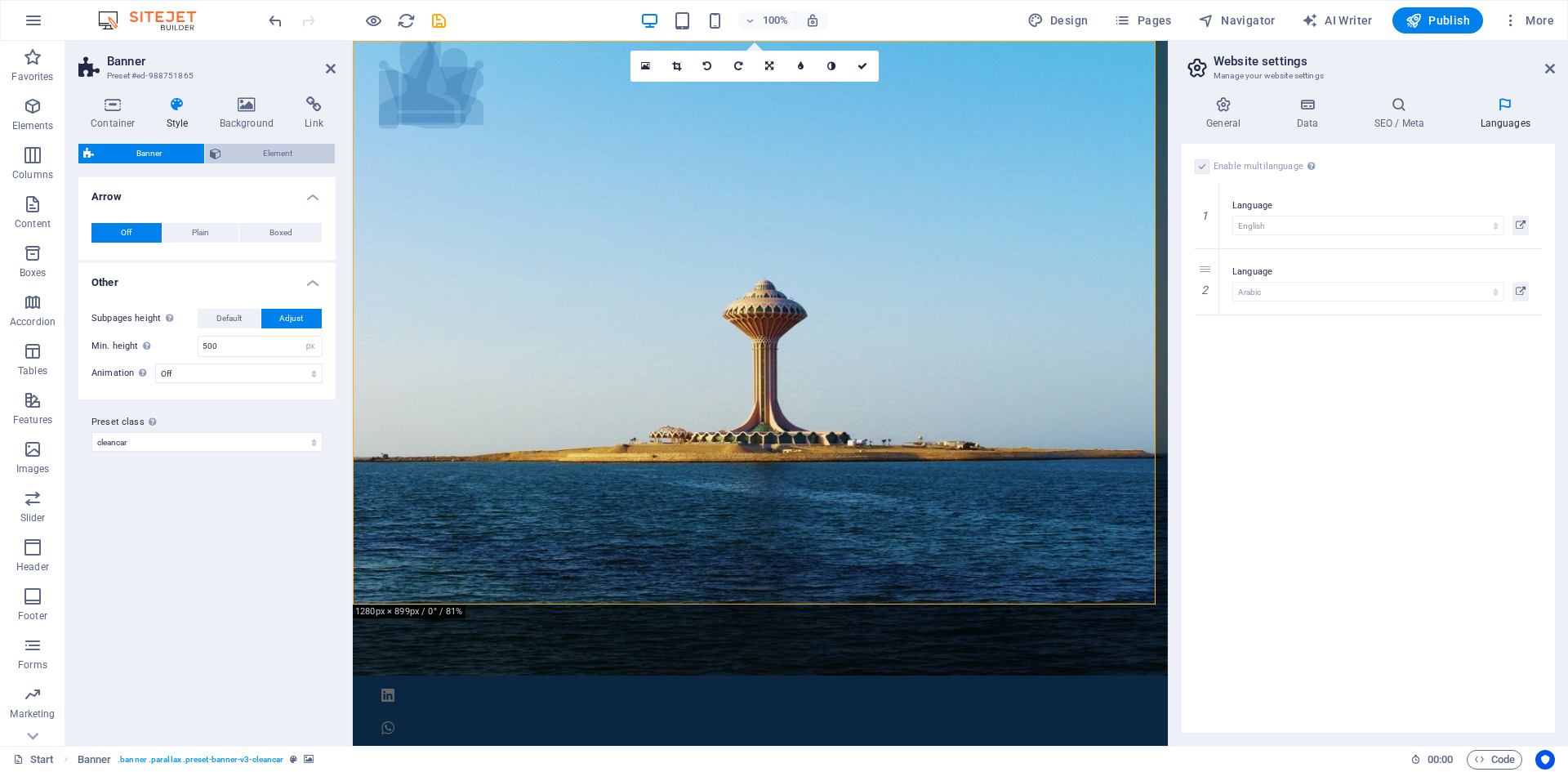
click at [229, 152] on span "Element" at bounding box center [278, 153] width 104 height 19
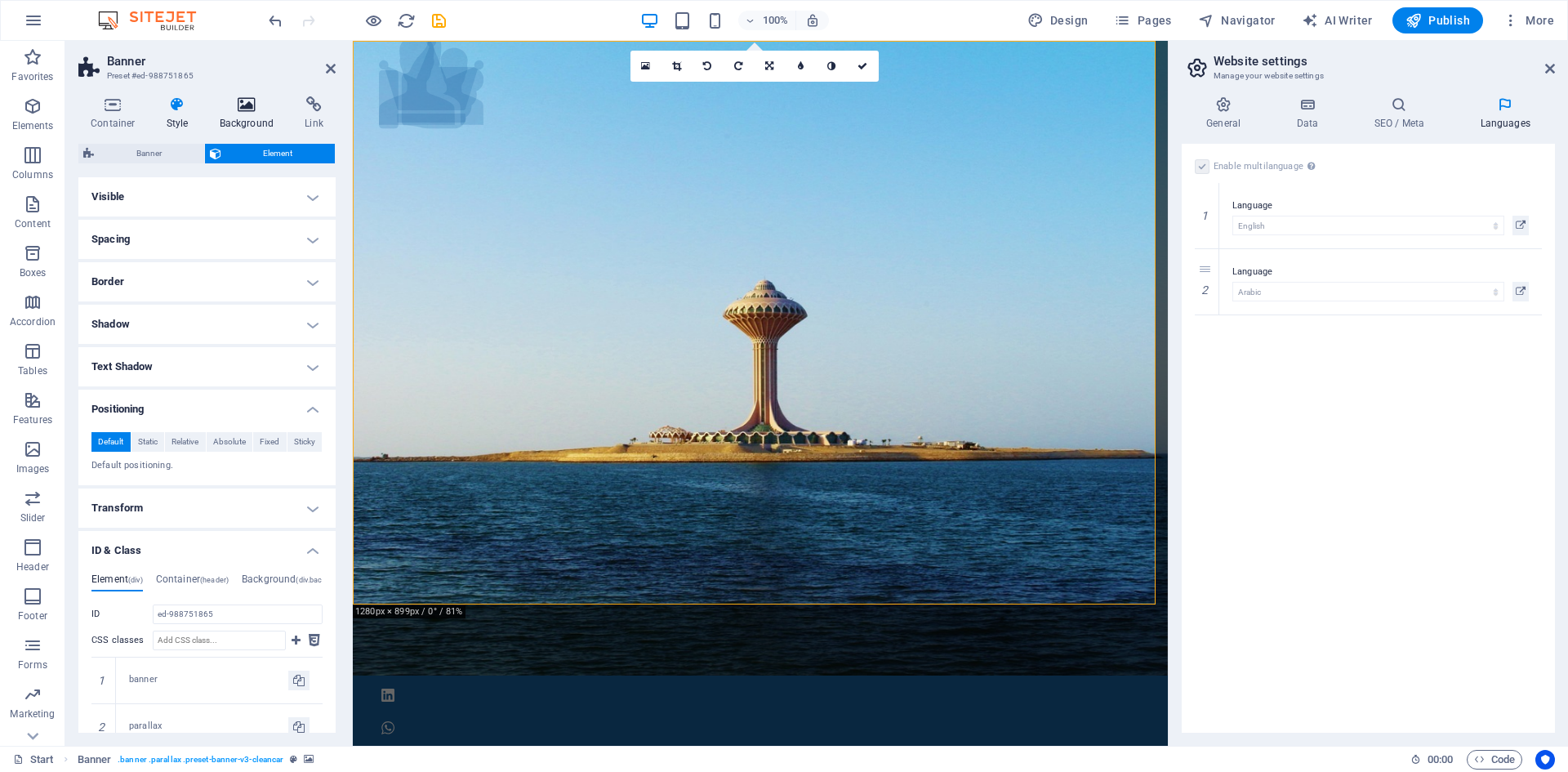
click at [234, 103] on icon at bounding box center [247, 104] width 79 height 16
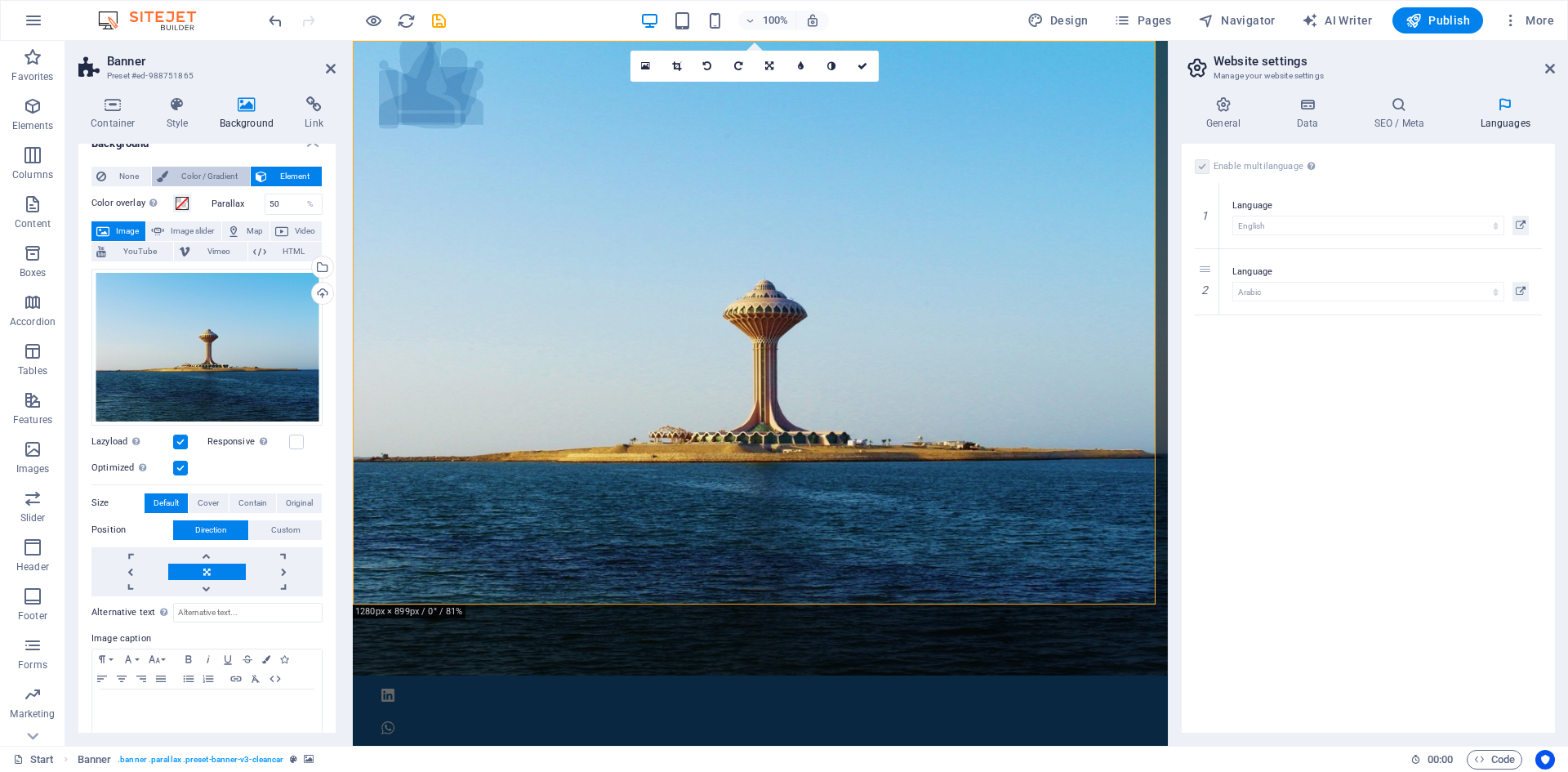
scroll to position [38, 0]
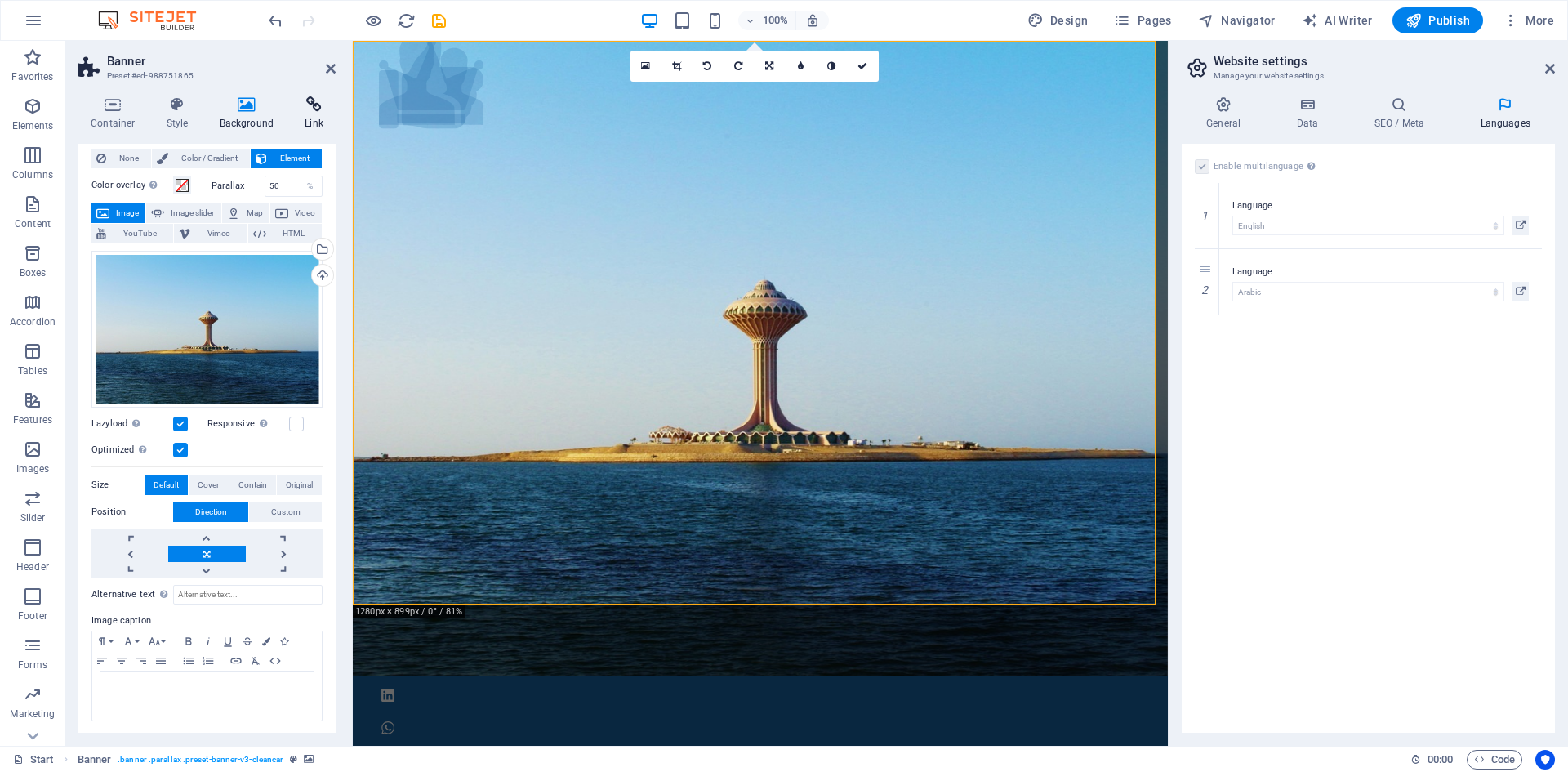
click at [312, 110] on icon at bounding box center [314, 104] width 43 height 16
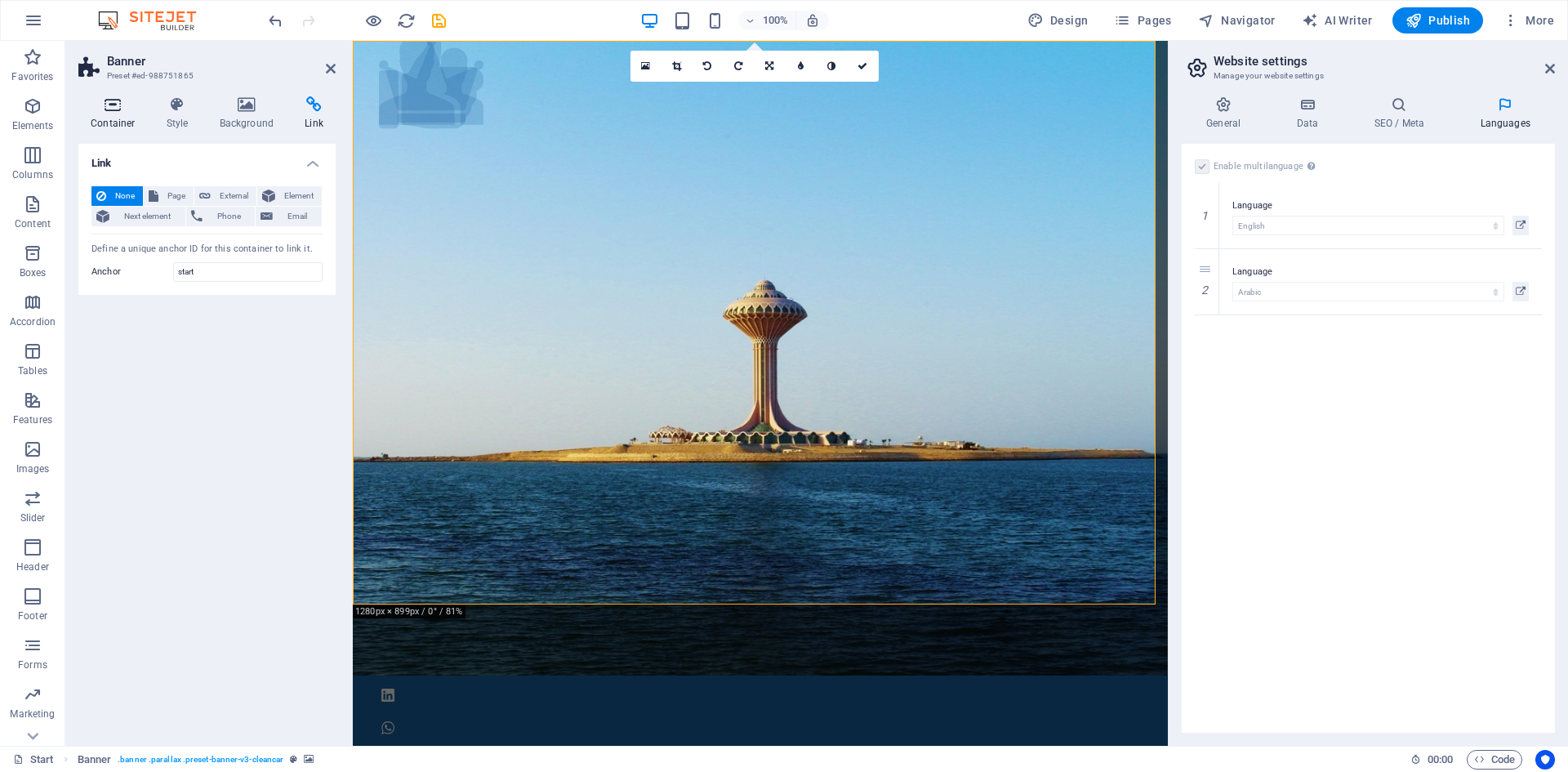
click at [119, 109] on icon at bounding box center [113, 104] width 70 height 16
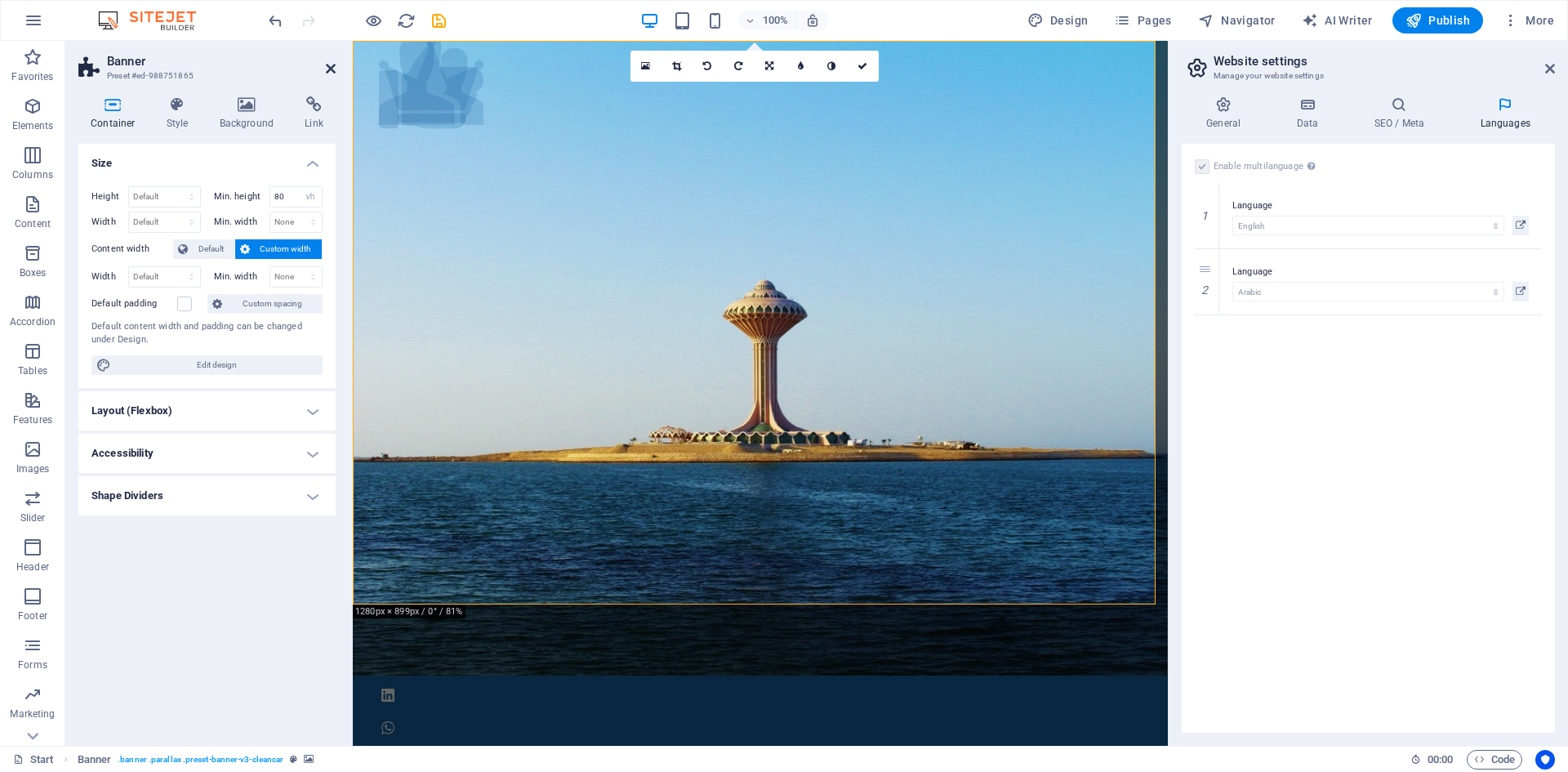
click at [328, 68] on icon at bounding box center [331, 69] width 10 height 13
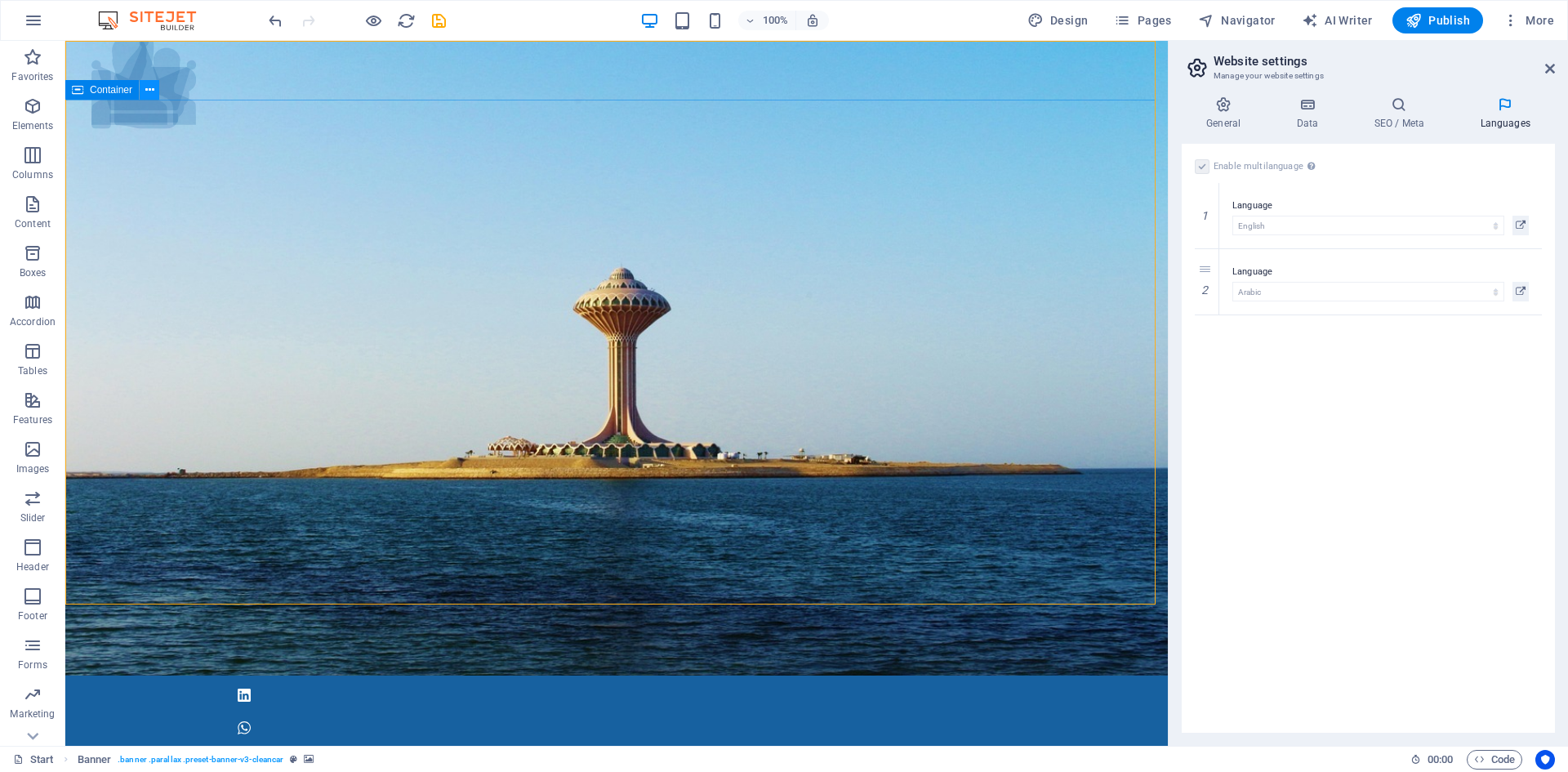
click at [152, 87] on icon at bounding box center [150, 90] width 9 height 17
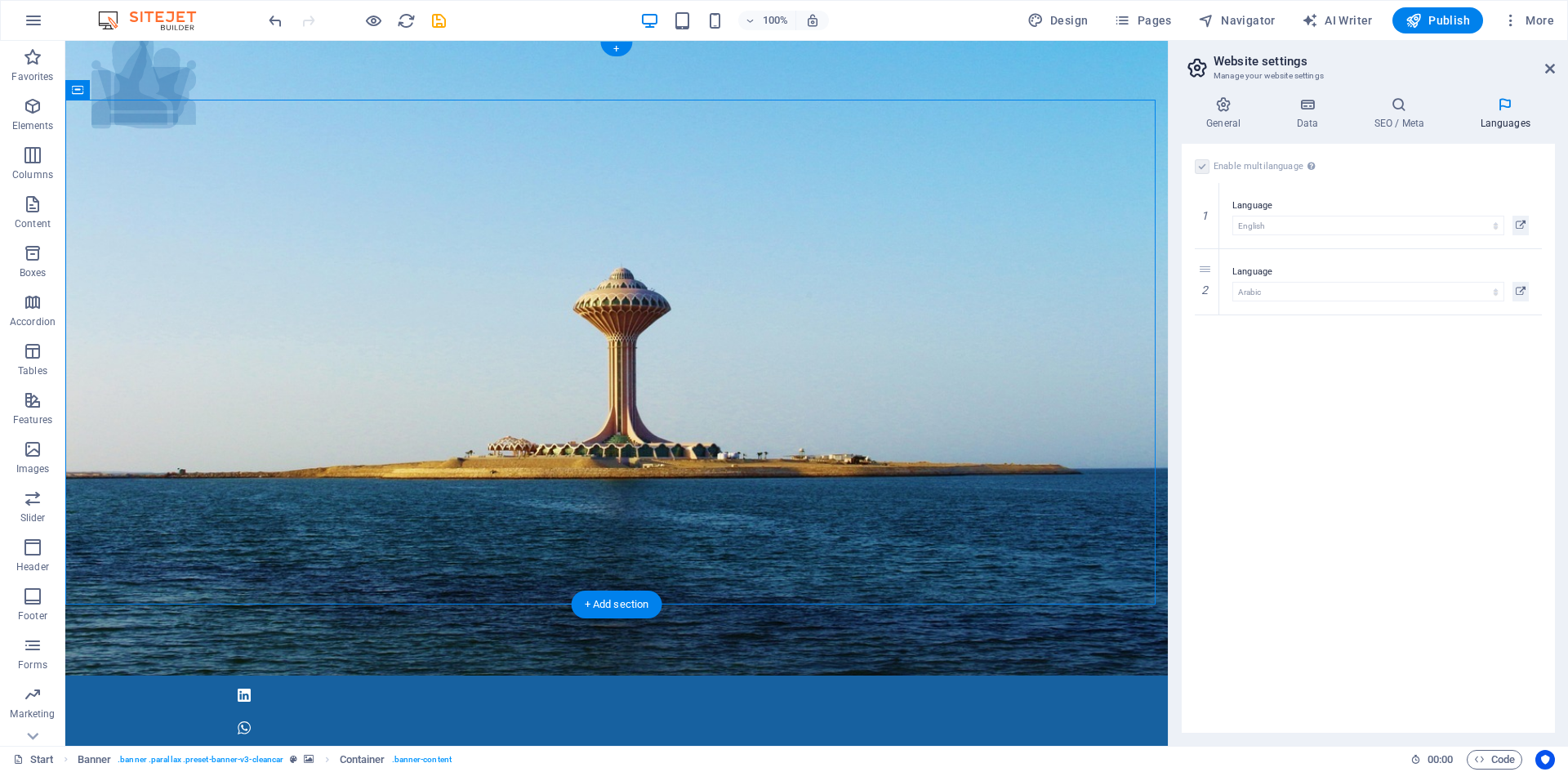
drag, startPoint x: 166, startPoint y: 126, endPoint x: 546, endPoint y: 138, distance: 380.2
drag, startPoint x: 177, startPoint y: 129, endPoint x: 524, endPoint y: 127, distance: 347.0
click at [148, 89] on icon at bounding box center [150, 90] width 9 height 17
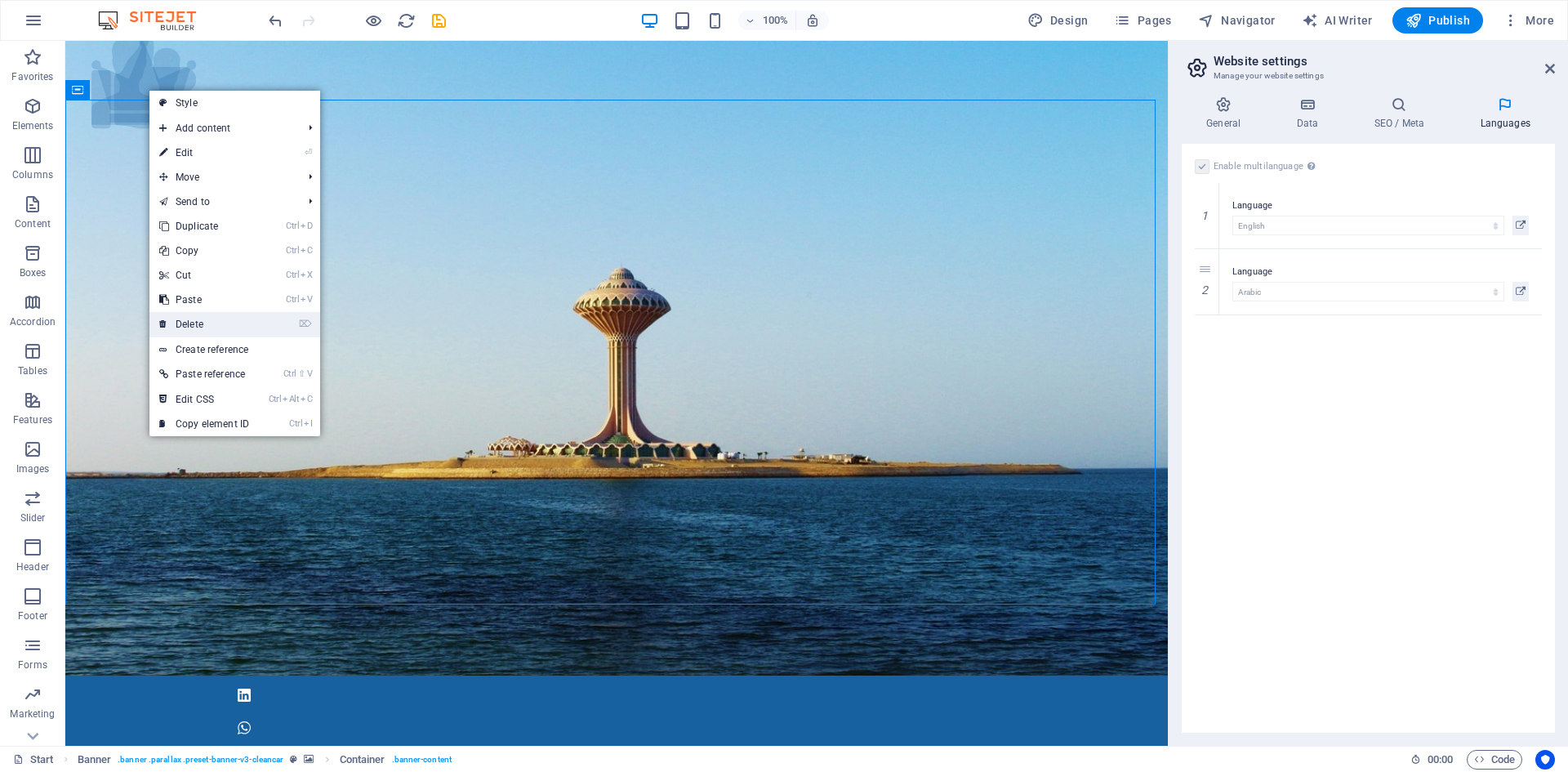
click at [208, 325] on link "⌦ Delete" at bounding box center [204, 324] width 109 height 24
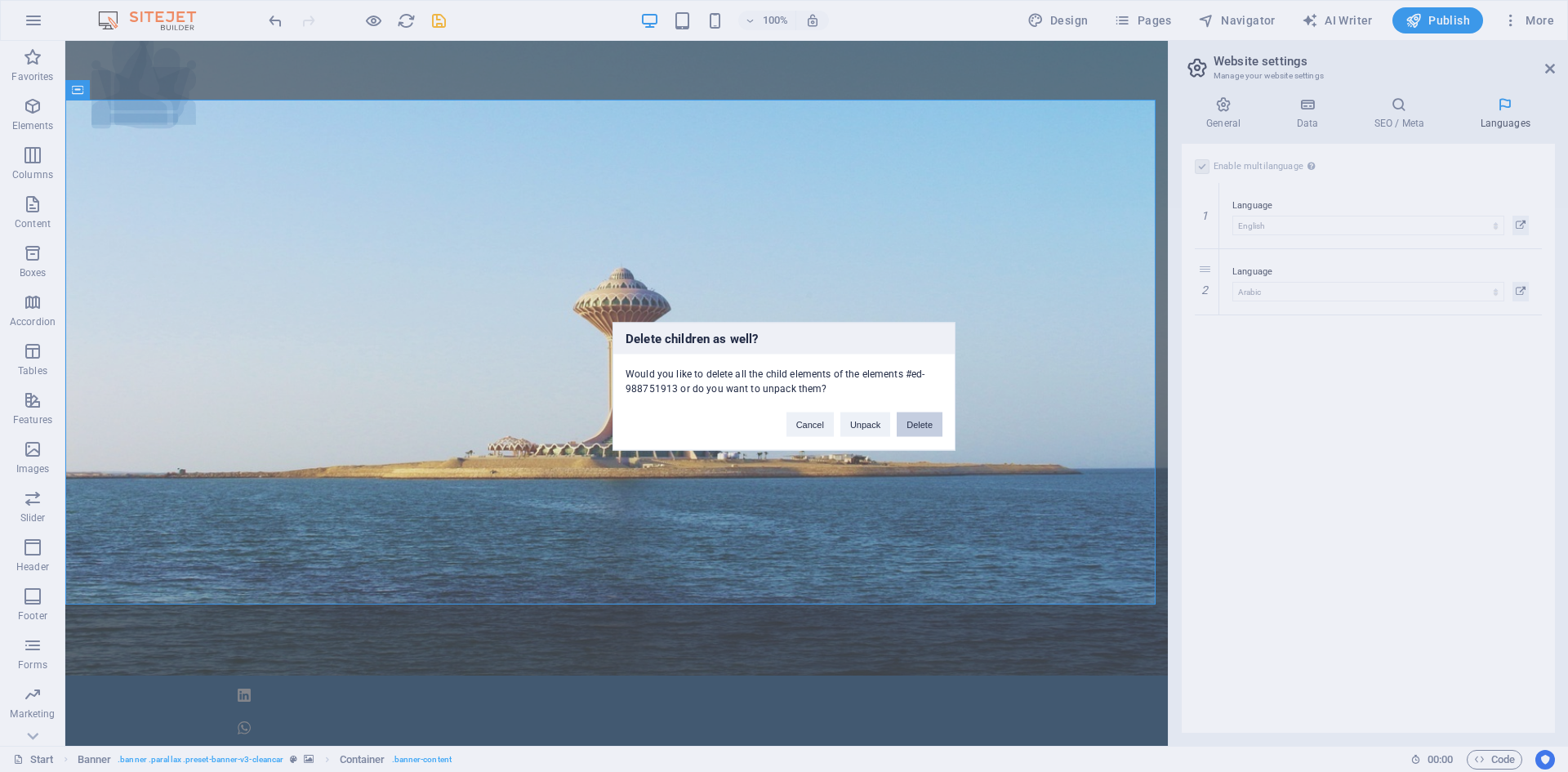
drag, startPoint x: 930, startPoint y: 426, endPoint x: 850, endPoint y: 378, distance: 93.3
click at [930, 426] on button "Delete" at bounding box center [919, 423] width 45 height 24
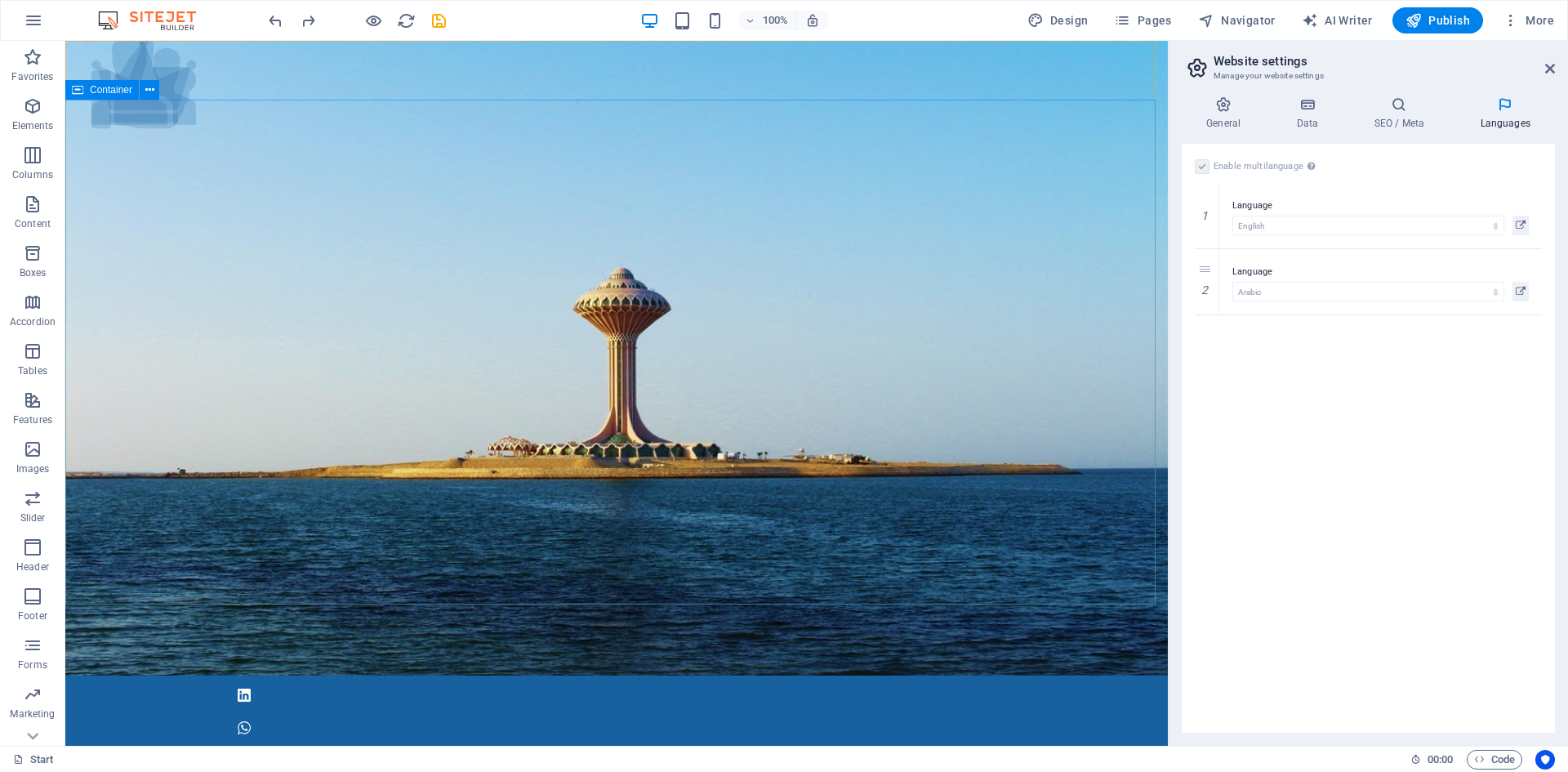
click at [119, 93] on span "Container" at bounding box center [111, 90] width 42 height 10
click at [188, 93] on figure at bounding box center [617, 358] width 1103 height 634
click at [183, 71] on icon at bounding box center [184, 71] width 9 height 17
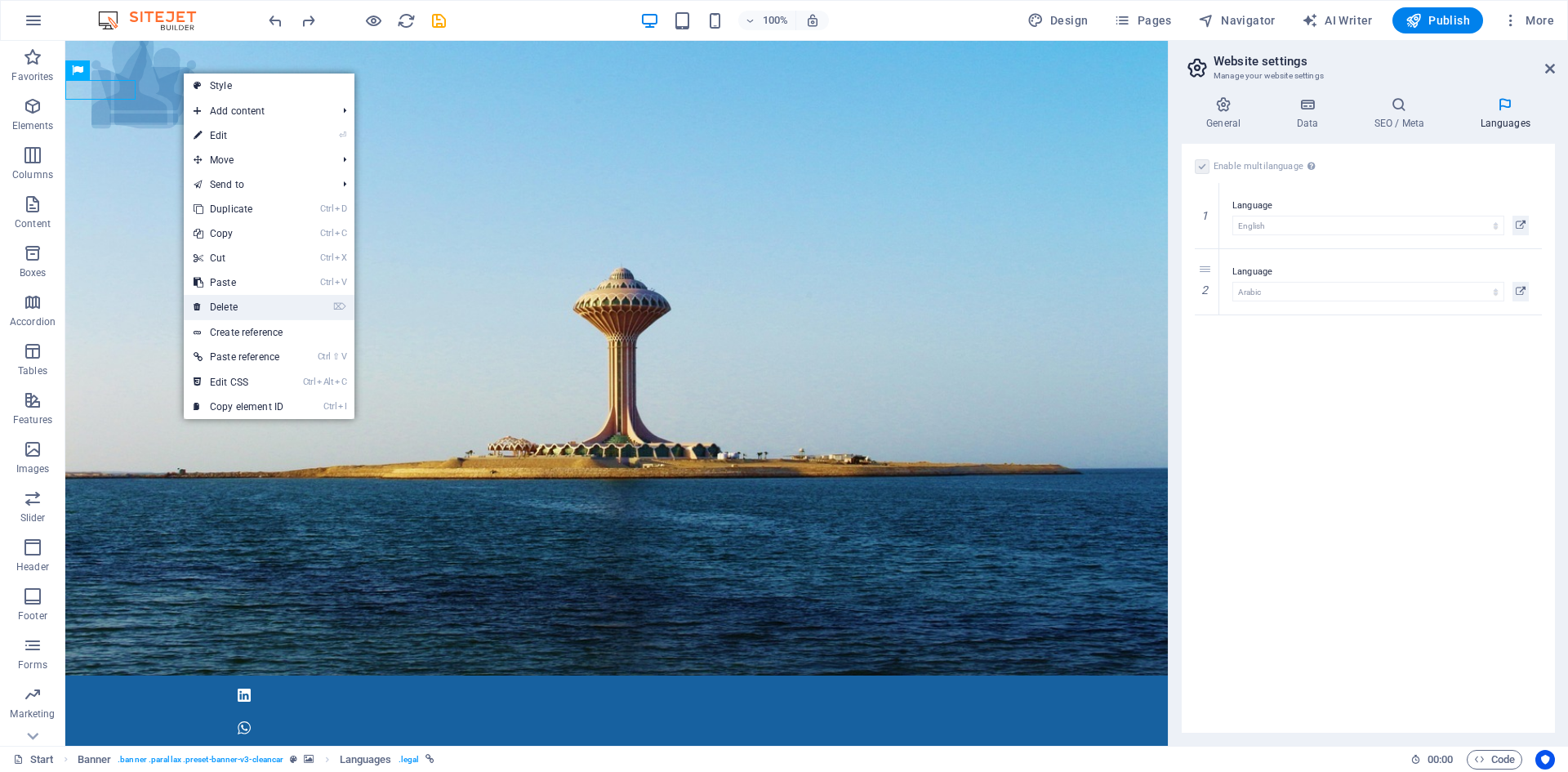
click at [251, 302] on link "⌦ Delete" at bounding box center [238, 307] width 109 height 24
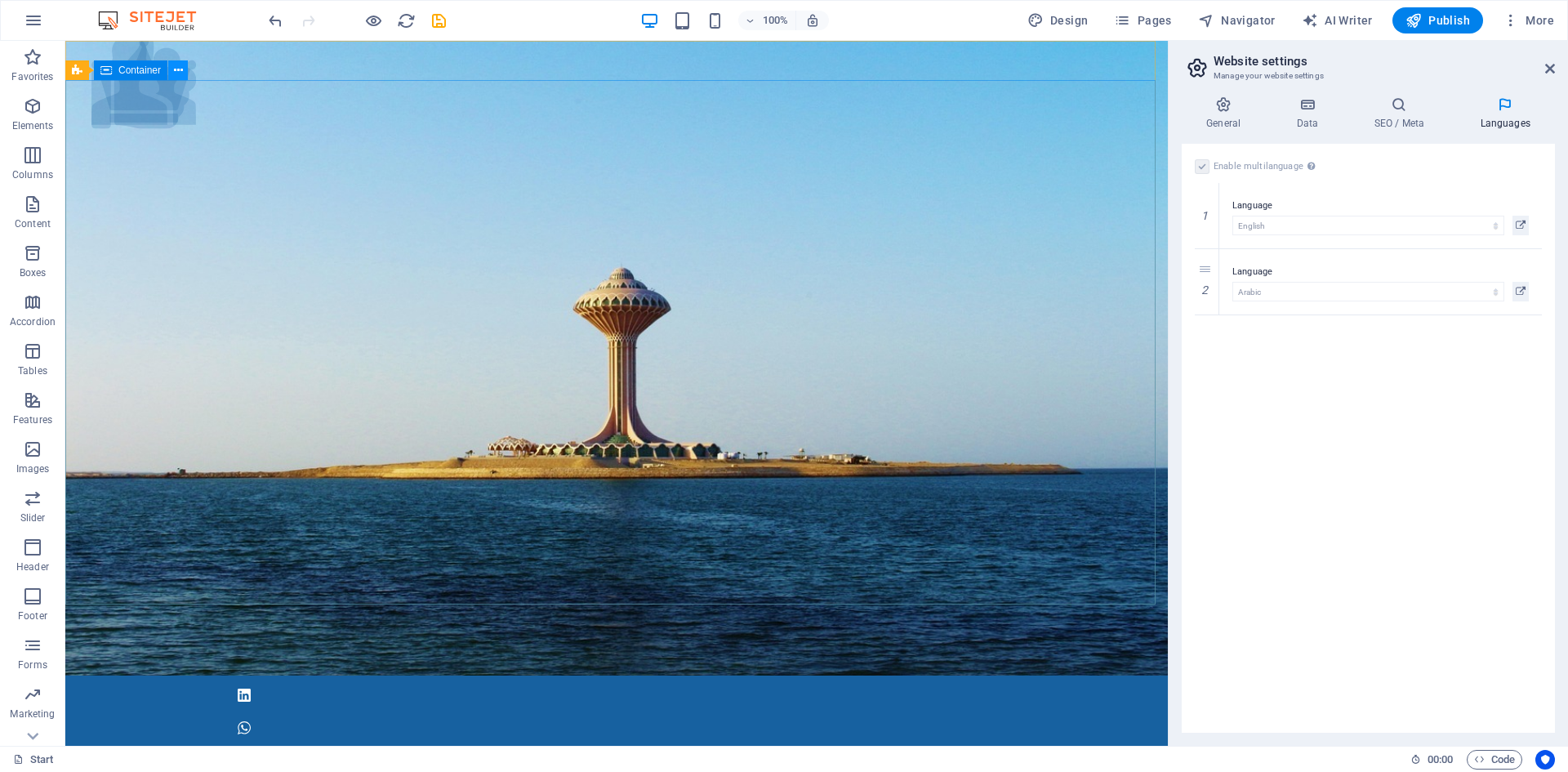
click at [177, 68] on icon at bounding box center [178, 71] width 9 height 17
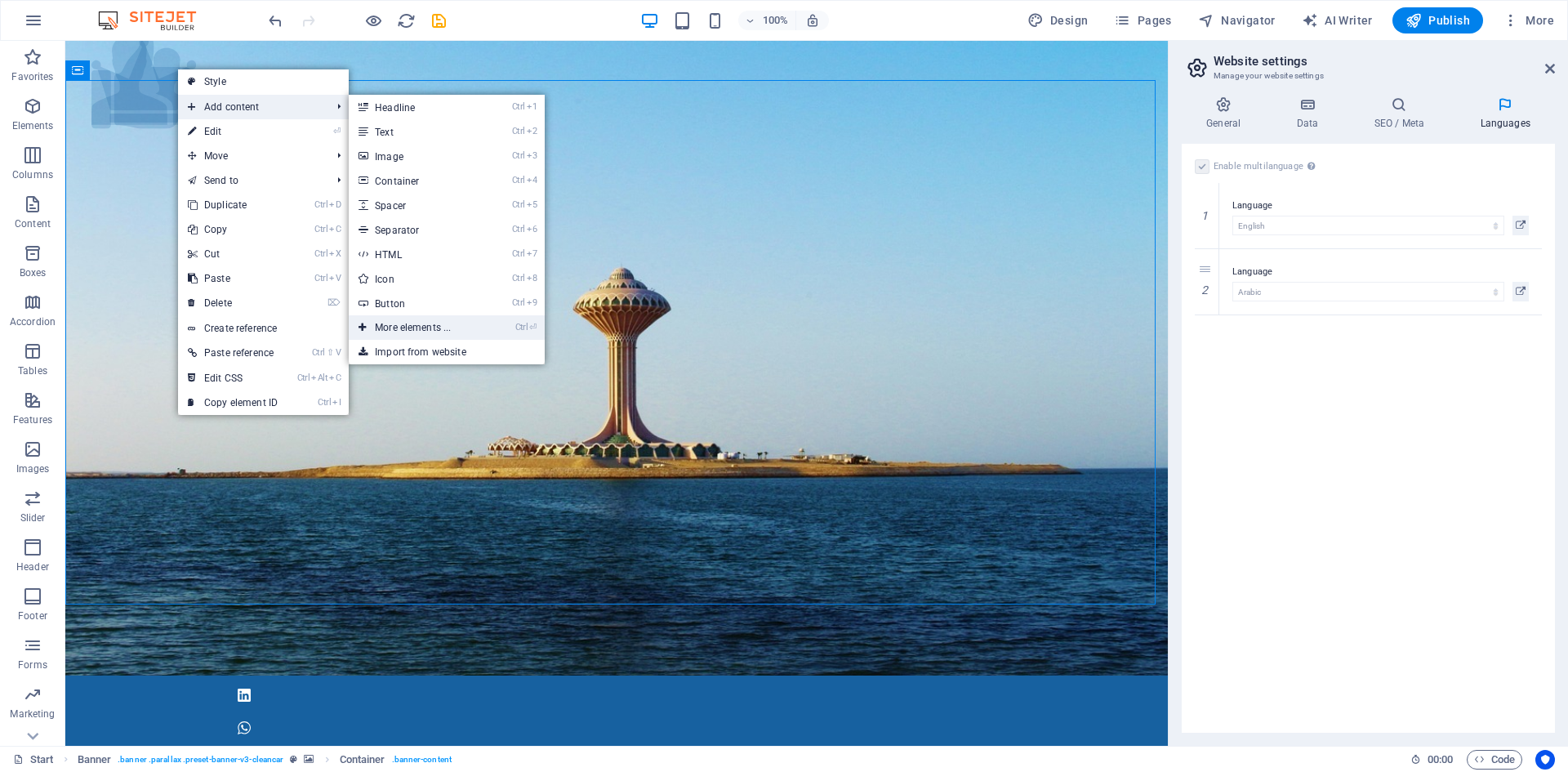
click at [495, 326] on li "Ctrl ⏎ More elements ..." at bounding box center [447, 327] width 196 height 24
click at [443, 327] on link "Ctrl ⏎ More elements ..." at bounding box center [416, 327] width 135 height 24
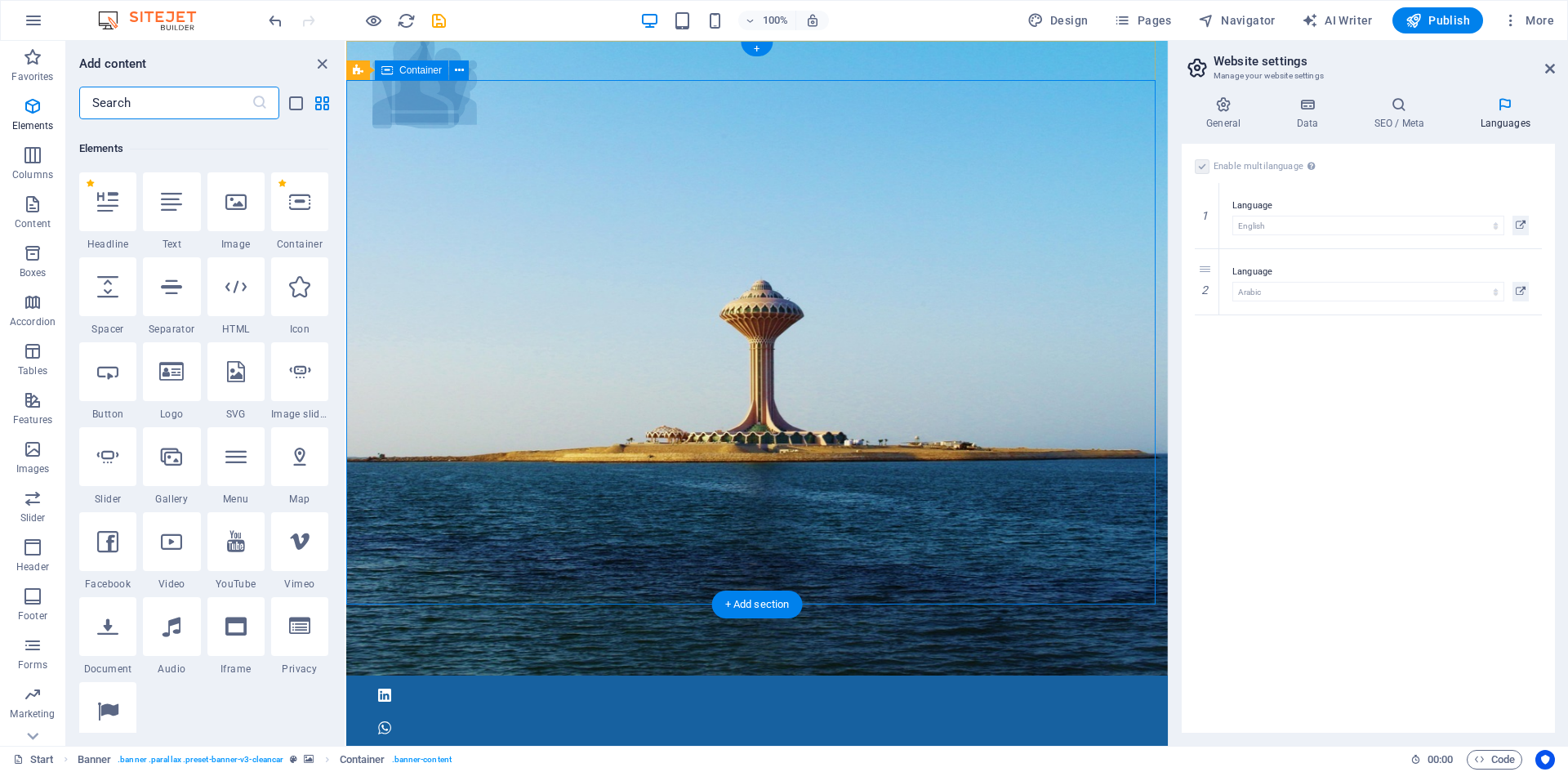
scroll to position [174, 0]
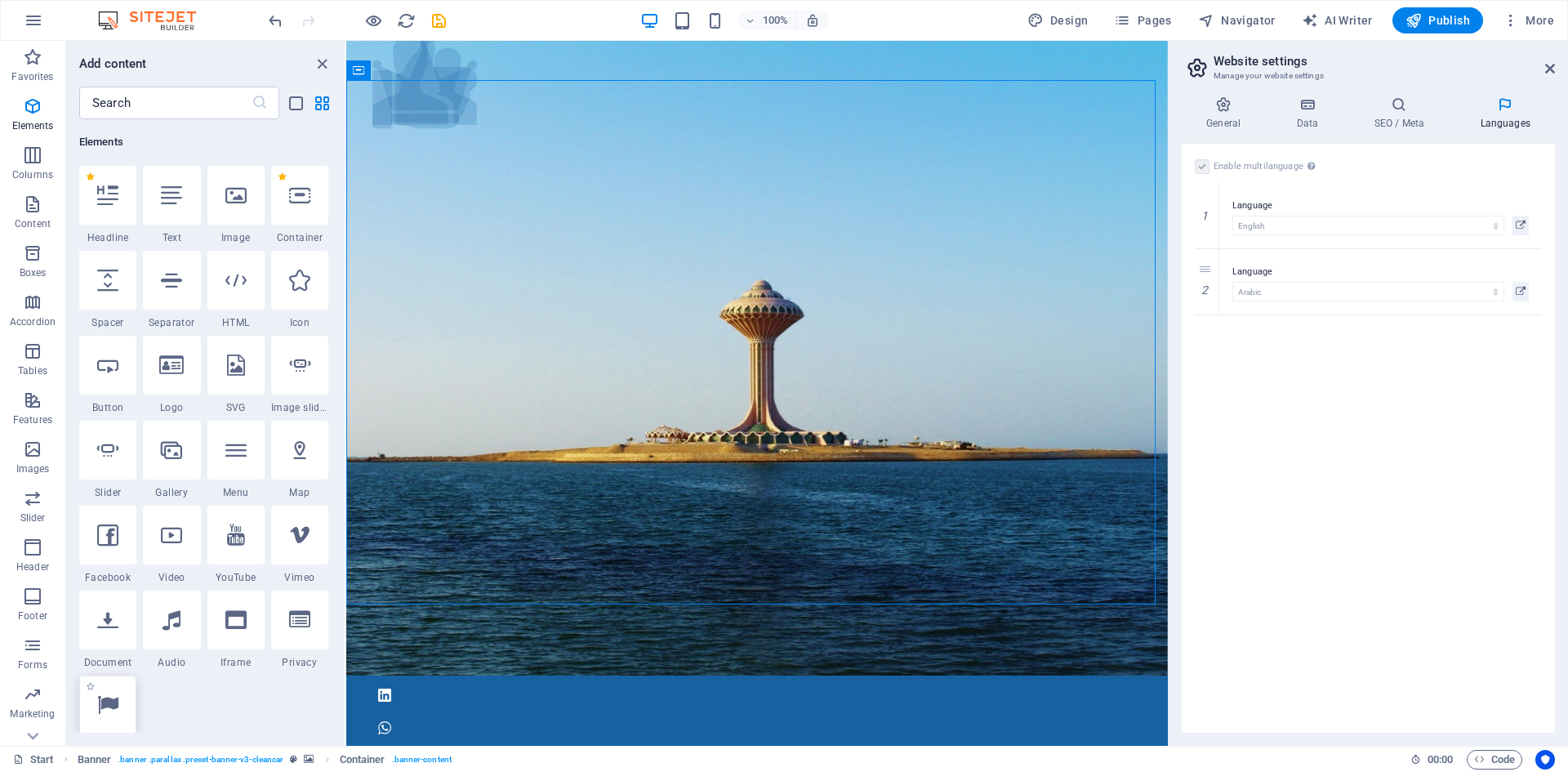
click at [114, 709] on icon at bounding box center [108, 704] width 21 height 21
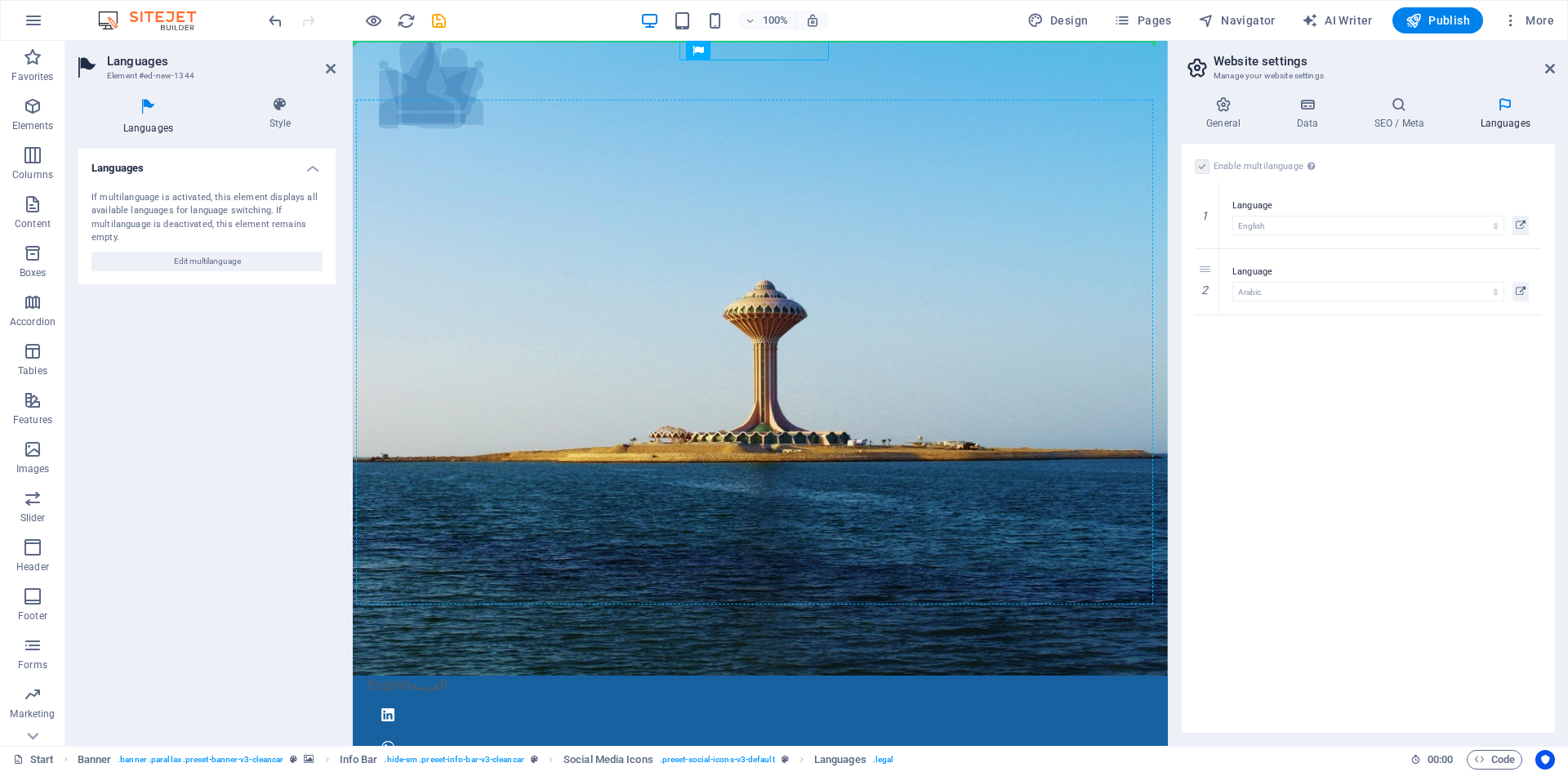
drag, startPoint x: 680, startPoint y: 48, endPoint x: 665, endPoint y: 136, distance: 89.3
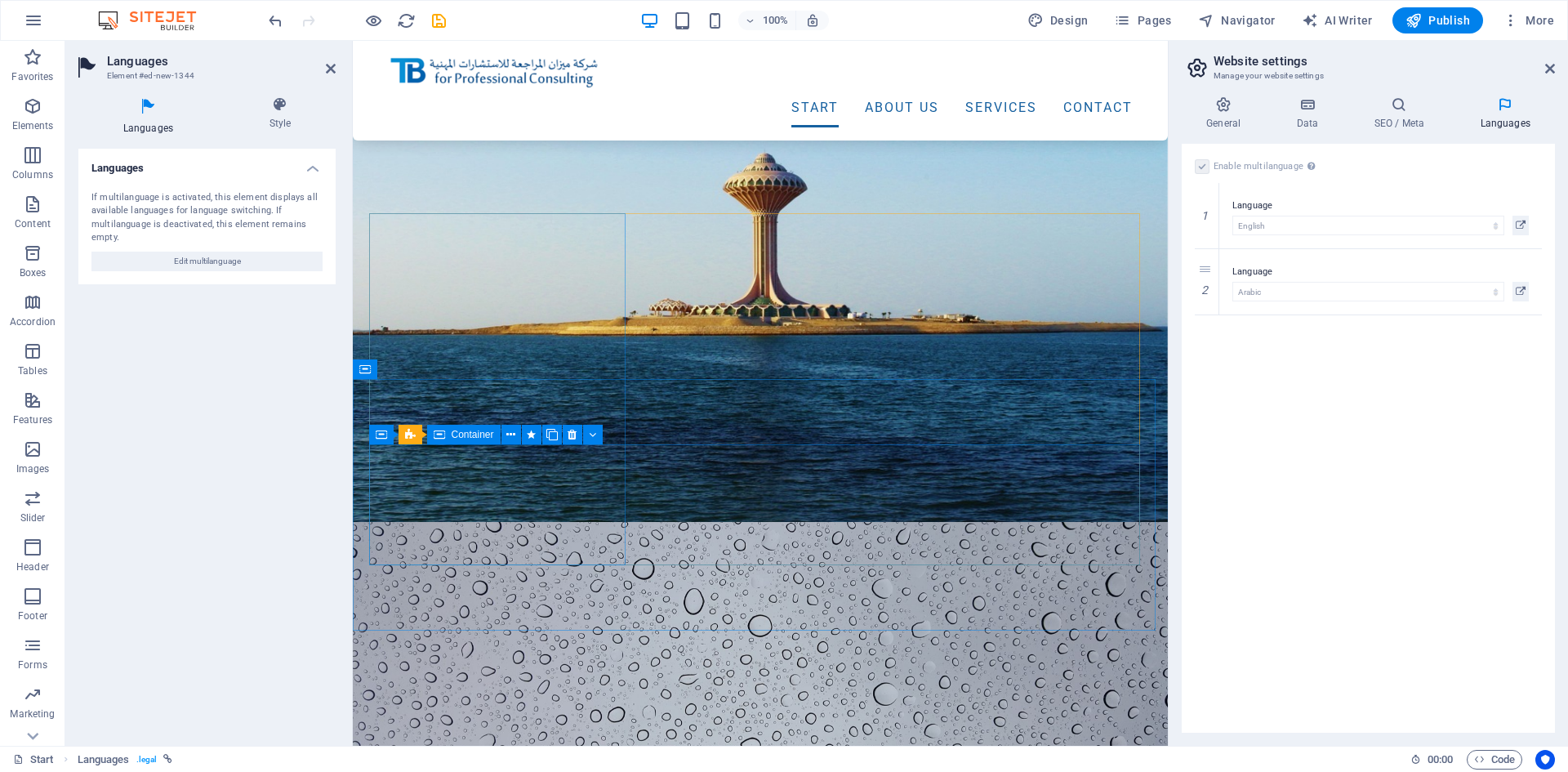
scroll to position [0, 0]
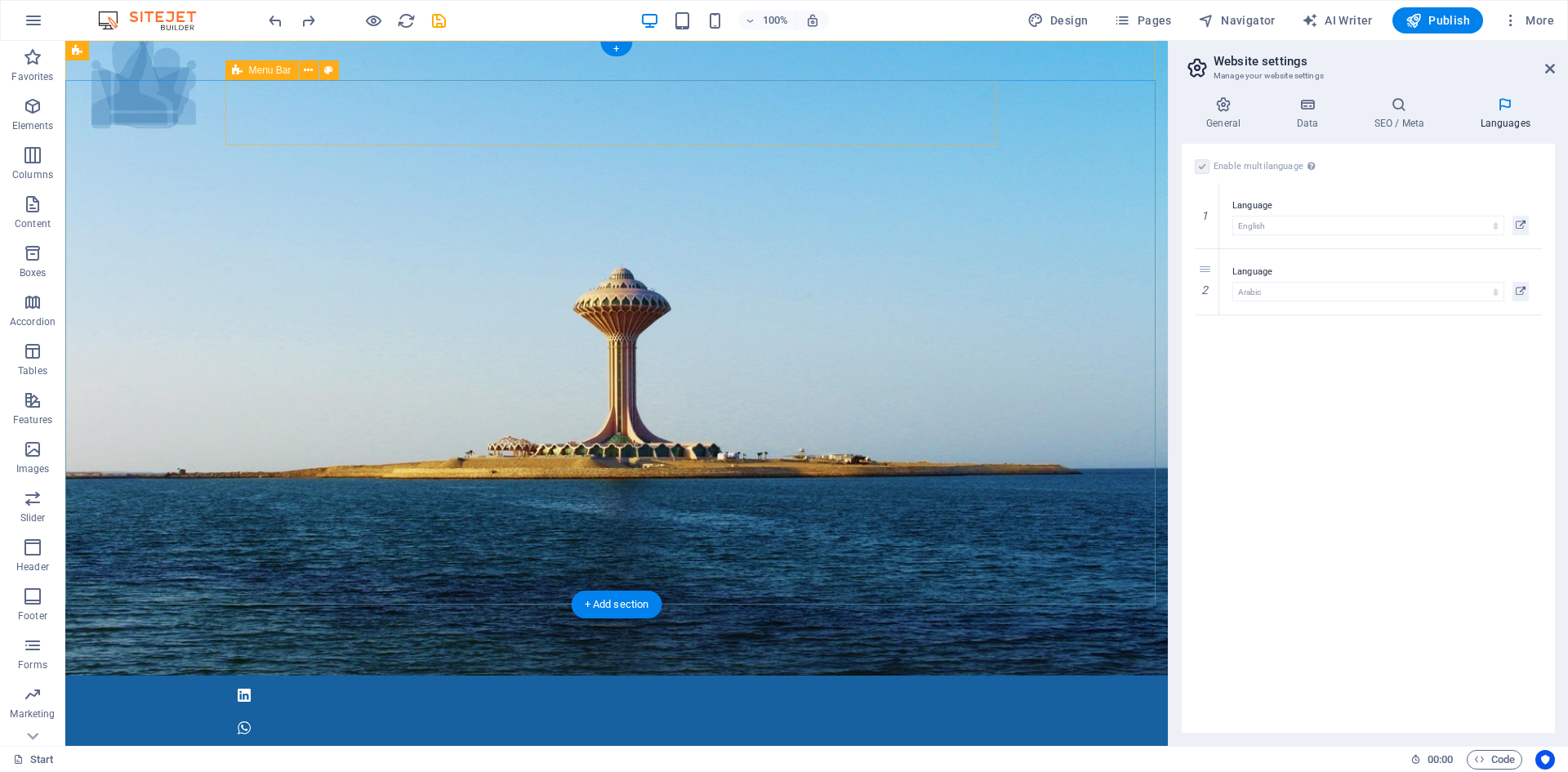
click at [293, 760] on div at bounding box center [617, 777] width 745 height 34
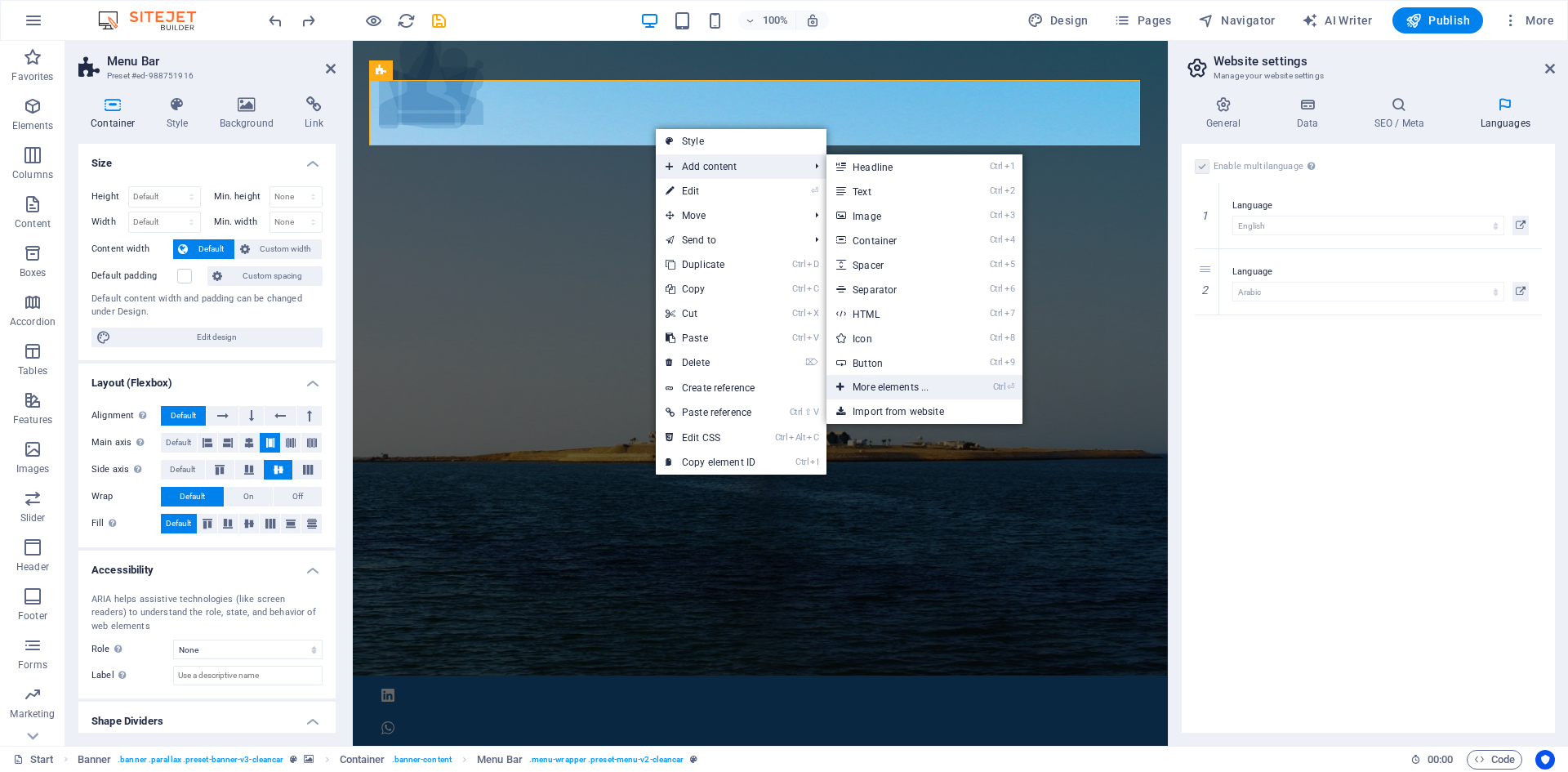
click at [921, 385] on link "Ctrl ⏎ More elements ..." at bounding box center [894, 387] width 135 height 24
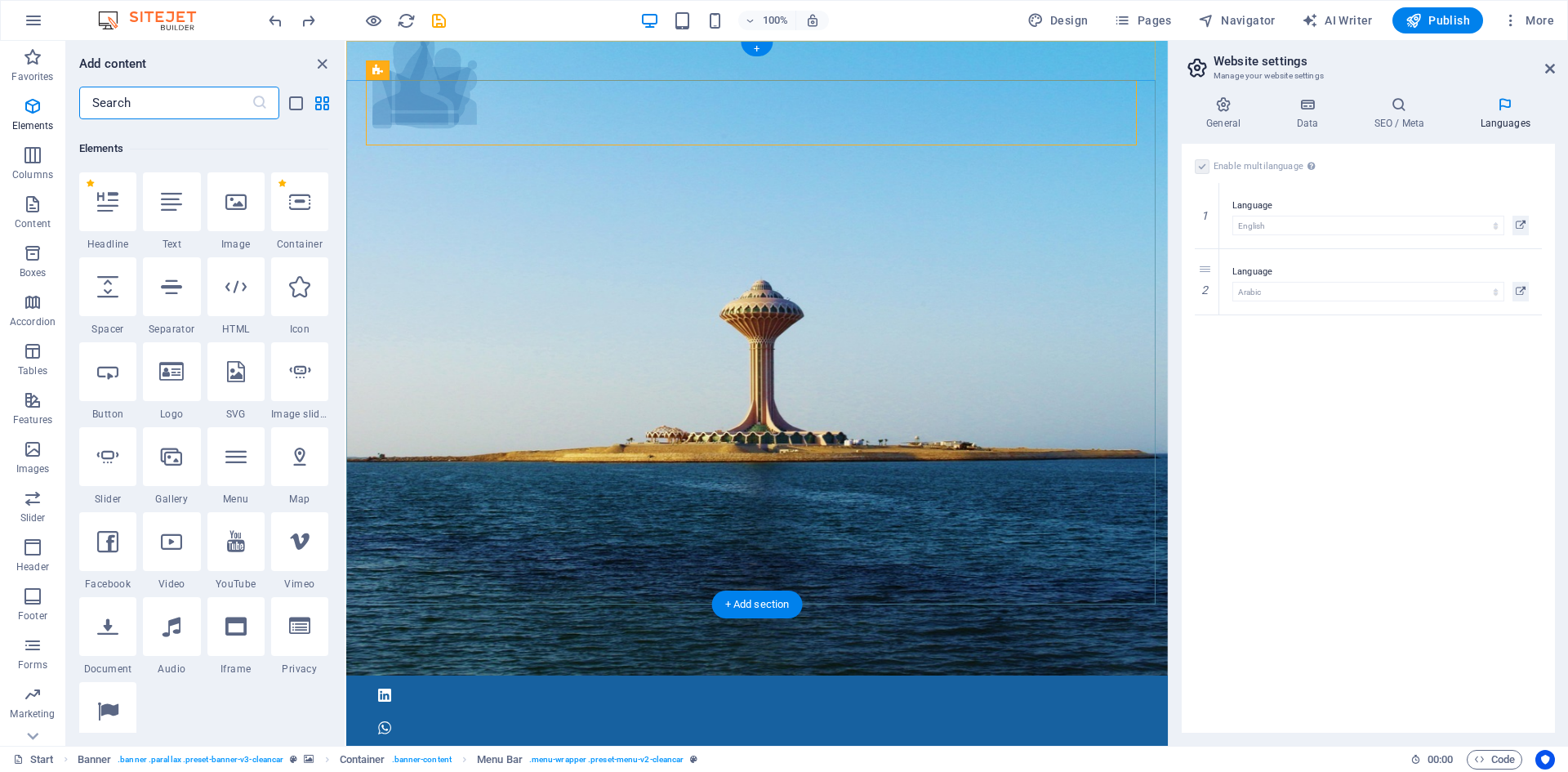
scroll to position [174, 0]
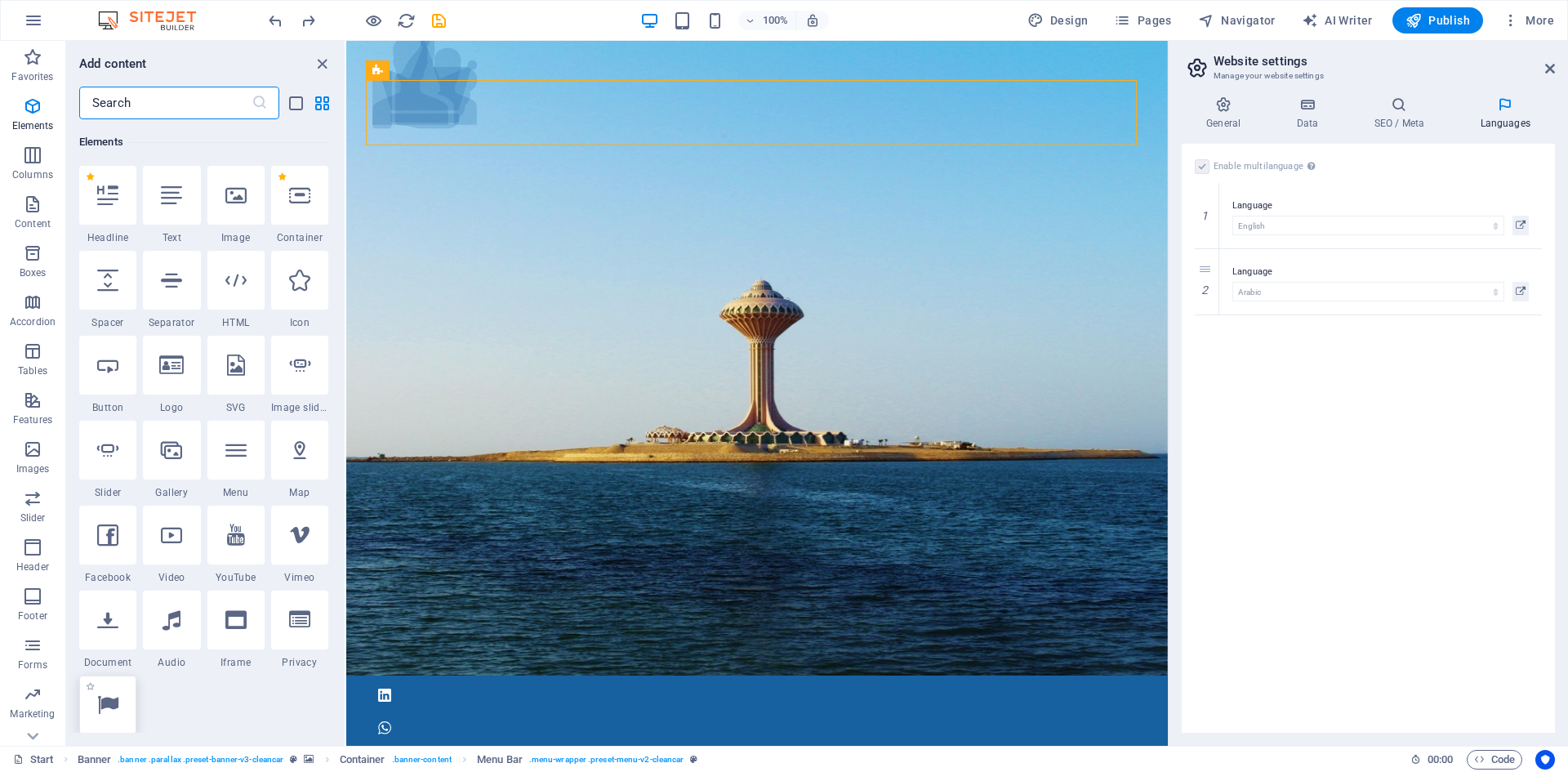
click at [129, 703] on div at bounding box center [108, 705] width 57 height 59
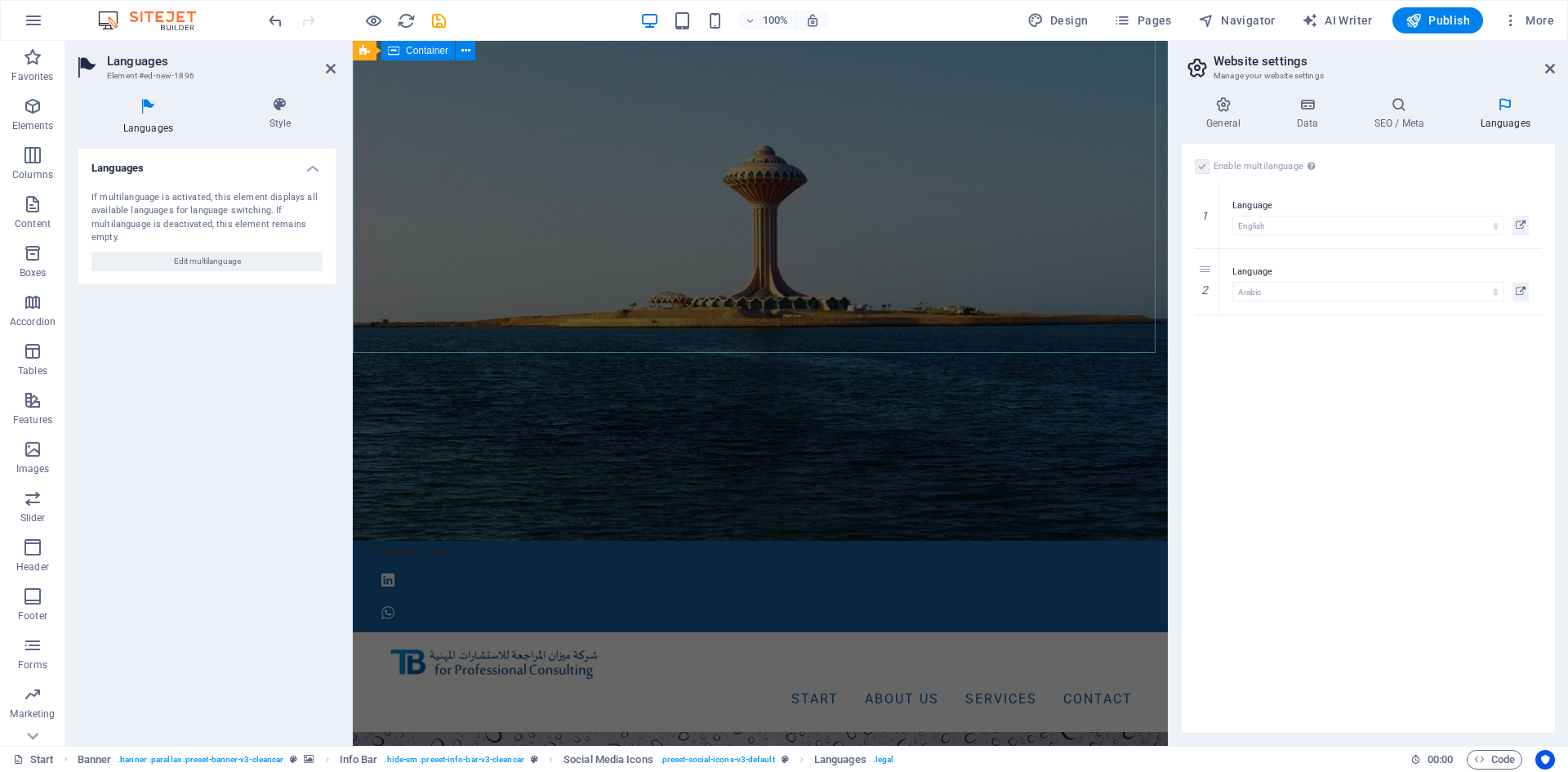
scroll to position [0, 0]
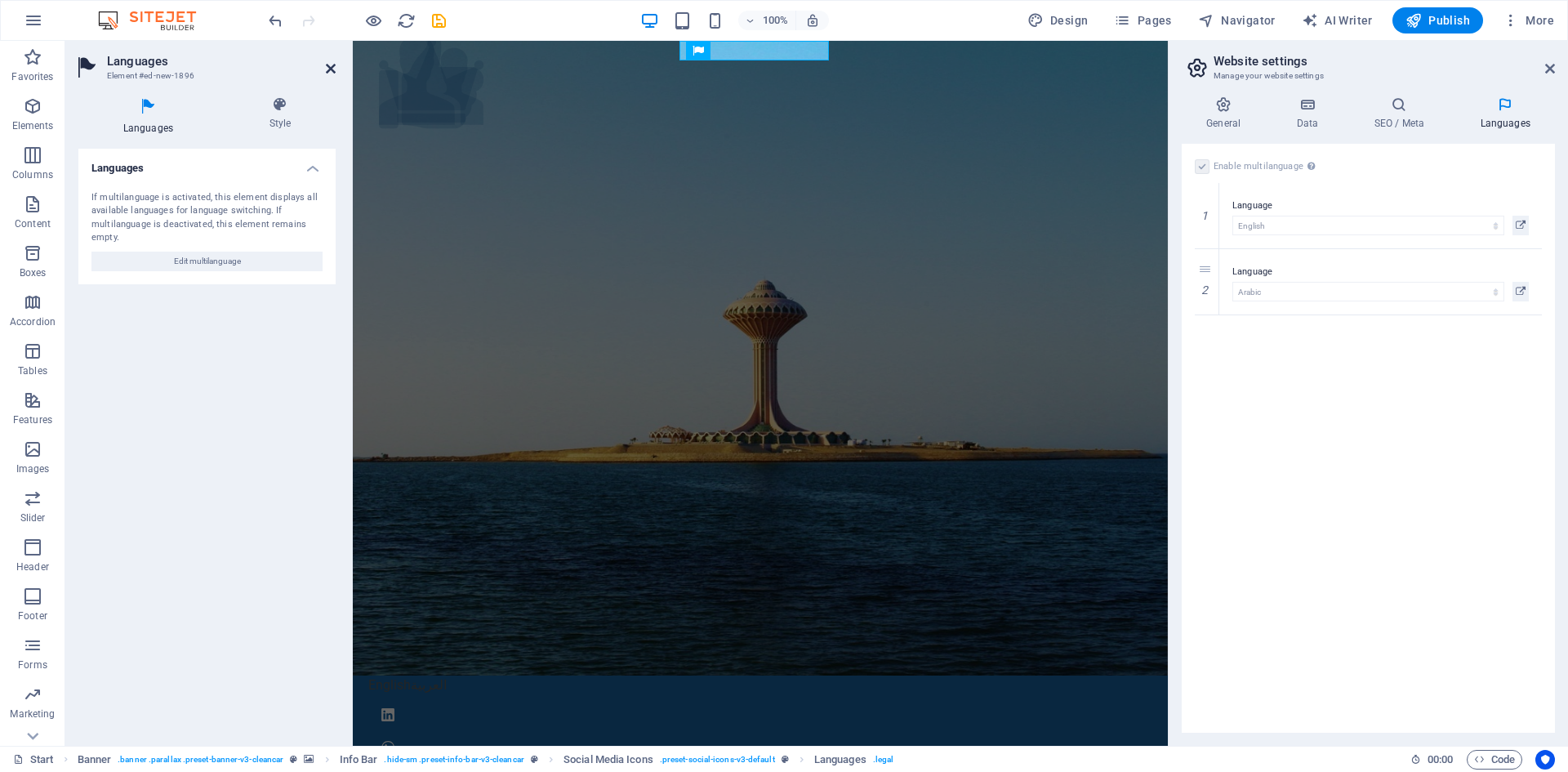
click at [326, 68] on icon at bounding box center [331, 69] width 10 height 13
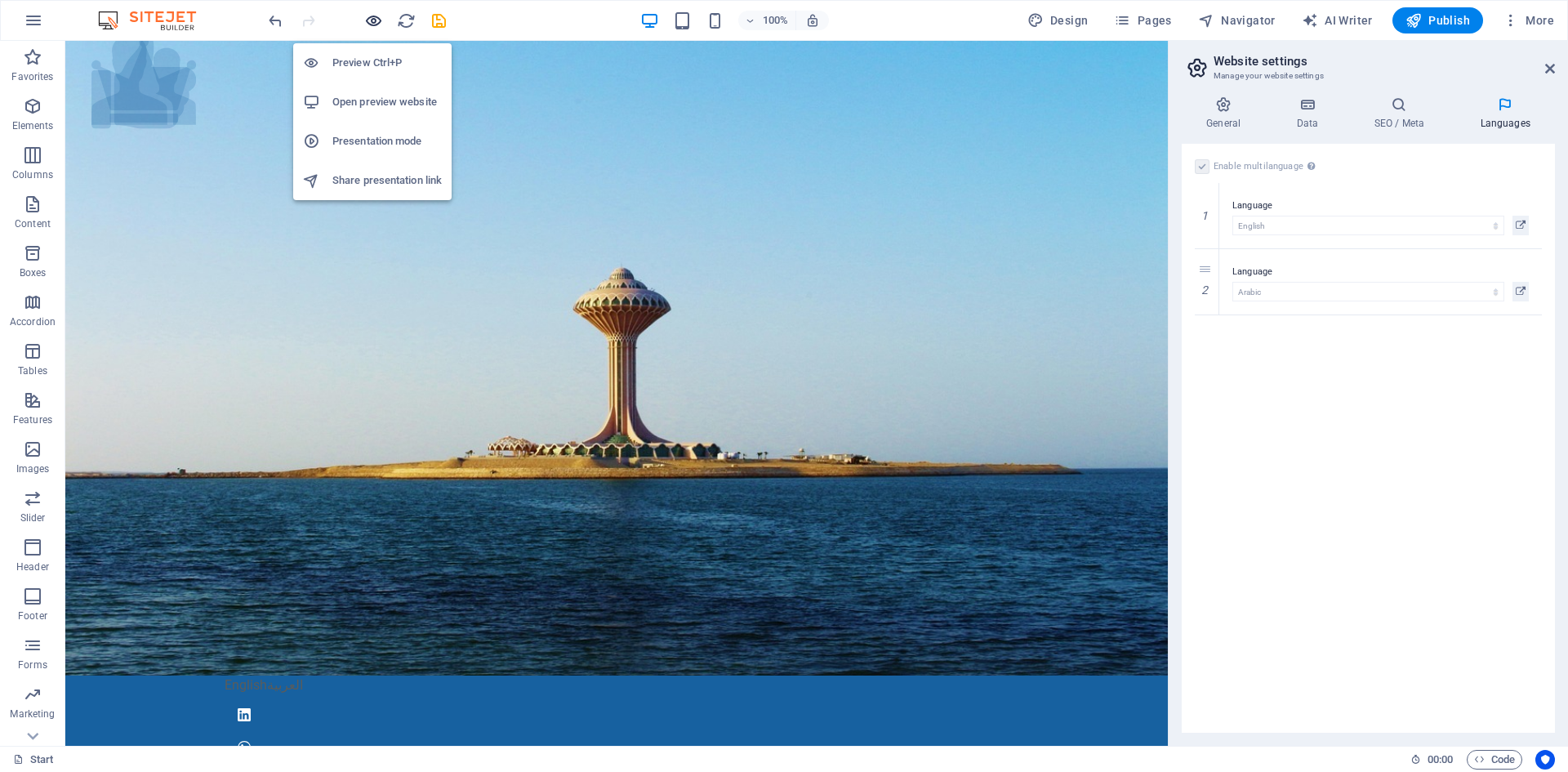
click at [365, 15] on icon "button" at bounding box center [373, 21] width 19 height 19
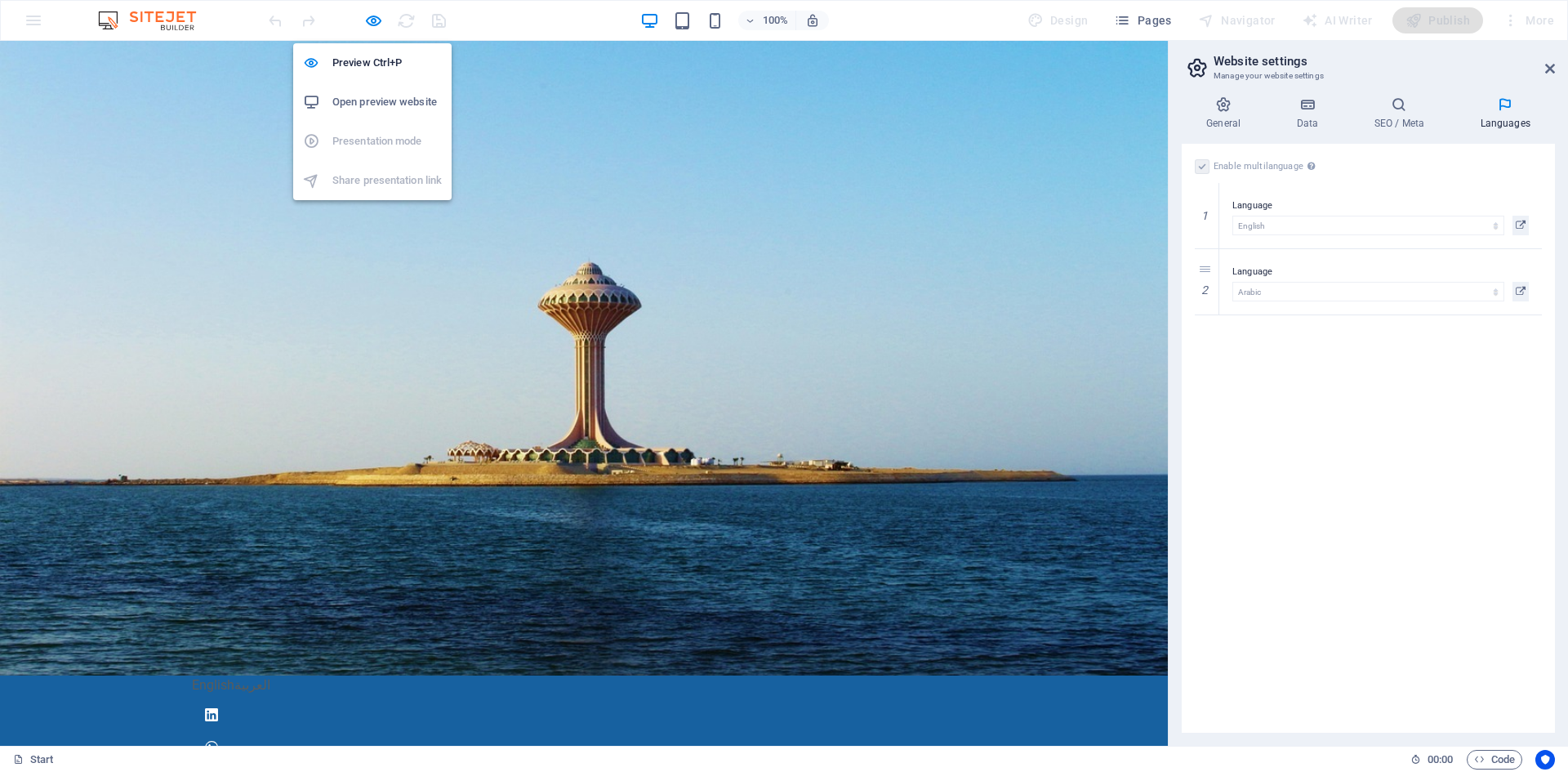
click at [352, 93] on h6 "Open preview website" at bounding box center [387, 102] width 109 height 19
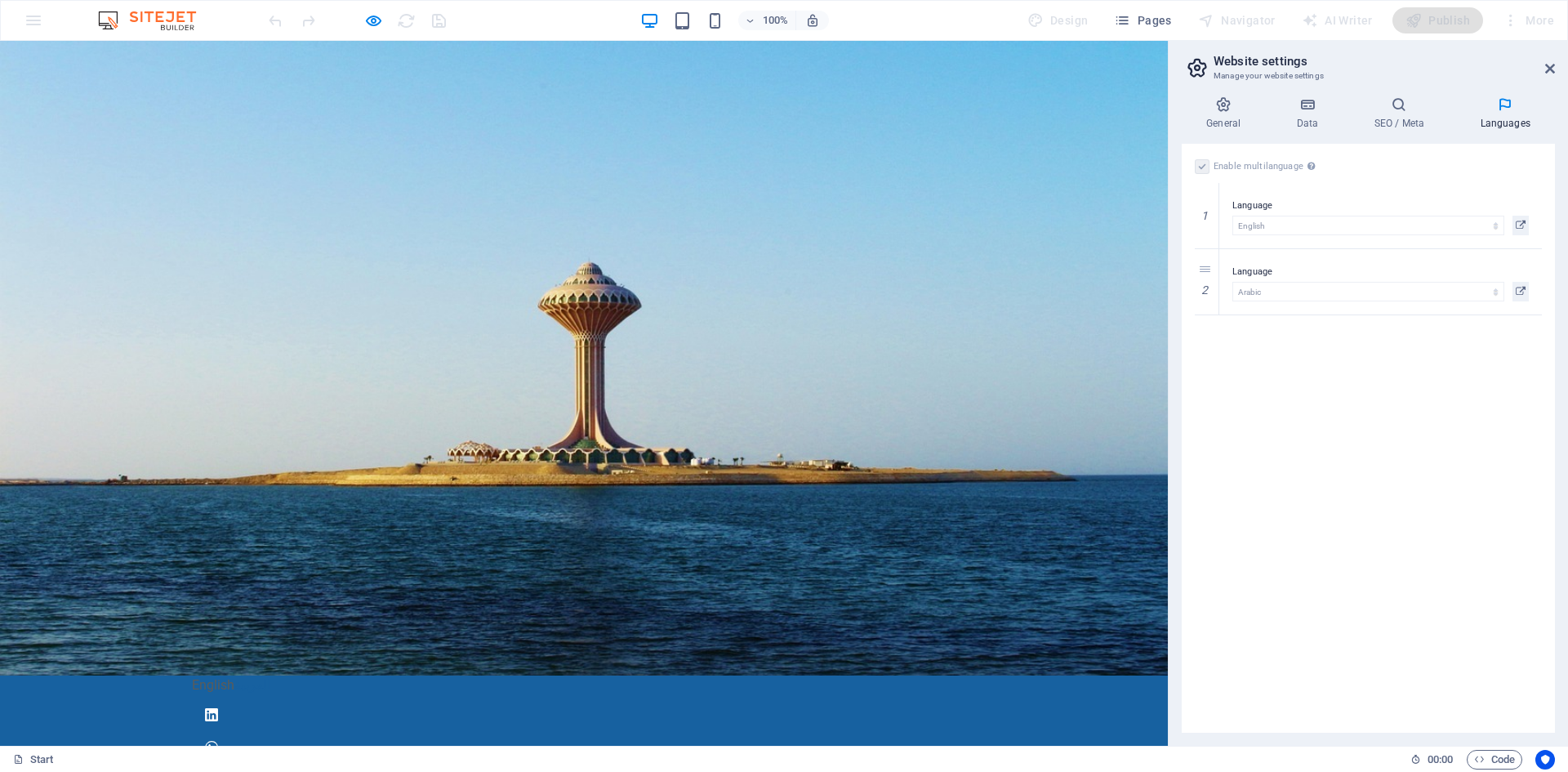
click at [270, 677] on link "العربية" at bounding box center [252, 685] width 36 height 15
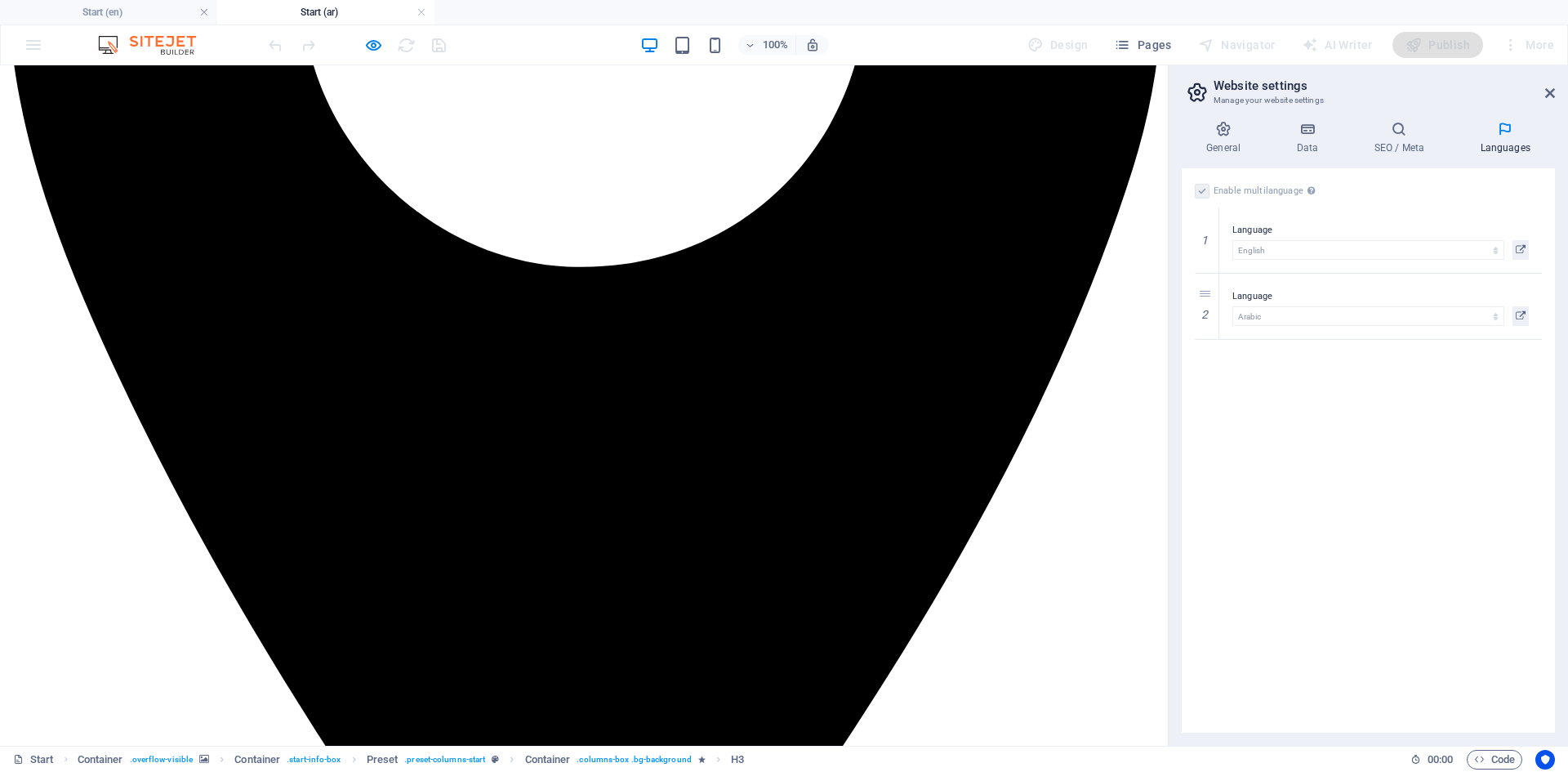
scroll to position [1878, 0]
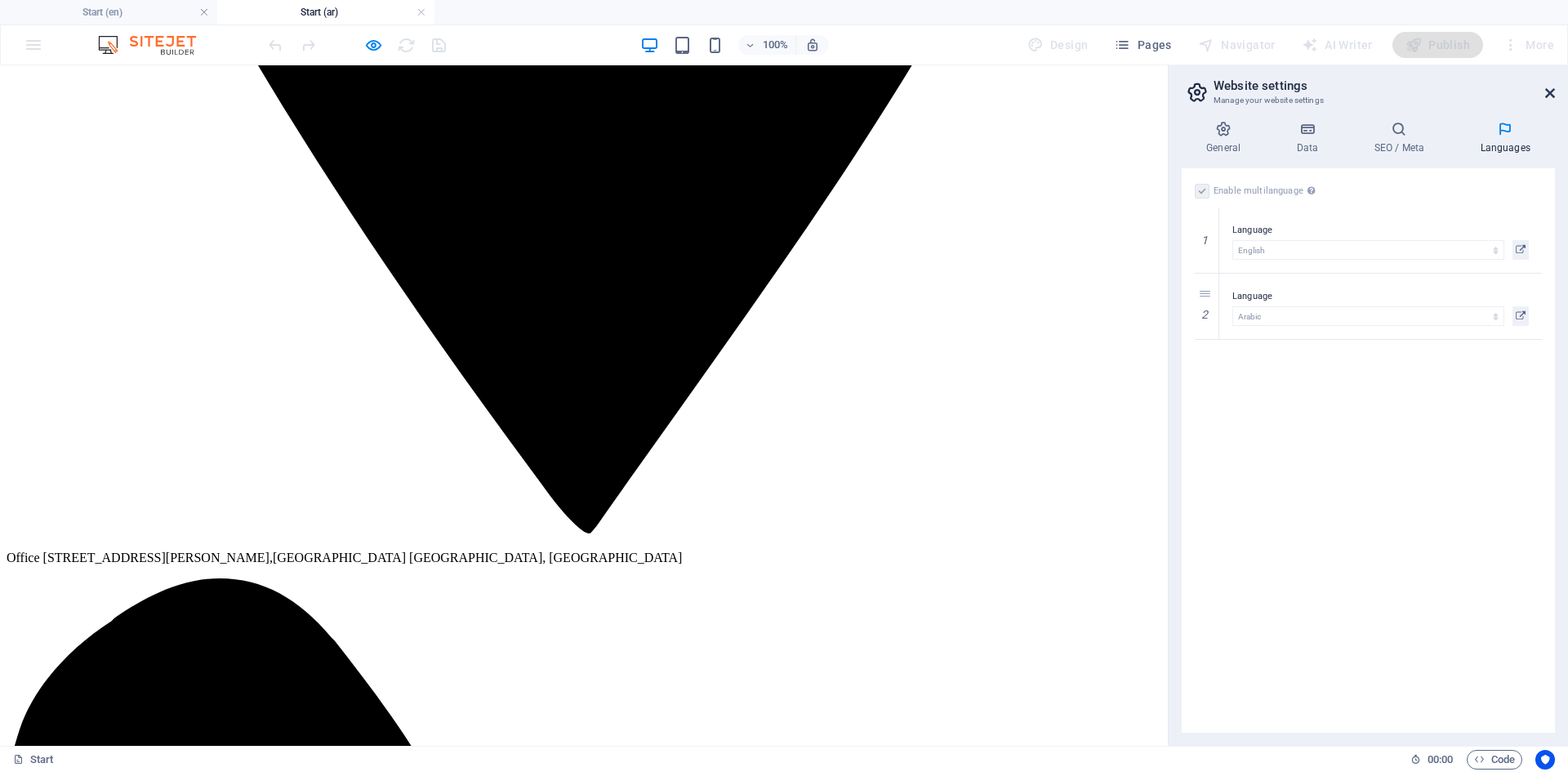
click at [1550, 90] on icon at bounding box center [1550, 93] width 10 height 13
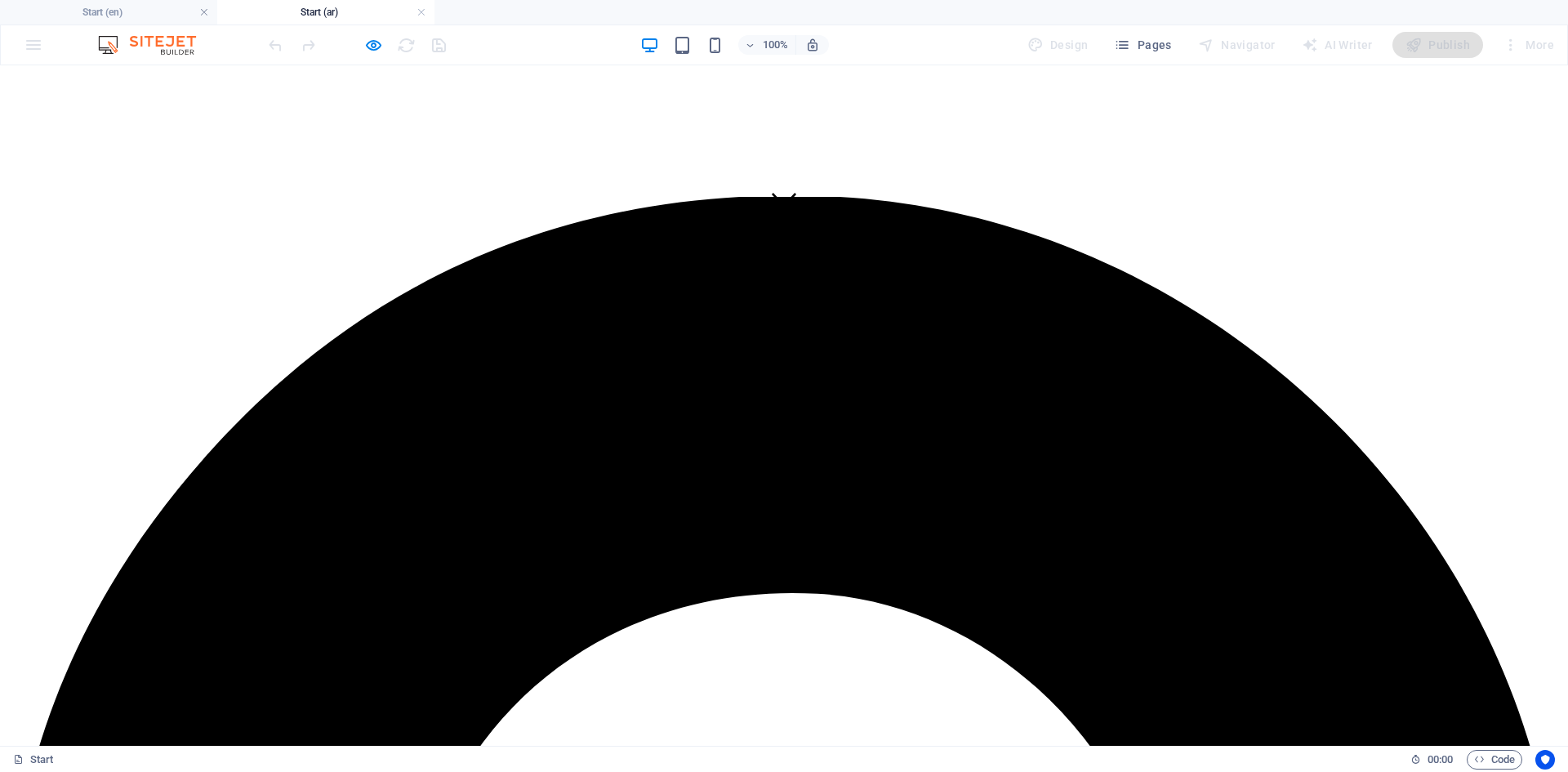
scroll to position [194, 0]
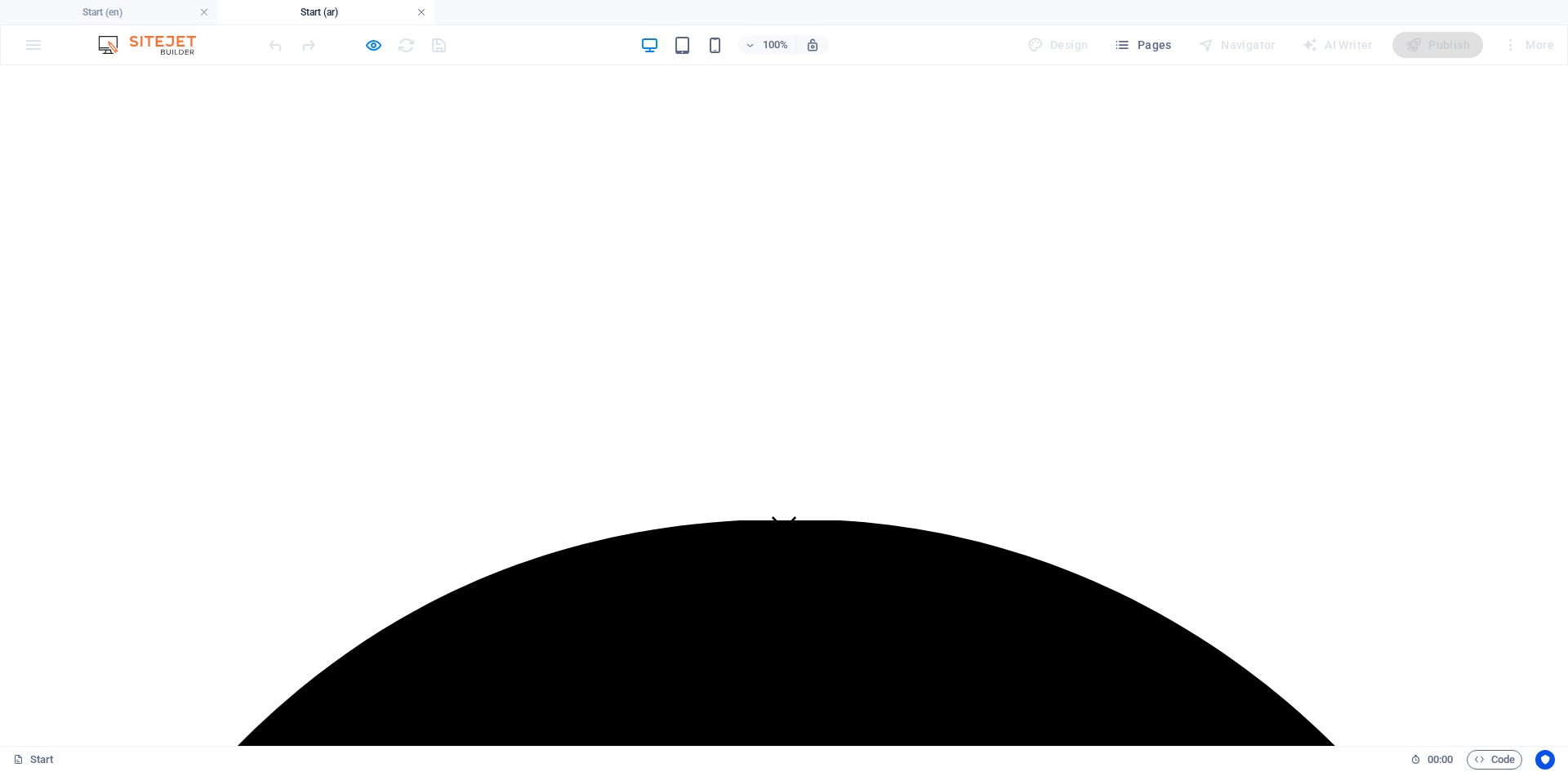
click at [425, 14] on link at bounding box center [421, 13] width 10 height 15
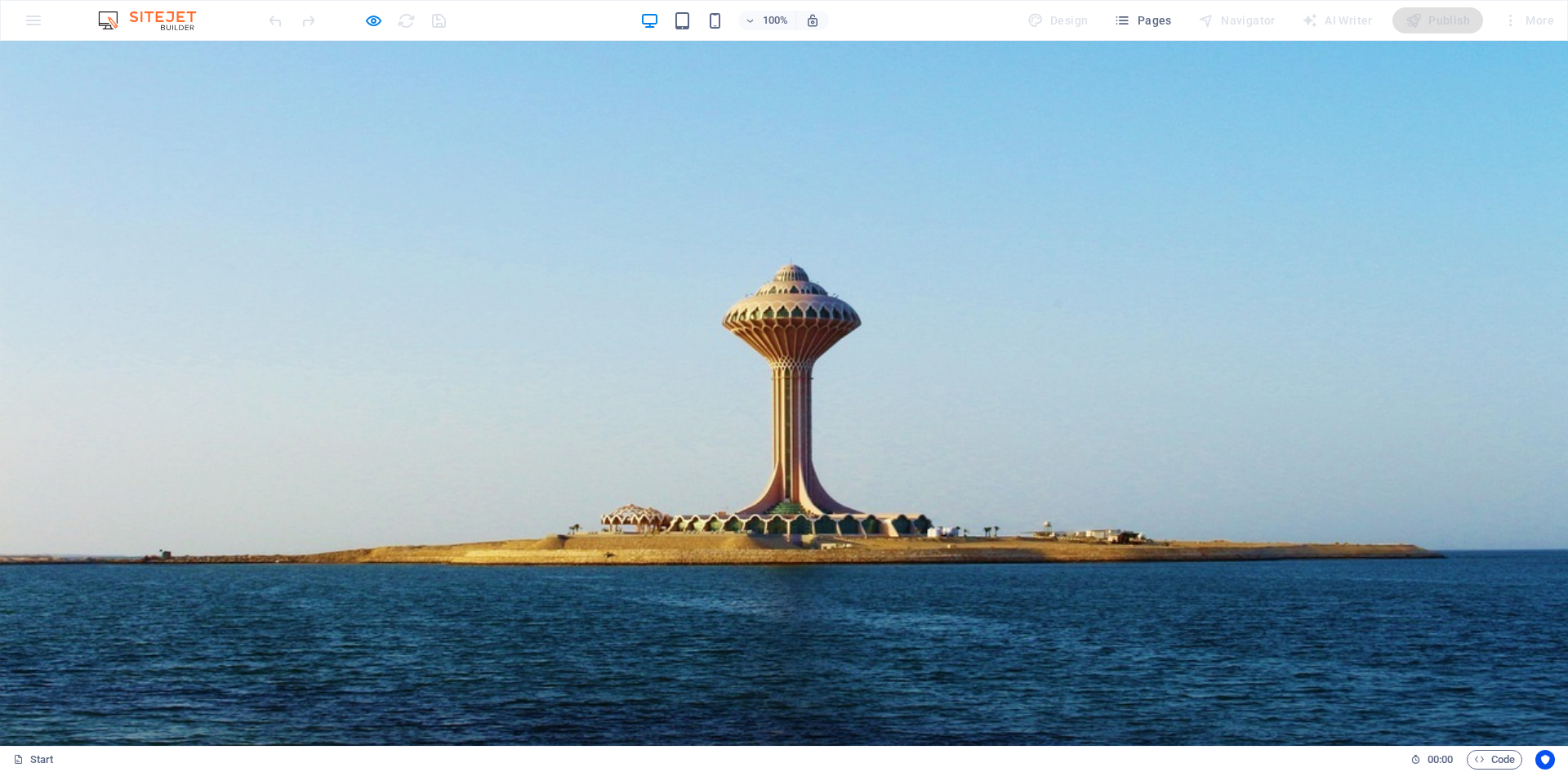
click at [435, 677] on link "English" at bounding box center [413, 685] width 42 height 15
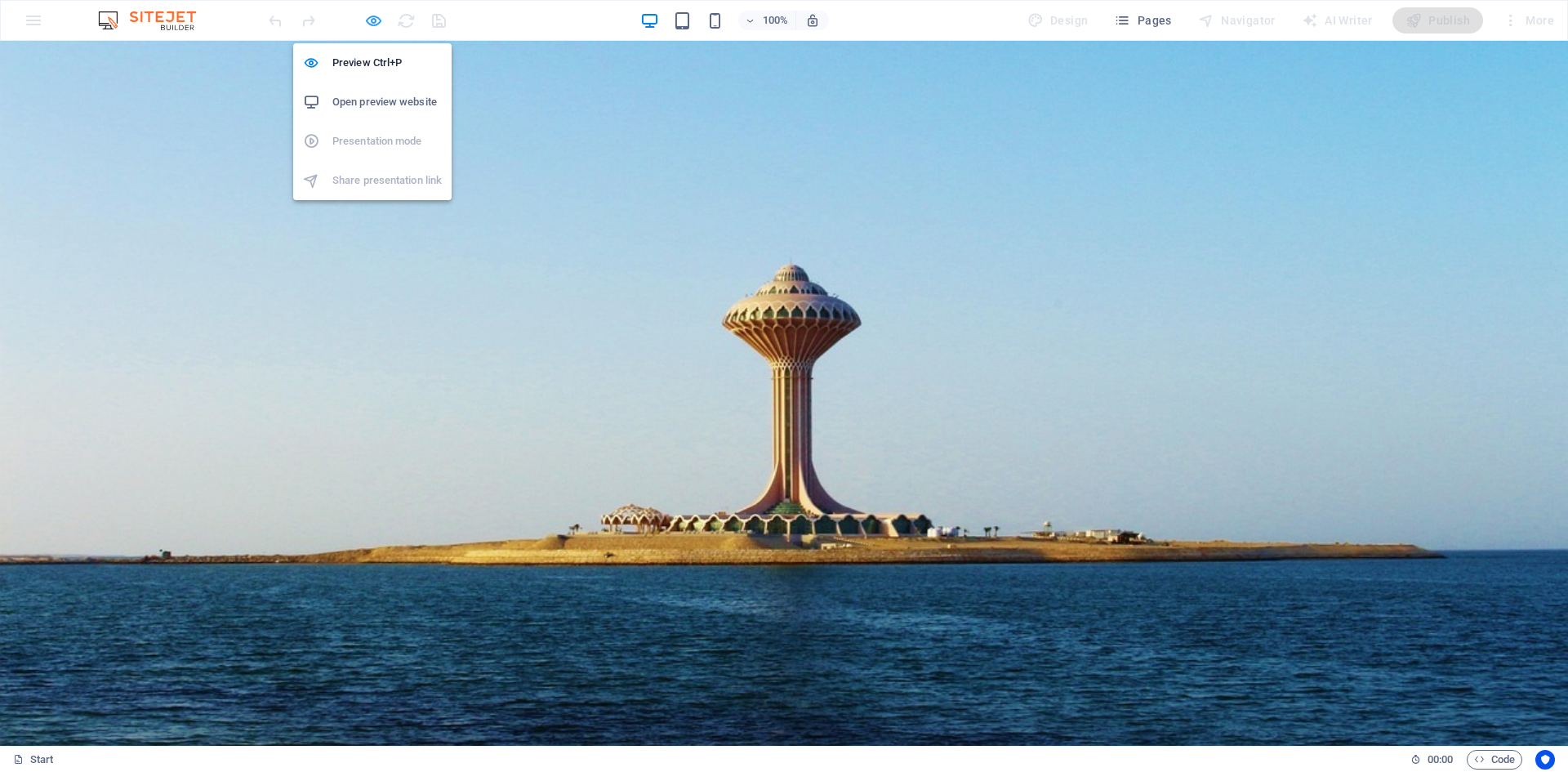
click at [372, 22] on icon "button" at bounding box center [373, 21] width 19 height 19
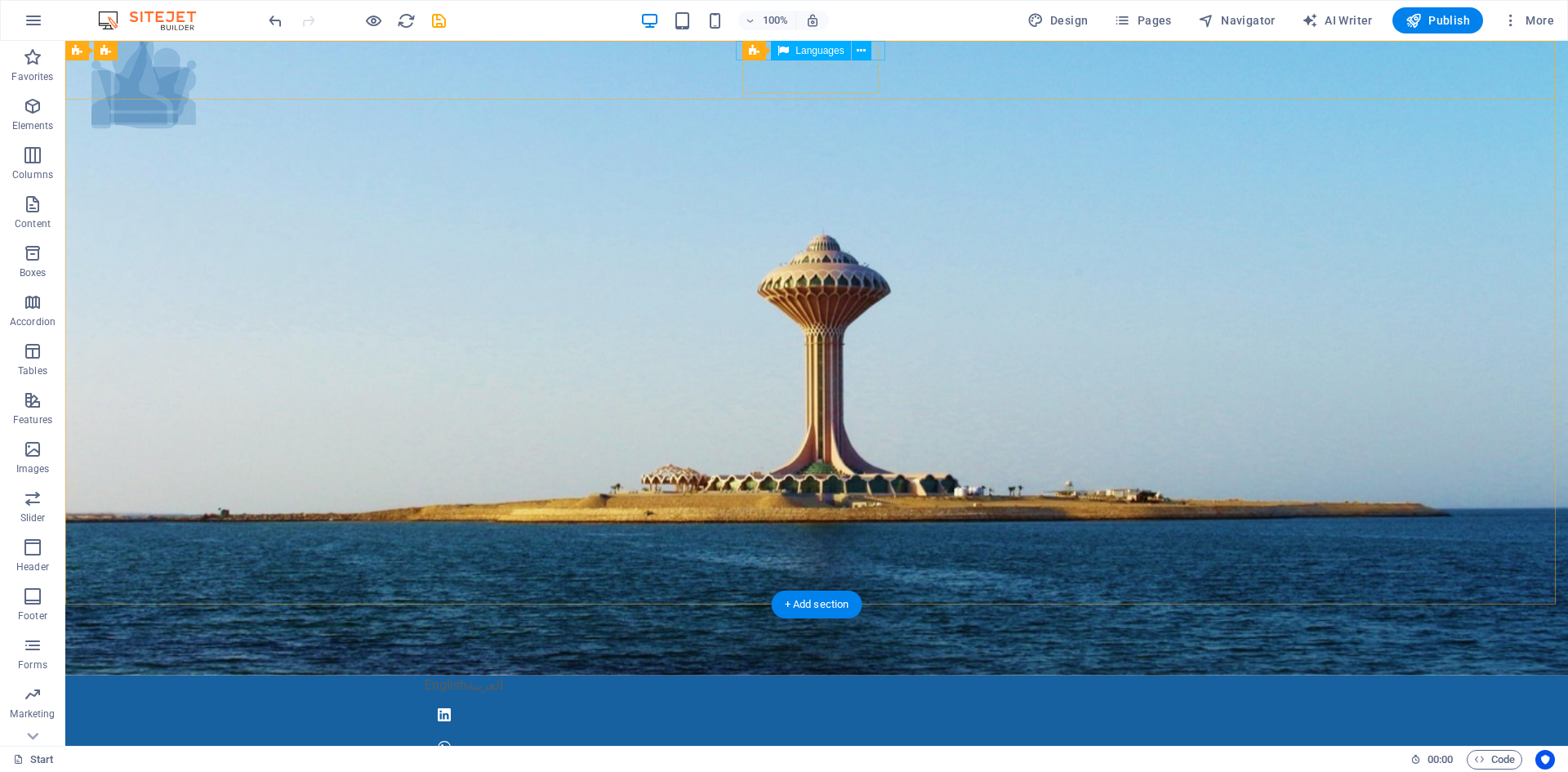
click at [737, 675] on div "English العربية" at bounding box center [817, 685] width 784 height 19
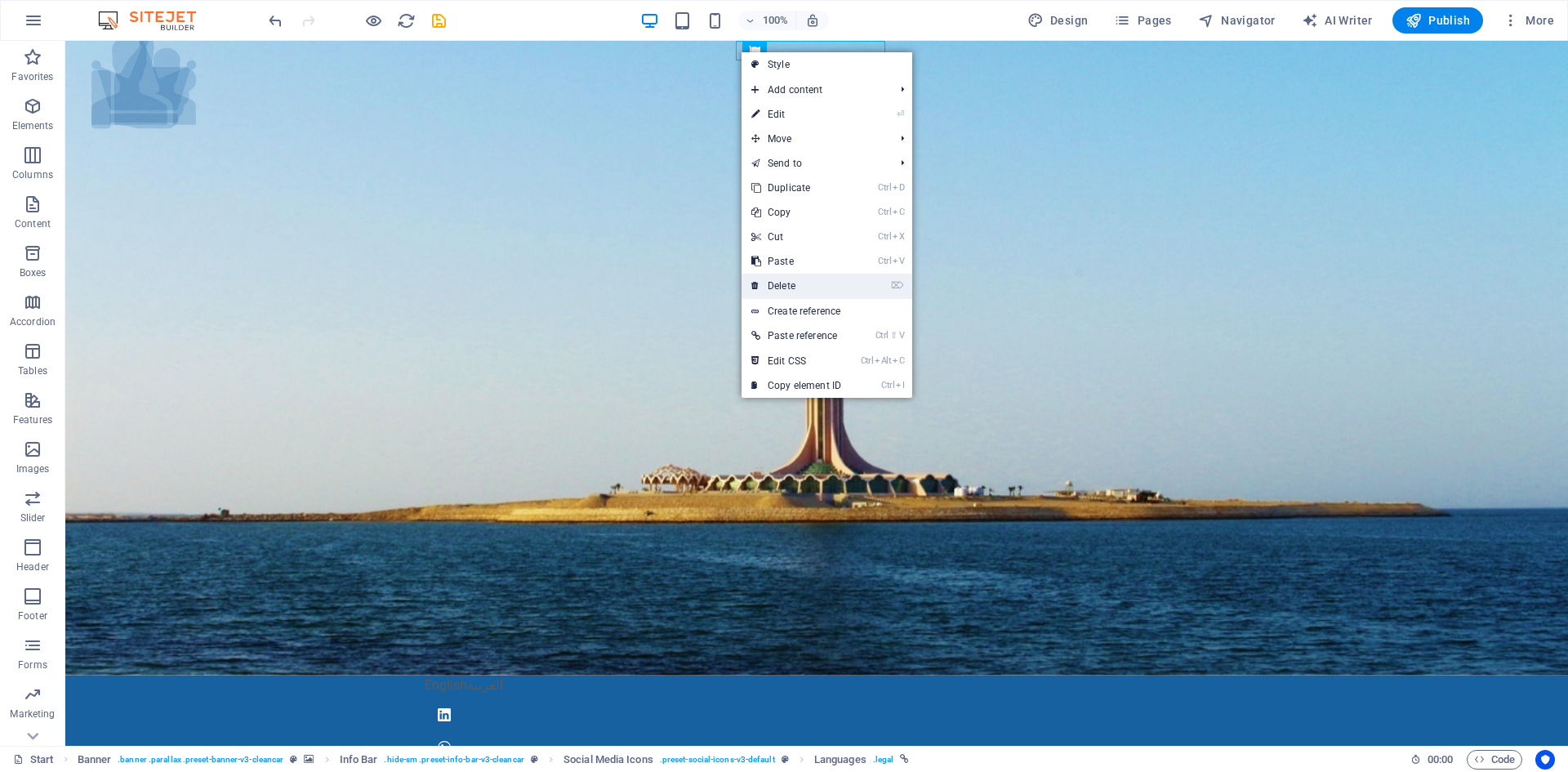
click at [796, 285] on link "⌦ Delete" at bounding box center [797, 285] width 109 height 24
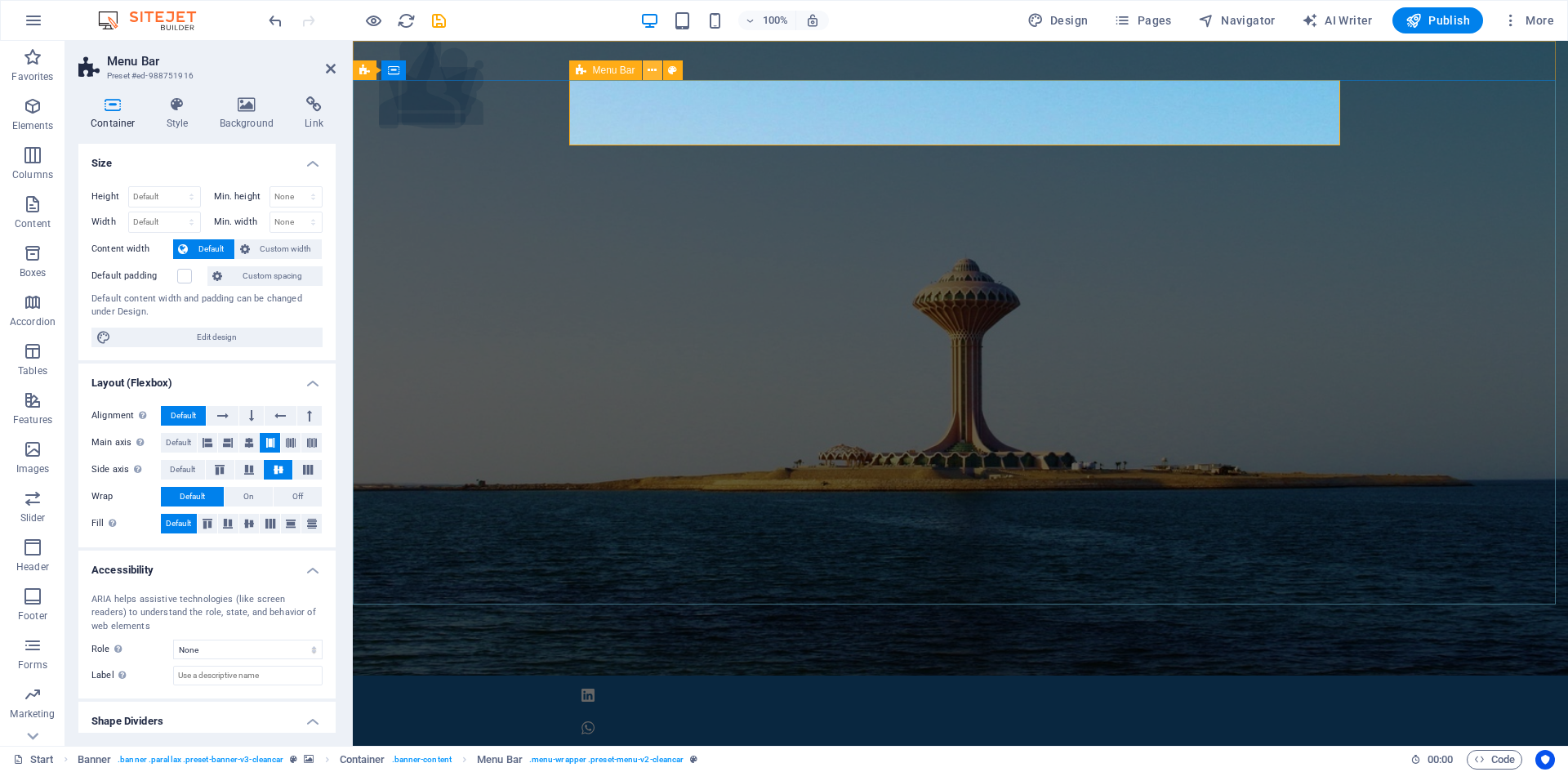
click at [653, 69] on icon at bounding box center [652, 71] width 9 height 17
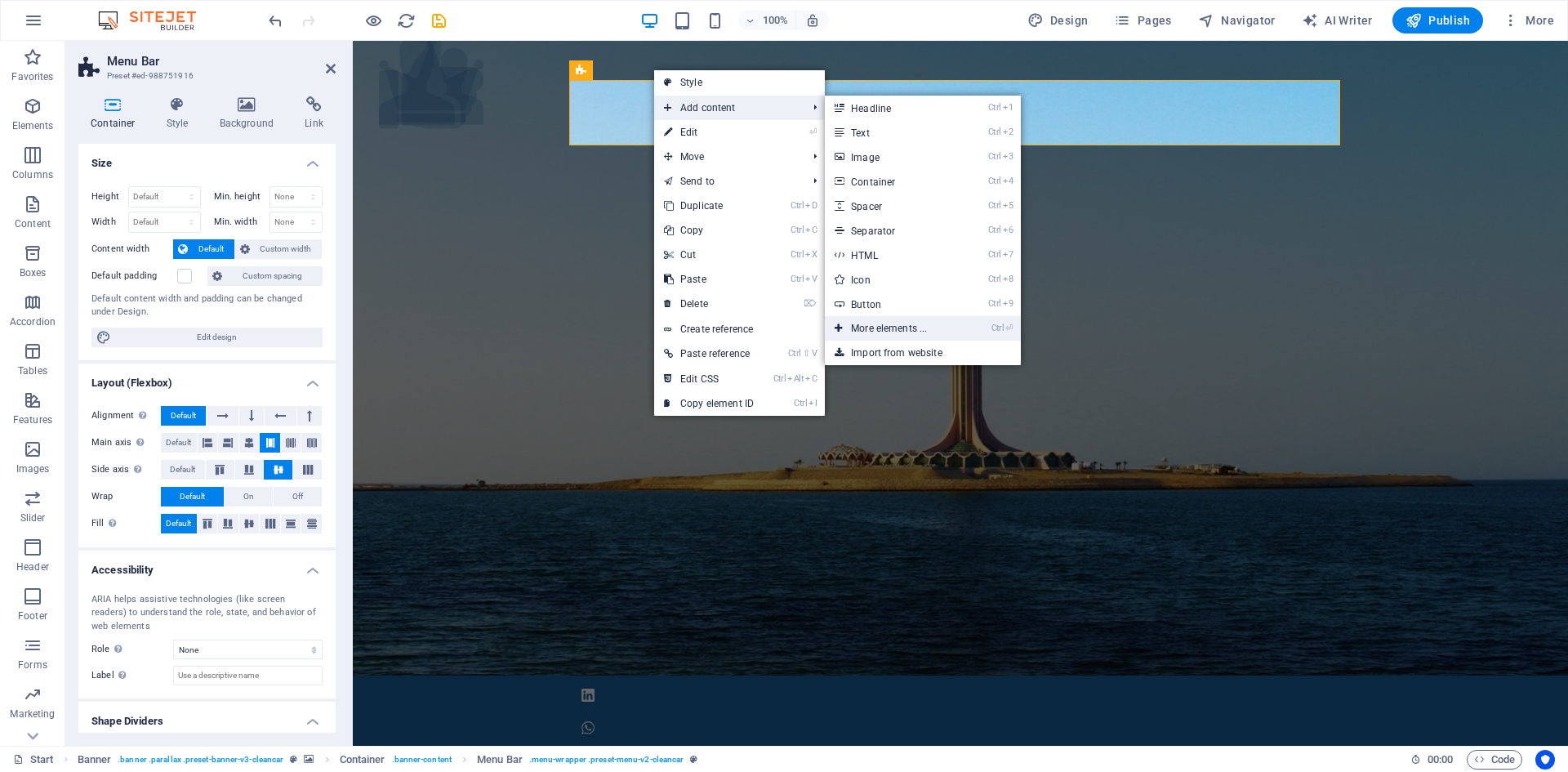
click at [920, 326] on link "Ctrl ⏎ More elements ..." at bounding box center [893, 328] width 135 height 24
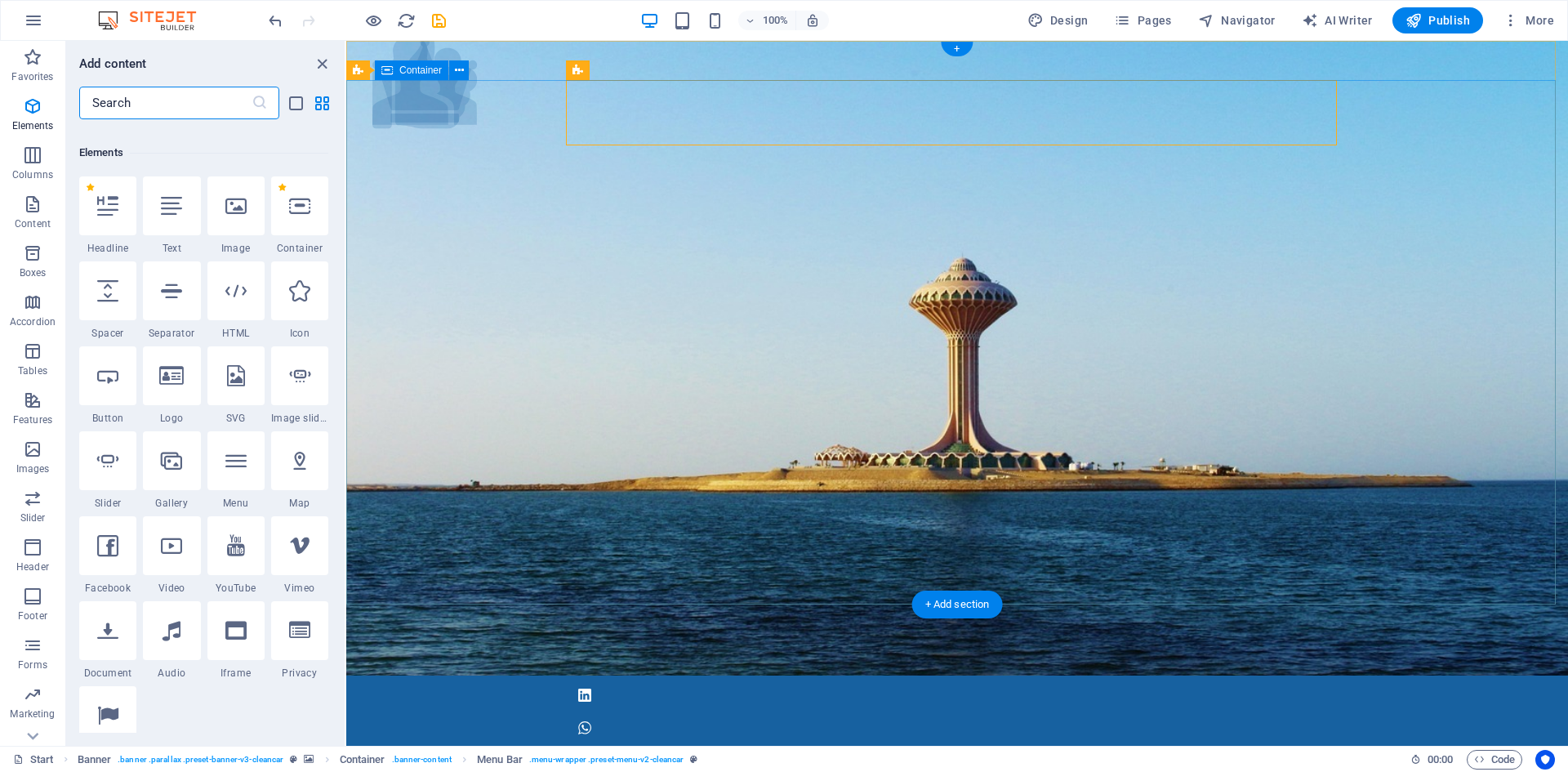
scroll to position [174, 0]
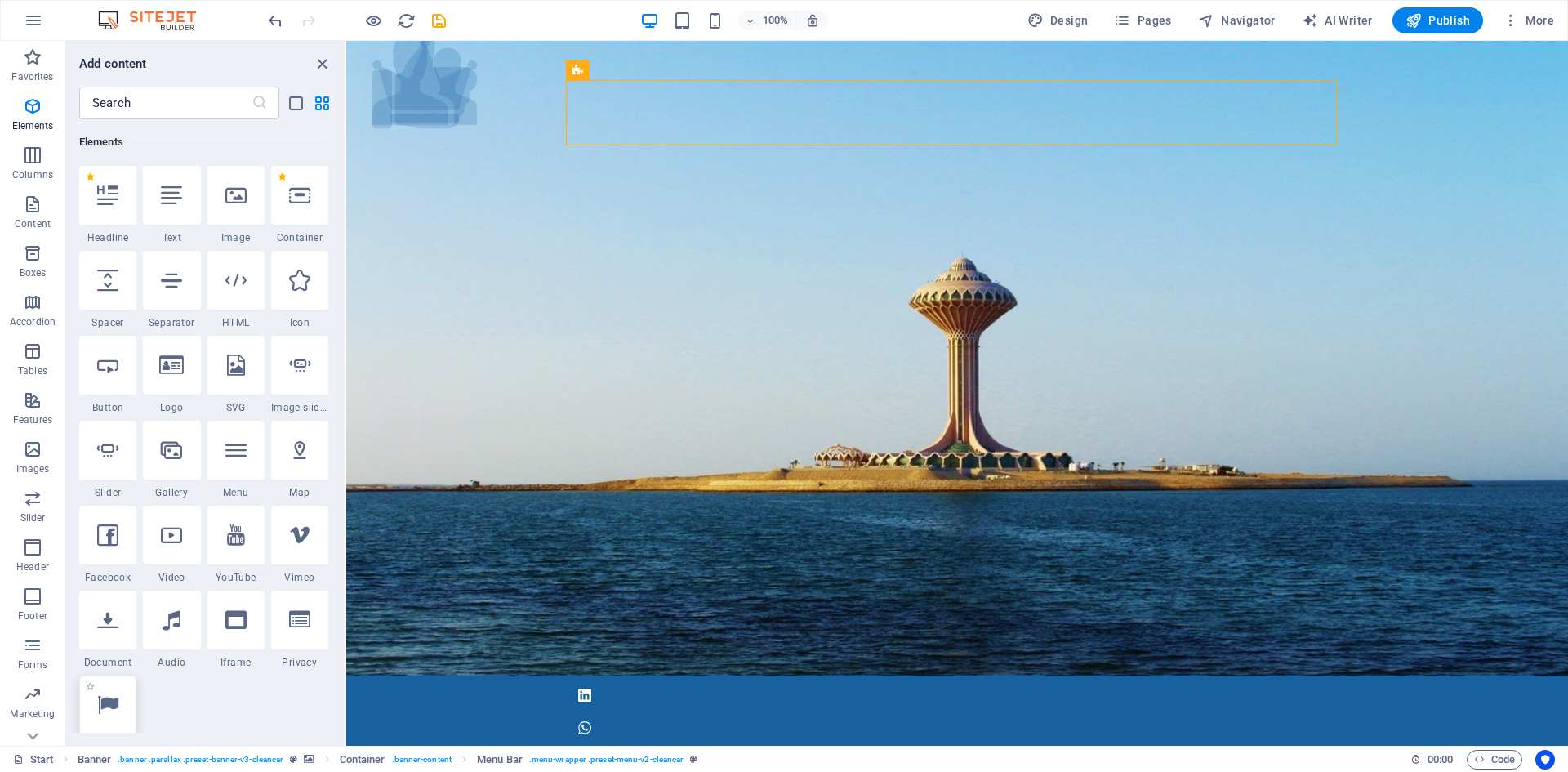
click at [102, 708] on icon at bounding box center [108, 704] width 21 height 21
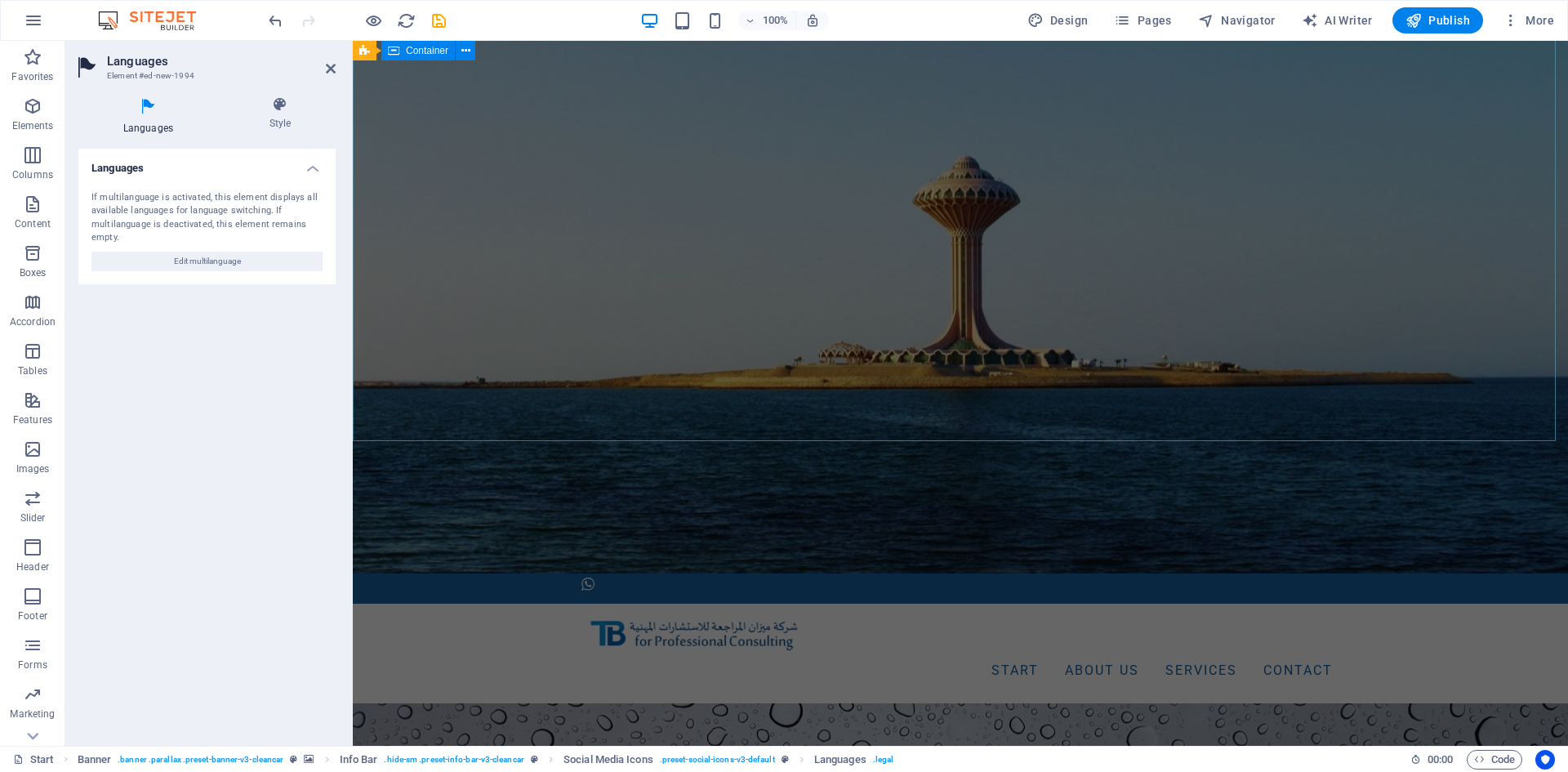
scroll to position [0, 0]
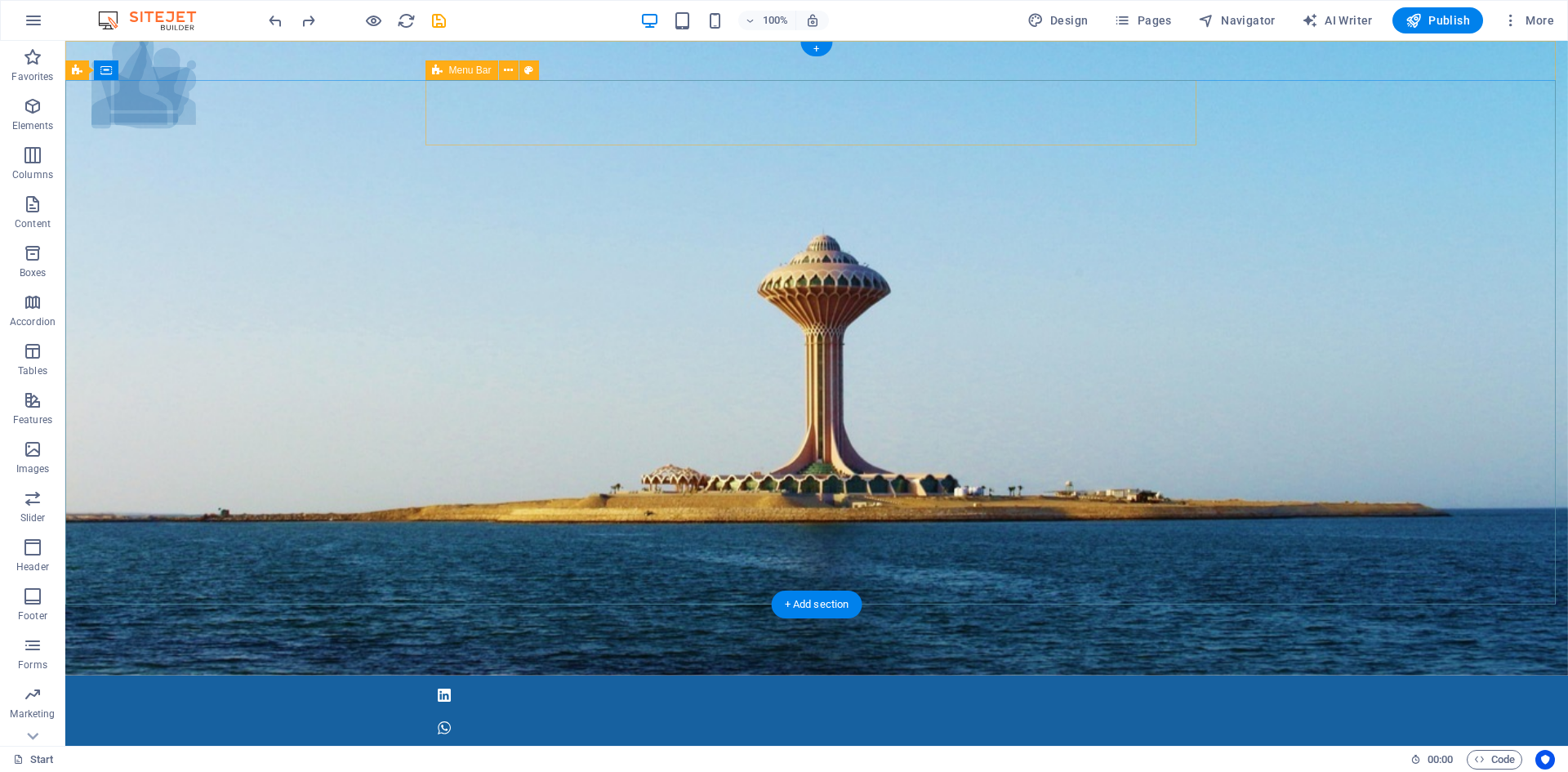
click at [442, 68] on icon at bounding box center [437, 70] width 11 height 19
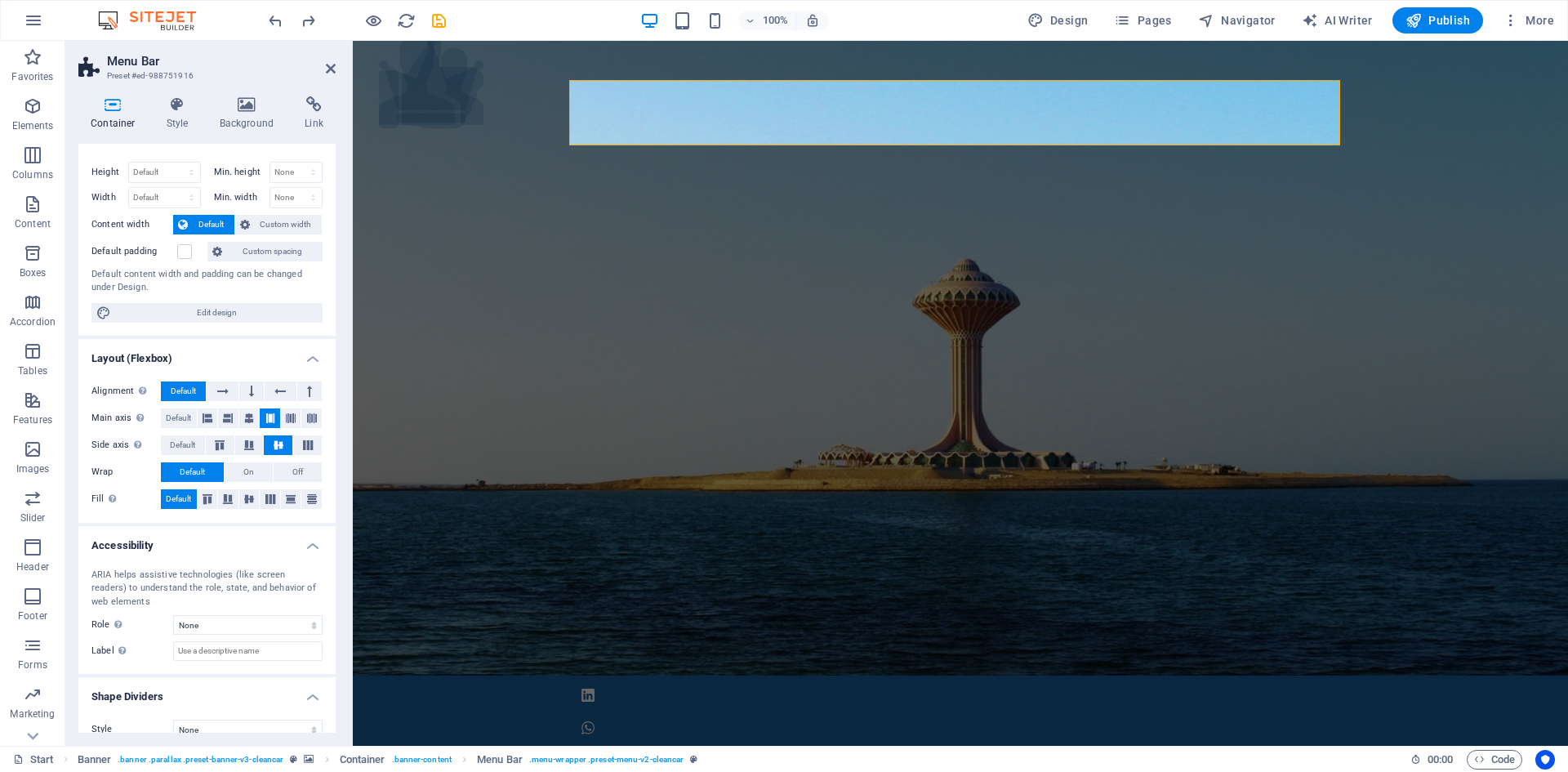
scroll to position [44, 0]
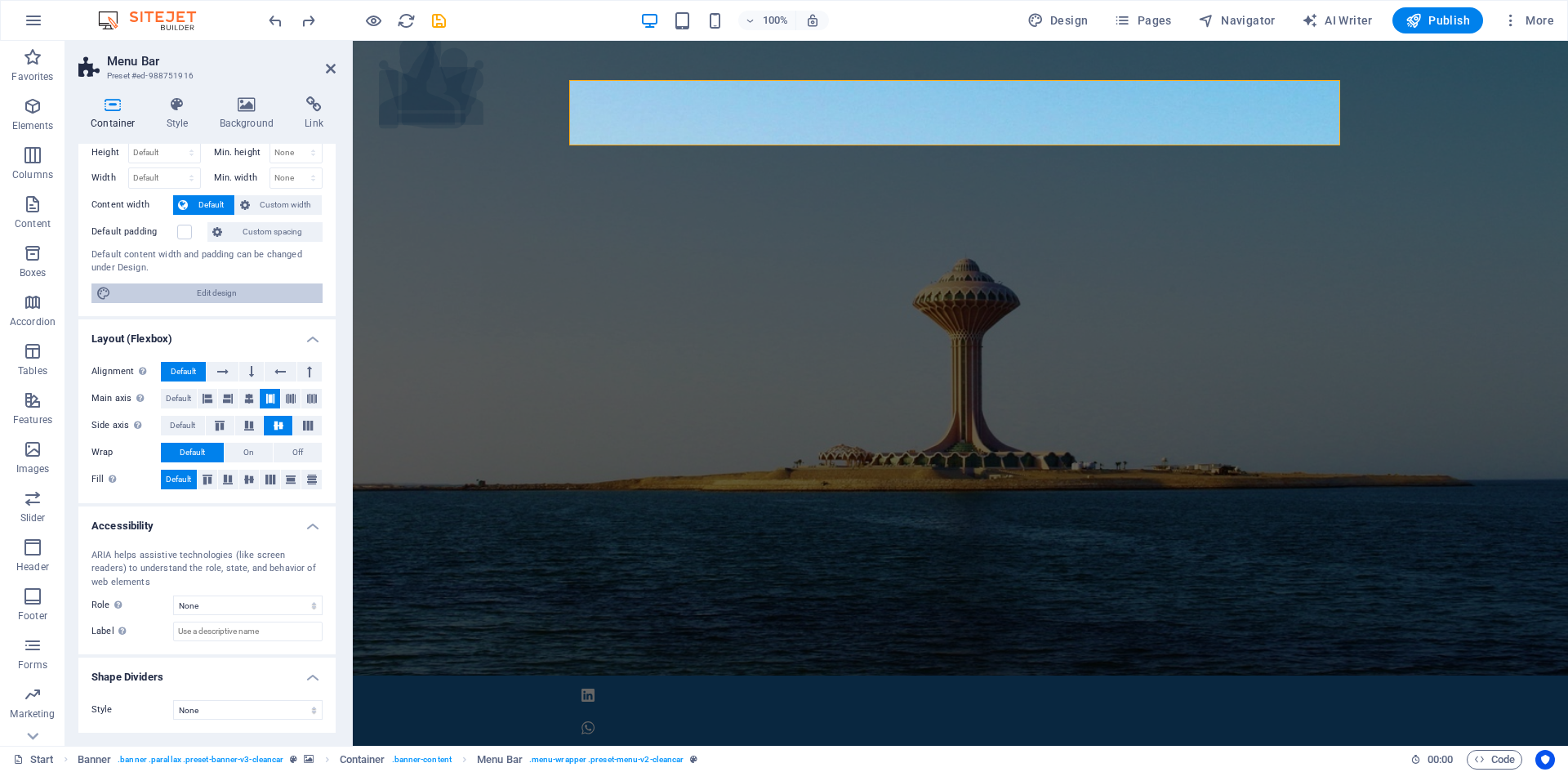
click at [205, 289] on span "Edit design" at bounding box center [217, 293] width 202 height 19
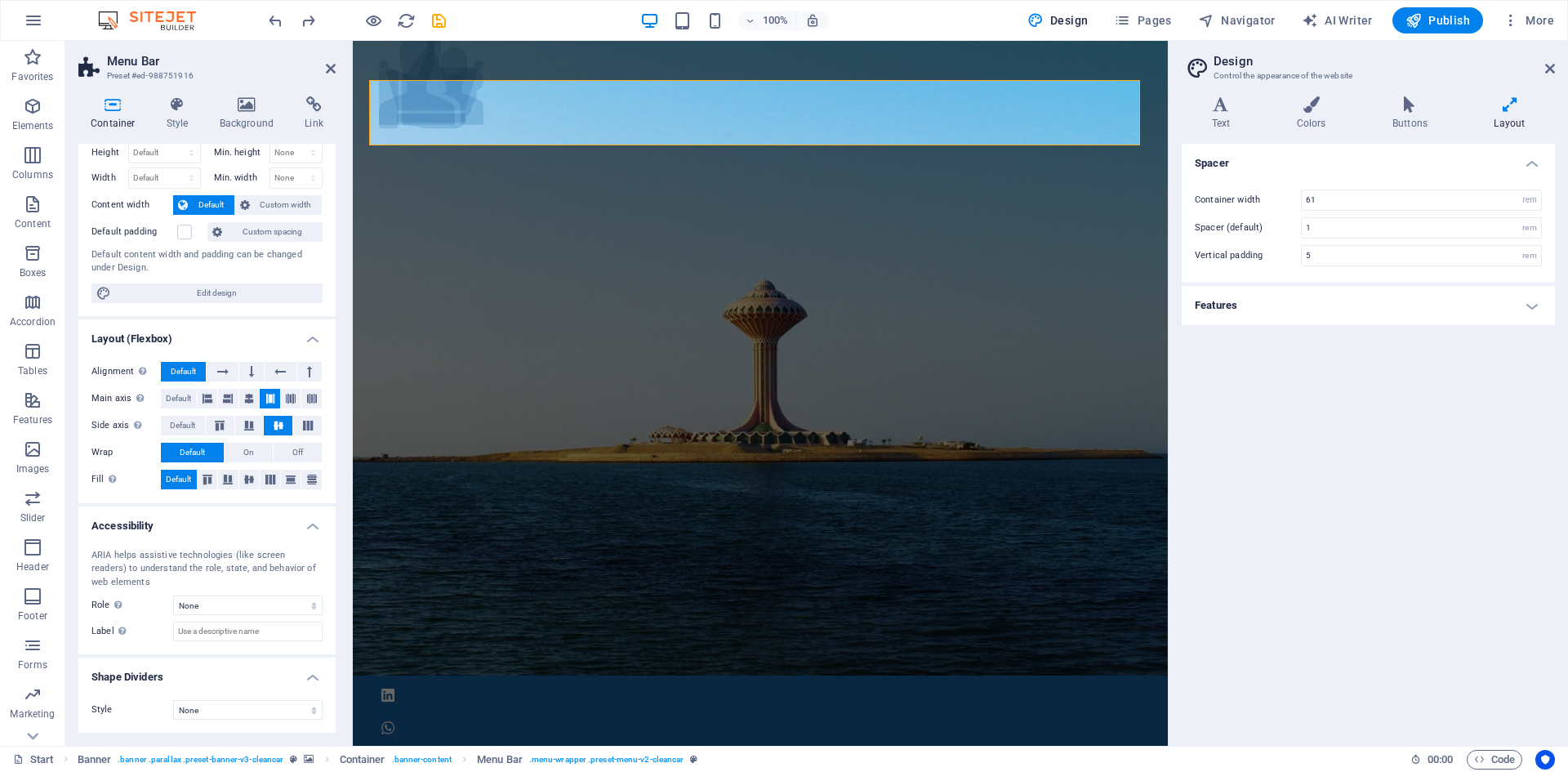
click at [1511, 103] on icon at bounding box center [1510, 104] width 91 height 16
click at [1553, 68] on icon at bounding box center [1550, 69] width 10 height 13
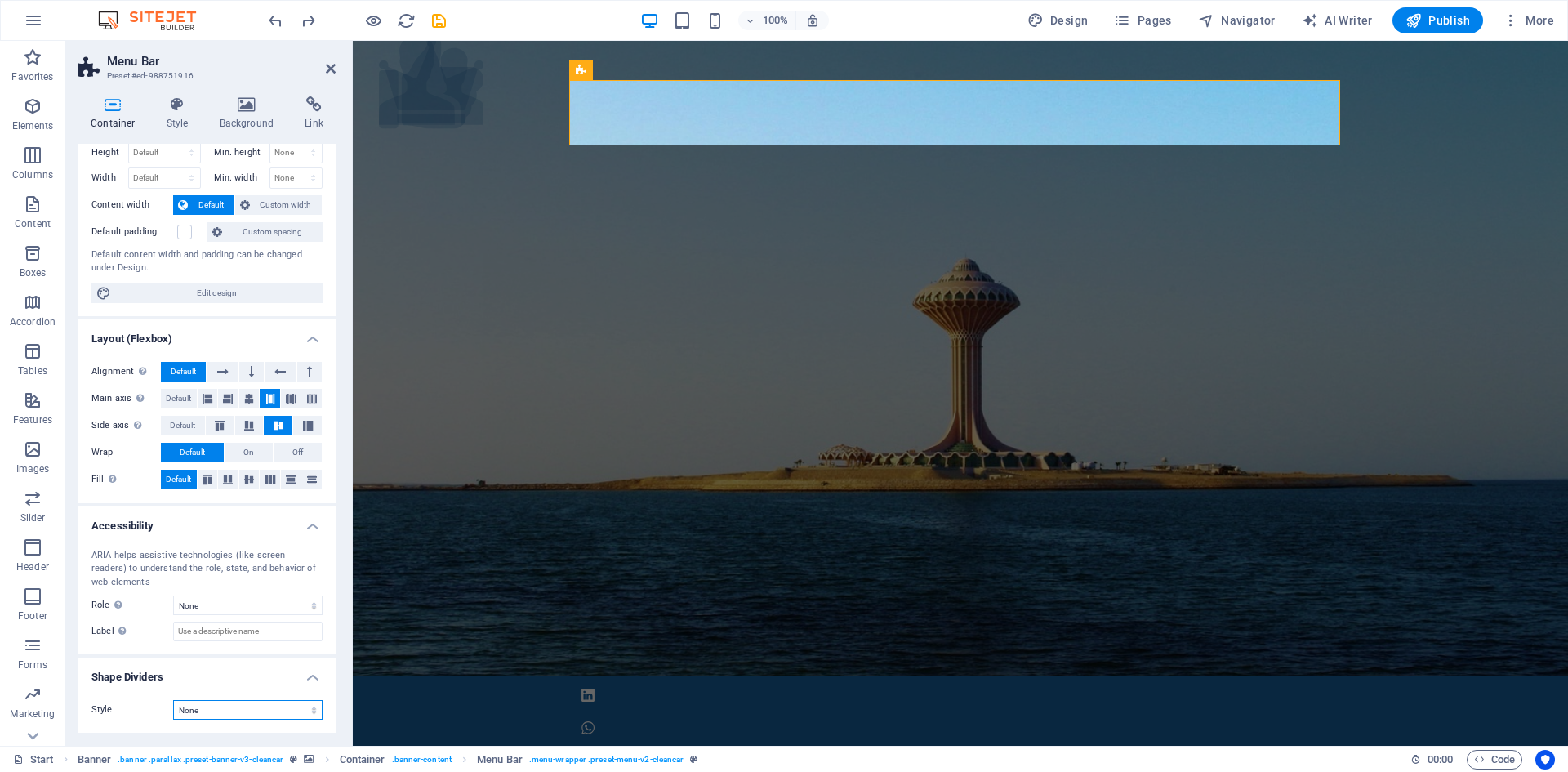
click at [245, 711] on select "None Triangle Square Diagonal Polygon 1 Polygon 2 Zigzag Multiple Zigzags Waves…" at bounding box center [248, 709] width 150 height 19
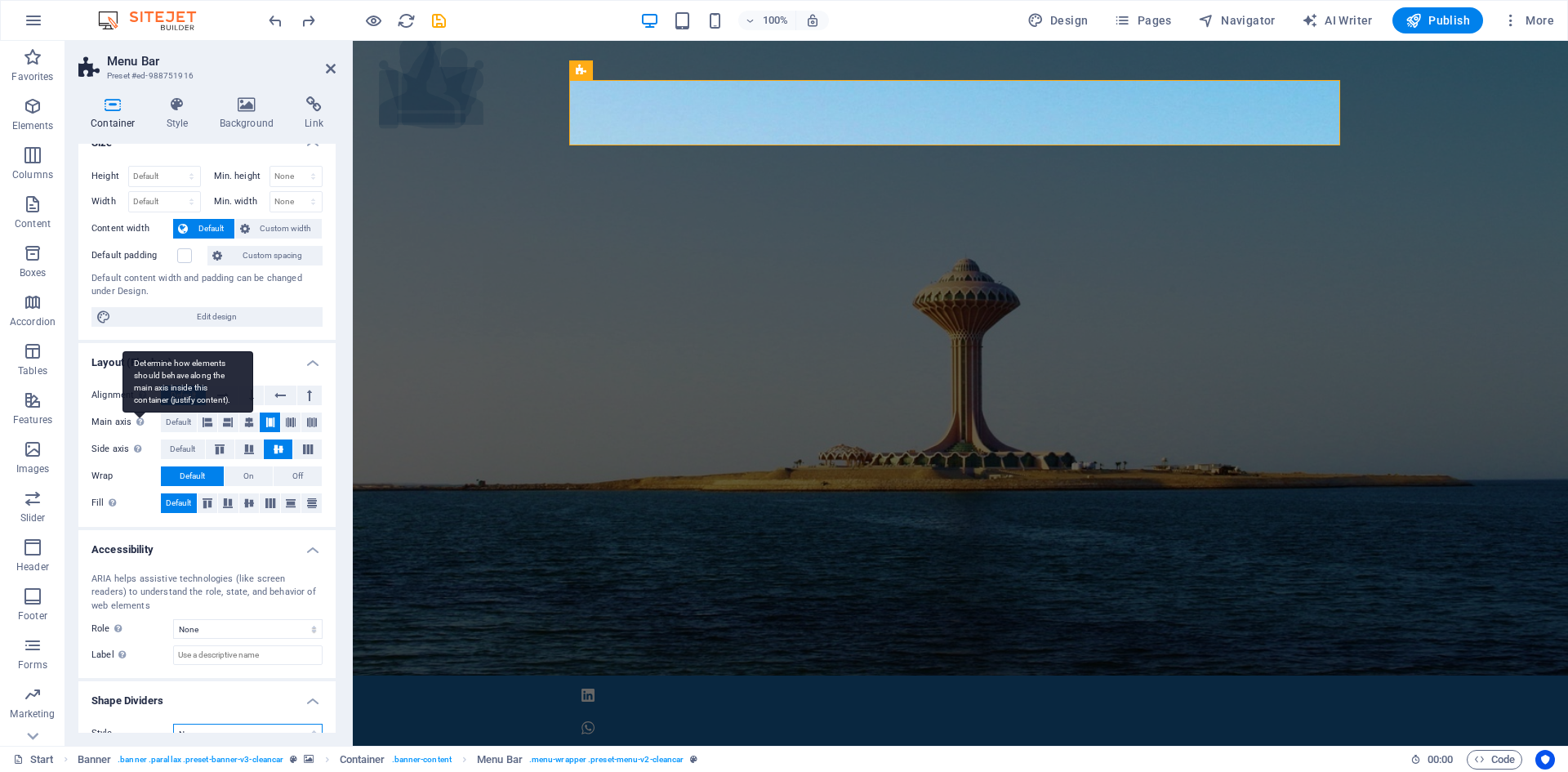
scroll to position [0, 0]
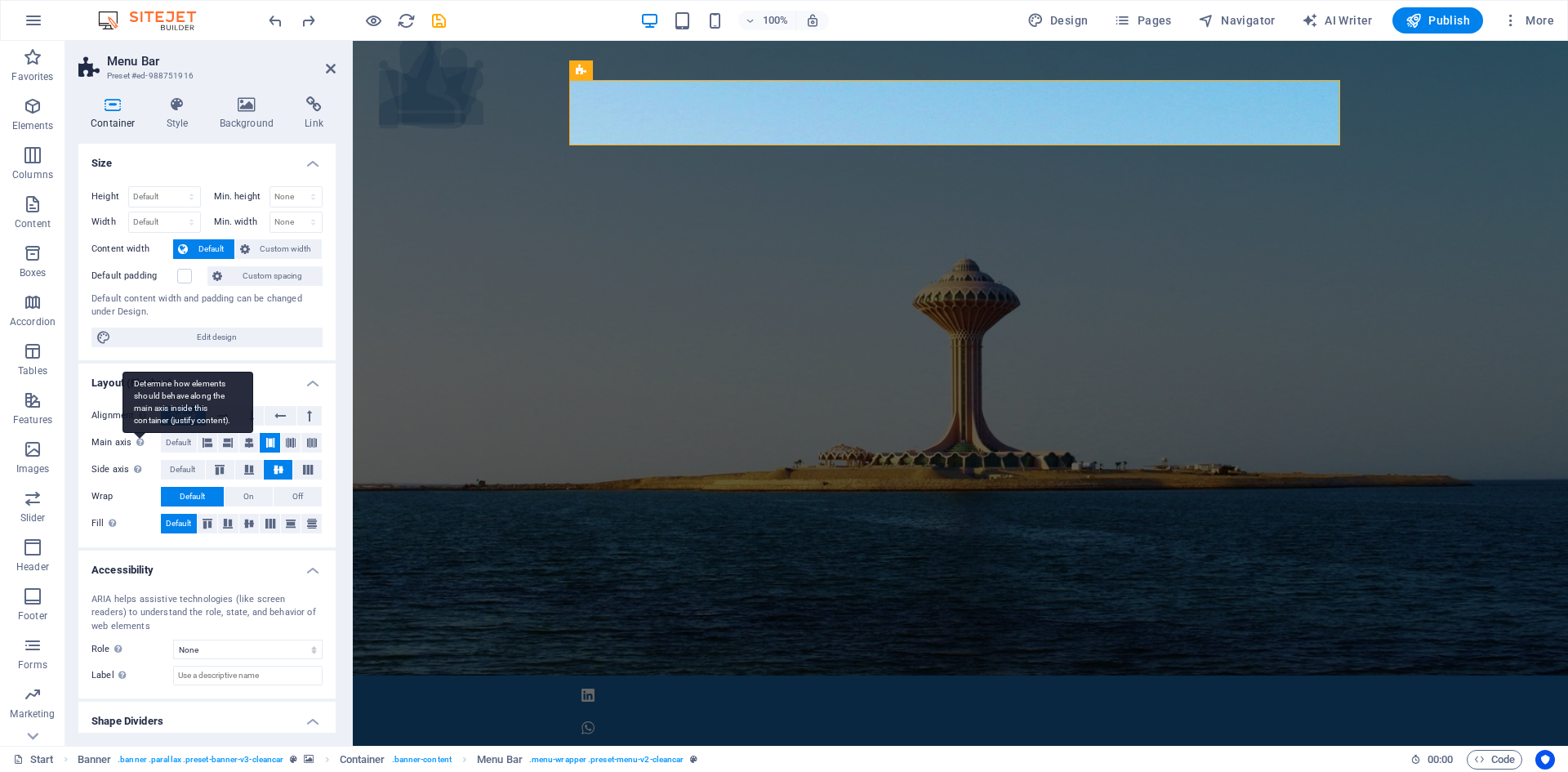
click at [147, 345] on span "Edit design" at bounding box center [217, 336] width 202 height 19
select select "rem"
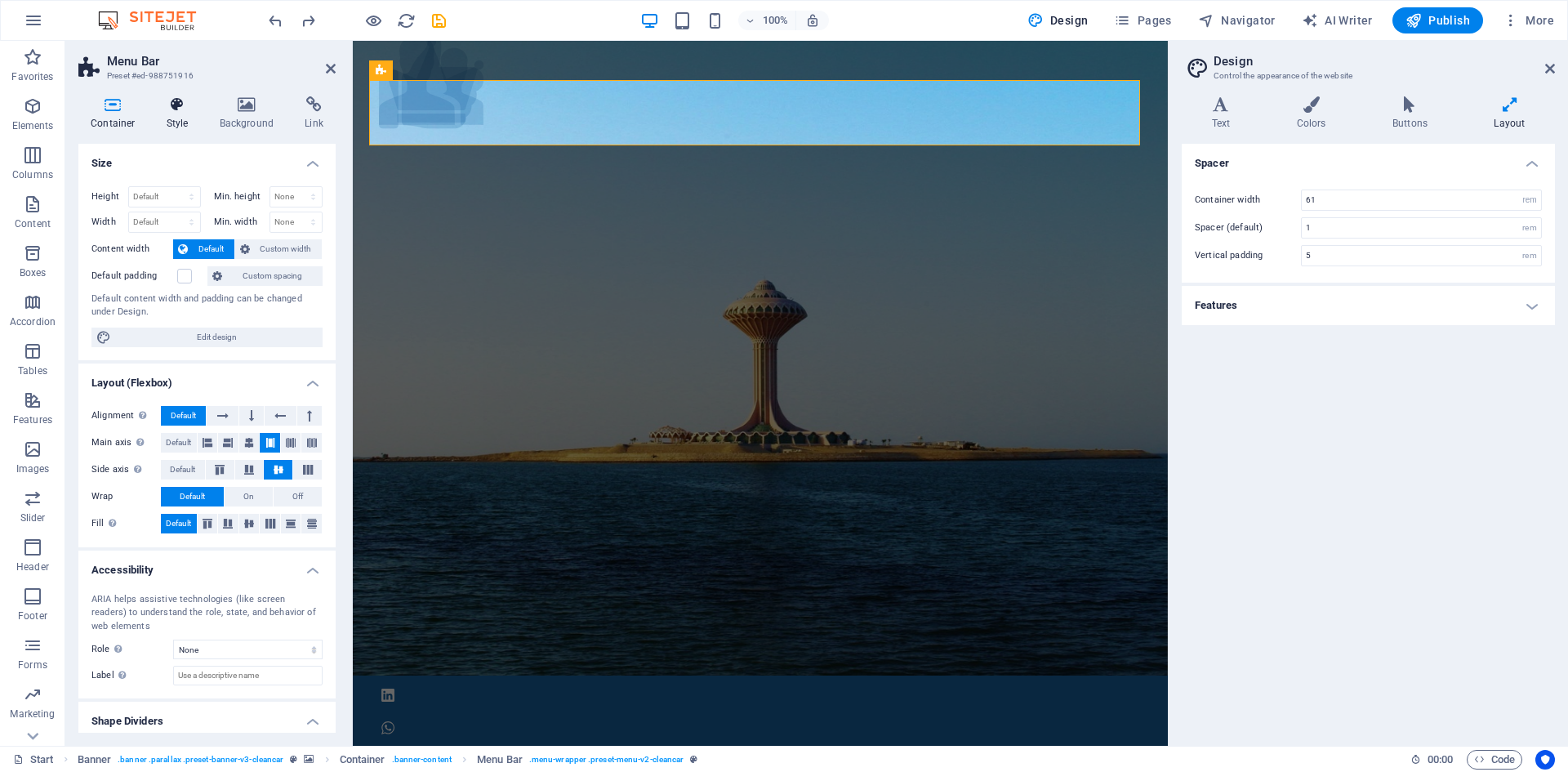
click at [178, 107] on icon at bounding box center [177, 104] width 46 height 16
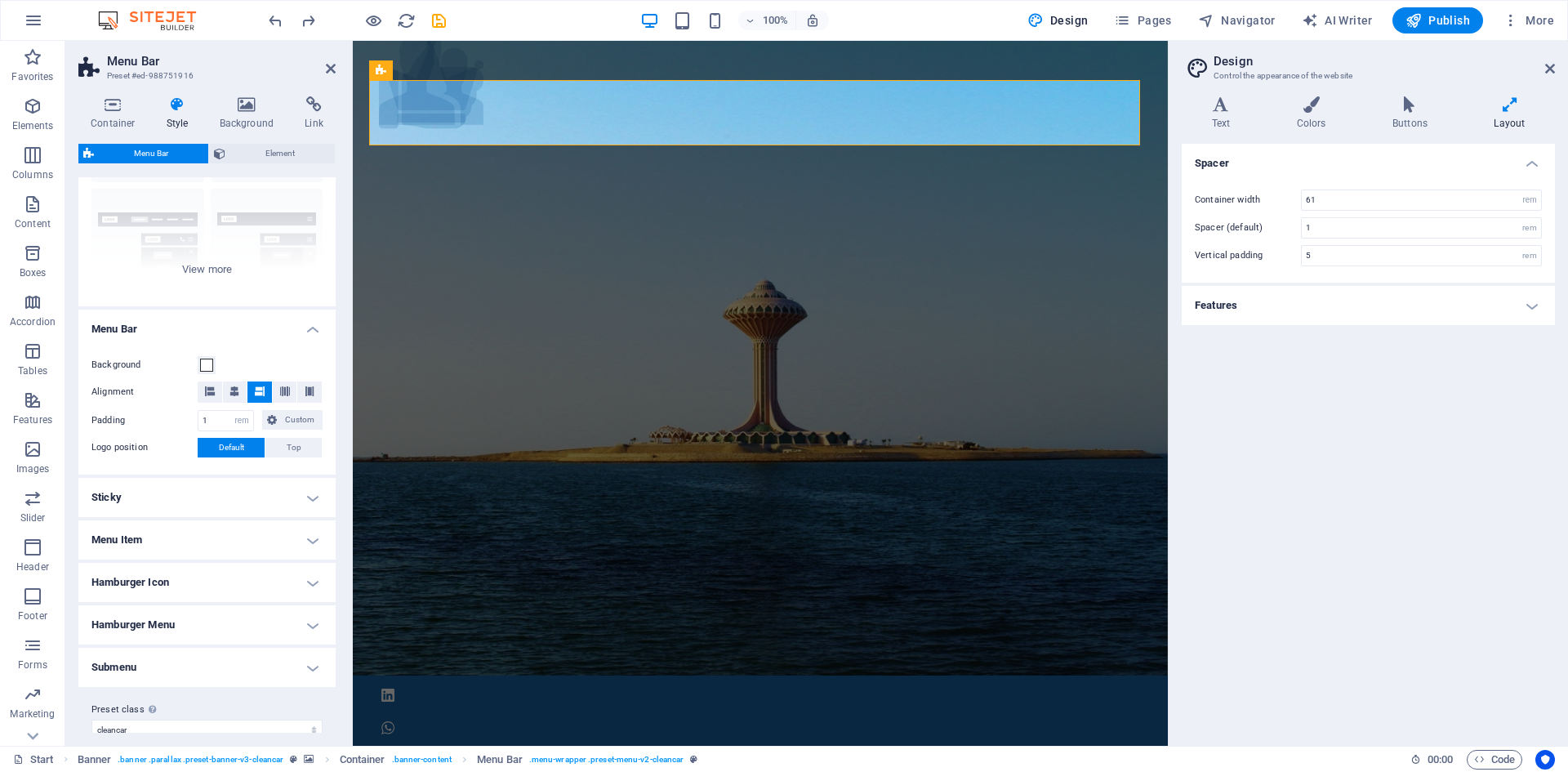
scroll to position [165, 0]
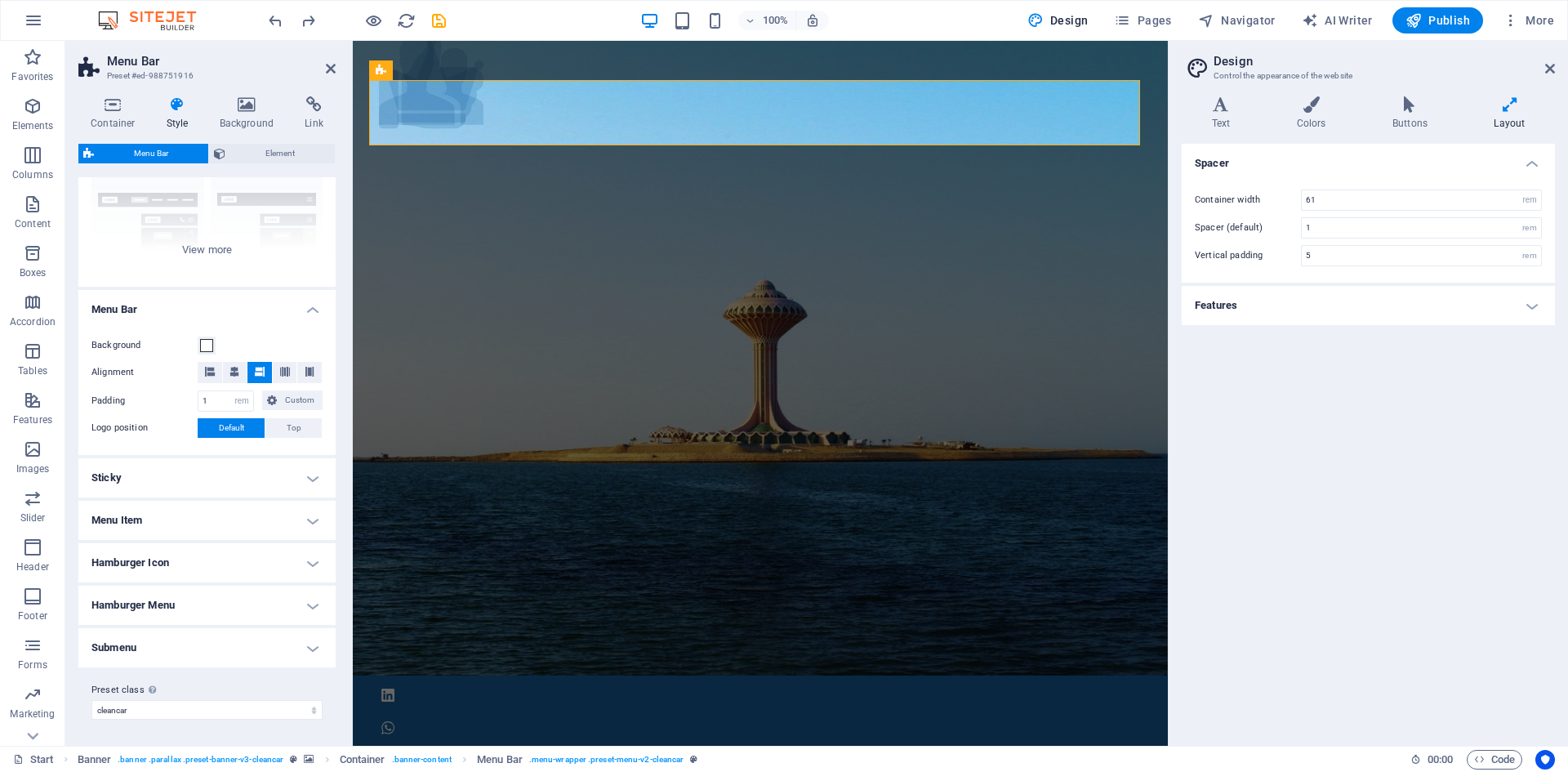
click at [286, 478] on h4 "Sticky" at bounding box center [207, 478] width 257 height 40
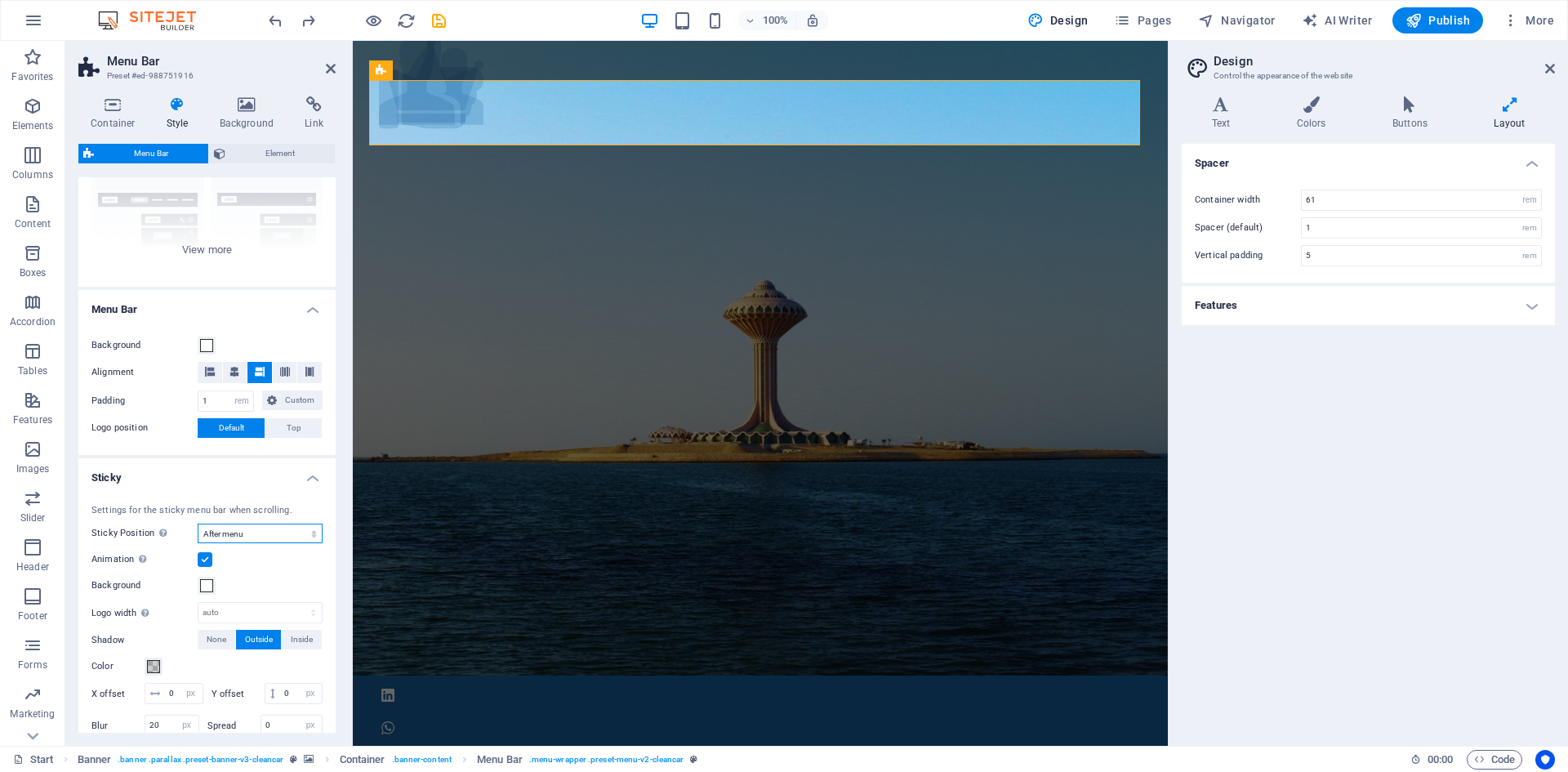
click at [241, 534] on select "Off Instant After menu After banner When scrolling up" at bounding box center [260, 532] width 125 height 19
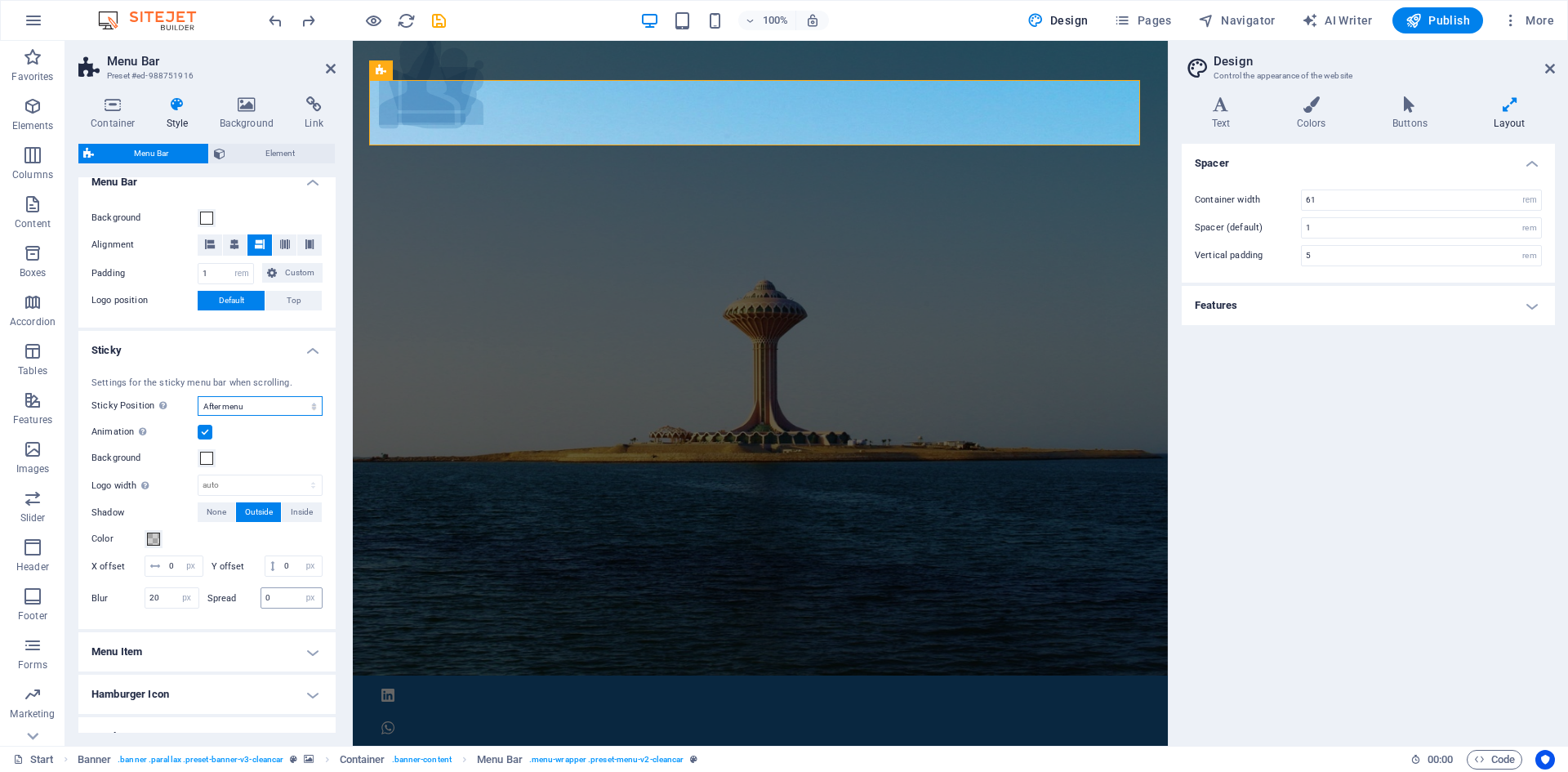
scroll to position [410, 0]
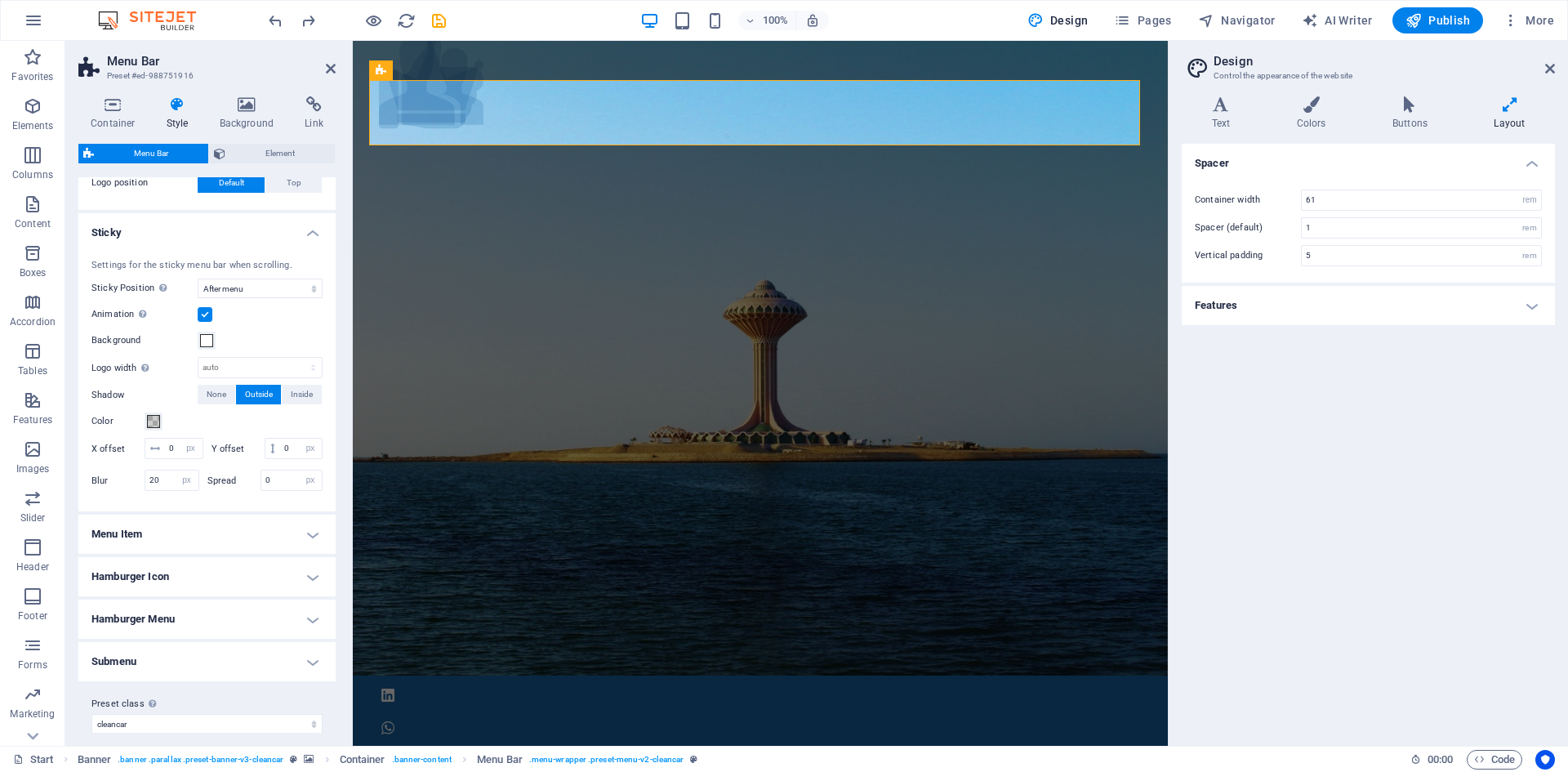
click at [173, 553] on h4 "Menu Item" at bounding box center [207, 534] width 257 height 40
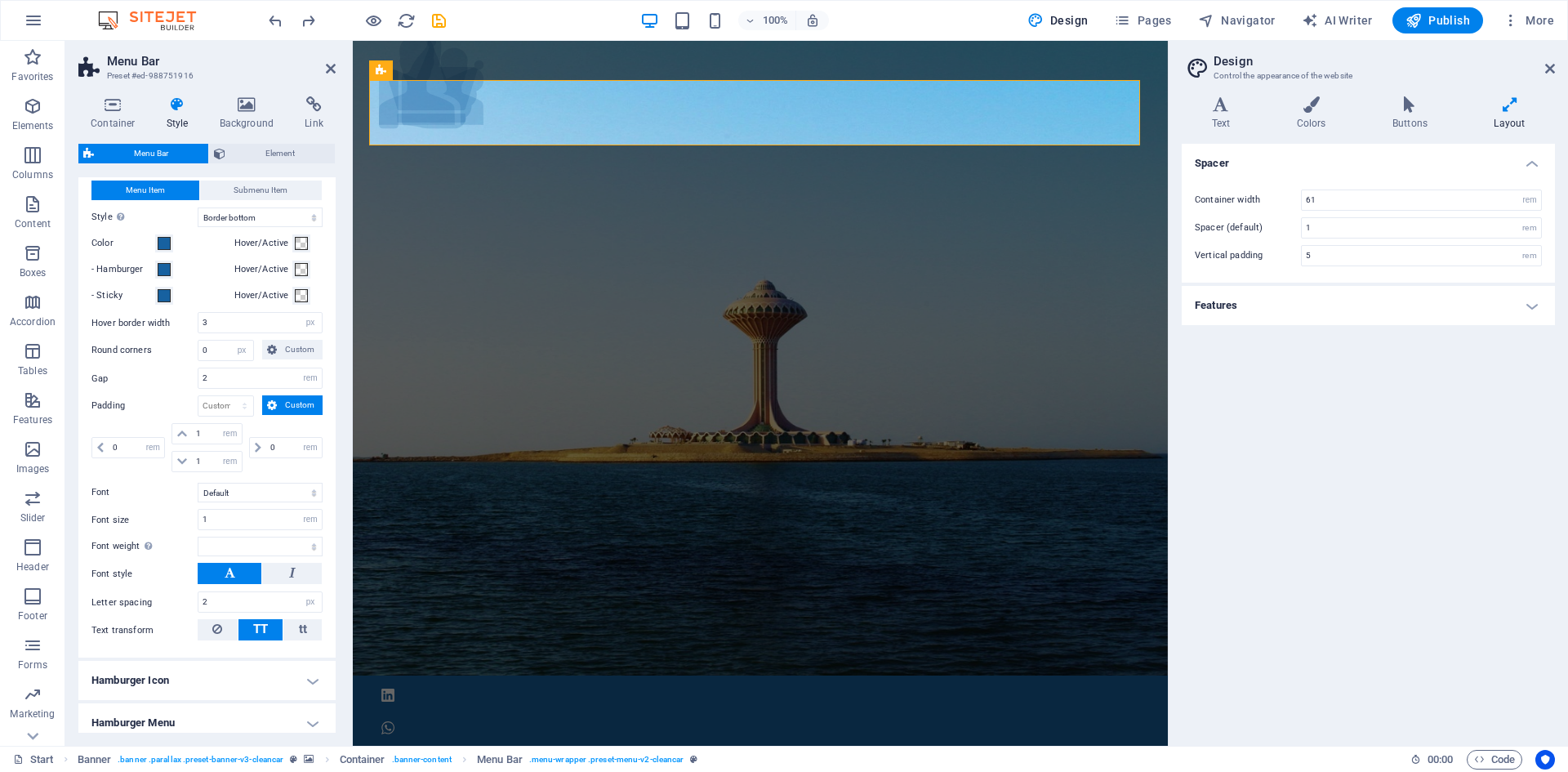
scroll to position [900, 0]
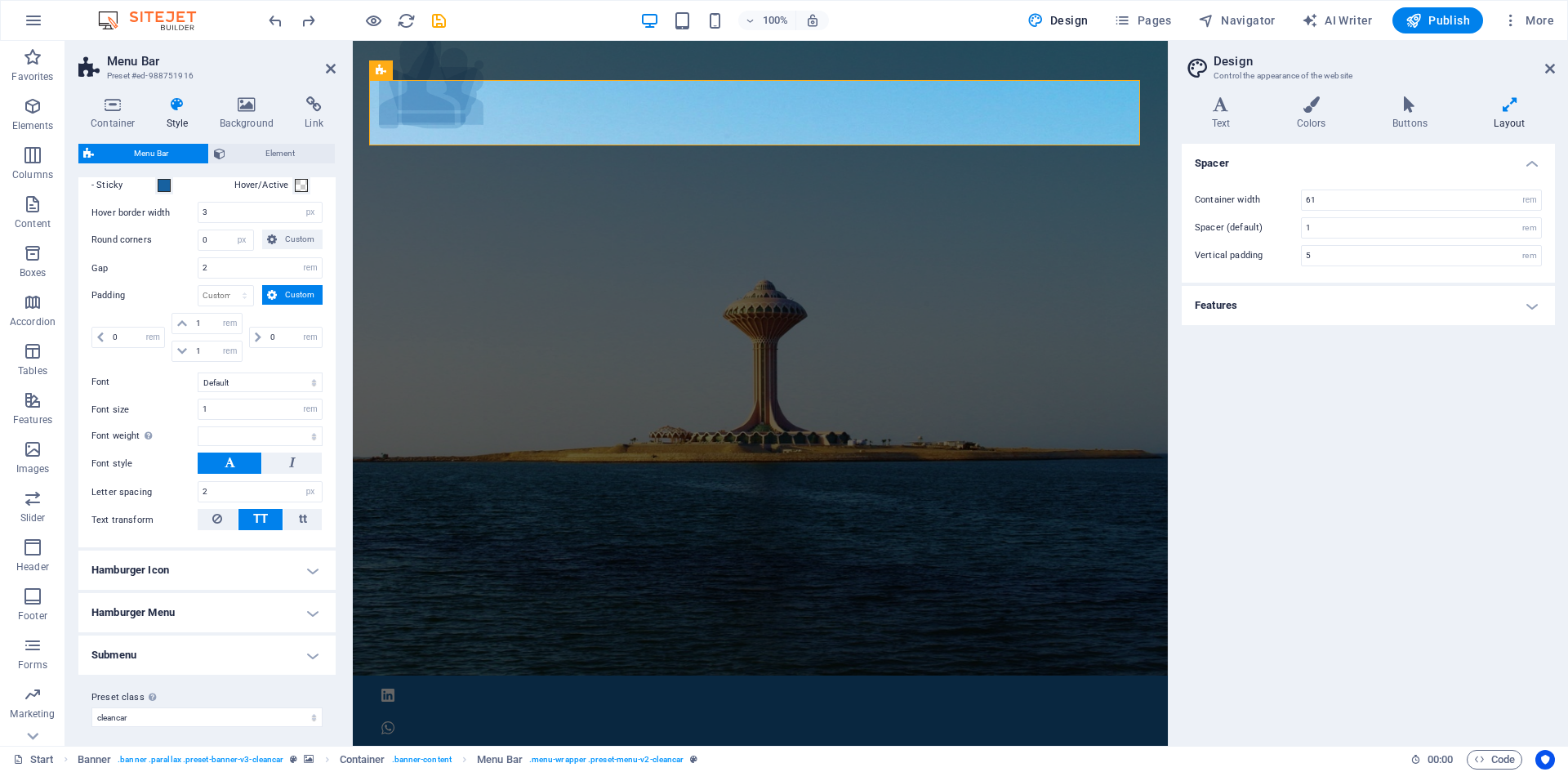
click at [207, 582] on h4 "Hamburger Icon" at bounding box center [207, 569] width 257 height 40
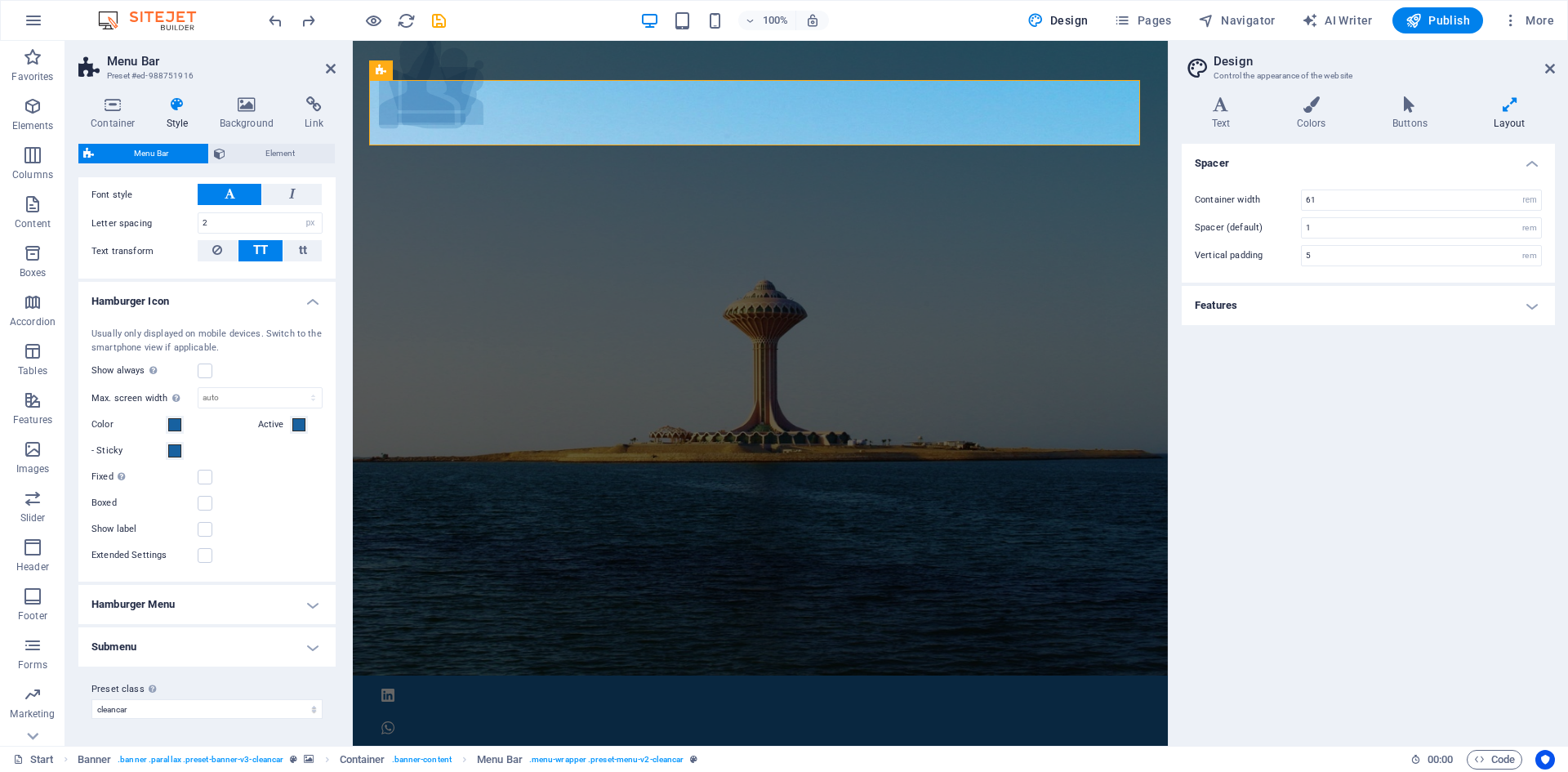
scroll to position [1189, 0]
click at [180, 603] on h4 "Hamburger Menu" at bounding box center [207, 604] width 257 height 40
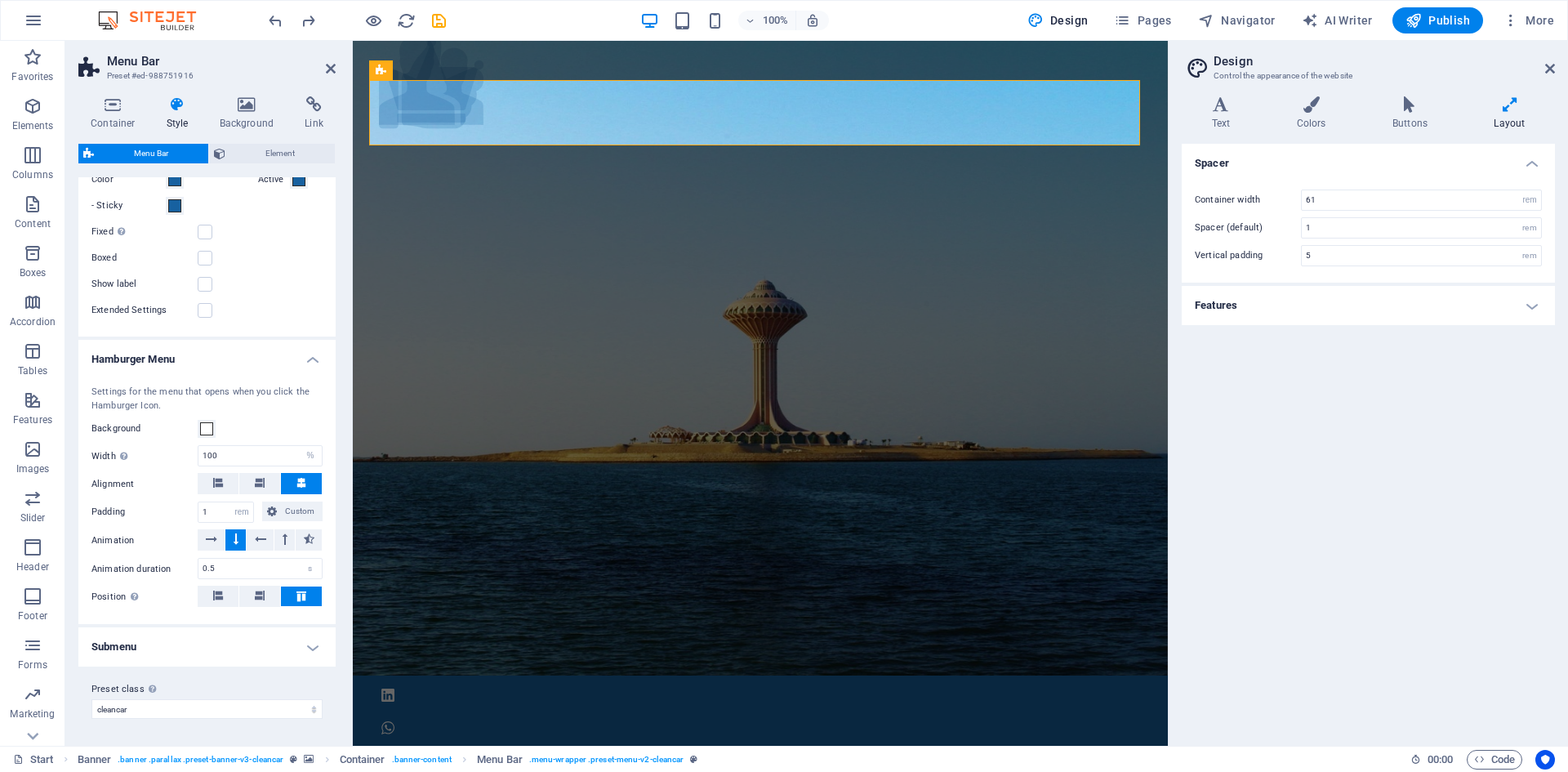
scroll to position [1434, 0]
click at [150, 635] on h4 "Submenu" at bounding box center [207, 647] width 257 height 40
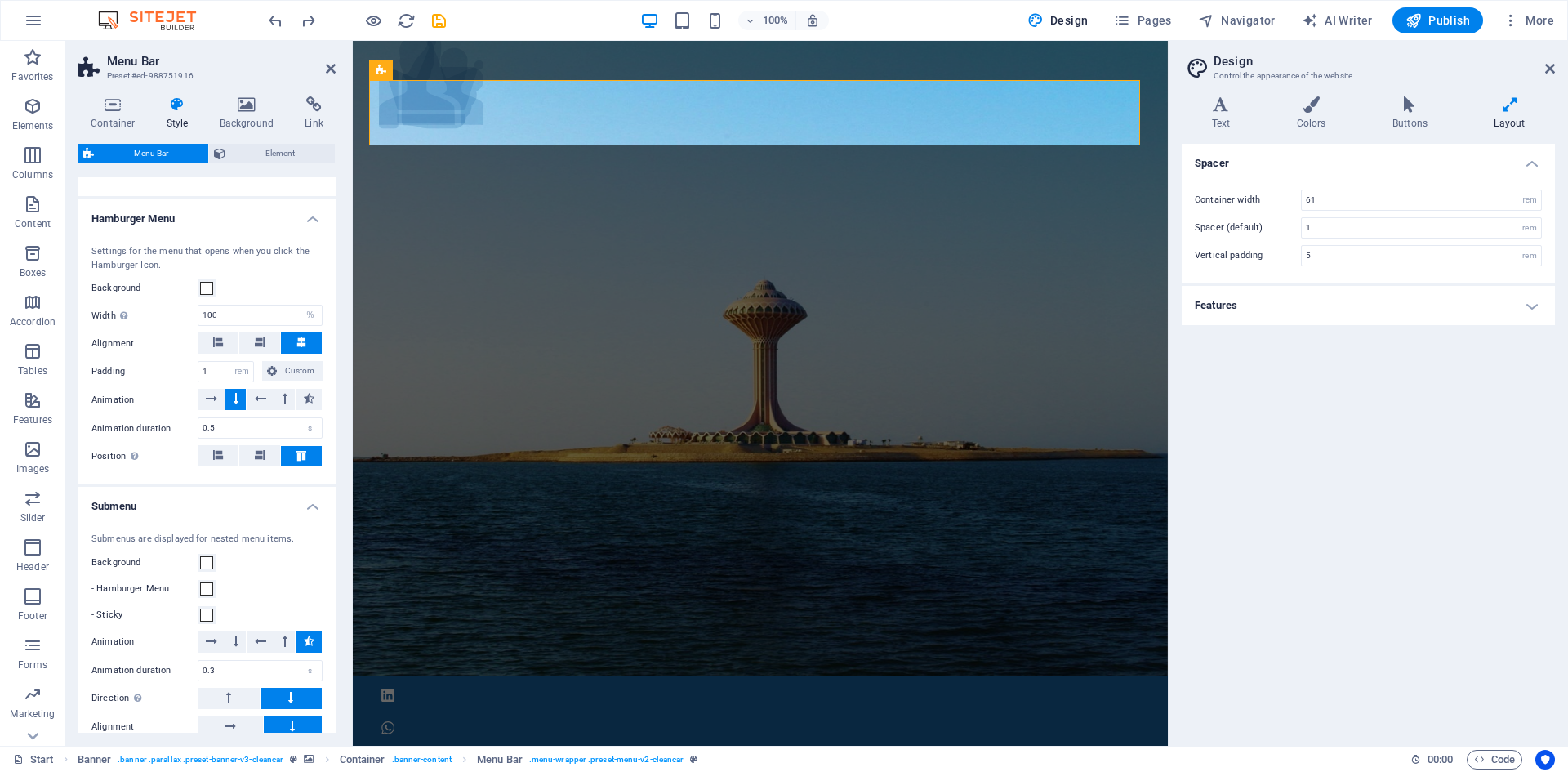
scroll to position [1718, 0]
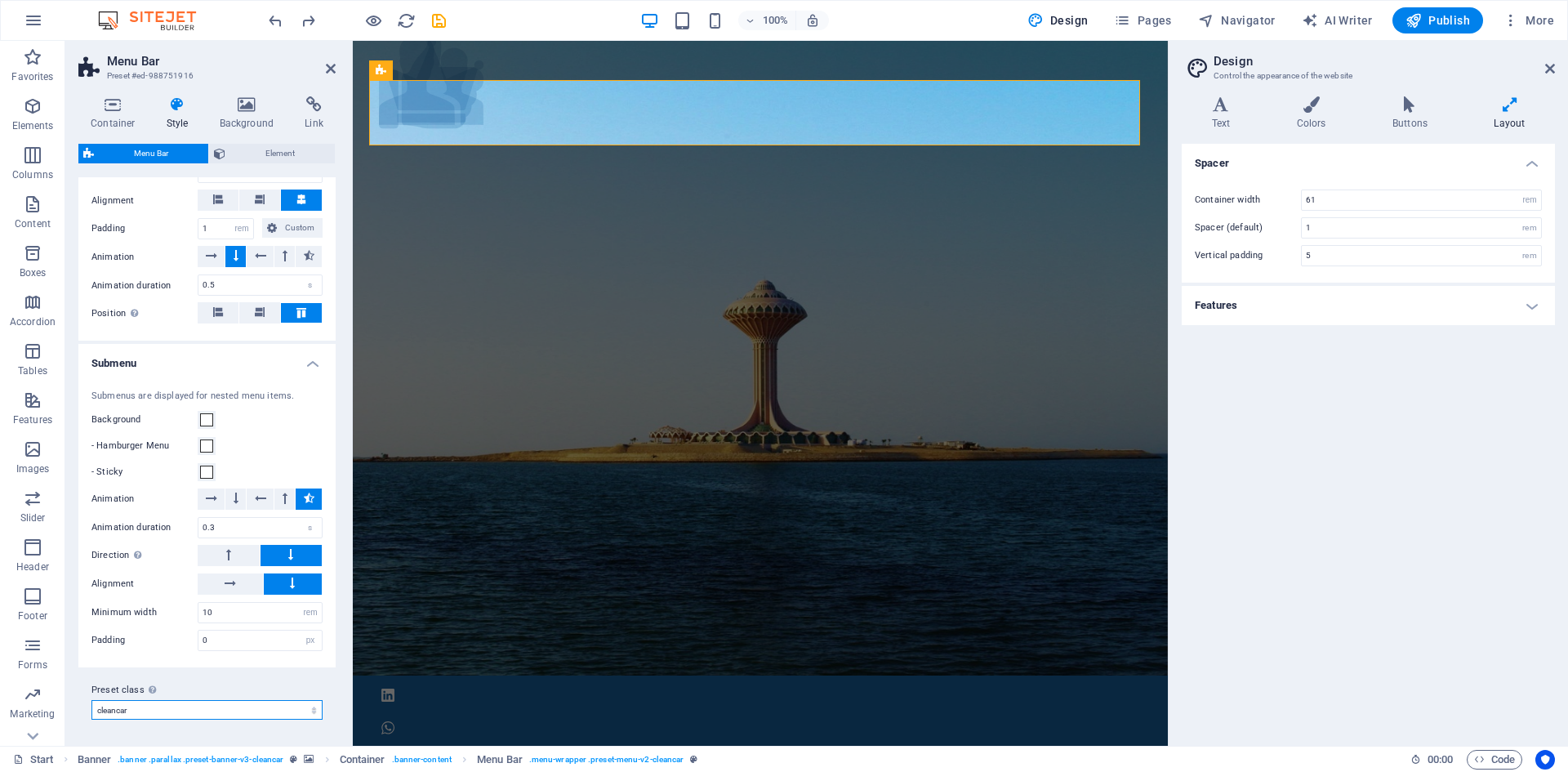
click at [144, 714] on select "cleancar Add preset class" at bounding box center [207, 709] width 231 height 19
click at [309, 359] on h4 "Submenu" at bounding box center [207, 358] width 257 height 29
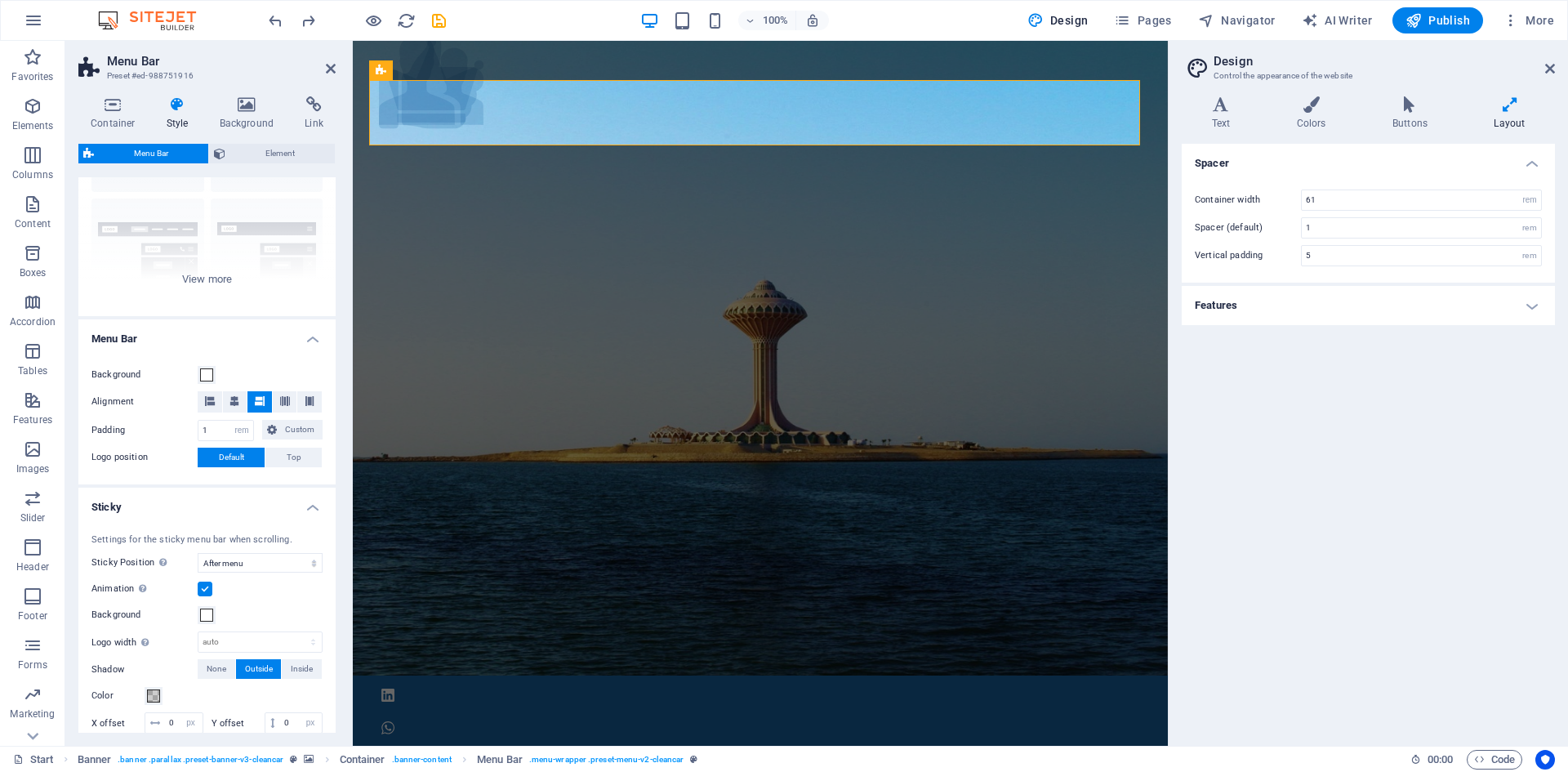
scroll to position [0, 0]
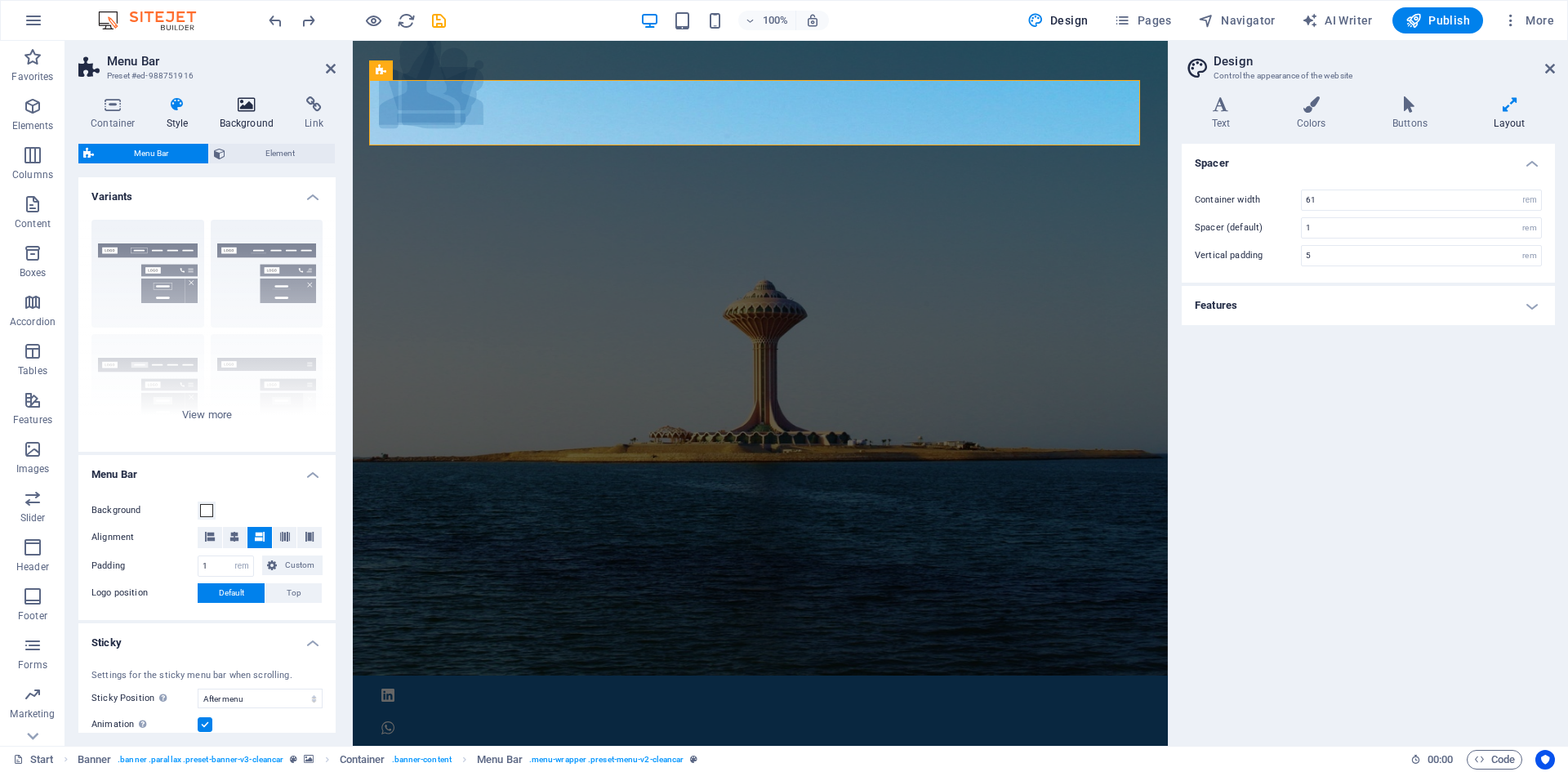
click at [249, 103] on icon at bounding box center [247, 104] width 79 height 16
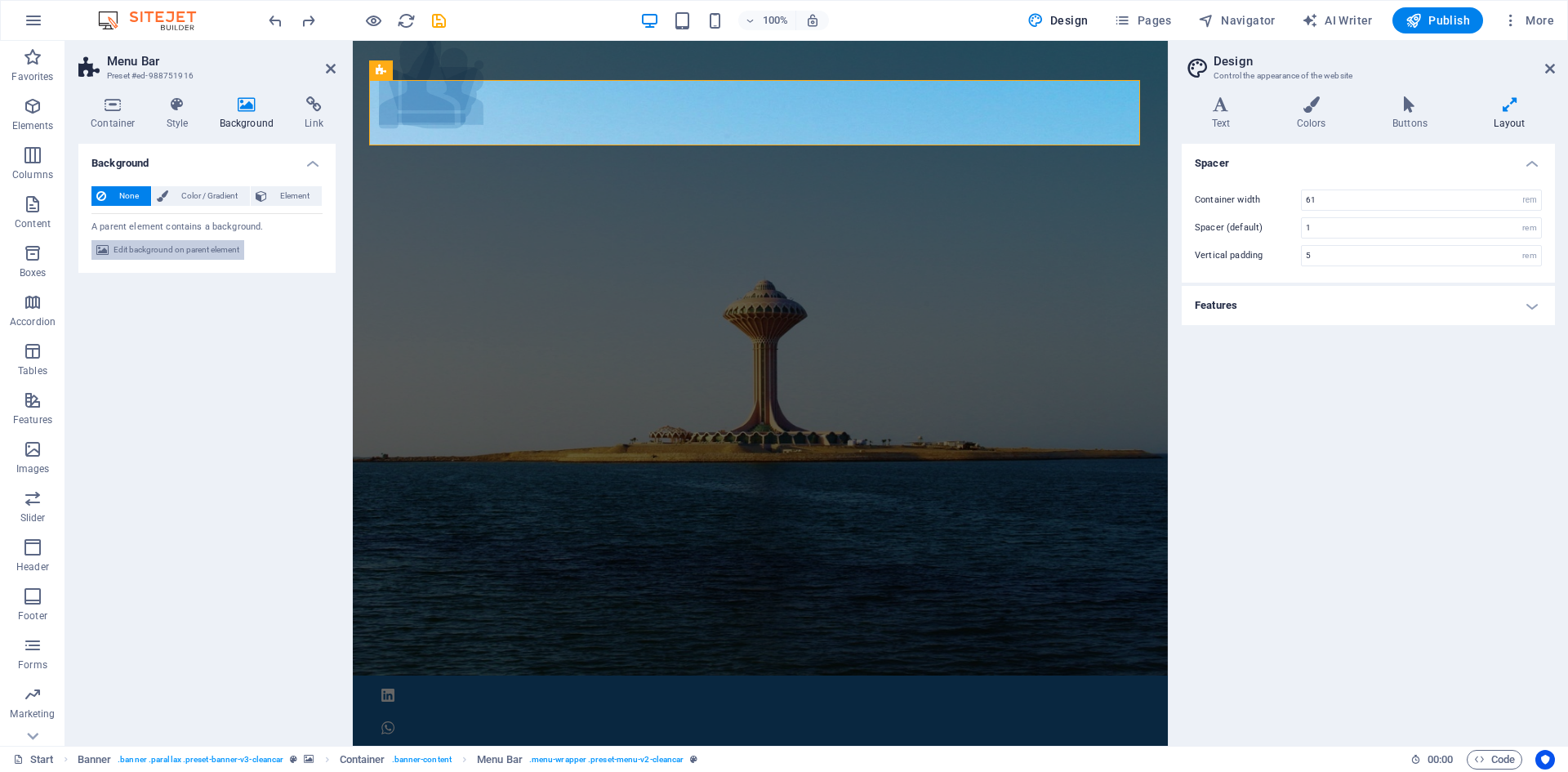
click at [153, 253] on span "Edit background on parent element" at bounding box center [177, 249] width 126 height 19
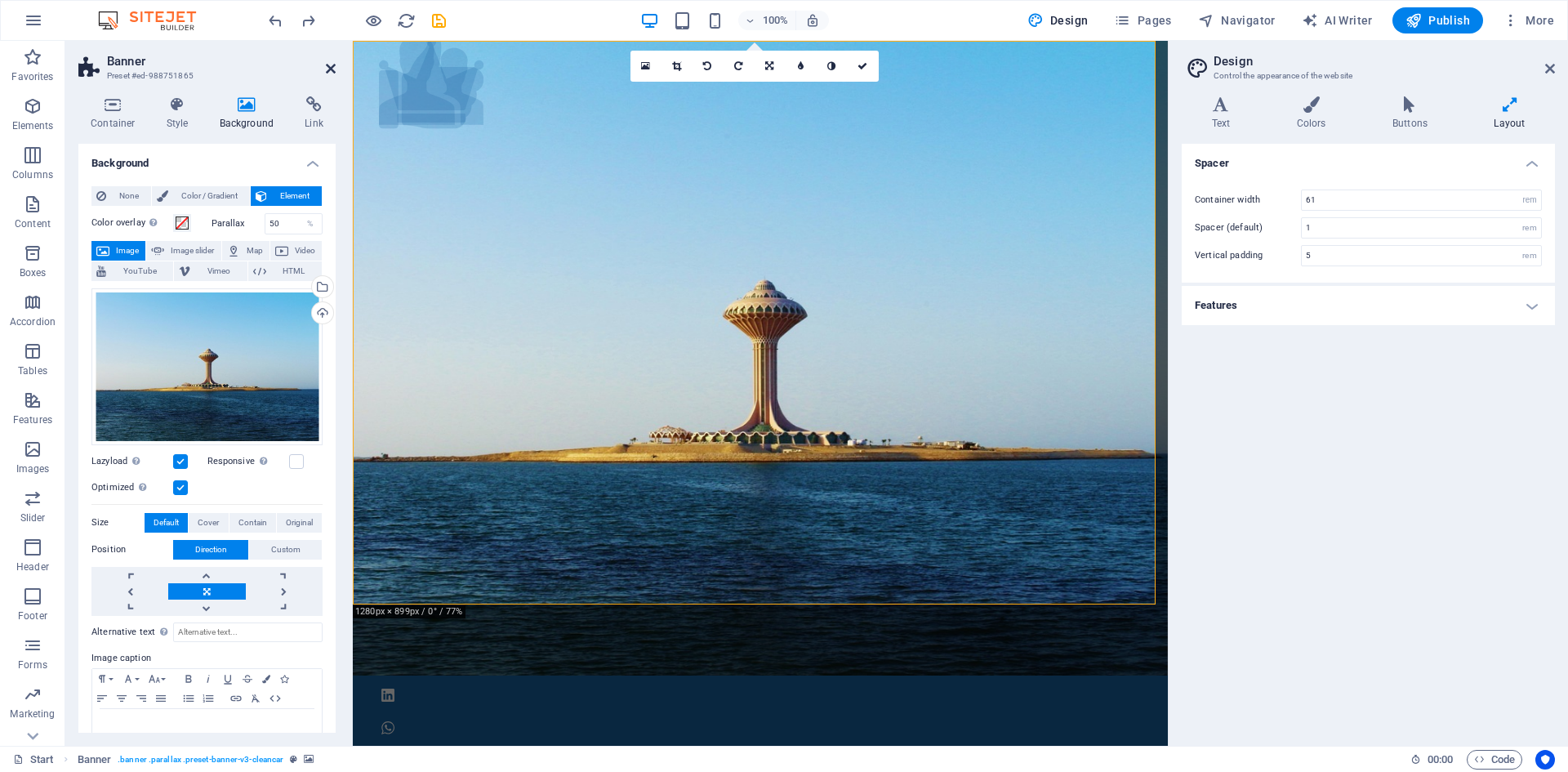
click at [328, 67] on icon at bounding box center [331, 69] width 10 height 13
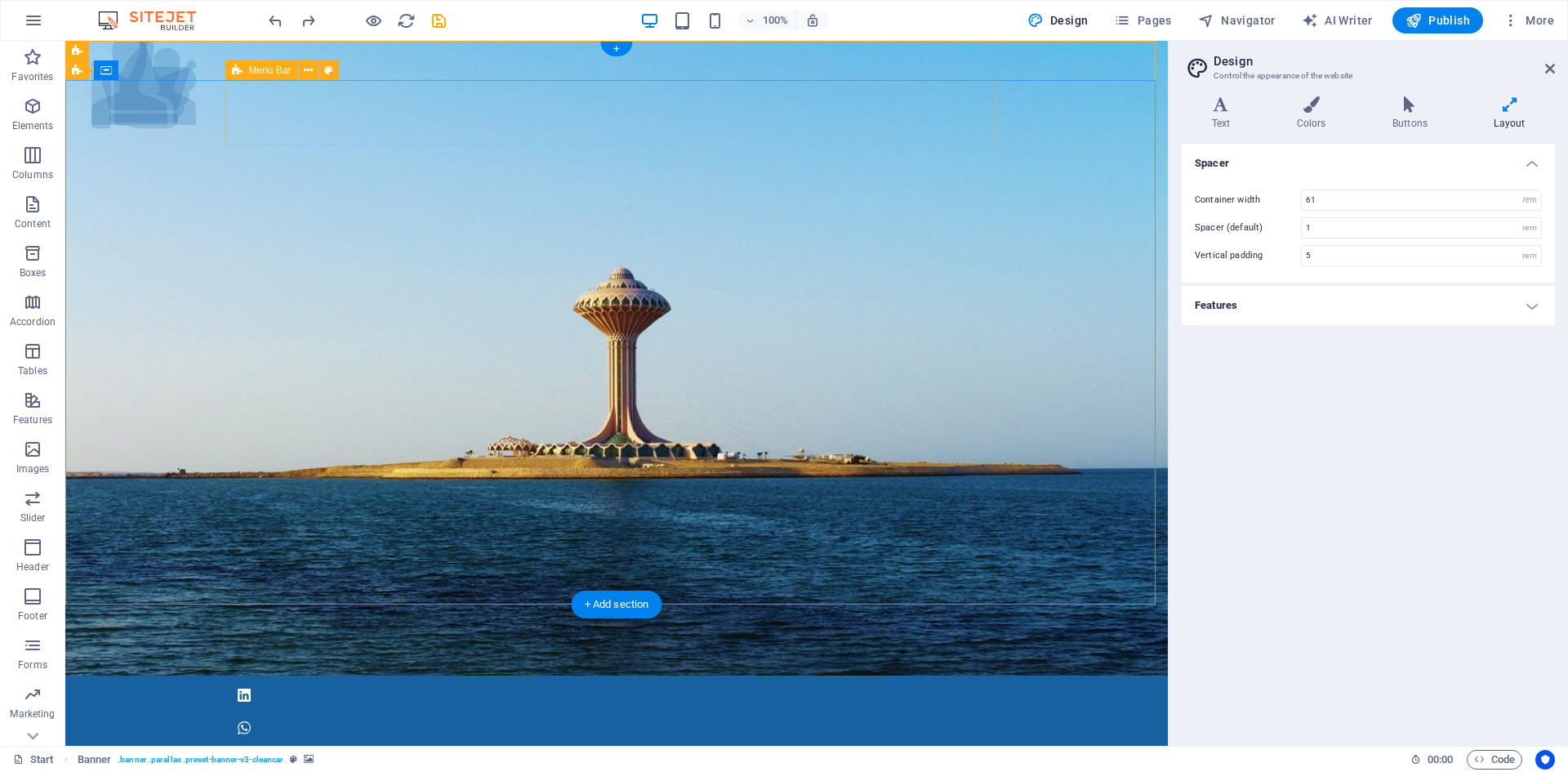
click at [252, 71] on span "Menu Bar" at bounding box center [270, 71] width 42 height 10
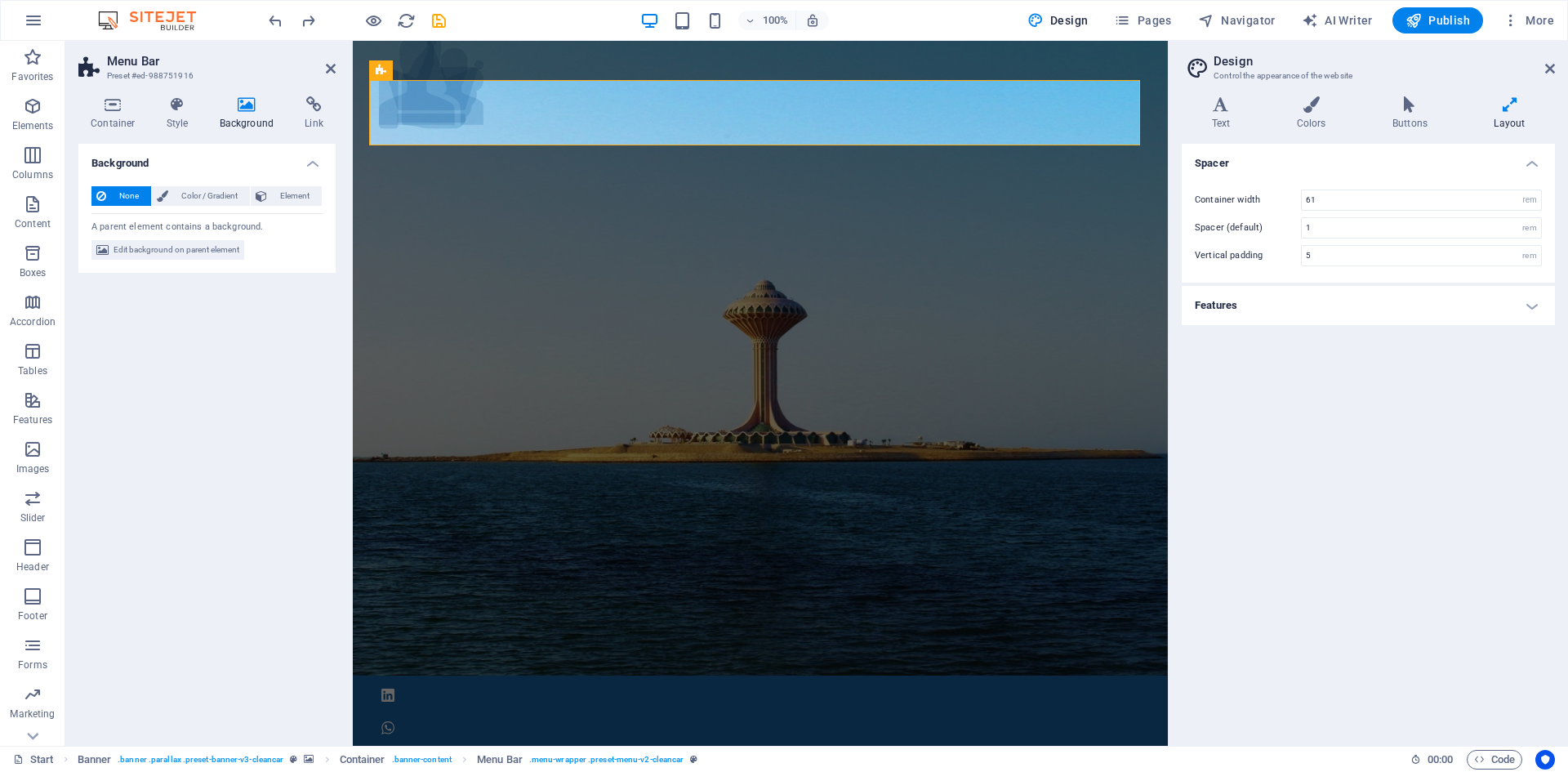
click at [252, 71] on h3 "Preset #ed-988751916" at bounding box center [204, 76] width 196 height 14
click at [318, 103] on icon at bounding box center [314, 104] width 43 height 16
click at [120, 114] on h4 "Container" at bounding box center [116, 114] width 76 height 34
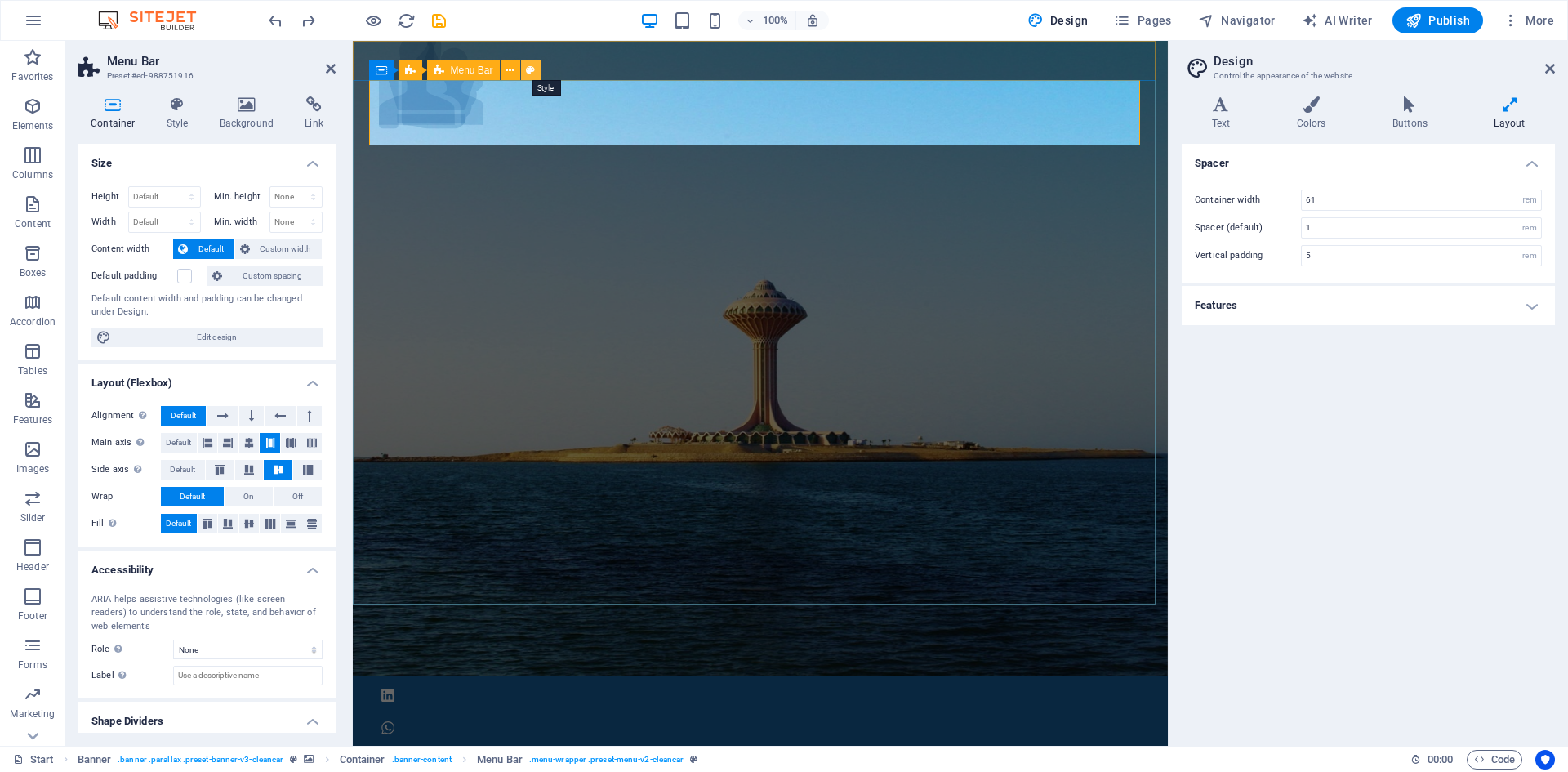
click at [530, 71] on icon at bounding box center [530, 71] width 9 height 17
select select
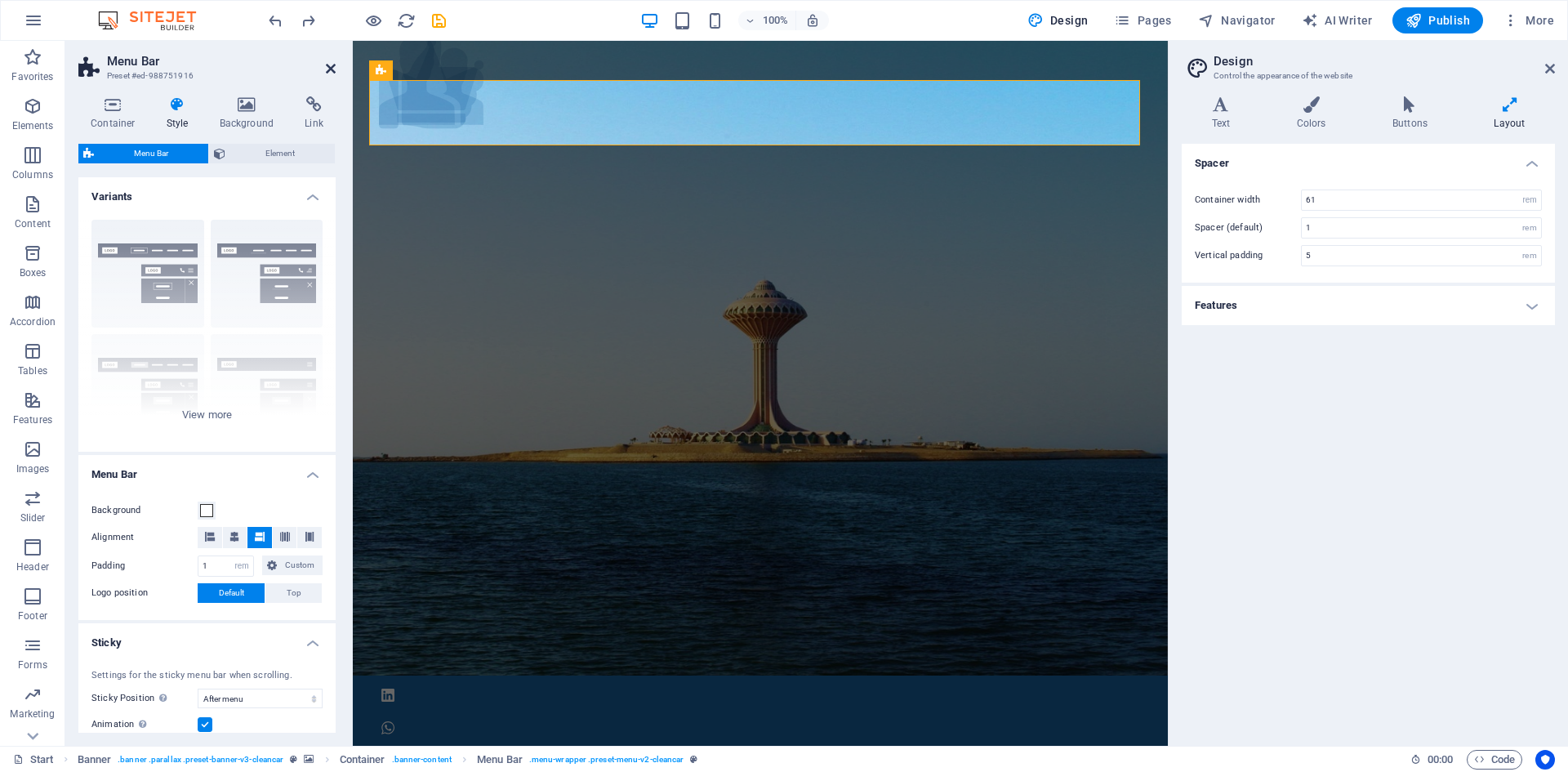
click at [330, 67] on icon at bounding box center [331, 69] width 10 height 13
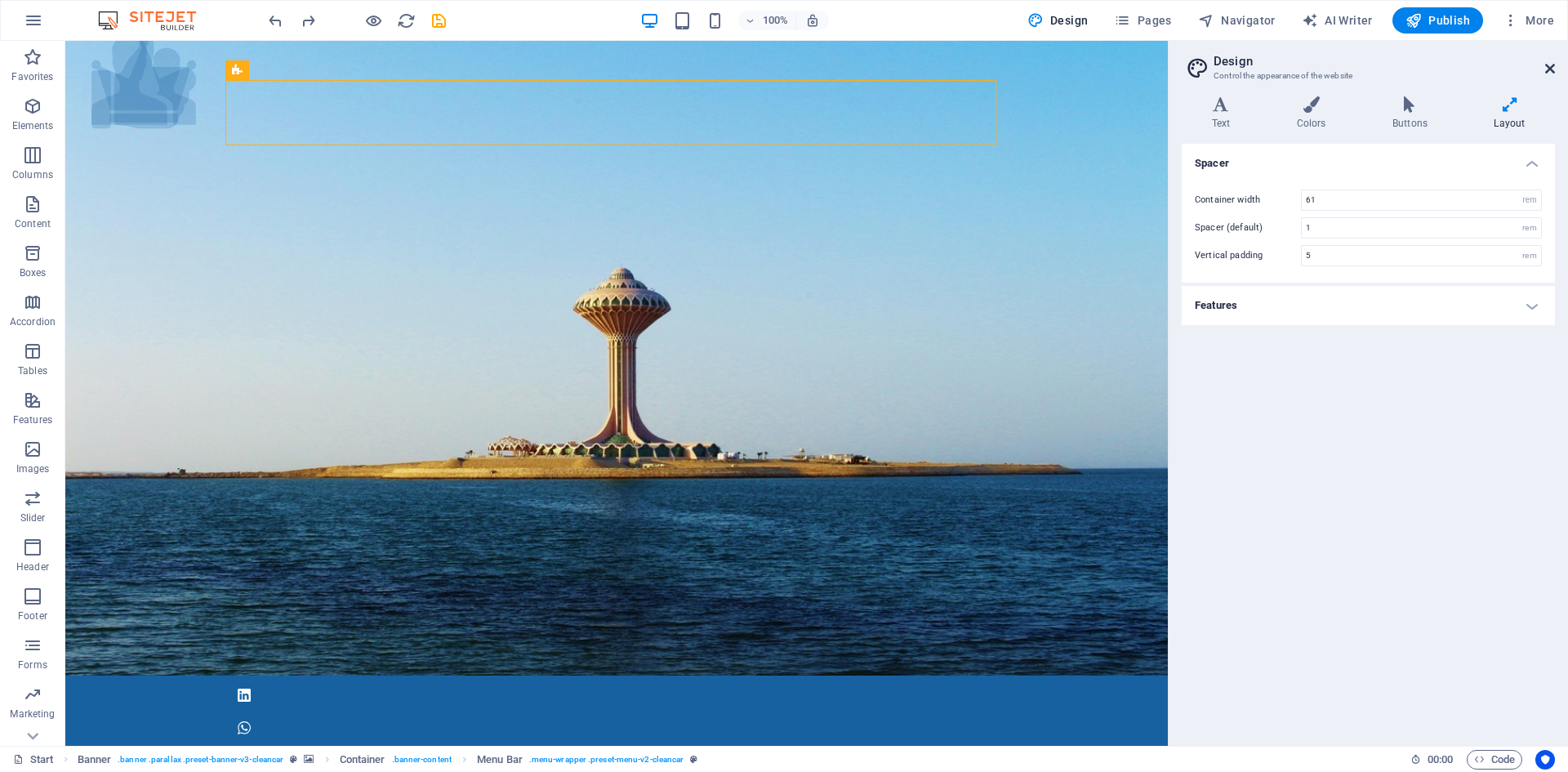
click at [1550, 67] on icon at bounding box center [1550, 69] width 10 height 13
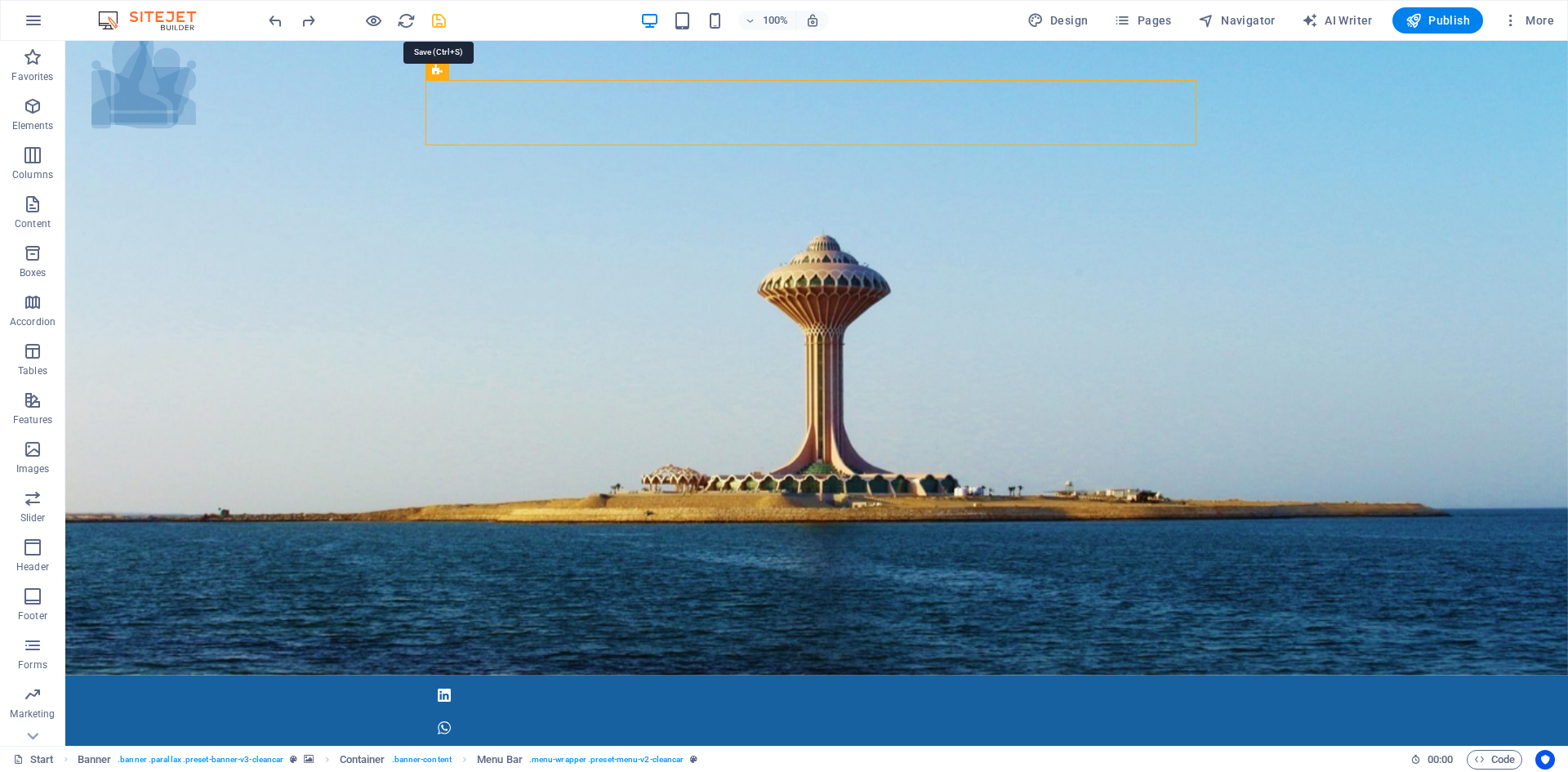
click at [437, 20] on icon "save" at bounding box center [439, 21] width 19 height 19
